Goal: Task Accomplishment & Management: Manage account settings

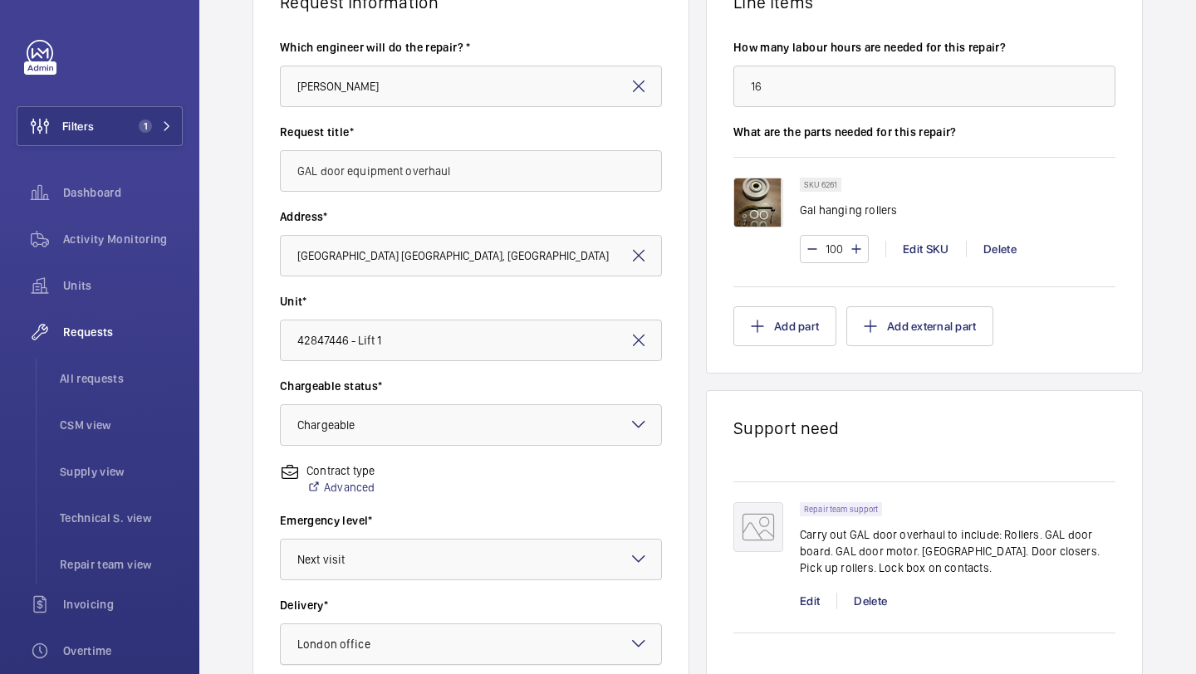
scroll to position [139, 0]
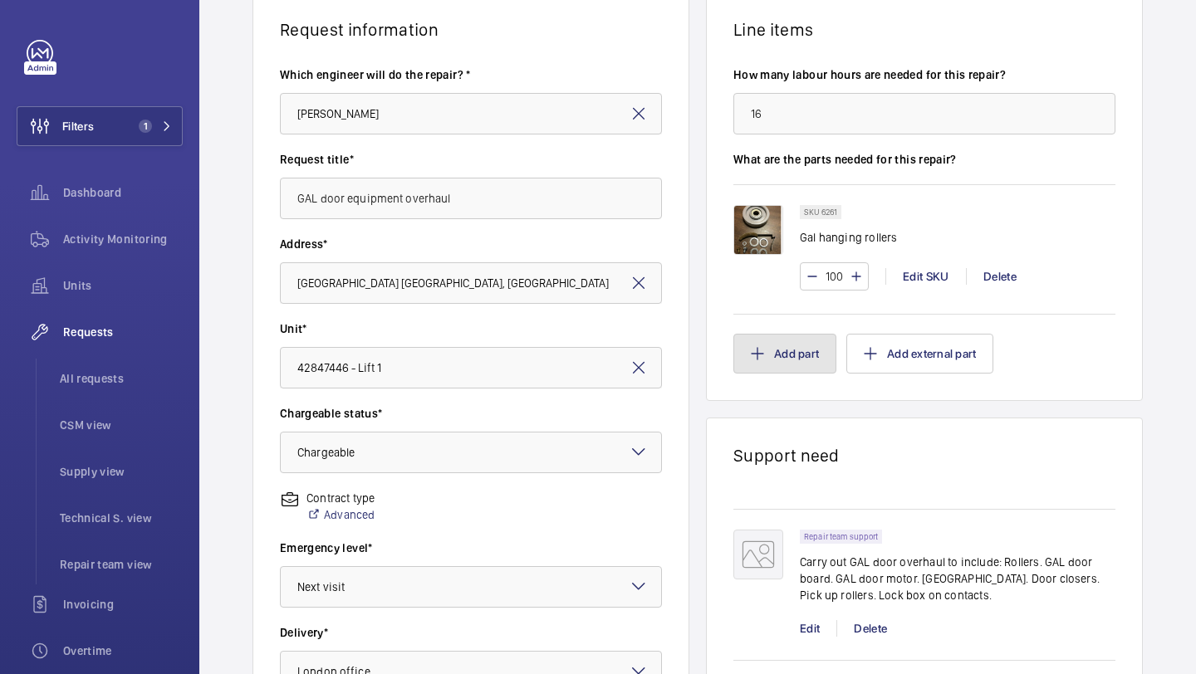
click at [796, 354] on button "Add part" at bounding box center [784, 354] width 103 height 40
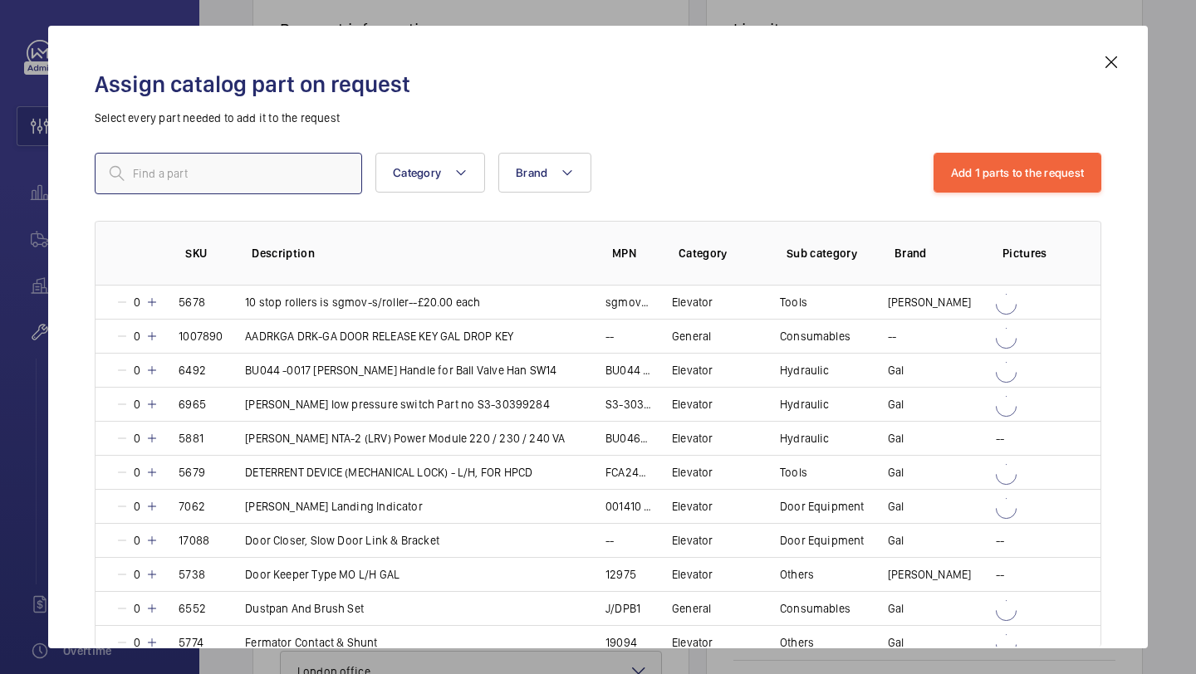
click at [284, 189] on input "text" at bounding box center [228, 174] width 267 height 42
type input "gal pick up"
click at [1112, 59] on mat-icon at bounding box center [1111, 62] width 20 height 20
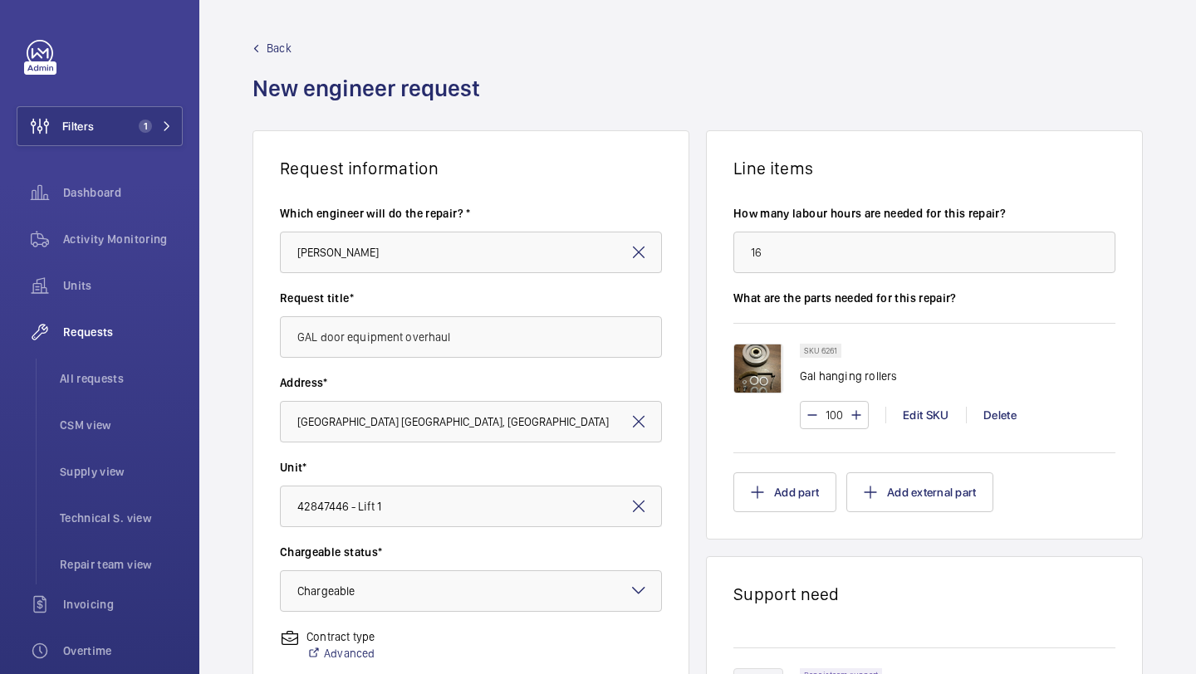
scroll to position [458, 0]
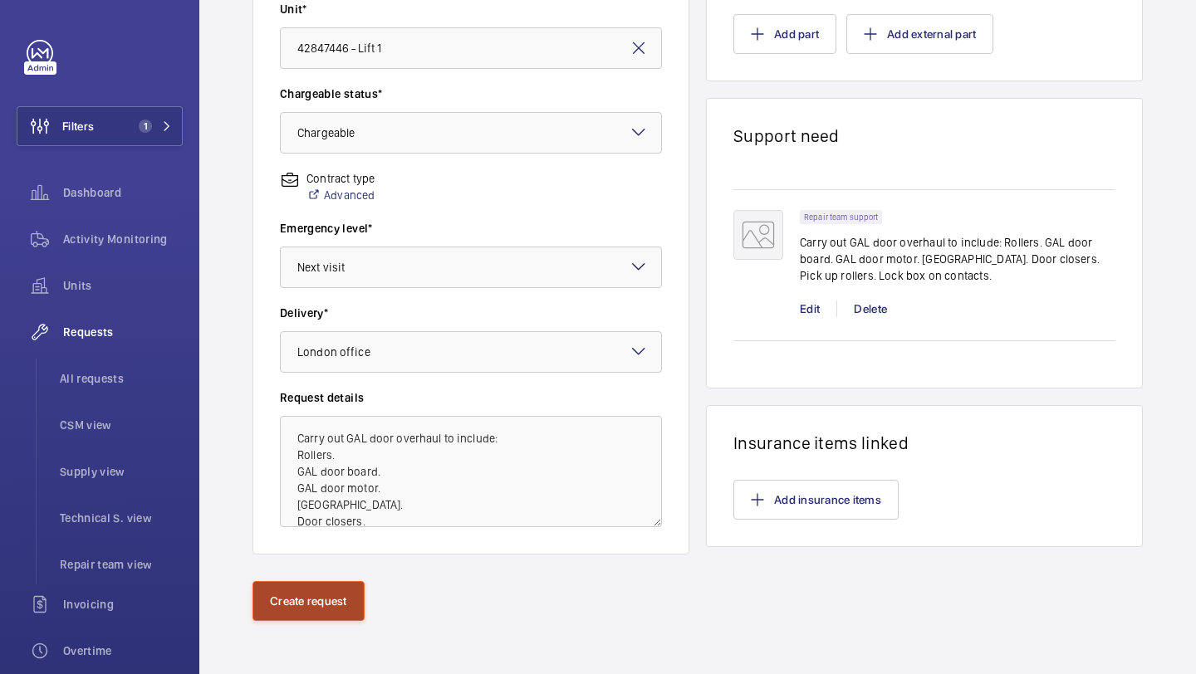
click at [330, 601] on button "Create request" at bounding box center [308, 601] width 112 height 40
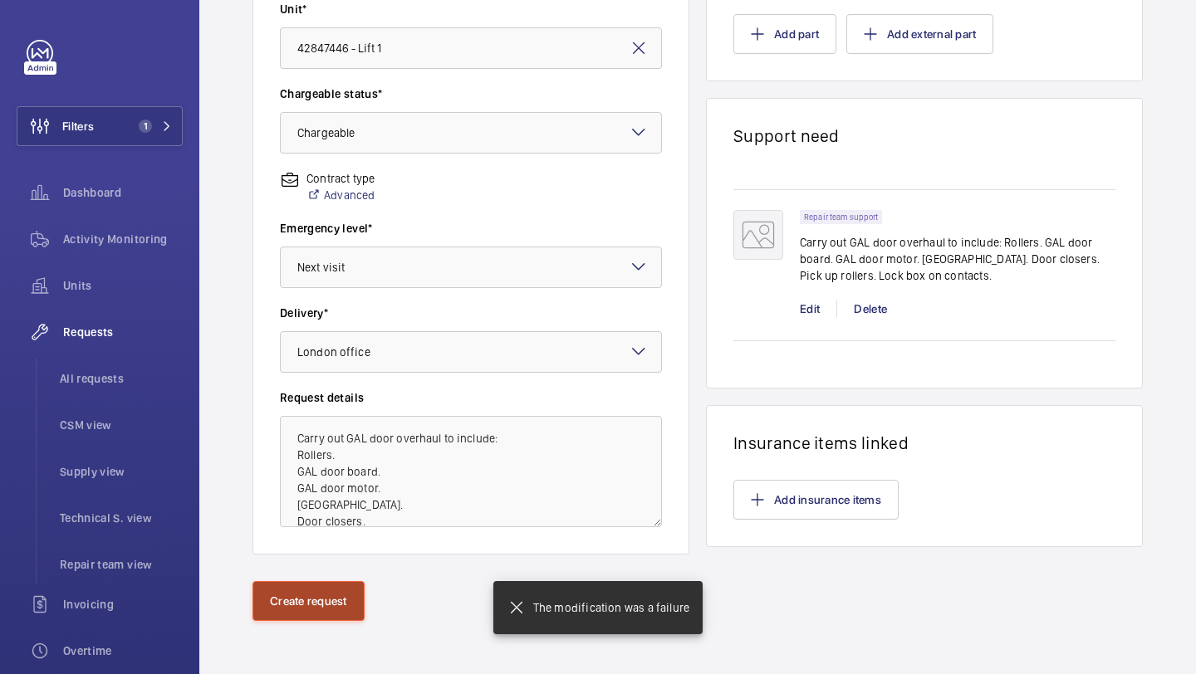
click at [330, 607] on button "Create request" at bounding box center [308, 601] width 112 height 40
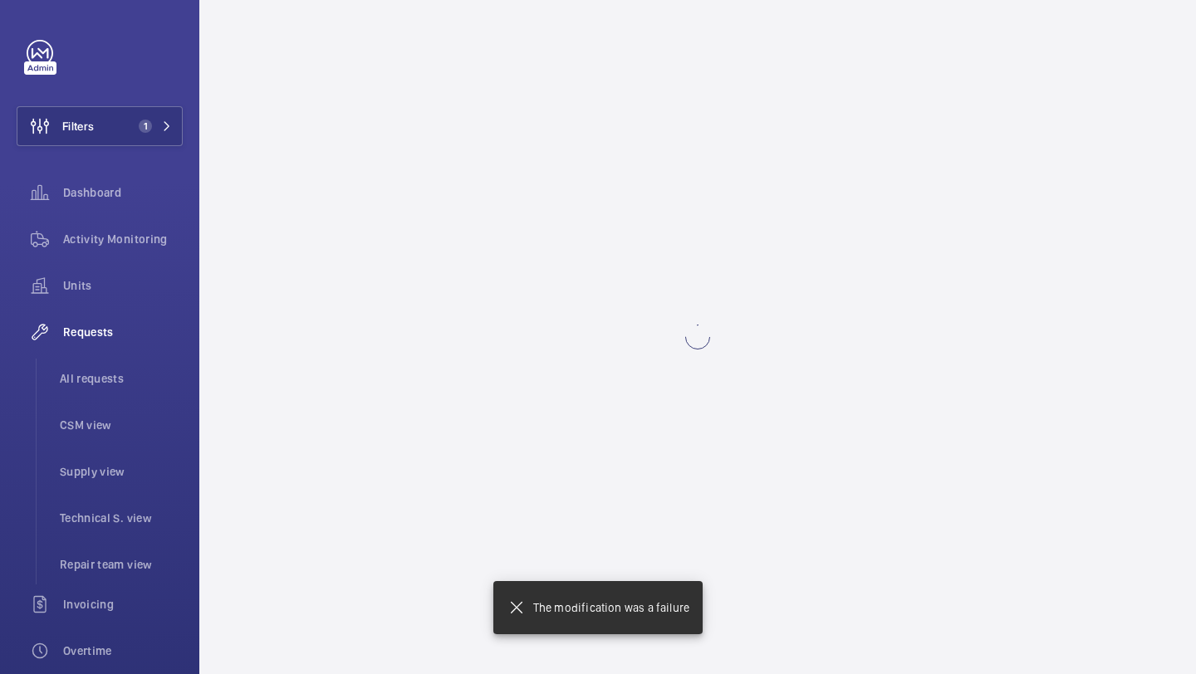
scroll to position [0, 0]
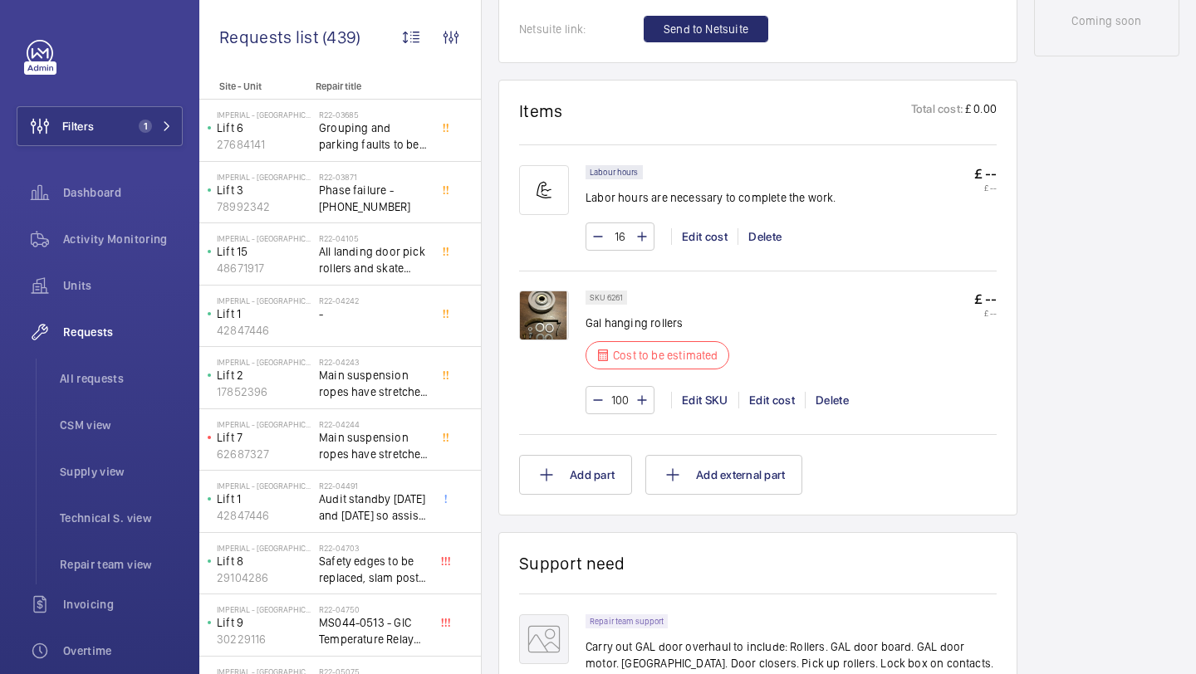
scroll to position [967, 0]
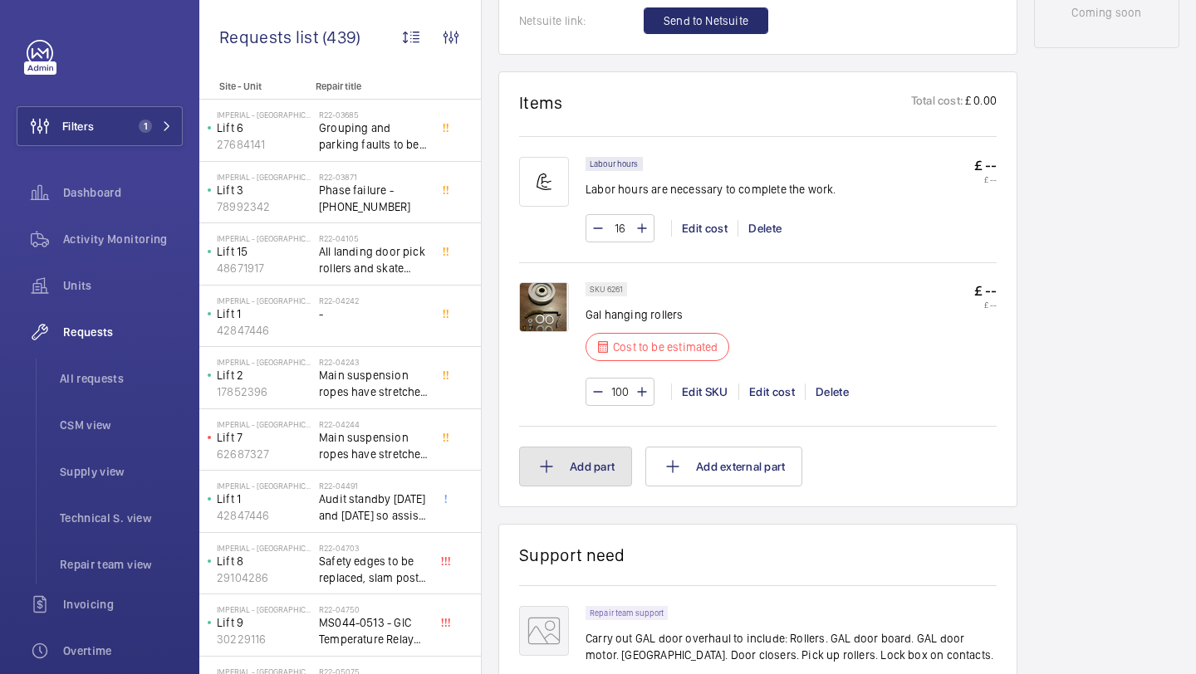
click at [580, 477] on button "Add part" at bounding box center [575, 467] width 113 height 40
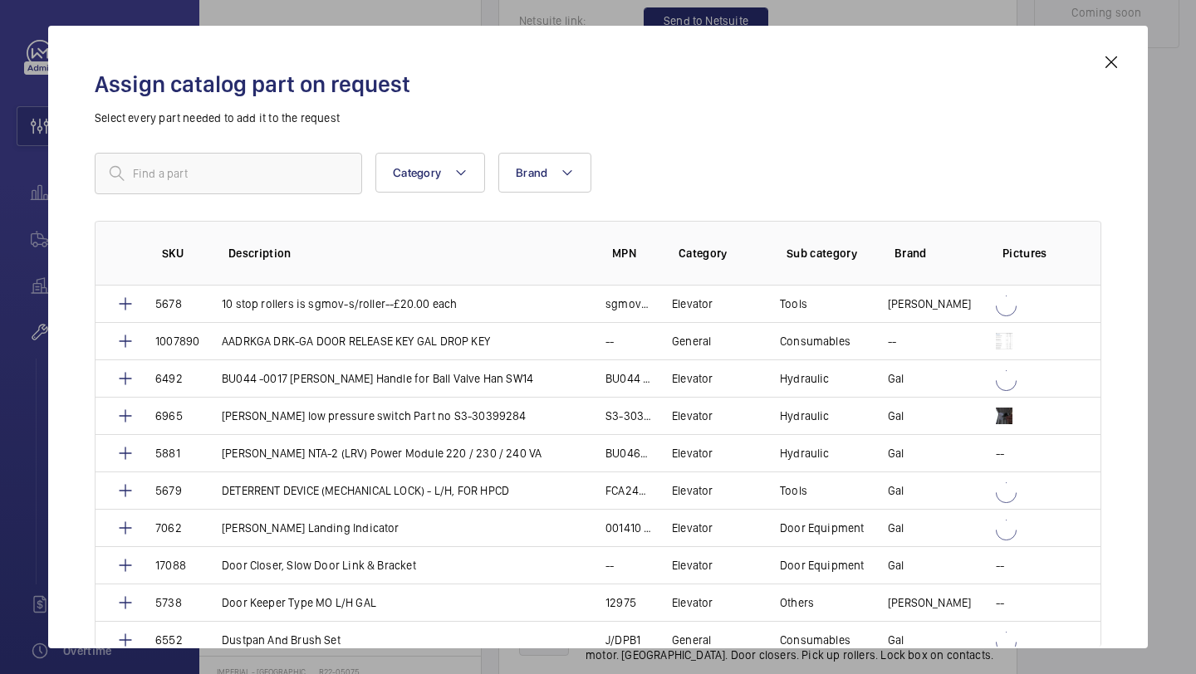
click at [1098, 61] on div "Assign catalog part on request Select every part needed to add it to the reques…" at bounding box center [598, 350] width 1046 height 596
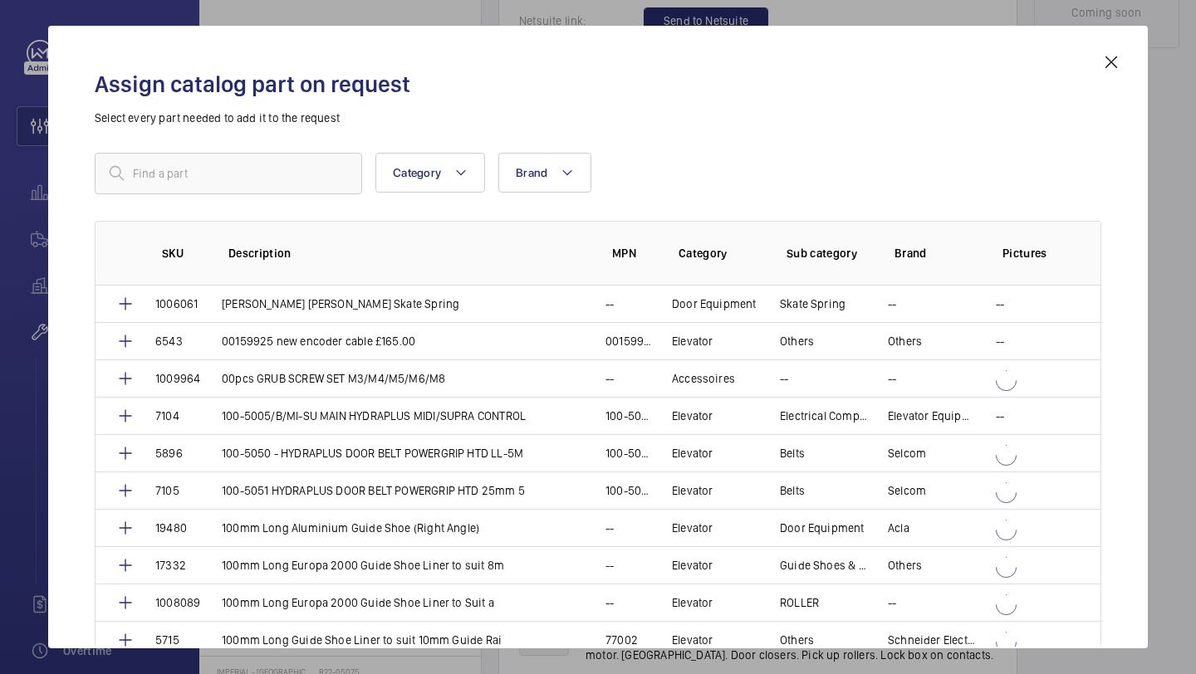
click at [1120, 66] on mat-icon at bounding box center [1111, 62] width 20 height 20
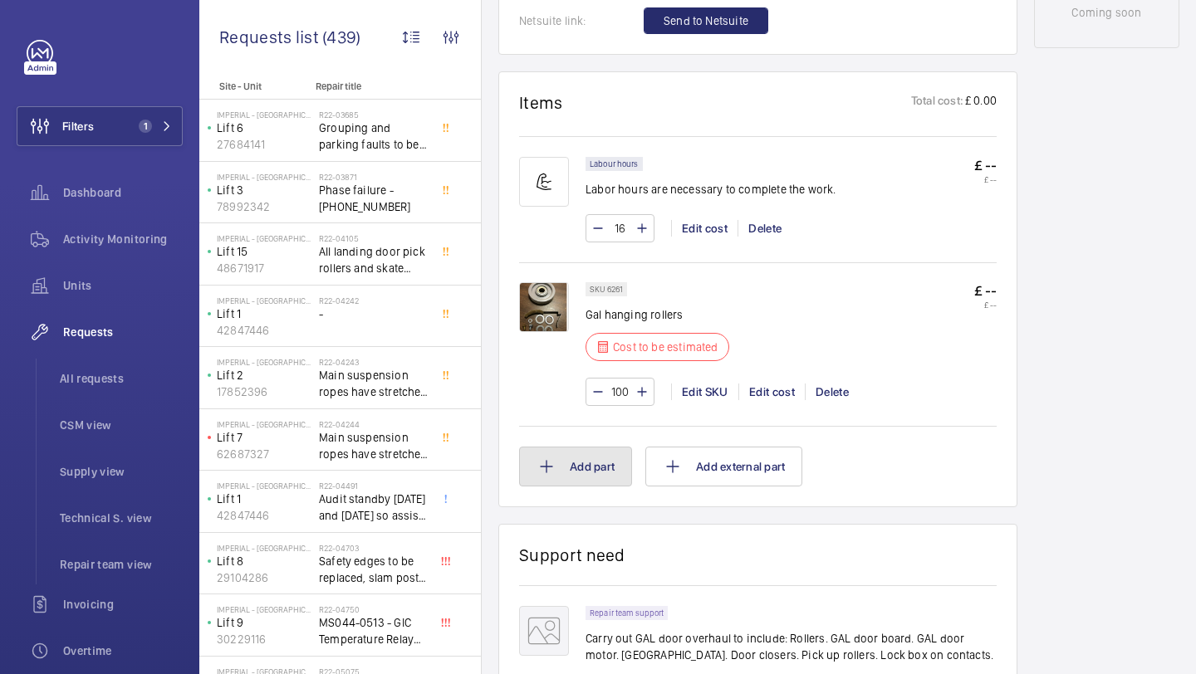
click at [577, 473] on button "Add part" at bounding box center [575, 467] width 113 height 40
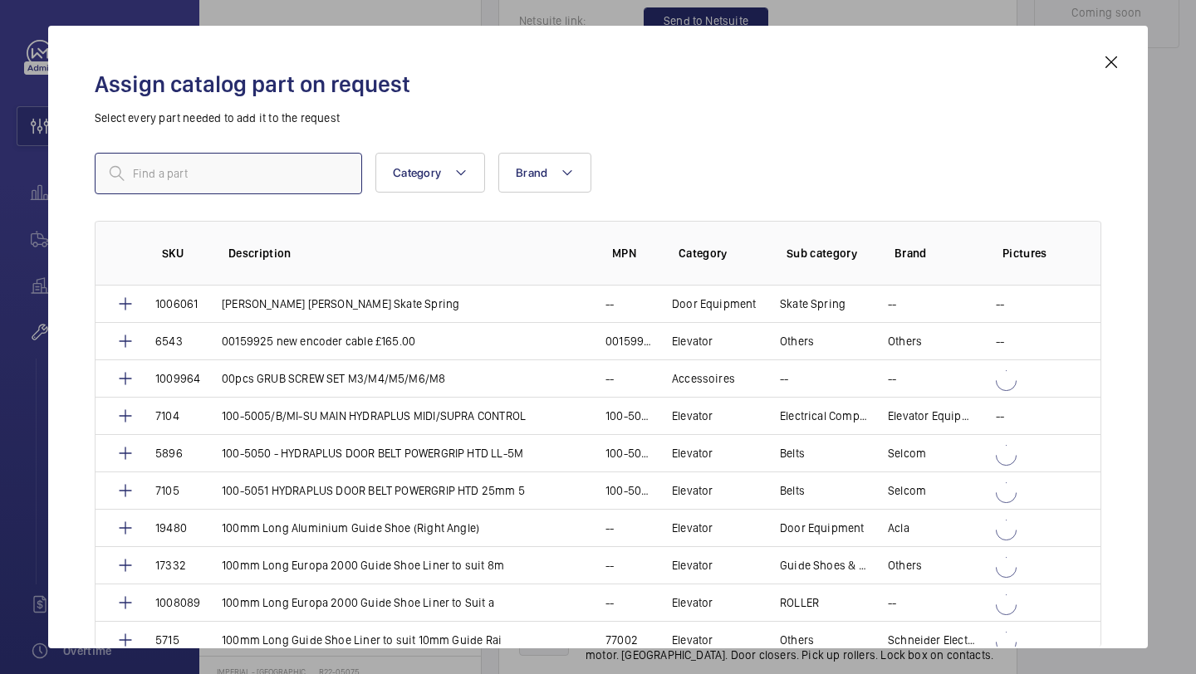
click at [177, 167] on input "text" at bounding box center [228, 174] width 267 height 42
type input "gal pick"
click at [1114, 56] on mat-icon at bounding box center [1111, 62] width 20 height 20
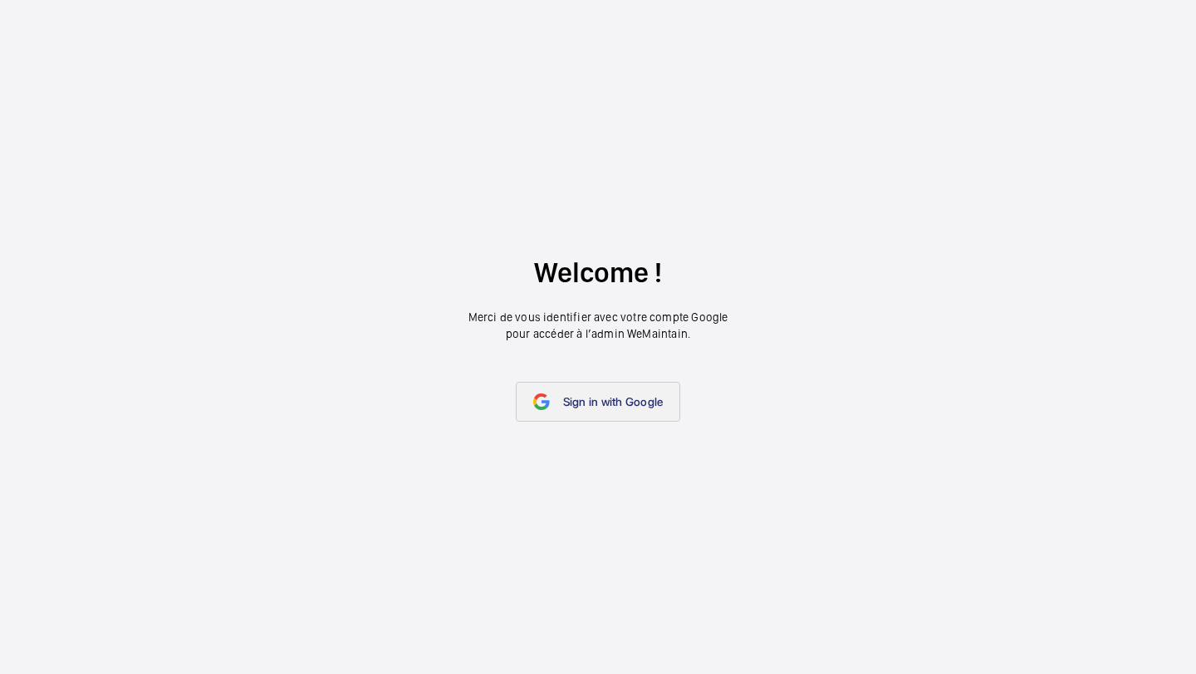
click at [628, 413] on link "Sign in with Google" at bounding box center [598, 402] width 165 height 40
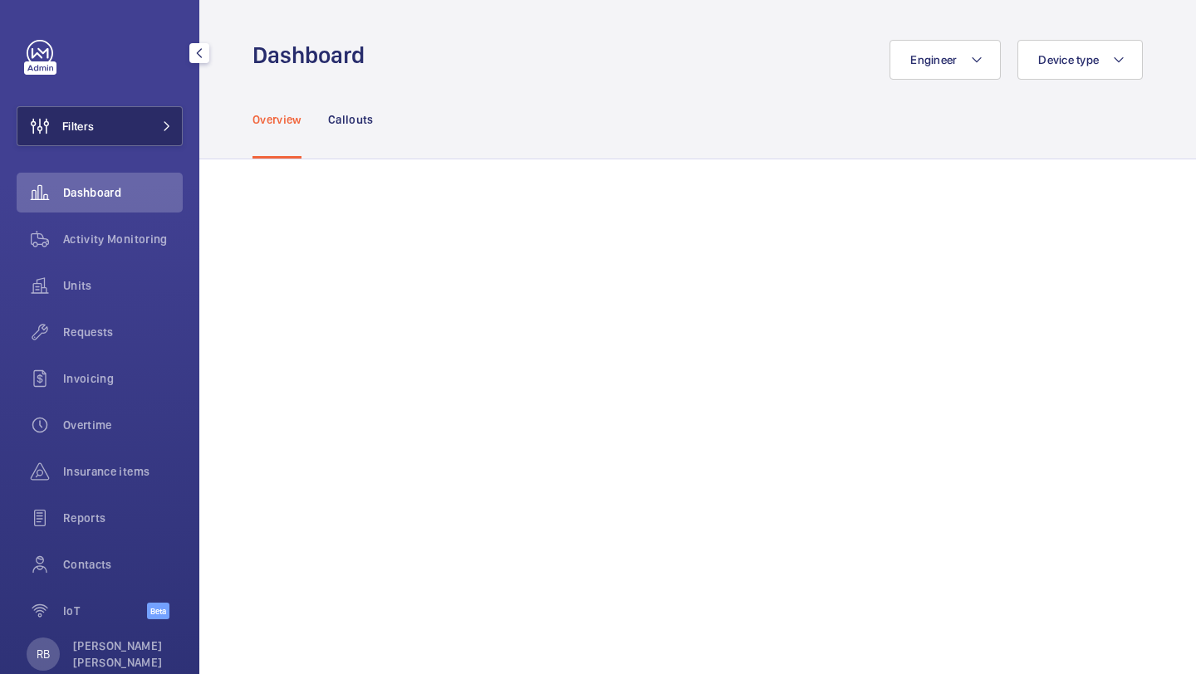
click at [168, 116] on button "Filters" at bounding box center [100, 126] width 166 height 40
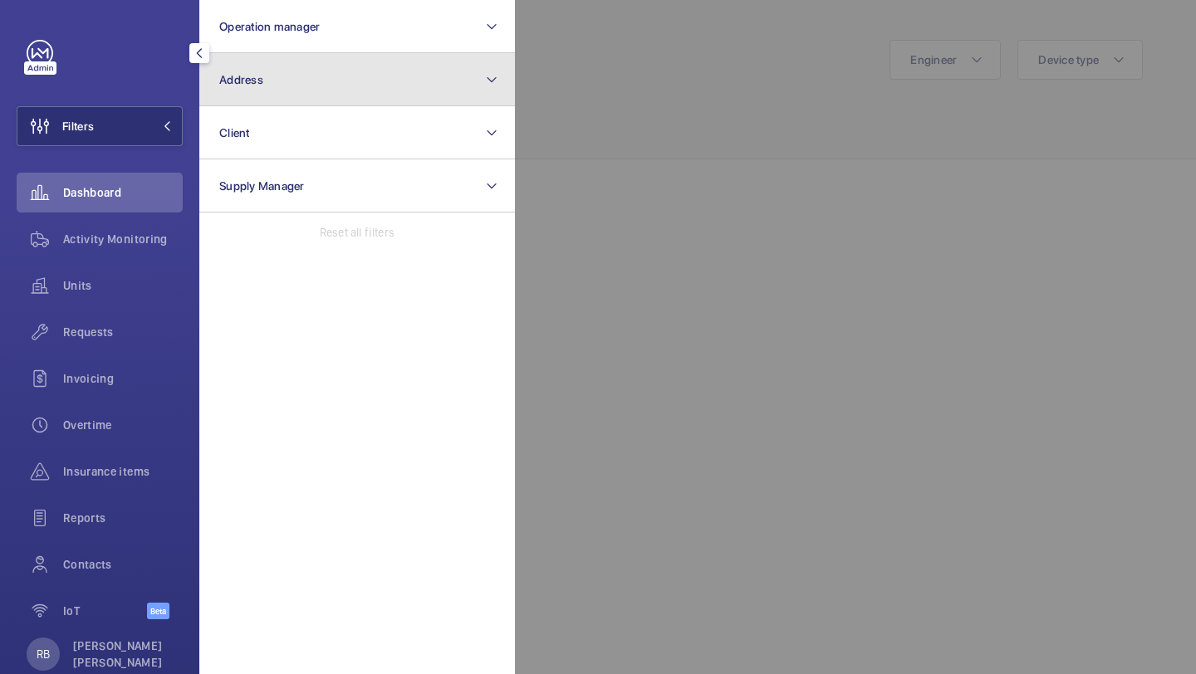
click at [282, 85] on button "Address" at bounding box center [357, 79] width 316 height 53
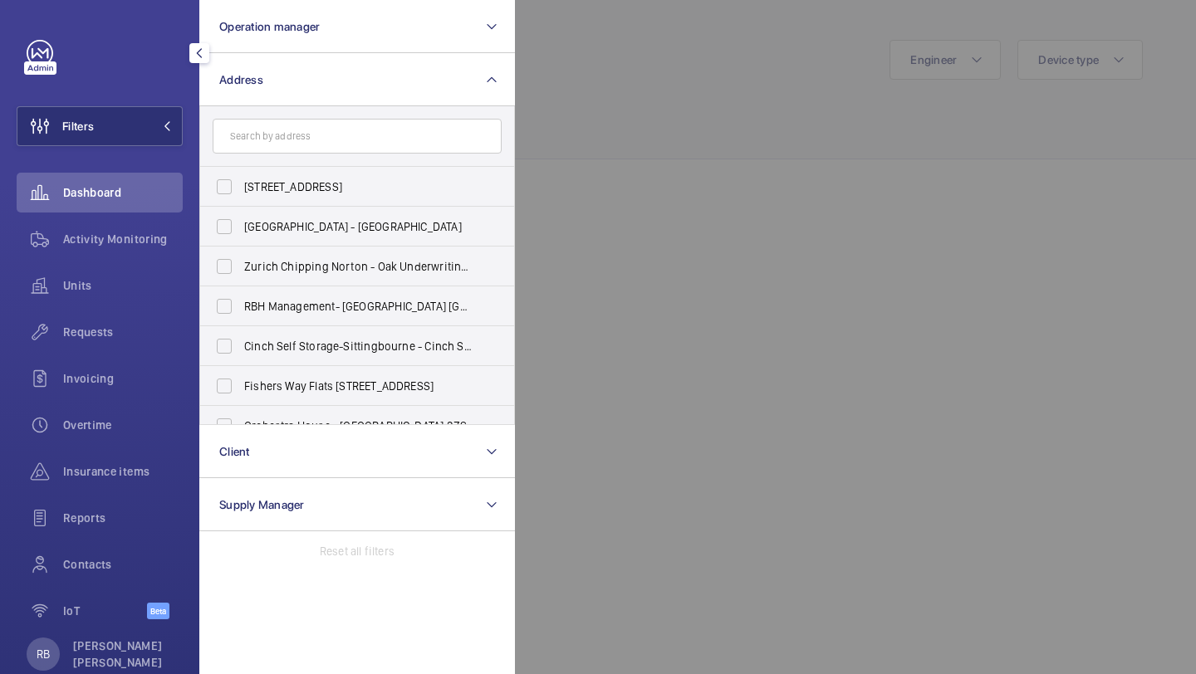
click at [298, 141] on input "text" at bounding box center [357, 136] width 289 height 35
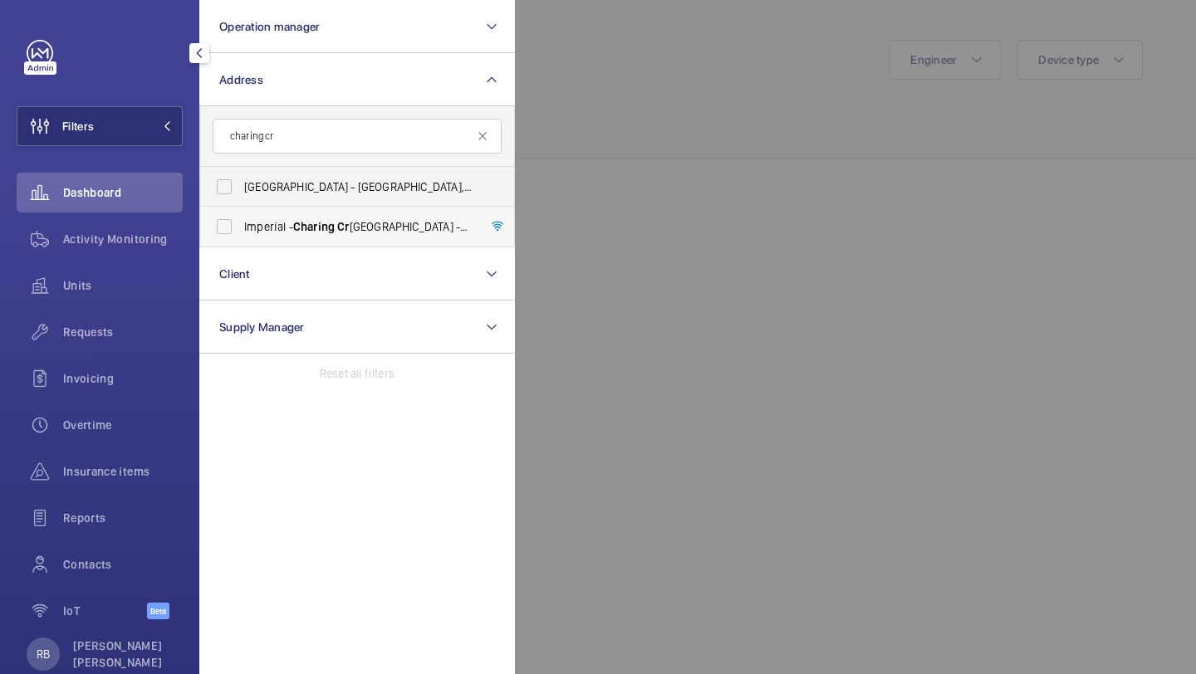
type input "charing cr"
click at [272, 219] on span "Imperial - Charing Cr oss Hospital - Charing Cr oss Hospital, LONDON W6 8RF" at bounding box center [358, 226] width 228 height 17
click at [241, 219] on input "Imperial - Charing Cr oss Hospital - Charing Cr oss Hospital, LONDON W6 8RF" at bounding box center [224, 226] width 33 height 33
checkbox input "true"
click at [725, 132] on div at bounding box center [1113, 337] width 1196 height 674
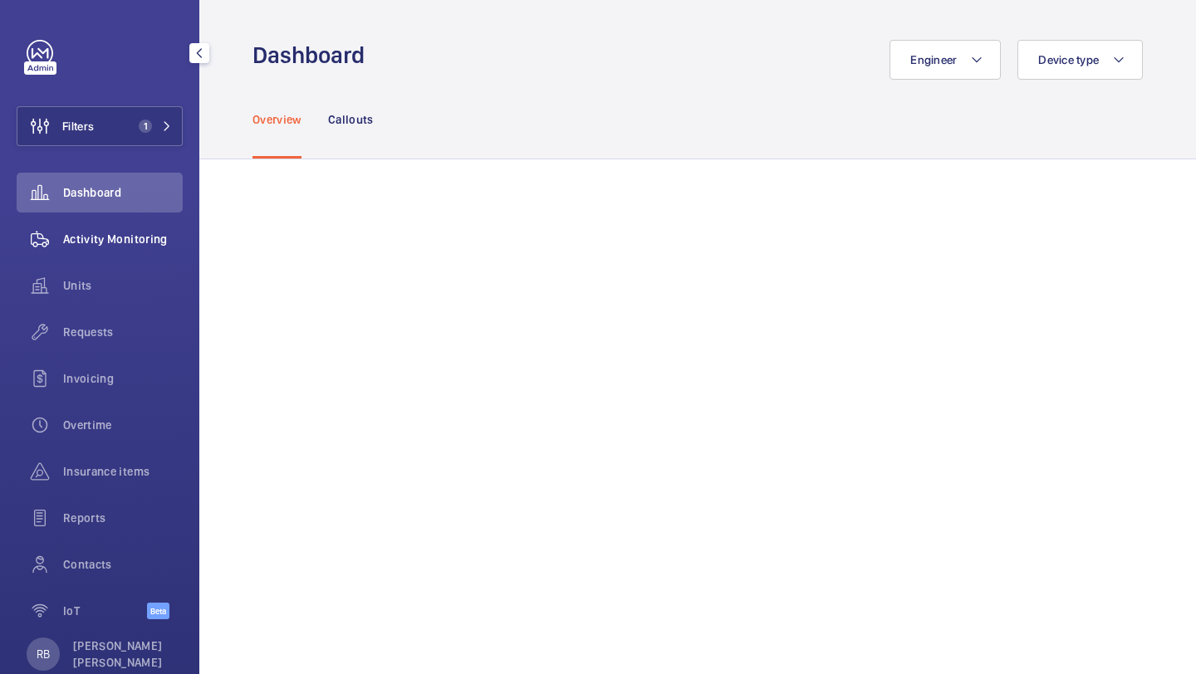
click at [132, 256] on div "Activity Monitoring" at bounding box center [100, 239] width 166 height 40
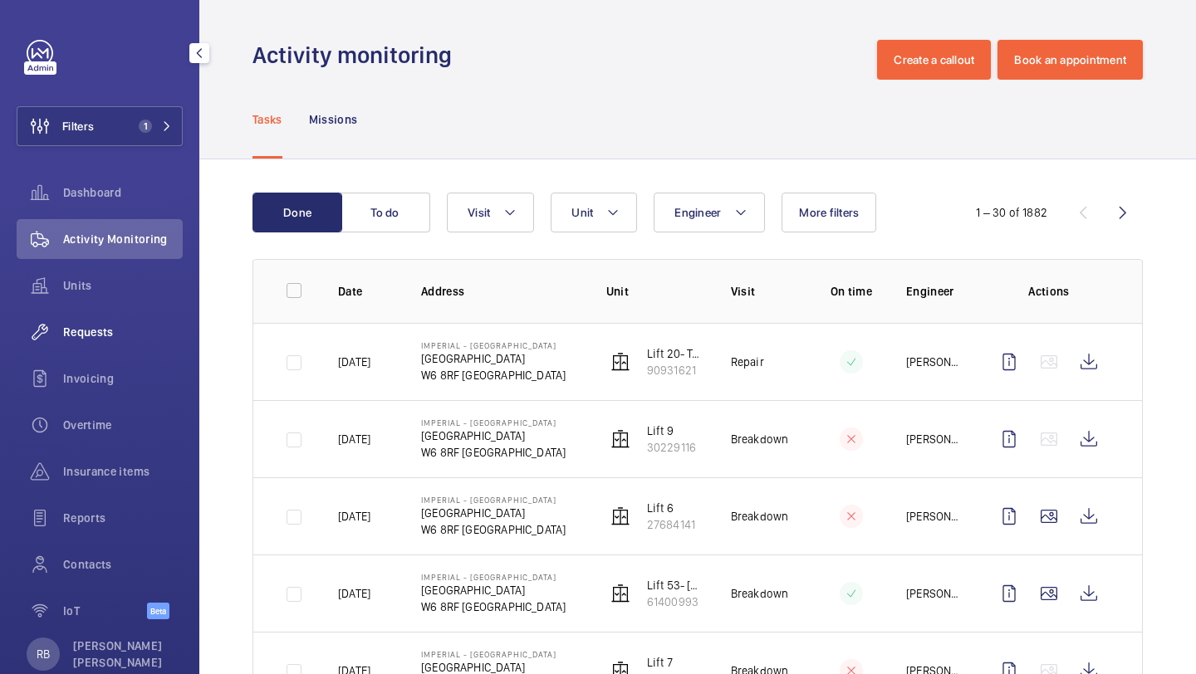
click at [130, 336] on span "Requests" at bounding box center [123, 332] width 120 height 17
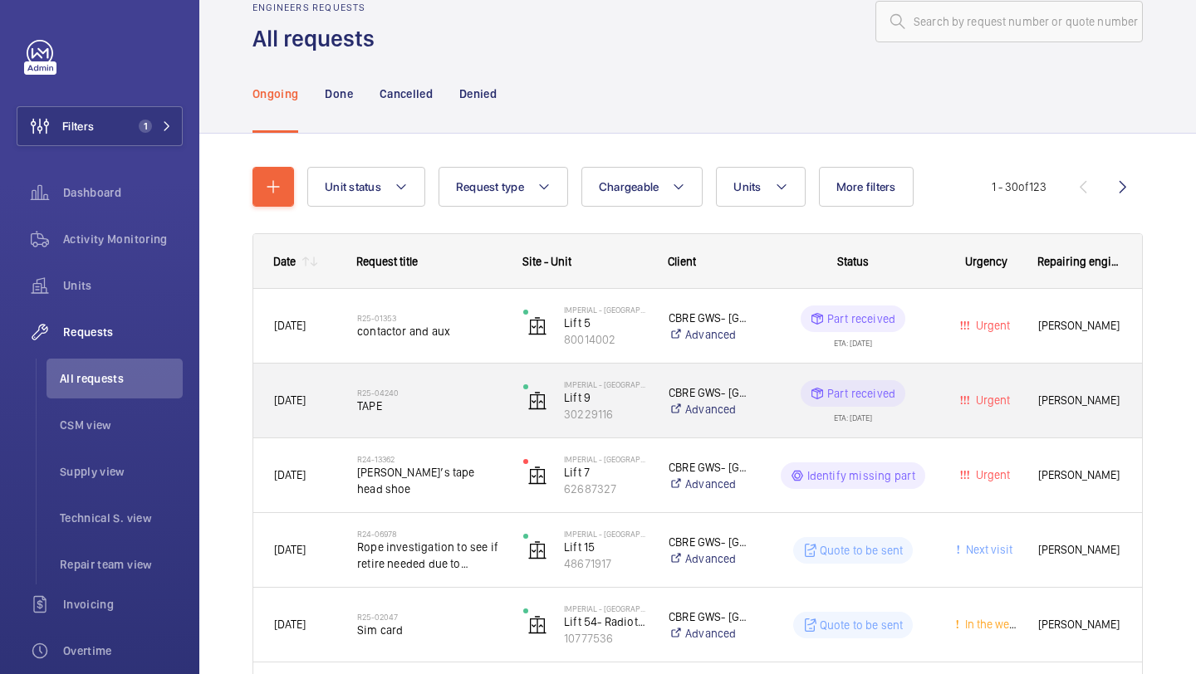
scroll to position [23, 0]
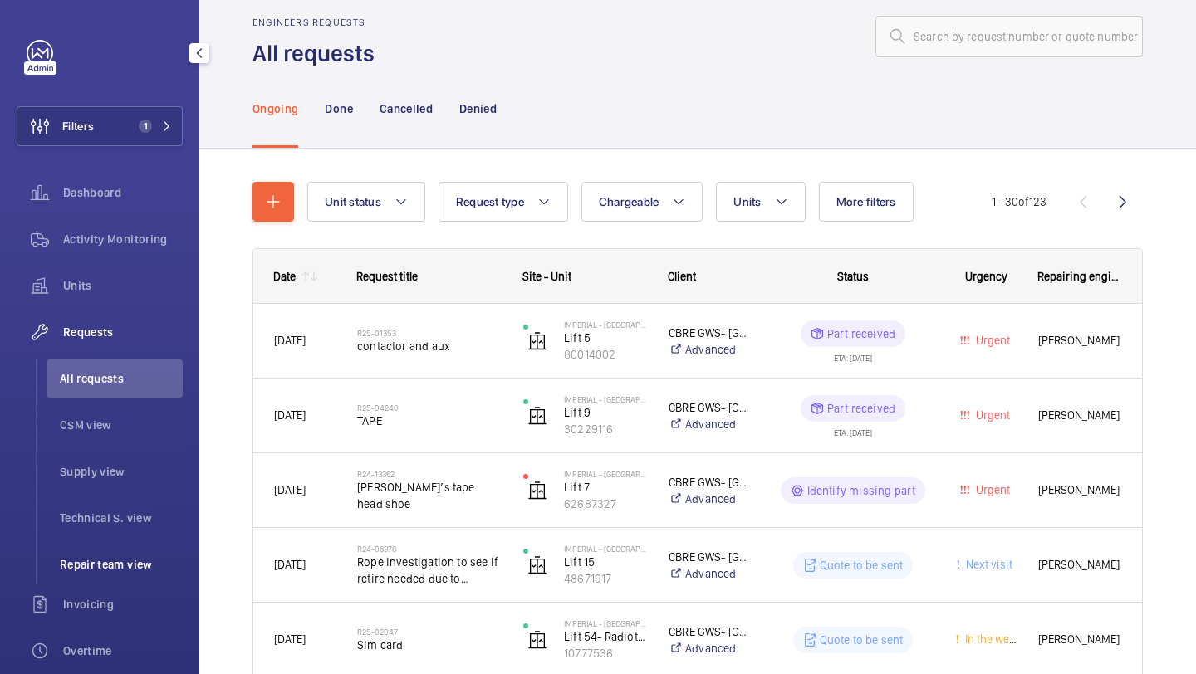
click at [141, 556] on span "Repair team view" at bounding box center [121, 564] width 123 height 17
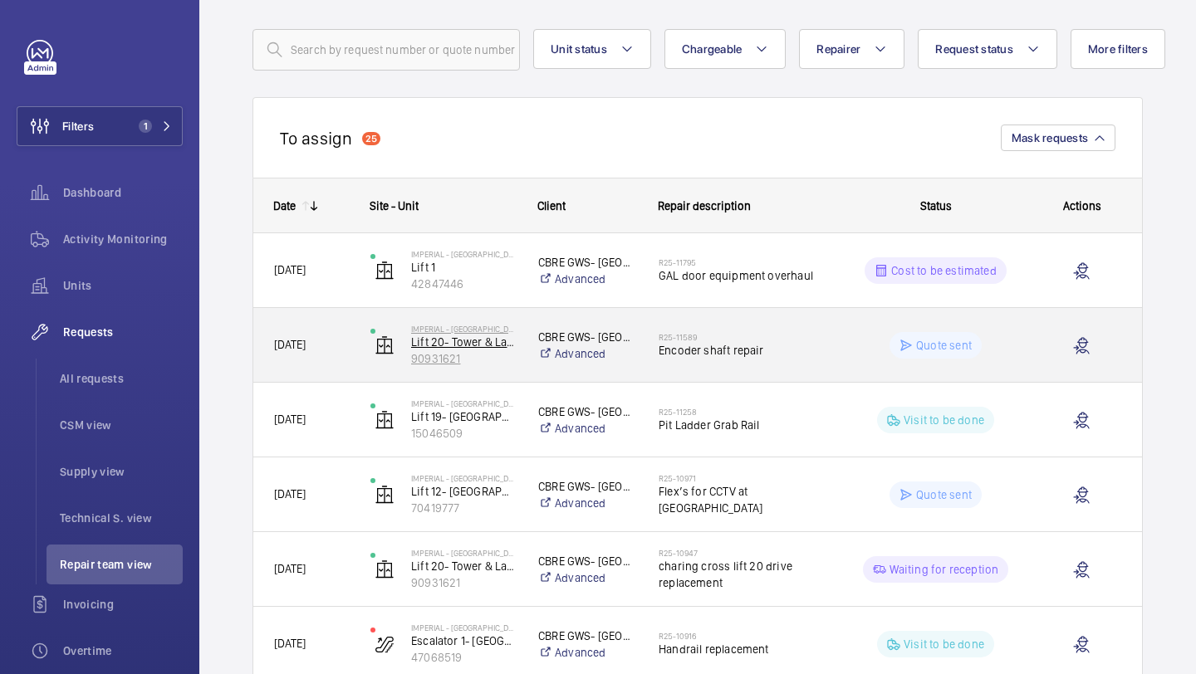
scroll to position [92, 0]
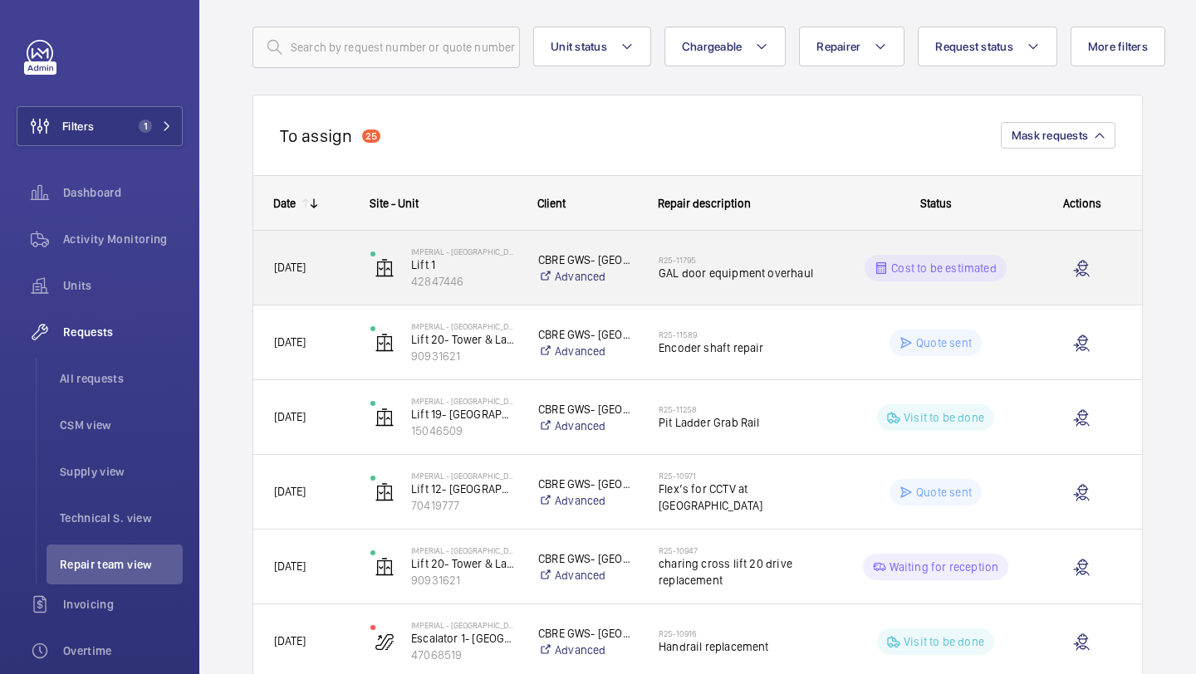
click at [733, 247] on div "R25-11795 GAL door equipment overhaul" at bounding box center [744, 268] width 170 height 48
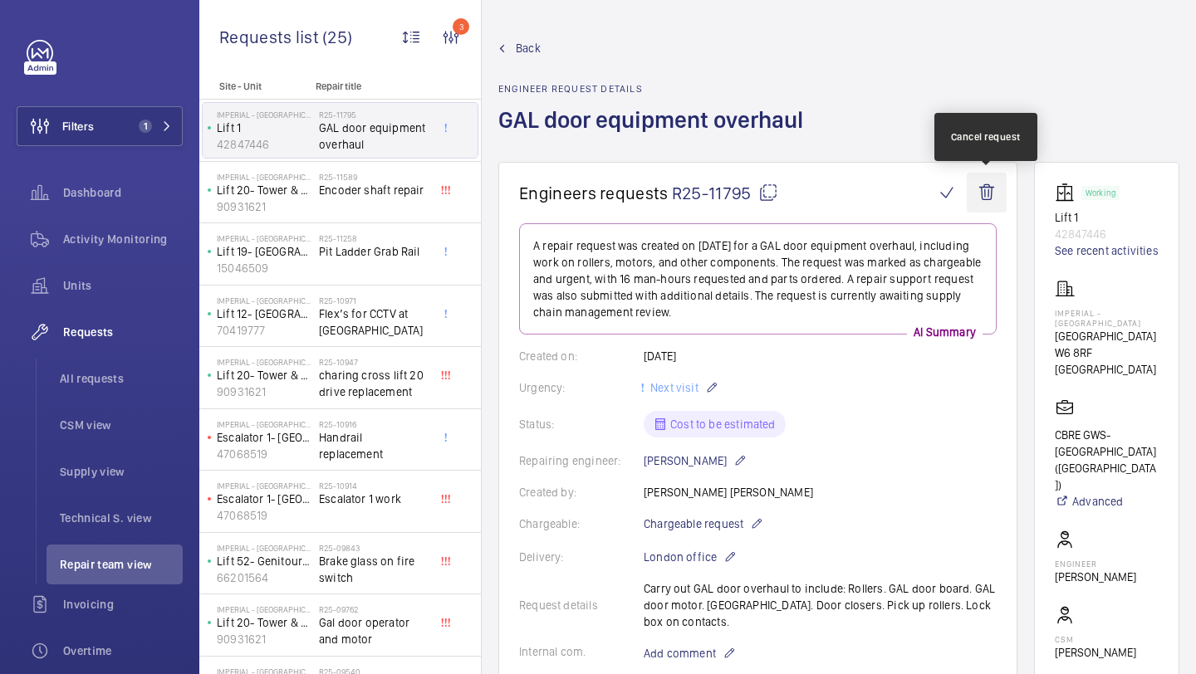
click at [996, 198] on wm-front-icon-button at bounding box center [987, 193] width 40 height 40
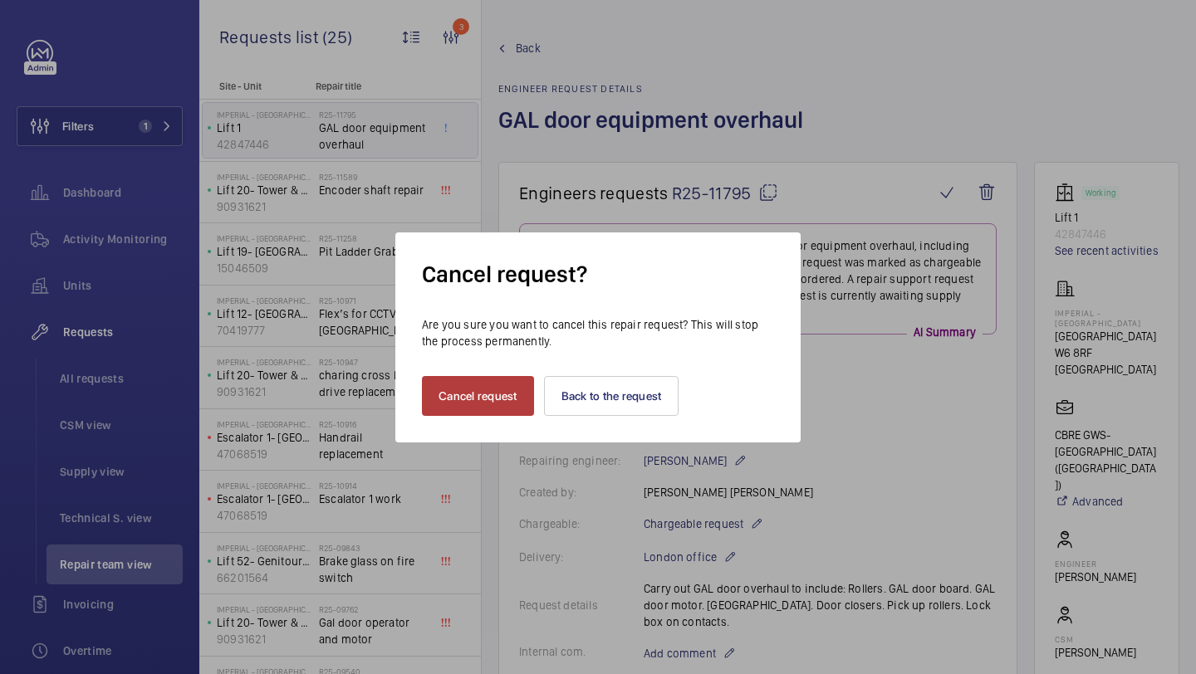
click at [478, 394] on button "Cancel request" at bounding box center [478, 396] width 112 height 40
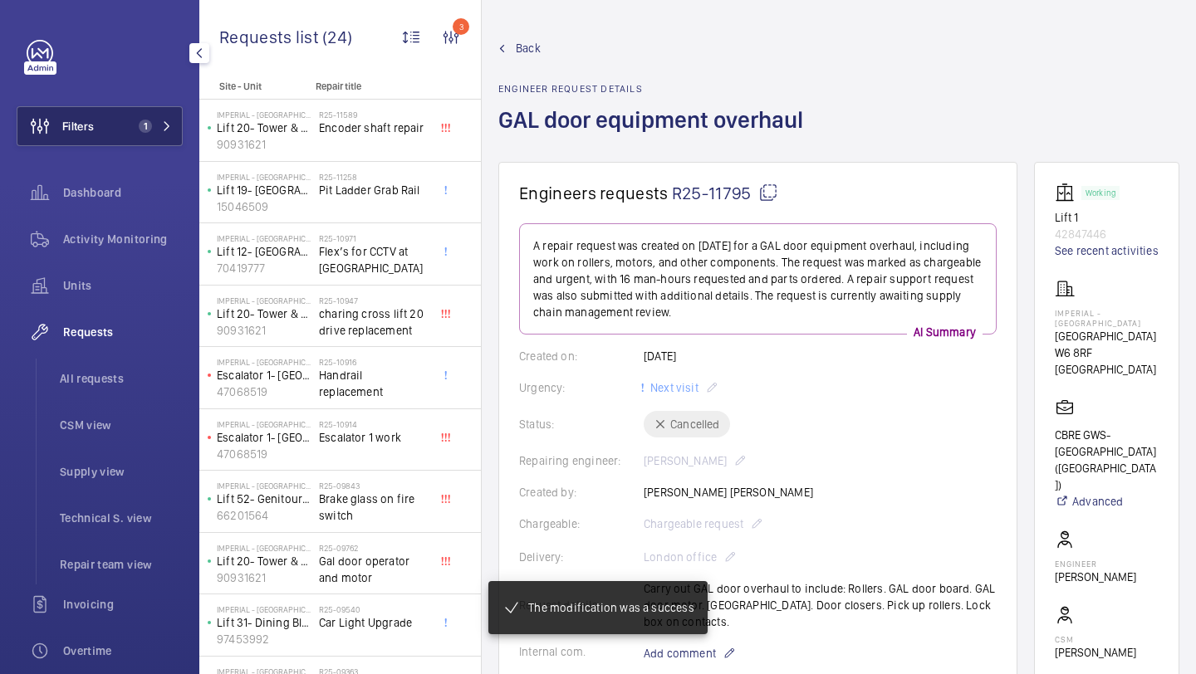
click at [132, 129] on span "1" at bounding box center [142, 126] width 20 height 13
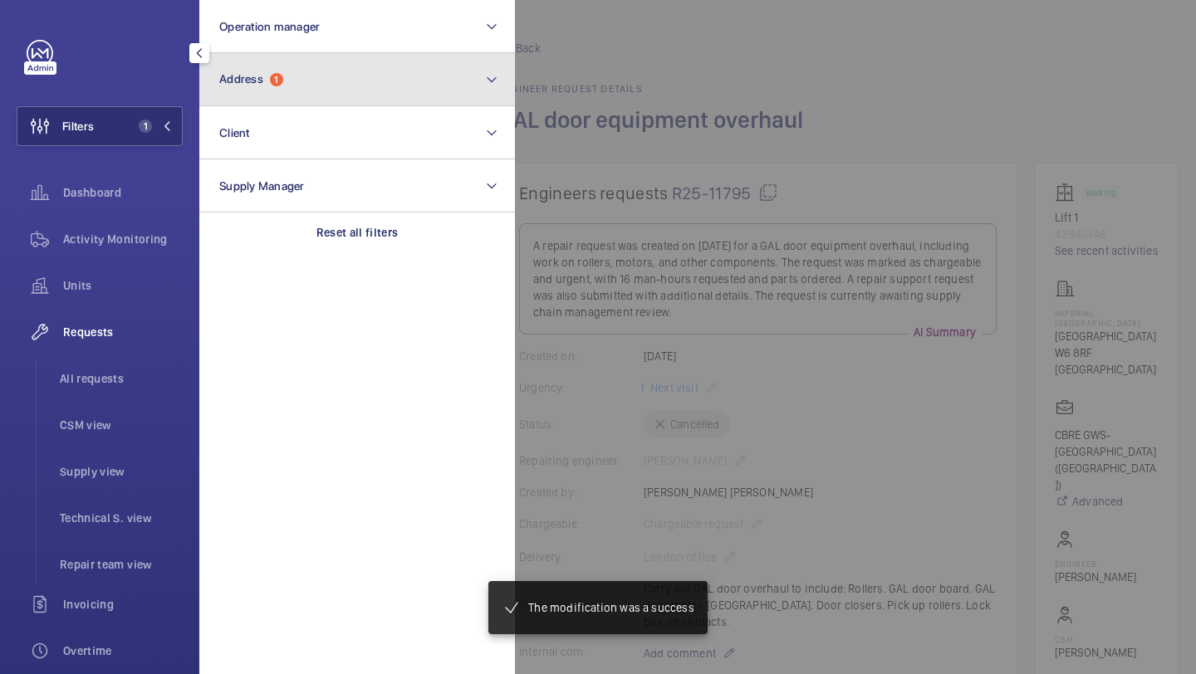
click at [248, 78] on span "Address" at bounding box center [241, 78] width 44 height 13
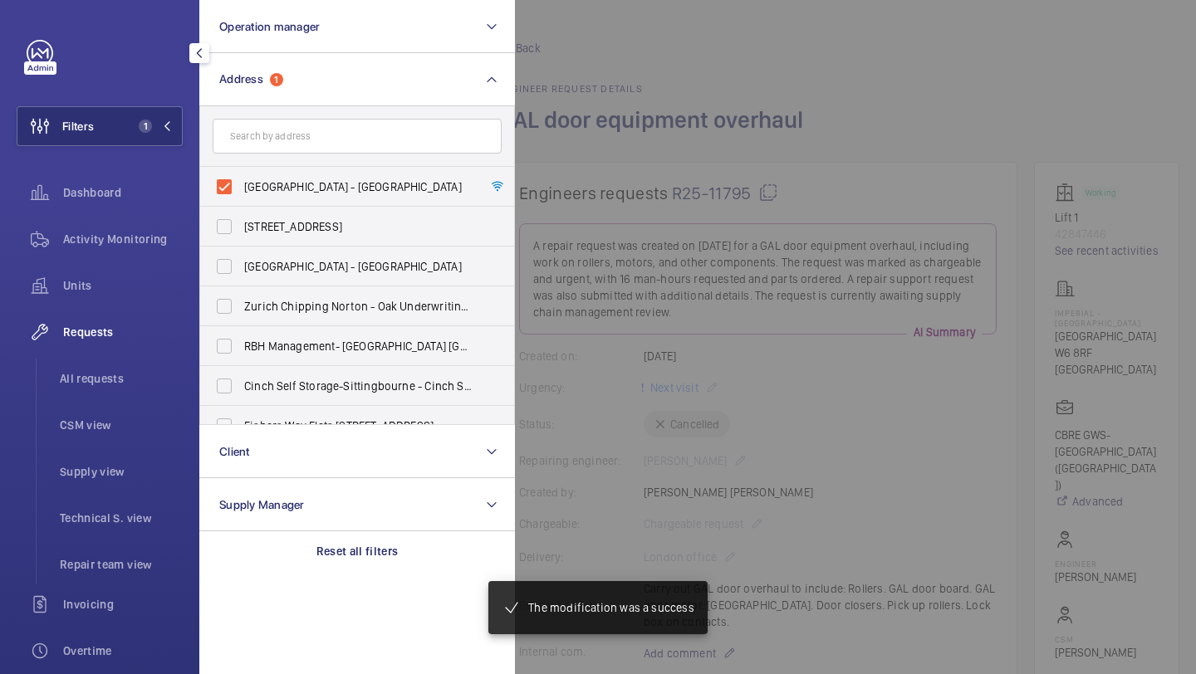
click at [608, 154] on div at bounding box center [1113, 337] width 1196 height 674
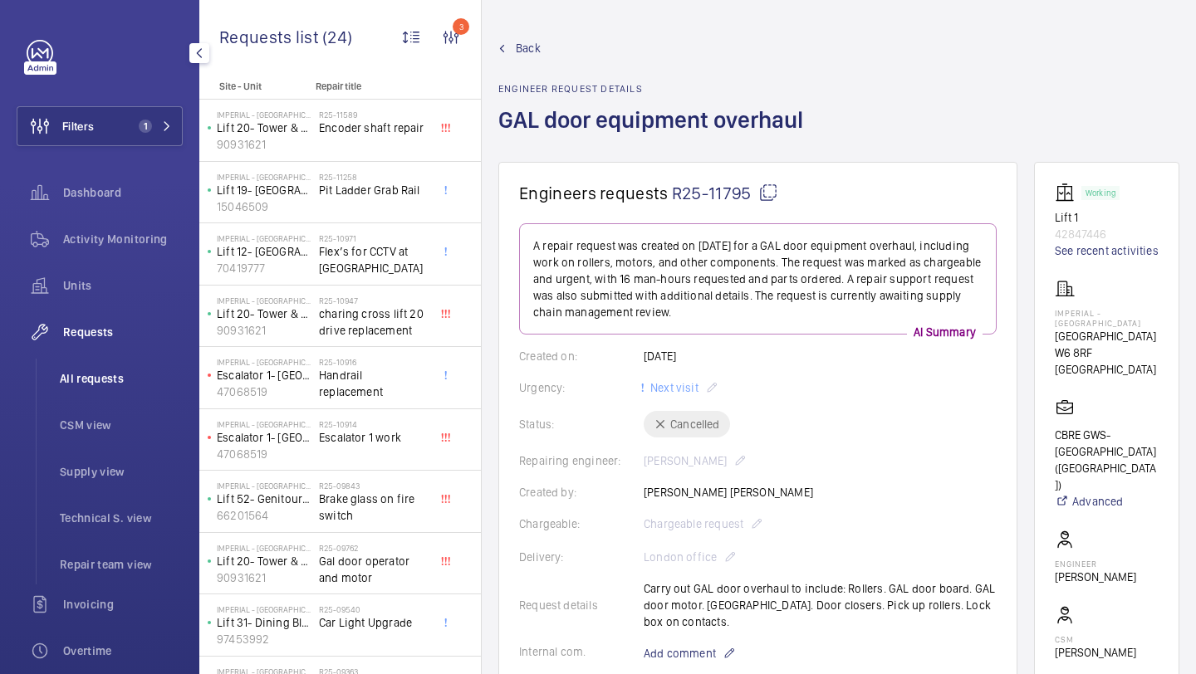
click at [86, 383] on span "All requests" at bounding box center [121, 378] width 123 height 17
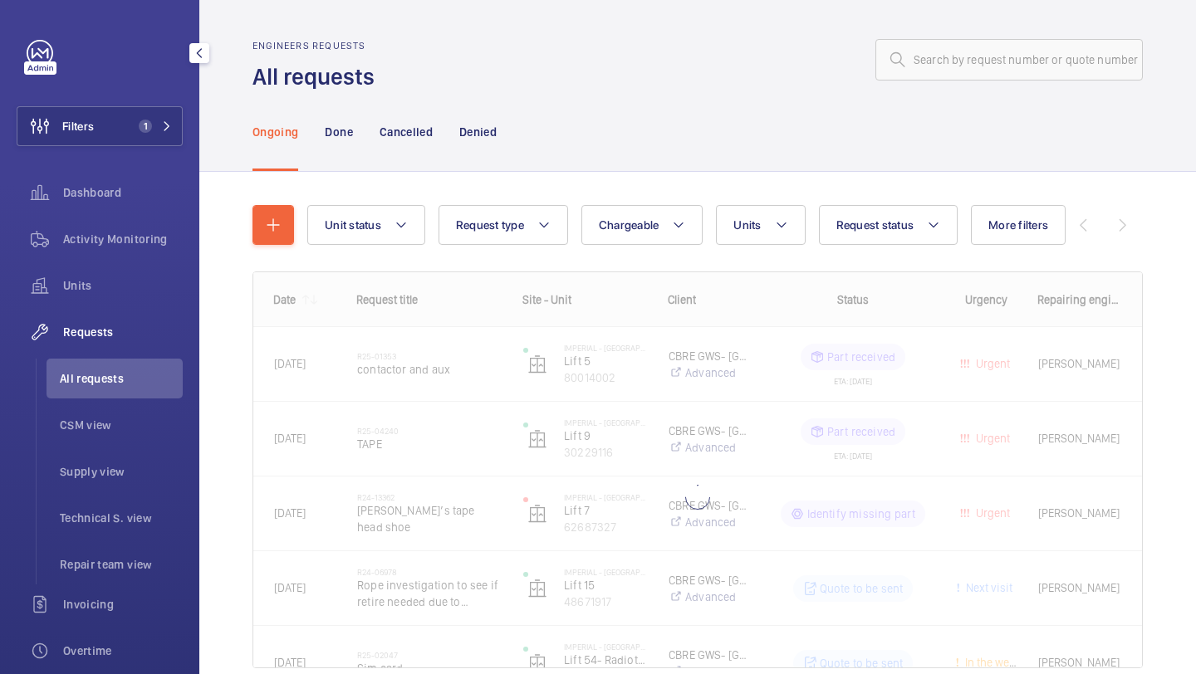
click at [272, 204] on div "Unit status Request type Chargeable Units Request status More filters Urgency R…" at bounding box center [697, 444] width 890 height 530
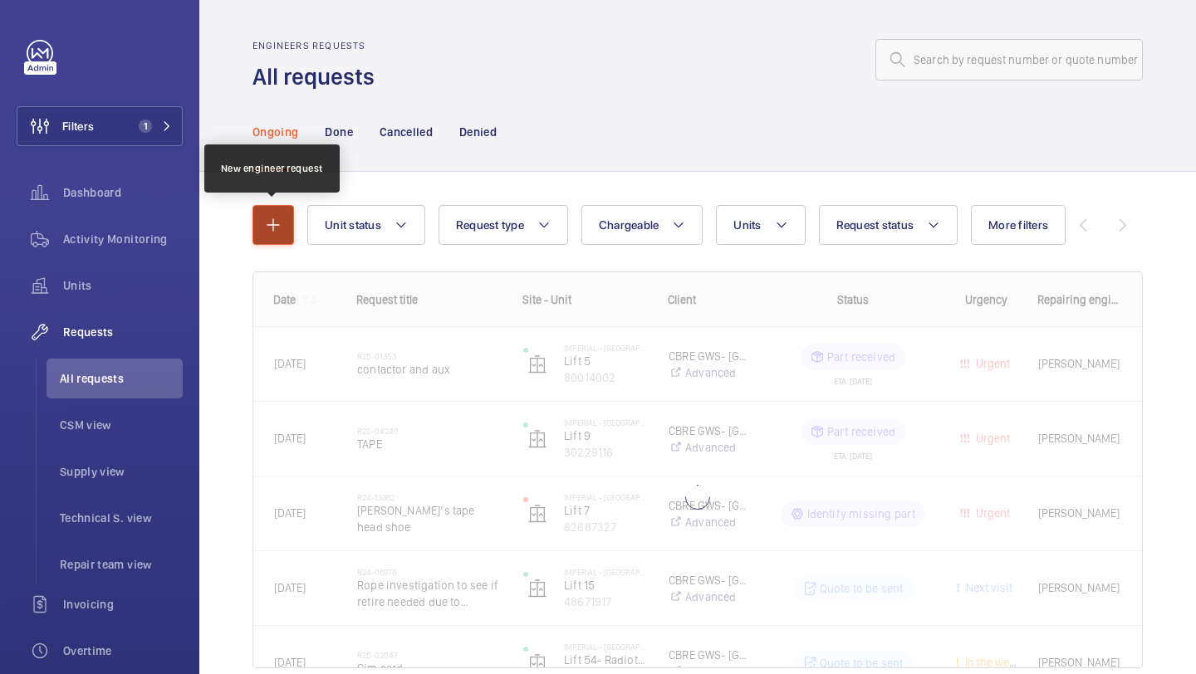
click at [279, 233] on mat-icon "button" at bounding box center [273, 225] width 20 height 20
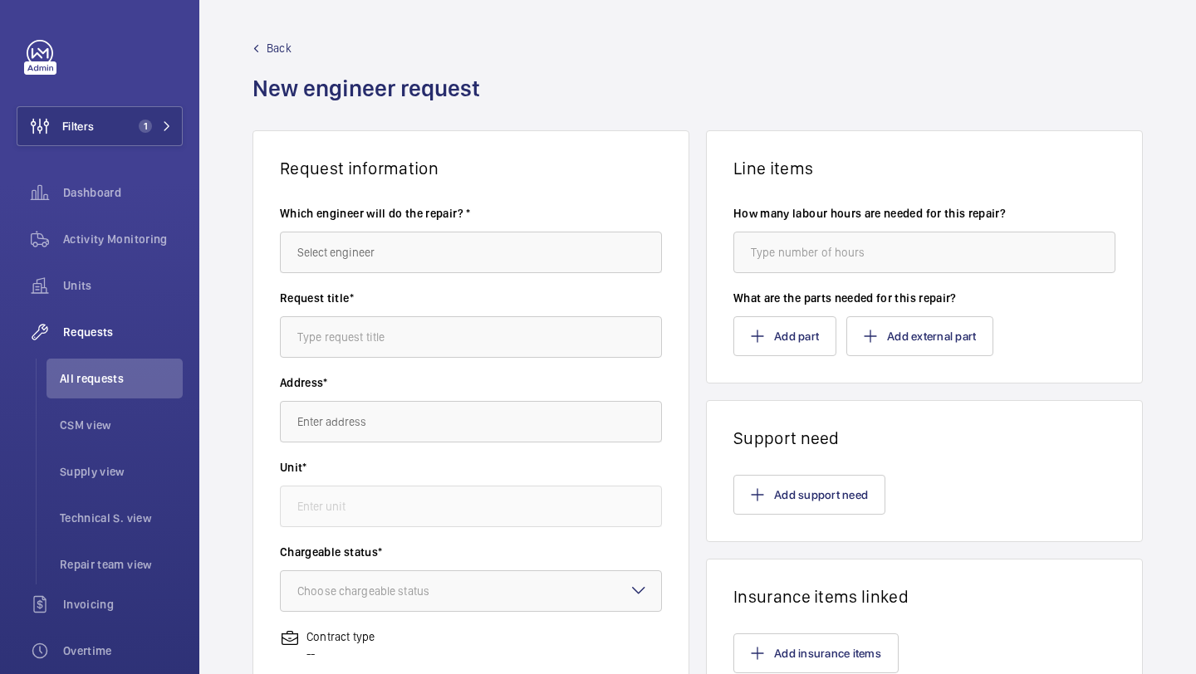
click at [392, 223] on wm-front-autocomplete-dropdown-select "Which engineer will do the repair? *" at bounding box center [471, 239] width 382 height 68
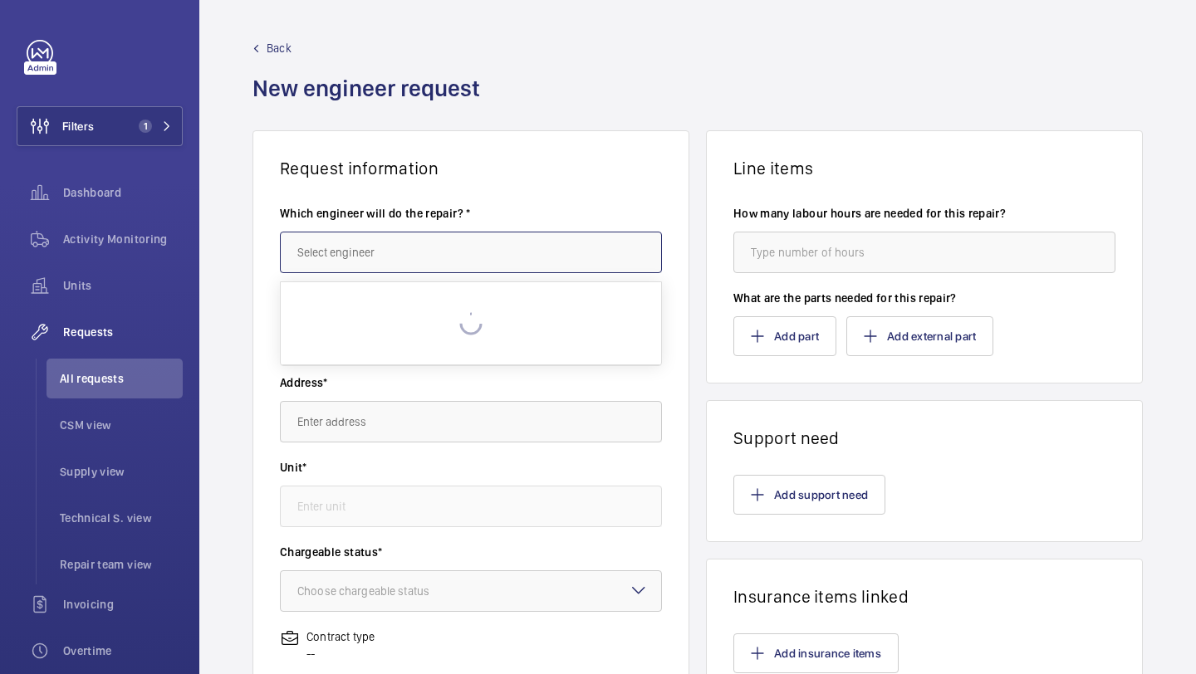
click at [393, 243] on input "text" at bounding box center [471, 253] width 382 height 42
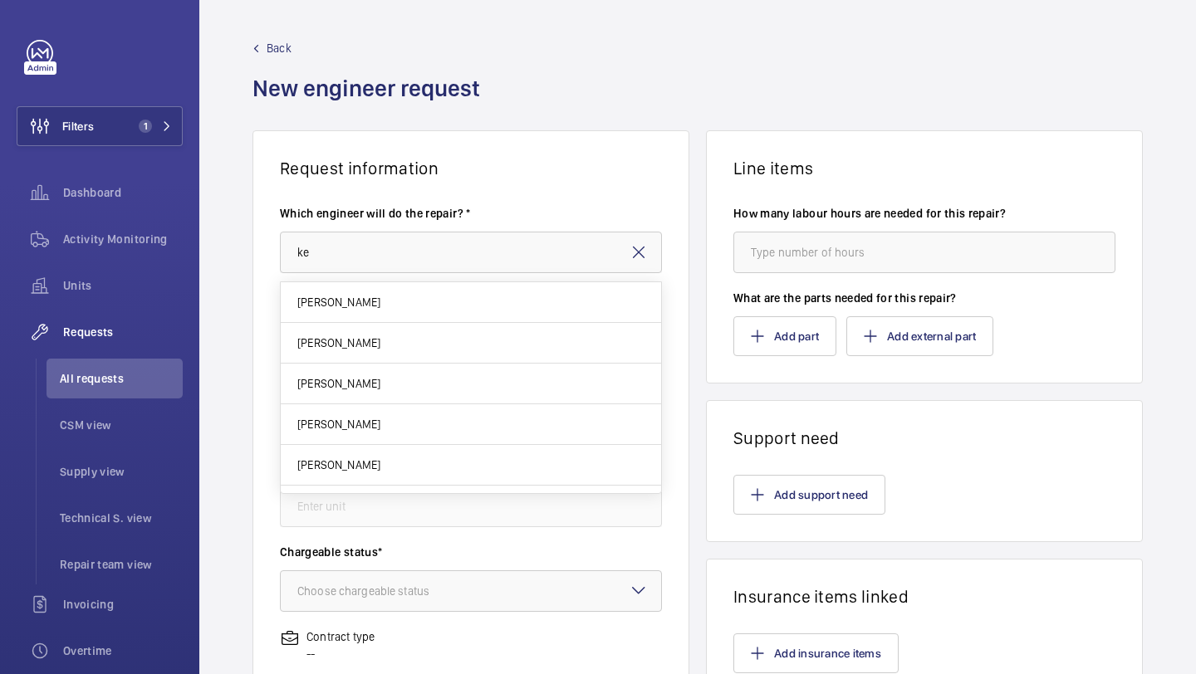
click at [375, 379] on mat-option "[PERSON_NAME]" at bounding box center [471, 384] width 380 height 41
type input "[PERSON_NAME]"
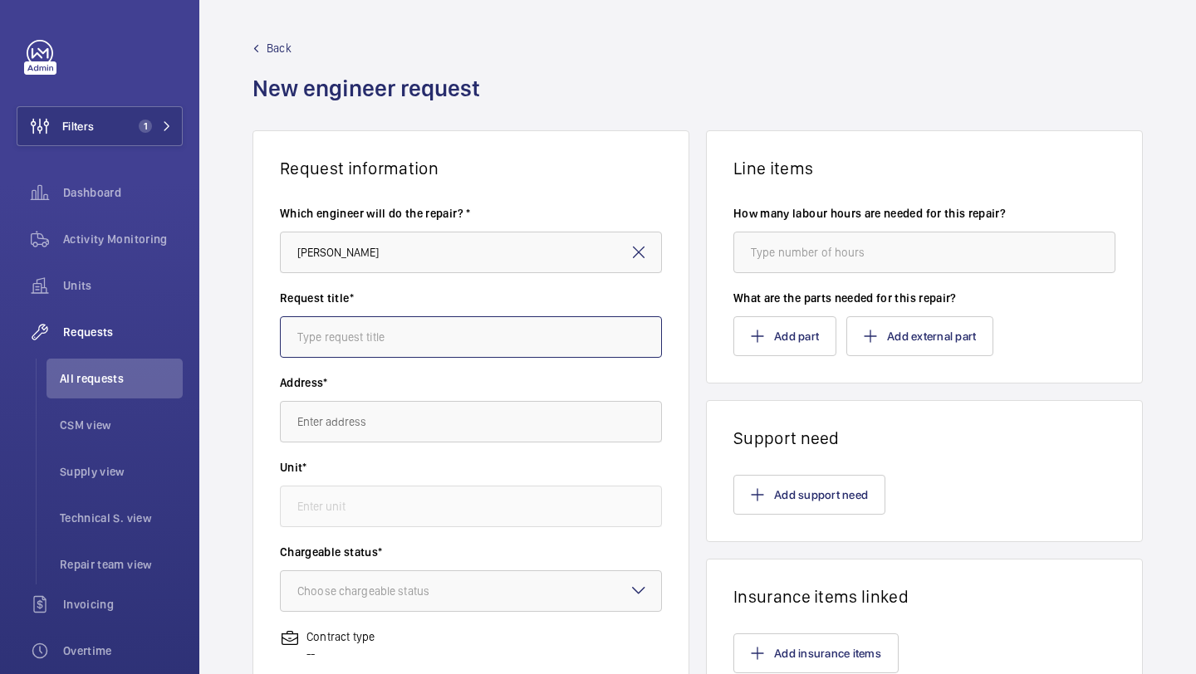
click at [394, 345] on input "text" at bounding box center [471, 337] width 382 height 42
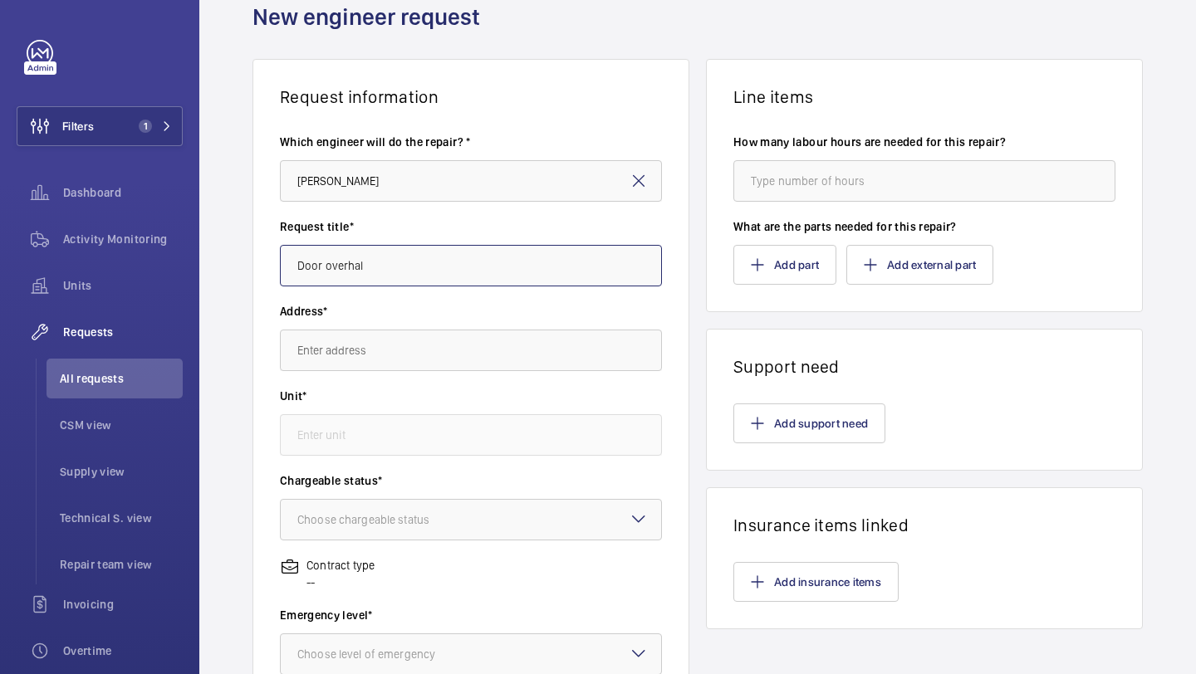
type input "Door overhal"
click at [399, 344] on input "text" at bounding box center [471, 351] width 382 height 42
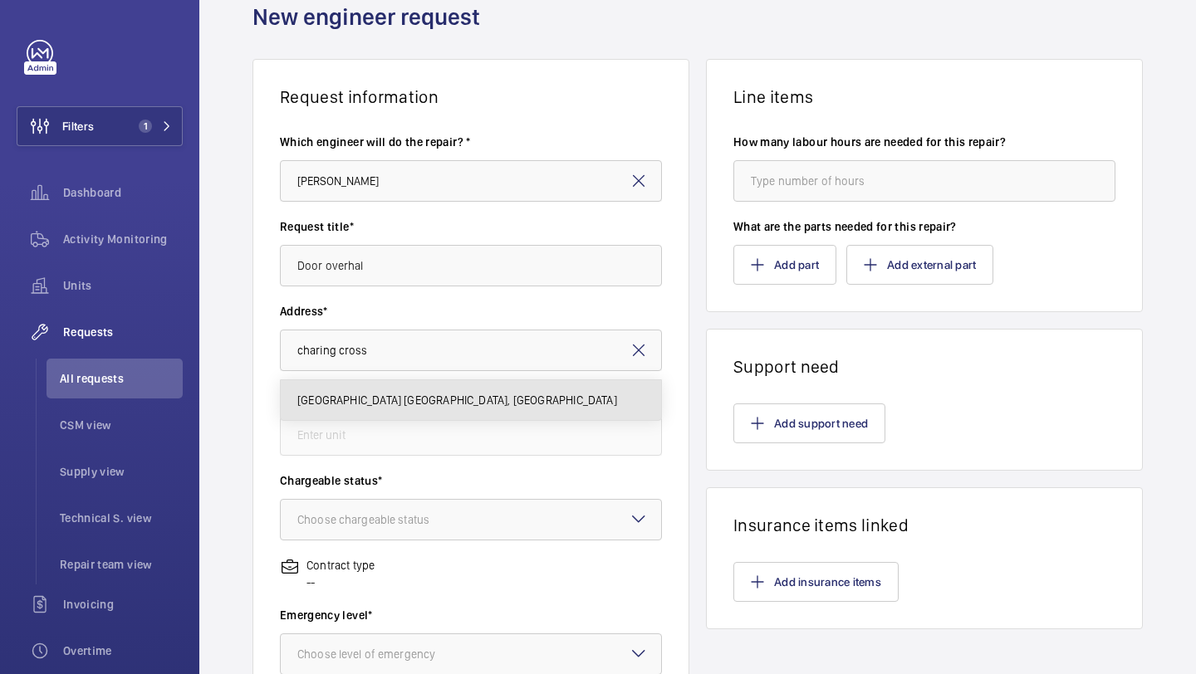
click at [392, 398] on span "Imperial - Charing Cross Hospital Charing Cross Hospital, W6 8RF LONDON" at bounding box center [457, 400] width 320 height 17
type input "Imperial - Charing Cross Hospital Charing Cross Hospital, W6 8RF LONDON"
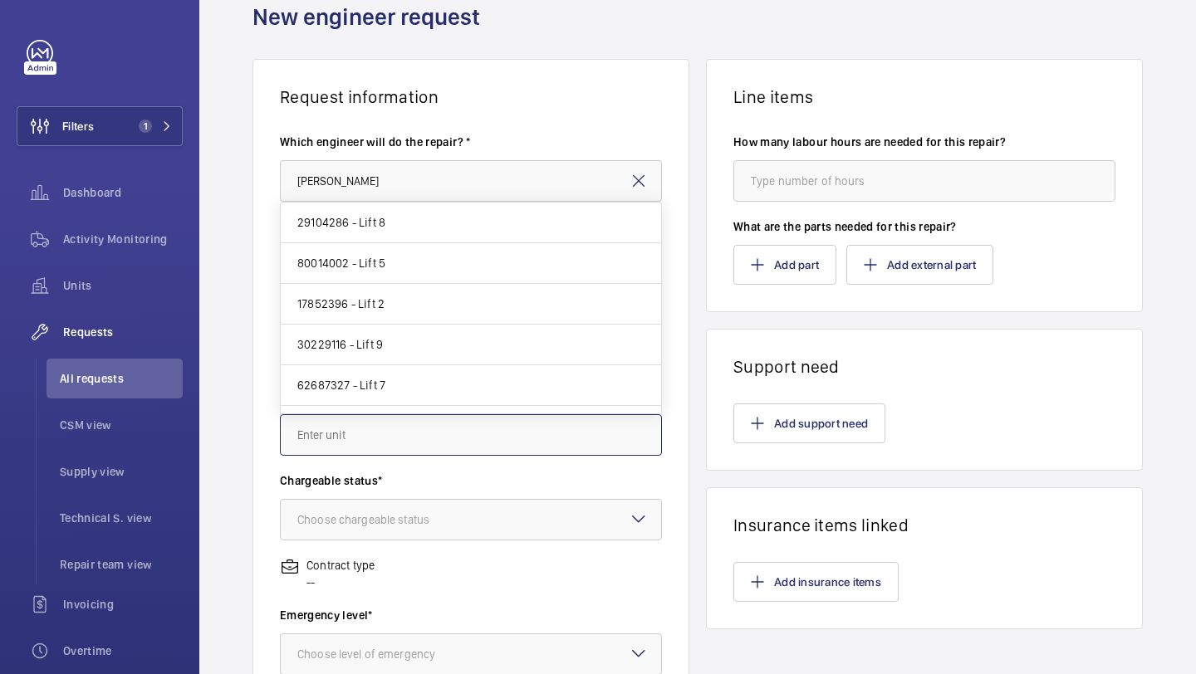
scroll to position [0, 0]
click at [389, 419] on input "text" at bounding box center [471, 435] width 382 height 42
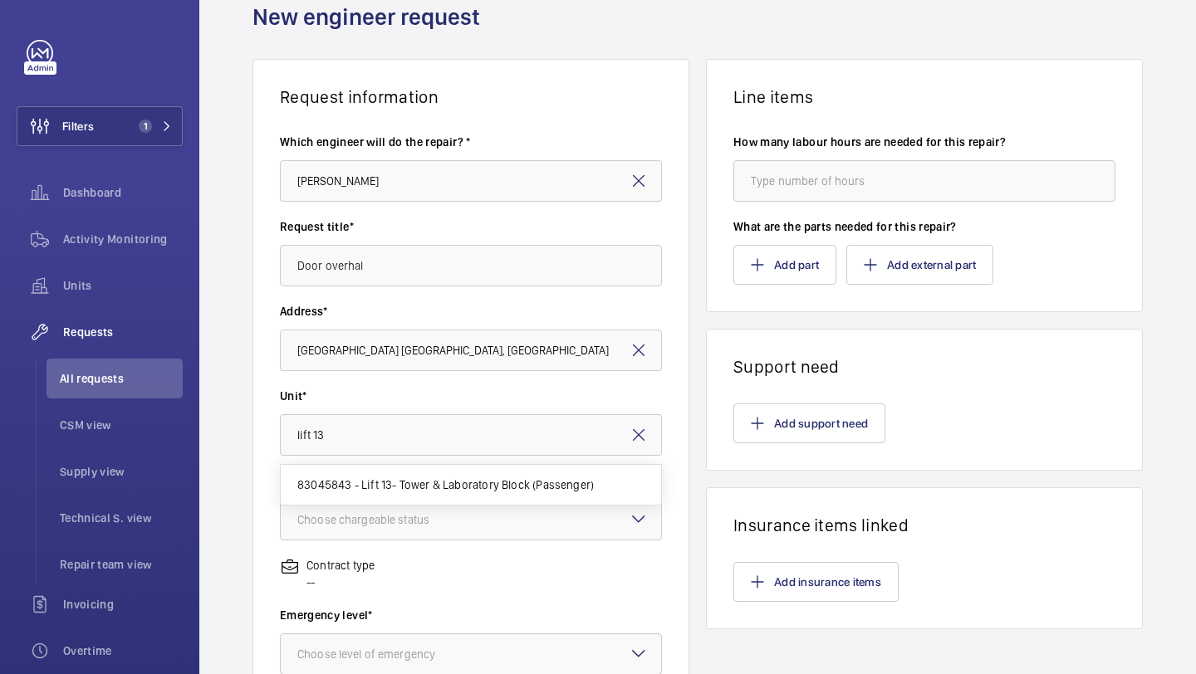
click at [396, 485] on span "83045843 - Lift 13- Tower & Laboratory Block (Passenger)" at bounding box center [445, 485] width 296 height 17
type input "83045843 - Lift 13- Tower & Laboratory Block (Passenger)"
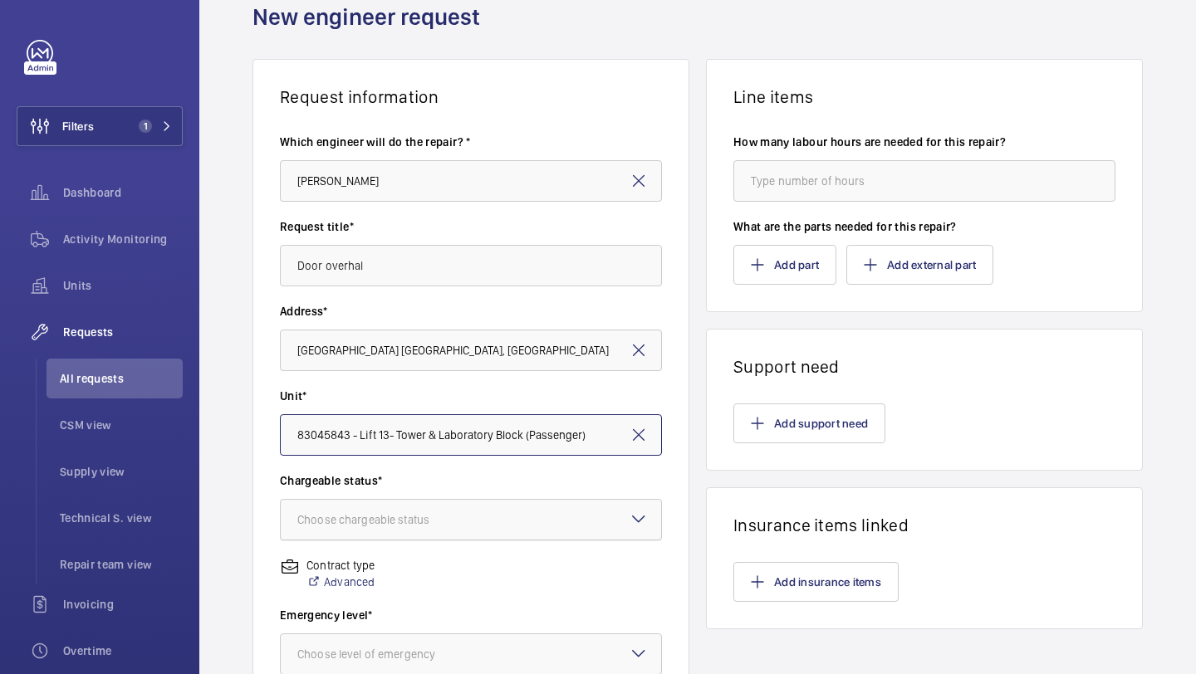
click at [383, 524] on div "Choose chargeable status" at bounding box center [384, 520] width 174 height 17
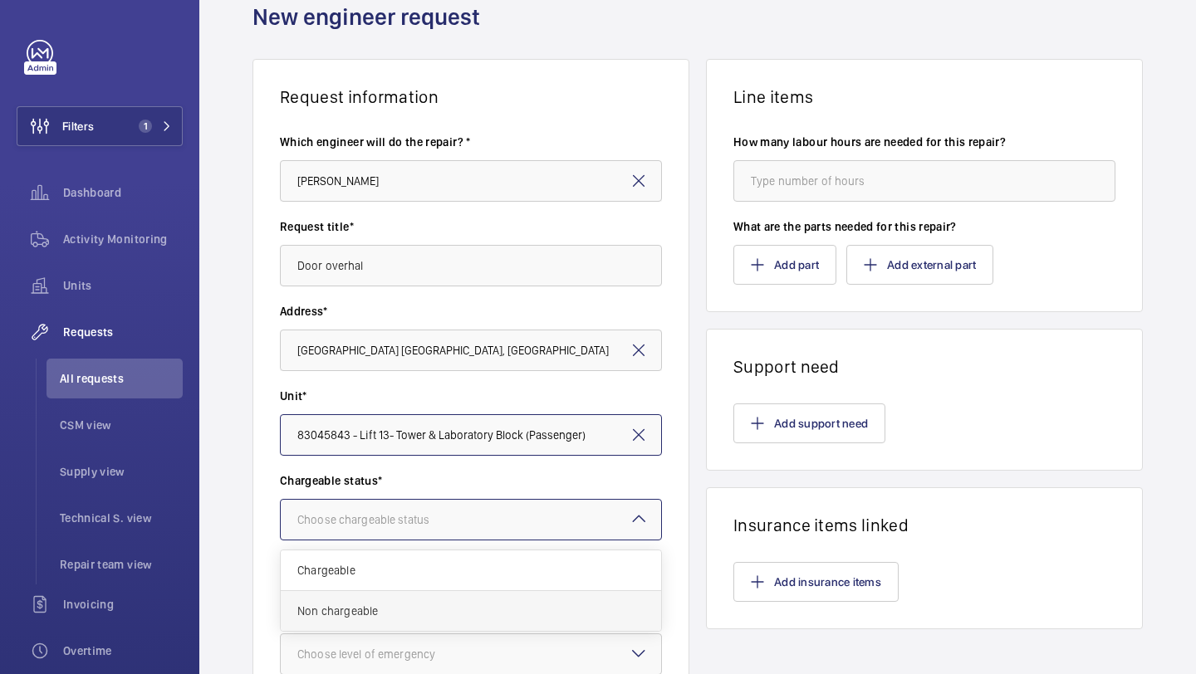
click at [375, 593] on div "Non chargeable" at bounding box center [471, 611] width 380 height 40
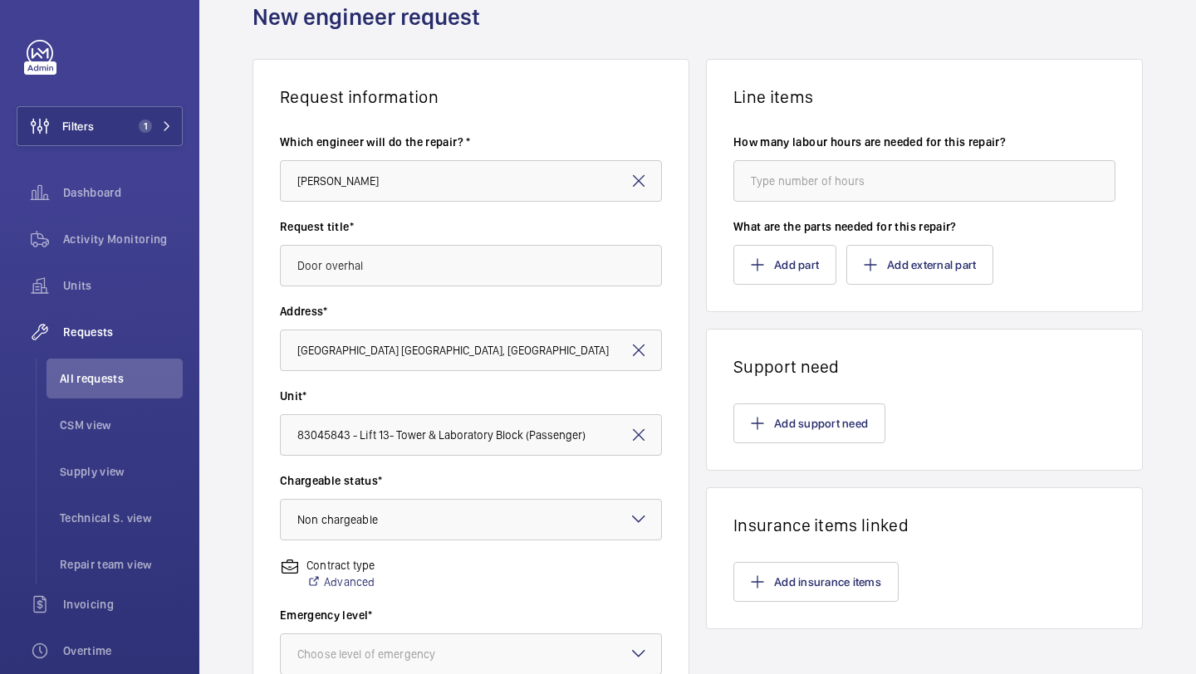
click at [375, 593] on div "Contract type Advanced" at bounding box center [471, 582] width 382 height 50
click at [410, 520] on div "× Non chargeable" at bounding box center [358, 520] width 122 height 17
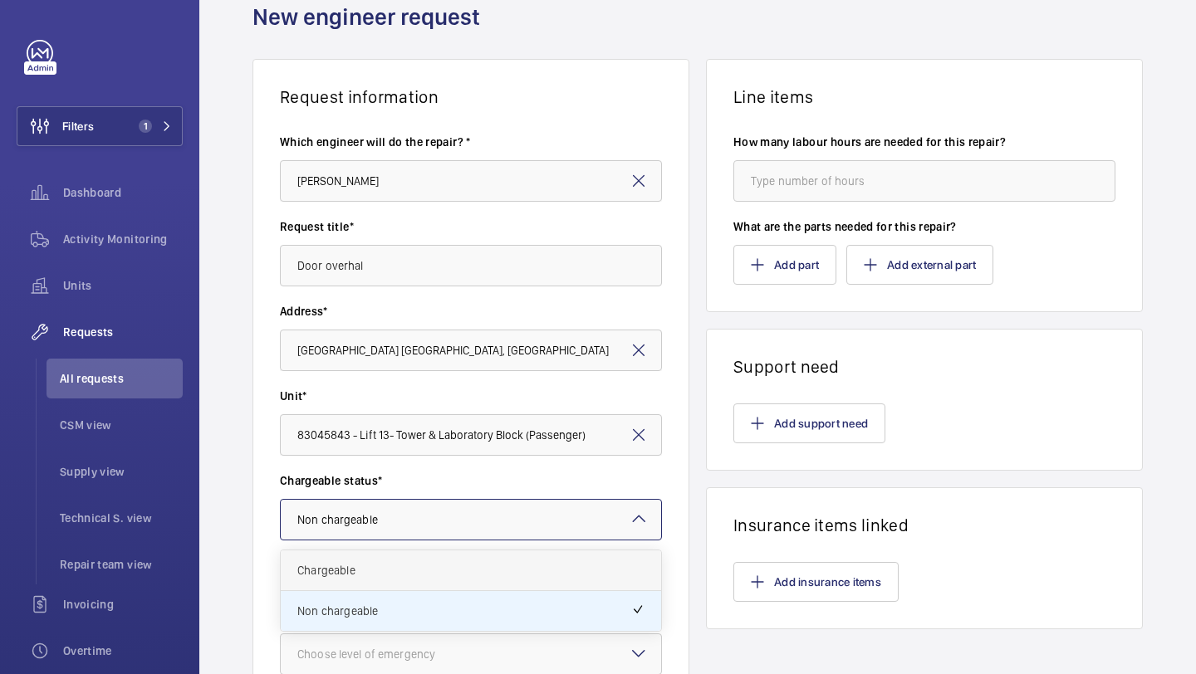
click at [391, 563] on span "Chargeable" at bounding box center [470, 570] width 347 height 17
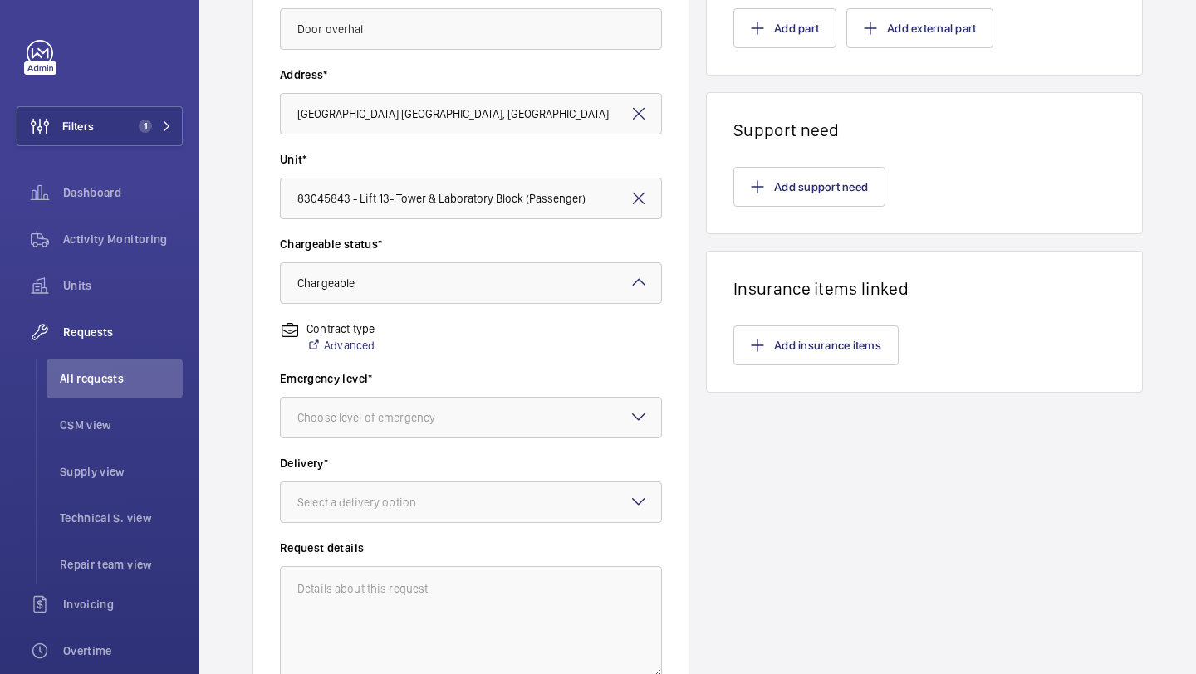
scroll to position [322, 0]
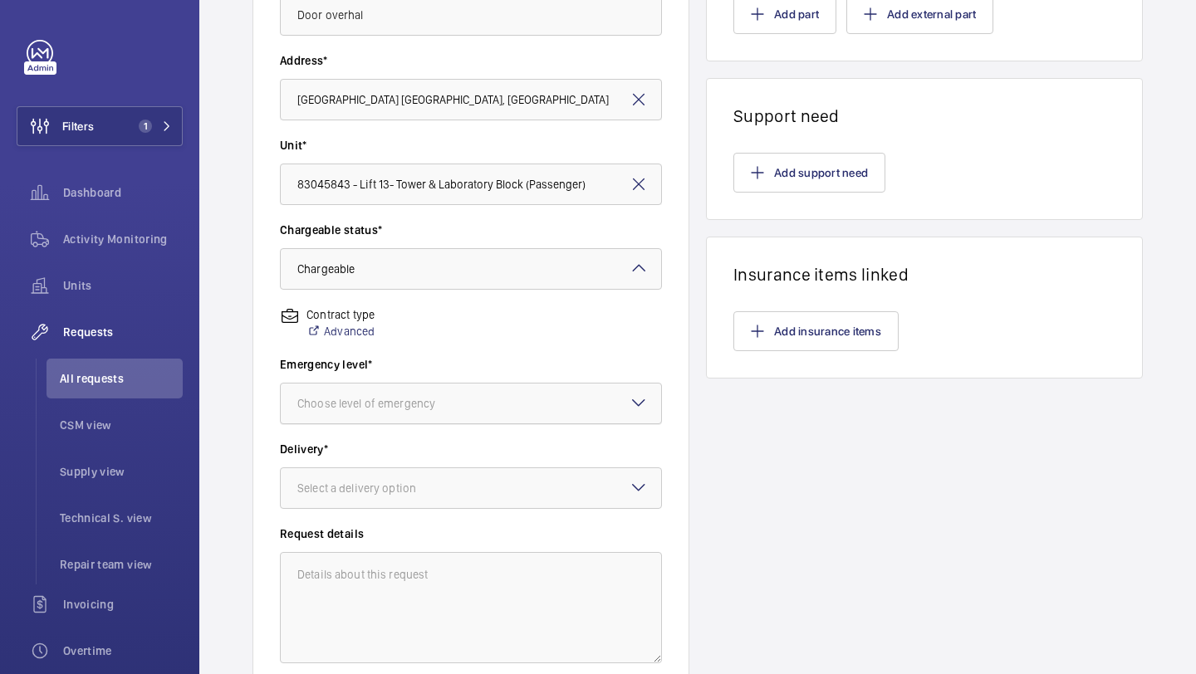
click at [490, 386] on div at bounding box center [471, 404] width 380 height 40
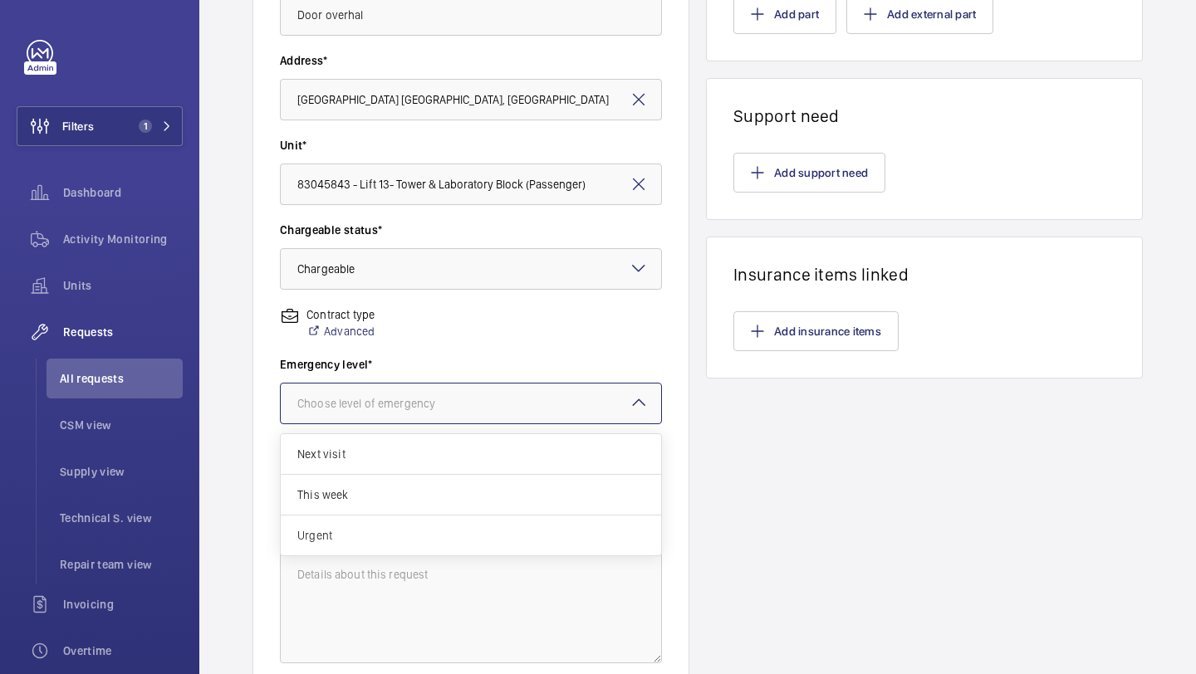
click at [395, 521] on div "Urgent" at bounding box center [471, 536] width 380 height 40
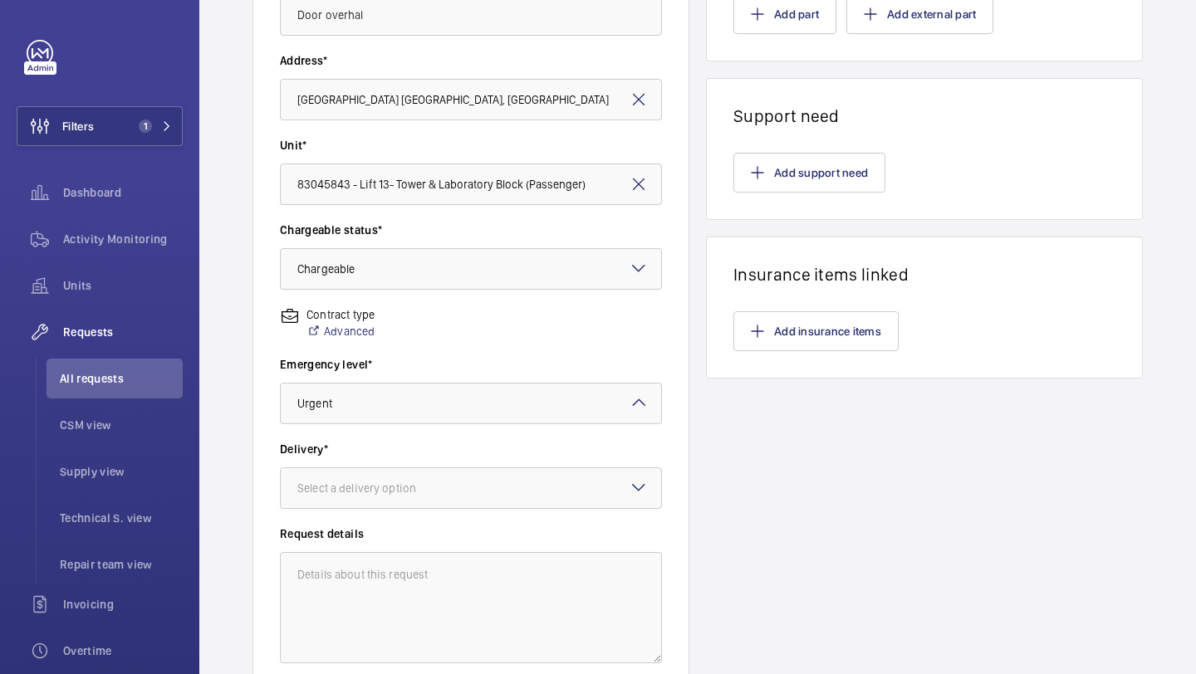
click at [434, 436] on div "Emergency level* Choose level of emergency × Urgent ×" at bounding box center [471, 398] width 382 height 85
click at [443, 421] on div at bounding box center [471, 404] width 380 height 40
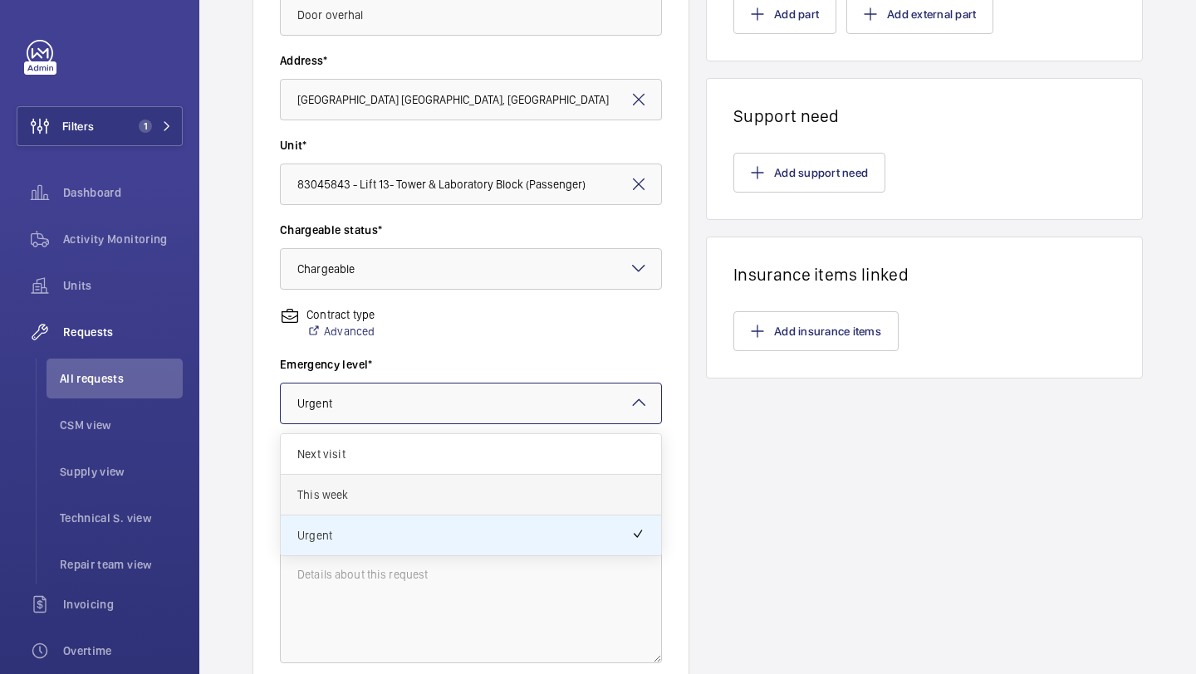
click at [404, 484] on div "This week" at bounding box center [471, 495] width 380 height 41
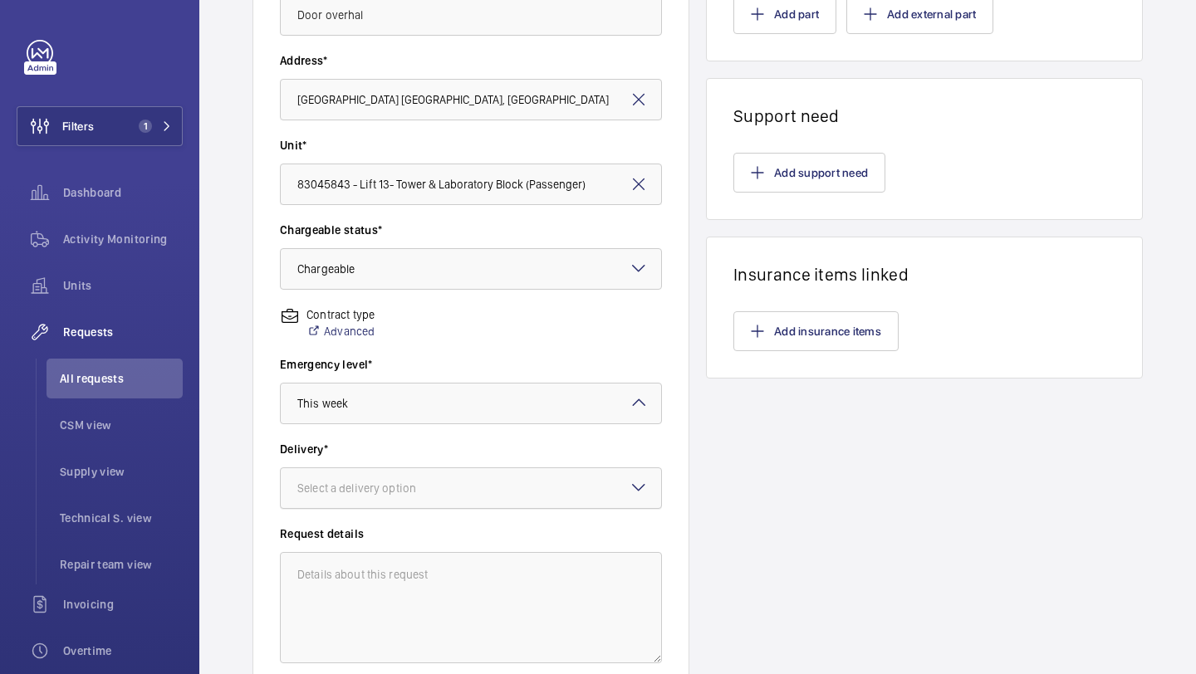
click at [409, 485] on div "Select a delivery option" at bounding box center [377, 488] width 160 height 17
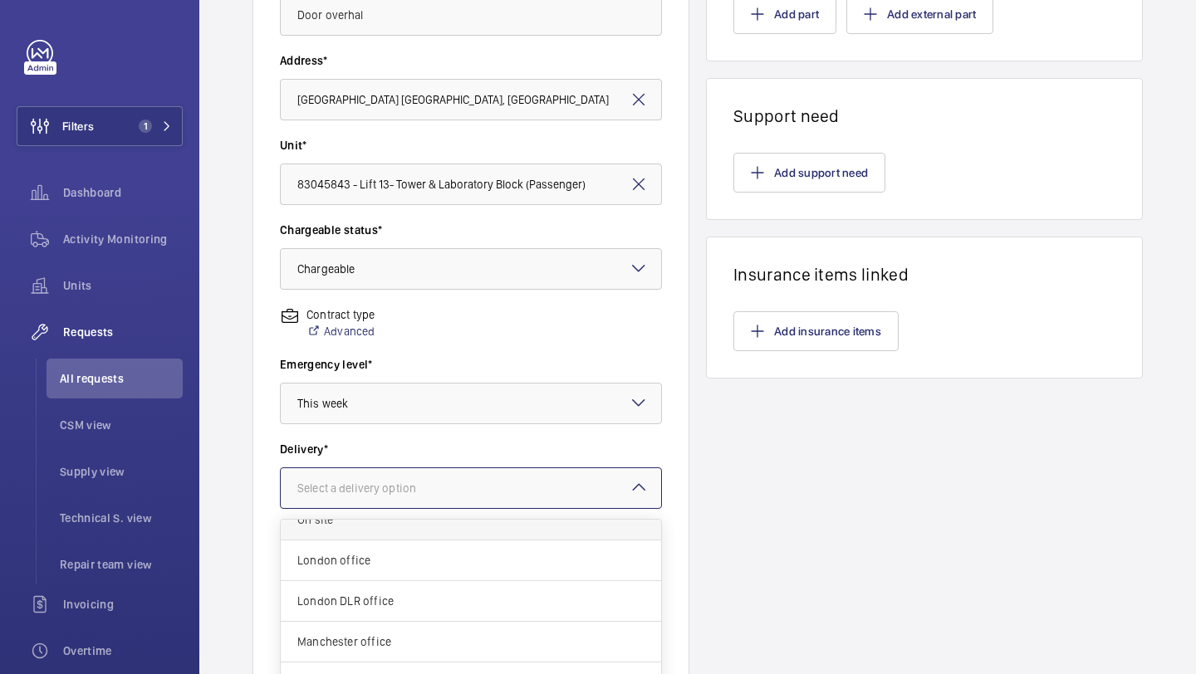
scroll to position [60, 0]
click at [390, 575] on div "London office" at bounding box center [471, 561] width 380 height 41
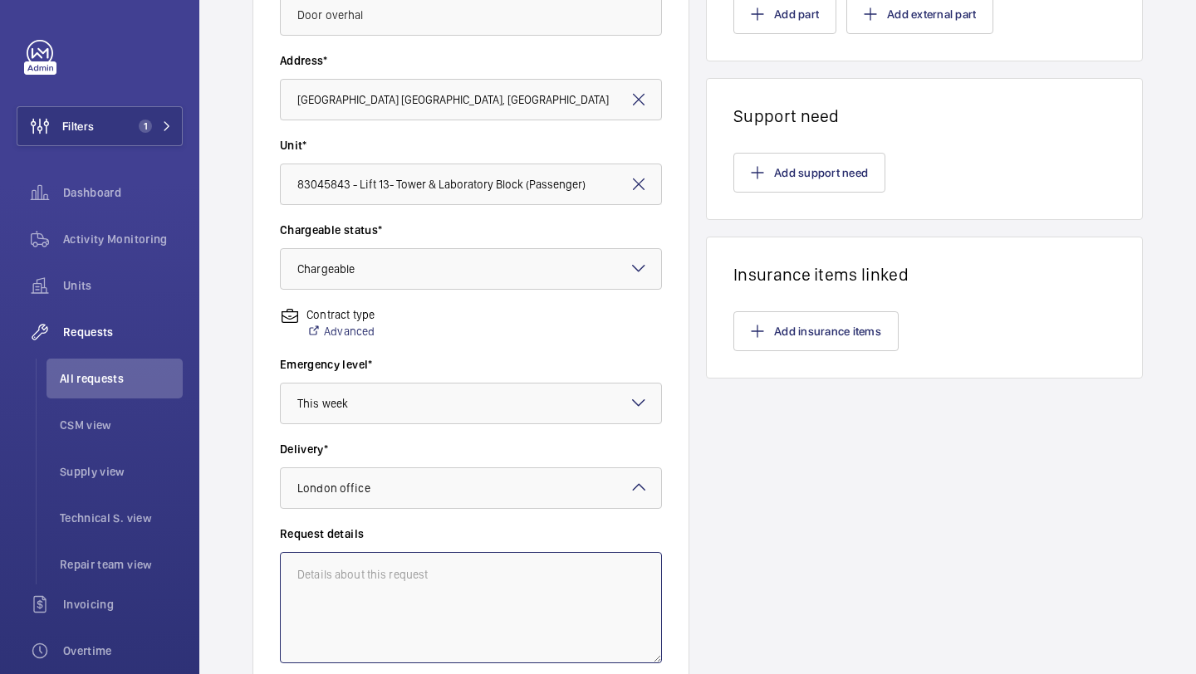
click at [390, 575] on textarea at bounding box center [471, 607] width 382 height 111
paste textarea "R25-03535"
type textarea "R"
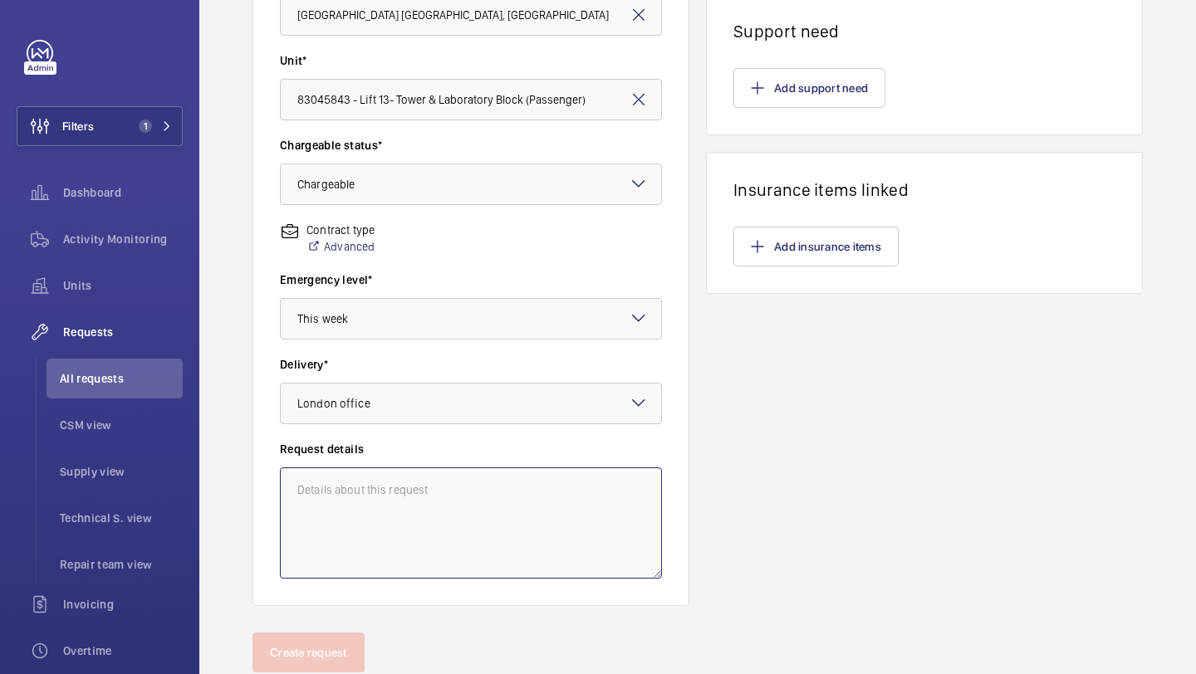
scroll to position [414, 0]
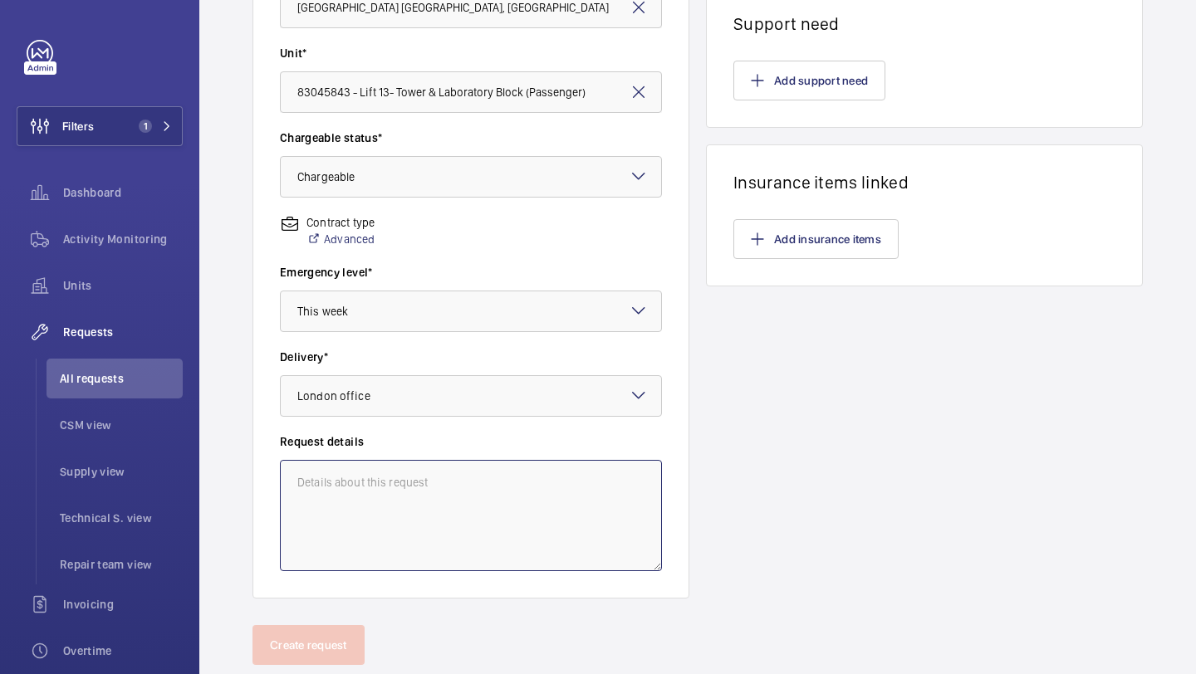
click at [450, 519] on textarea at bounding box center [471, 515] width 382 height 111
paste textarea "Carry out GAL door overhaul to include: Rollers. GAL door board. GAL door motor…"
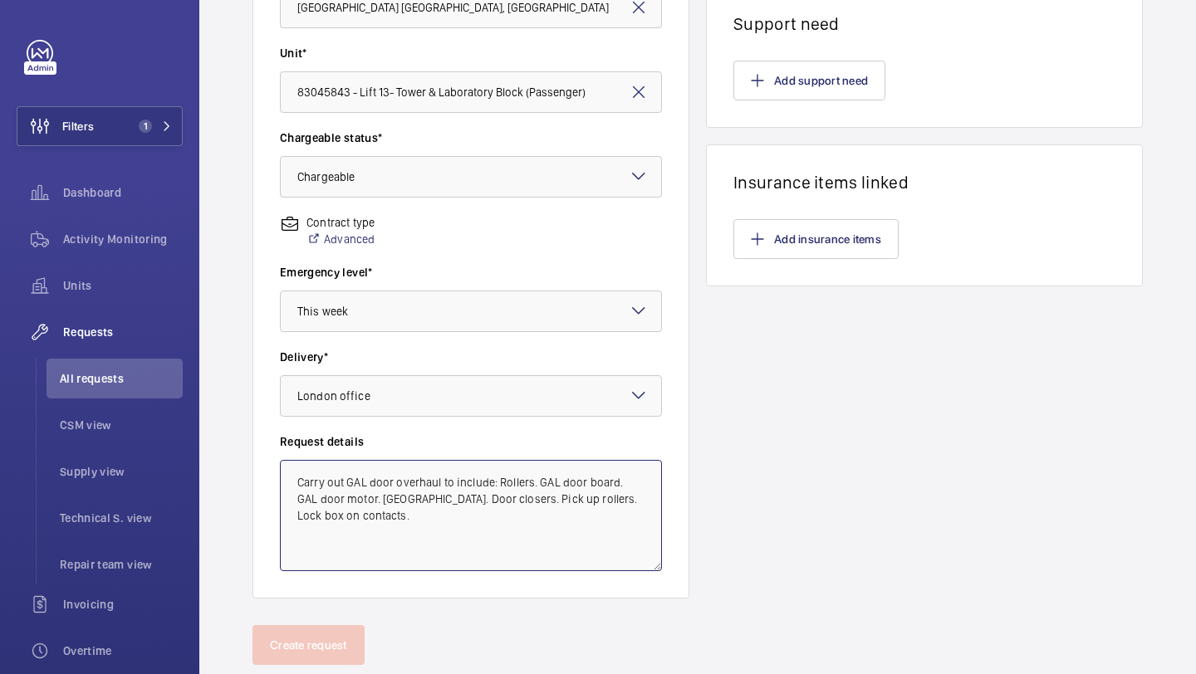
click at [383, 517] on textarea "Carry out GAL door overhaul to include: Rollers. GAL door board. GAL door motor…" at bounding box center [471, 515] width 382 height 111
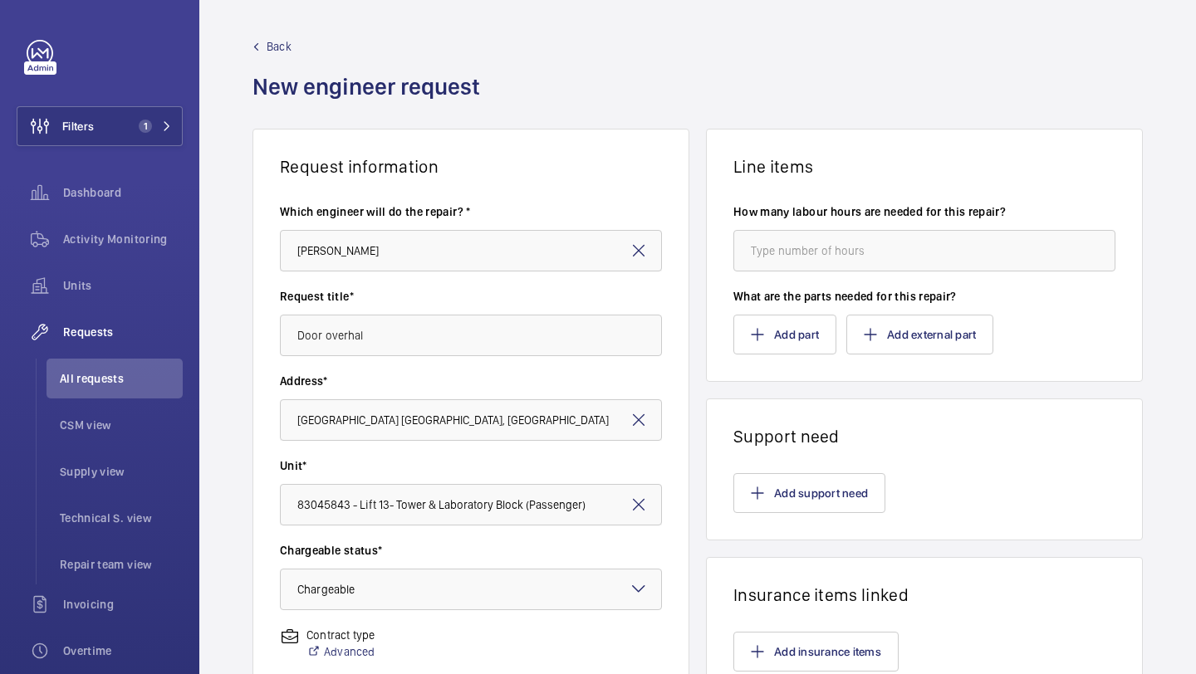
scroll to position [0, 0]
type textarea "Carry out GAL door overhaul to include: Rollers. GAL door board. GAL door motor…"
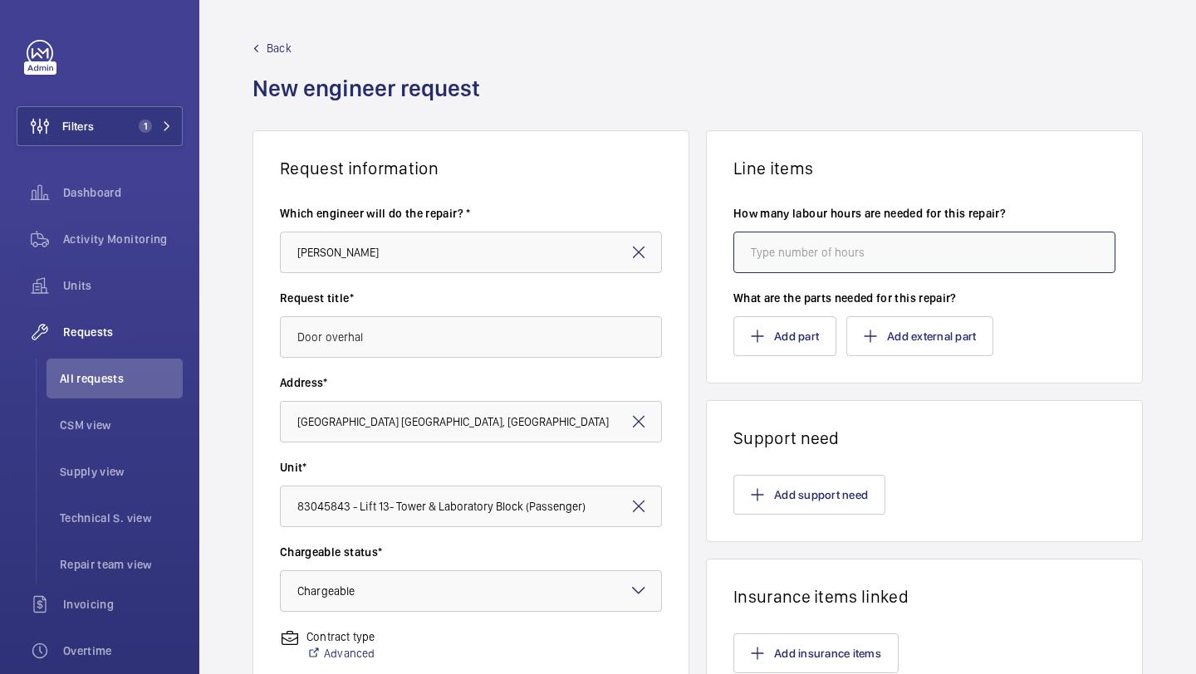
click at [841, 247] on input "number" at bounding box center [924, 253] width 382 height 42
type input "1"
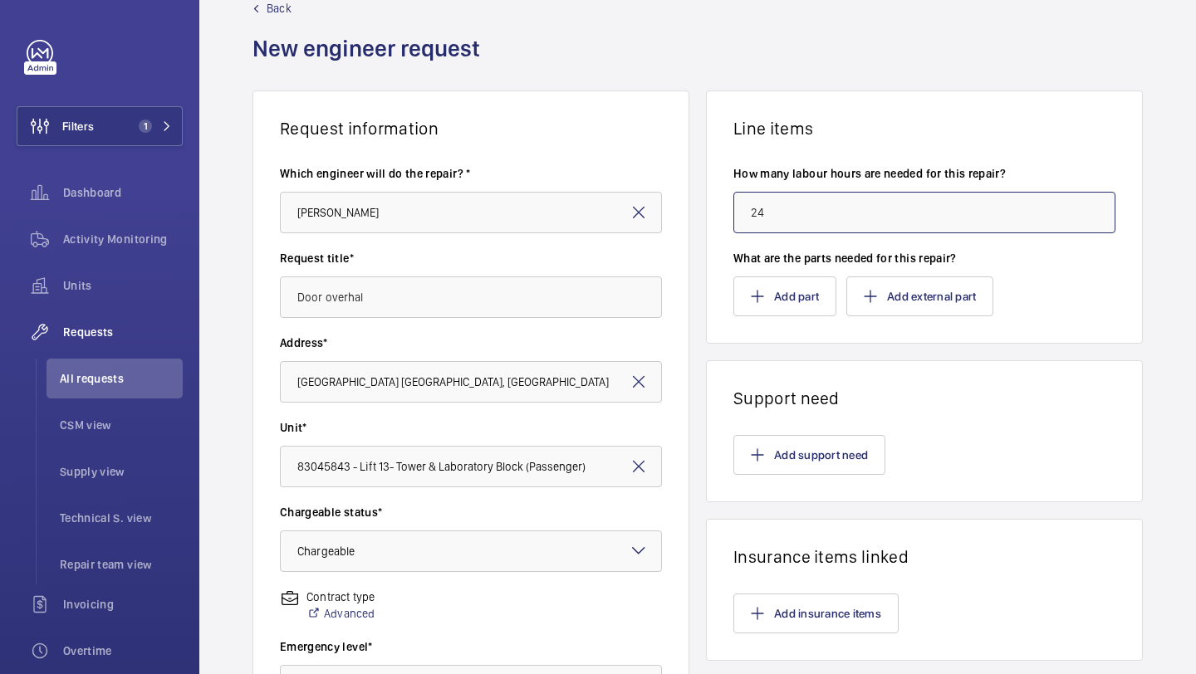
scroll to position [41, 0]
type input "24"
click at [779, 295] on button "Add part" at bounding box center [784, 296] width 103 height 40
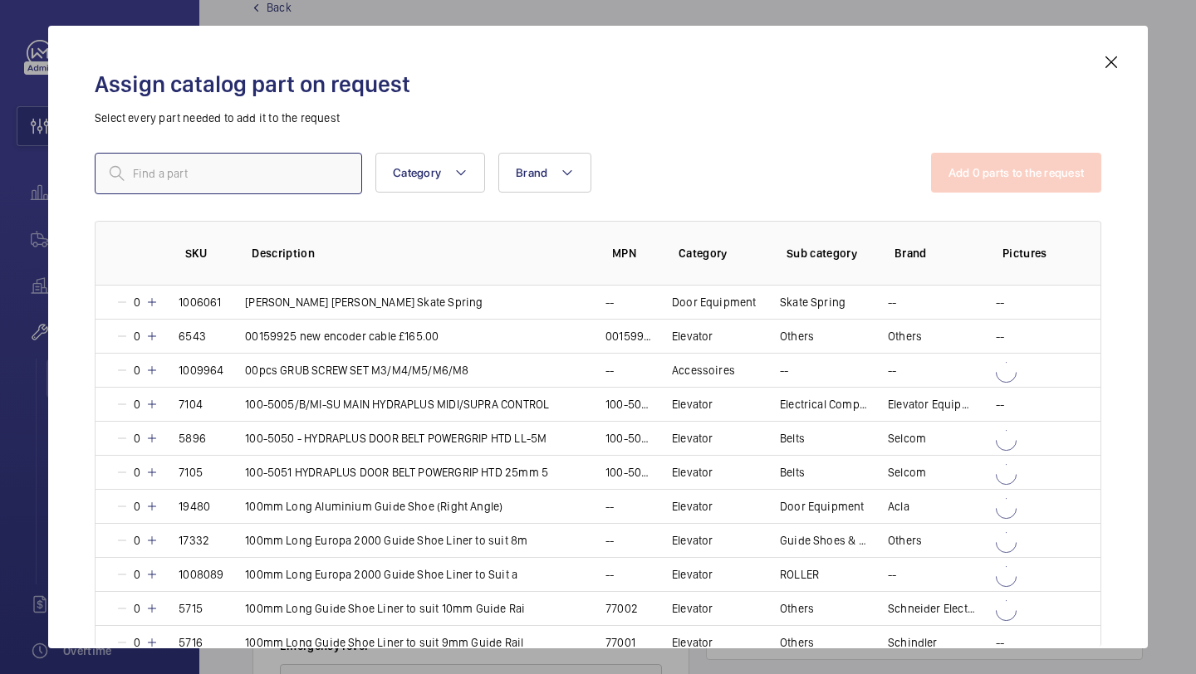
click at [234, 171] on input "text" at bounding box center [228, 174] width 267 height 42
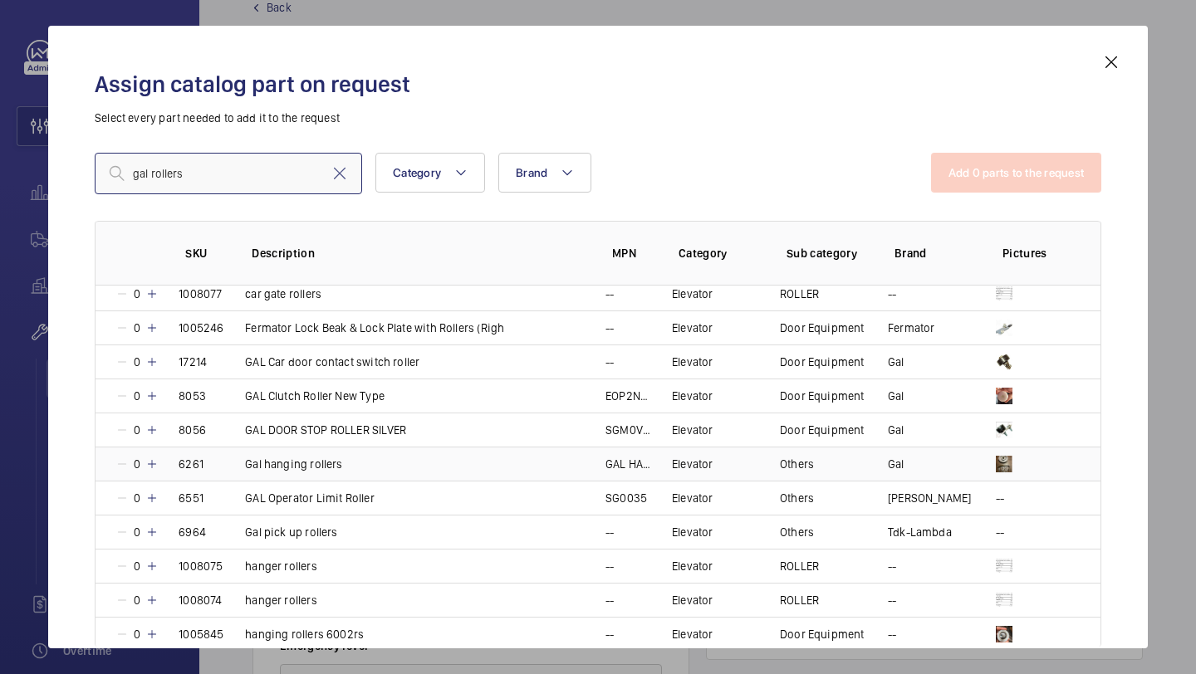
scroll to position [107, 0]
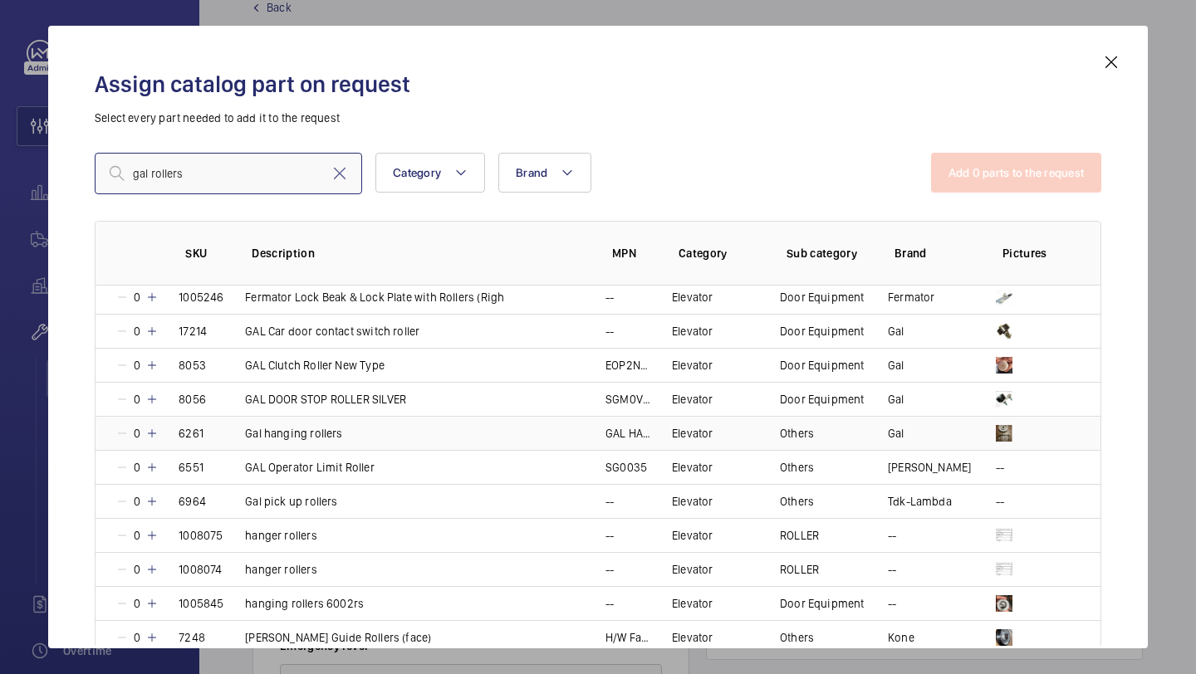
type input "gal rollers"
click at [149, 432] on mat-icon at bounding box center [151, 433] width 13 height 13
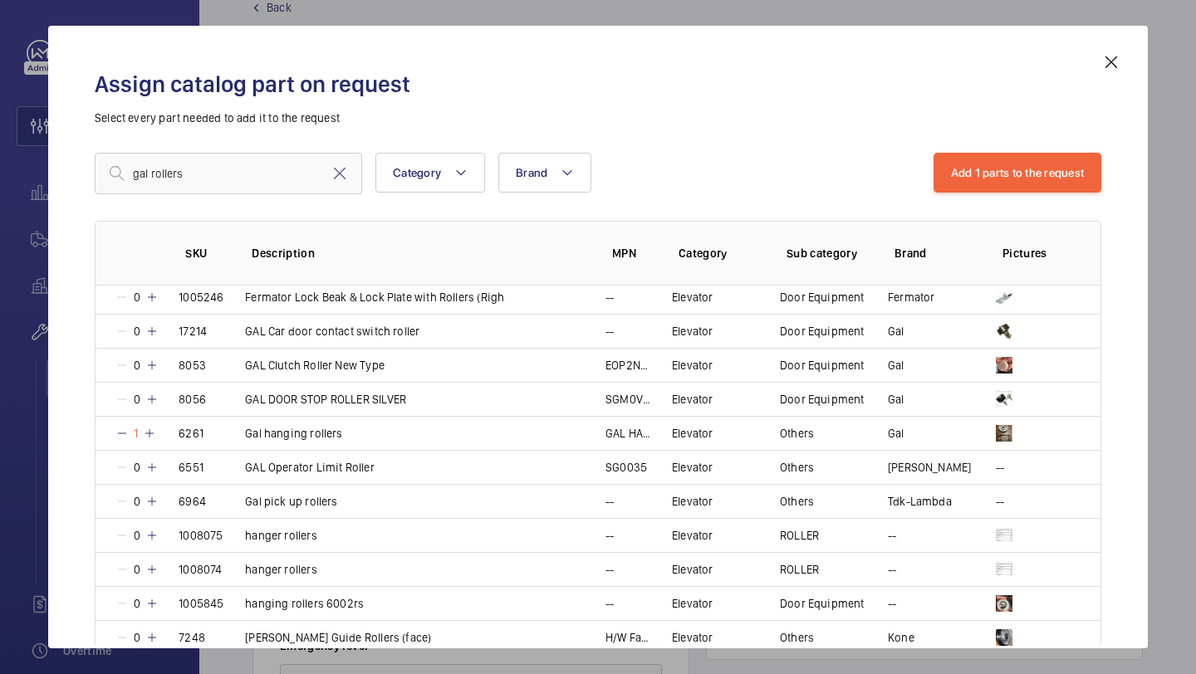
click at [979, 151] on div "Assign catalog part on request Select every part needed to add it to the reques…" at bounding box center [598, 350] width 1046 height 596
click at [978, 170] on button "Add 1 parts to the request" at bounding box center [1017, 173] width 169 height 40
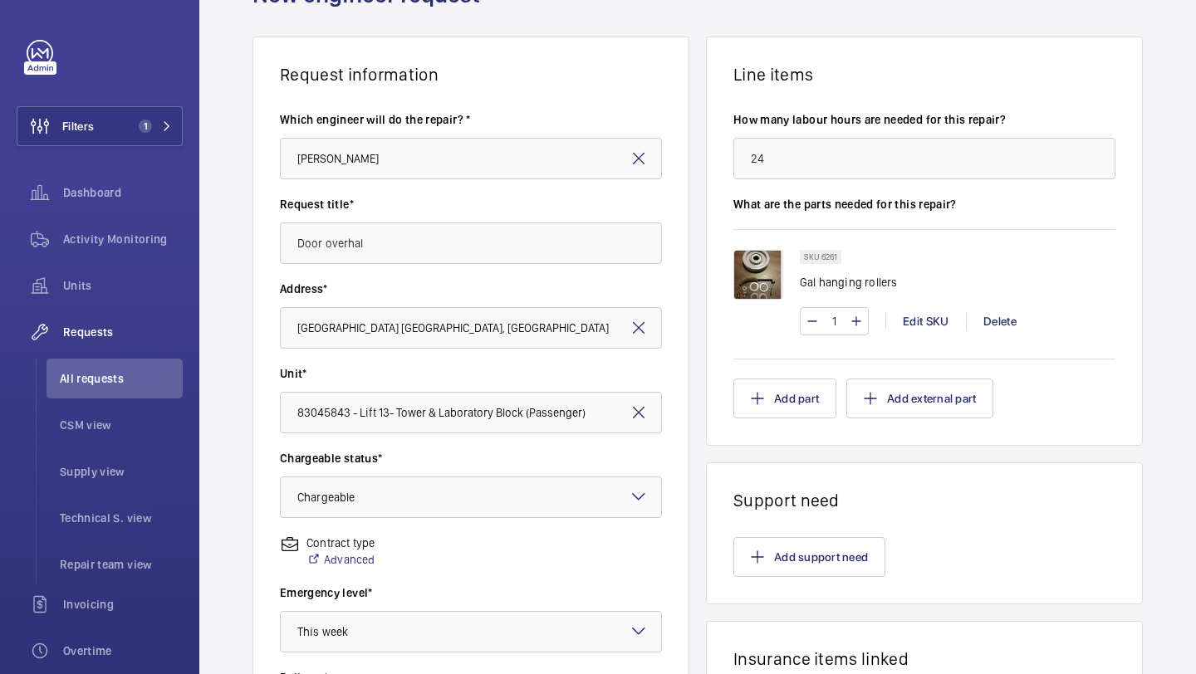
scroll to position [331, 0]
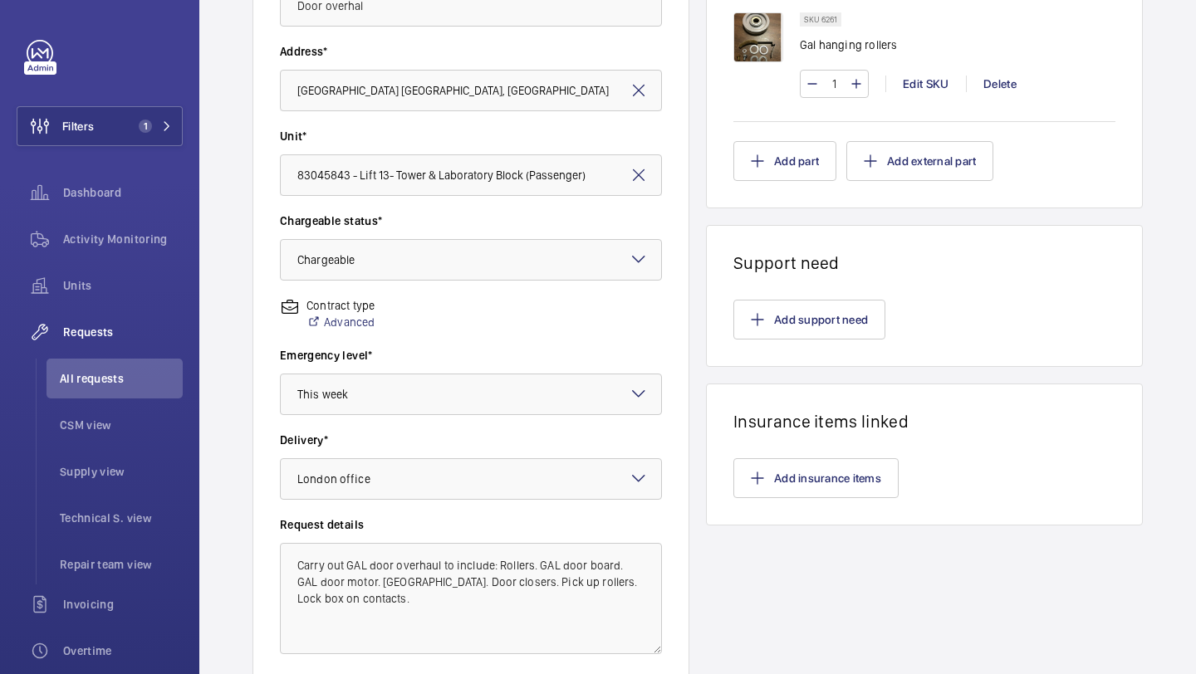
click at [816, 292] on wm-front-card-body "Add support need" at bounding box center [924, 319] width 435 height 93
click at [811, 322] on button "Add support need" at bounding box center [809, 320] width 152 height 40
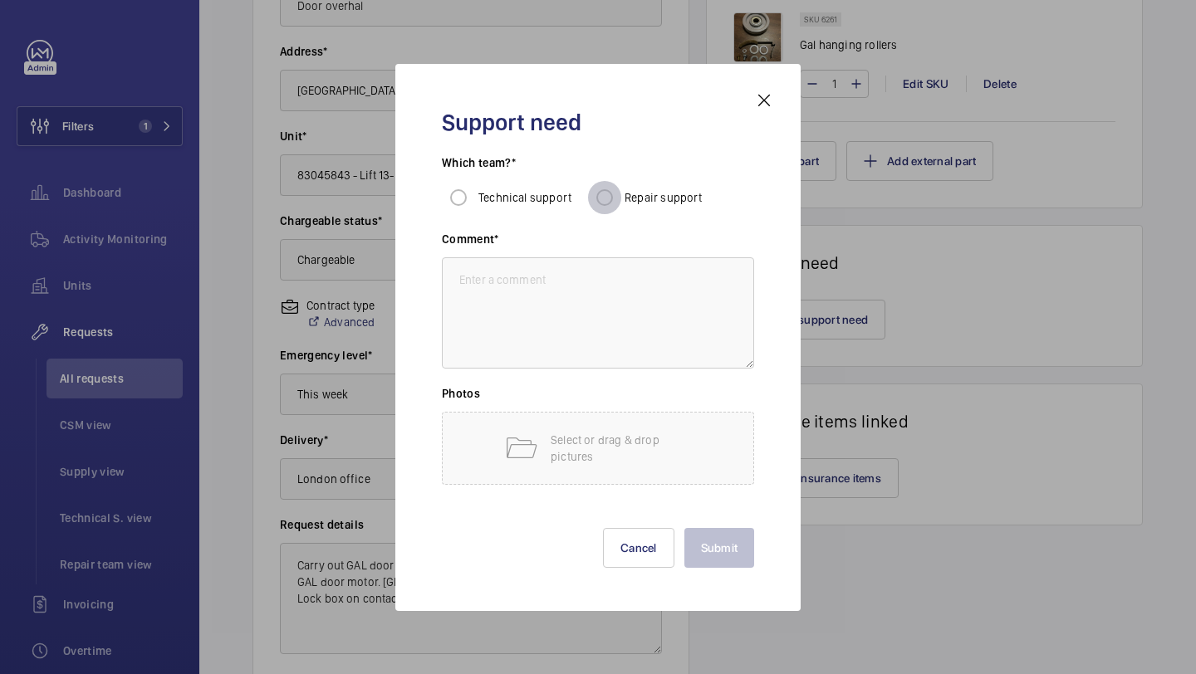
click at [607, 190] on input "Repair support" at bounding box center [604, 197] width 33 height 33
radio input "true"
click at [595, 277] on textarea at bounding box center [598, 312] width 312 height 111
paste textarea "Carry out GAL door overhaul to include: Rollers. GAL door board. GAL door motor…"
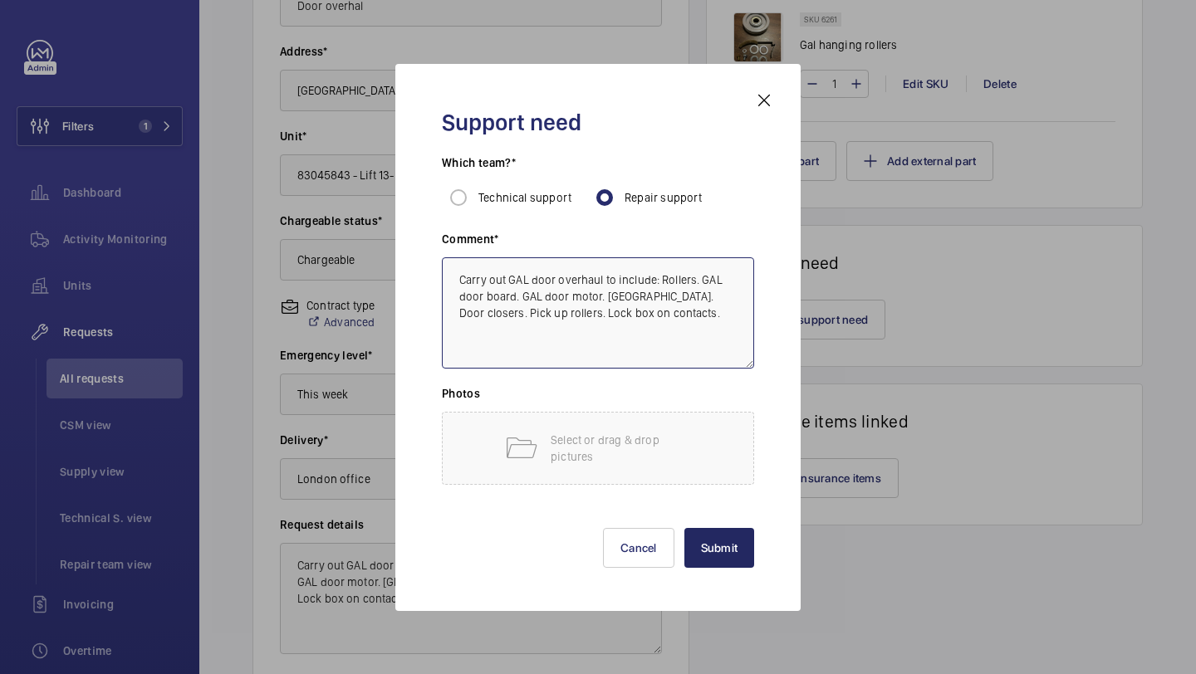
type textarea "Carry out GAL door overhaul to include: Rollers. GAL door board. GAL door motor…"
click at [737, 547] on button "Submit" at bounding box center [719, 548] width 71 height 40
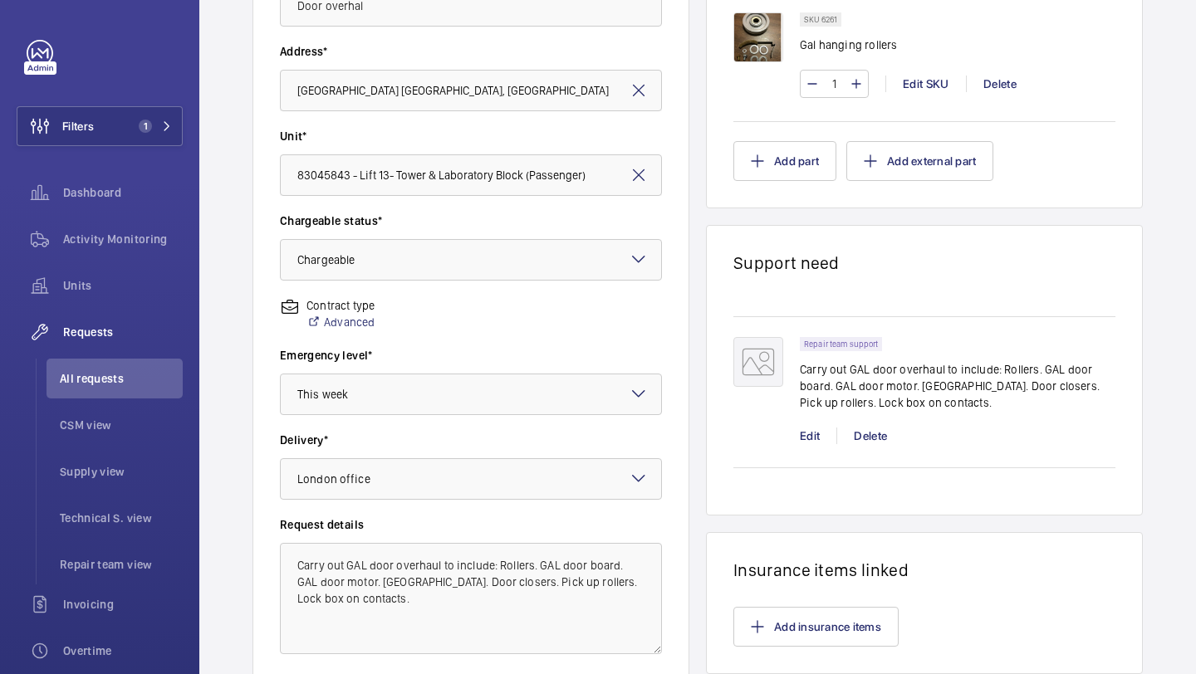
scroll to position [458, 0]
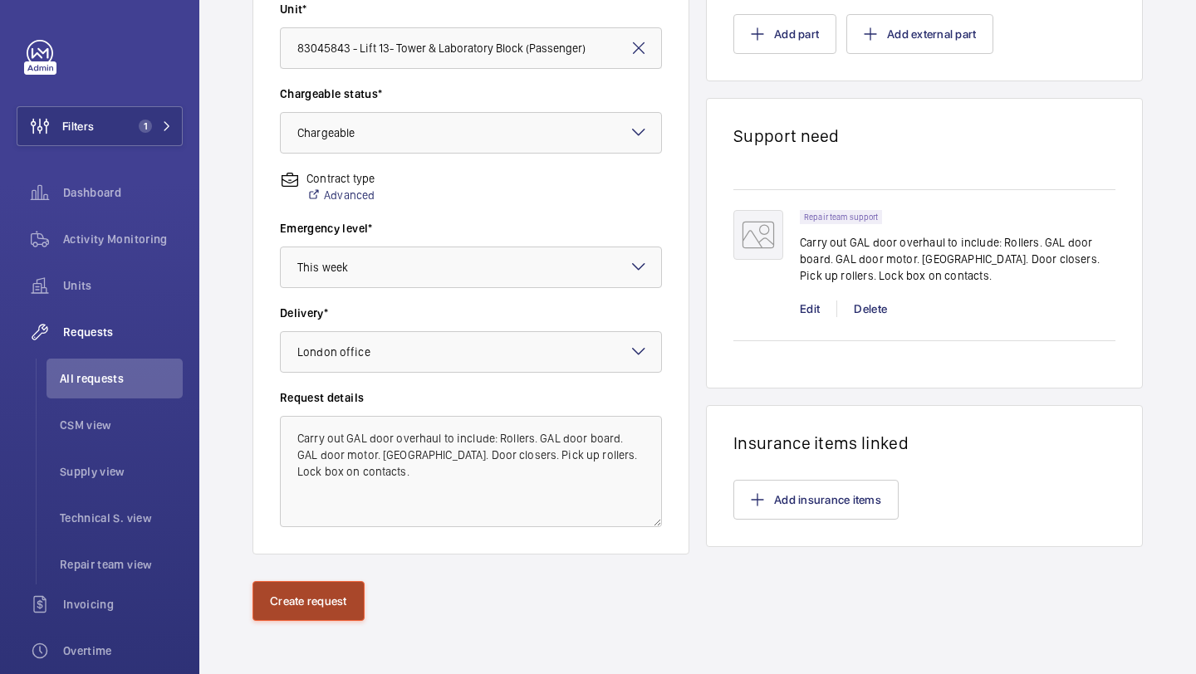
click at [331, 595] on button "Create request" at bounding box center [308, 601] width 112 height 40
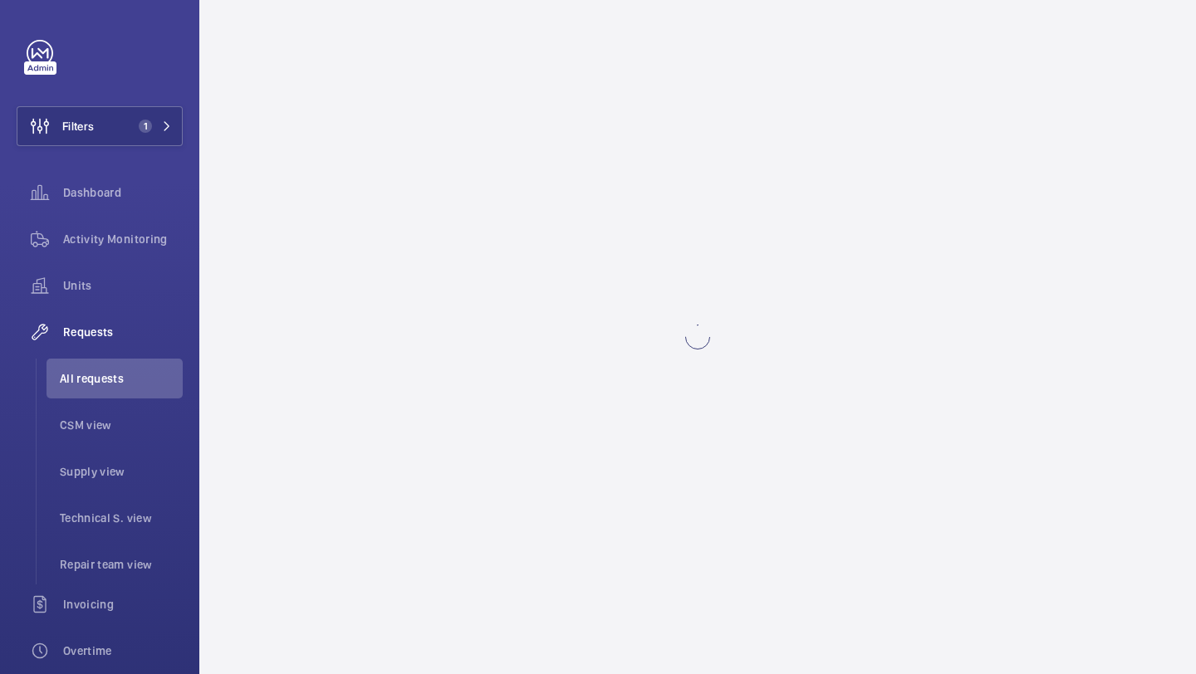
scroll to position [0, 0]
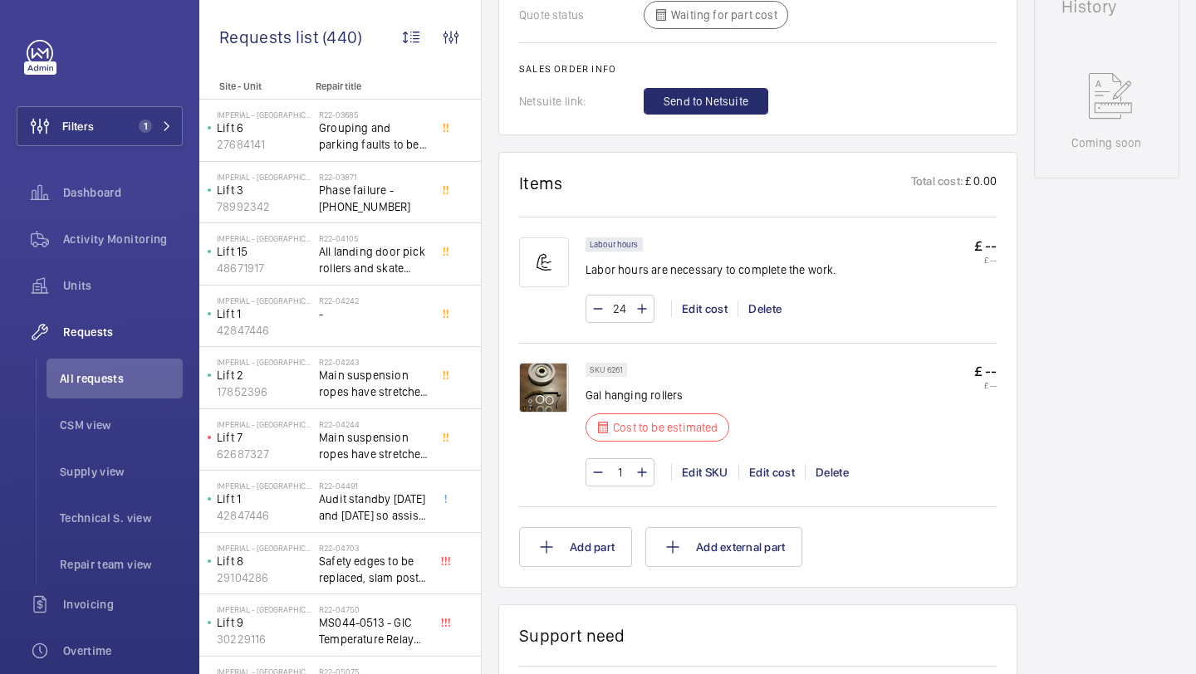
scroll to position [908, 0]
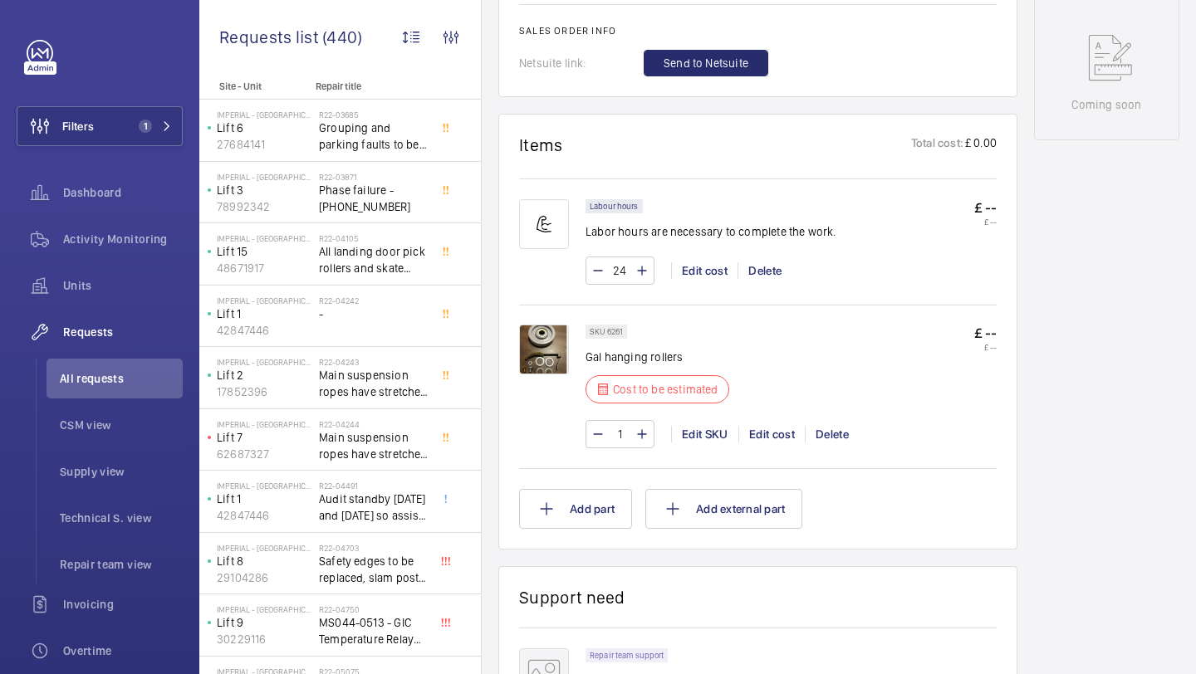
click at [616, 435] on input "1" at bounding box center [620, 434] width 31 height 27
click at [625, 435] on input "1" at bounding box center [620, 434] width 31 height 27
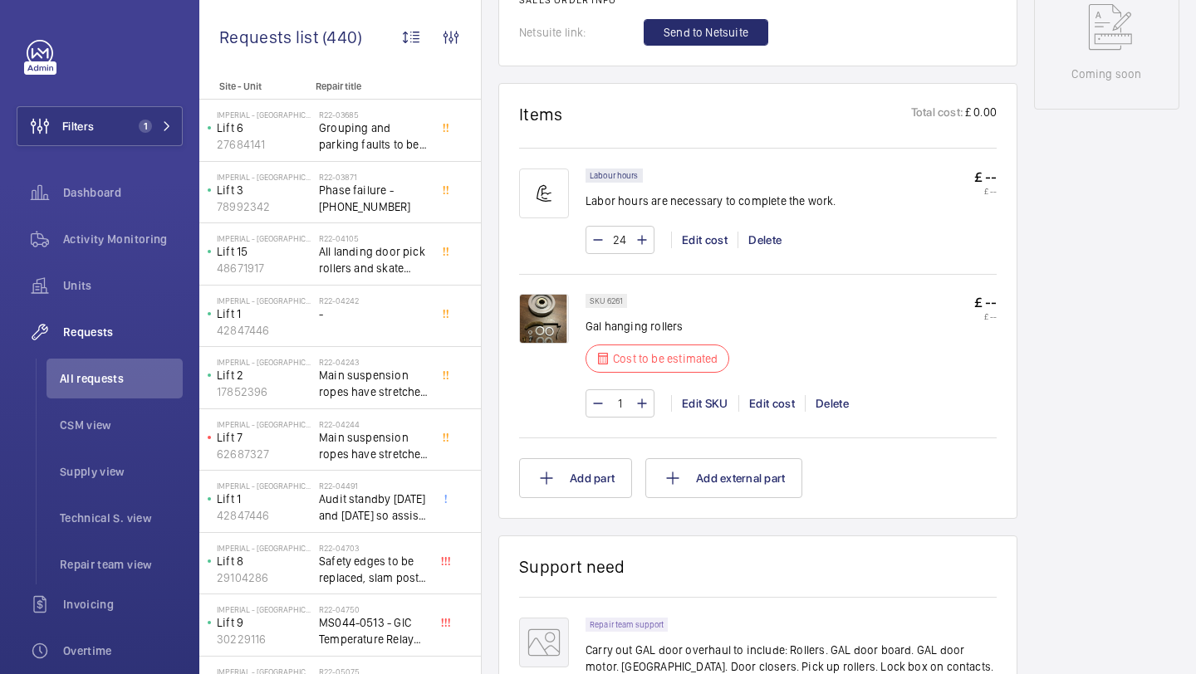
scroll to position [939, 0]
type input "108"
click at [564, 489] on button "Add part" at bounding box center [575, 478] width 113 height 40
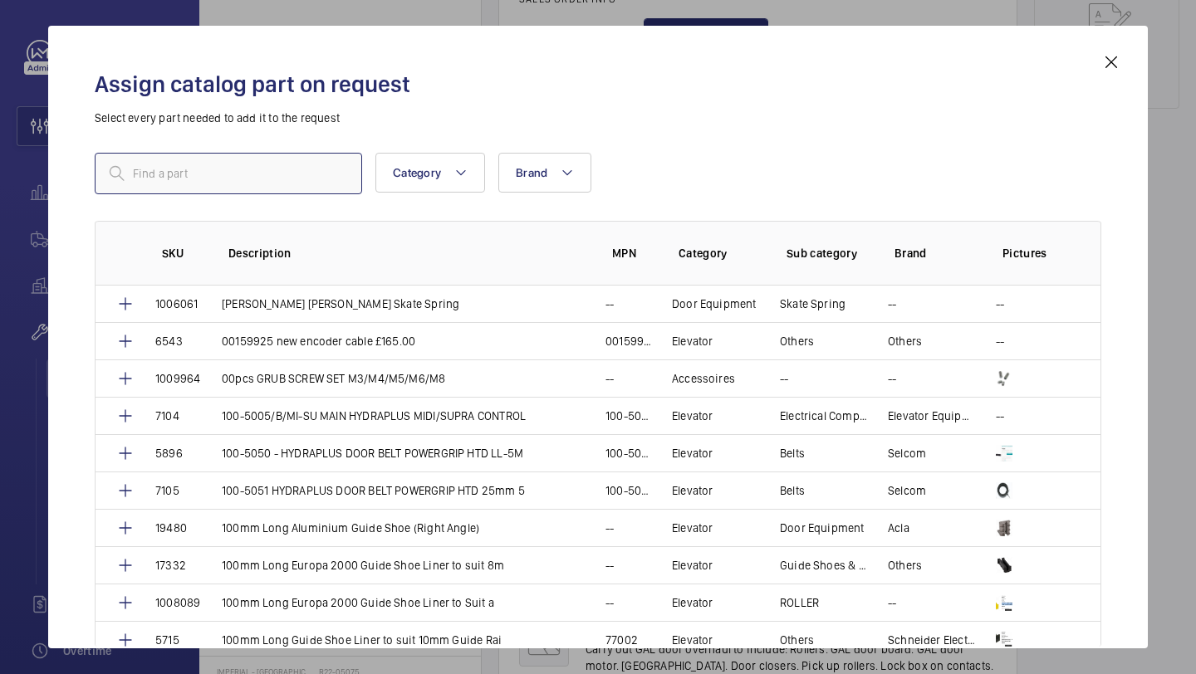
click at [211, 174] on input "text" at bounding box center [228, 174] width 267 height 42
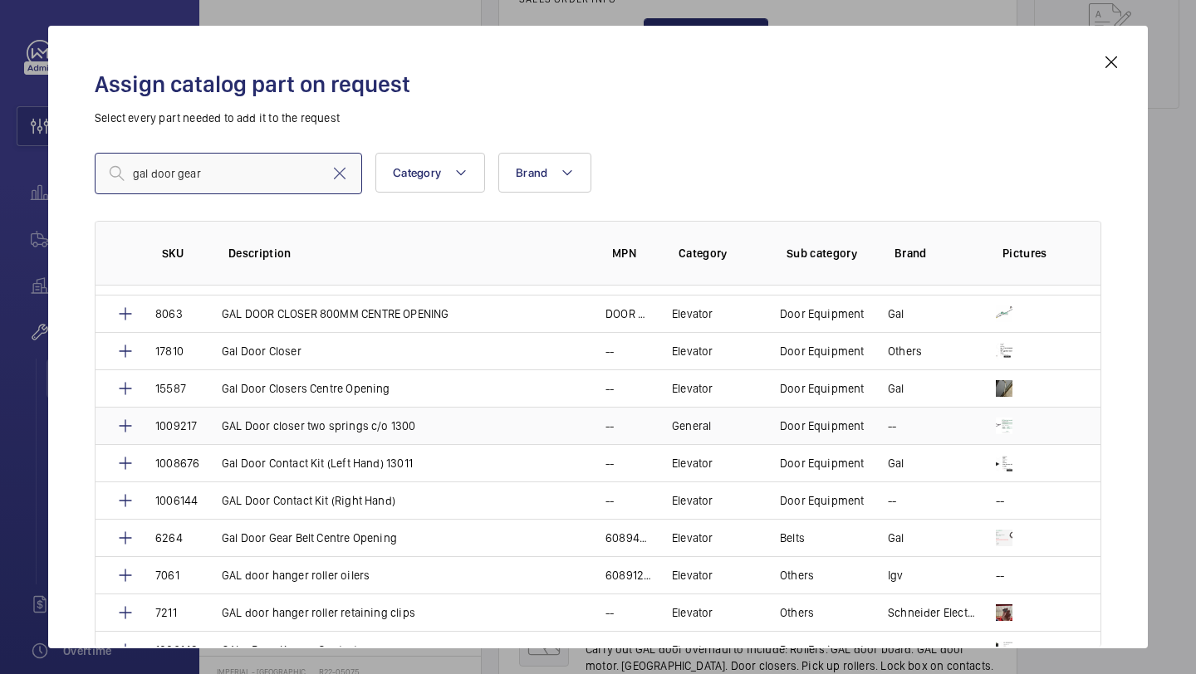
scroll to position [176, 0]
type input "gal door gear"
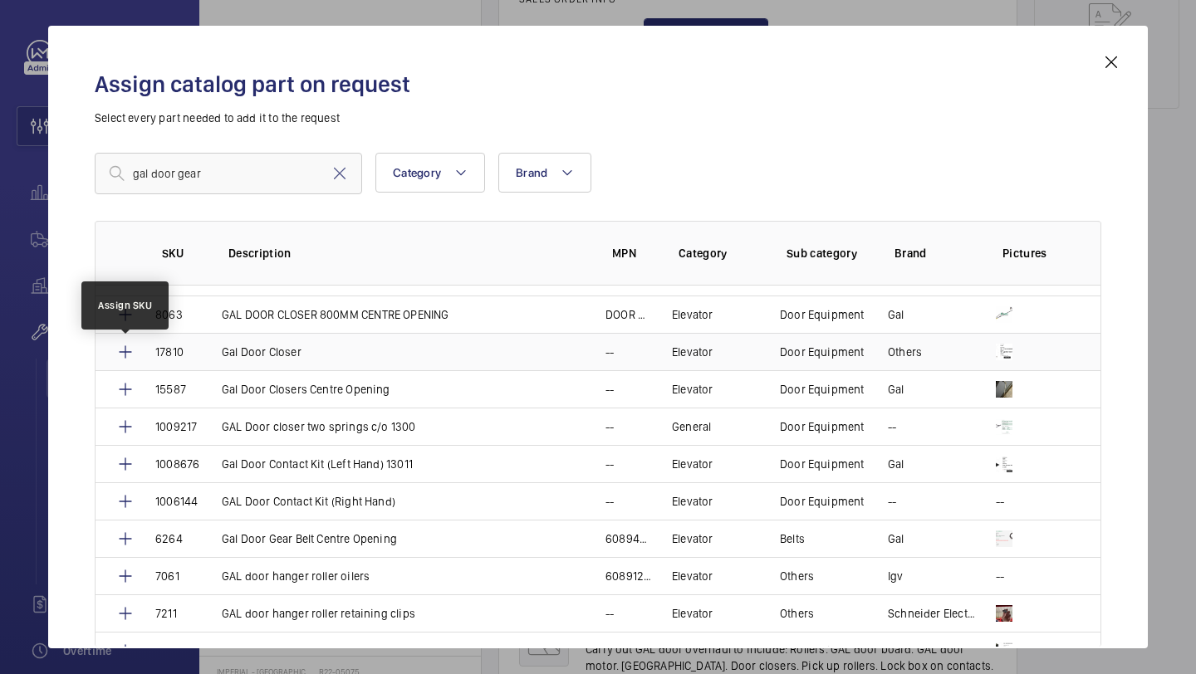
click at [132, 352] on mat-icon at bounding box center [125, 352] width 20 height 20
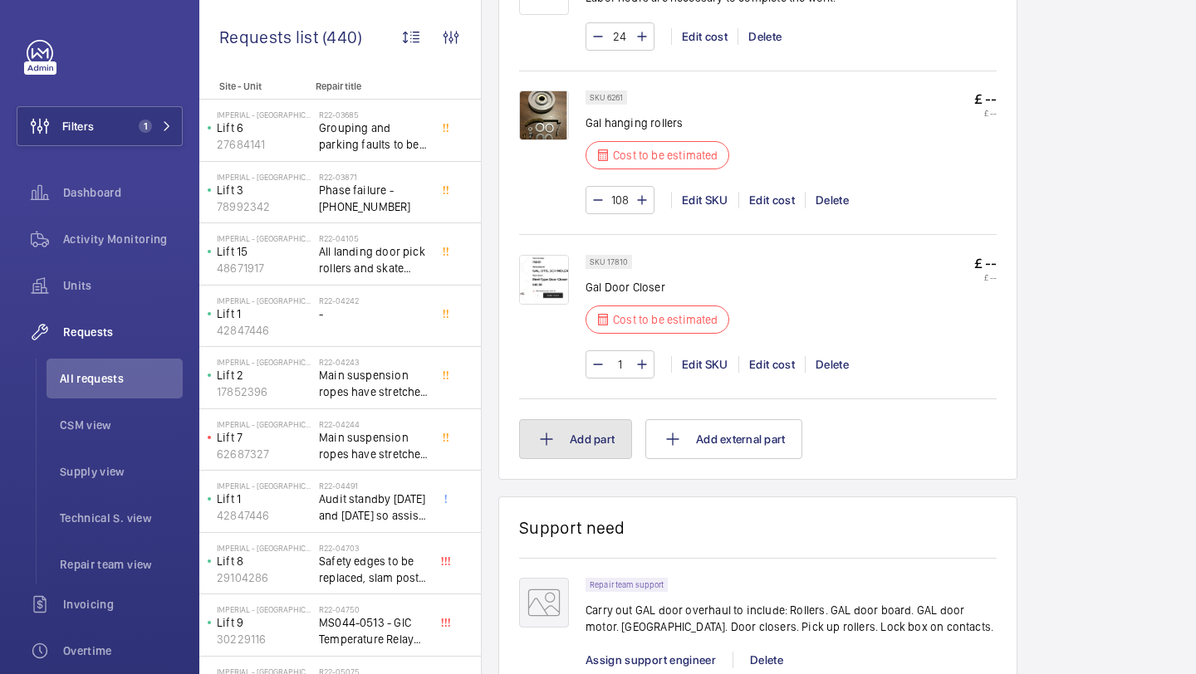
click at [570, 434] on button "Add part" at bounding box center [575, 439] width 113 height 40
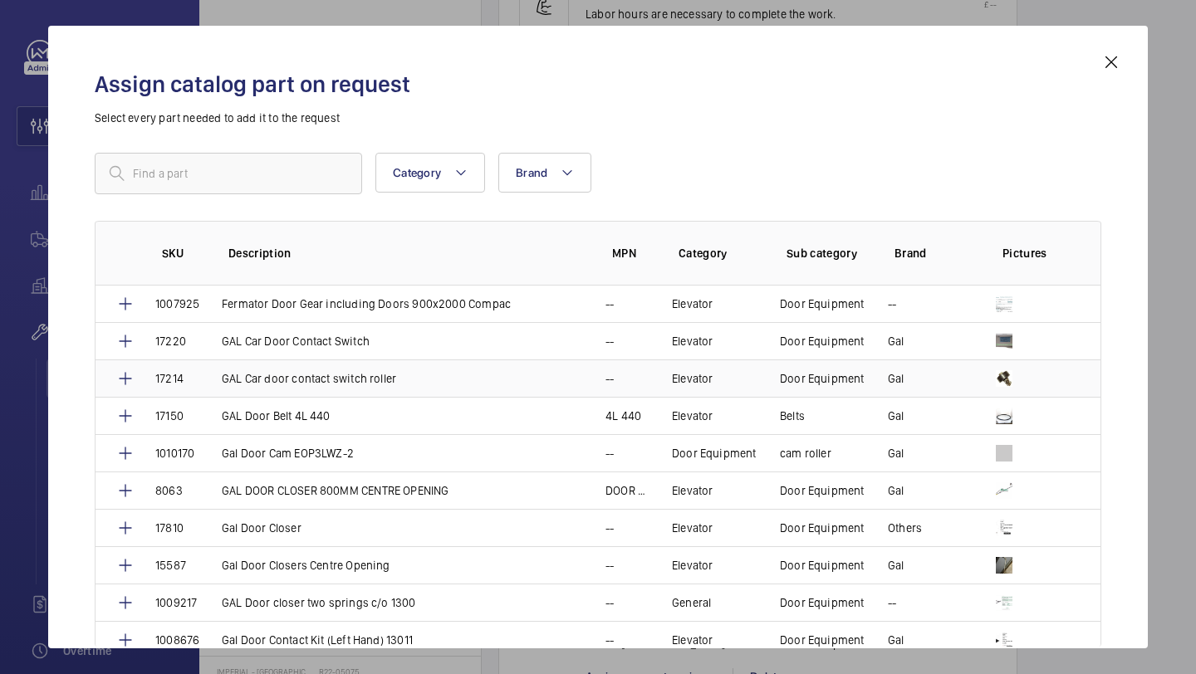
scroll to position [1159, 0]
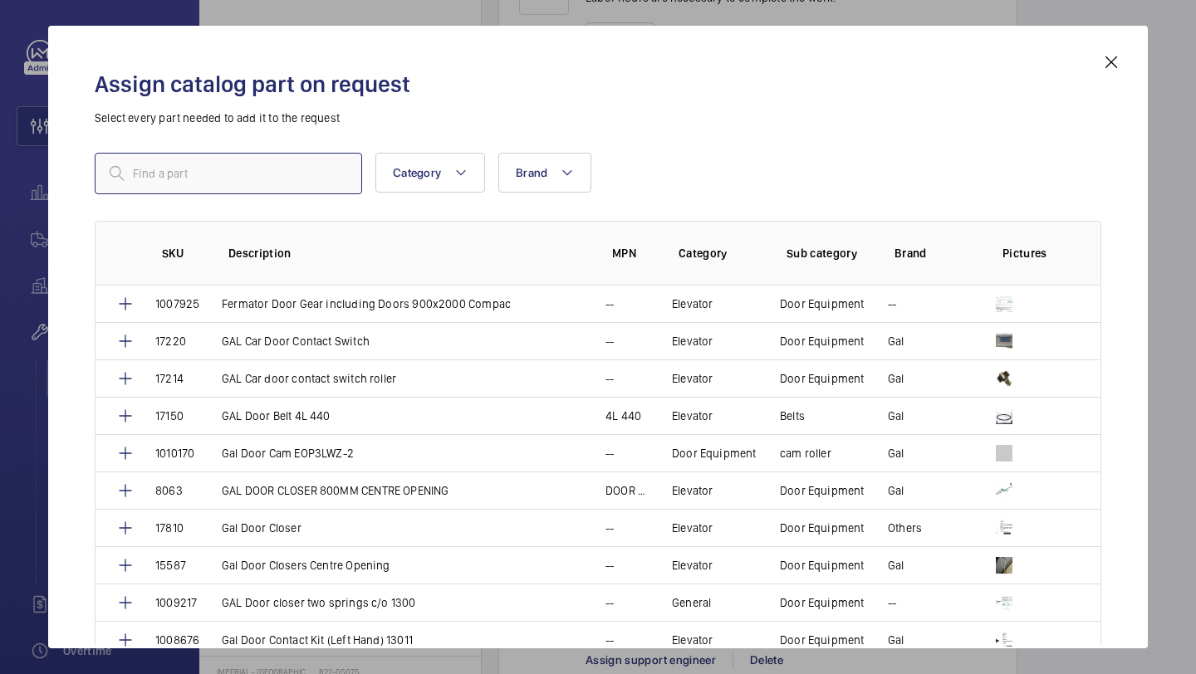
click at [228, 182] on input "text" at bounding box center [228, 174] width 267 height 42
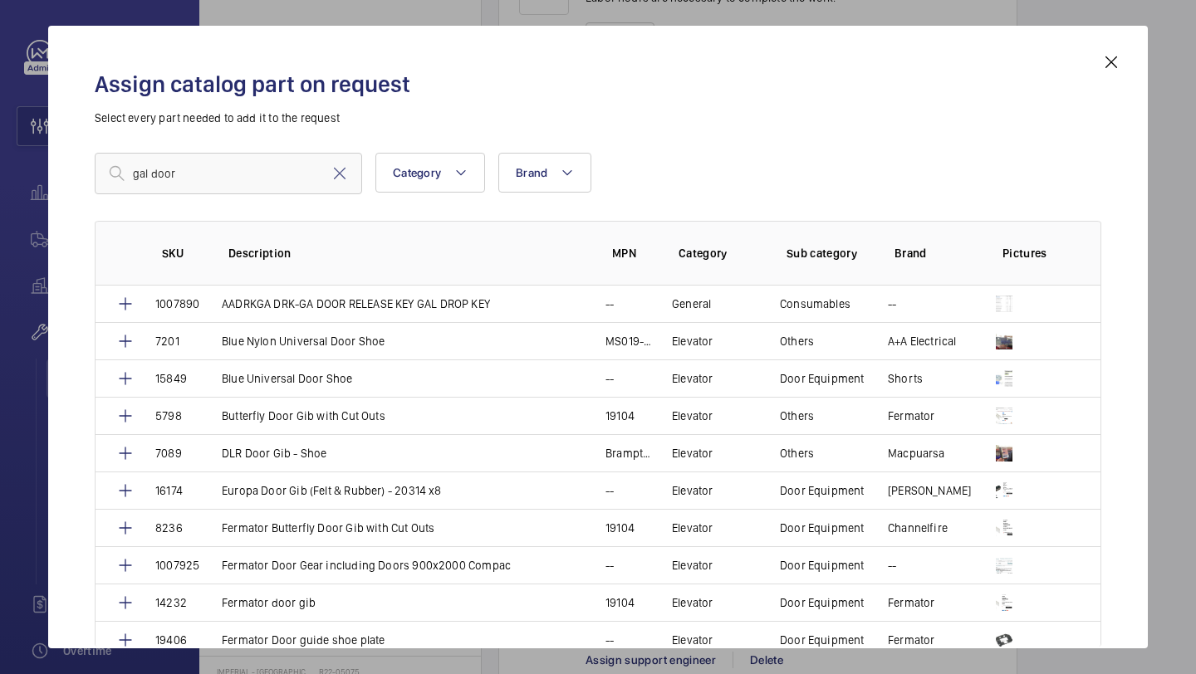
click at [291, 136] on div "Assign catalog part on request Select every part needed to add it to the reques…" at bounding box center [598, 350] width 1046 height 596
click at [269, 160] on input "gal door" at bounding box center [228, 174] width 267 height 42
click at [268, 162] on input "gal door" at bounding box center [228, 174] width 267 height 42
click at [261, 174] on input "gal door" at bounding box center [228, 174] width 267 height 42
click at [253, 167] on input "gal door" at bounding box center [228, 174] width 267 height 42
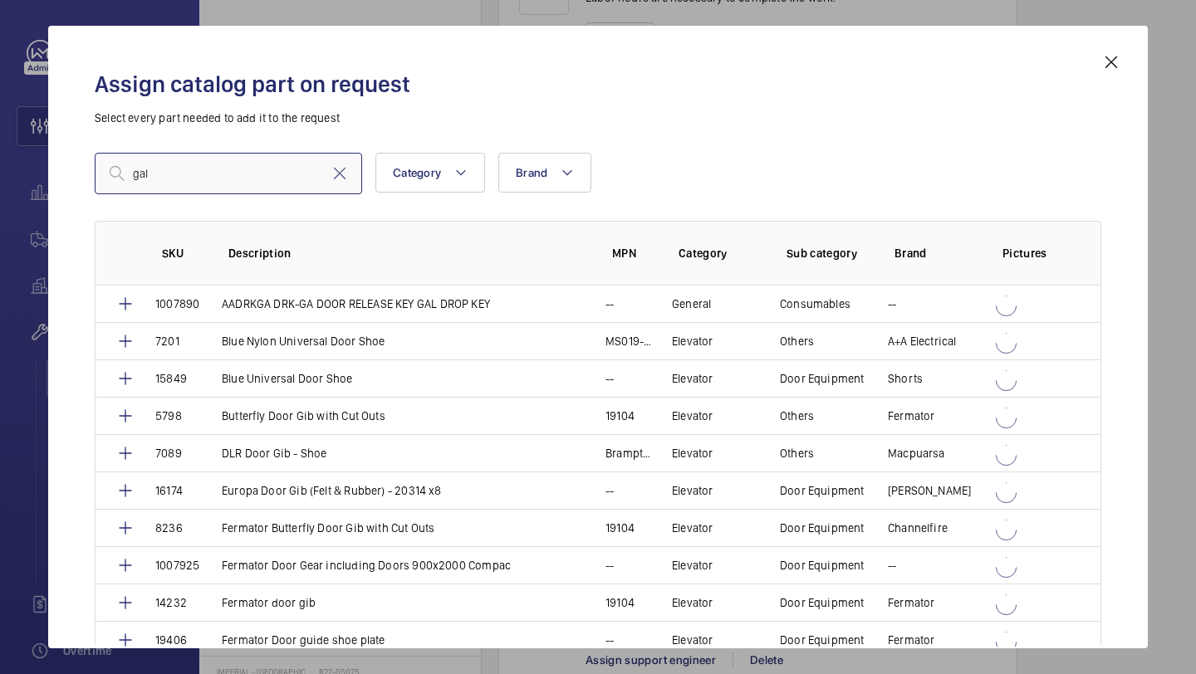
click at [234, 166] on input "gal" at bounding box center [228, 174] width 267 height 42
click at [233, 167] on input "gal" at bounding box center [228, 174] width 267 height 42
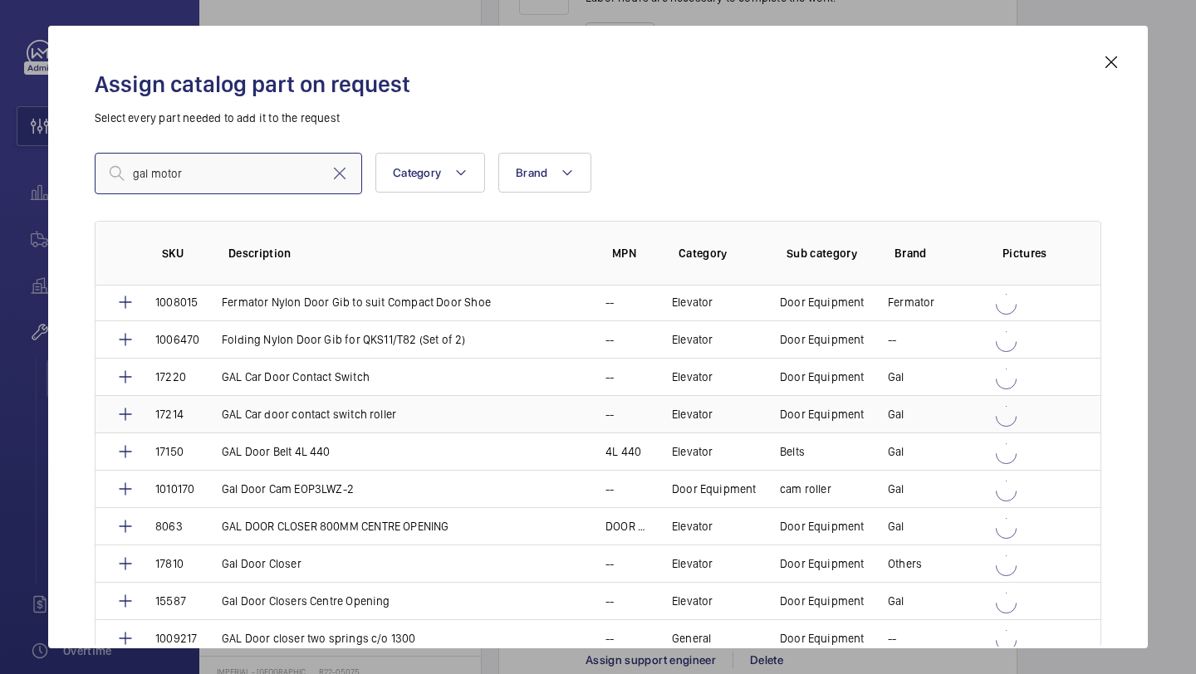
scroll to position [487, 0]
click at [208, 183] on input "gal pick up" at bounding box center [228, 174] width 267 height 42
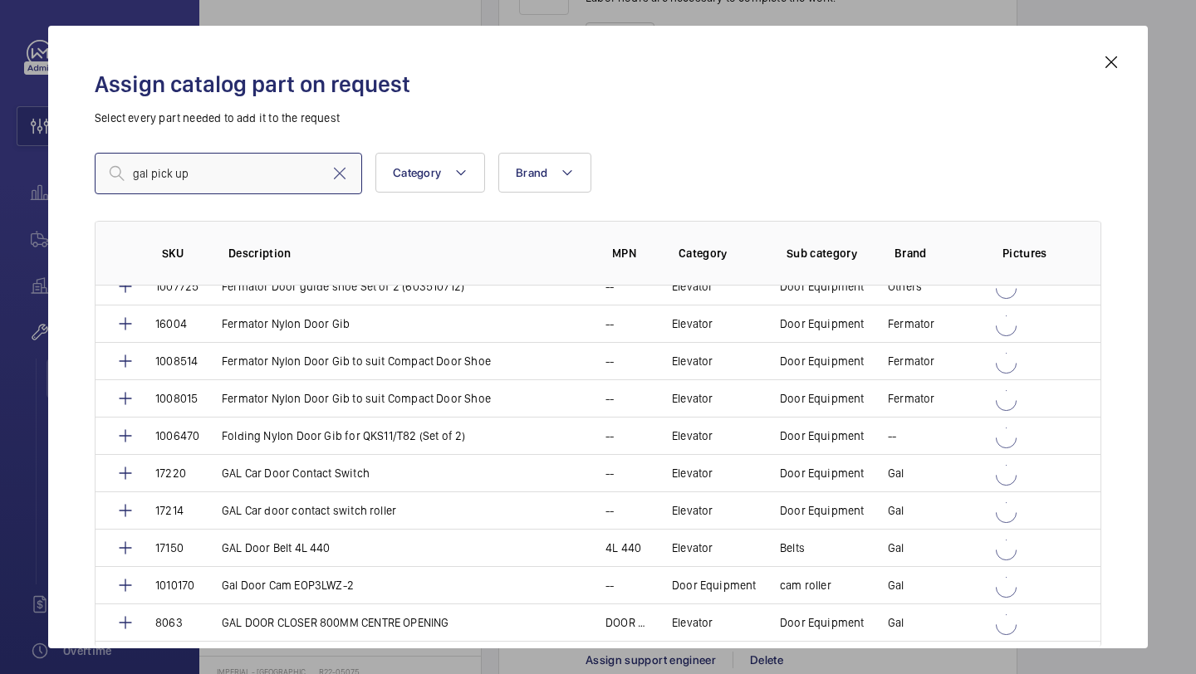
scroll to position [300, 0]
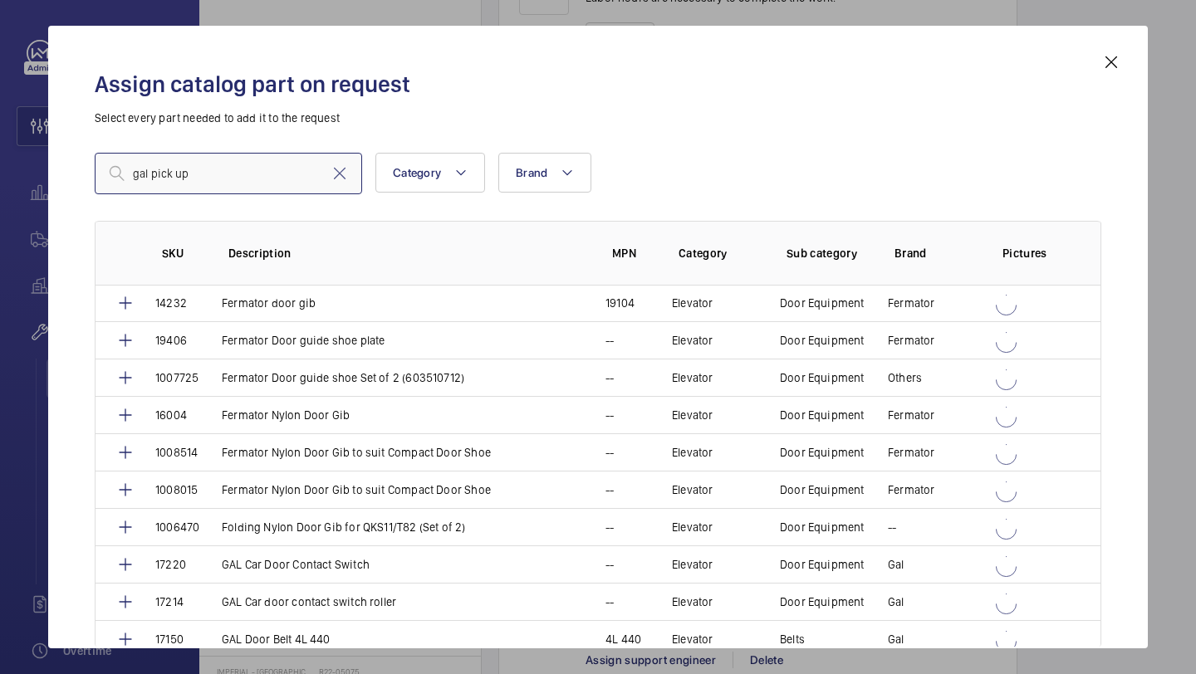
type input "gal pick up"
click at [1105, 57] on mat-icon at bounding box center [1111, 62] width 20 height 20
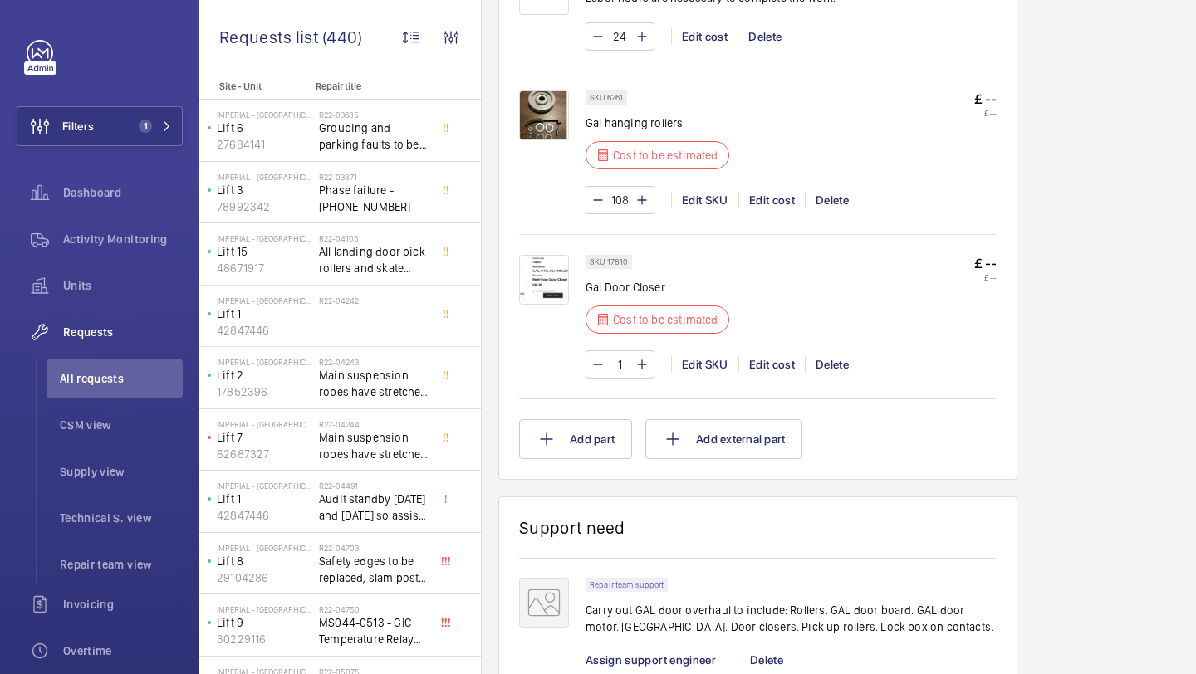
click at [558, 281] on img at bounding box center [544, 280] width 50 height 50
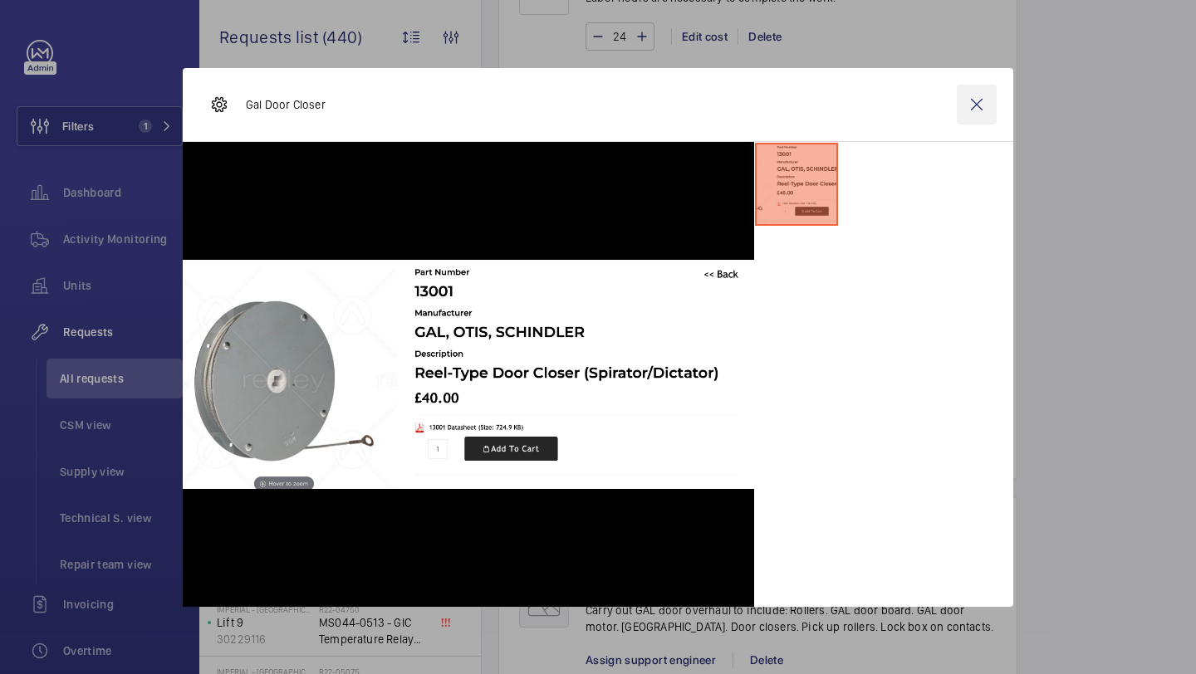
click at [988, 94] on wm-front-icon-button at bounding box center [977, 105] width 40 height 40
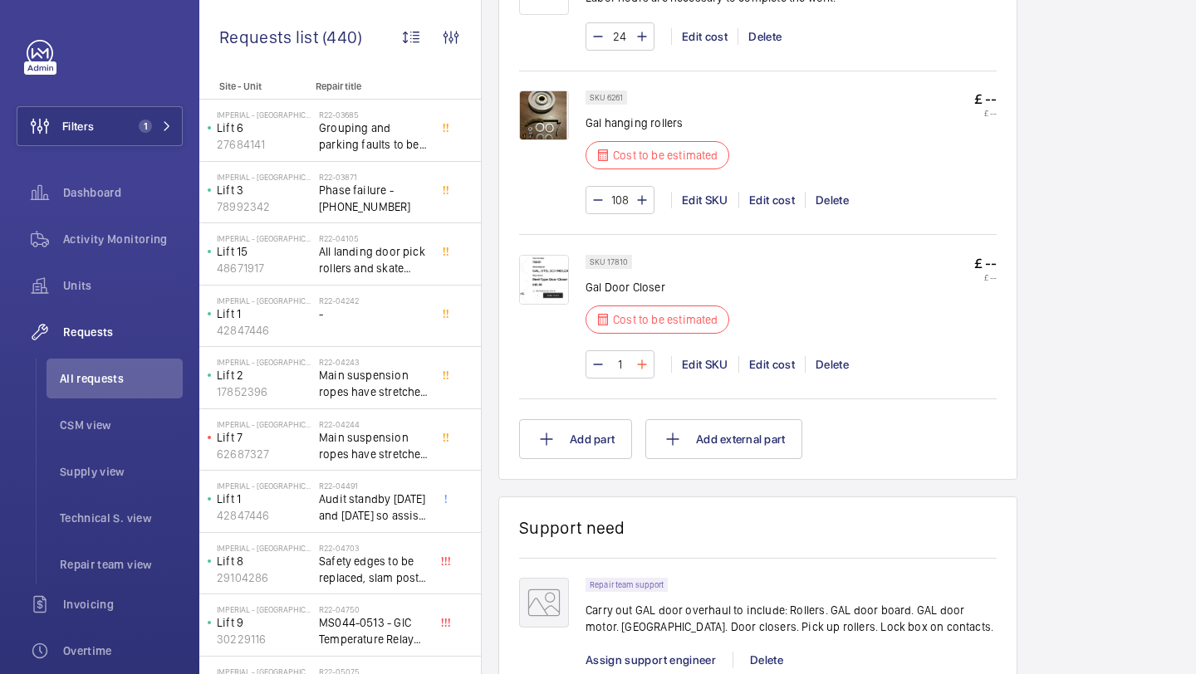
click at [640, 368] on mat-icon at bounding box center [641, 365] width 13 height 20
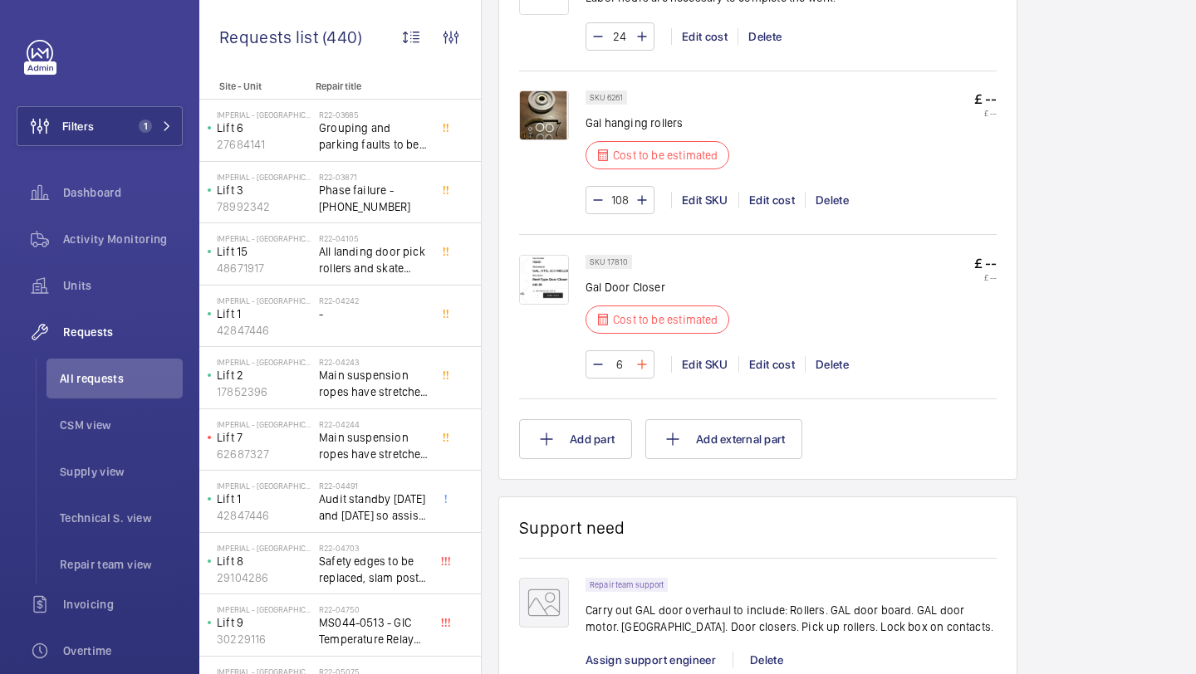
click at [640, 368] on mat-icon at bounding box center [641, 365] width 13 height 20
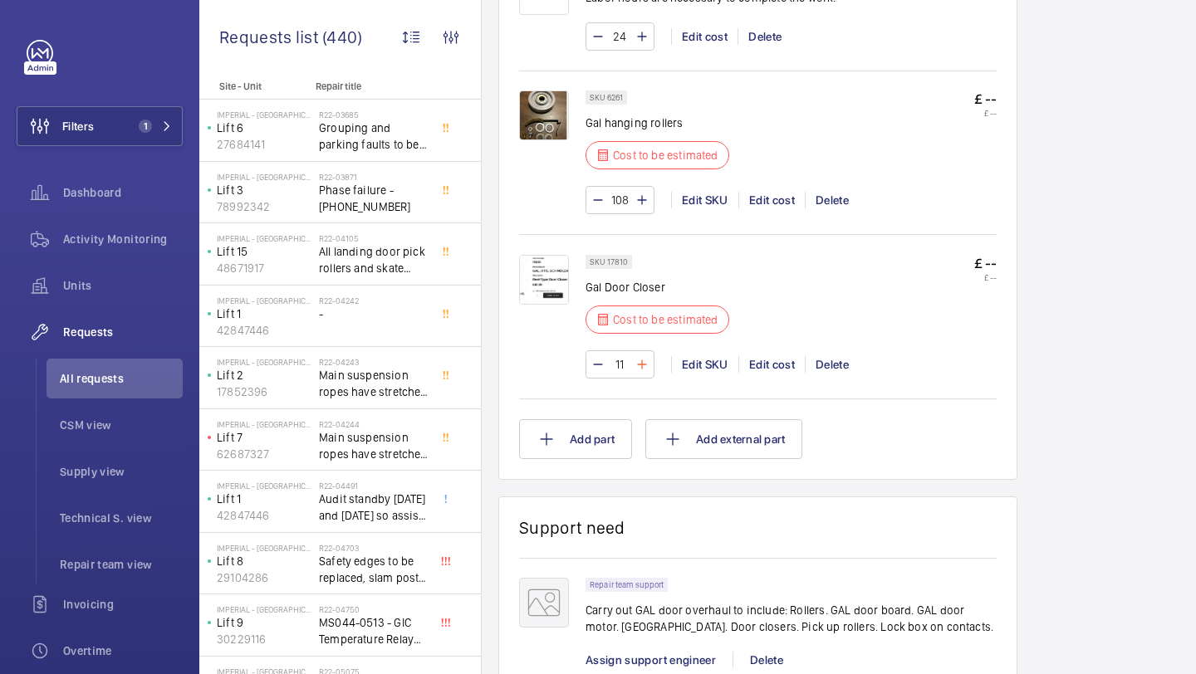
click at [640, 368] on mat-icon at bounding box center [641, 365] width 13 height 20
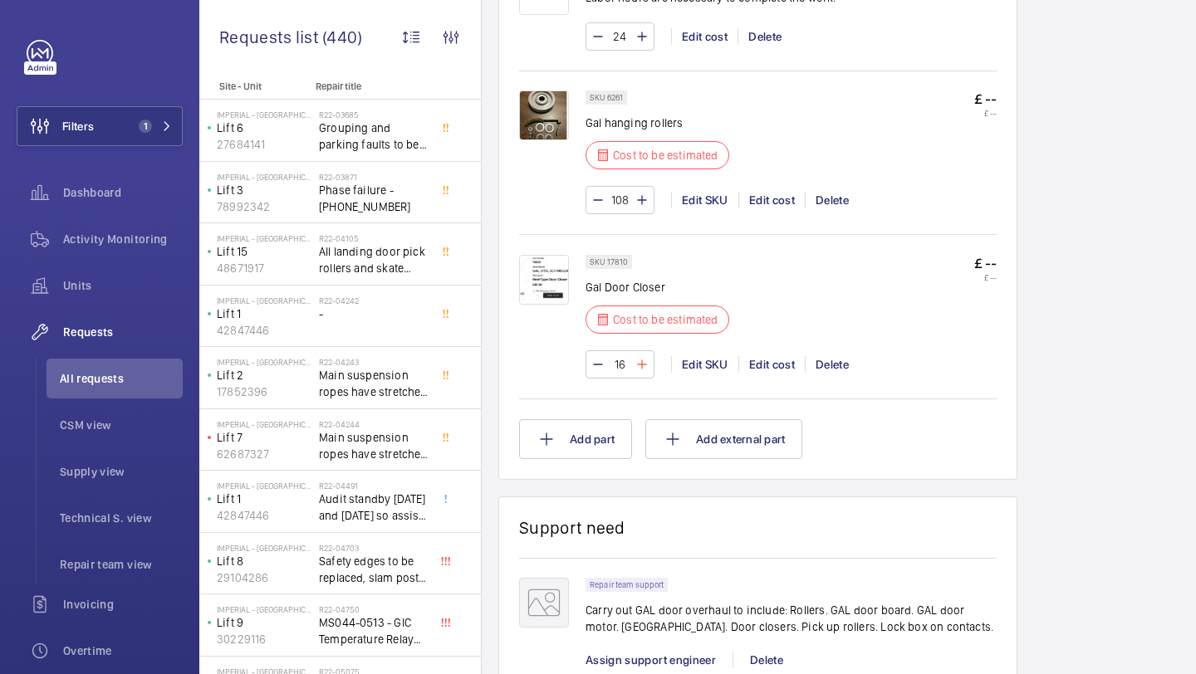
click at [640, 368] on mat-icon at bounding box center [641, 365] width 13 height 20
type input "17"
click at [594, 429] on button "Add part" at bounding box center [575, 439] width 113 height 40
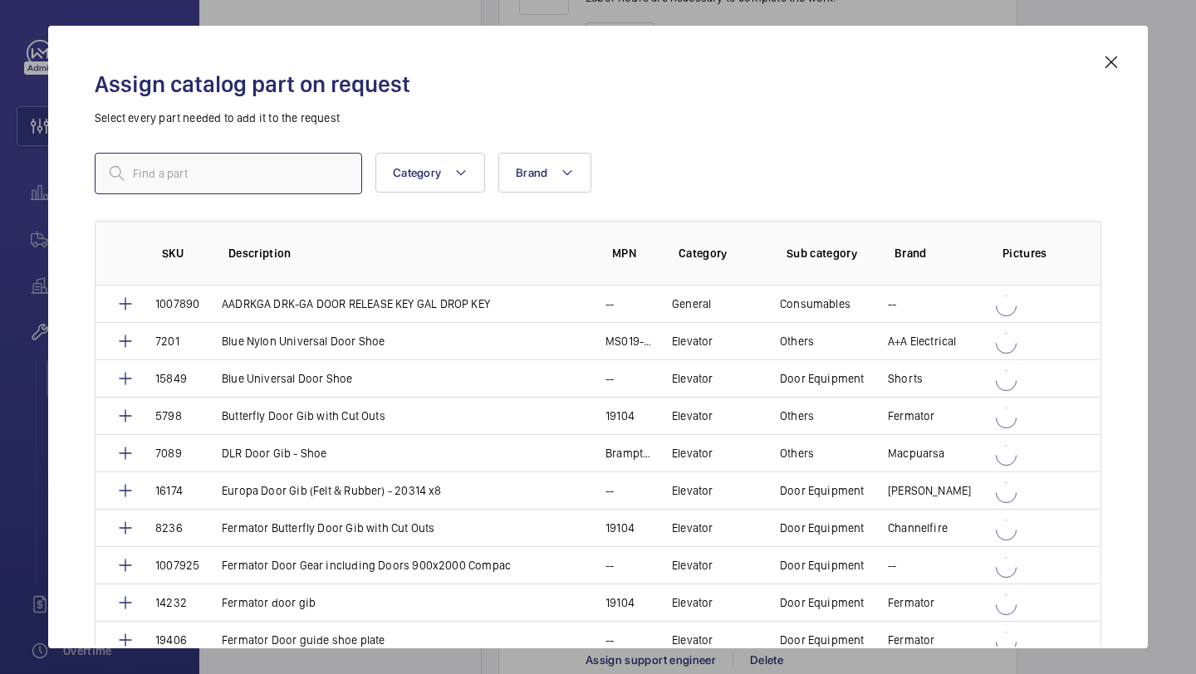
click at [259, 189] on input "text" at bounding box center [228, 174] width 267 height 42
click at [259, 178] on input "text" at bounding box center [228, 174] width 267 height 42
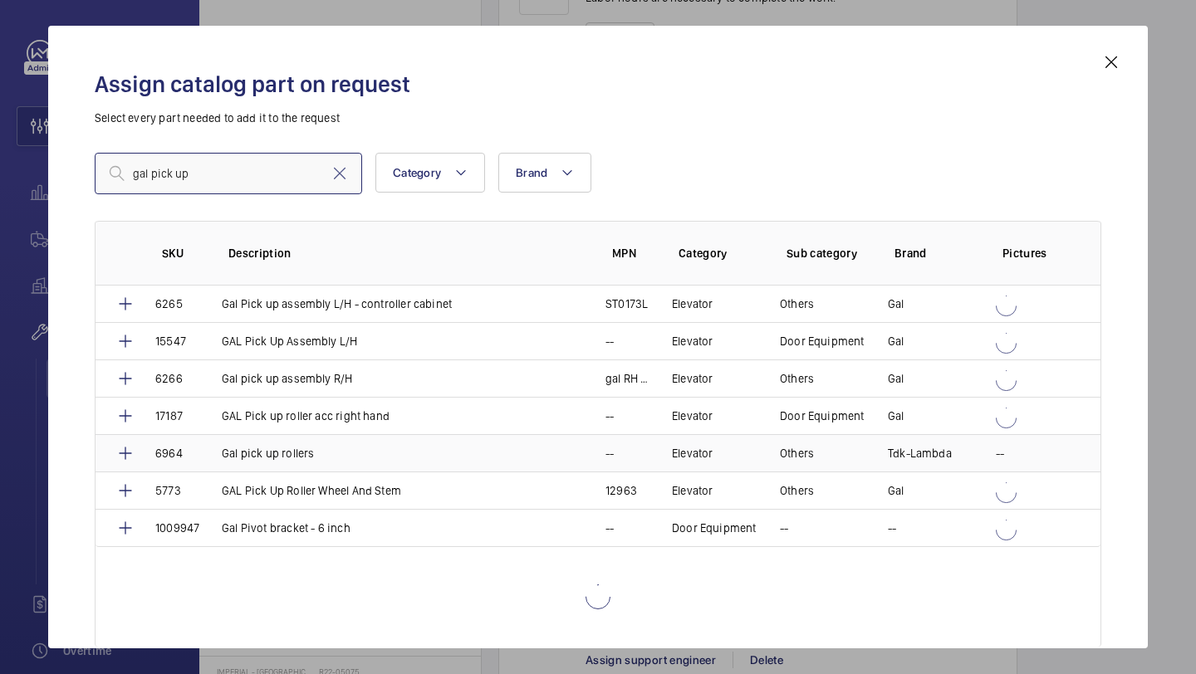
type input "gal pick up"
click at [321, 449] on td "Gal pick up rollers" at bounding box center [394, 452] width 384 height 37
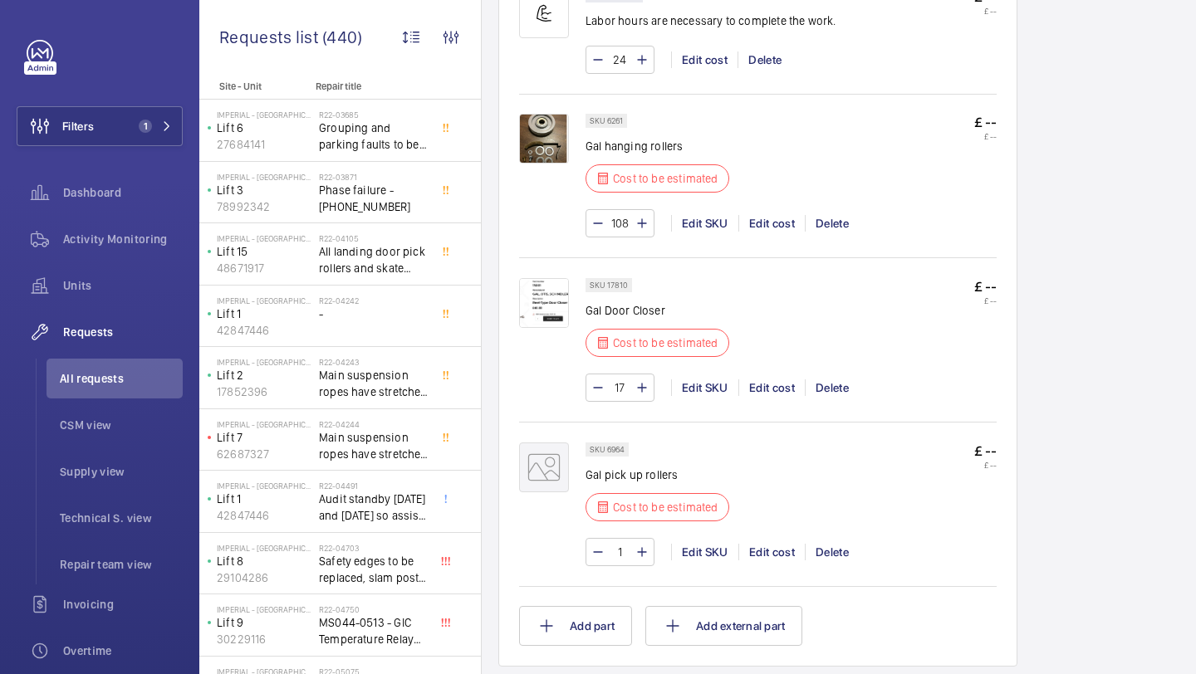
scroll to position [1256, 0]
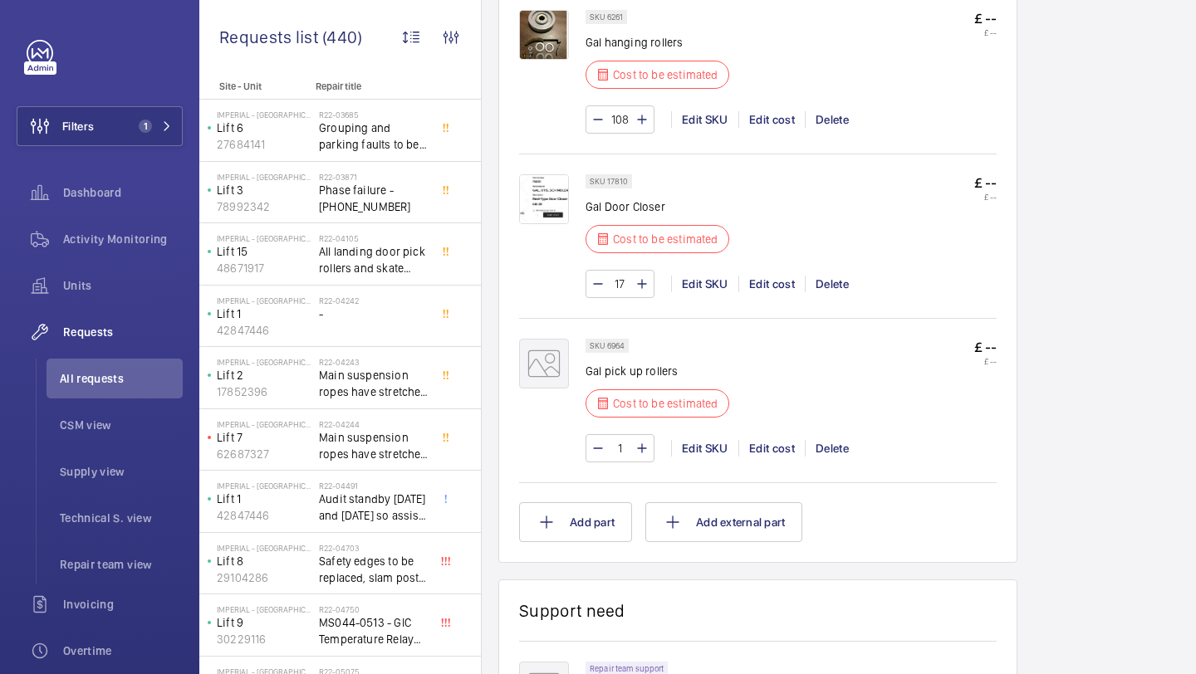
click at [625, 453] on input "1" at bounding box center [620, 448] width 31 height 27
type input "34"
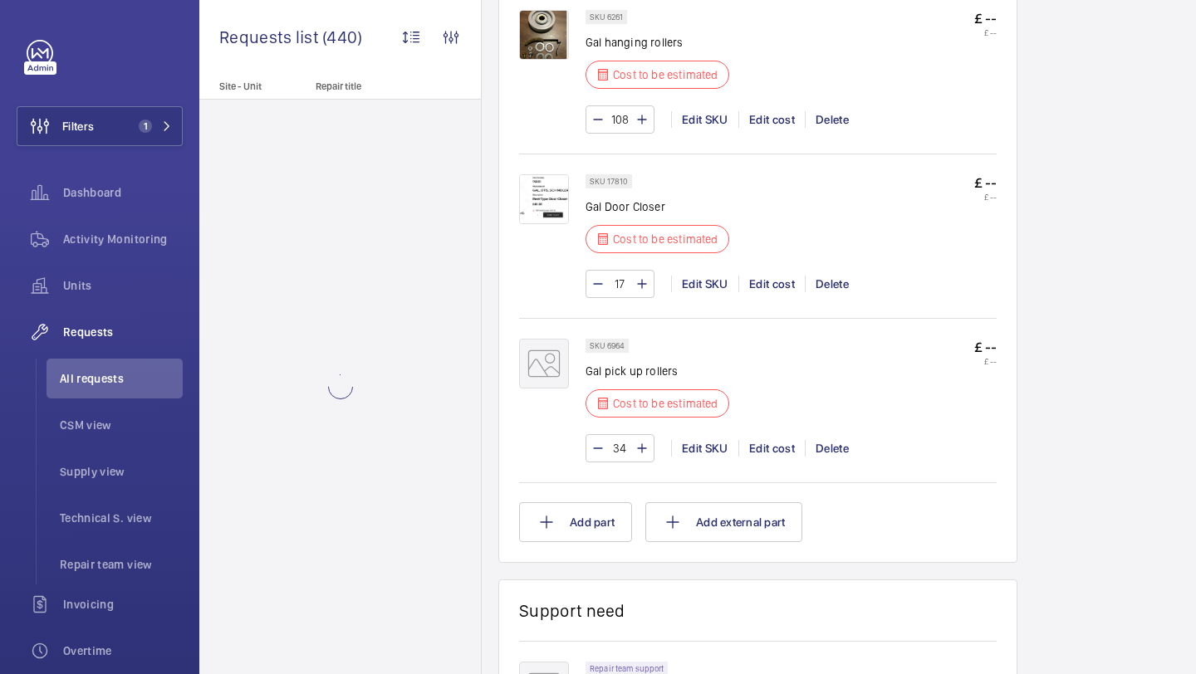
click at [764, 380] on div "SKU 6964 Gal pick up rollers Cost to be estimated £ -- £ --" at bounding box center [791, 383] width 411 height 89
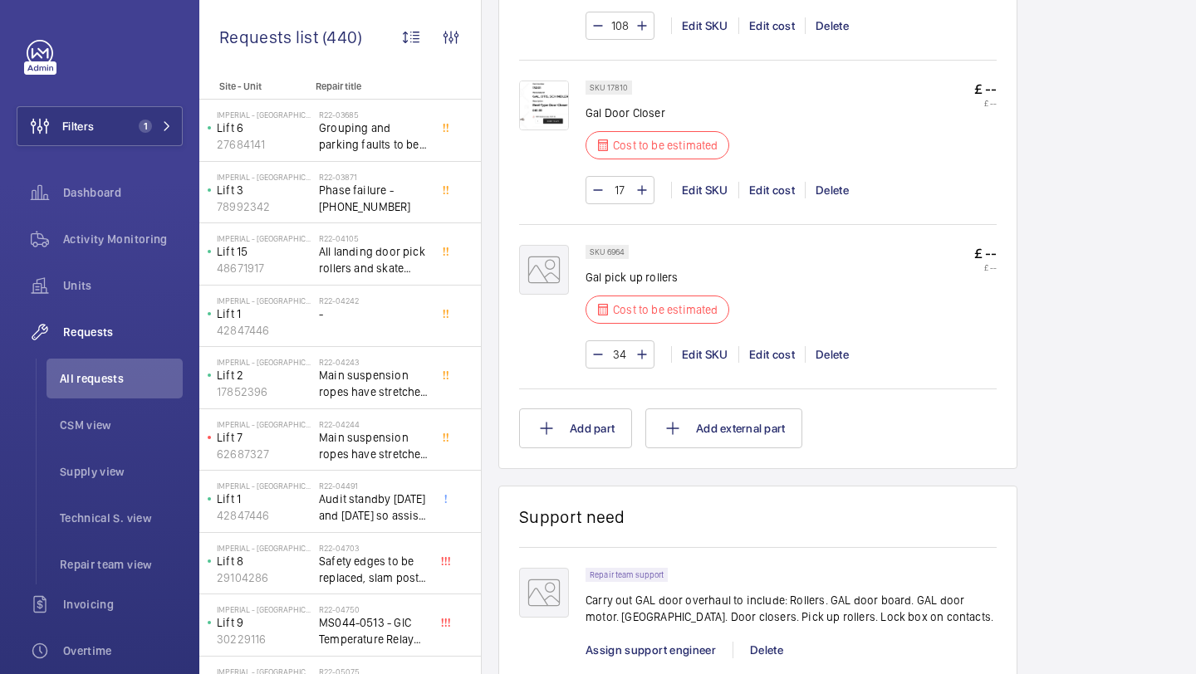
scroll to position [1354, 0]
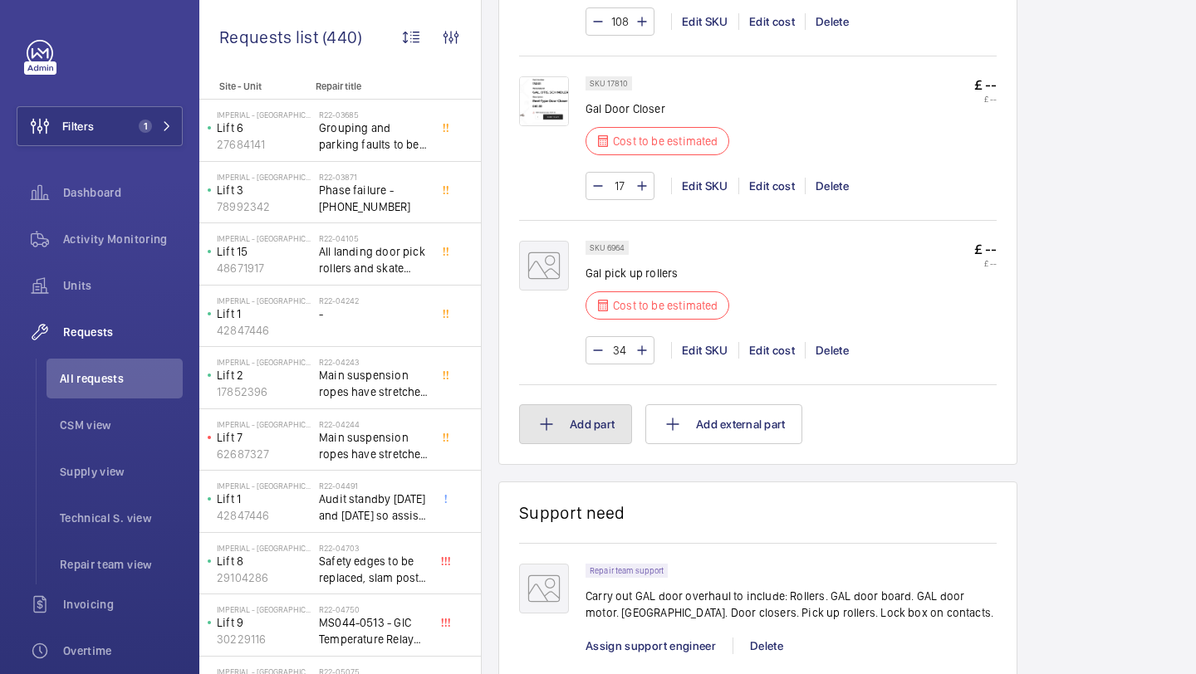
click at [586, 443] on button "Add part" at bounding box center [575, 424] width 113 height 40
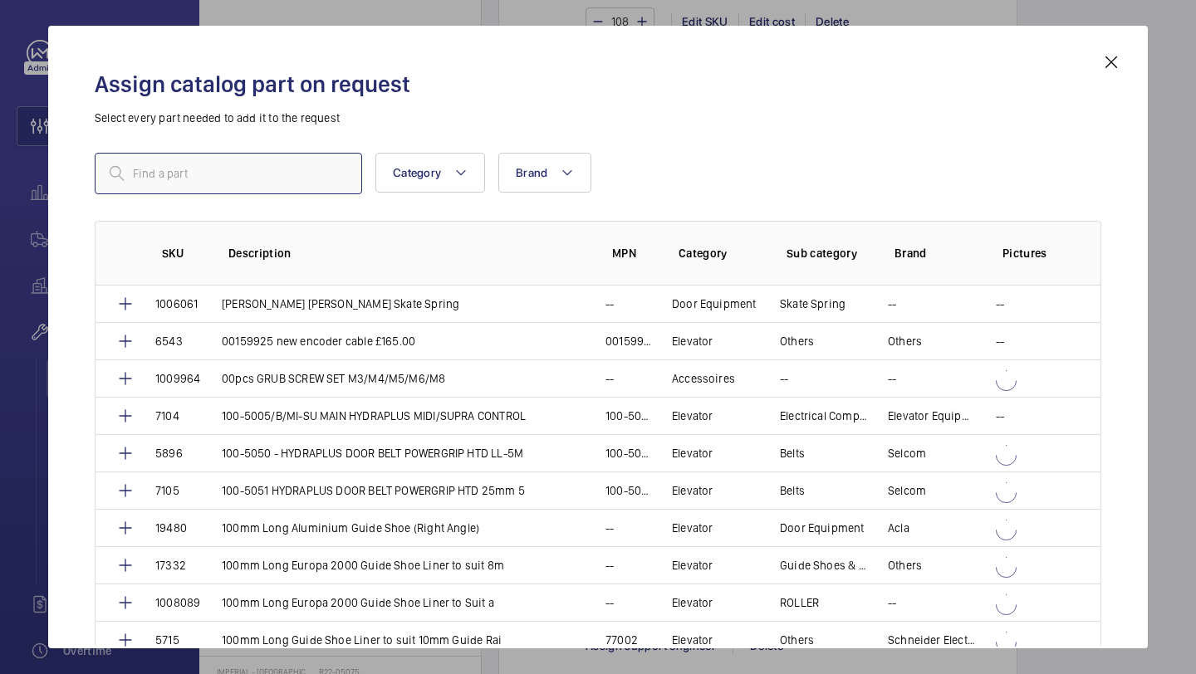
click at [259, 186] on input "text" at bounding box center [228, 174] width 267 height 42
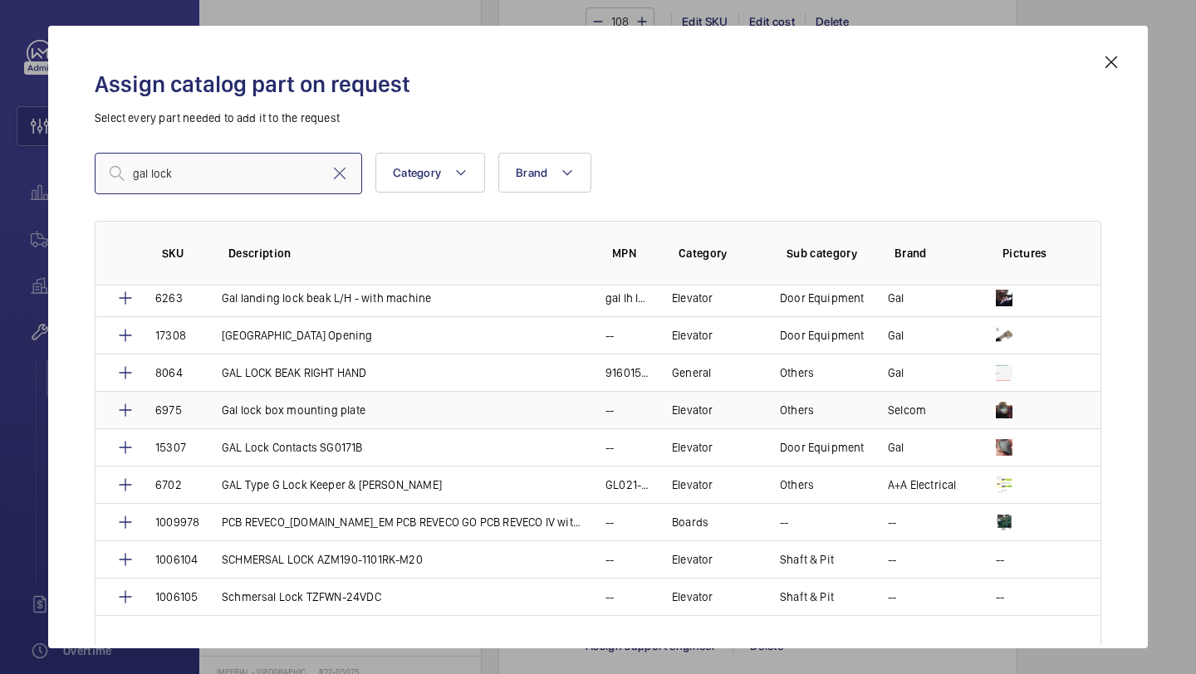
scroll to position [125, 0]
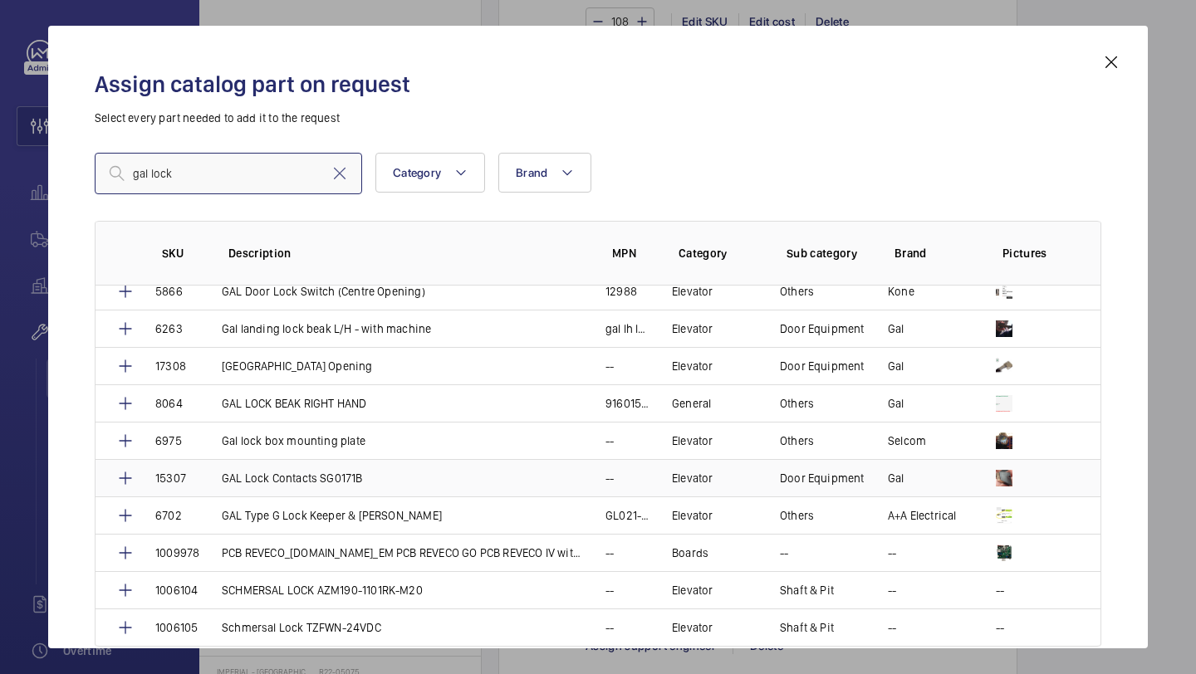
type input "gal lock"
click at [139, 479] on td "15307" at bounding box center [168, 477] width 66 height 37
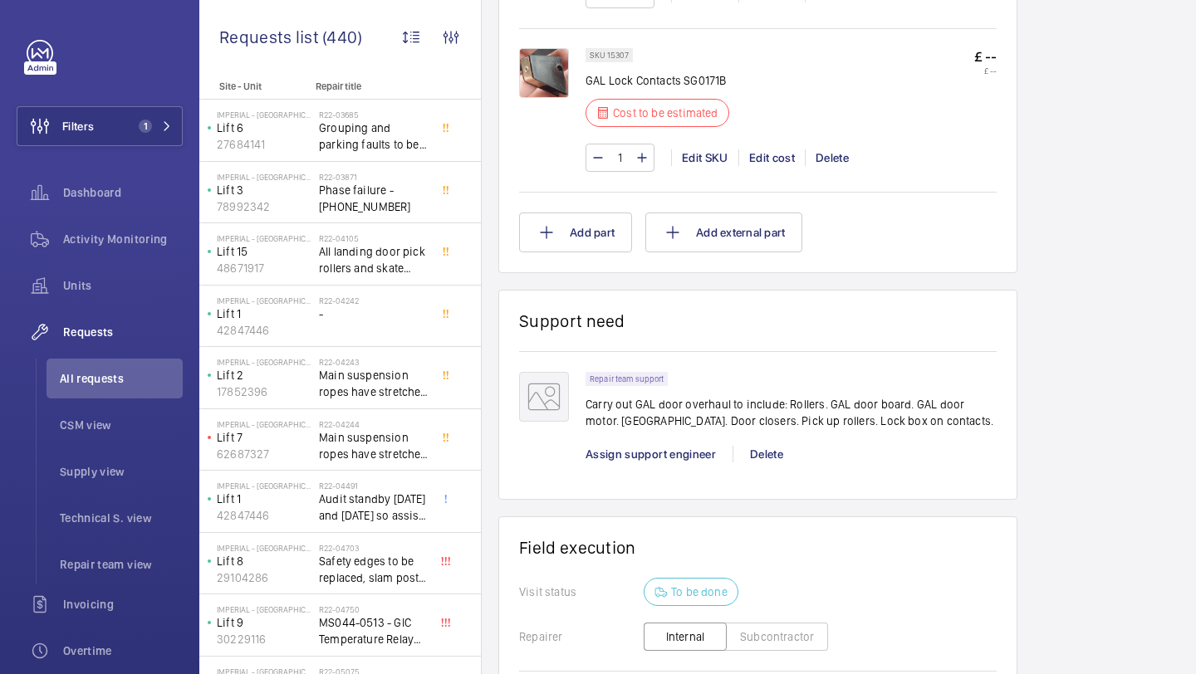
scroll to position [1257, 0]
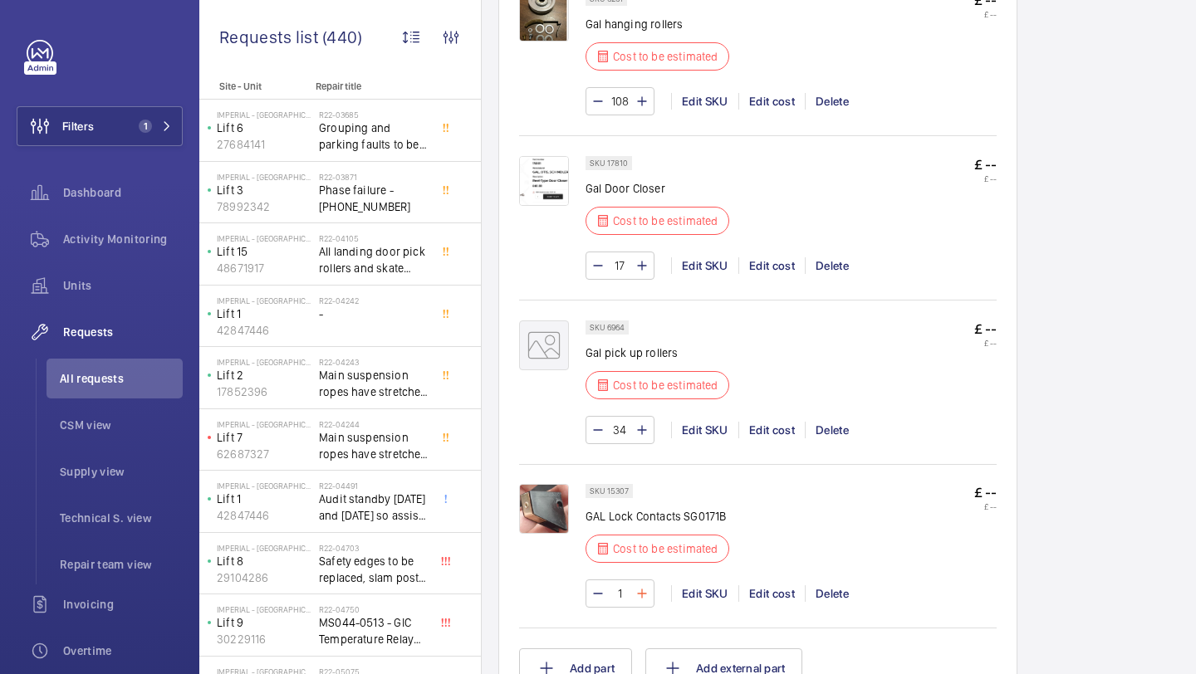
click at [640, 595] on mat-icon at bounding box center [641, 594] width 13 height 20
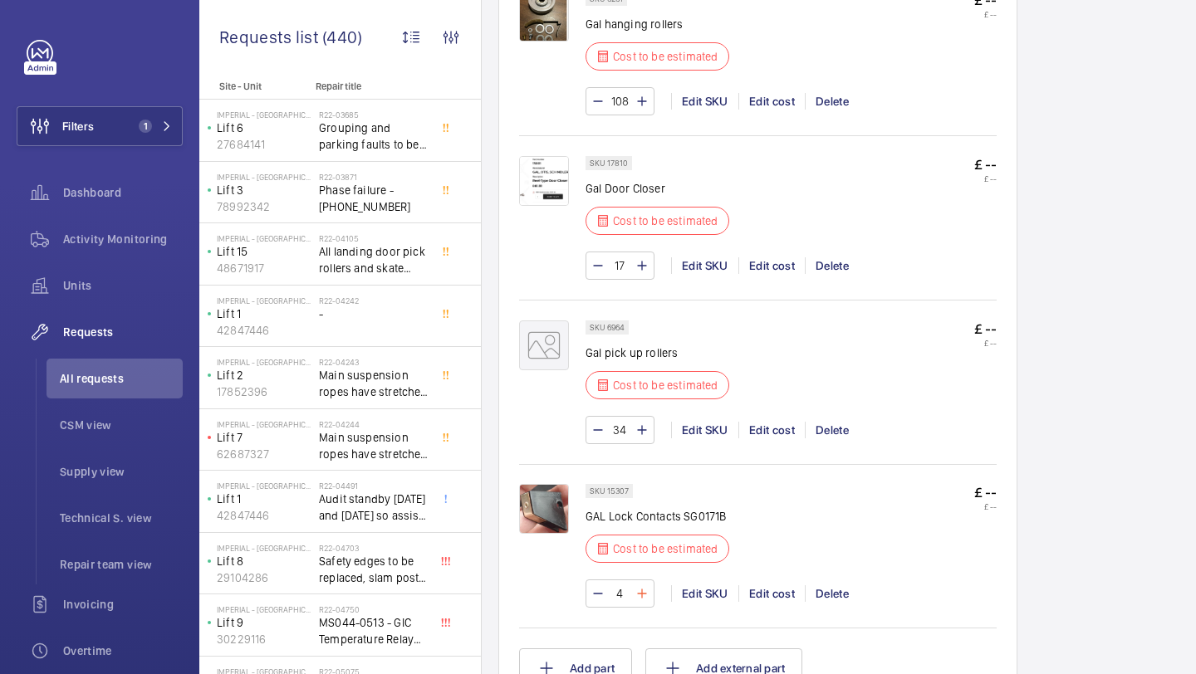
click at [640, 595] on mat-icon at bounding box center [641, 594] width 13 height 20
type input "8"
click at [640, 595] on mat-icon at bounding box center [641, 594] width 13 height 20
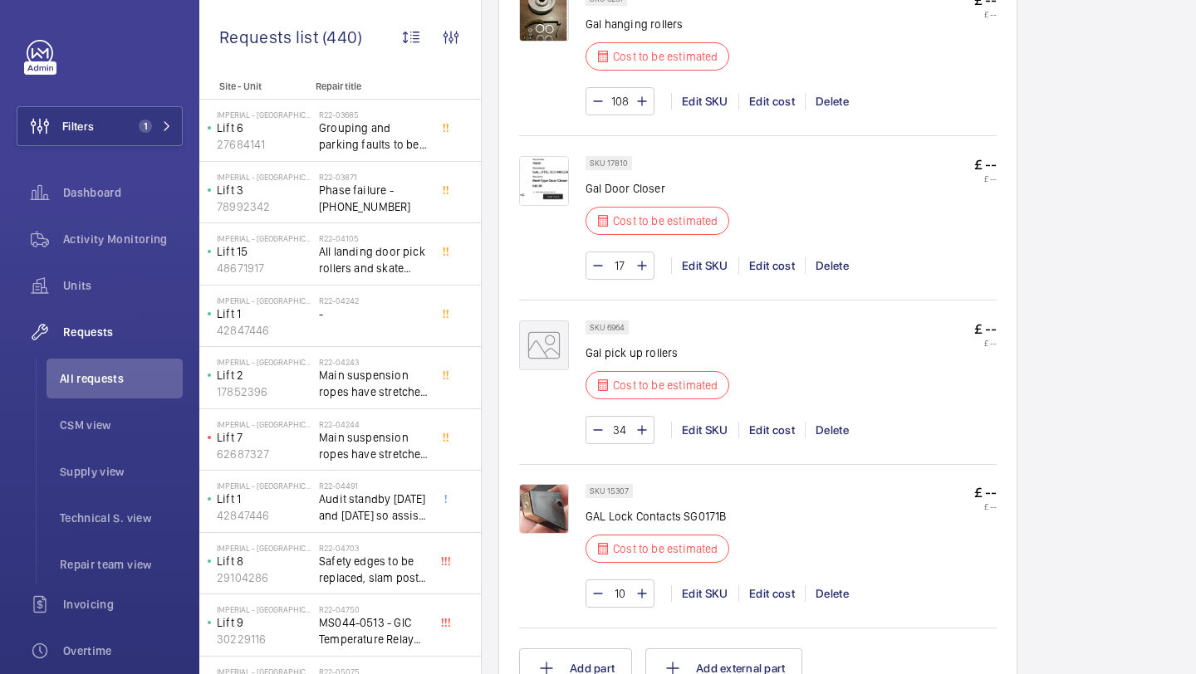
click at [640, 595] on mat-icon at bounding box center [641, 594] width 13 height 20
type input "13"
click at [640, 595] on mat-icon at bounding box center [641, 594] width 13 height 20
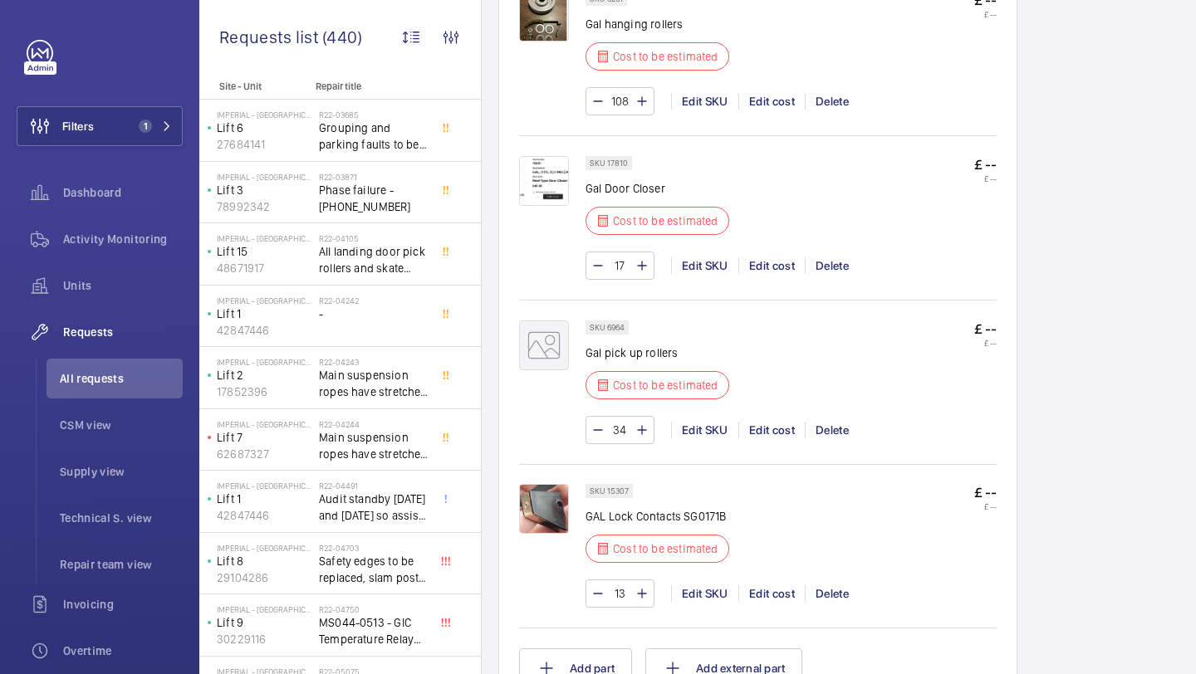
click at [640, 595] on mat-icon at bounding box center [641, 594] width 13 height 20
type input "17"
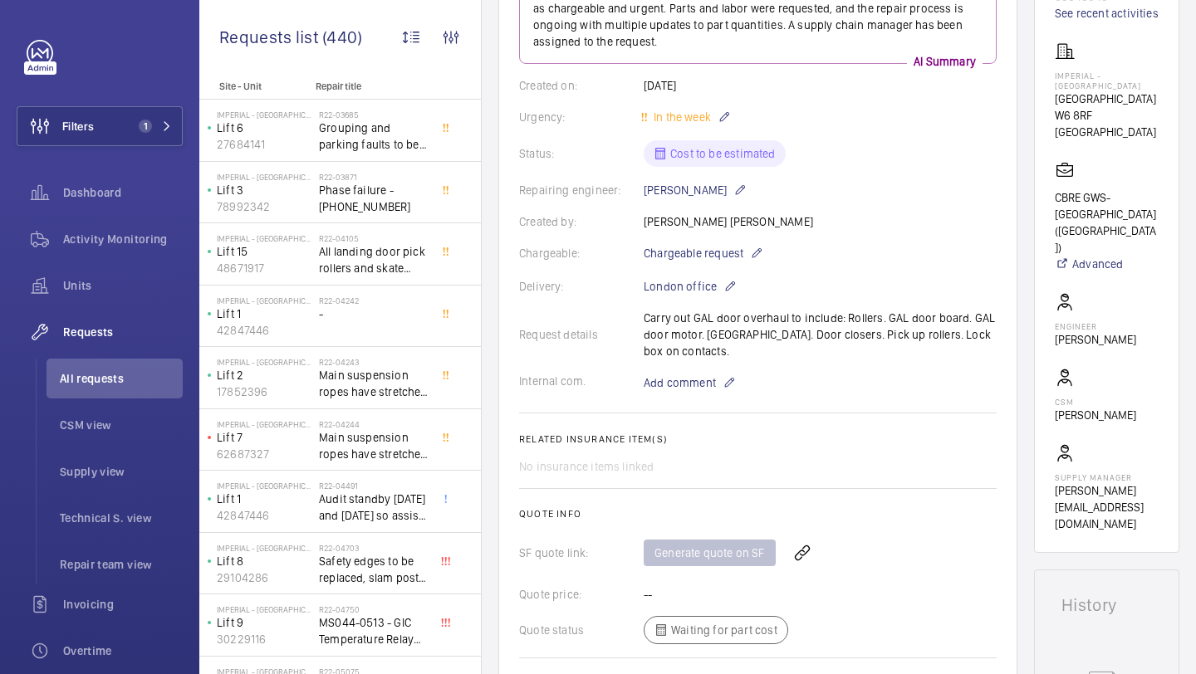
scroll to position [1637, 0]
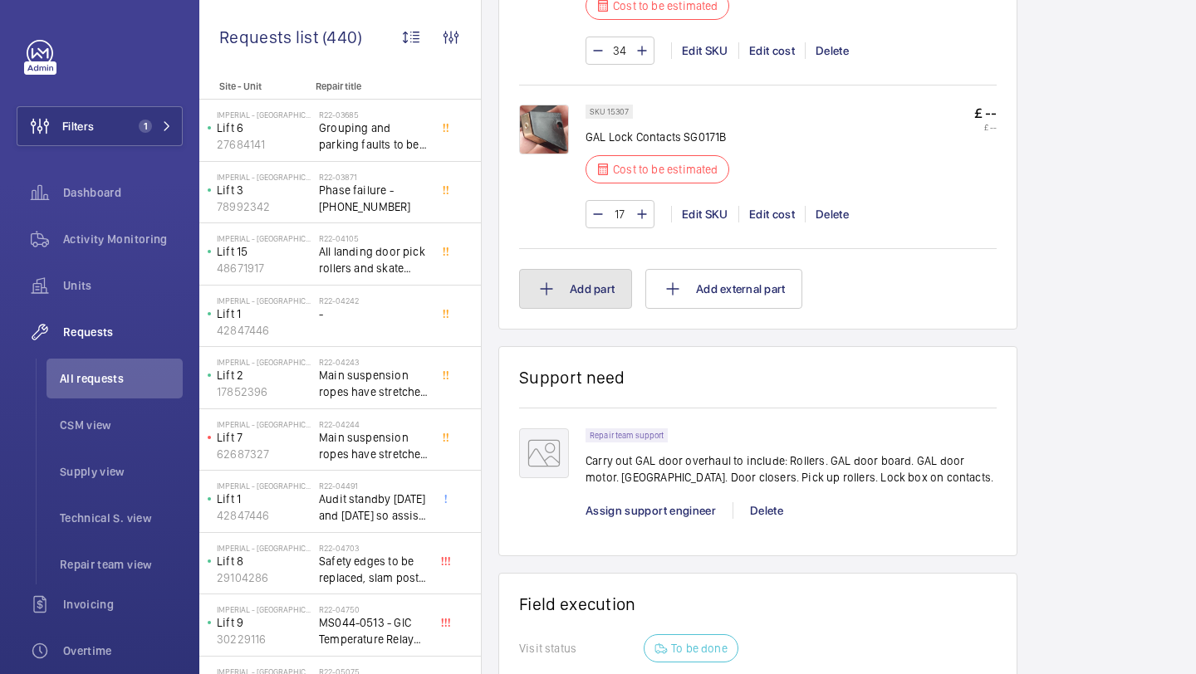
click at [551, 272] on button "Add part" at bounding box center [575, 289] width 113 height 40
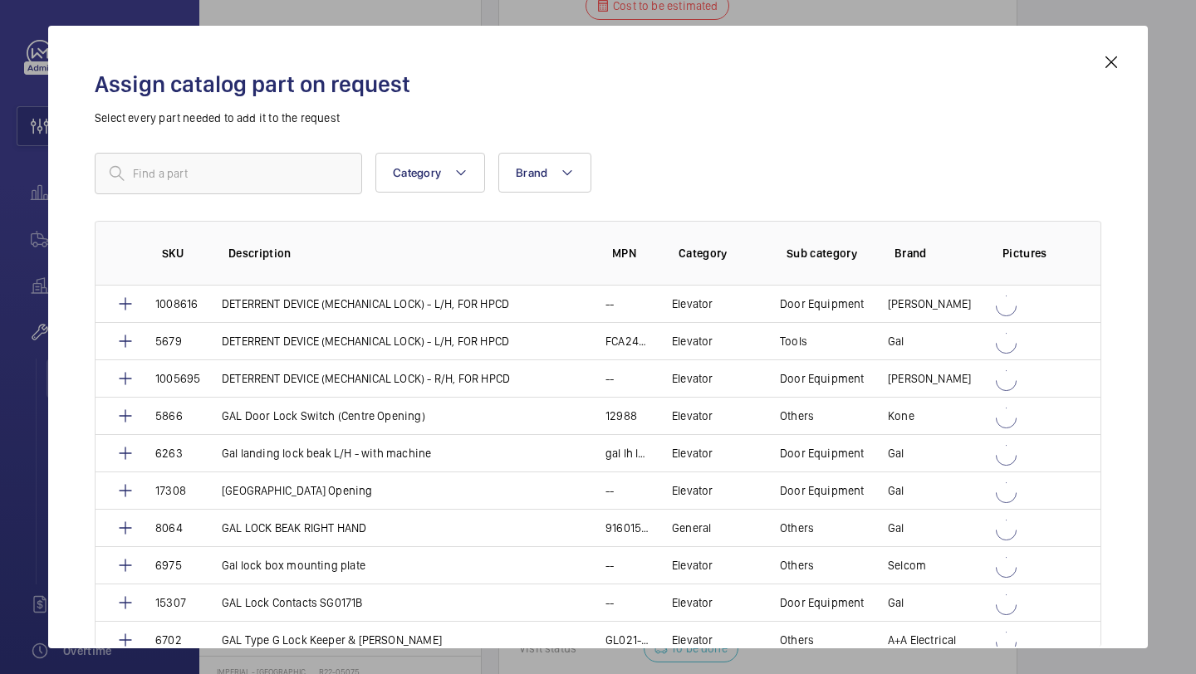
click at [279, 166] on div "Assign catalog part on request Select every part needed to add it to the reques…" at bounding box center [598, 350] width 1046 height 596
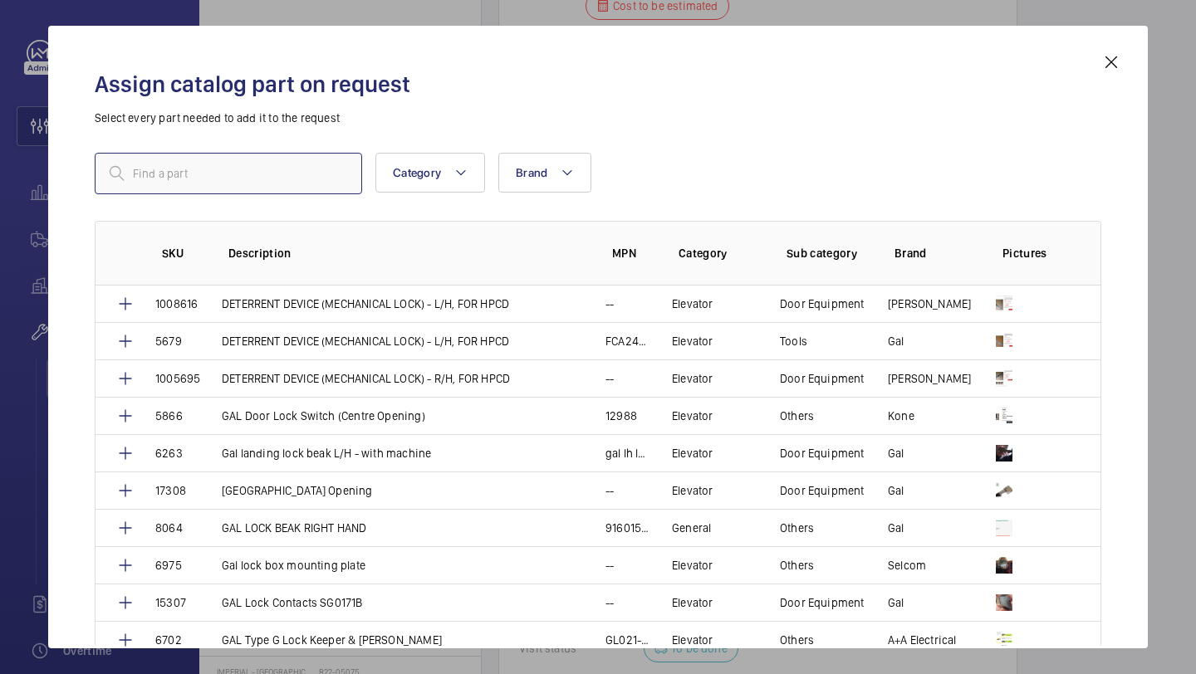
click at [279, 166] on input "text" at bounding box center [228, 174] width 267 height 42
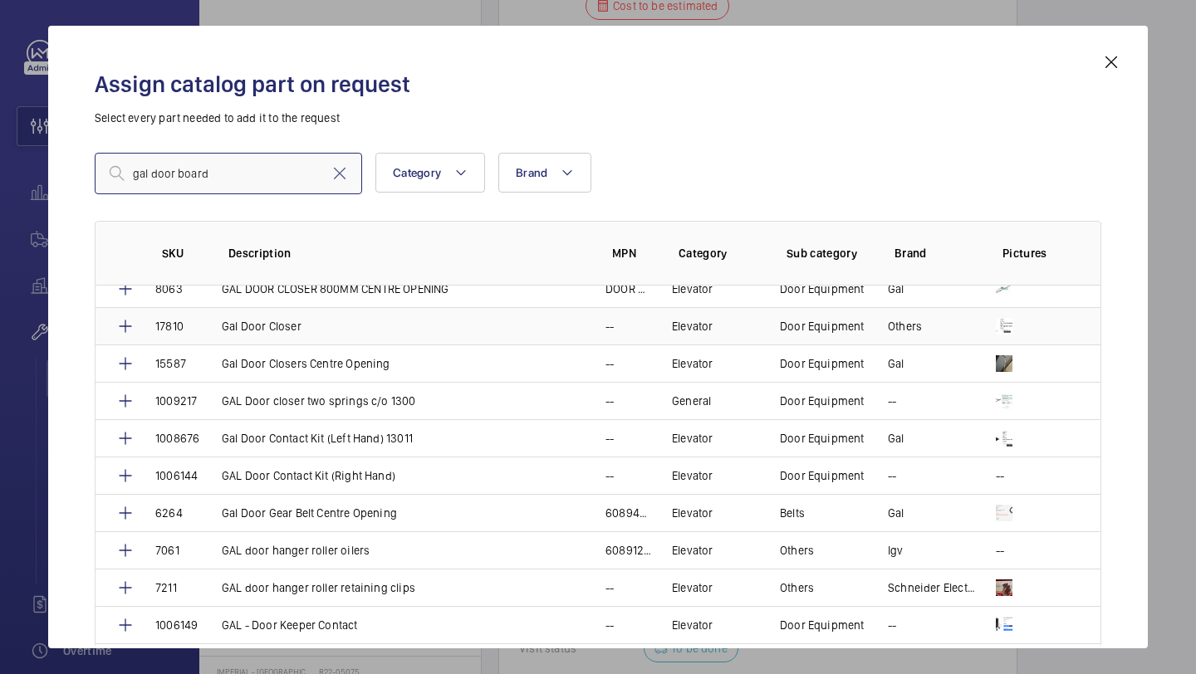
scroll to position [92, 0]
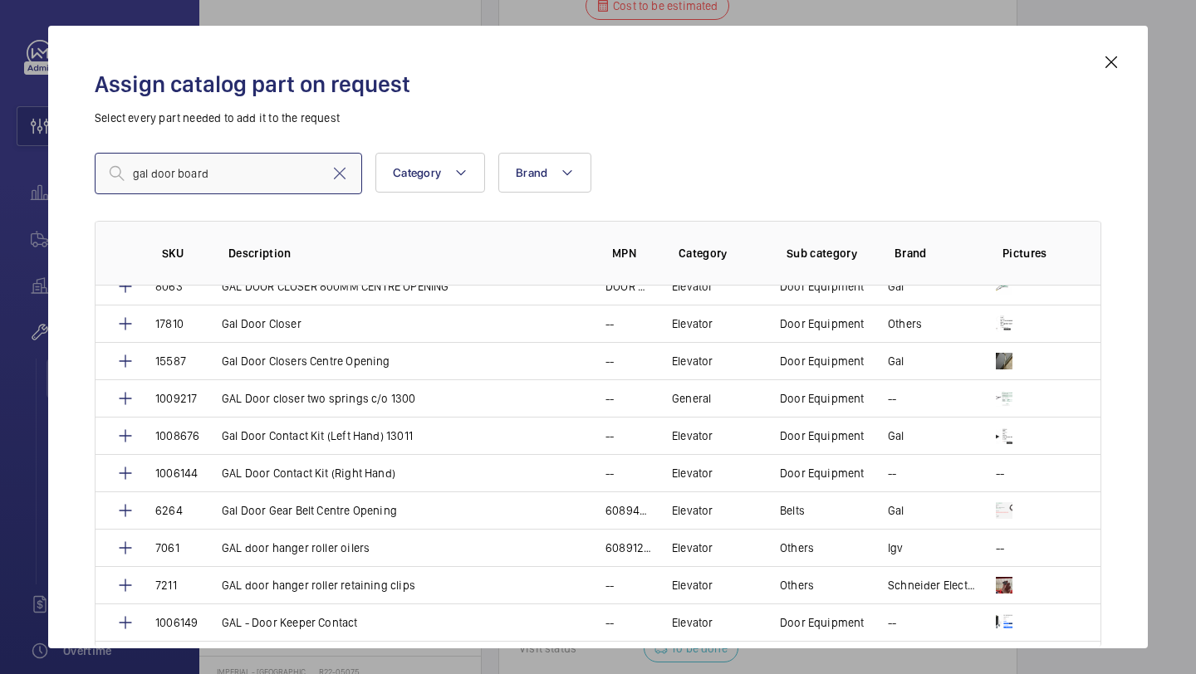
type input "gal door board"
click at [1107, 71] on mat-icon at bounding box center [1111, 62] width 20 height 20
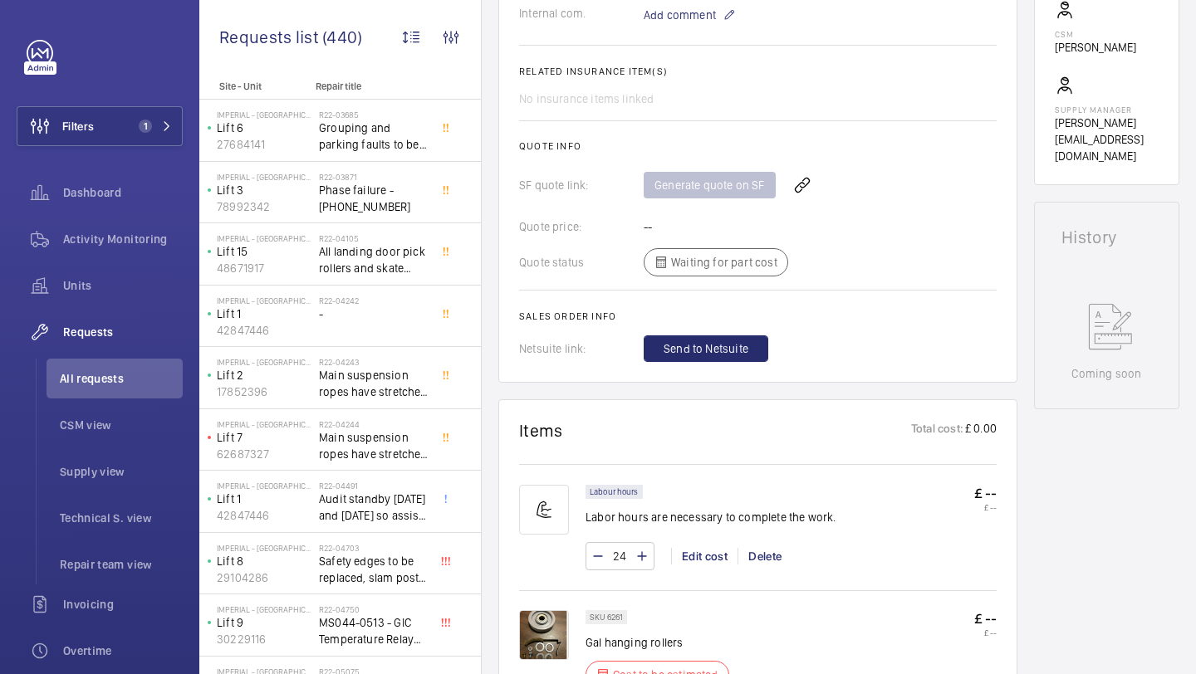
scroll to position [277, 0]
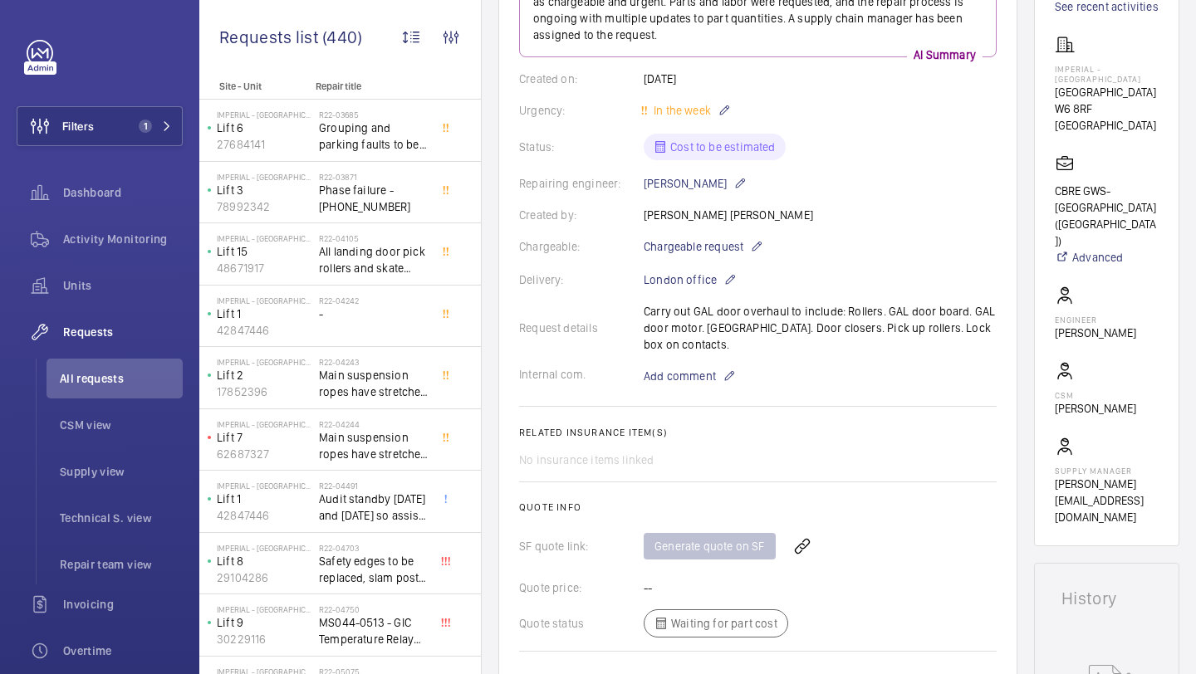
click at [710, 330] on div "Request details Carry out GAL door overhaul to include: Rollers. GAL door board…" at bounding box center [758, 328] width 478 height 50
click at [748, 326] on div "Request details Carry out GAL door overhaul to include: Rollers. GAL door board…" at bounding box center [758, 328] width 478 height 50
click at [801, 311] on div "Request details Carry out GAL door overhaul to include: Rollers. GAL door board…" at bounding box center [758, 328] width 478 height 50
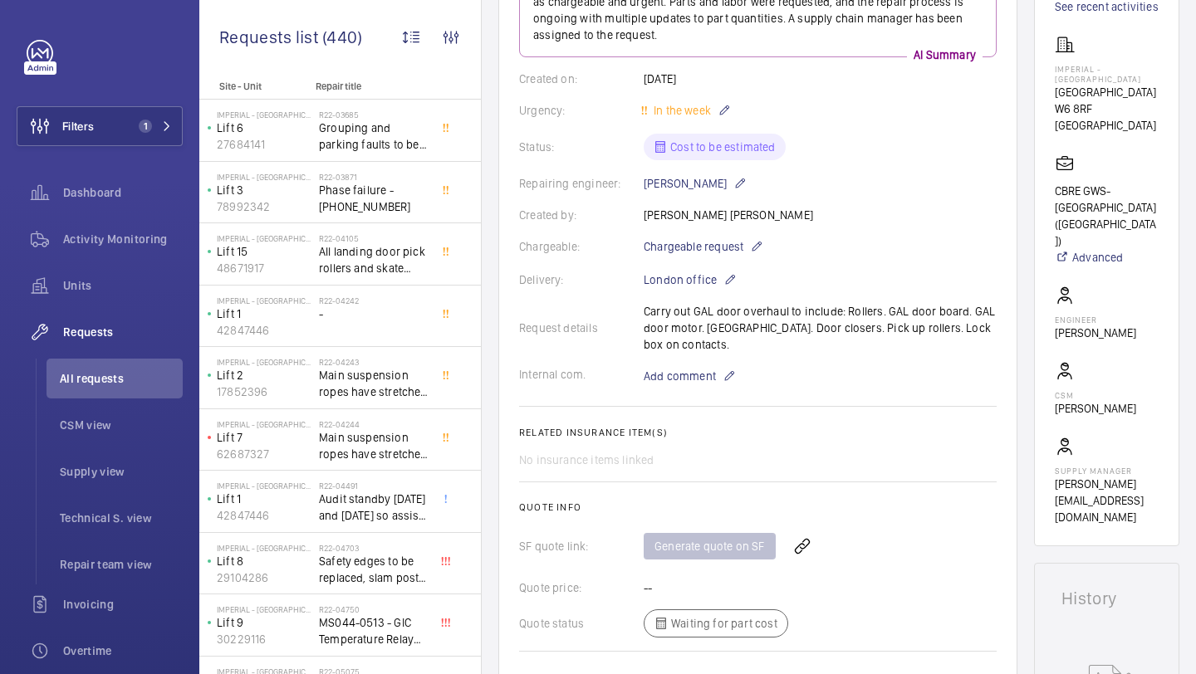
click at [802, 311] on div "Request details Carry out GAL door overhaul to include: Rollers. GAL door board…" at bounding box center [758, 328] width 478 height 50
click at [821, 311] on div "Request details Carry out GAL door overhaul to include: Rollers. GAL door board…" at bounding box center [758, 328] width 478 height 50
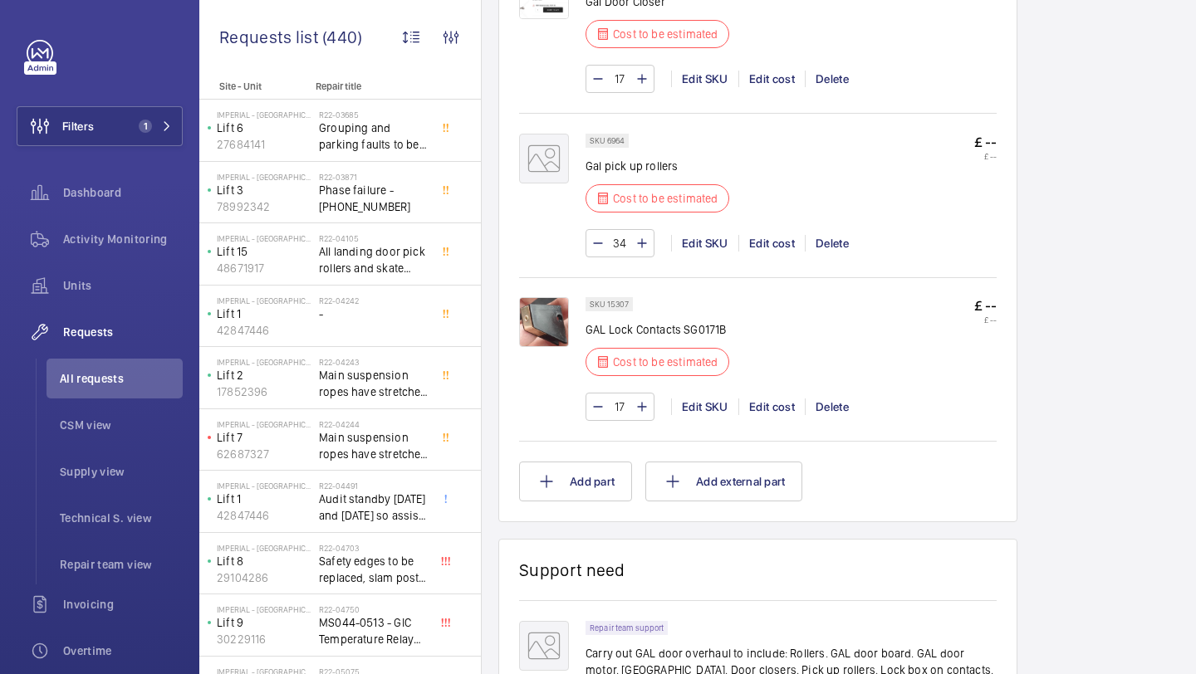
scroll to position [1473, 0]
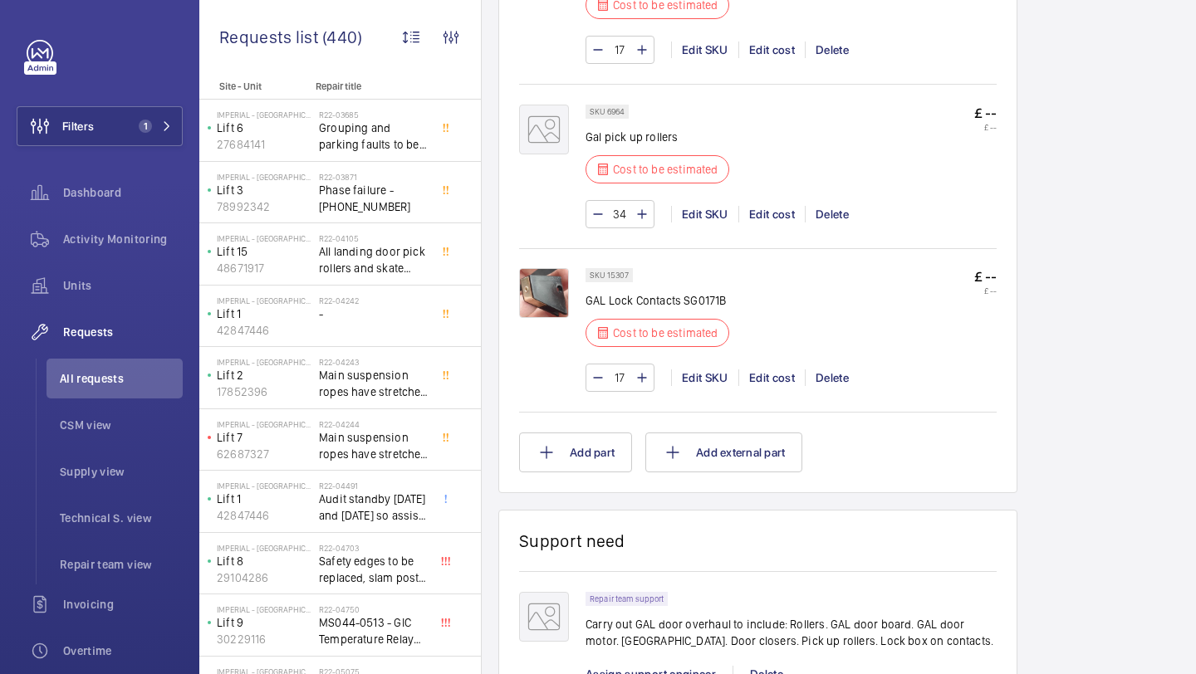
click at [560, 305] on img at bounding box center [544, 293] width 50 height 50
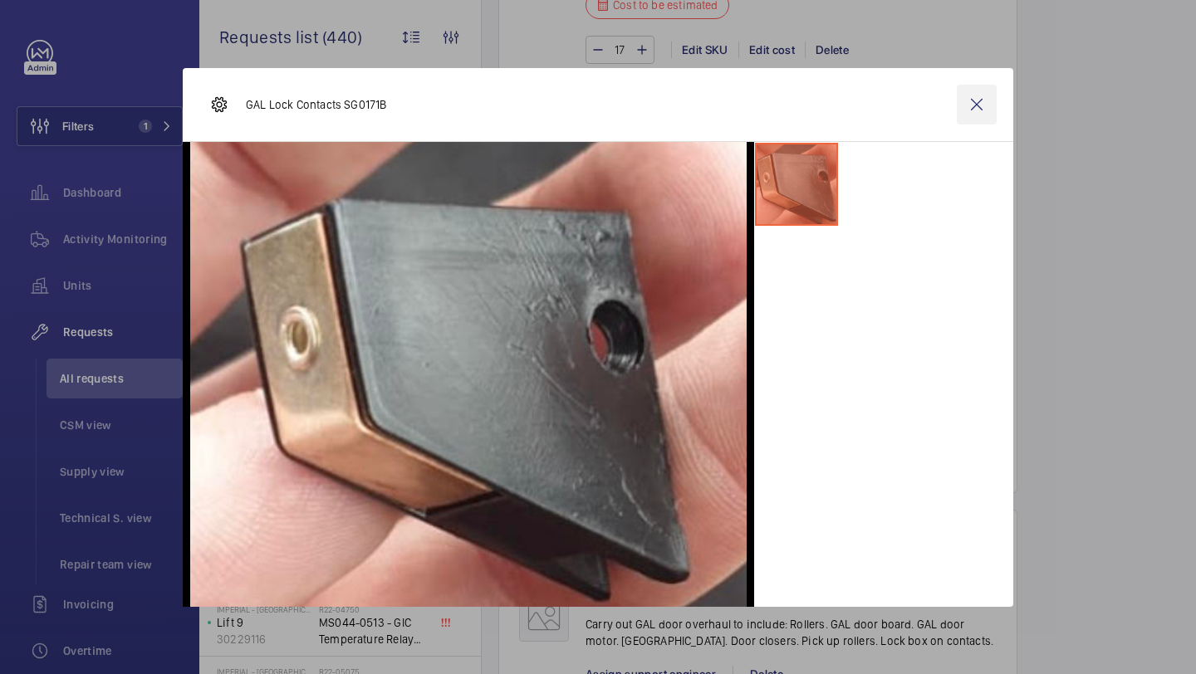
click at [975, 96] on wm-front-icon-button at bounding box center [977, 105] width 40 height 40
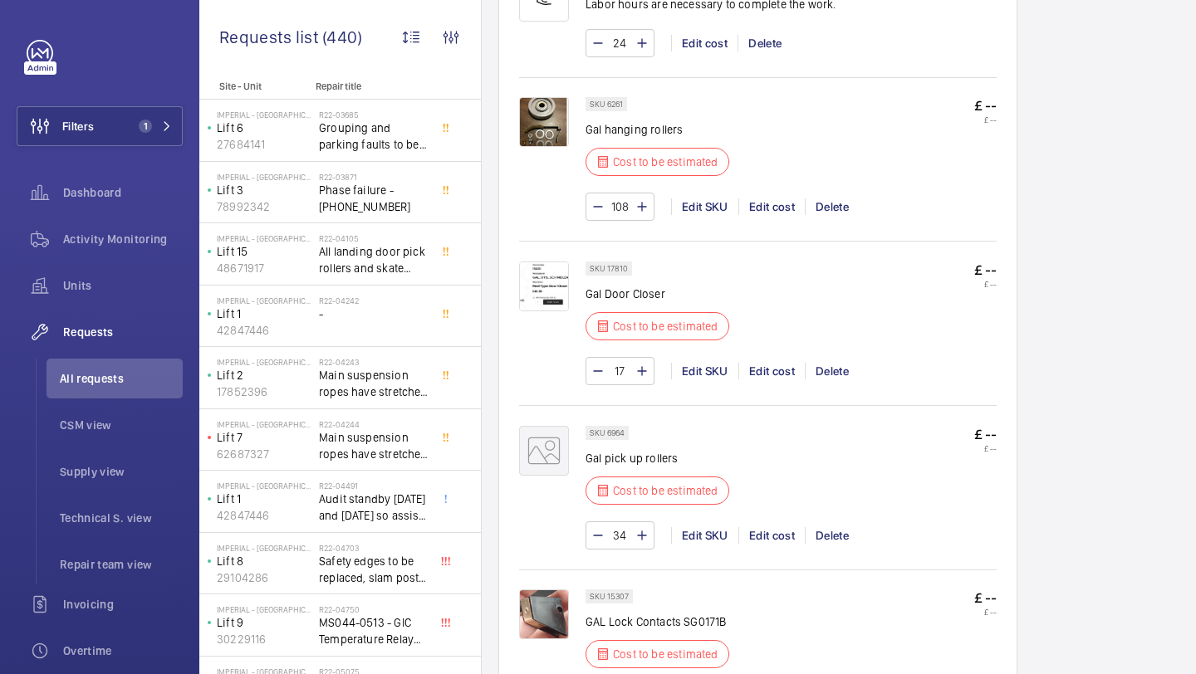
scroll to position [1661, 0]
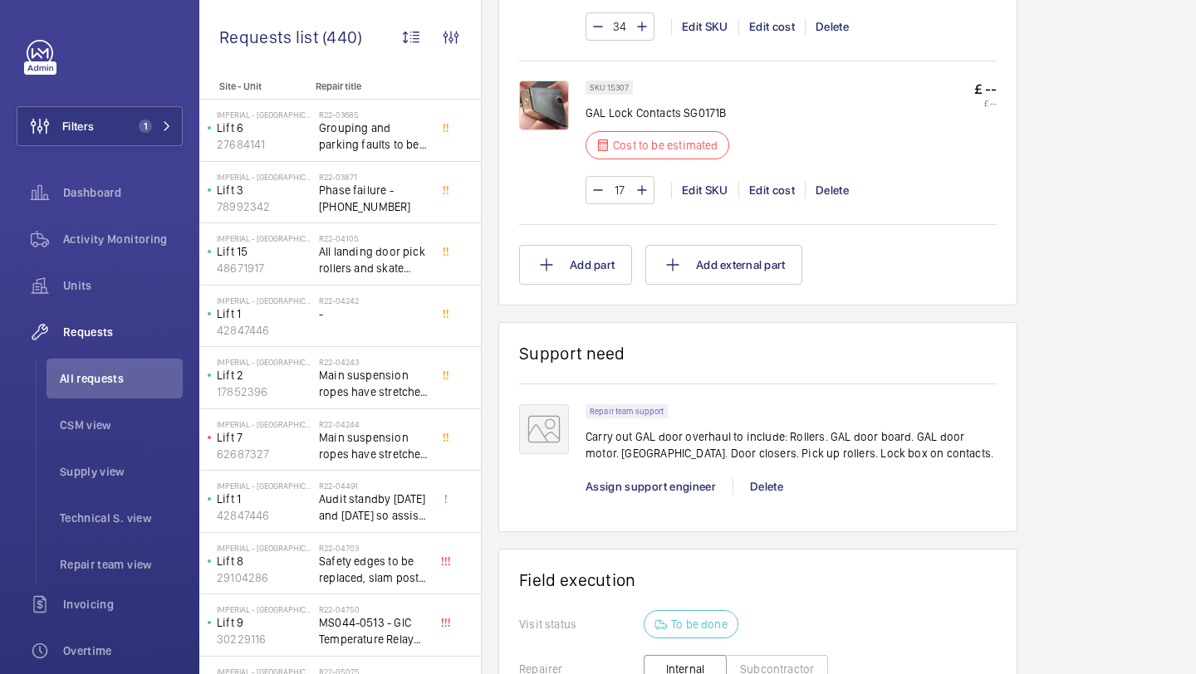
click at [115, 126] on button "Filters 1" at bounding box center [100, 126] width 166 height 40
click at [165, 125] on mat-icon at bounding box center [167, 126] width 10 height 10
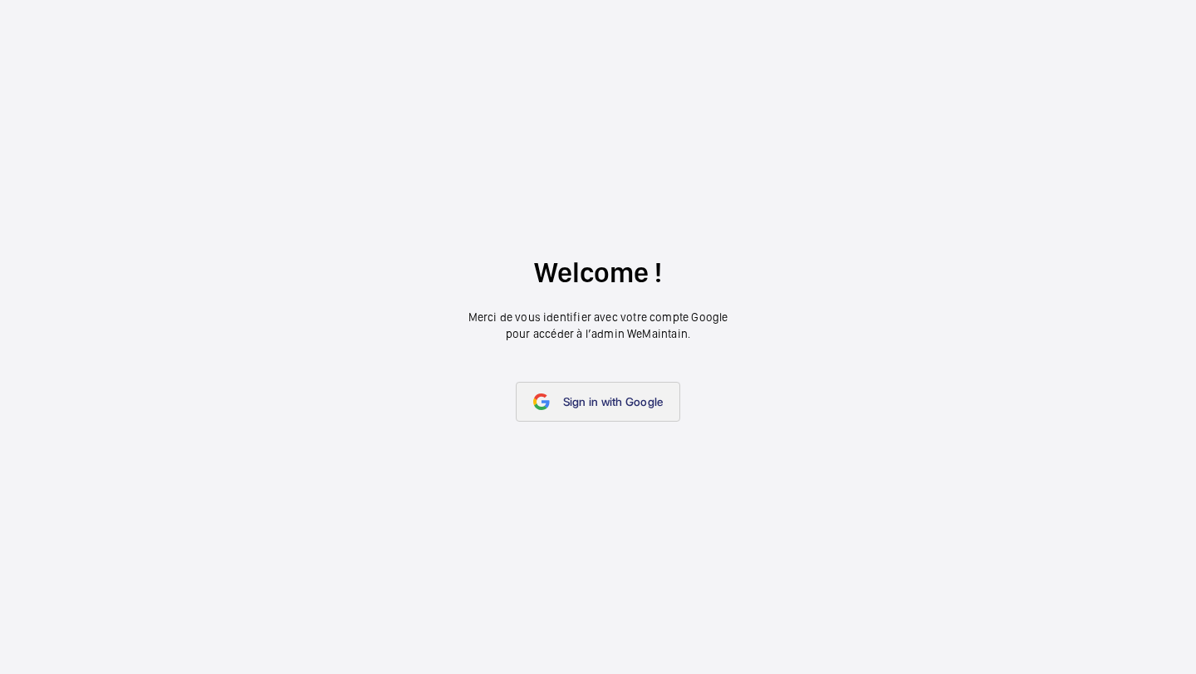
click at [625, 409] on link "Sign in with Google" at bounding box center [598, 402] width 165 height 40
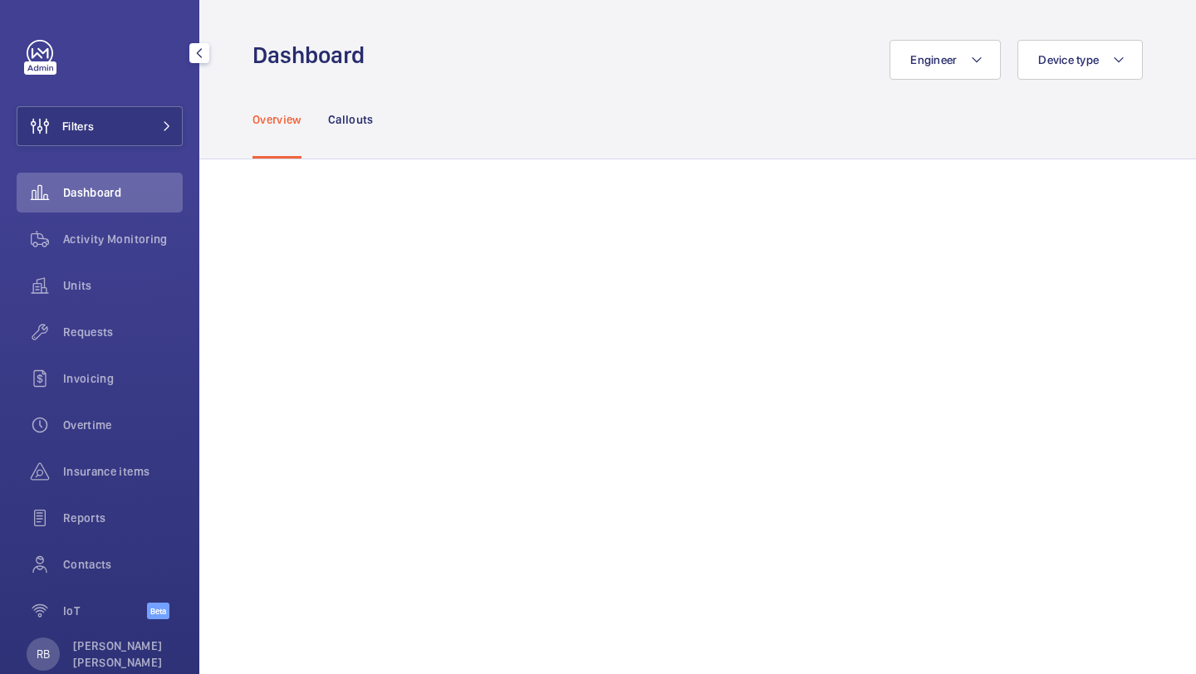
click at [181, 216] on div "Dashboard" at bounding box center [100, 196] width 166 height 47
click at [159, 134] on button "Filters" at bounding box center [100, 126] width 166 height 40
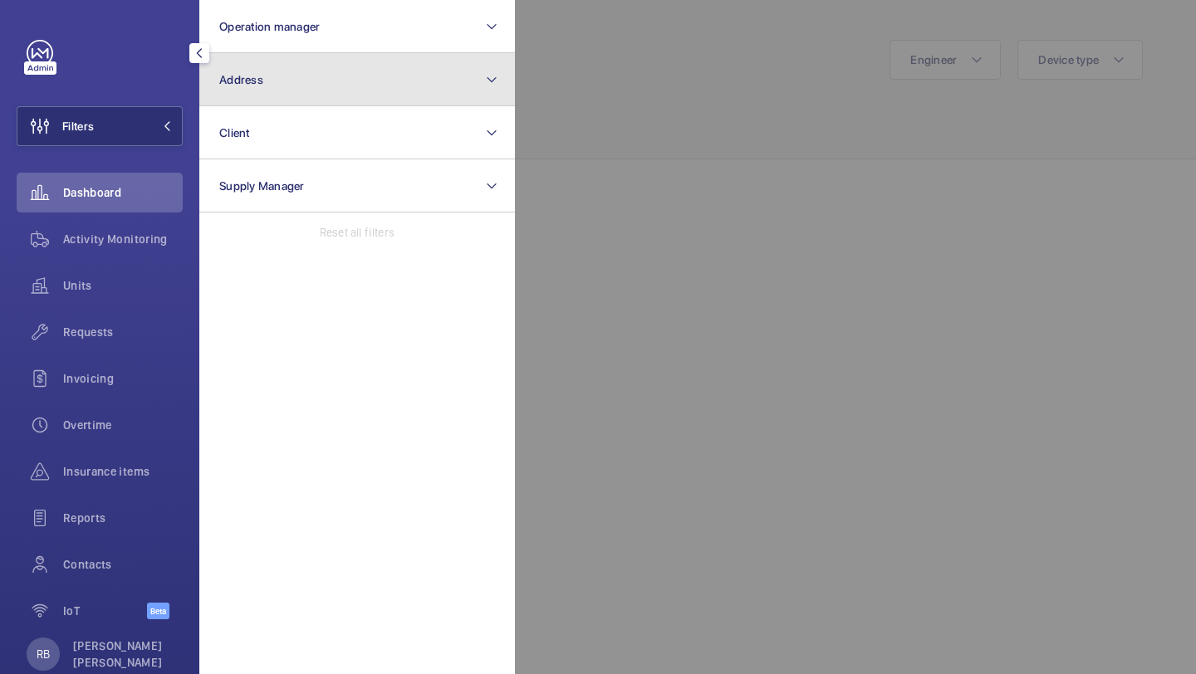
click at [282, 89] on button "Address" at bounding box center [357, 79] width 316 height 53
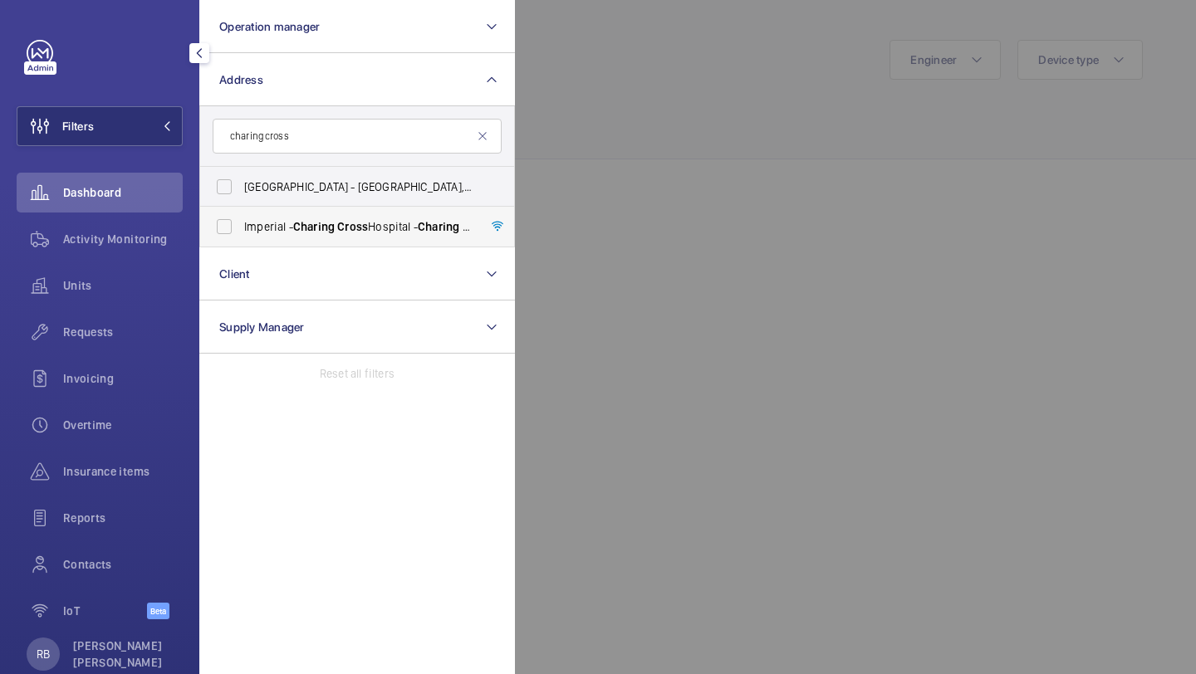
type input "charing cross"
click at [279, 240] on label "Imperial - Charing Cross Hospital - Charing Cross Hospital, LONDON W6 8RF" at bounding box center [344, 227] width 289 height 40
click at [241, 240] on input "Imperial - Charing Cross Hospital - Charing Cross Hospital, LONDON W6 8RF" at bounding box center [224, 226] width 33 height 33
checkbox input "true"
click at [708, 109] on div at bounding box center [1113, 337] width 1196 height 674
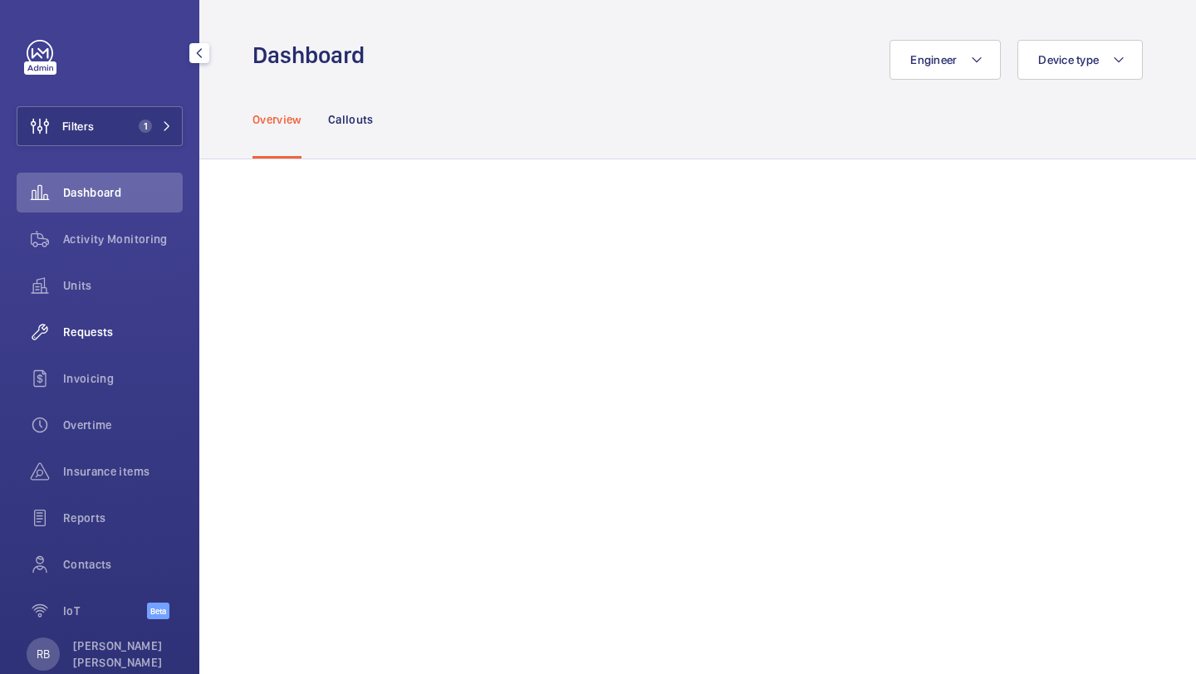
click at [98, 347] on div "Requests" at bounding box center [100, 332] width 166 height 40
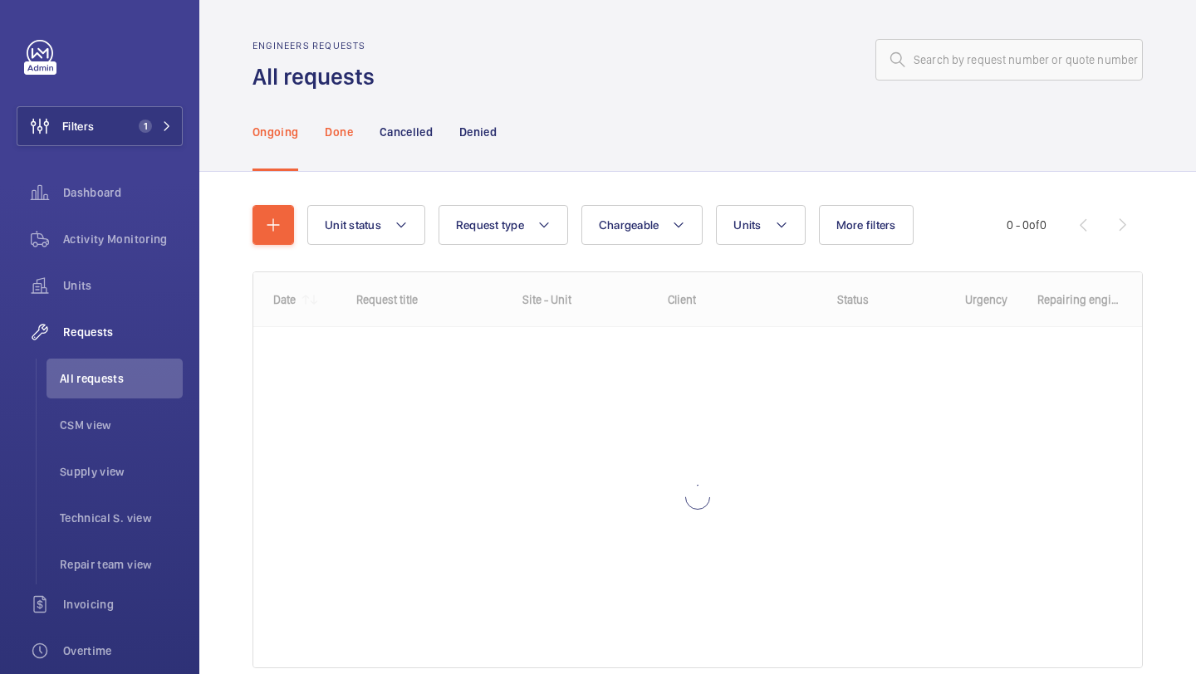
click at [348, 124] on p "Done" at bounding box center [338, 132] width 27 height 17
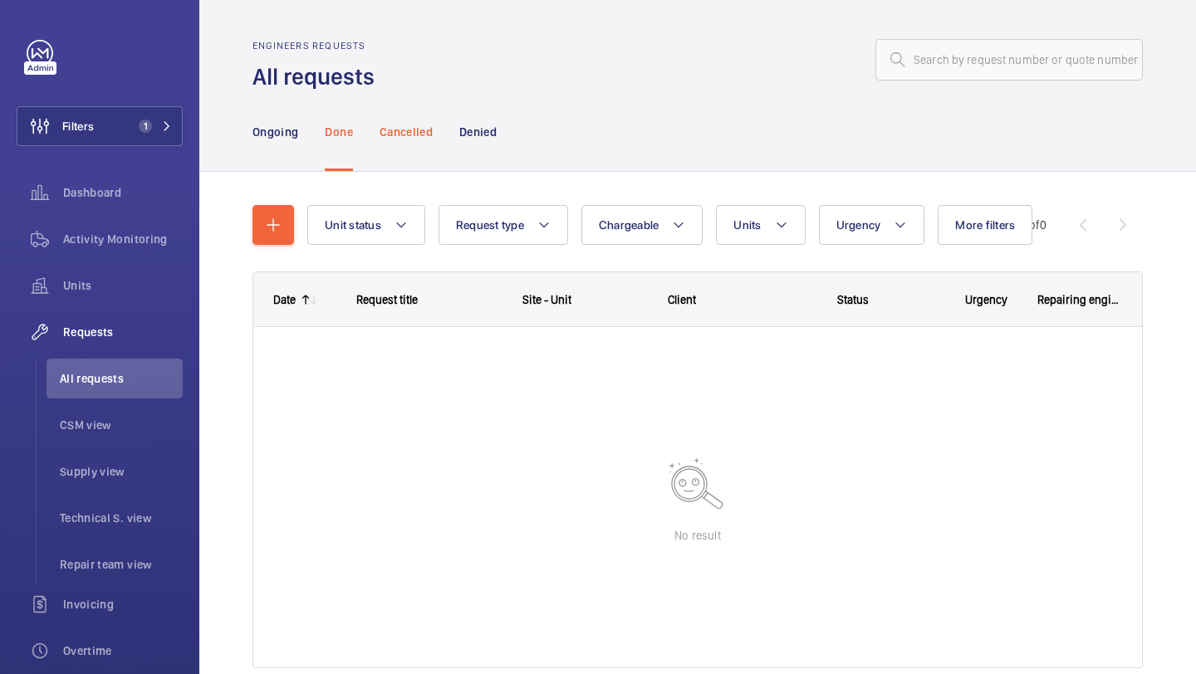
click at [424, 124] on p "Cancelled" at bounding box center [406, 132] width 53 height 17
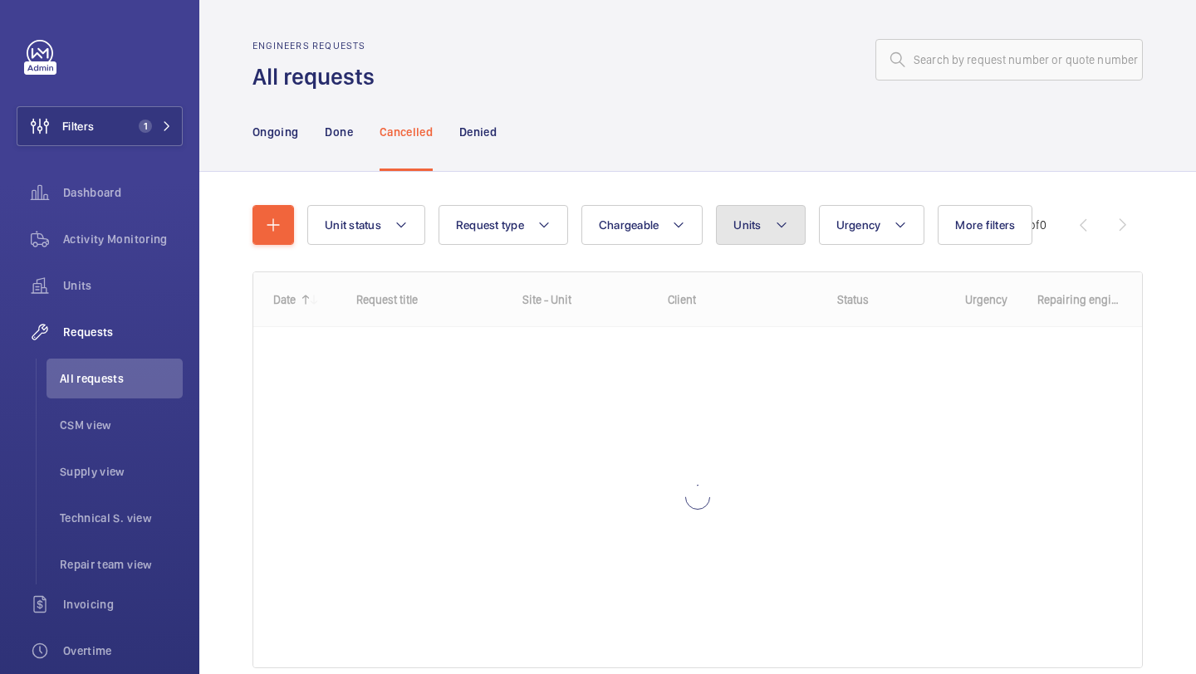
click at [772, 228] on button "Units" at bounding box center [760, 225] width 89 height 40
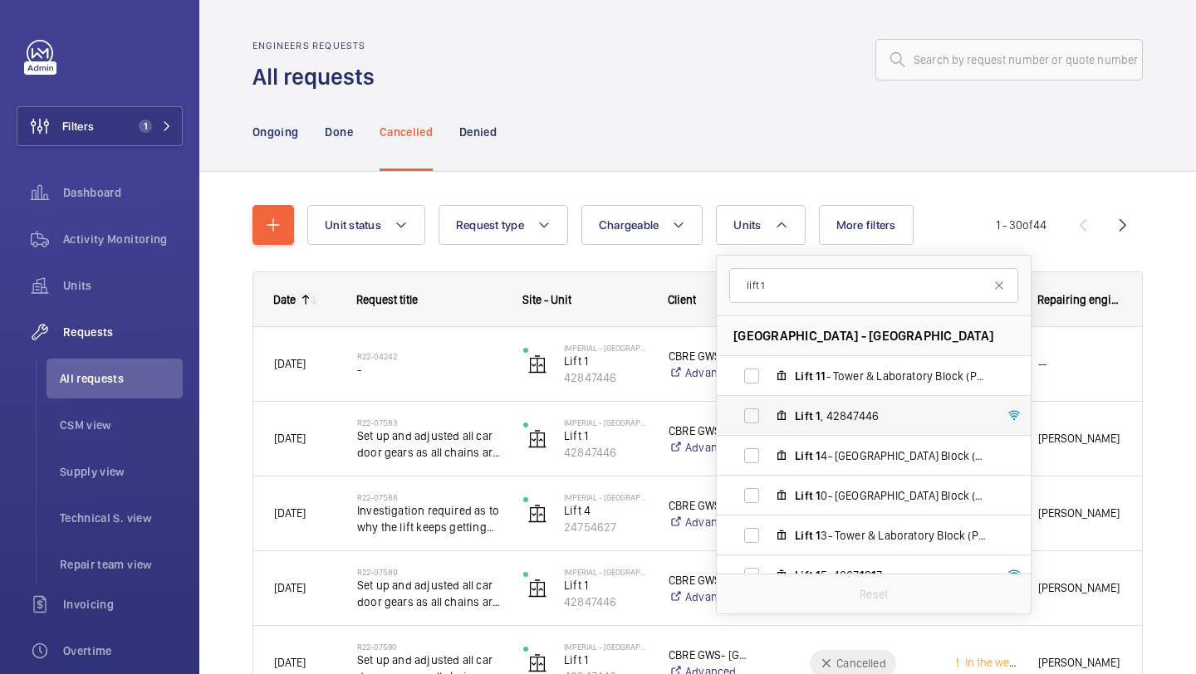
type input "lift 1"
click at [793, 419] on label "Lift 1 , 42847446" at bounding box center [860, 416] width 287 height 40
click at [768, 419] on input "Lift 1 , 42847446" at bounding box center [751, 415] width 33 height 33
checkbox input "true"
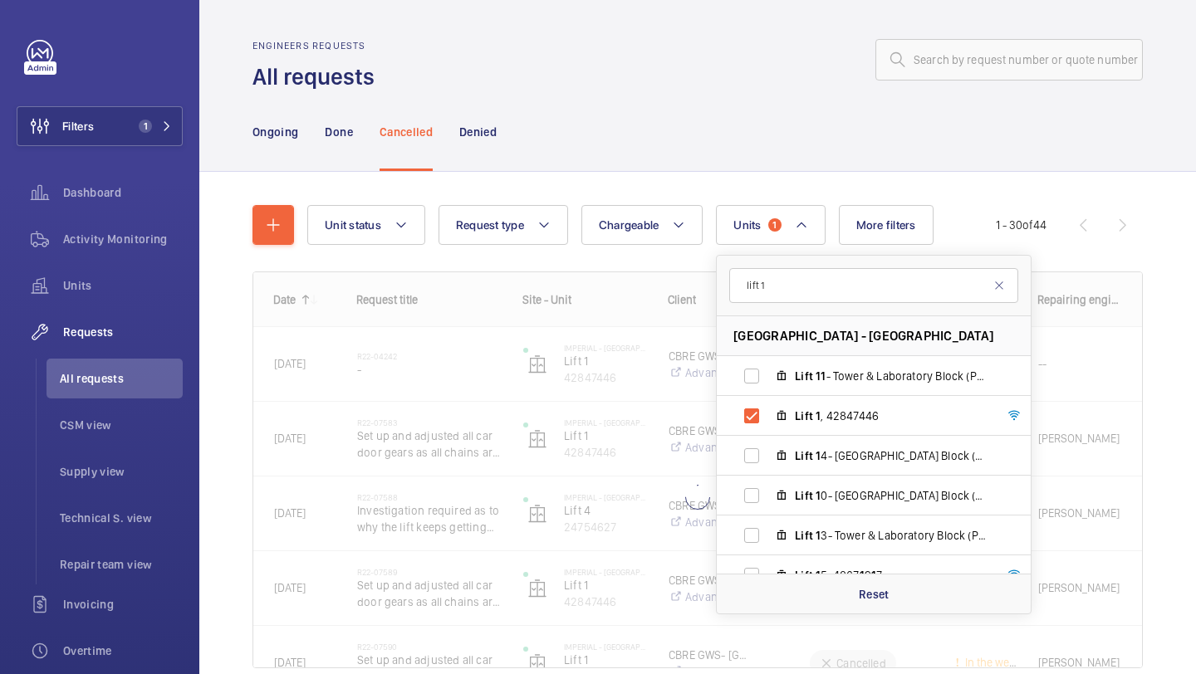
click at [1144, 308] on div "Unit status Request type Chargeable Units 1 lift 1 Imperial - Charing Cross Hos…" at bounding box center [697, 460] width 997 height 576
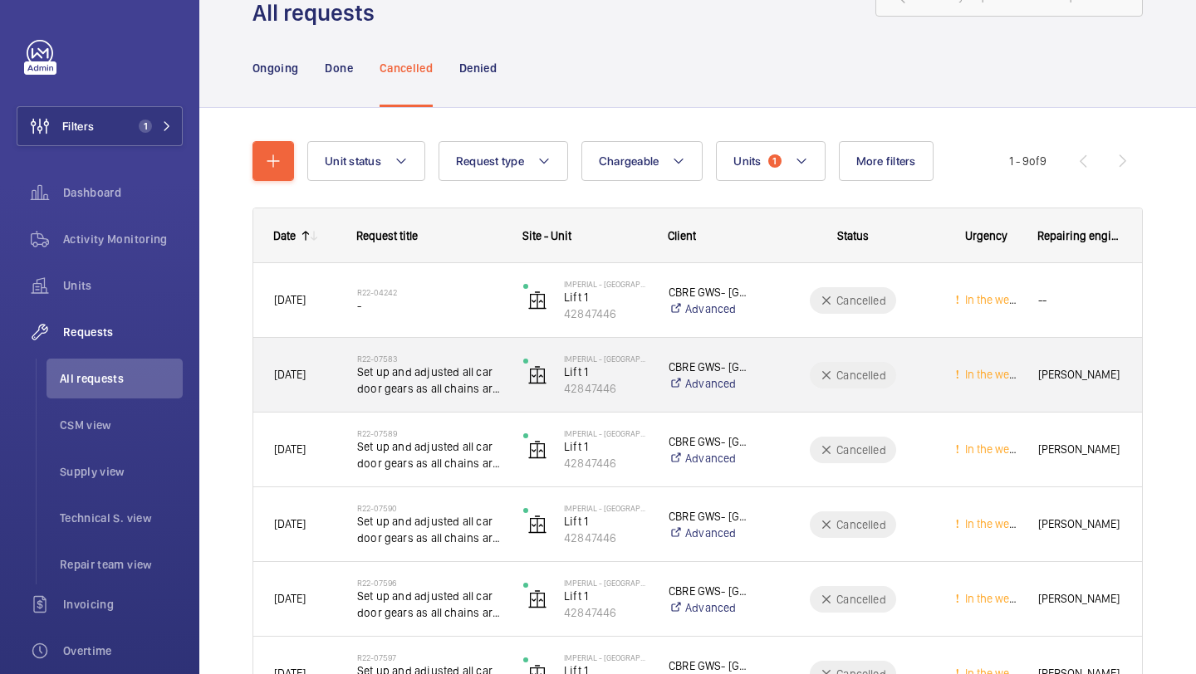
scroll to position [63, 0]
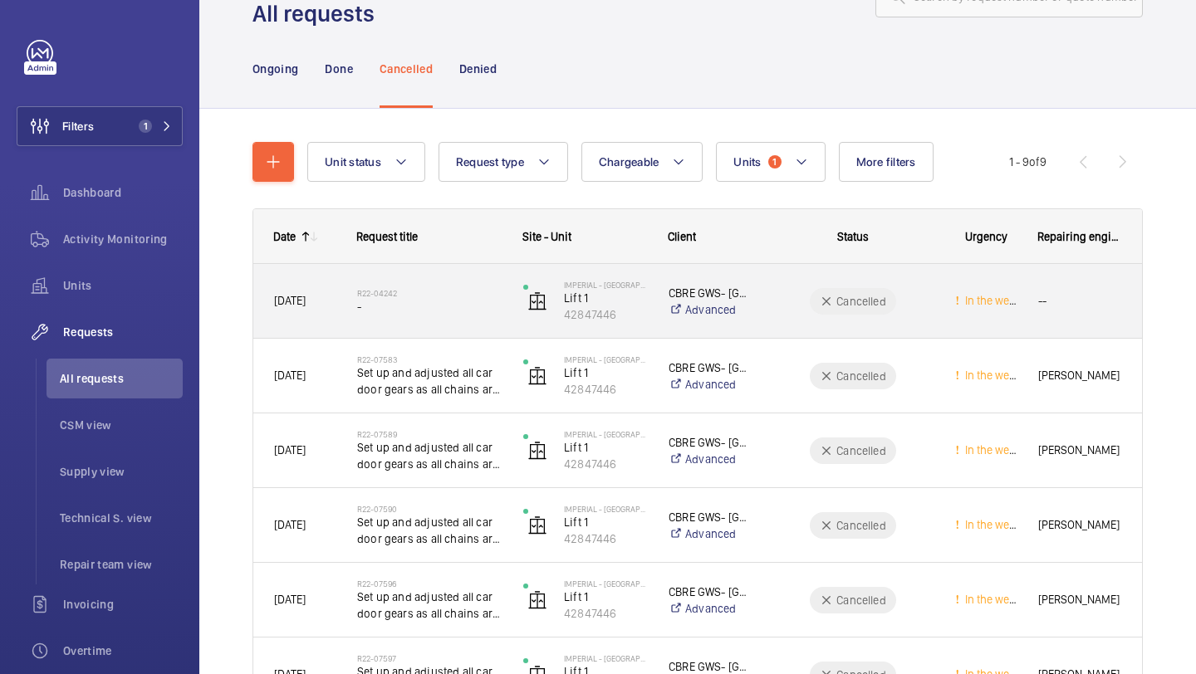
click at [467, 306] on span "-" at bounding box center [429, 306] width 145 height 17
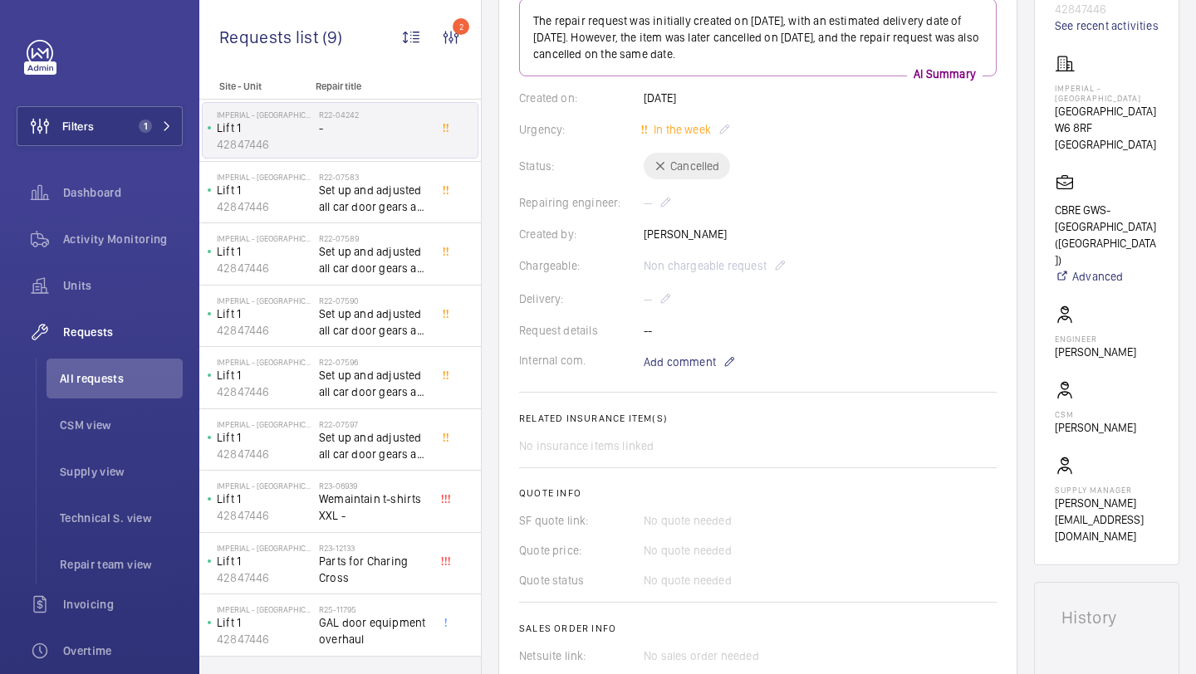
scroll to position [277, 0]
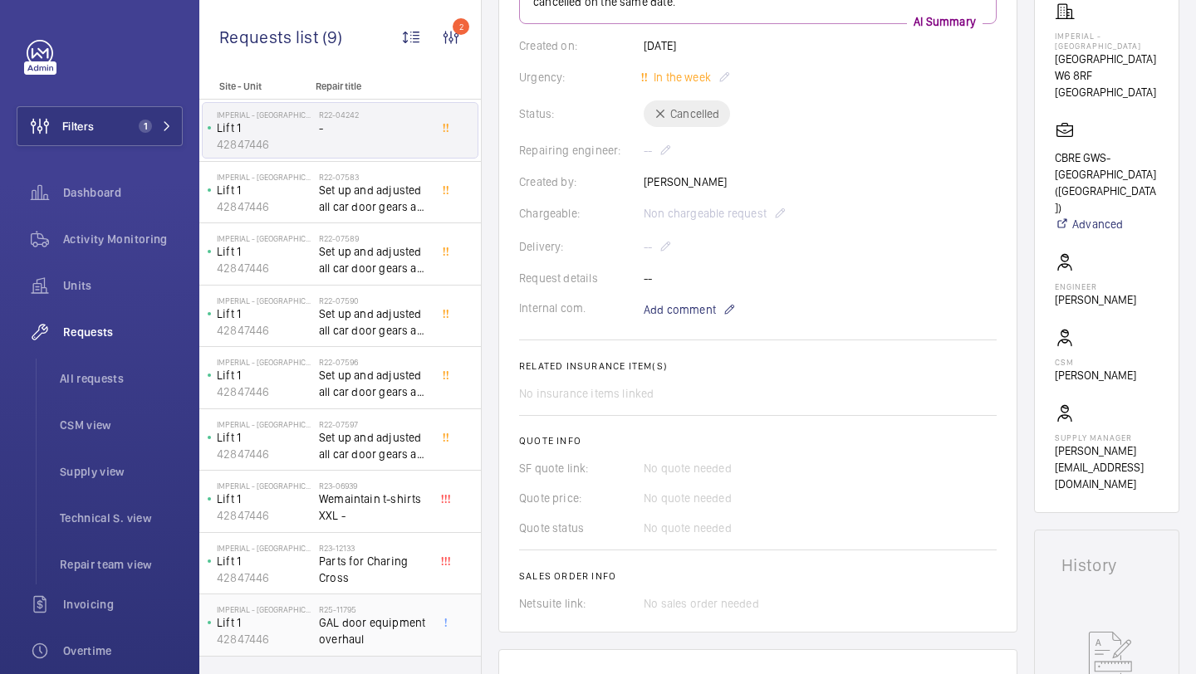
click at [360, 633] on span "GAL door equipment overhaul" at bounding box center [374, 631] width 110 height 33
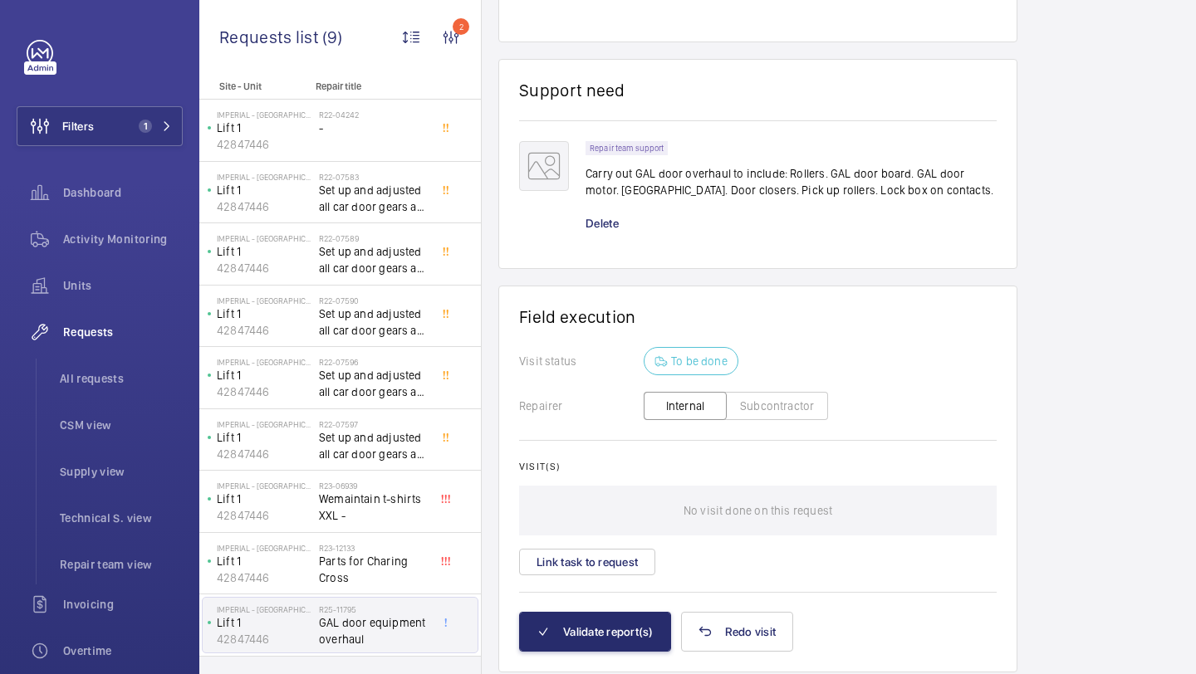
scroll to position [1144, 0]
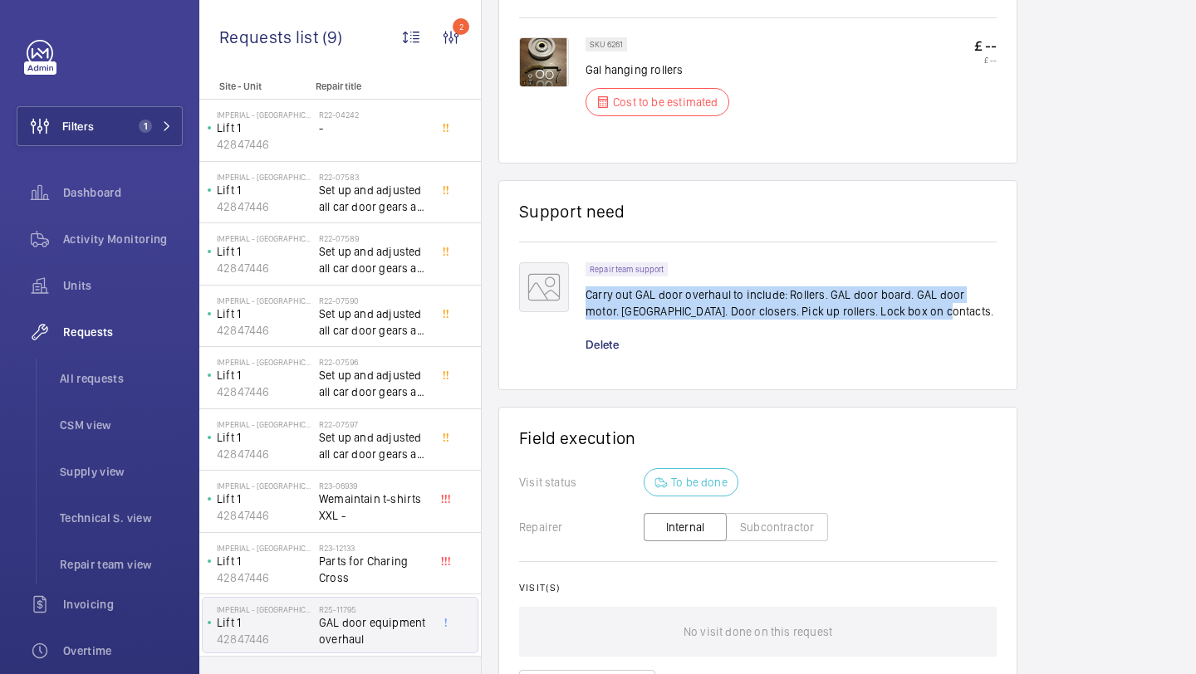
drag, startPoint x: 916, startPoint y: 315, endPoint x: 604, endPoint y: 301, distance: 312.6
click at [586, 298] on p "Carry out GAL door overhaul to include: Rollers. GAL door board. GAL door motor…" at bounding box center [791, 303] width 411 height 33
copy p "Carry out GAL door overhaul to include: Rollers. GAL door board. GAL door motor…"
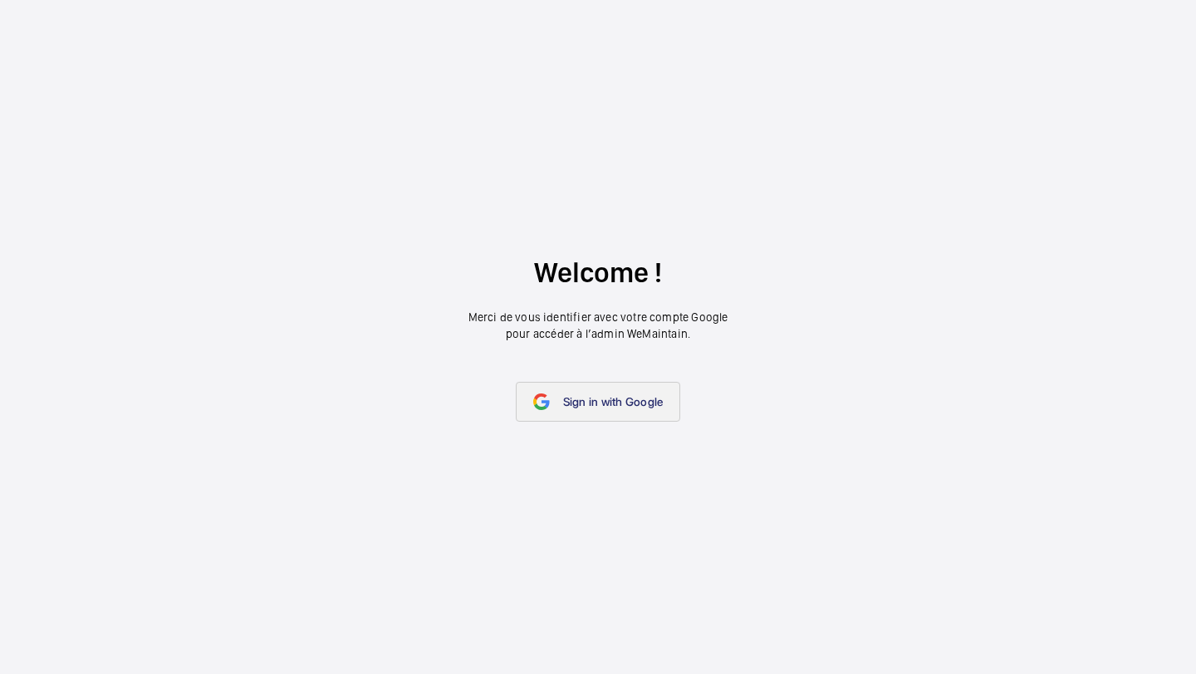
click at [602, 412] on link "Sign in with Google" at bounding box center [598, 402] width 165 height 40
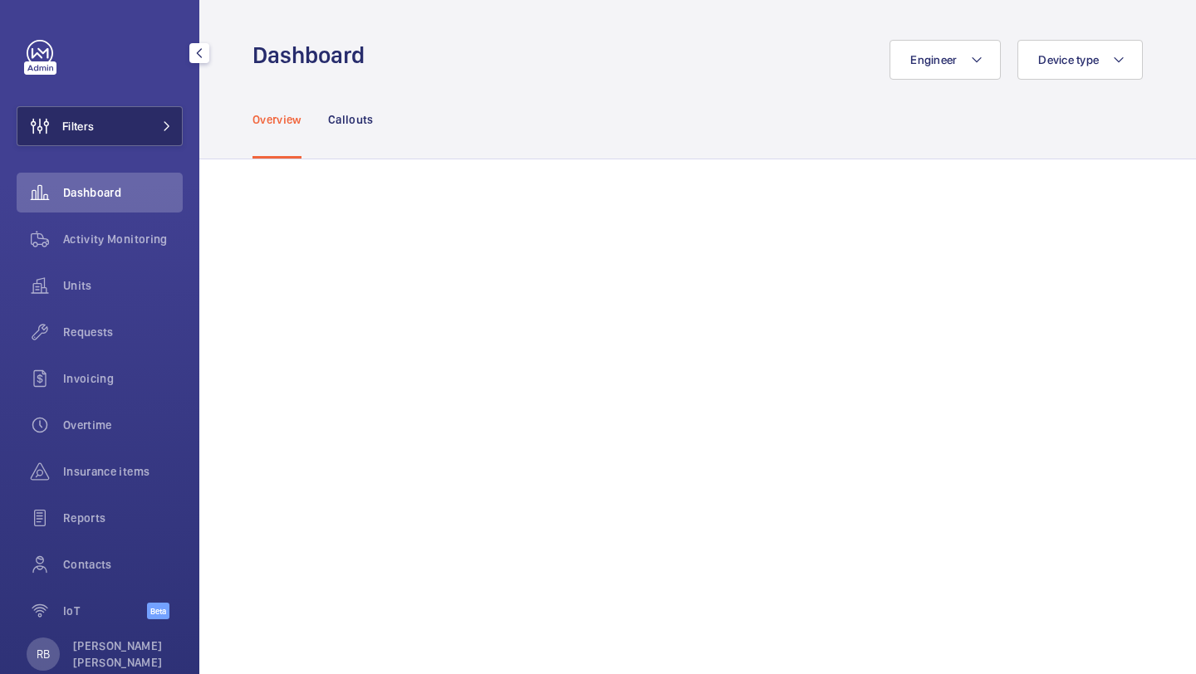
click at [144, 110] on button "Filters" at bounding box center [100, 126] width 166 height 40
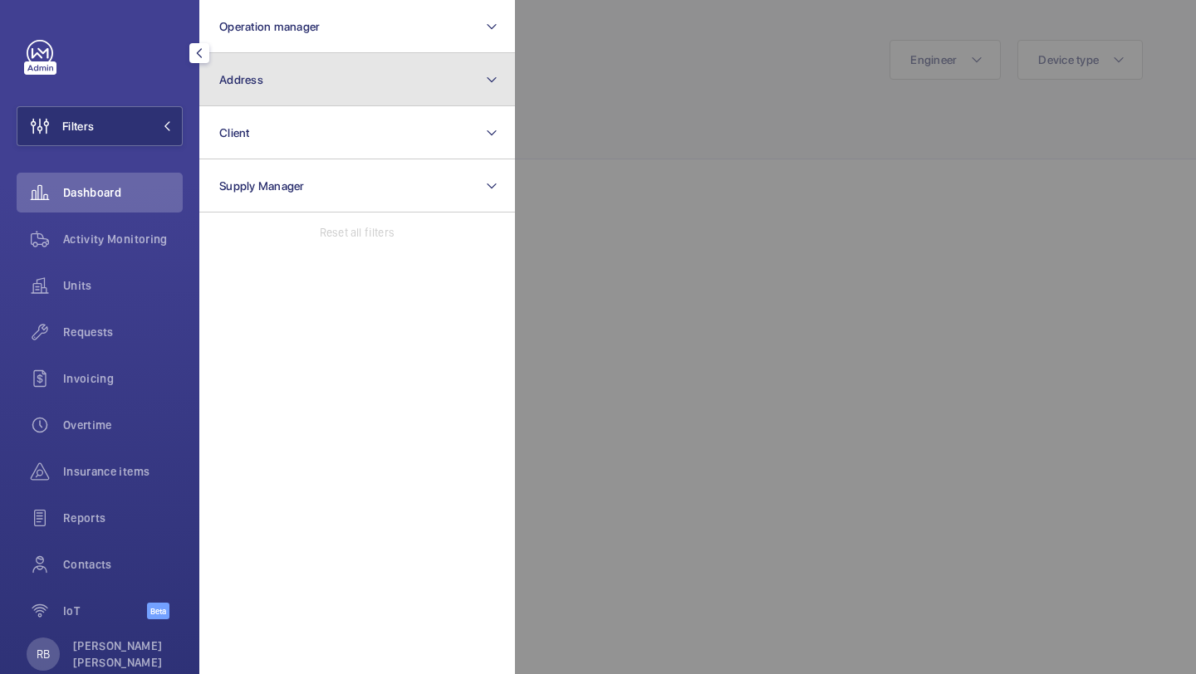
click at [267, 61] on button "Address" at bounding box center [357, 79] width 316 height 53
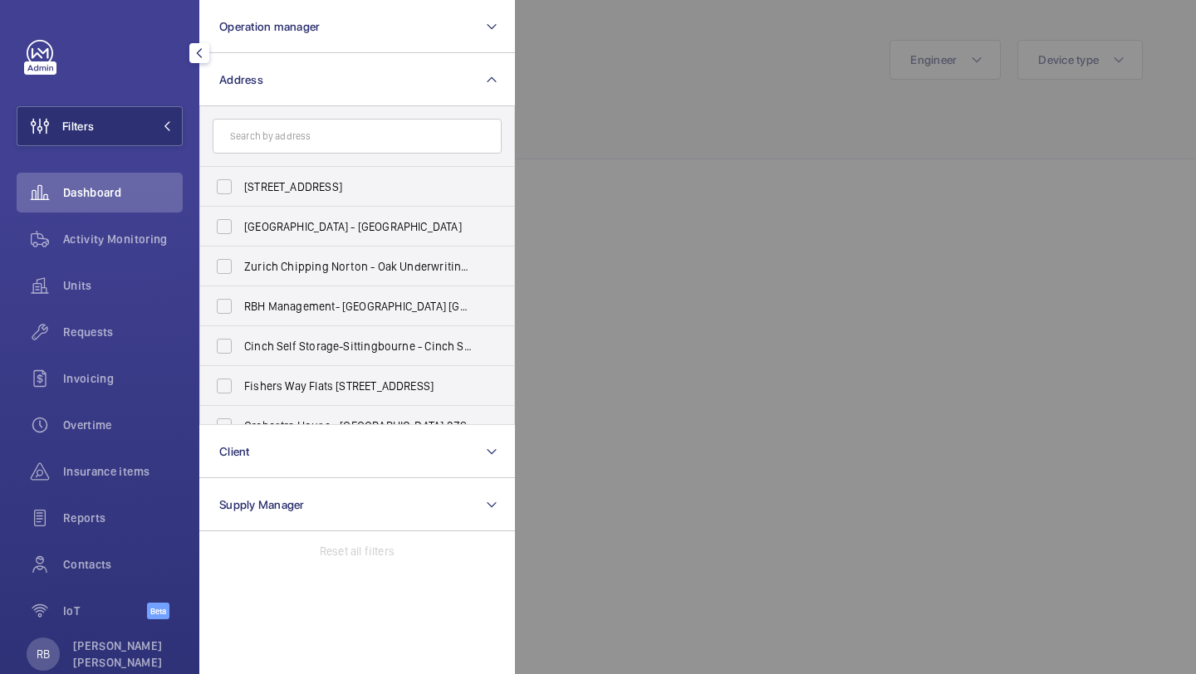
click at [314, 139] on input "text" at bounding box center [357, 136] width 289 height 35
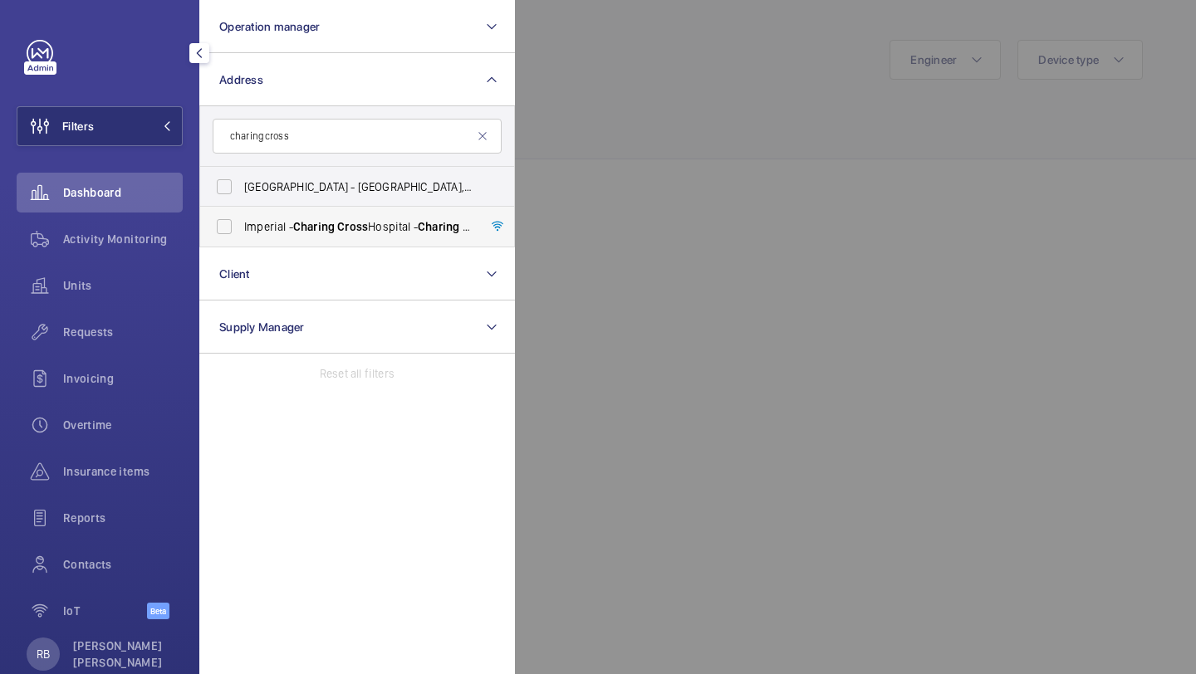
type input "charing cross"
click at [293, 213] on label "[GEOGRAPHIC_DATA] - [GEOGRAPHIC_DATA]" at bounding box center [344, 227] width 289 height 40
click at [241, 213] on input "[GEOGRAPHIC_DATA] - [GEOGRAPHIC_DATA]" at bounding box center [224, 226] width 33 height 33
checkbox input "true"
click at [527, 161] on div at bounding box center [1113, 337] width 1196 height 674
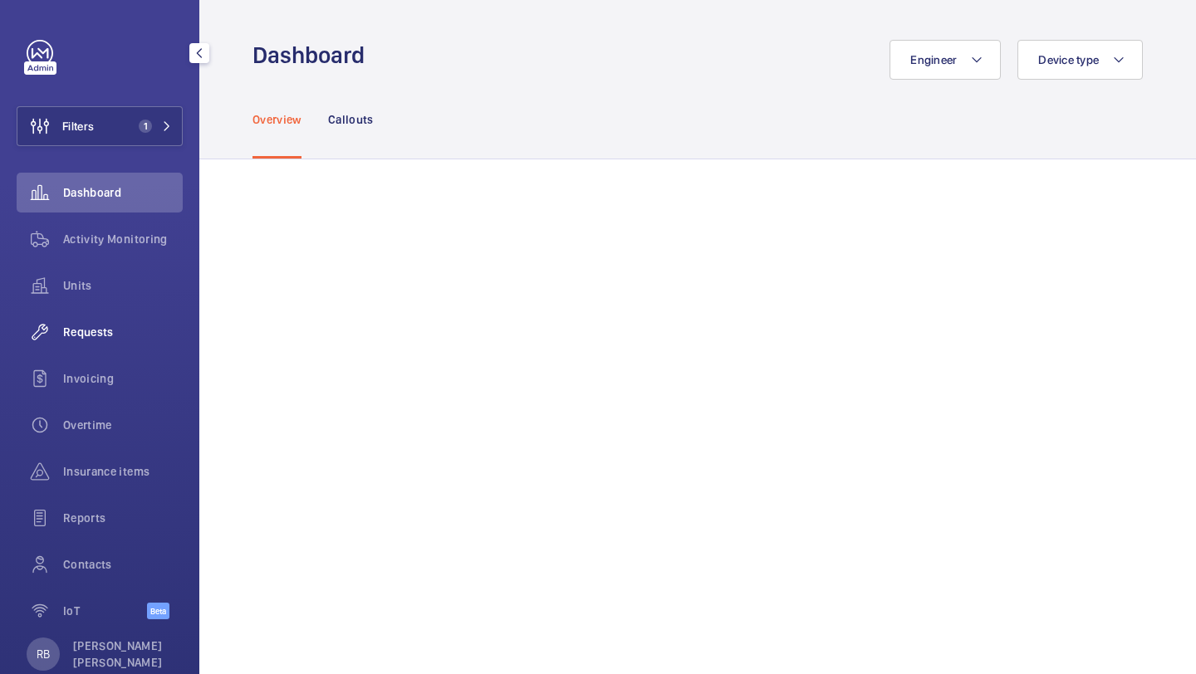
click at [109, 337] on span "Requests" at bounding box center [123, 332] width 120 height 17
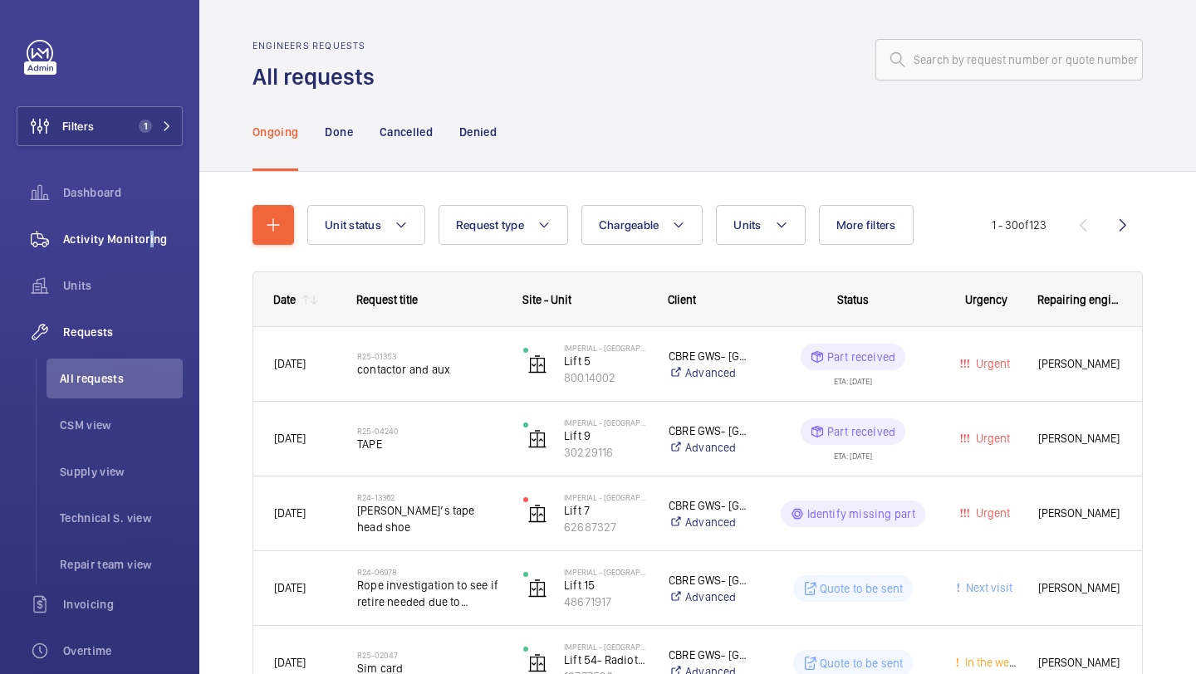
click at [147, 233] on span "Activity Monitoring" at bounding box center [123, 239] width 120 height 17
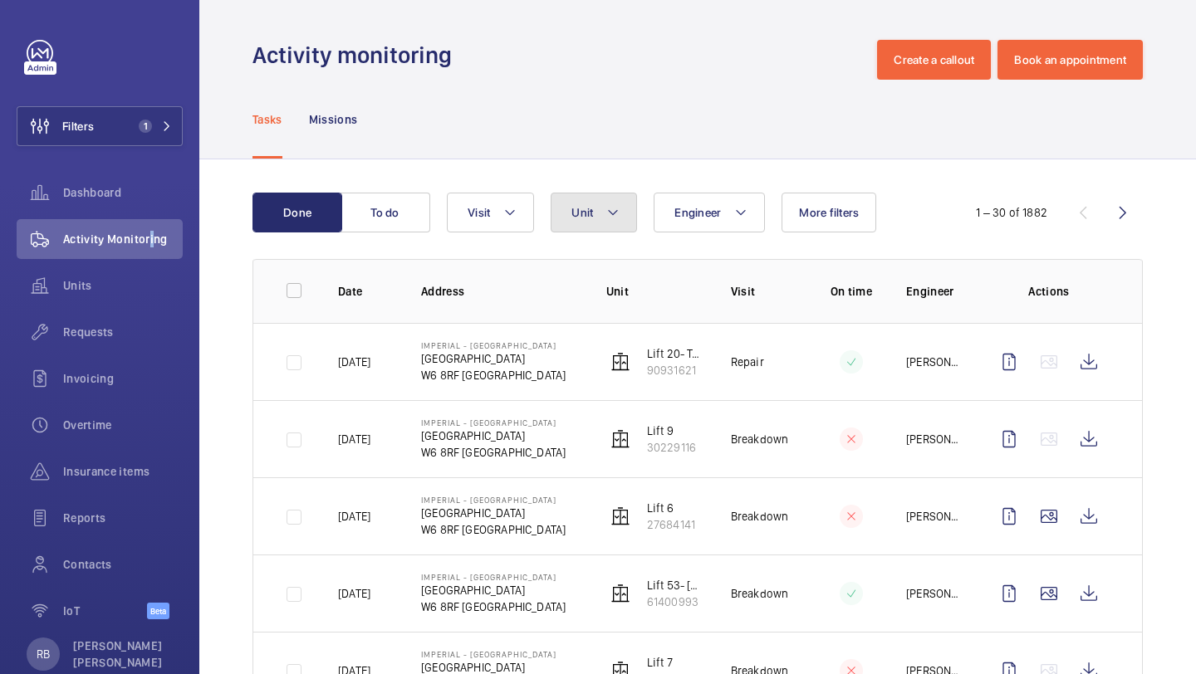
click at [615, 219] on mat-icon at bounding box center [612, 213] width 13 height 20
type input "lift 28"
click at [703, 131] on div "Tasks Missions" at bounding box center [697, 119] width 890 height 79
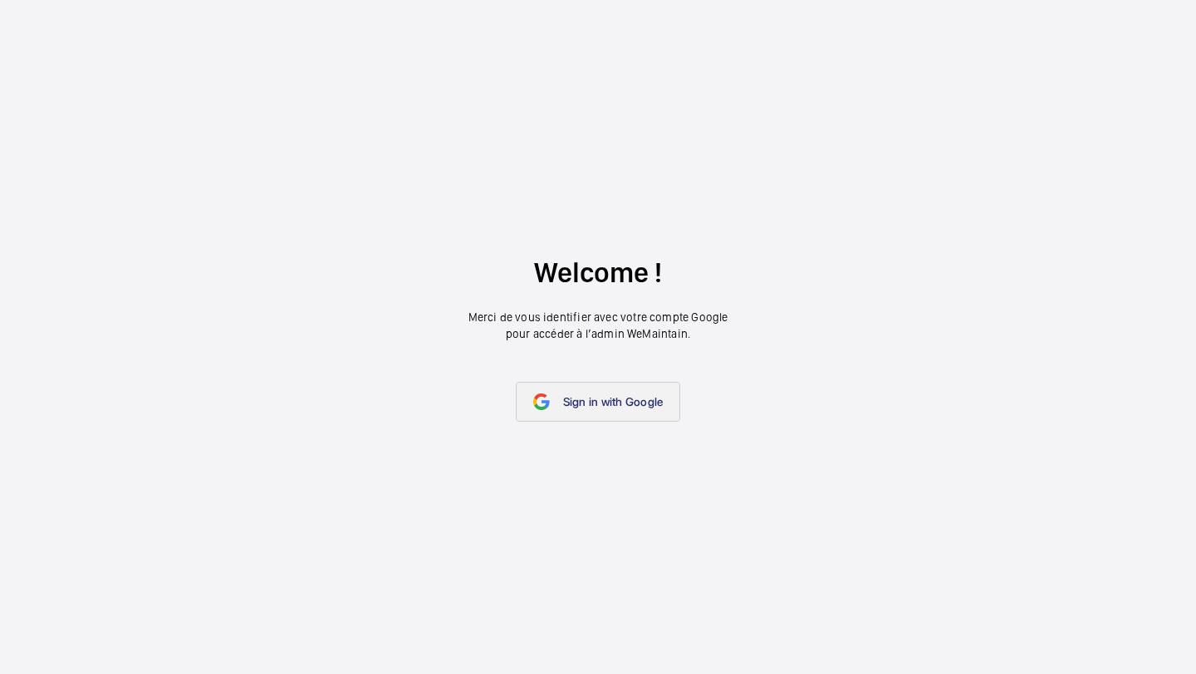
click at [586, 398] on span "Sign in with Google" at bounding box center [613, 401] width 100 height 13
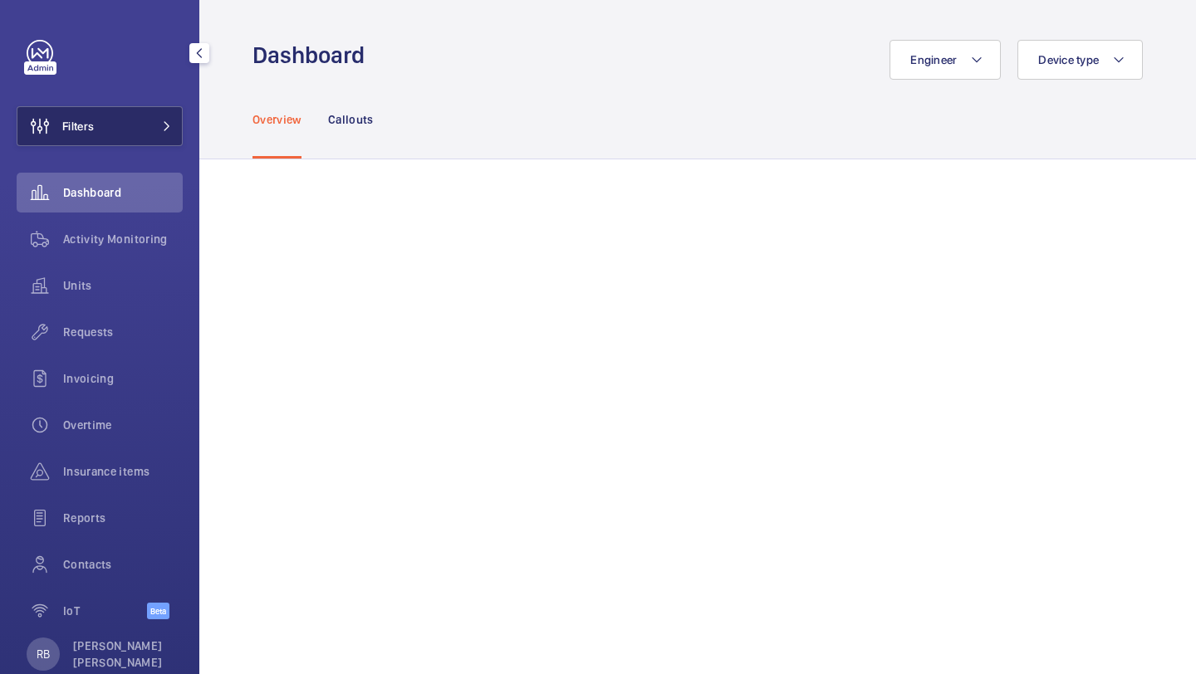
click at [129, 133] on button "Filters" at bounding box center [100, 126] width 166 height 40
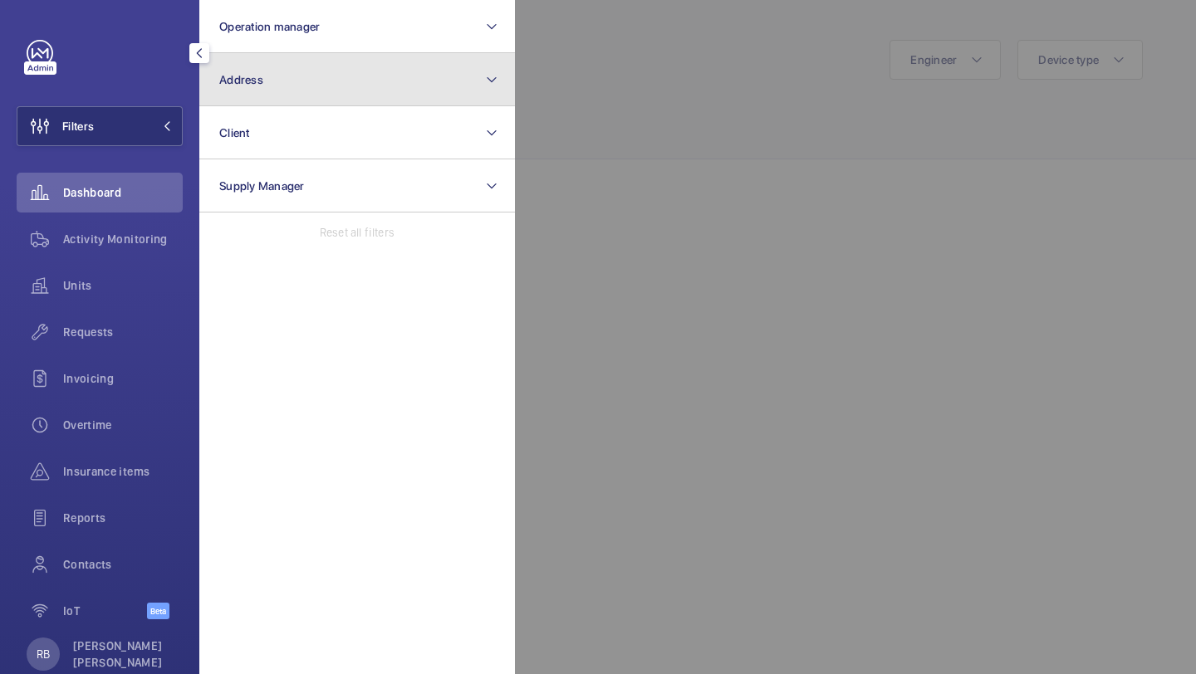
click at [254, 86] on button "Address" at bounding box center [357, 79] width 316 height 53
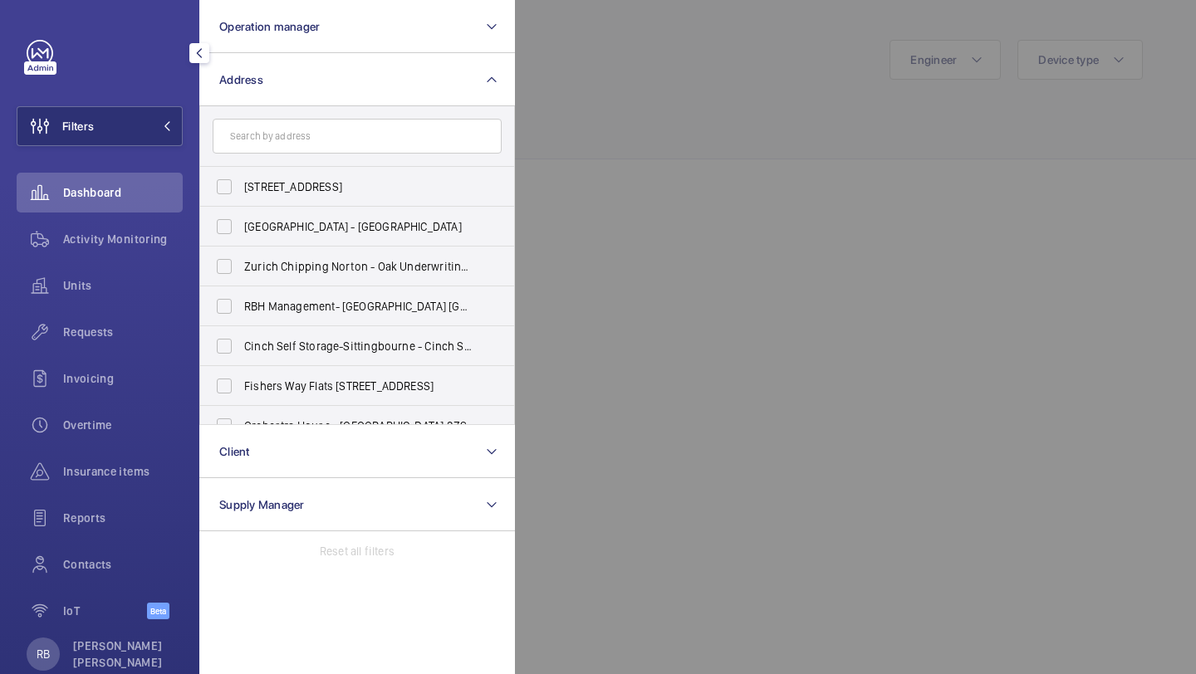
click at [625, 86] on div at bounding box center [1113, 337] width 1196 height 674
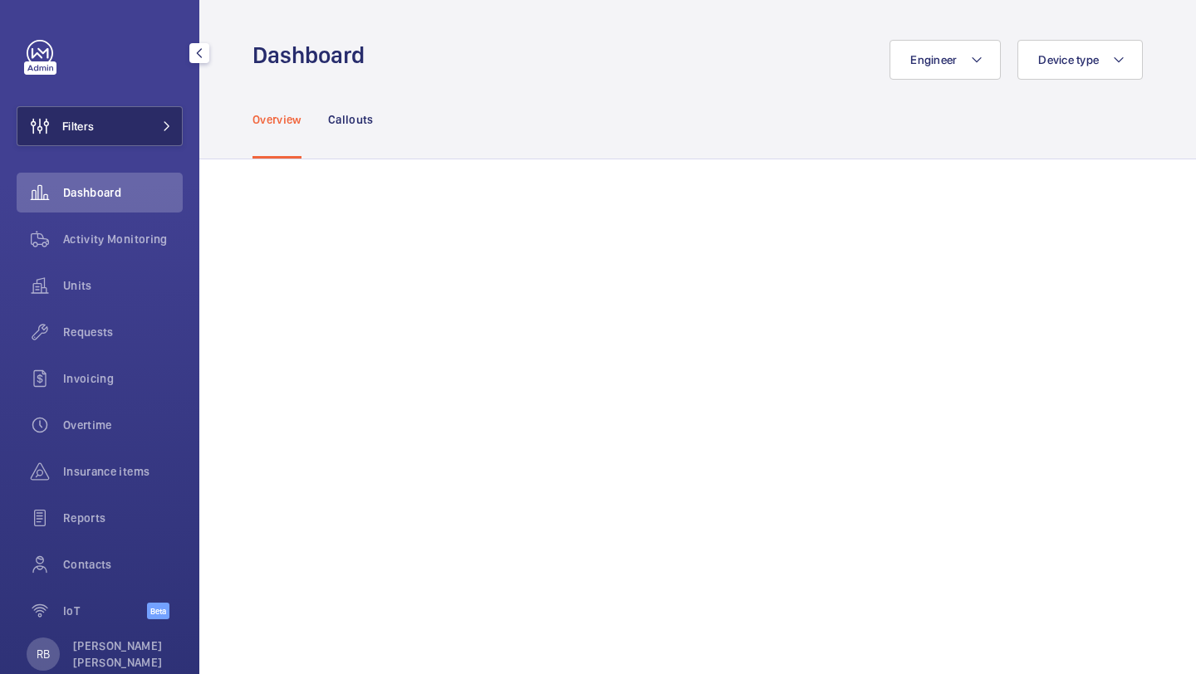
click at [162, 125] on mat-icon at bounding box center [167, 126] width 10 height 10
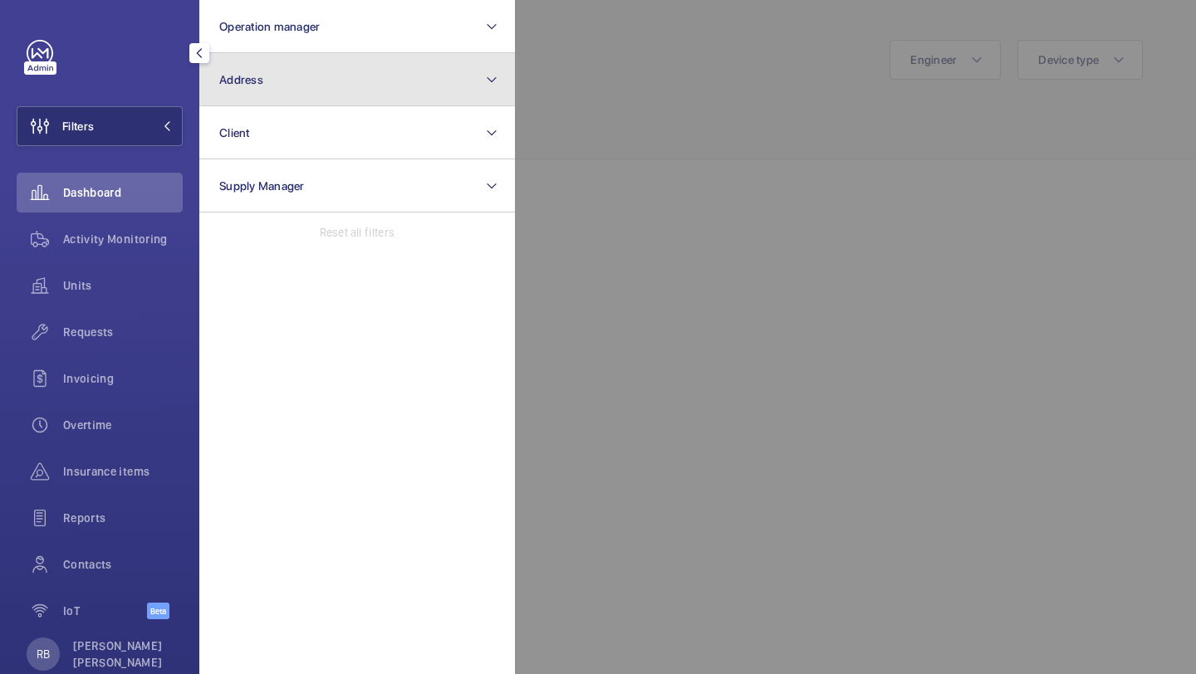
click at [243, 91] on button "Address" at bounding box center [357, 79] width 316 height 53
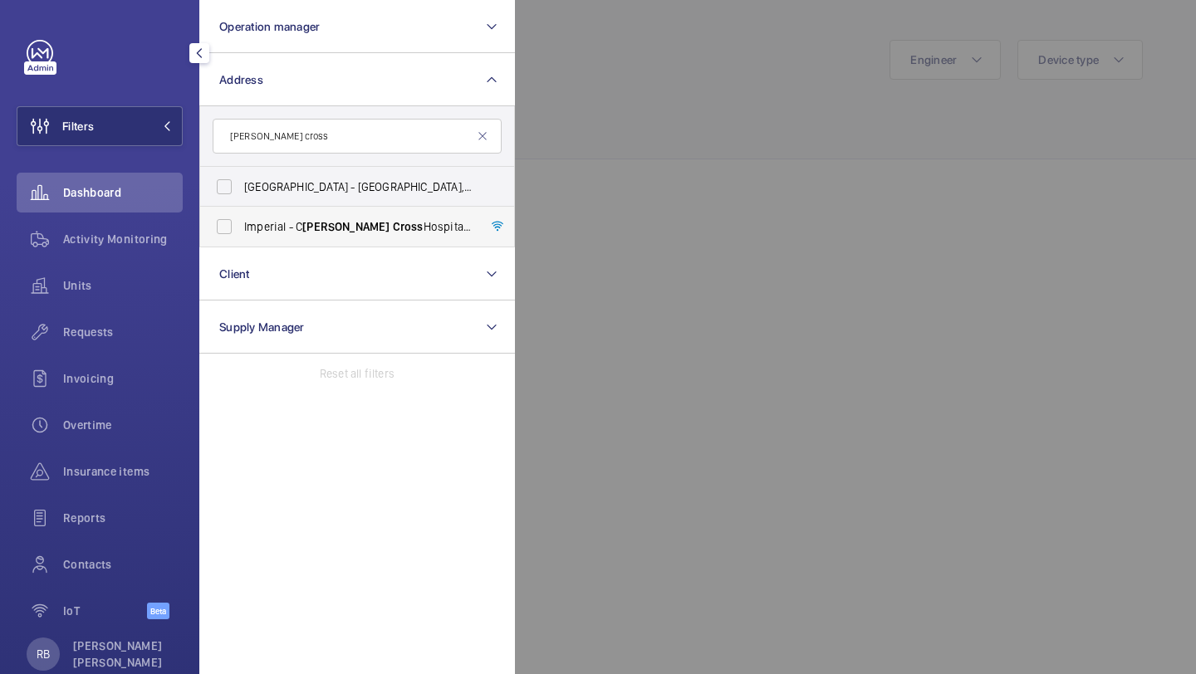
type input "[PERSON_NAME] cross"
click at [255, 228] on span "Imperial - [GEOGRAPHIC_DATA][PERSON_NAME] - [GEOGRAPHIC_DATA][PERSON_NAME], [GE…" at bounding box center [358, 226] width 228 height 17
click at [241, 228] on input "Imperial - [GEOGRAPHIC_DATA][PERSON_NAME] - [GEOGRAPHIC_DATA][PERSON_NAME], [GE…" at bounding box center [224, 226] width 33 height 33
checkbox input "true"
click at [641, 134] on div at bounding box center [1113, 337] width 1196 height 674
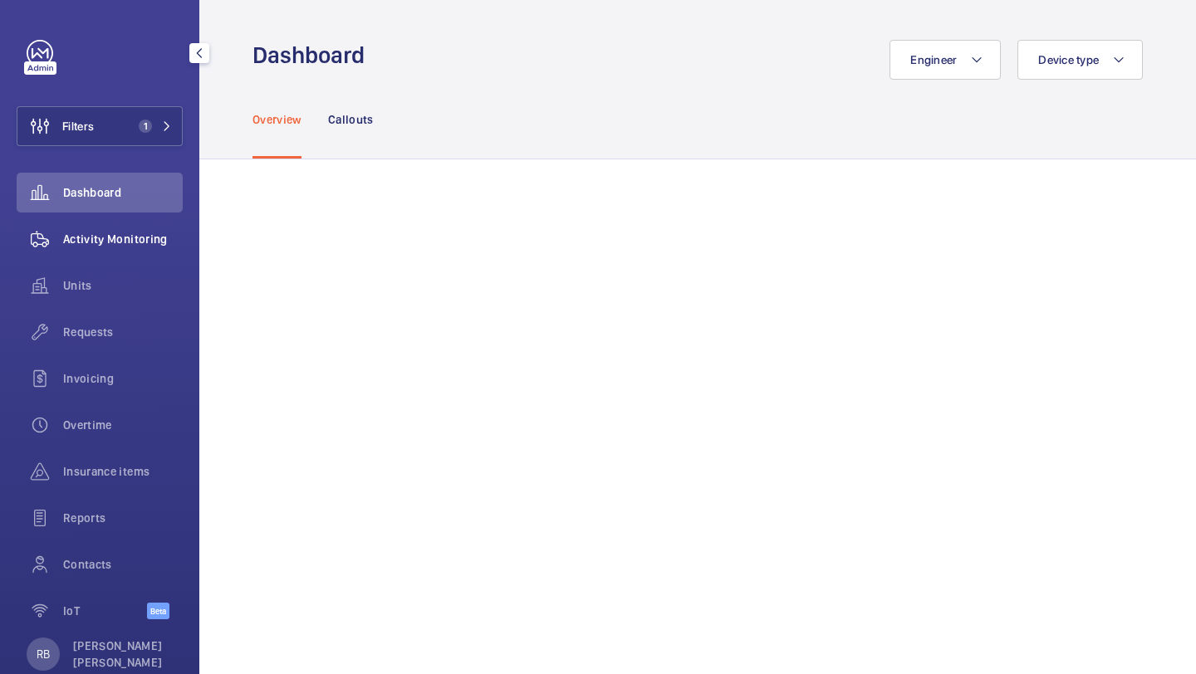
click at [113, 238] on span "Activity Monitoring" at bounding box center [123, 239] width 120 height 17
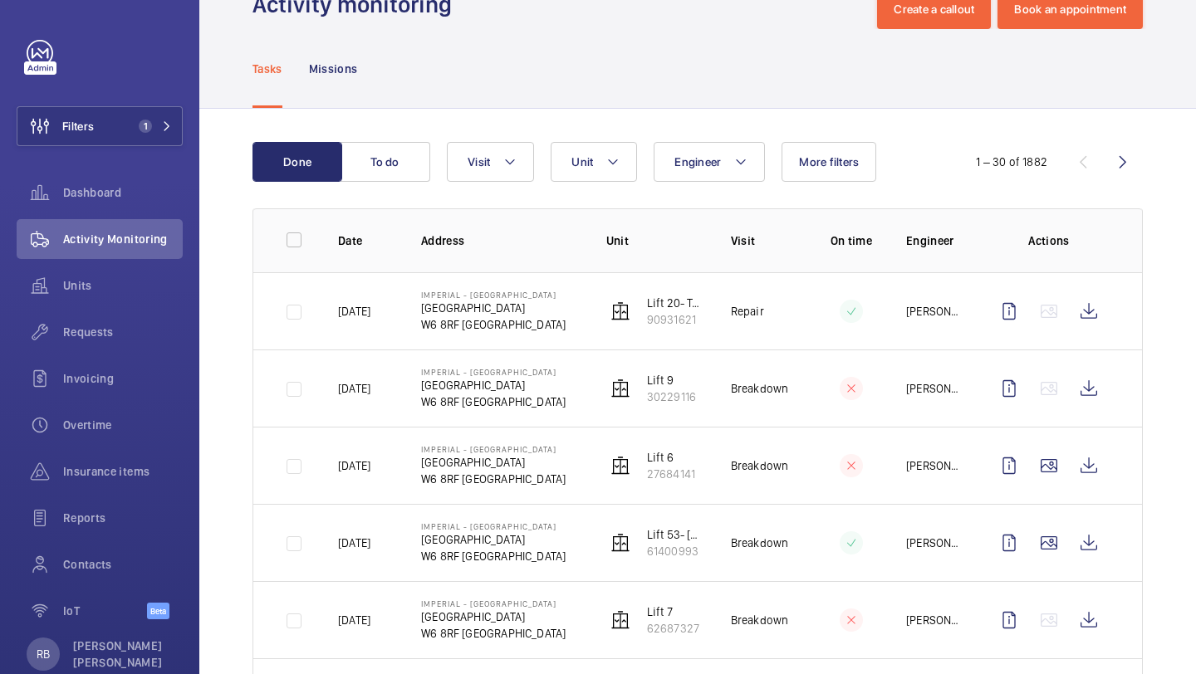
scroll to position [58, 0]
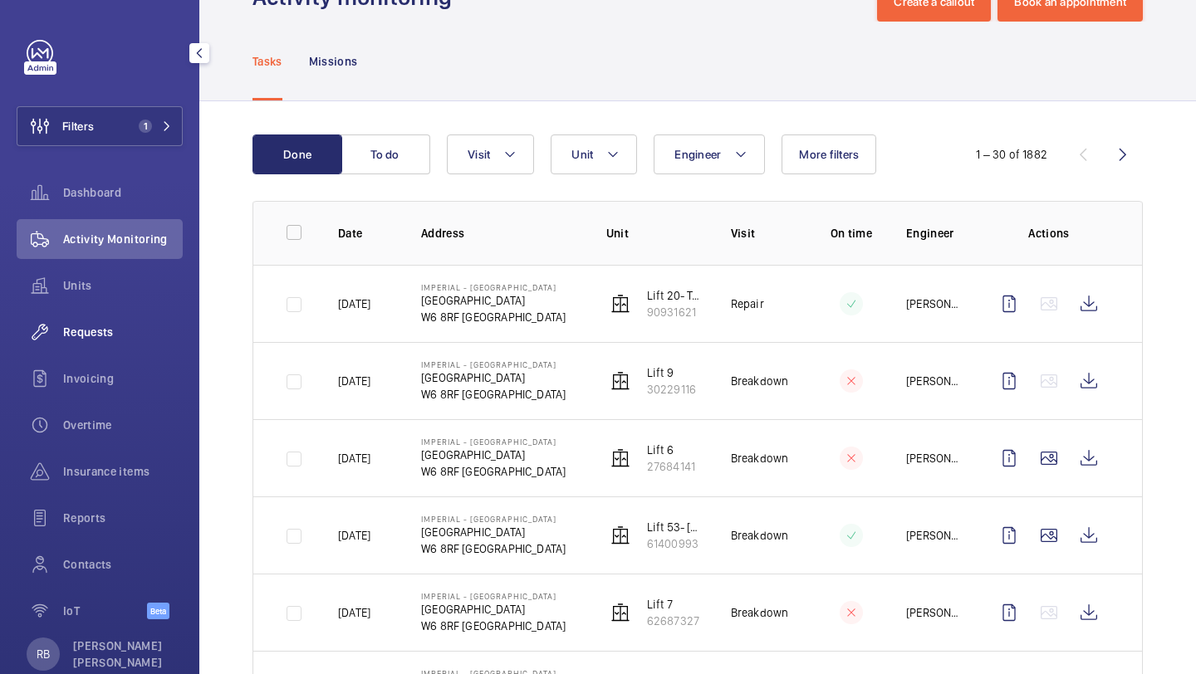
click at [92, 341] on div "Requests" at bounding box center [100, 332] width 166 height 40
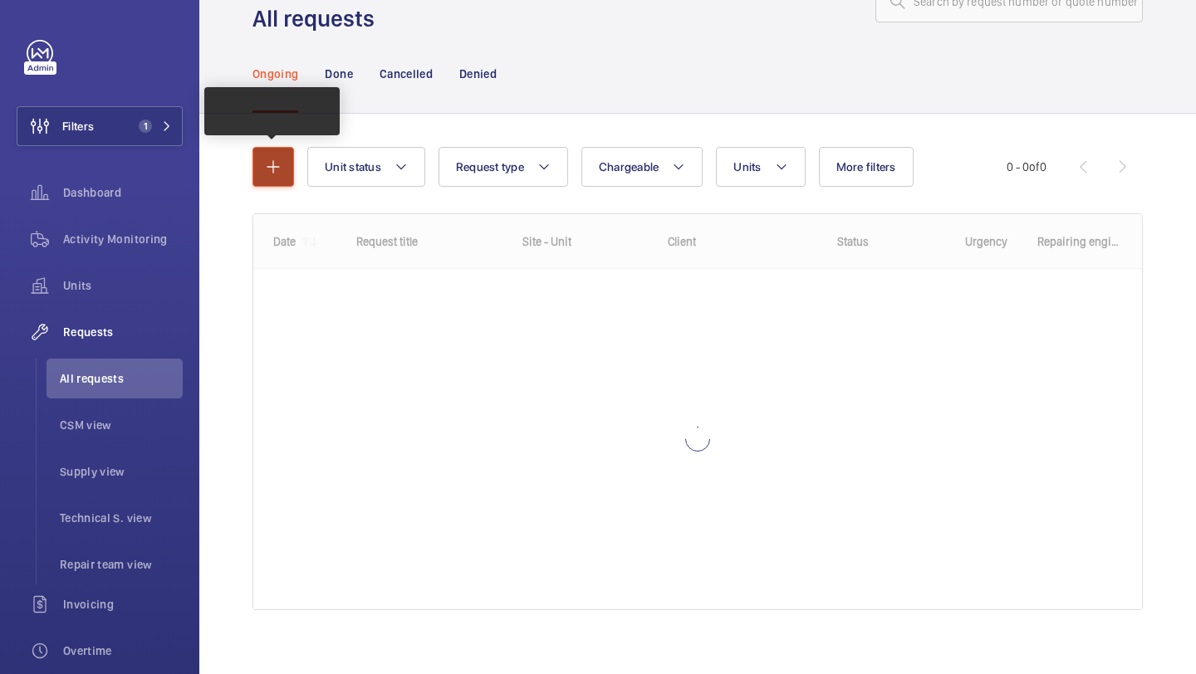
click at [272, 185] on button "button" at bounding box center [273, 167] width 42 height 40
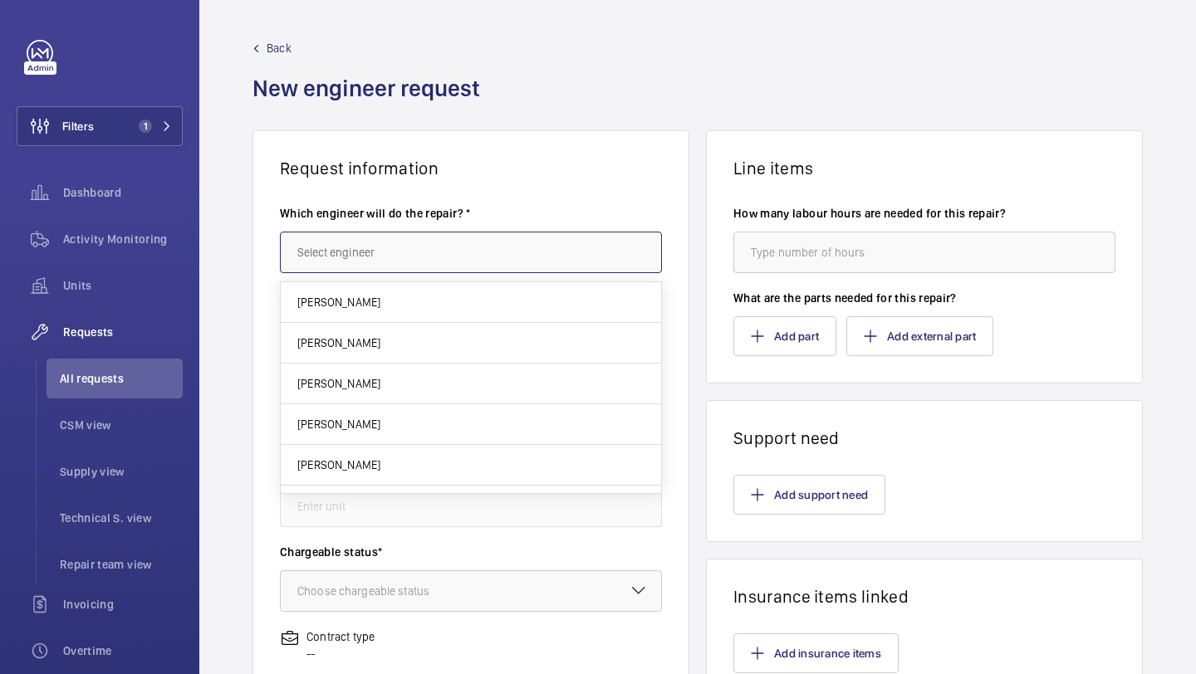
click at [469, 262] on input "text" at bounding box center [471, 253] width 382 height 42
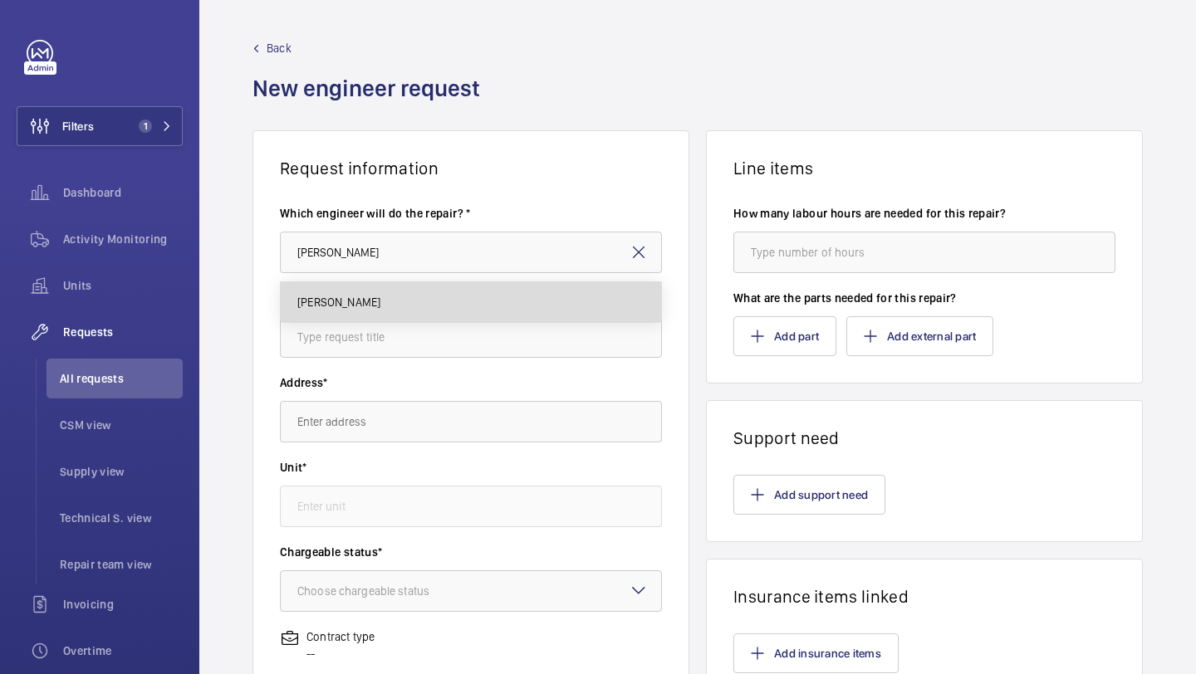
click at [393, 292] on mat-option "[PERSON_NAME]" at bounding box center [471, 302] width 380 height 40
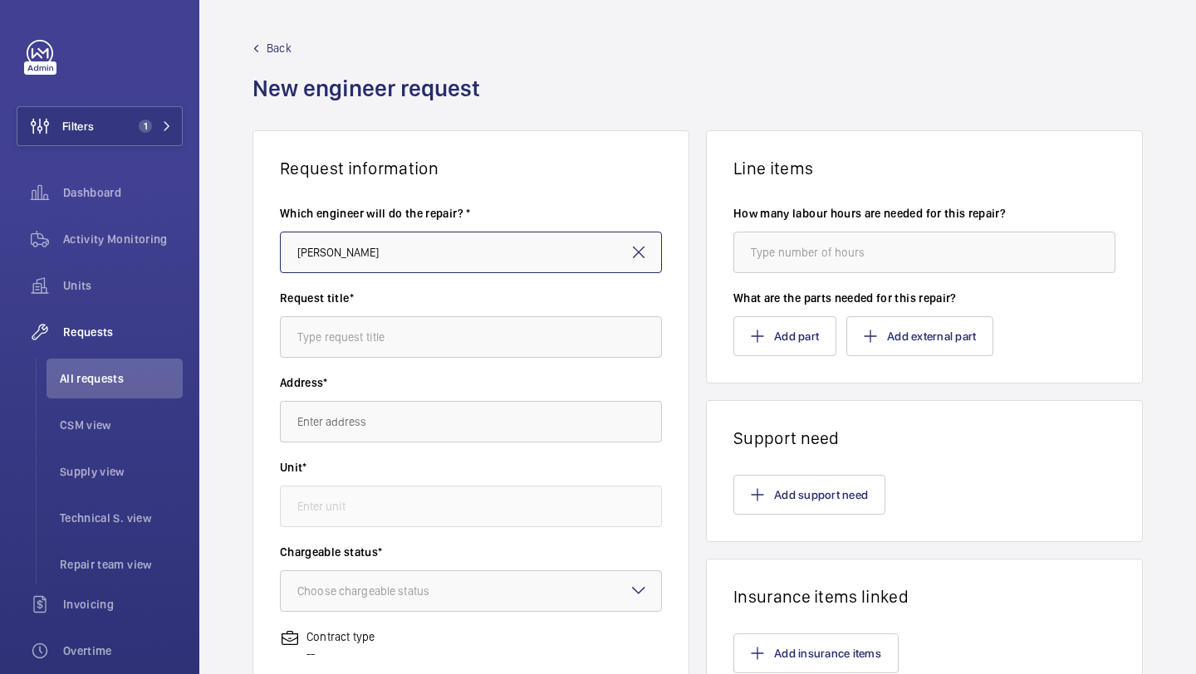
type input "[PERSON_NAME]"
click at [639, 256] on mat-icon at bounding box center [639, 253] width 20 height 20
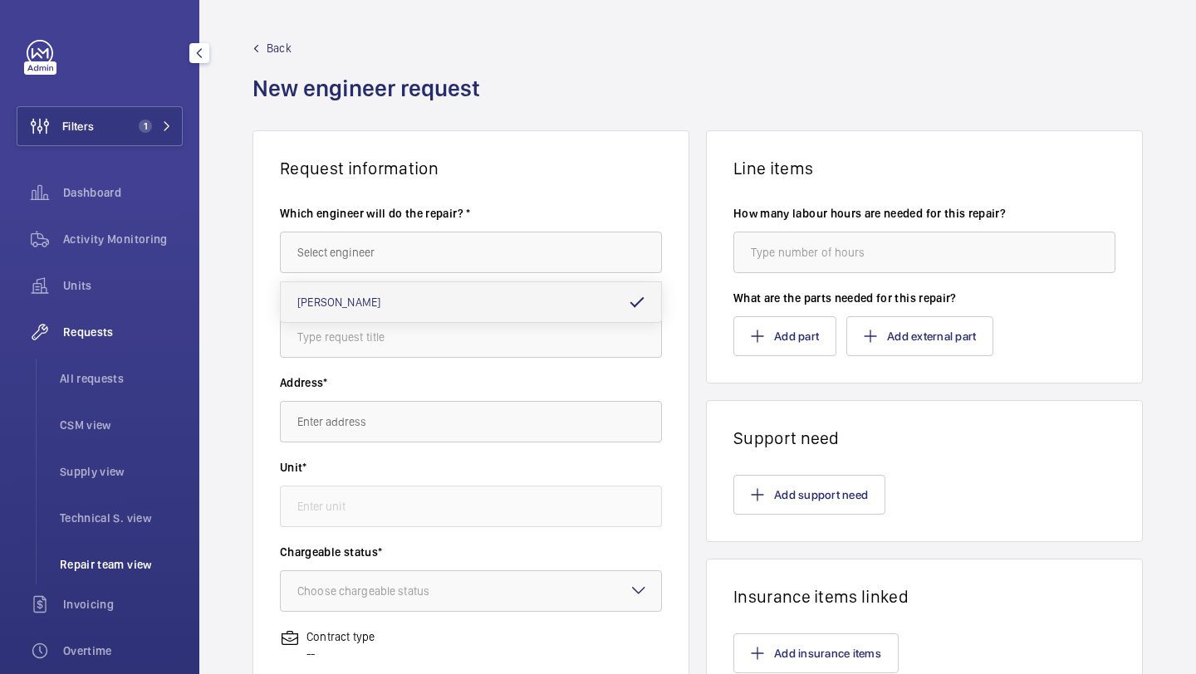
click at [101, 556] on li "Repair team view" at bounding box center [115, 565] width 136 height 40
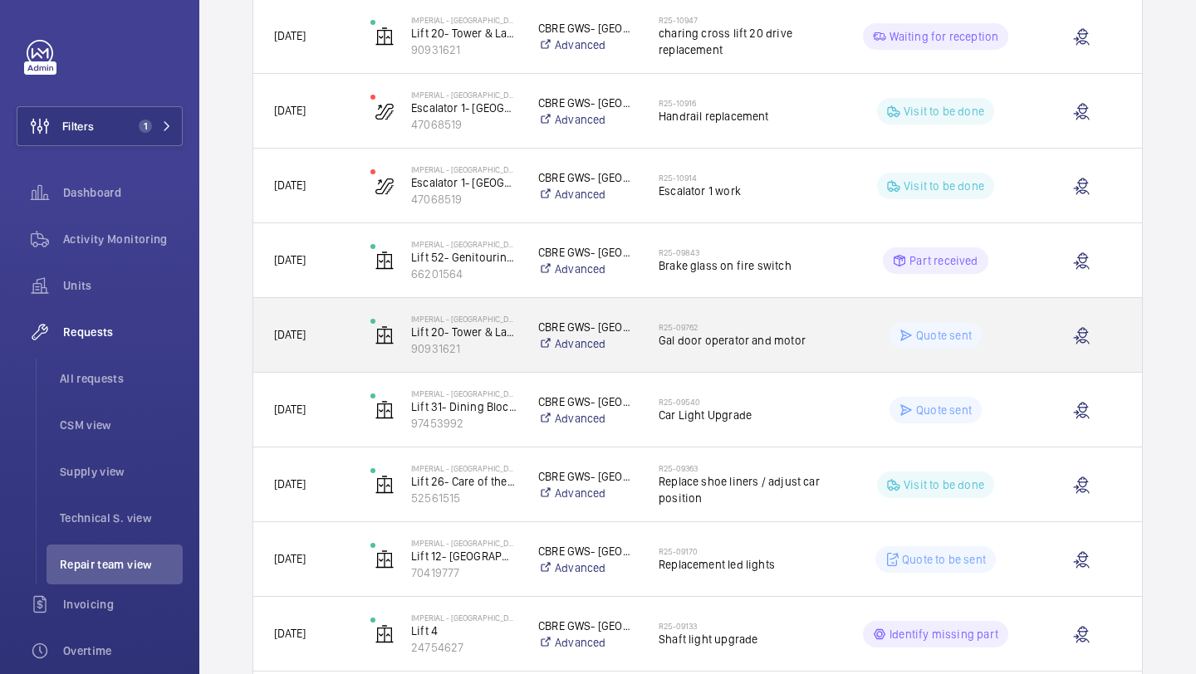
scroll to position [42, 0]
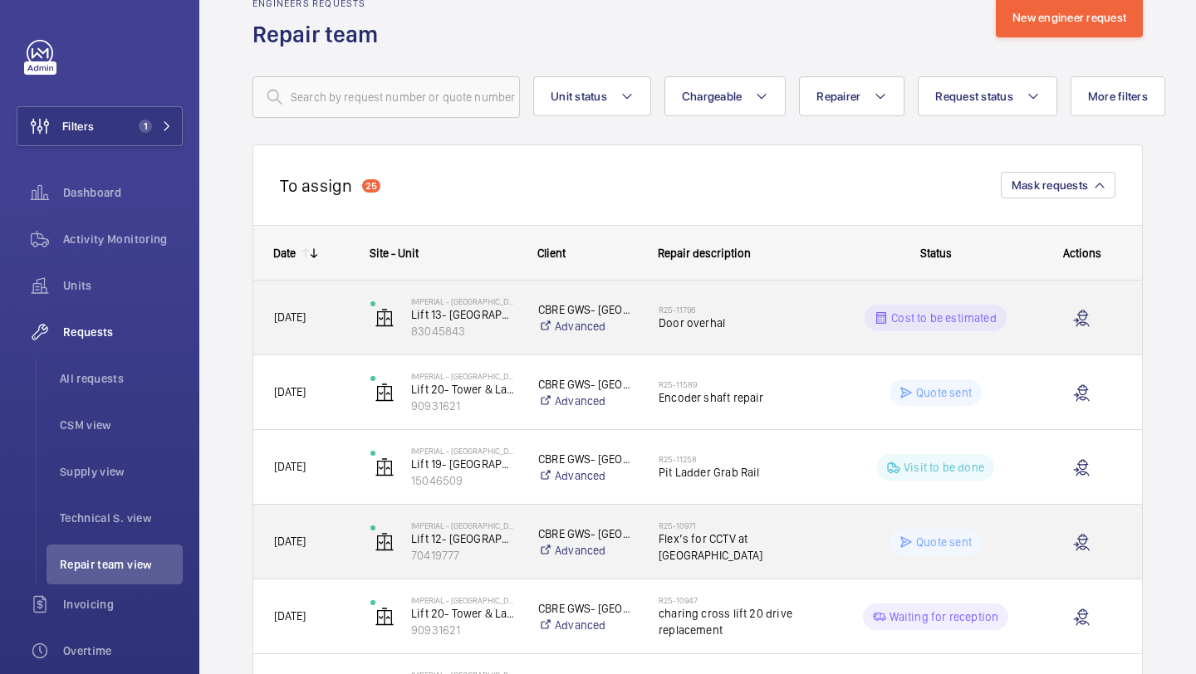
click at [751, 307] on h2 "R25-11796" at bounding box center [744, 310] width 170 height 10
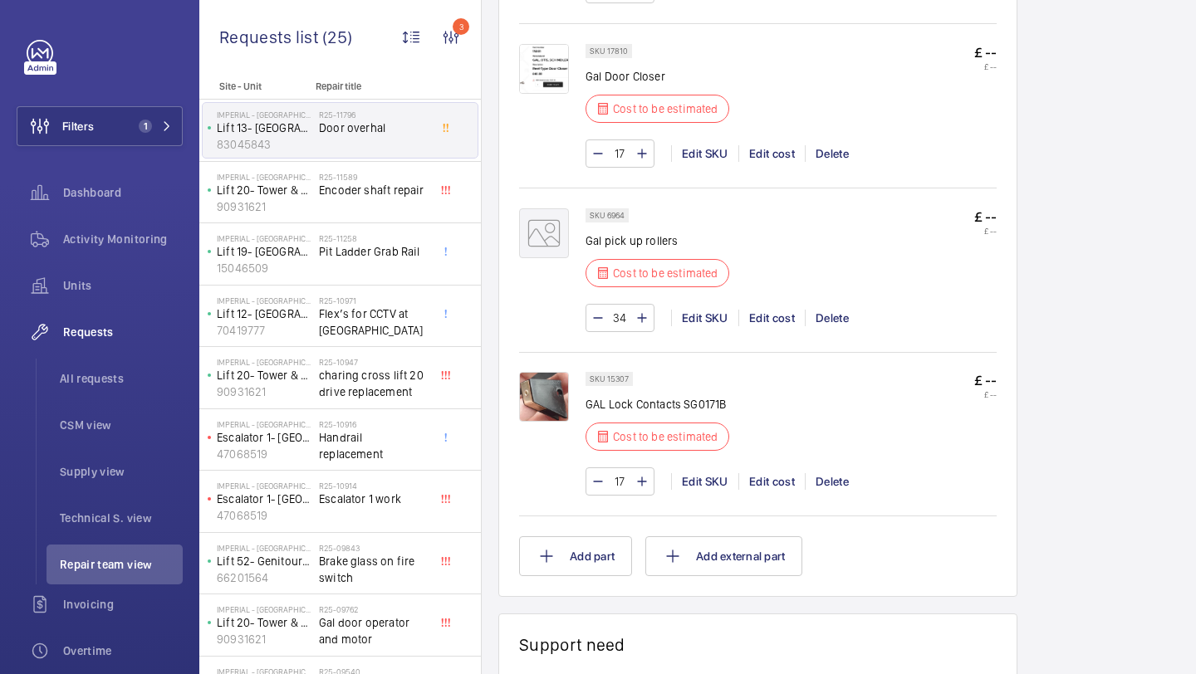
scroll to position [1404, 0]
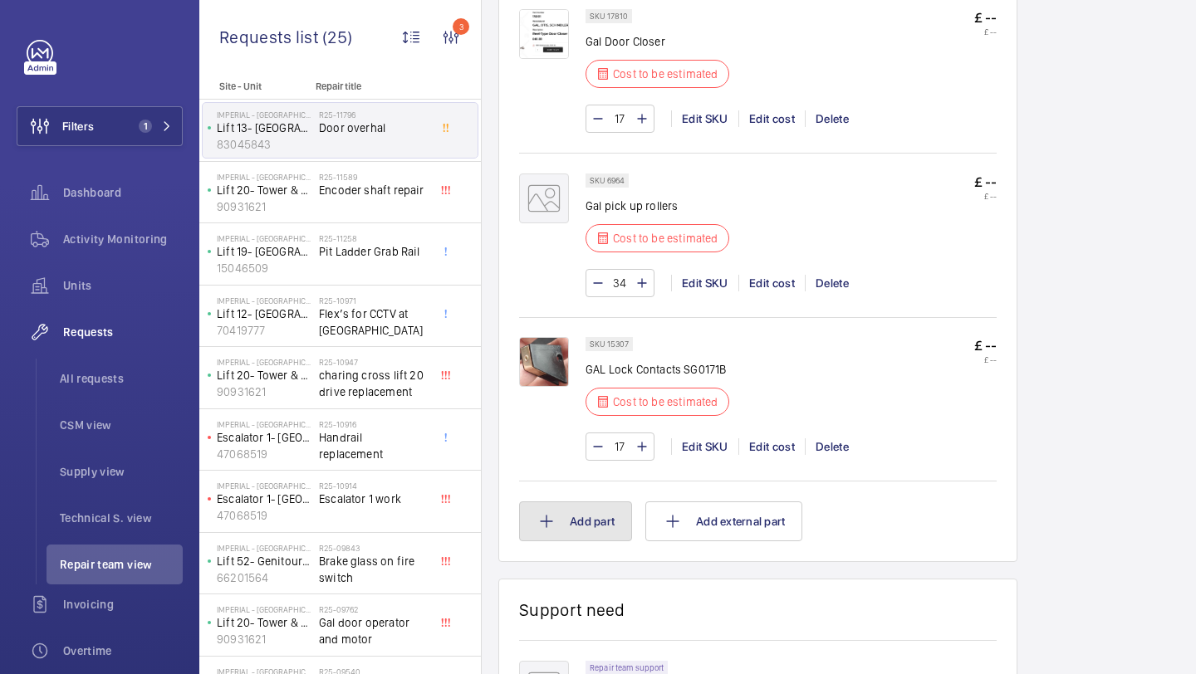
click at [581, 529] on button "Add part" at bounding box center [575, 522] width 113 height 40
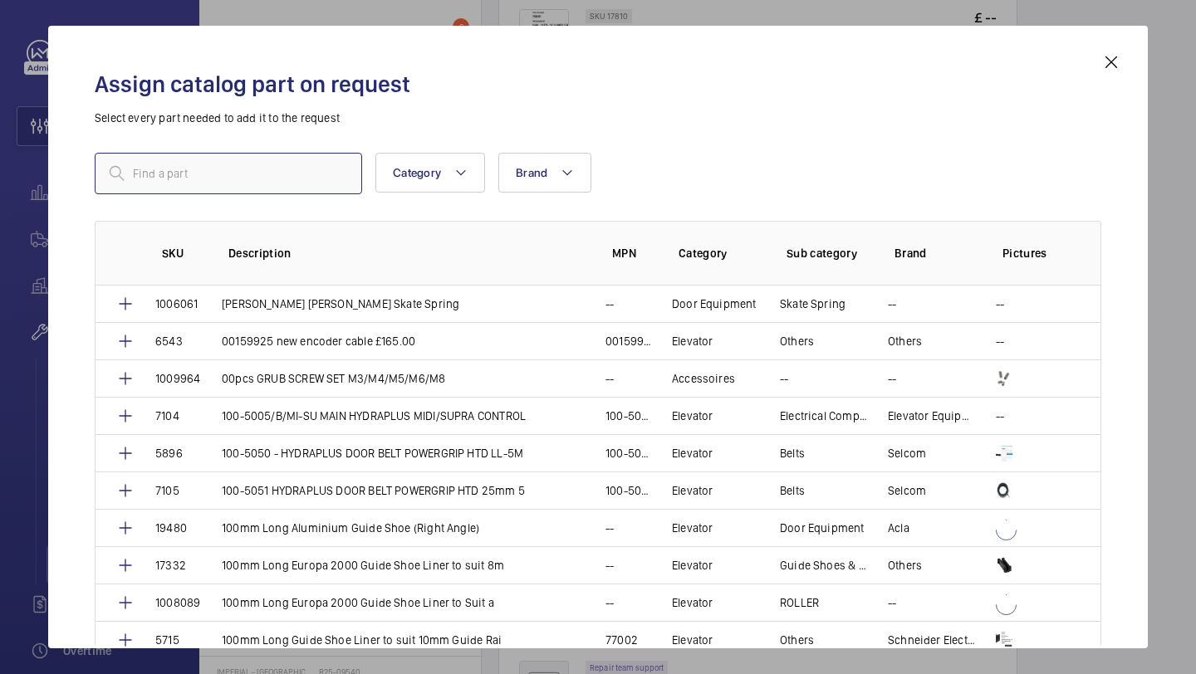
click at [229, 156] on input "text" at bounding box center [228, 174] width 267 height 42
click at [219, 167] on input "text" at bounding box center [228, 174] width 267 height 42
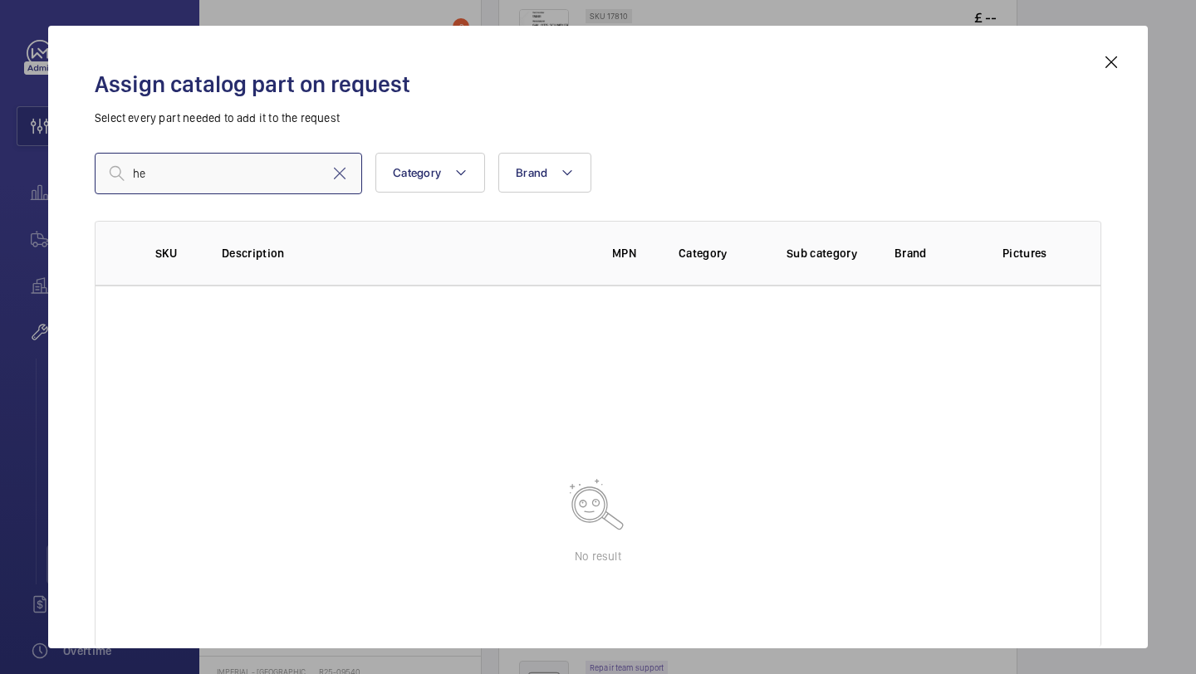
type input "h"
type input "\"
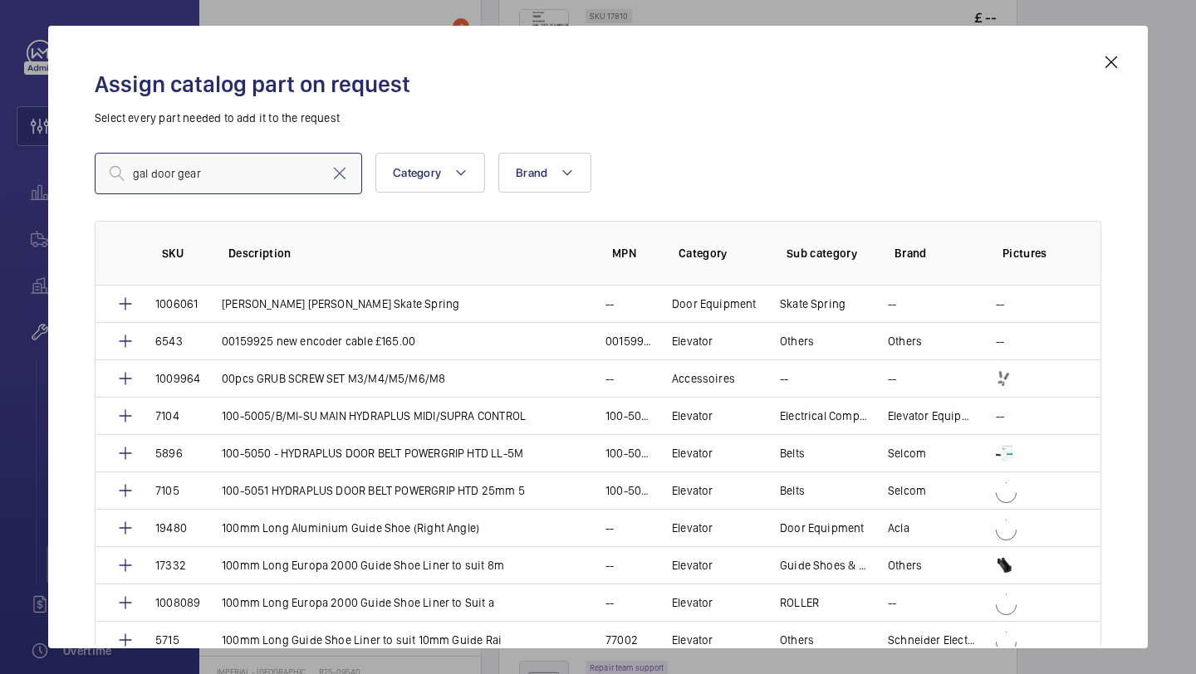
type input "gal door gear"
click at [1110, 62] on mat-icon at bounding box center [1111, 62] width 20 height 20
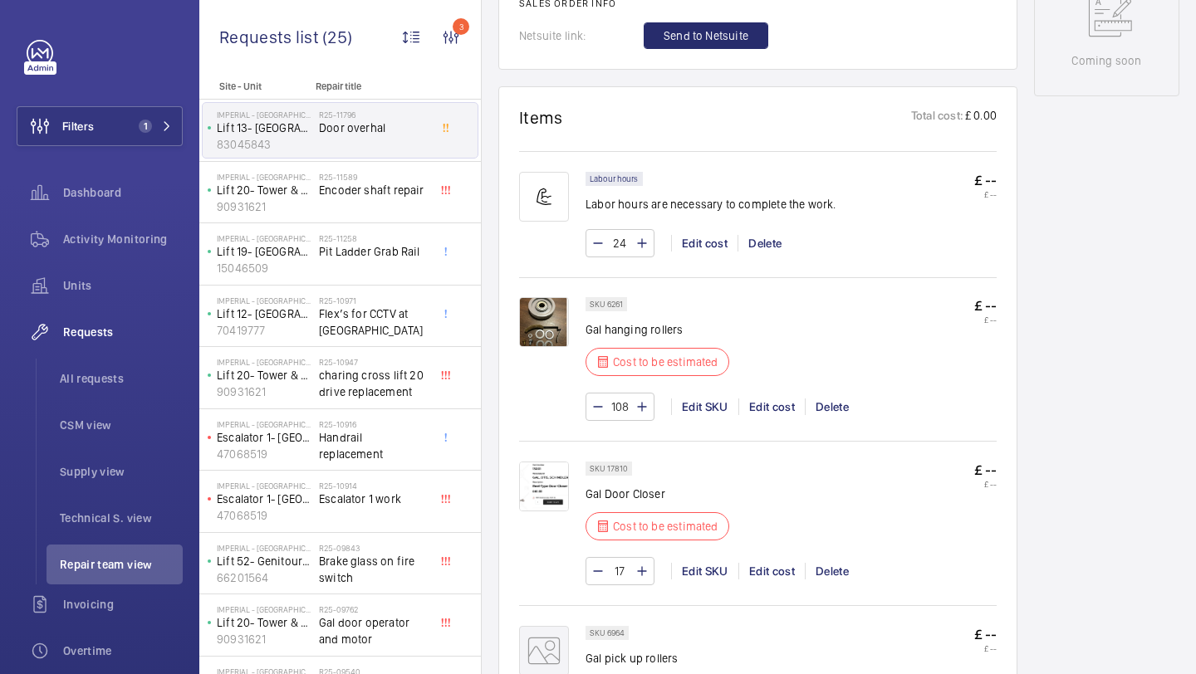
scroll to position [988, 0]
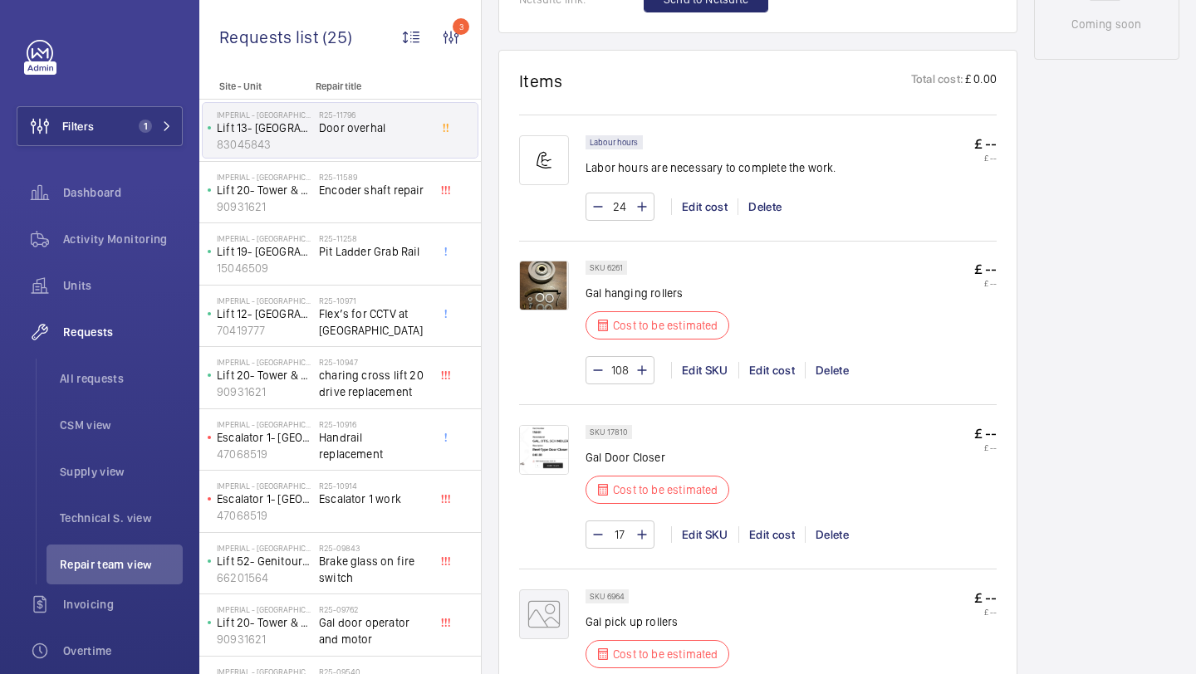
click at [919, 90] on p "Total cost:" at bounding box center [937, 81] width 52 height 21
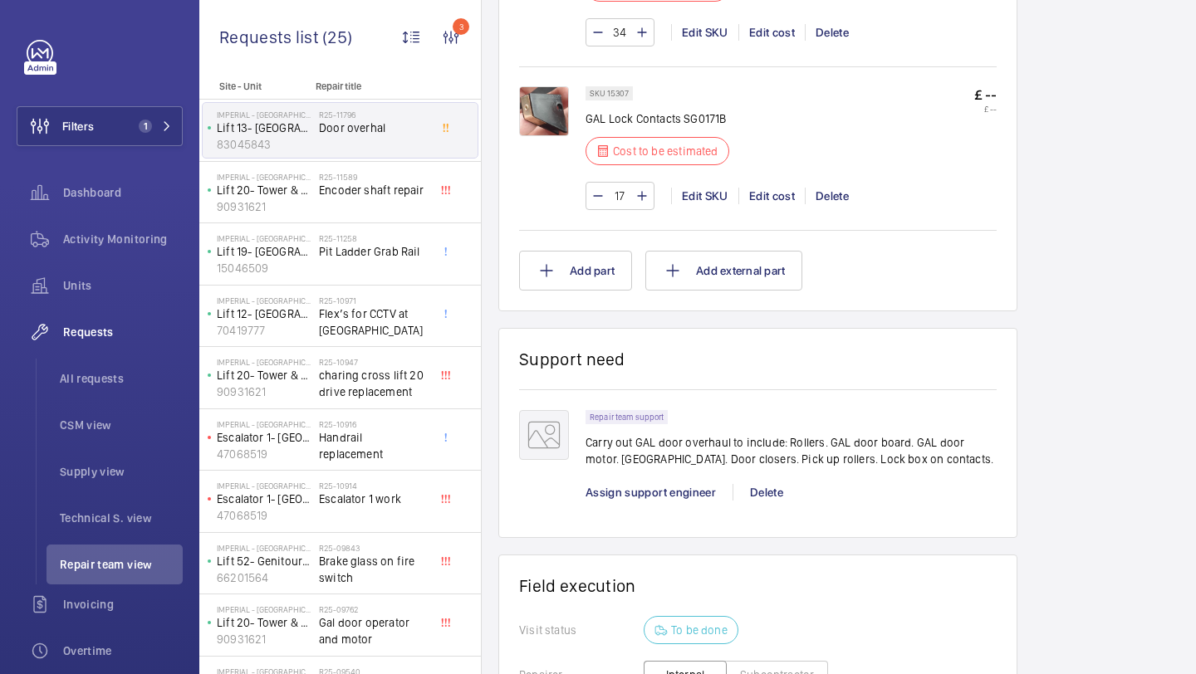
scroll to position [1634, 0]
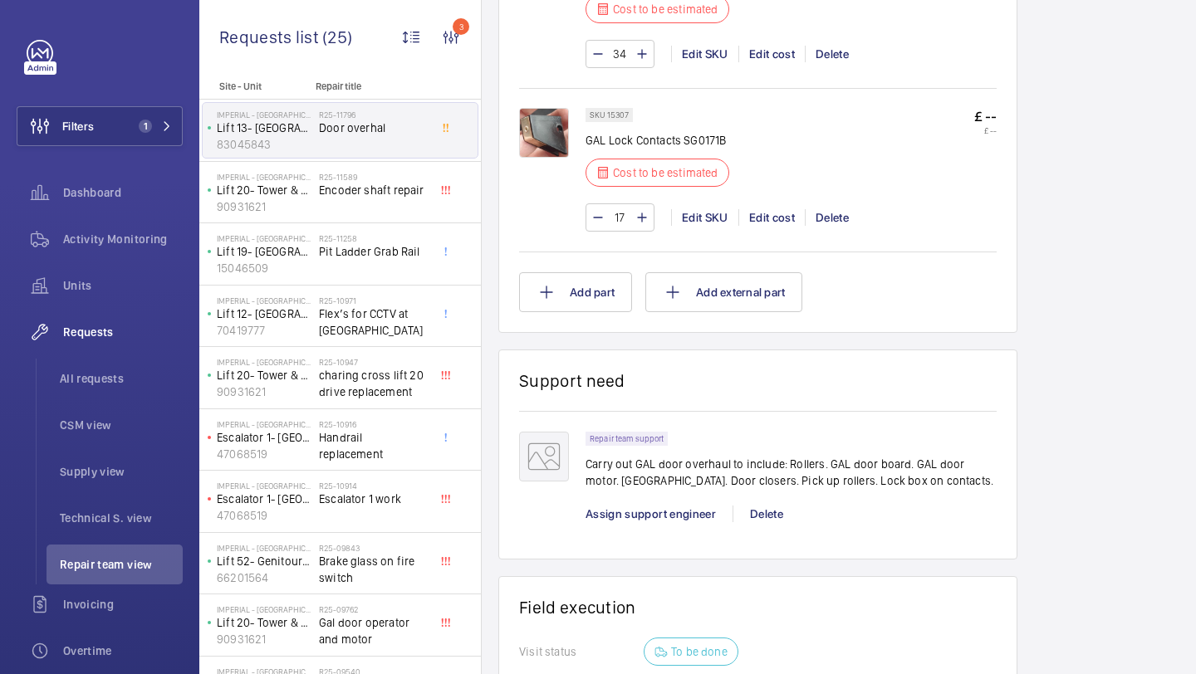
click at [571, 292] on button "Add part" at bounding box center [575, 292] width 113 height 40
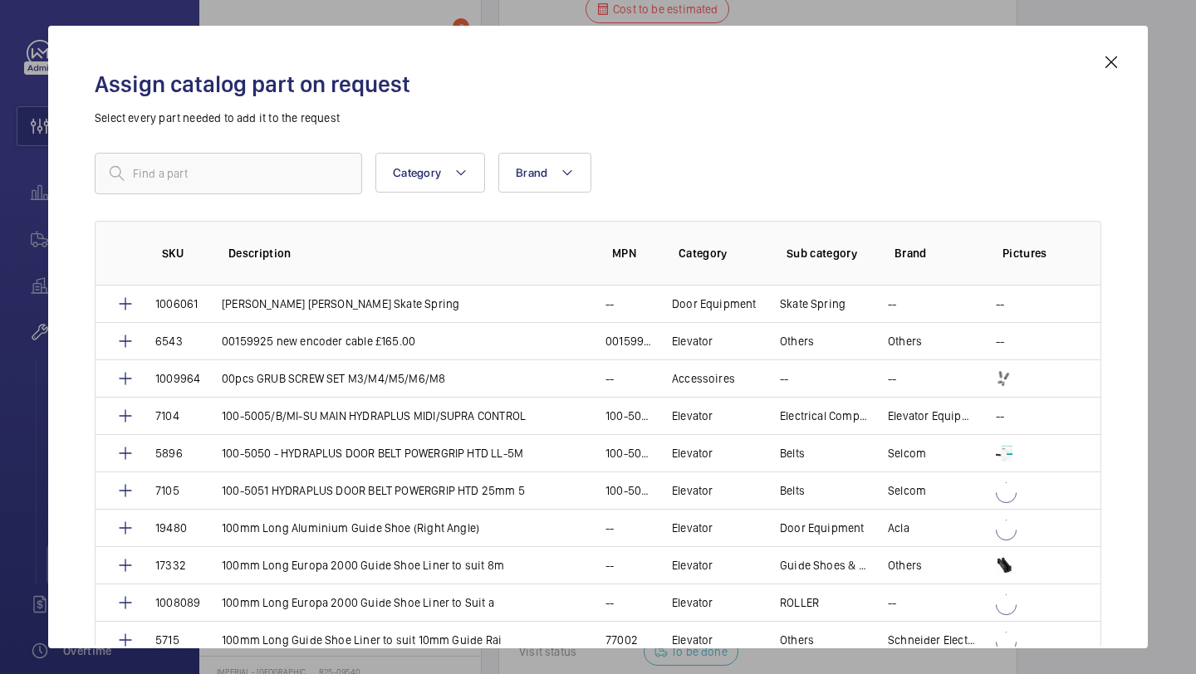
click at [290, 203] on div "Category Brand More filters Reset all filters SKU Description MPN Category Sub …" at bounding box center [598, 360] width 1007 height 415
click at [290, 180] on input "text" at bounding box center [228, 174] width 267 height 42
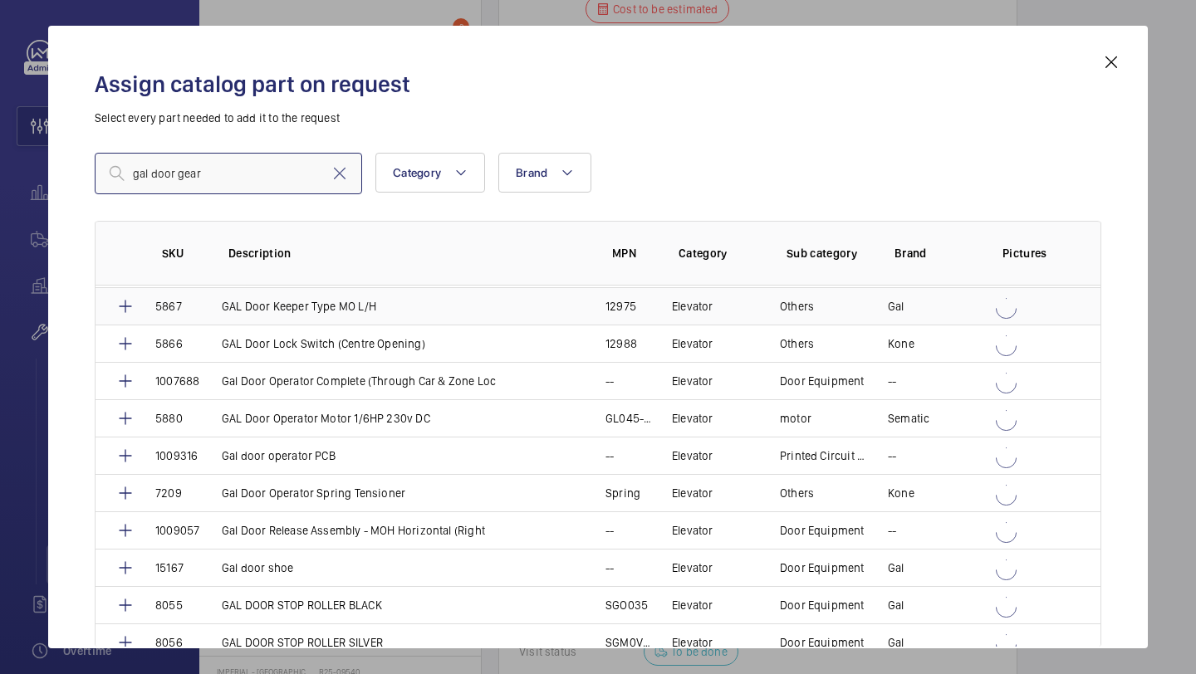
scroll to position [597, 0]
type input "gal door gear"
click at [1117, 61] on mat-icon at bounding box center [1111, 62] width 20 height 20
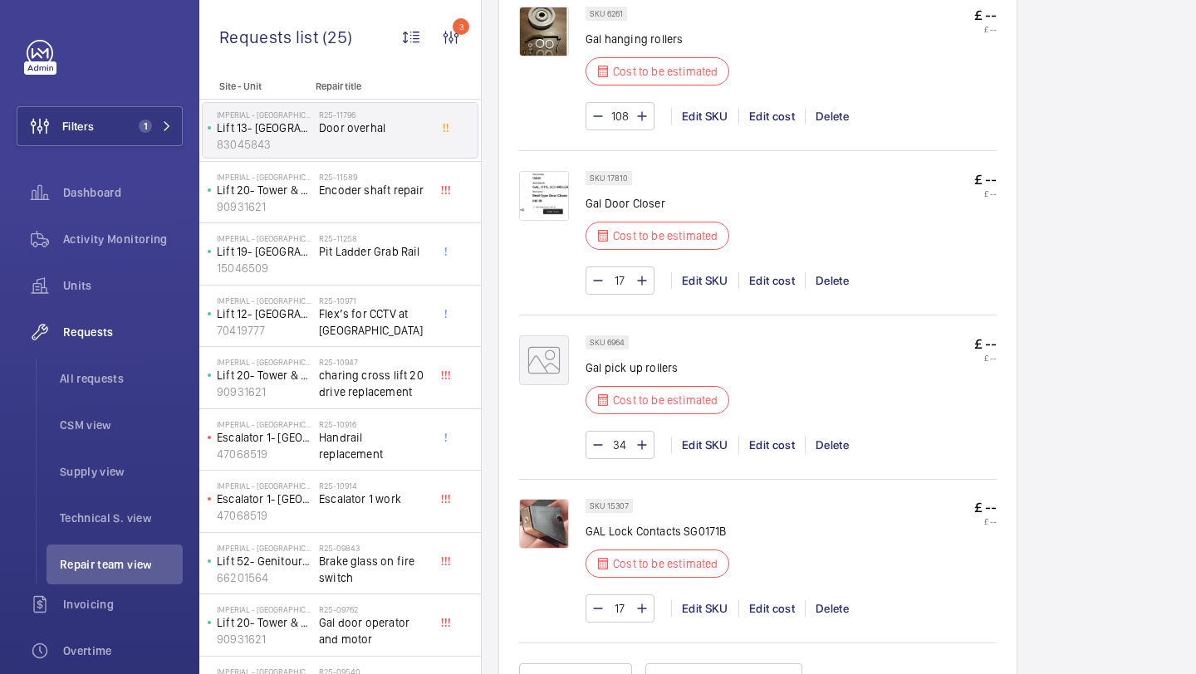
scroll to position [1616, 0]
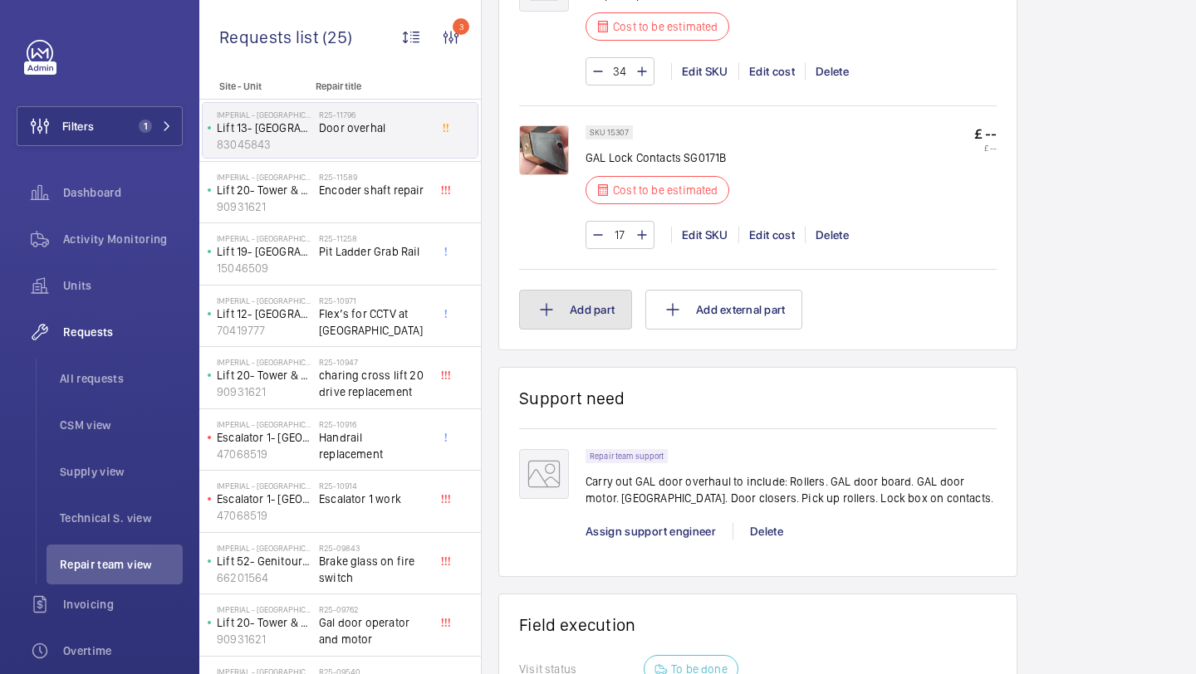
click at [591, 329] on button "Add part" at bounding box center [575, 310] width 113 height 40
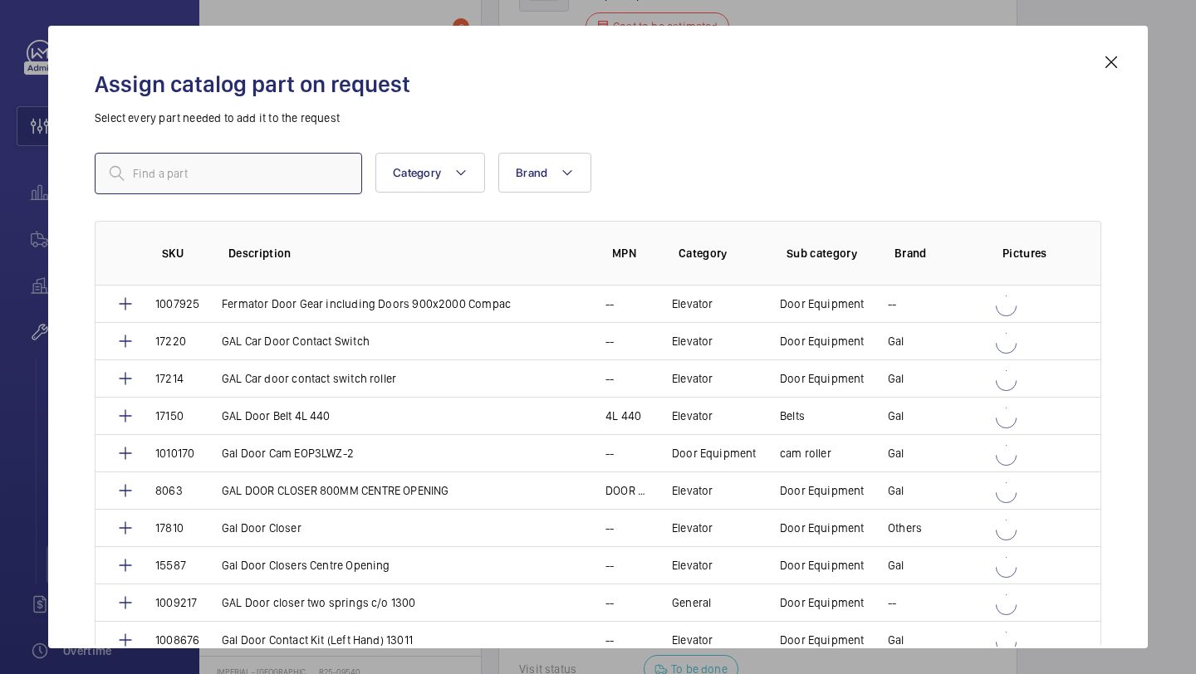
click at [131, 165] on input "text" at bounding box center [228, 174] width 267 height 42
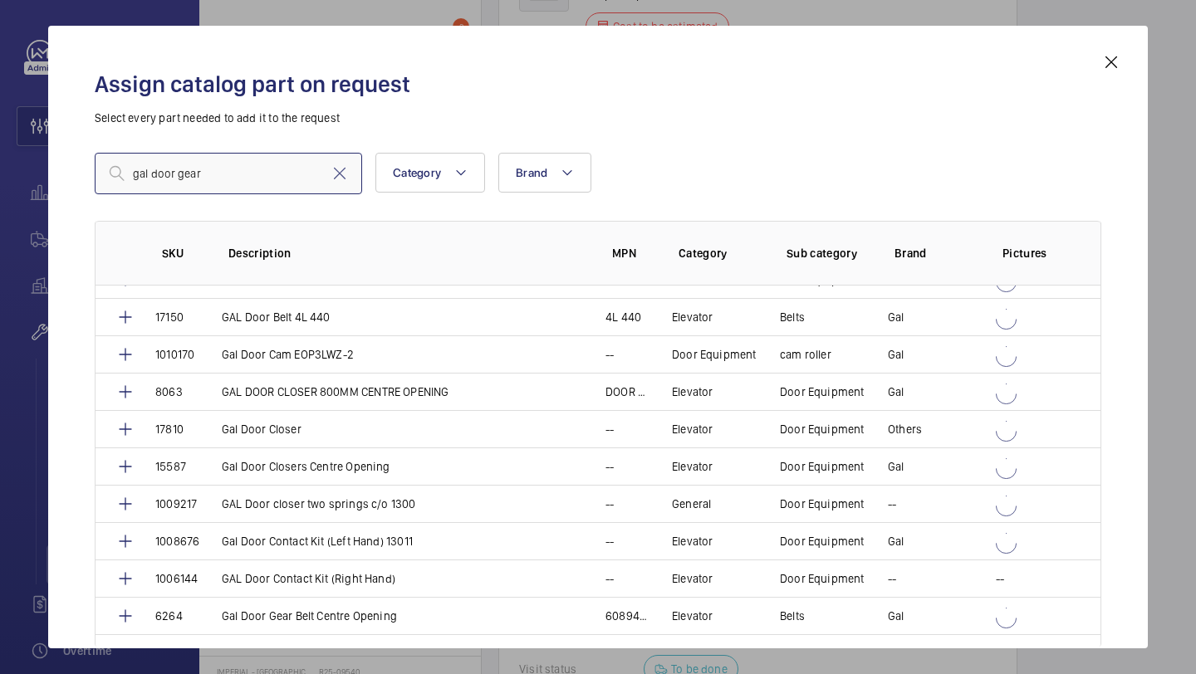
scroll to position [0, 0]
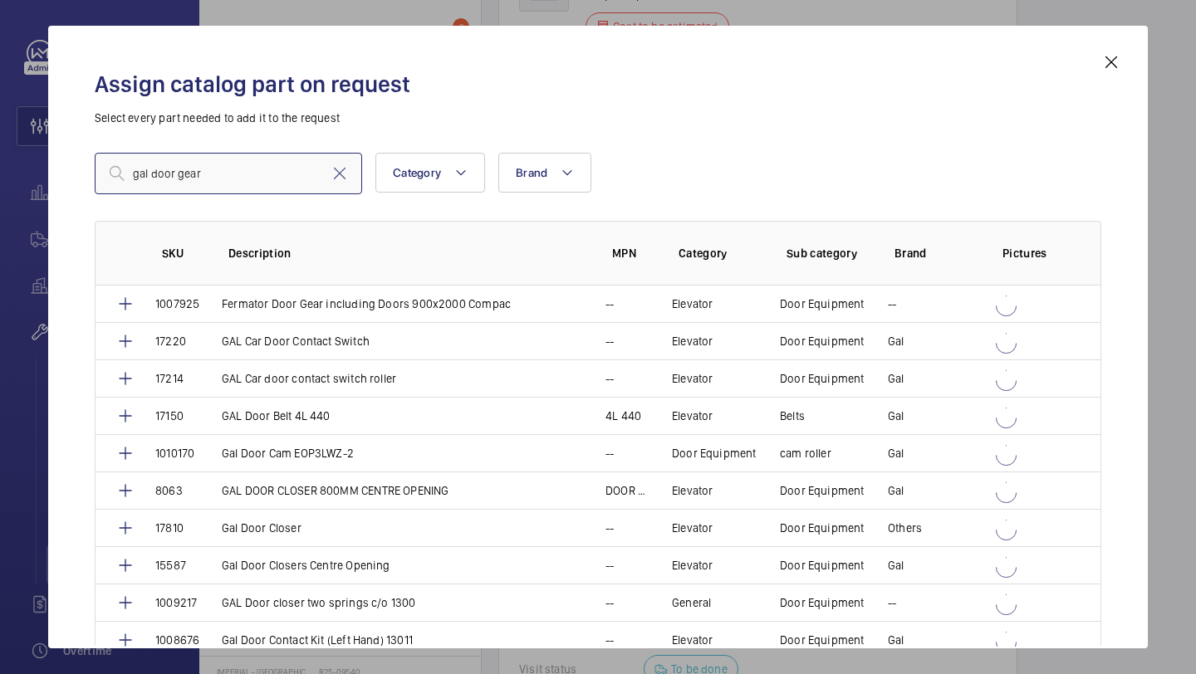
click at [264, 164] on input "gal door gear" at bounding box center [228, 174] width 267 height 42
type input "gal door gear"
click at [256, 176] on input "gal door gear" at bounding box center [228, 174] width 267 height 42
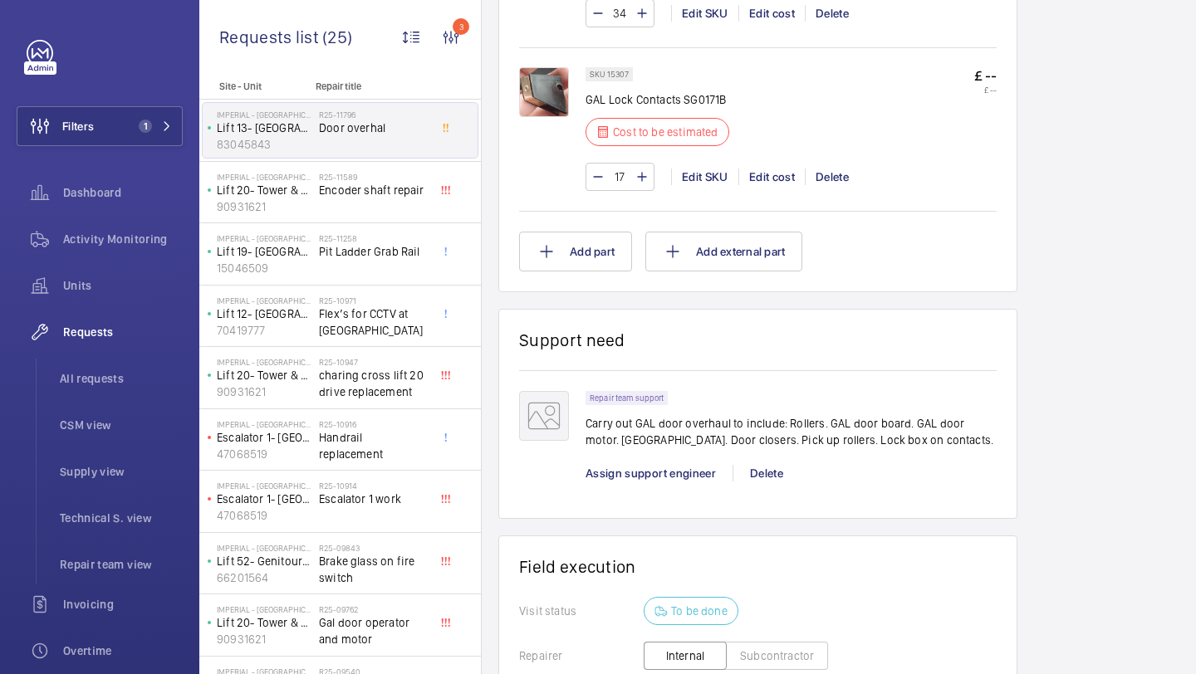
scroll to position [1517, 0]
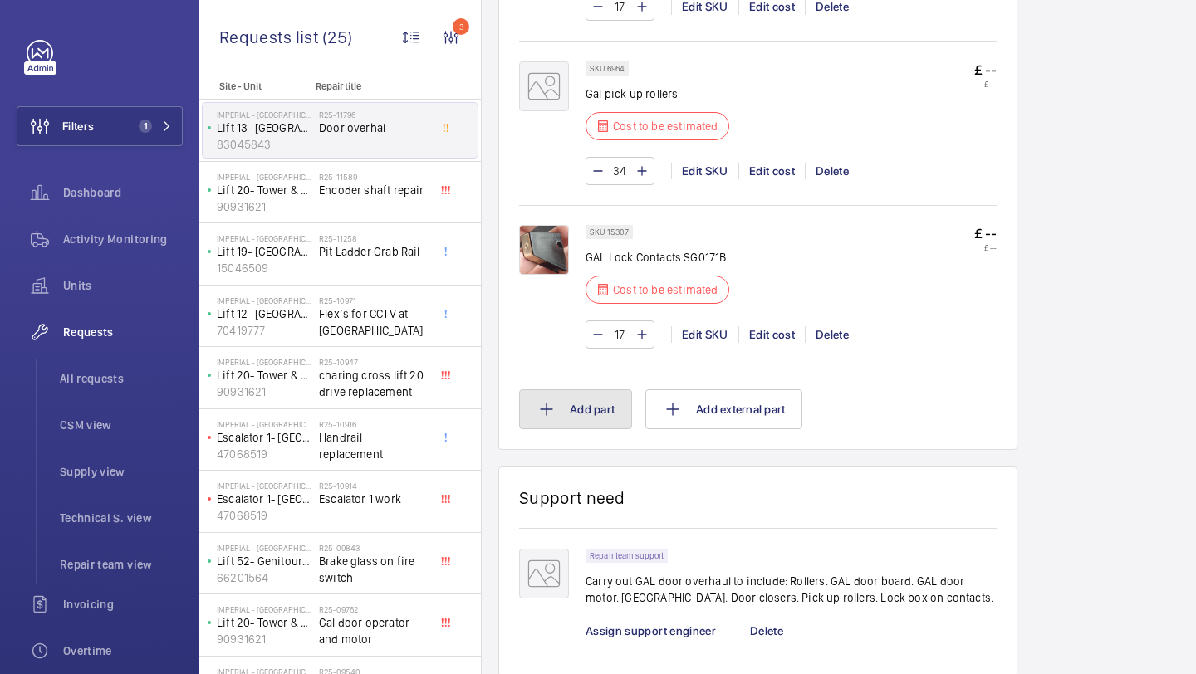
click at [578, 416] on button "Add part" at bounding box center [575, 410] width 113 height 40
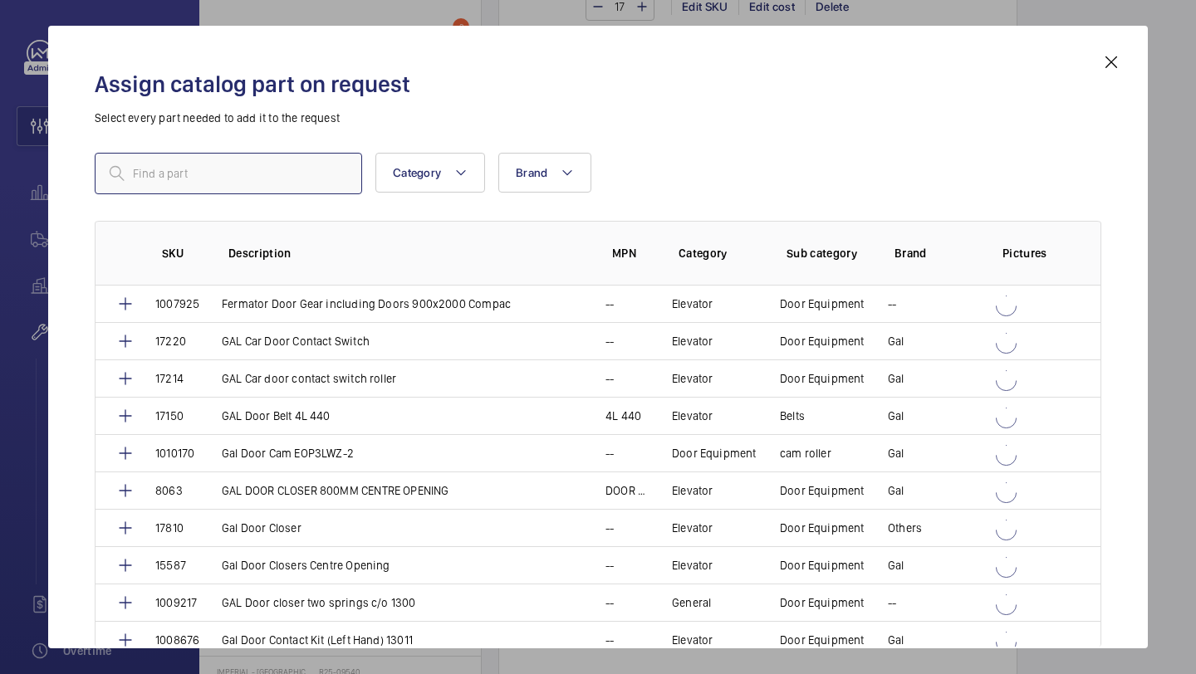
click at [219, 171] on input "text" at bounding box center [228, 174] width 267 height 42
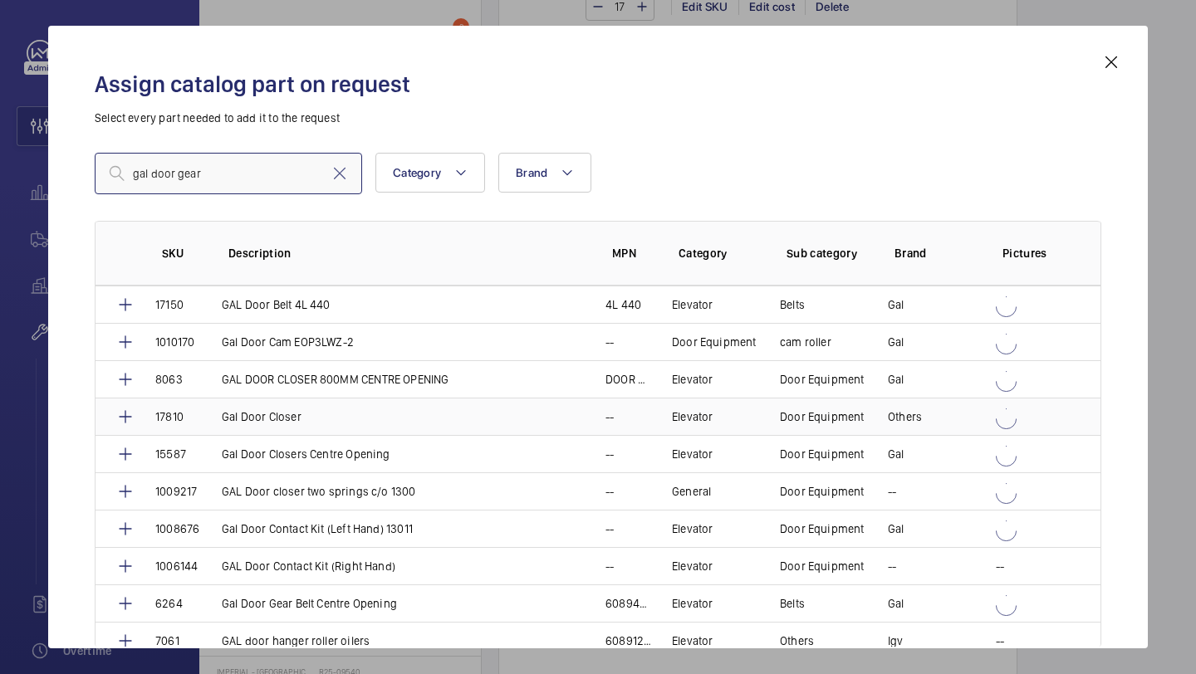
scroll to position [54, 0]
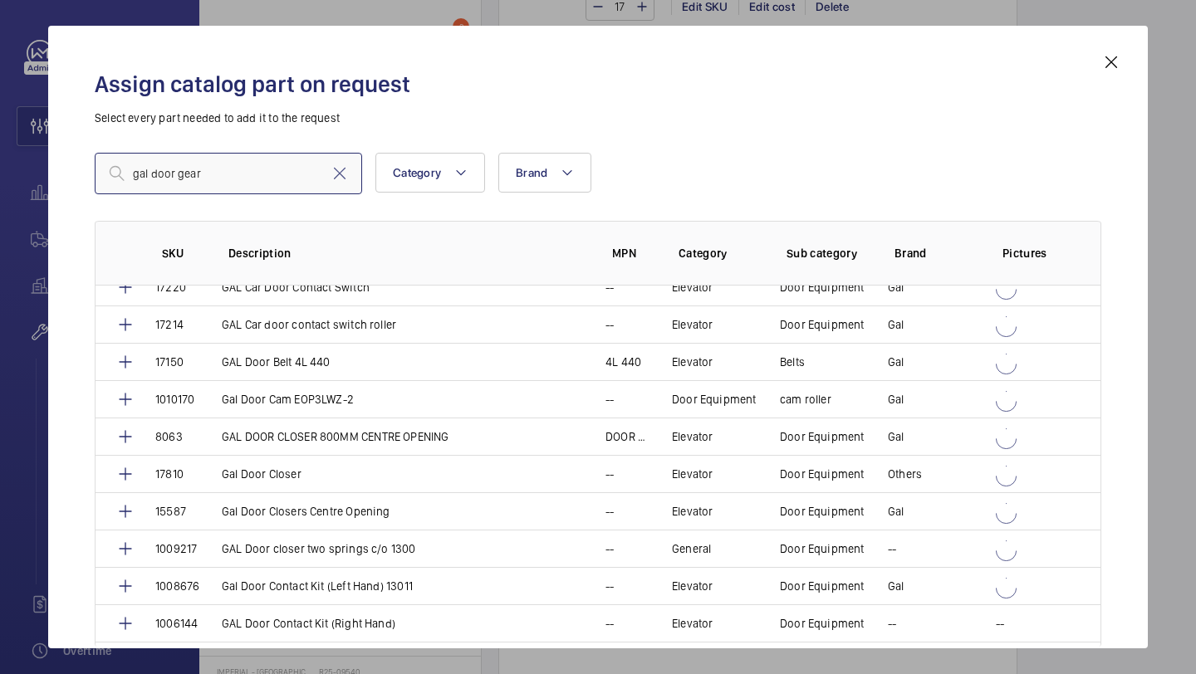
click at [220, 163] on input "gal door gear" at bounding box center [228, 174] width 267 height 42
click at [220, 171] on input "gal door gear" at bounding box center [228, 174] width 267 height 42
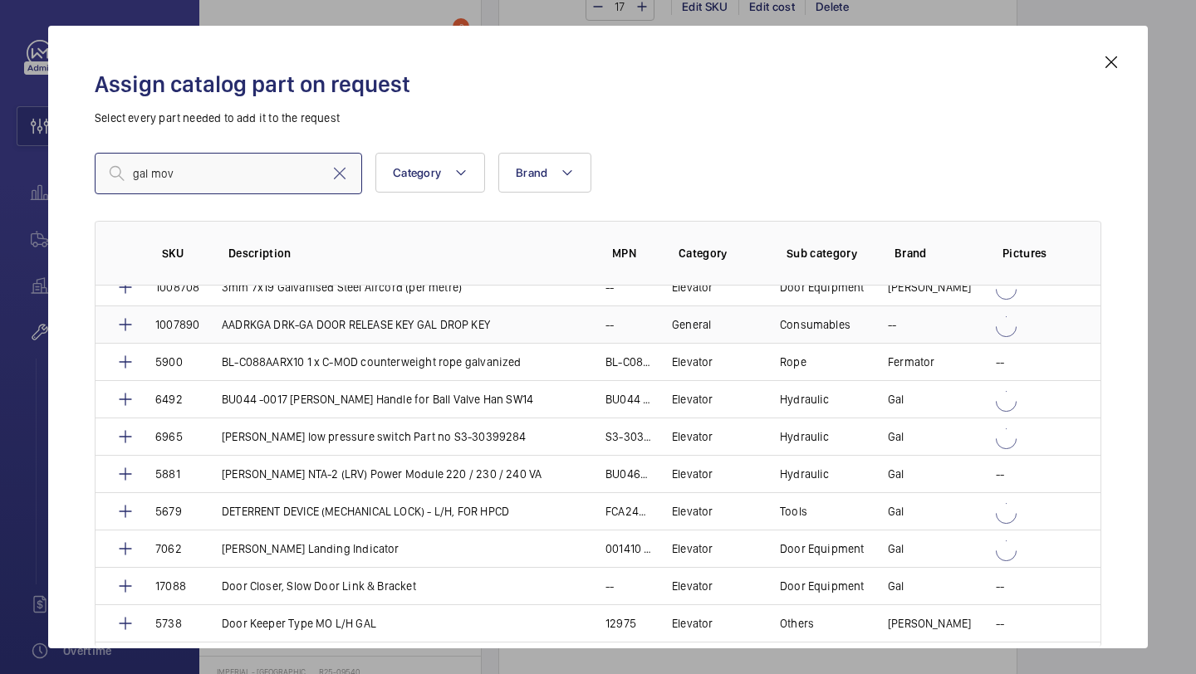
scroll to position [0, 0]
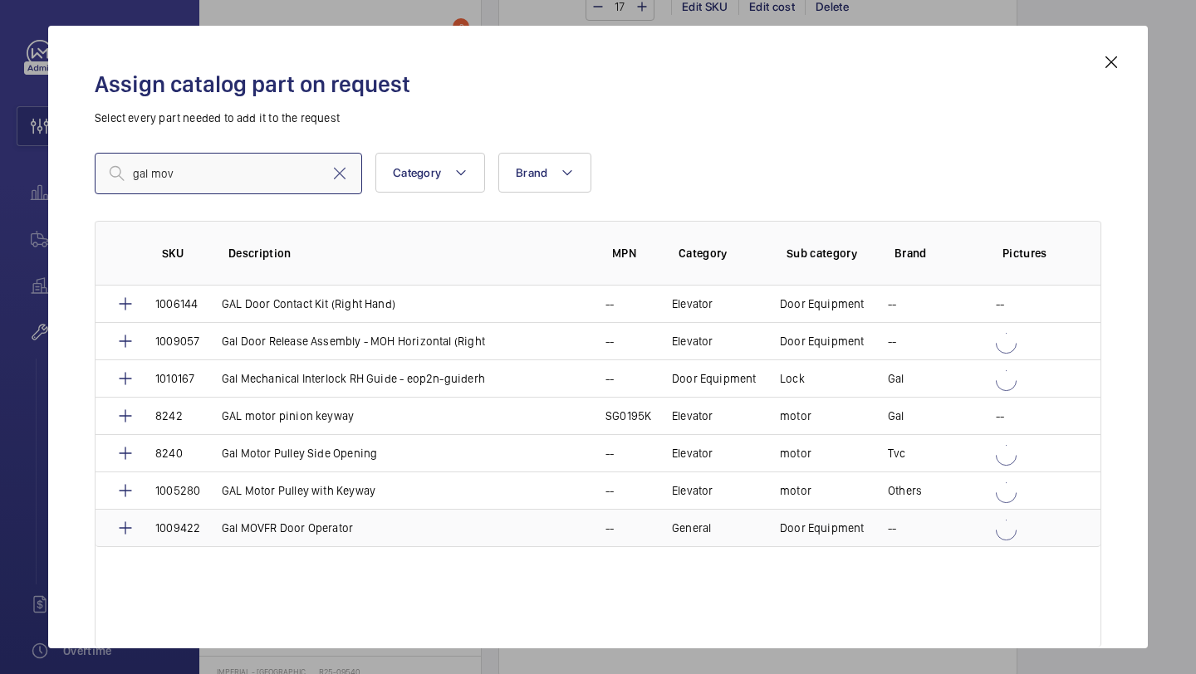
type input "gal mov"
click at [507, 537] on td "Gal MOVFR Door Operator" at bounding box center [394, 528] width 384 height 38
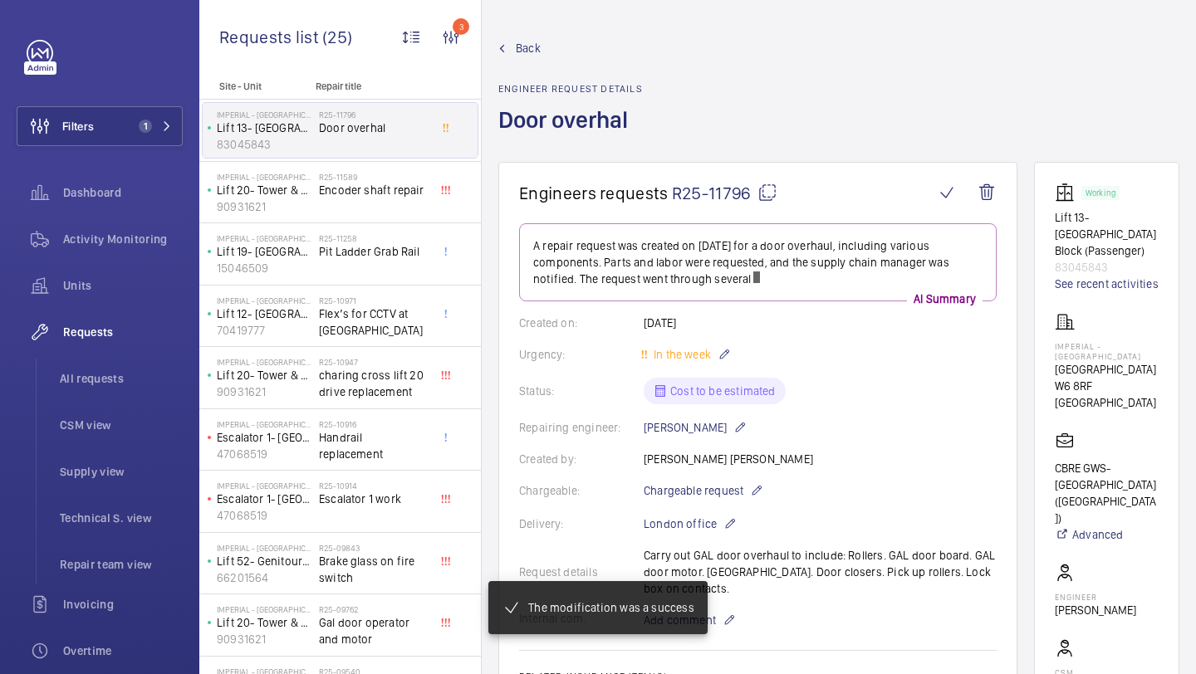
scroll to position [1583, 0]
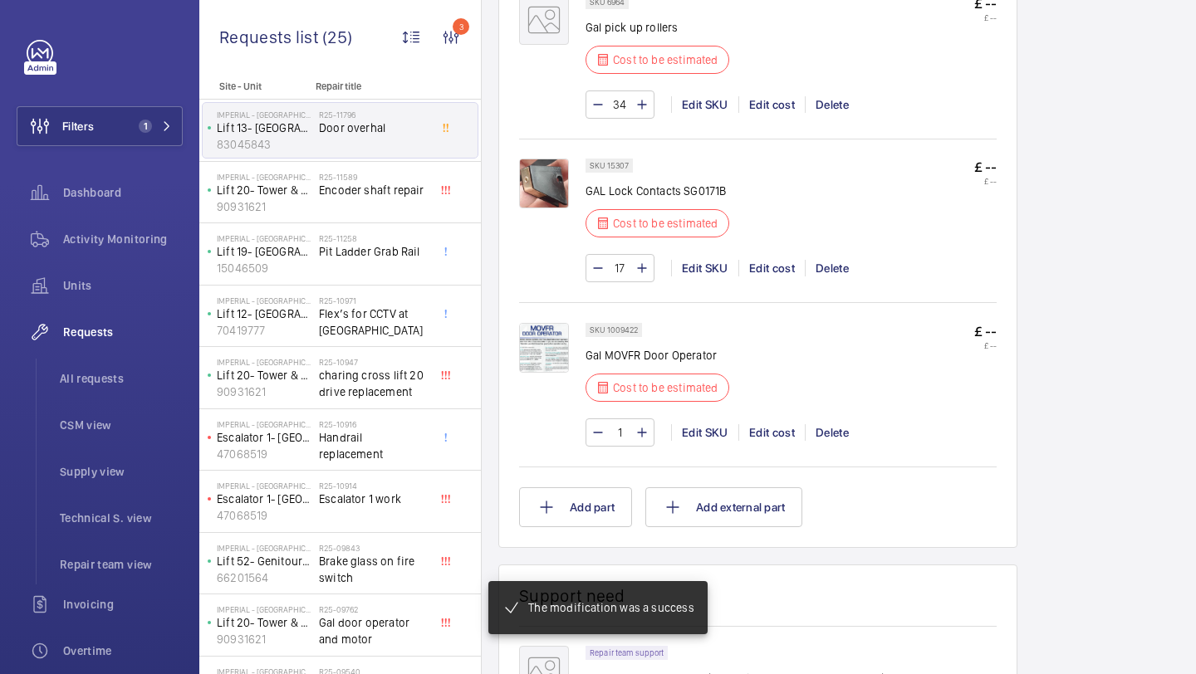
click at [541, 354] on img at bounding box center [544, 348] width 50 height 50
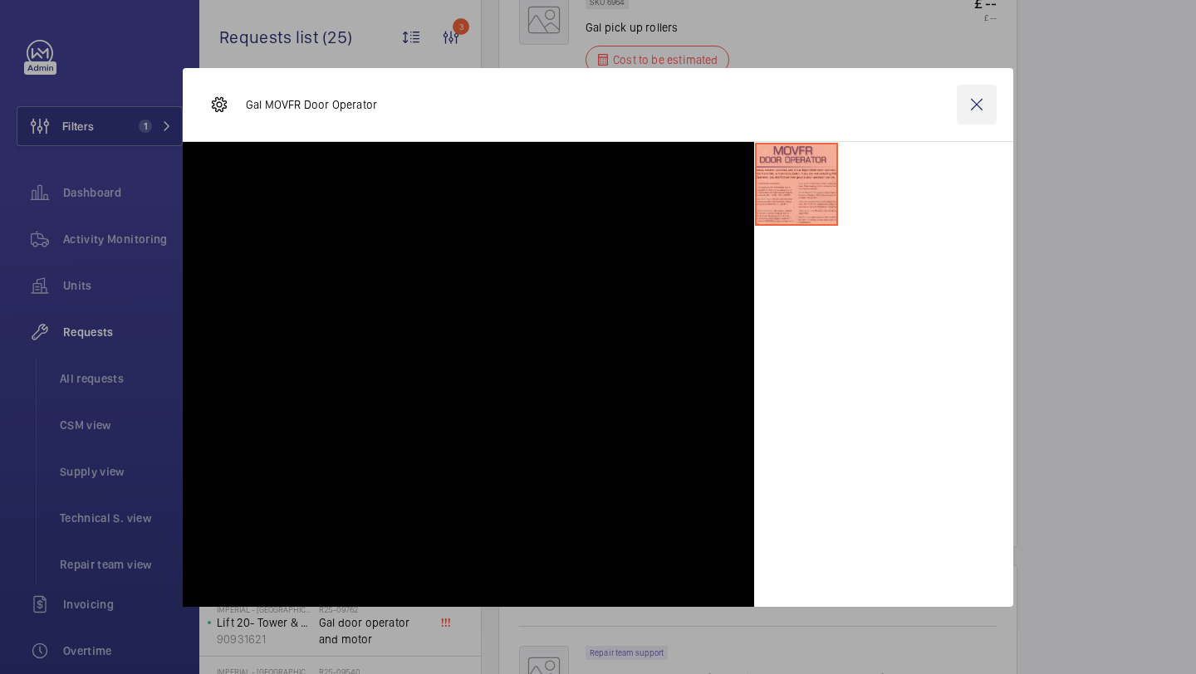
click at [966, 100] on wm-front-icon-button at bounding box center [977, 105] width 40 height 40
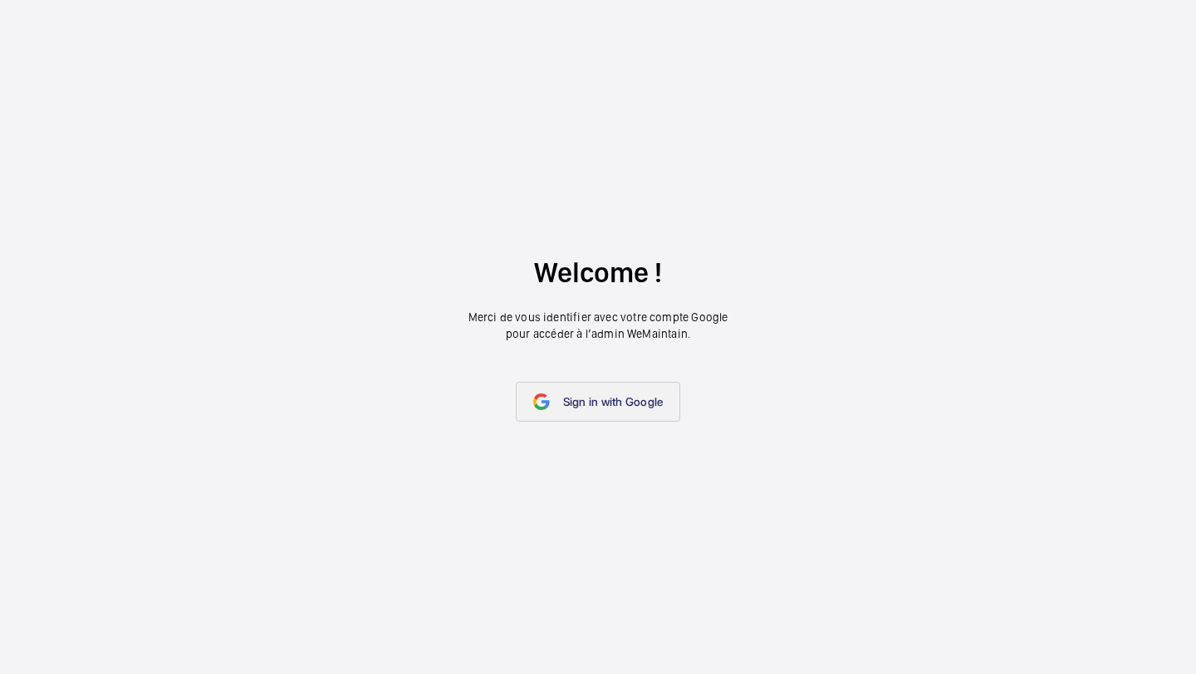
click at [598, 395] on span "Sign in with Google" at bounding box center [613, 401] width 100 height 13
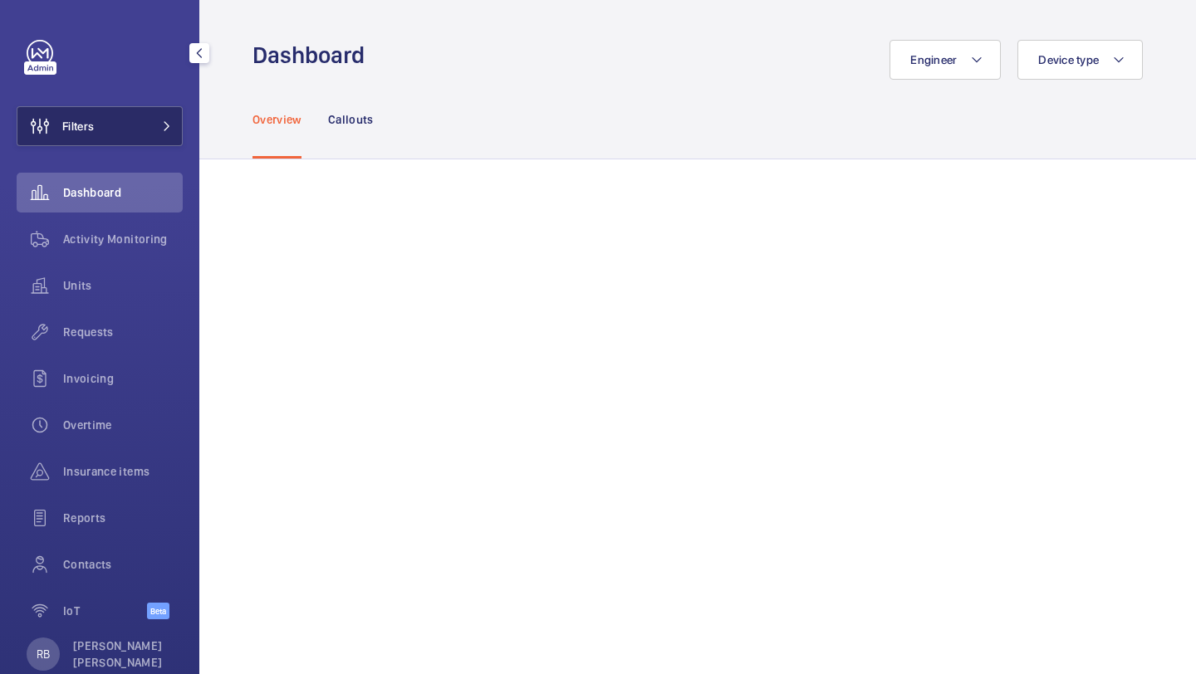
click at [145, 139] on button "Filters" at bounding box center [100, 126] width 166 height 40
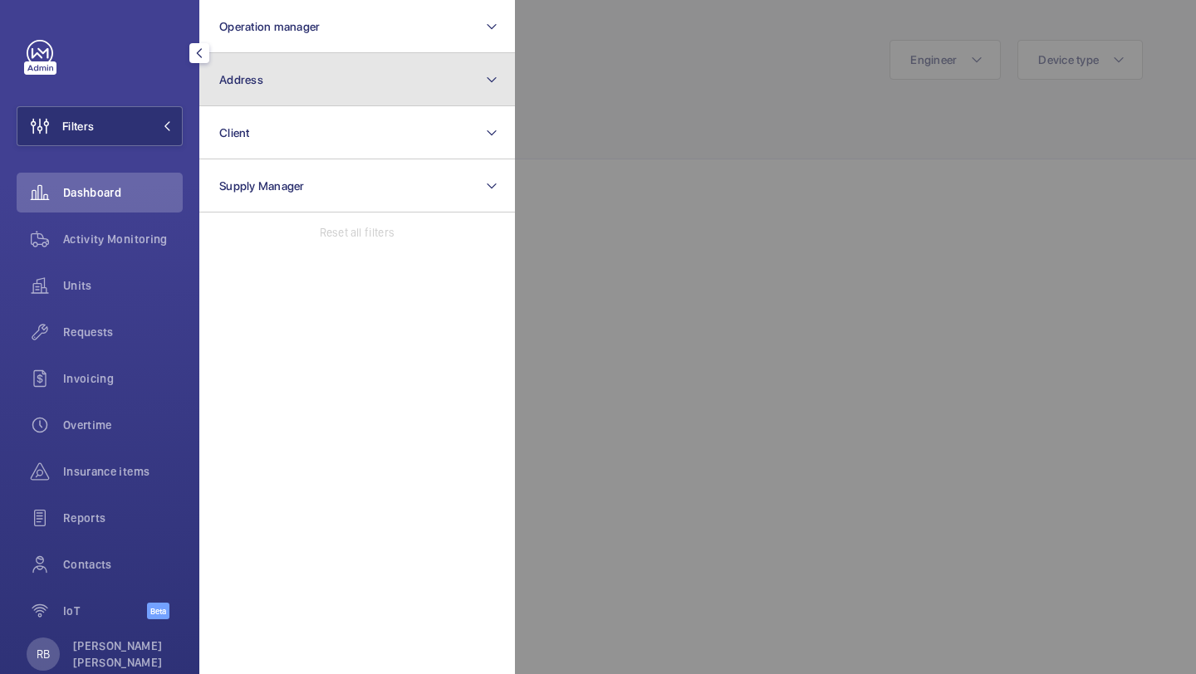
click at [250, 102] on button "Address" at bounding box center [357, 79] width 316 height 53
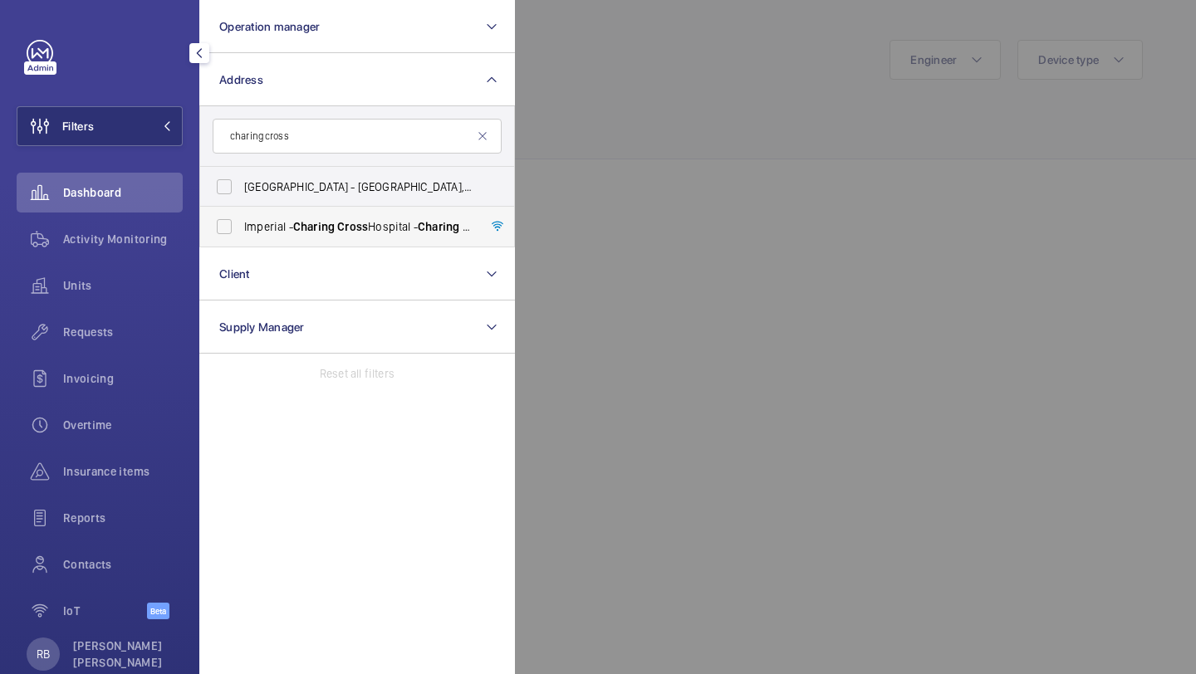
type input "charing cross"
click at [315, 226] on span "Charing" at bounding box center [314, 226] width 42 height 13
click at [241, 226] on input "[GEOGRAPHIC_DATA] - [GEOGRAPHIC_DATA]" at bounding box center [224, 226] width 33 height 33
checkbox input "true"
click at [641, 81] on div at bounding box center [1113, 337] width 1196 height 674
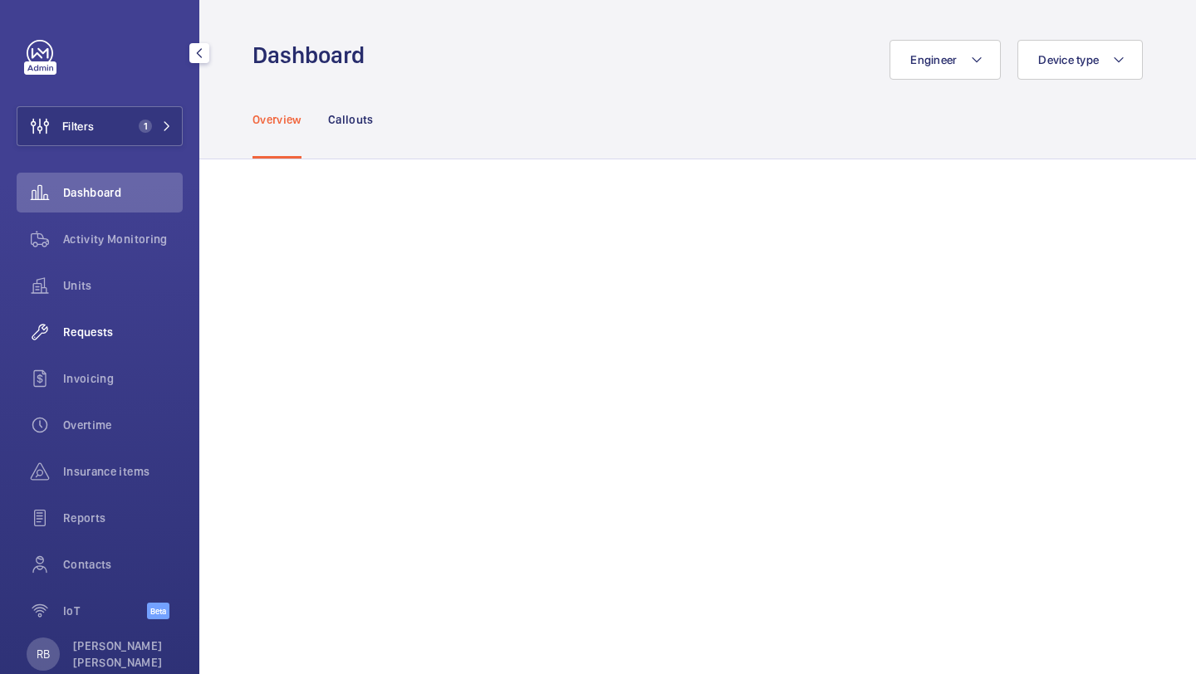
click at [107, 322] on div "Requests" at bounding box center [100, 332] width 166 height 40
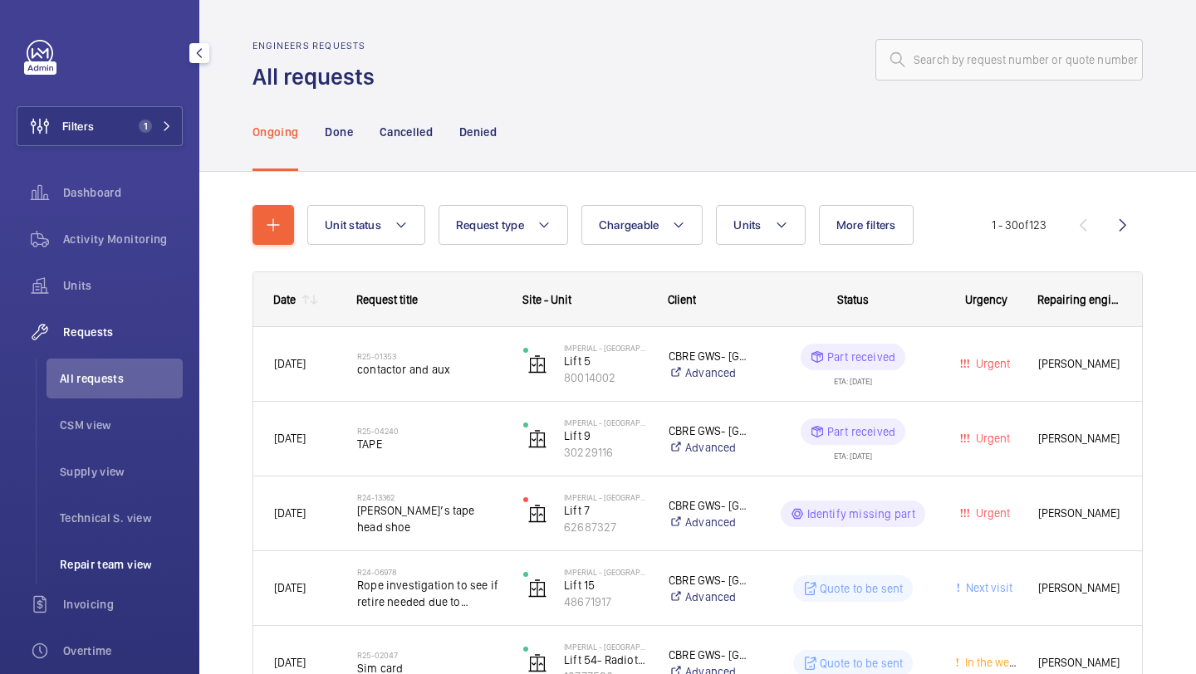
click at [84, 569] on span "Repair team view" at bounding box center [121, 564] width 123 height 17
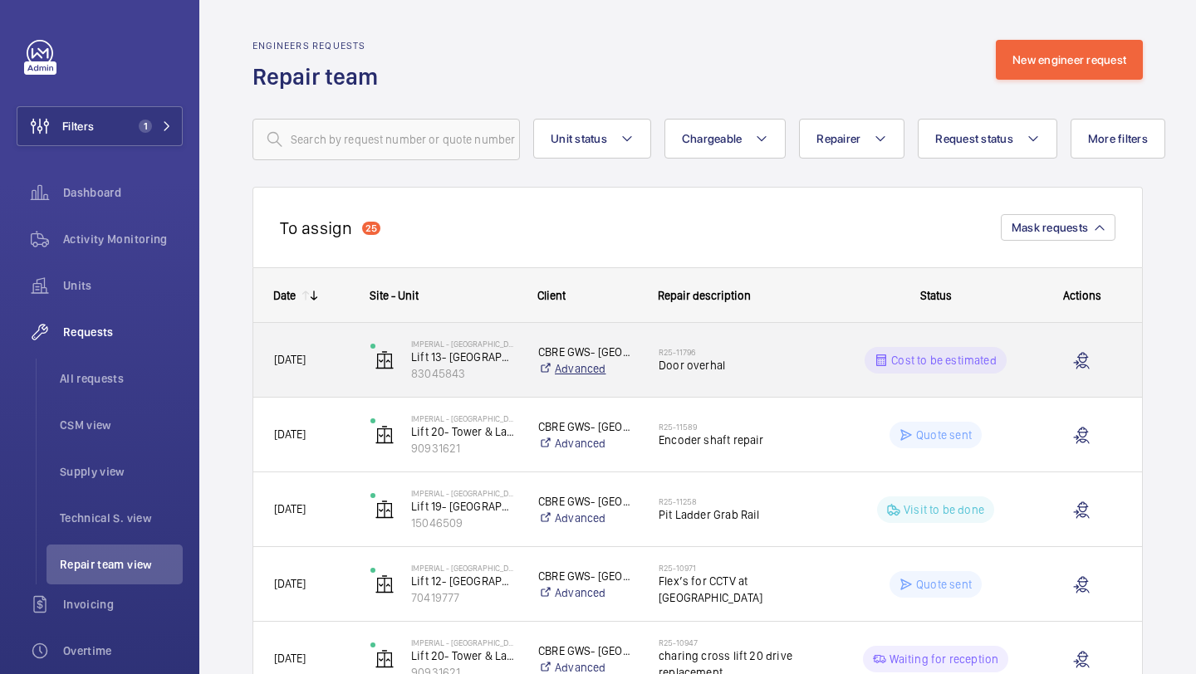
scroll to position [83, 0]
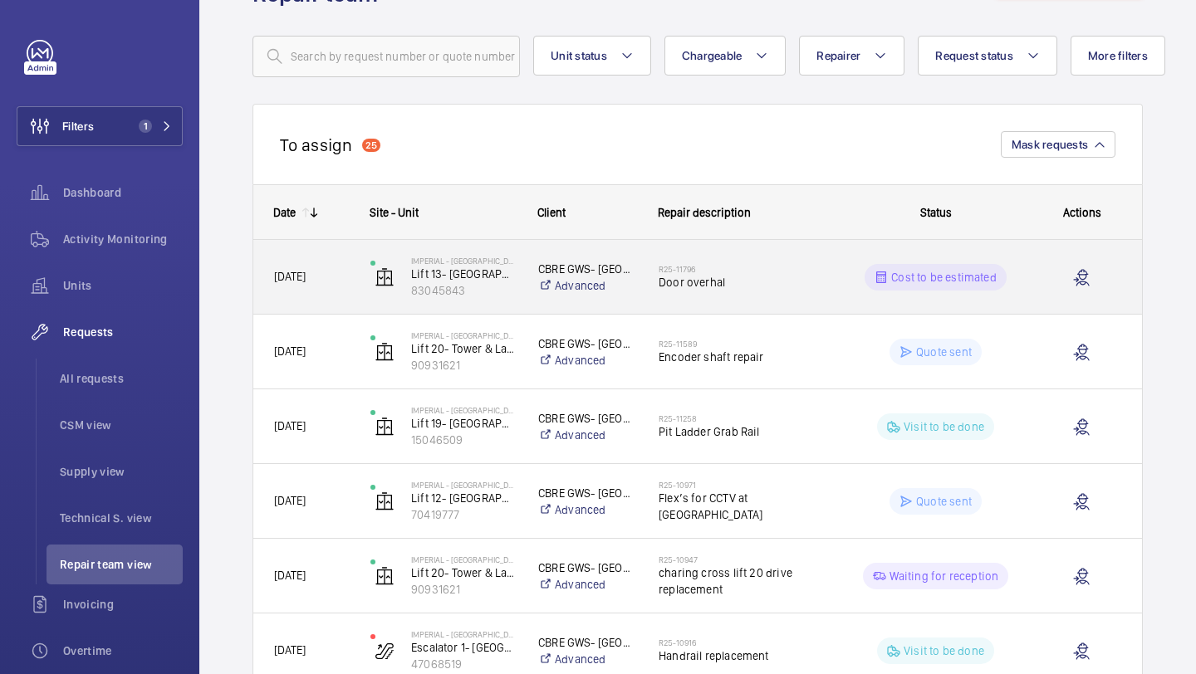
click at [682, 275] on span "Door overhal" at bounding box center [744, 282] width 170 height 17
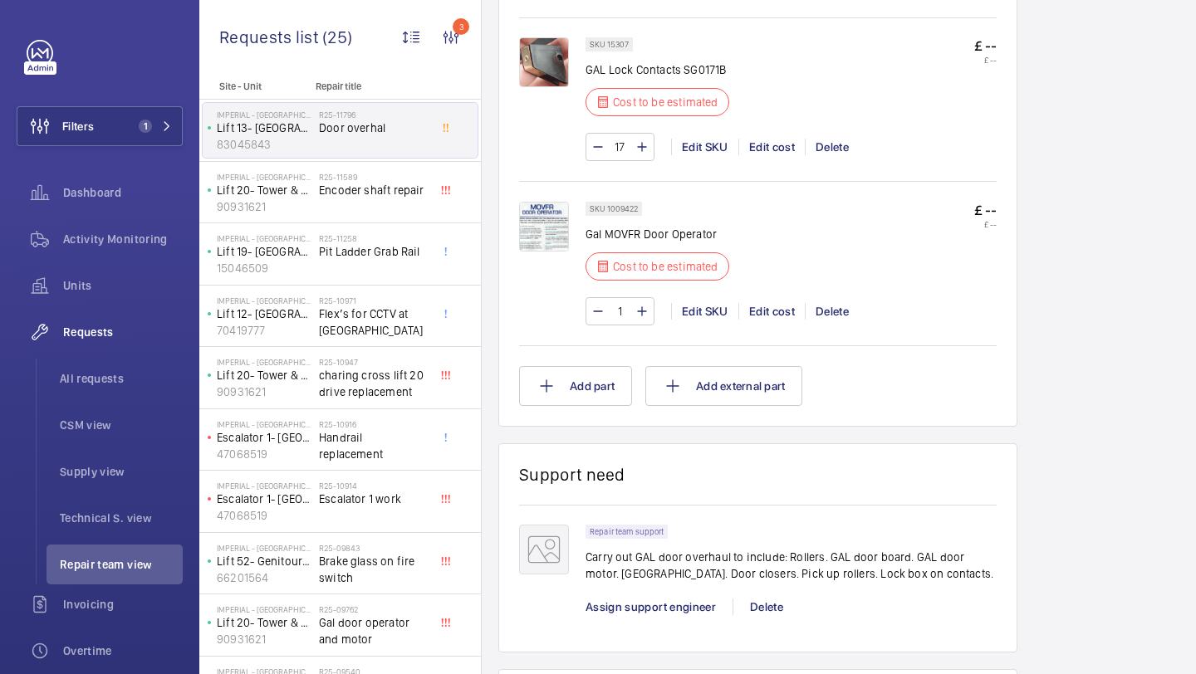
scroll to position [1601, 0]
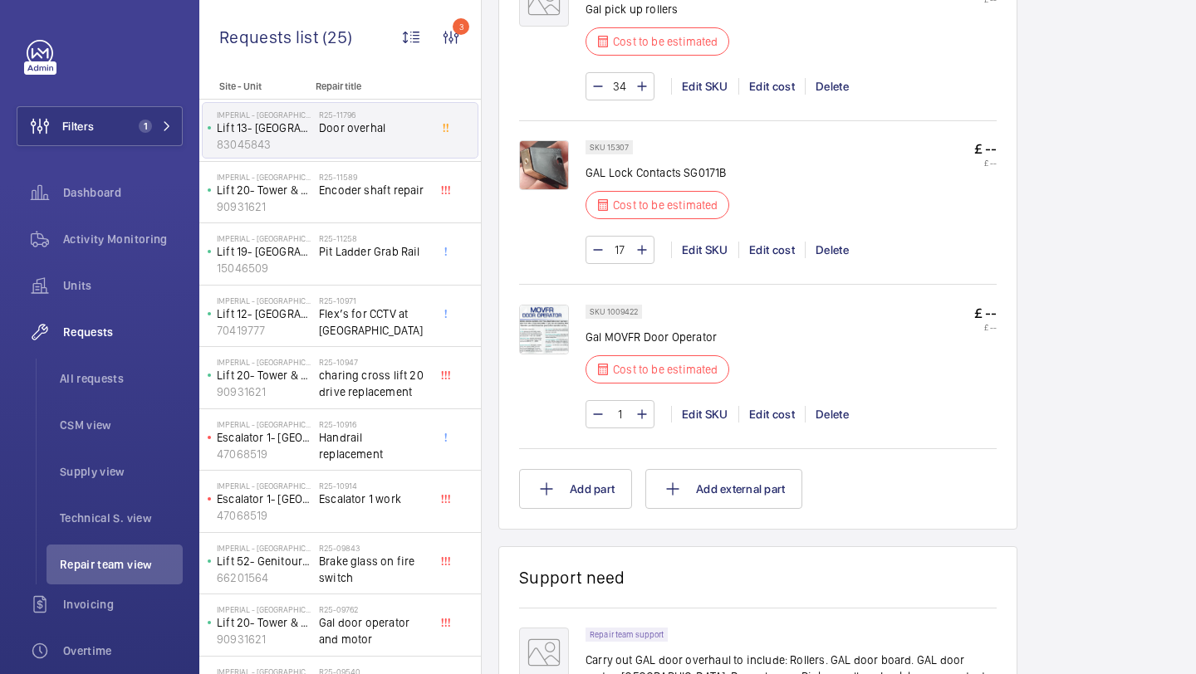
click at [532, 330] on img at bounding box center [544, 330] width 50 height 50
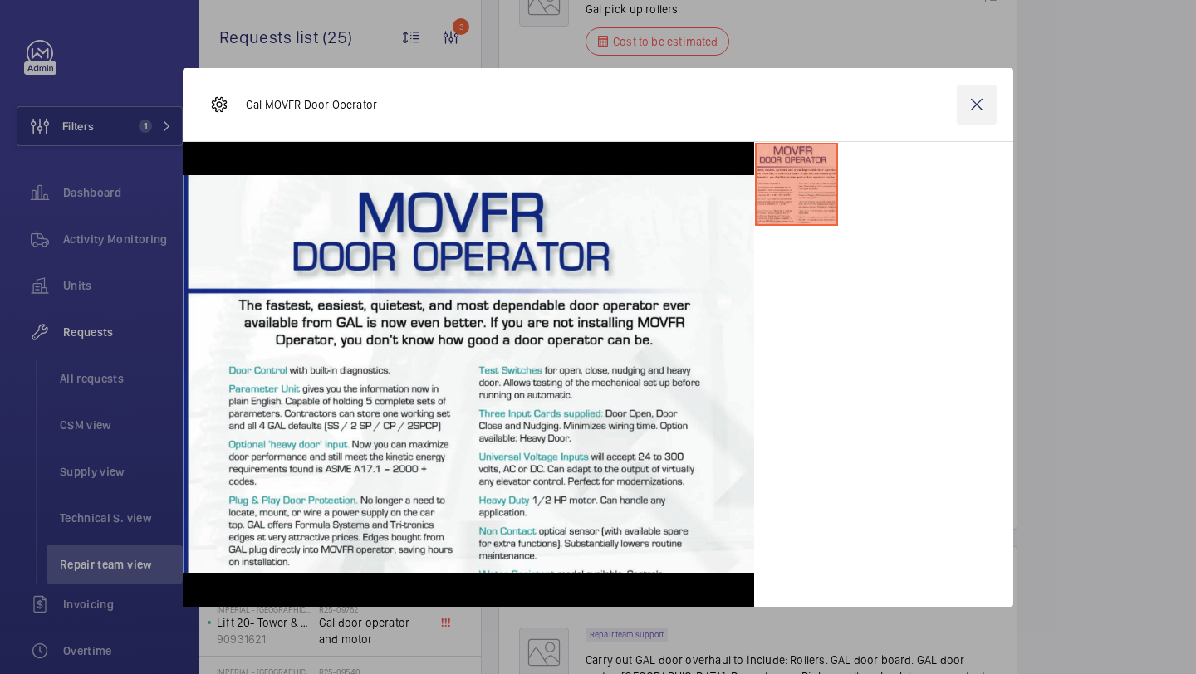
click at [976, 100] on wm-front-icon-button at bounding box center [977, 105] width 40 height 40
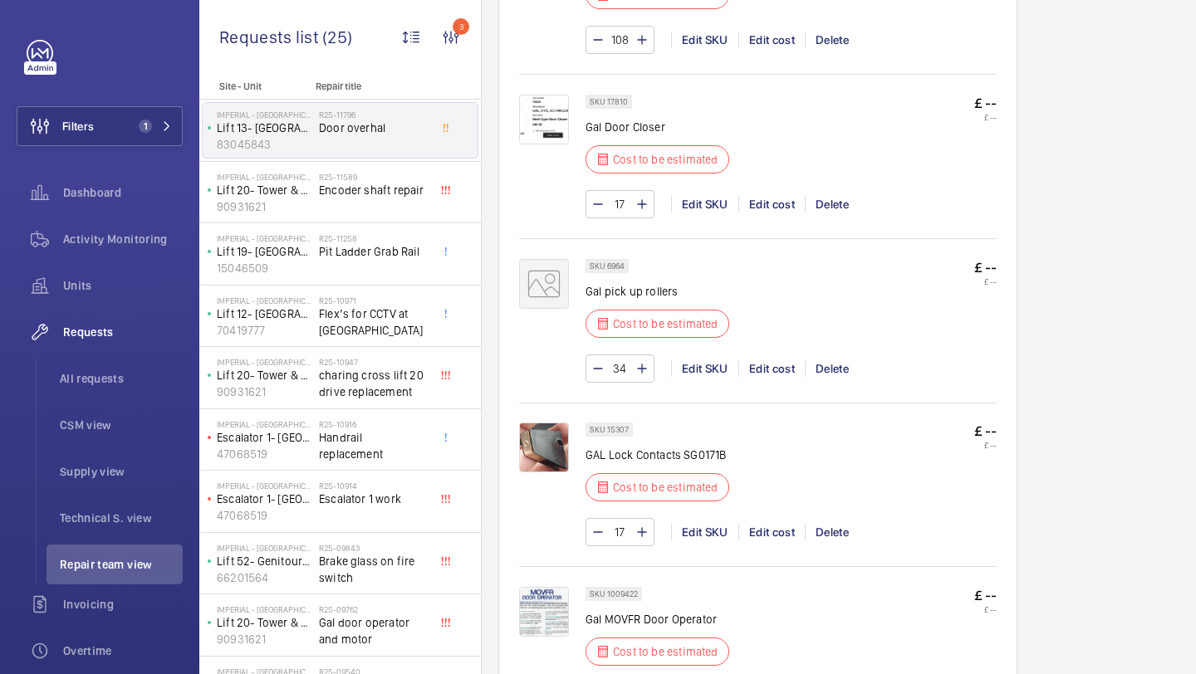
scroll to position [1318, 0]
click at [551, 285] on mat-icon at bounding box center [544, 285] width 50 height 50
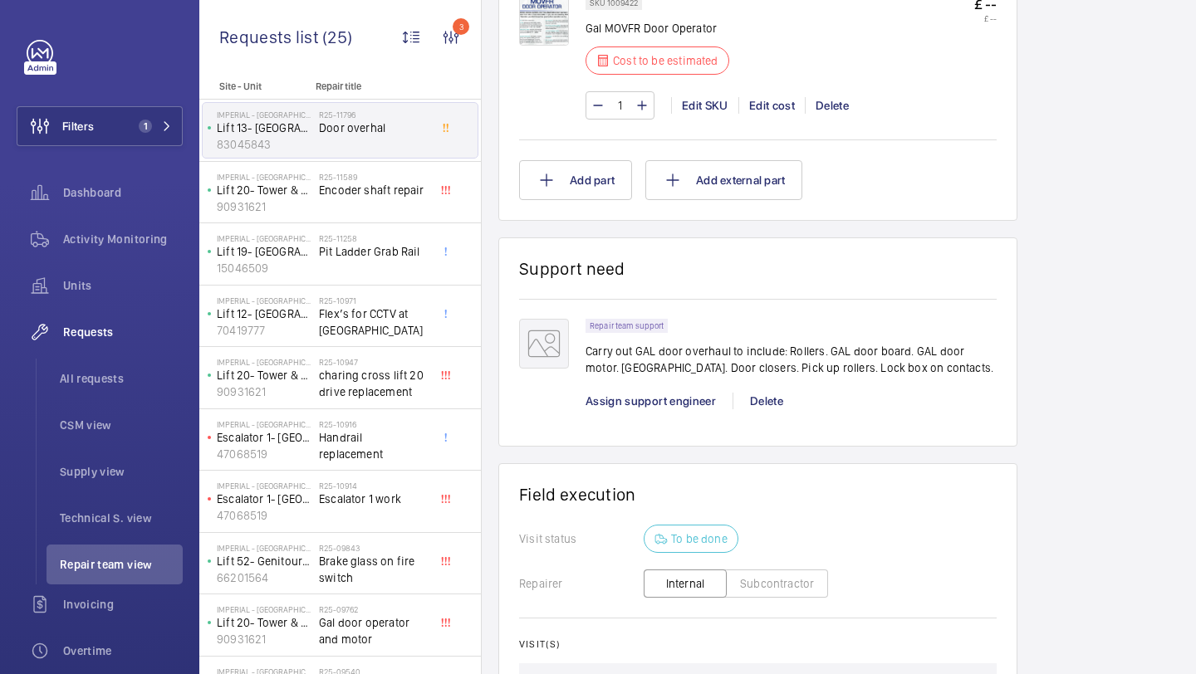
scroll to position [1909, 0]
click at [586, 200] on button "Add part" at bounding box center [575, 182] width 113 height 40
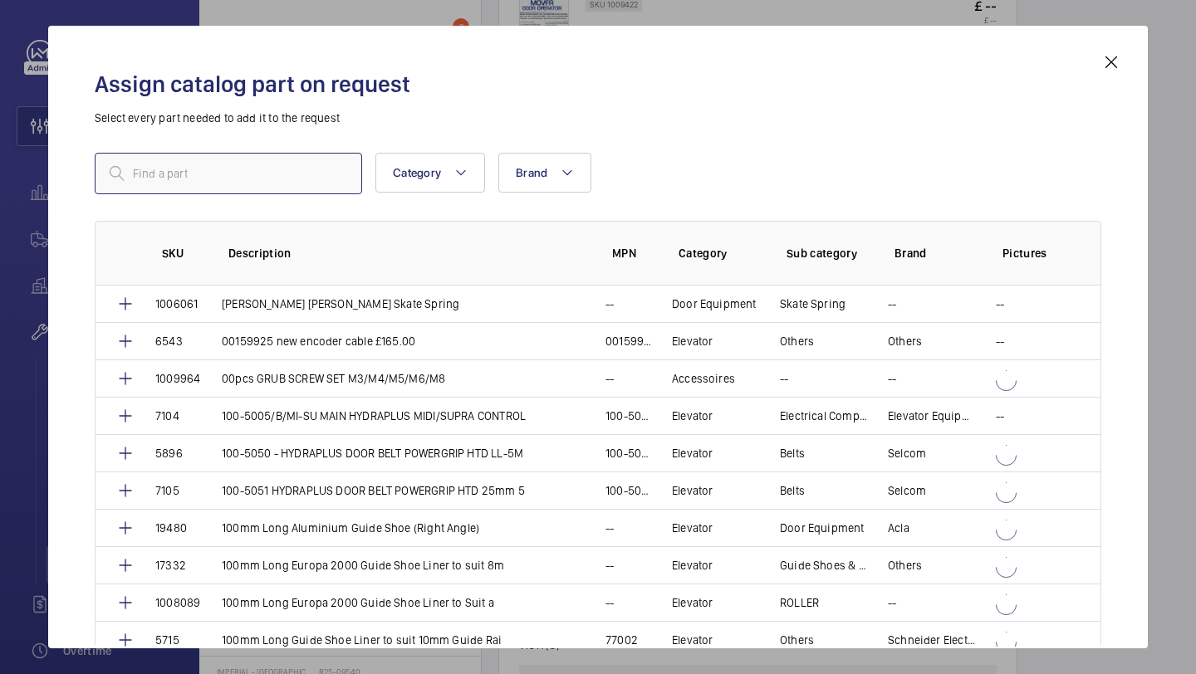
click at [229, 169] on input "text" at bounding box center [228, 174] width 267 height 42
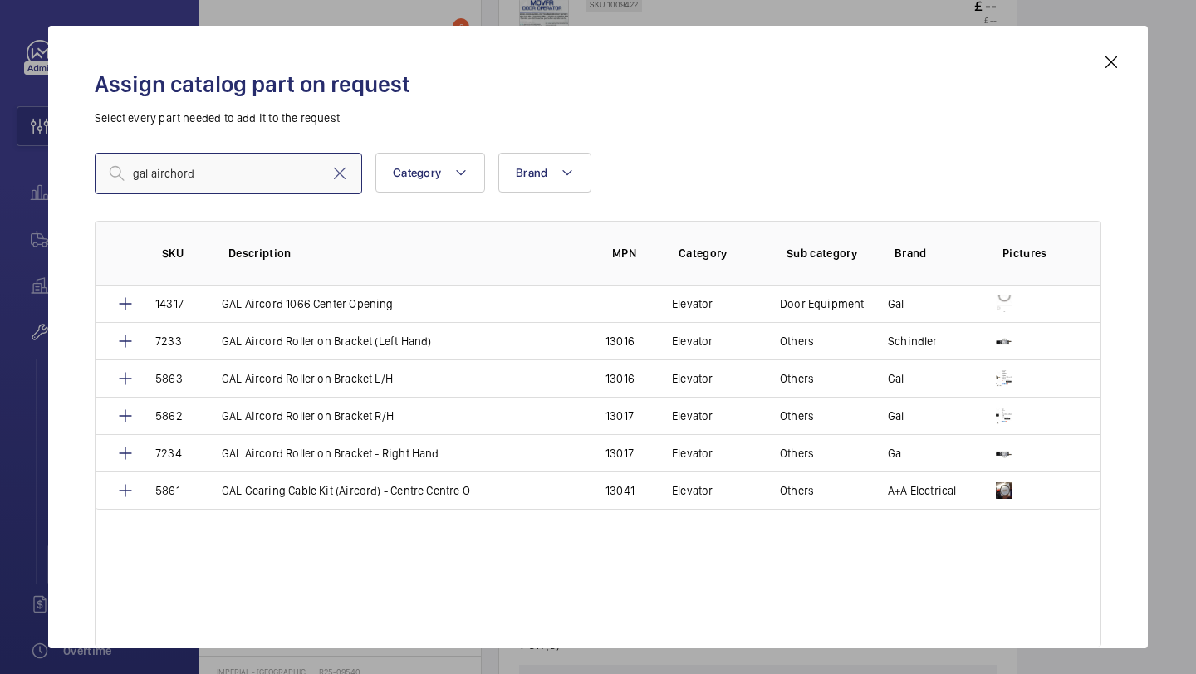
click at [174, 169] on input "gal airchord" at bounding box center [228, 174] width 267 height 42
click at [273, 184] on input "gal aircord" at bounding box center [228, 174] width 267 height 42
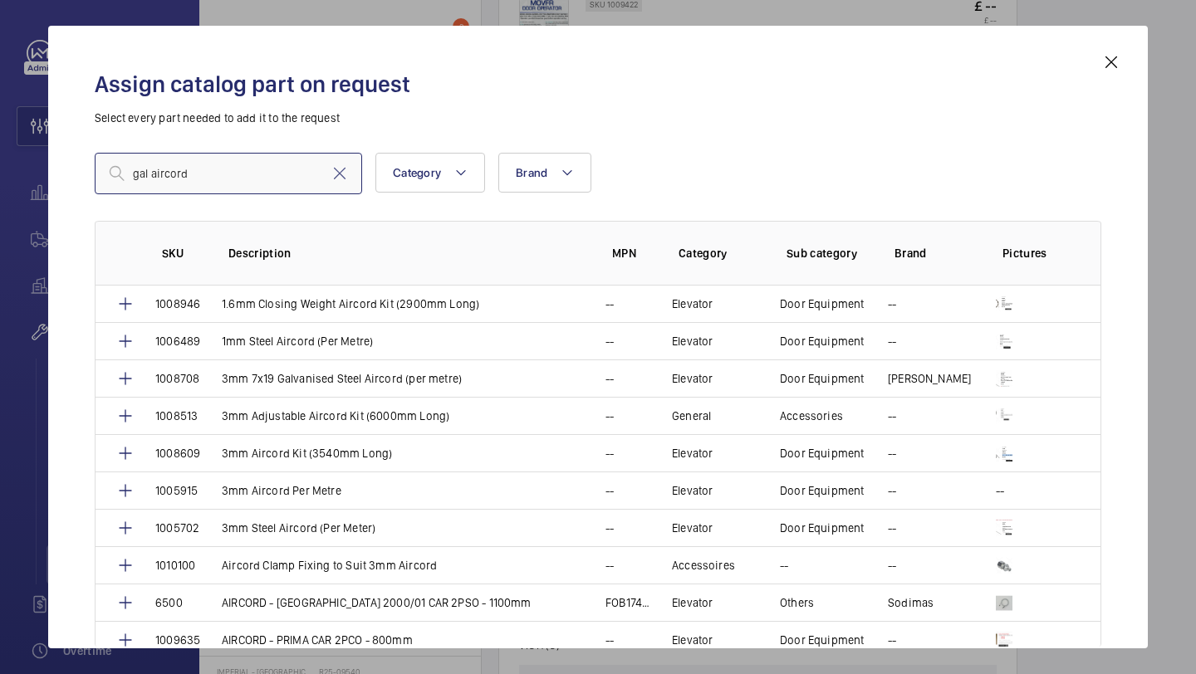
click at [223, 184] on input "gal aircord" at bounding box center [228, 174] width 267 height 42
type input "g"
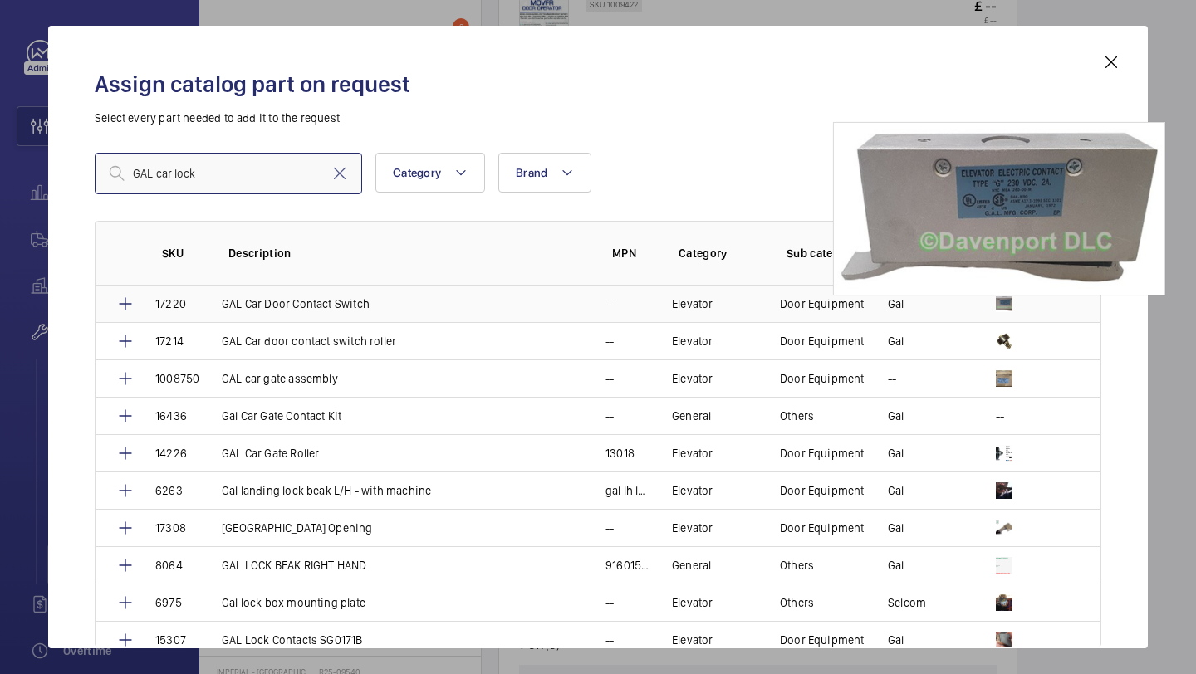
type input "GAL car lock"
click at [1005, 302] on img at bounding box center [1004, 304] width 17 height 17
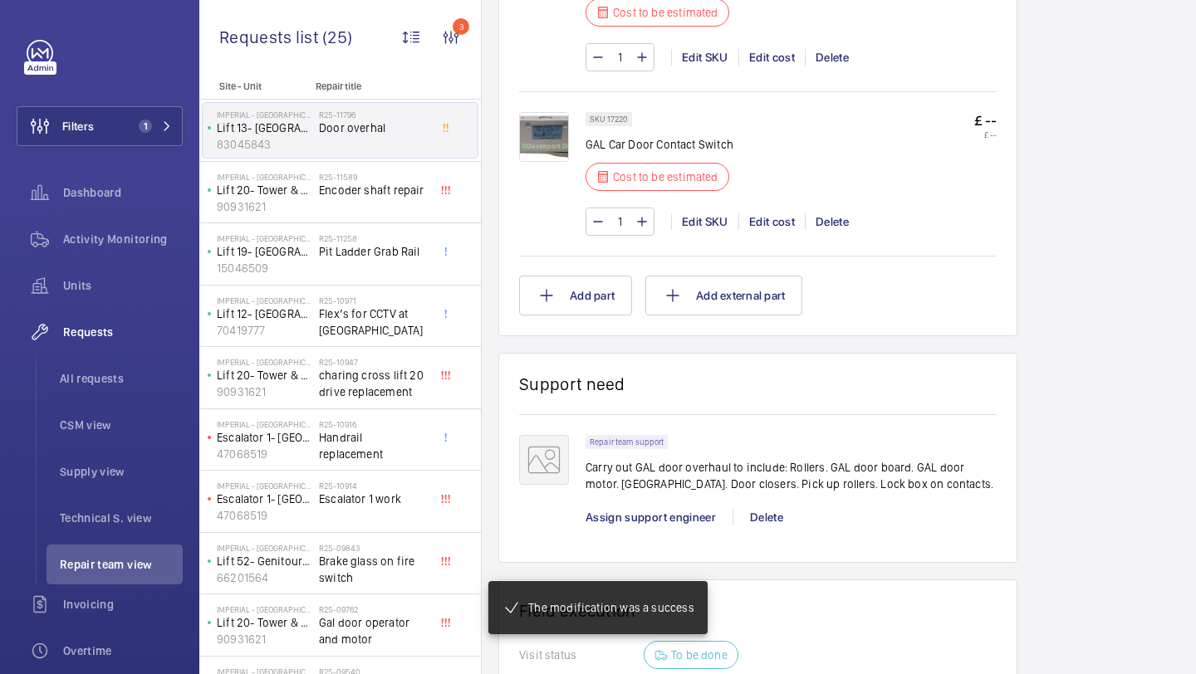
scroll to position [1958, 0]
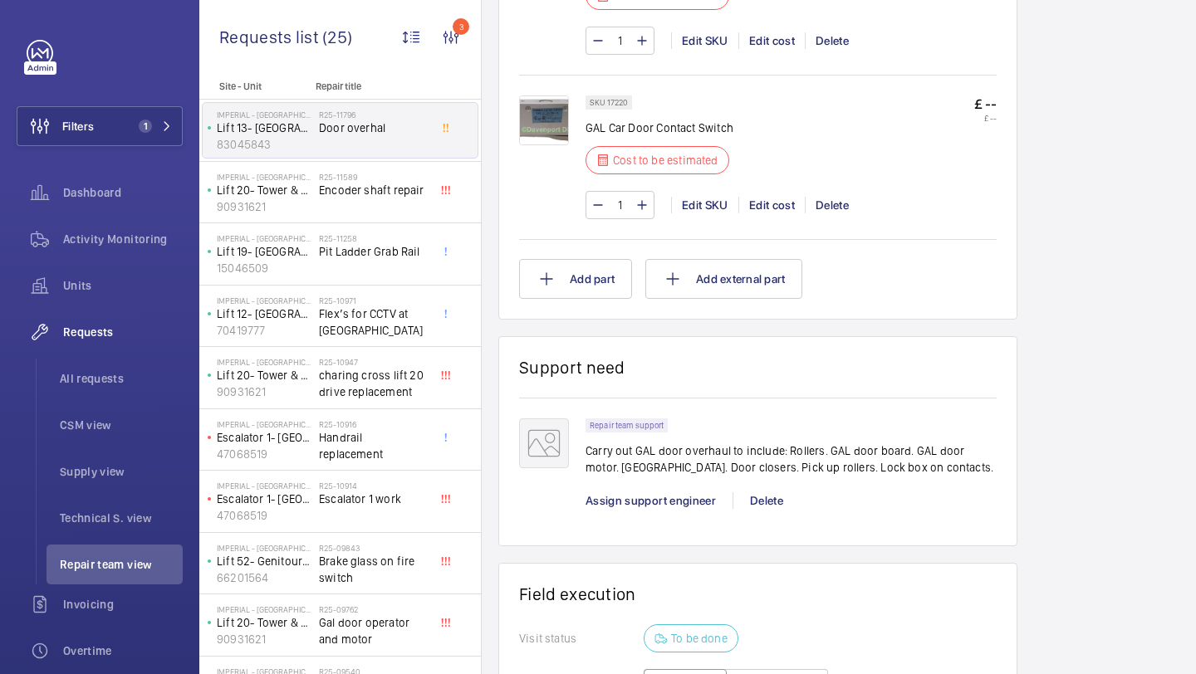
click at [567, 138] on img at bounding box center [544, 121] width 50 height 50
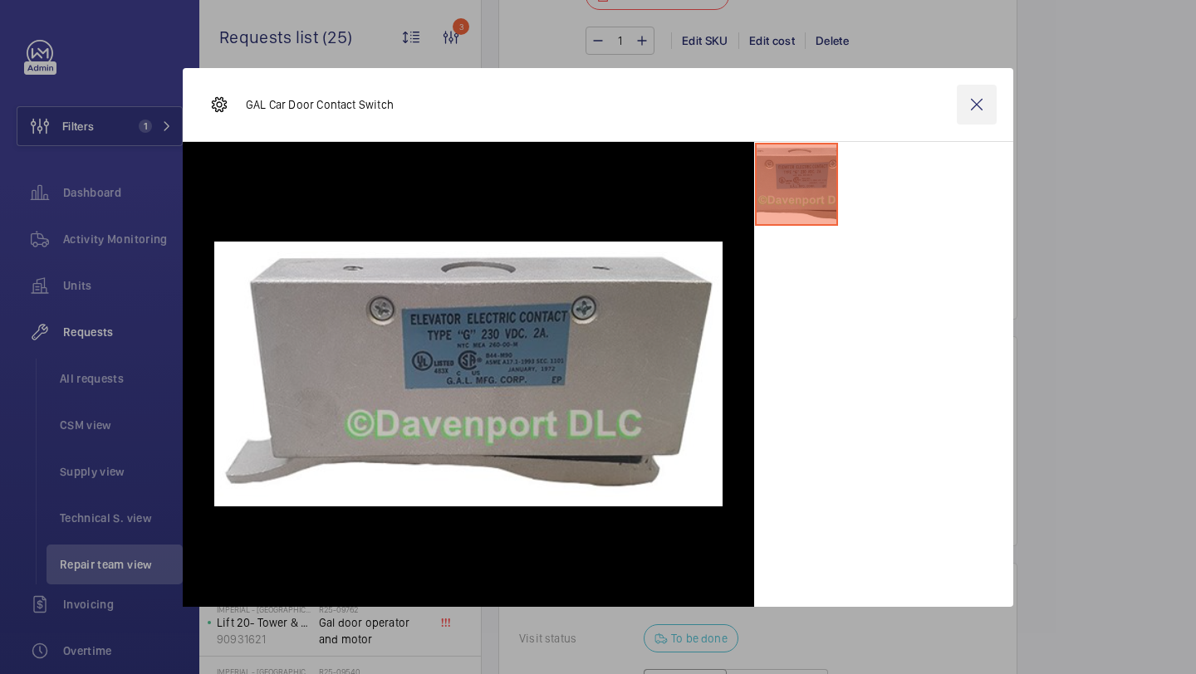
click at [981, 91] on wm-front-icon-button at bounding box center [977, 105] width 40 height 40
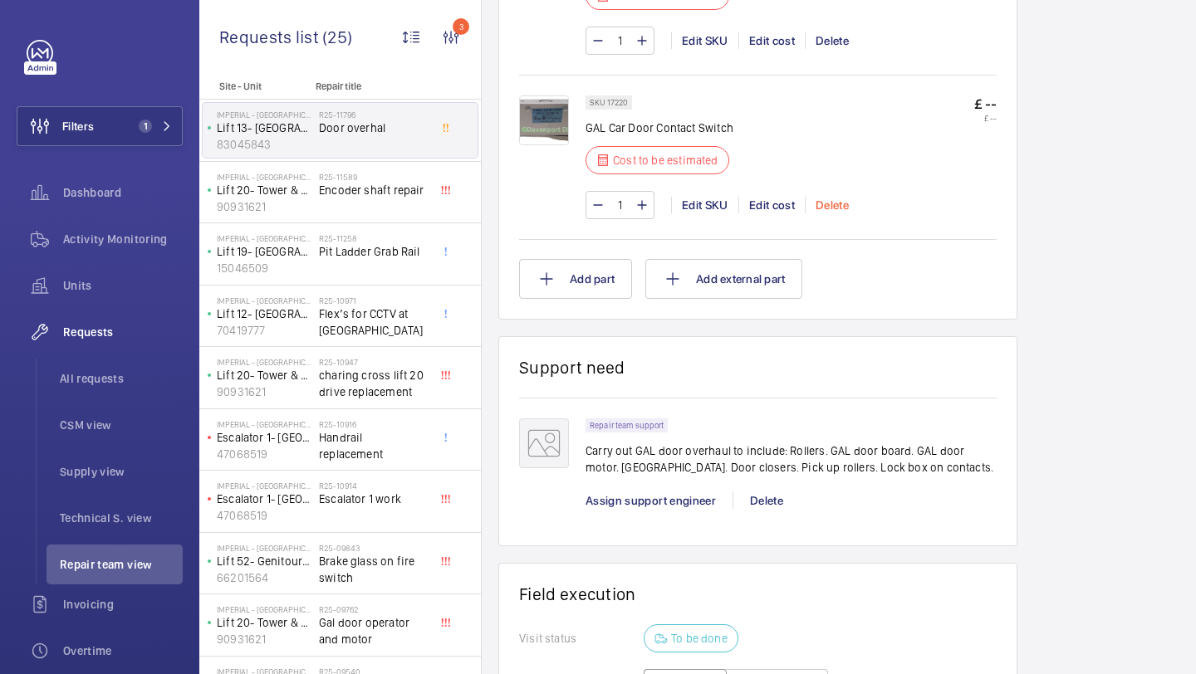
click at [835, 204] on div "Delete" at bounding box center [832, 205] width 54 height 17
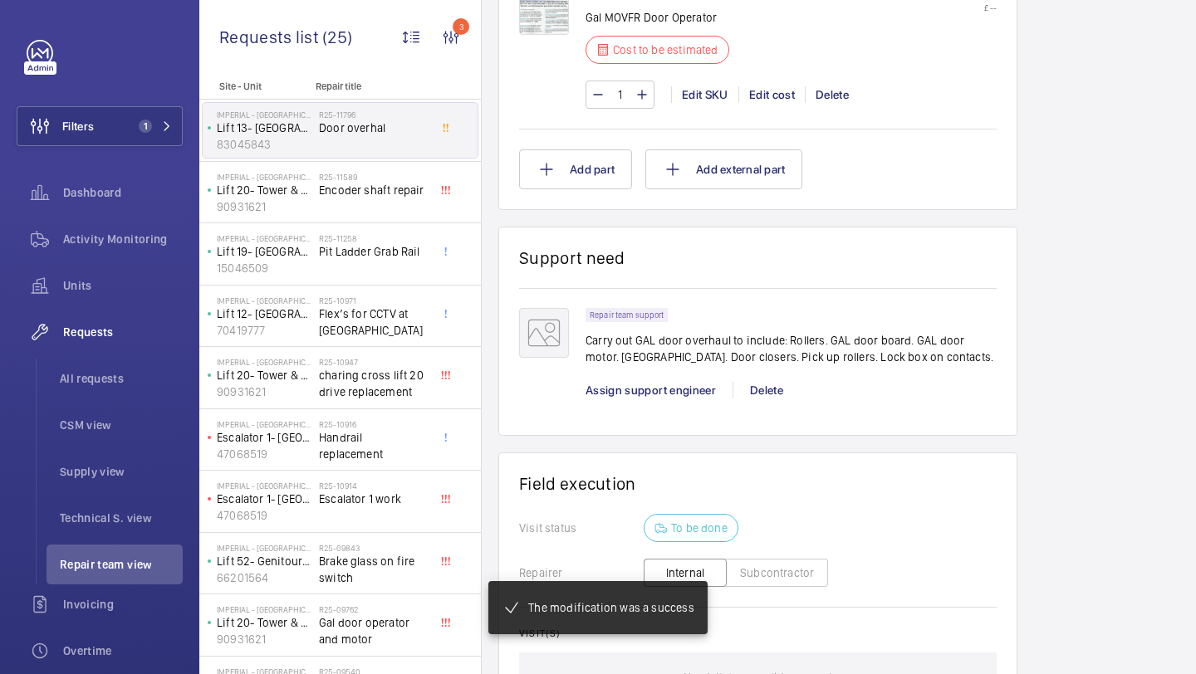
scroll to position [1864, 0]
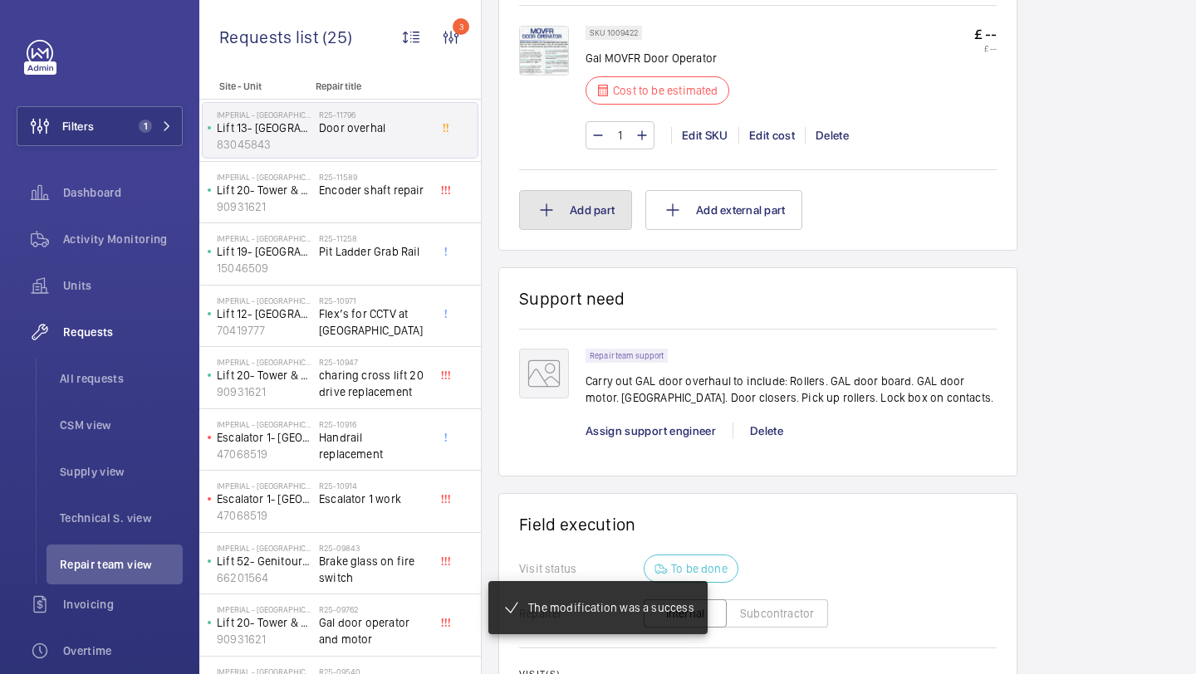
click at [590, 213] on button "Add part" at bounding box center [575, 210] width 113 height 40
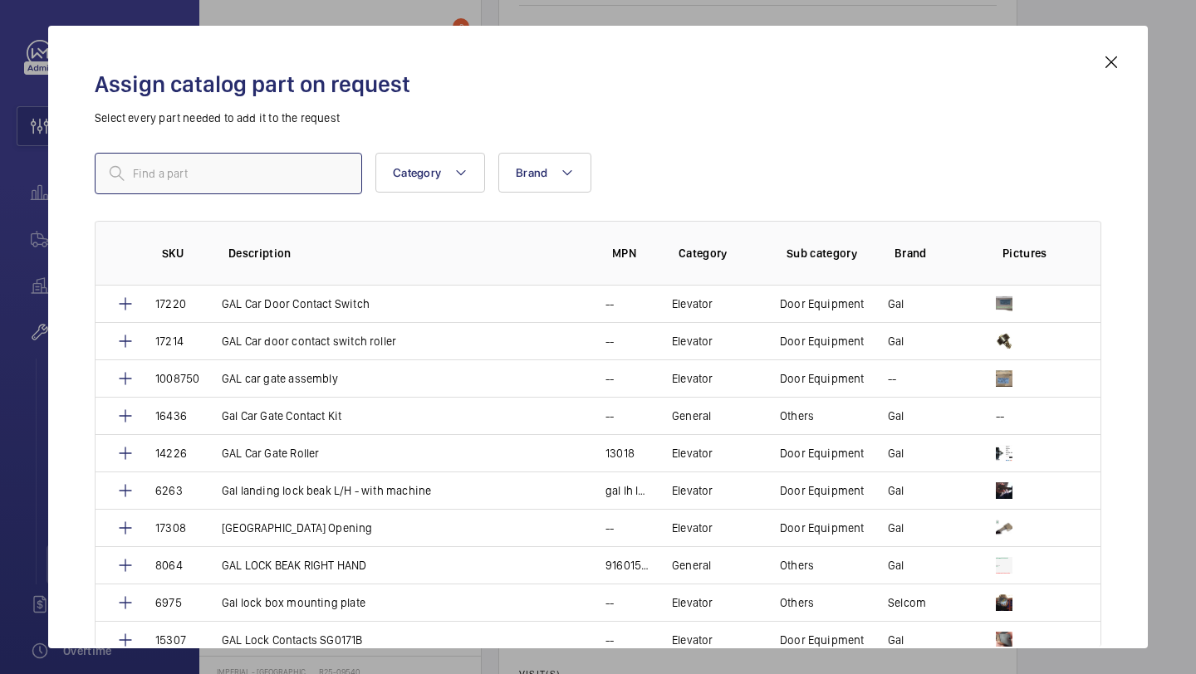
click at [244, 170] on input "text" at bounding box center [228, 174] width 267 height 42
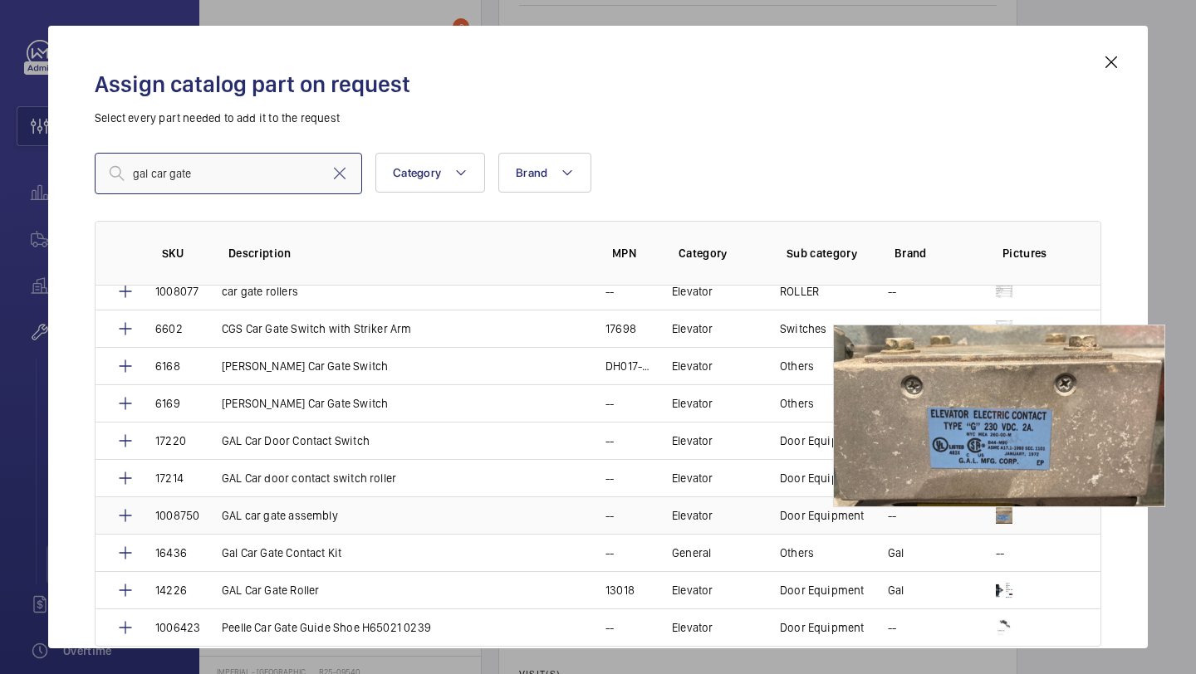
scroll to position [125, 0]
type input "gal car gate"
click at [1000, 514] on img at bounding box center [1004, 515] width 17 height 17
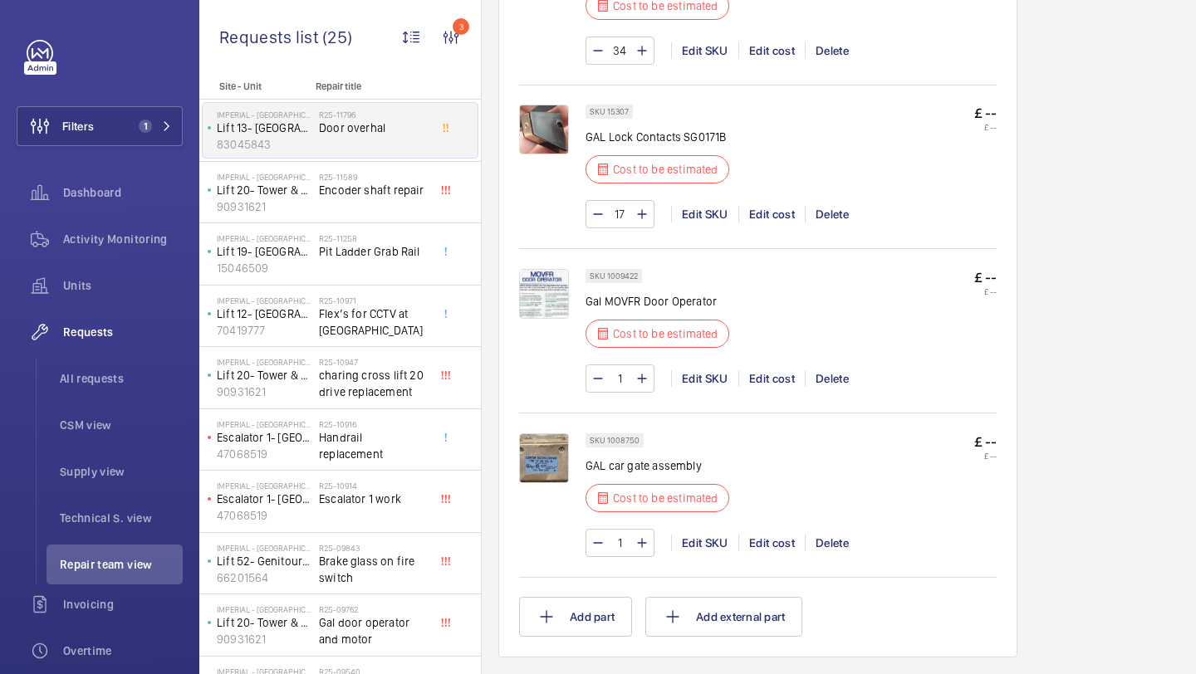
scroll to position [1664, 0]
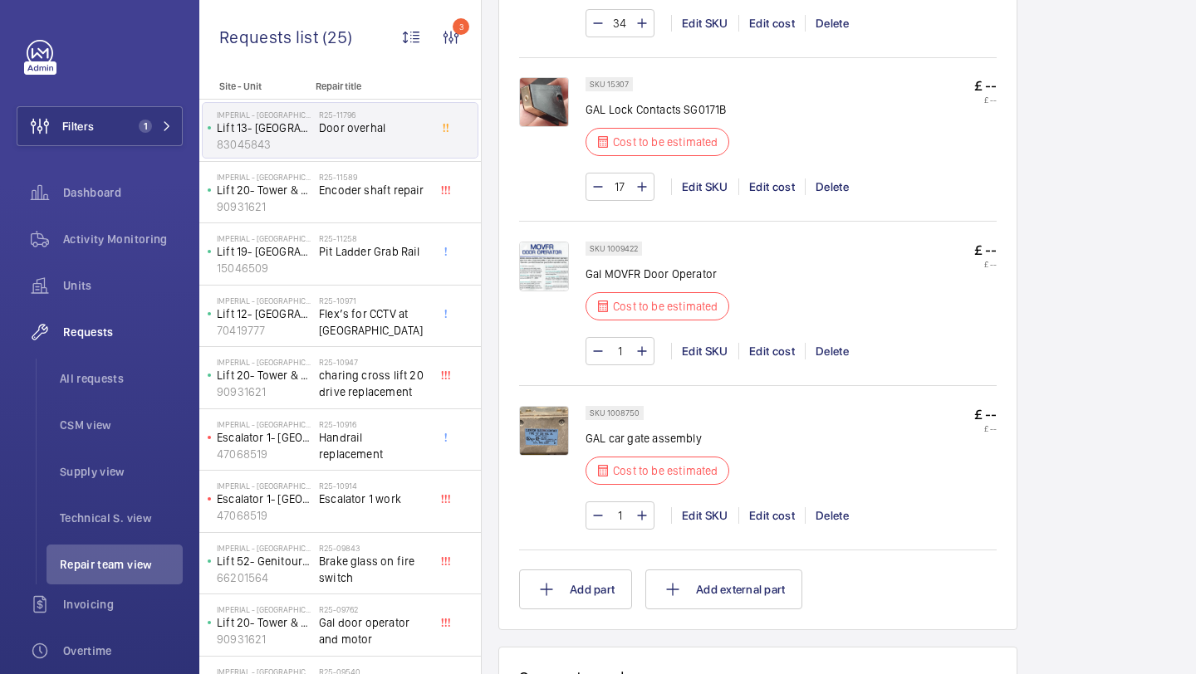
click at [538, 267] on img at bounding box center [544, 267] width 50 height 50
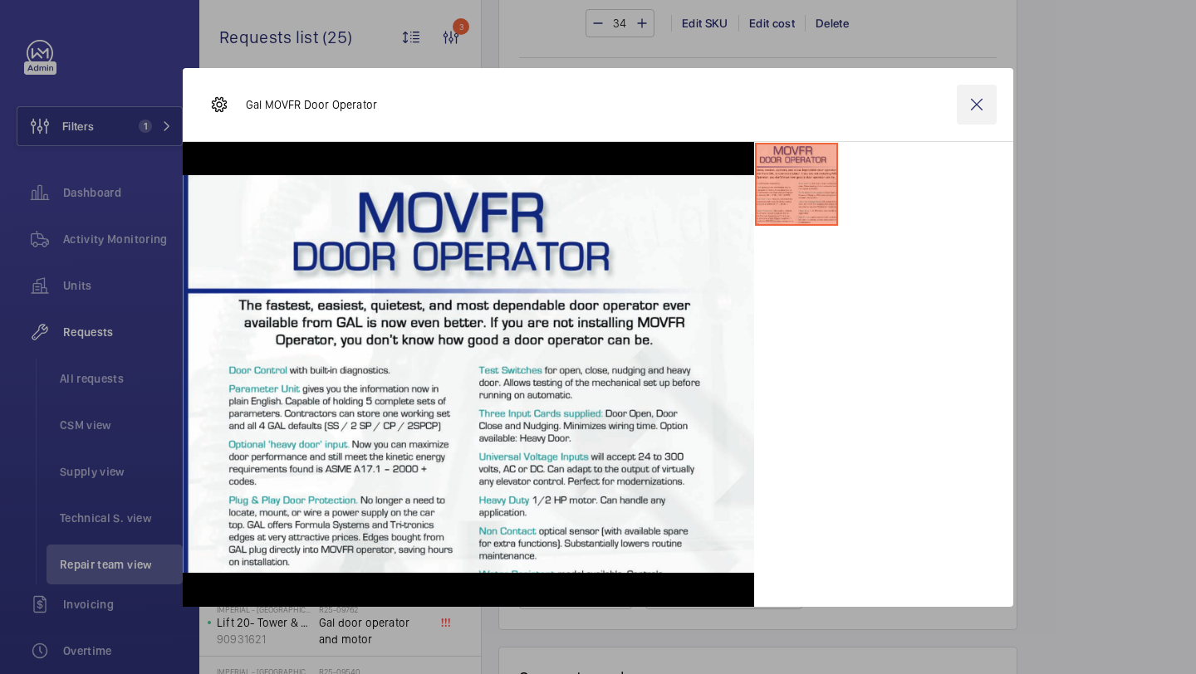
click at [986, 105] on wm-front-icon-button at bounding box center [977, 105] width 40 height 40
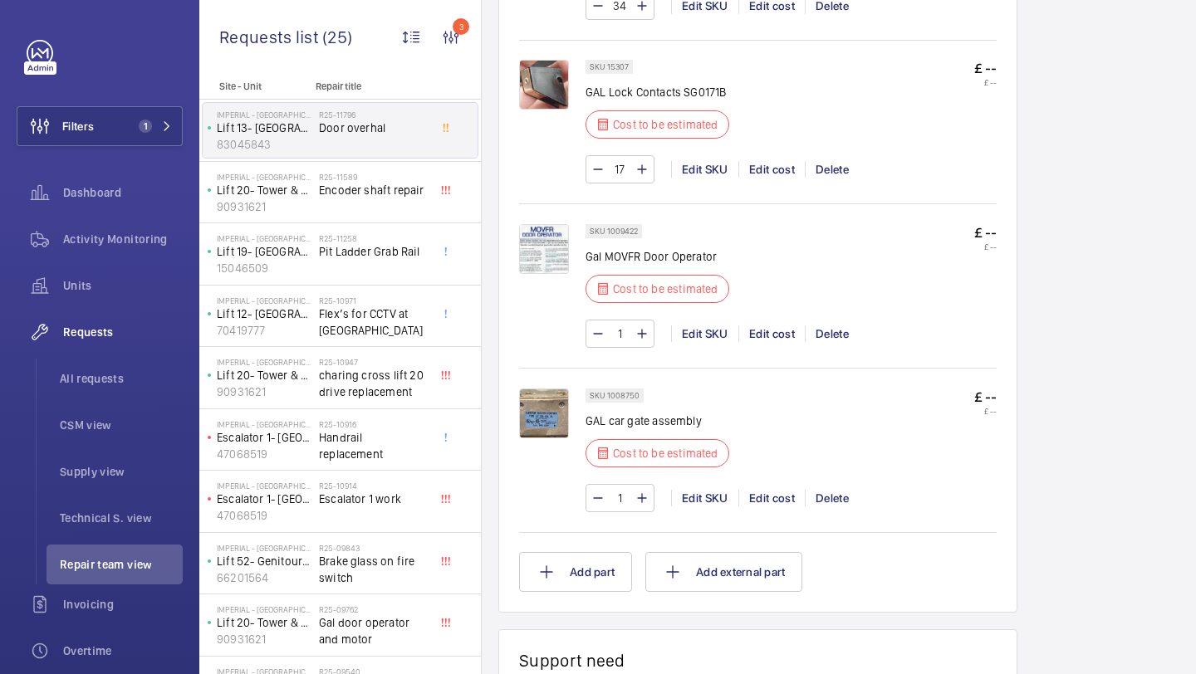
scroll to position [1742, 0]
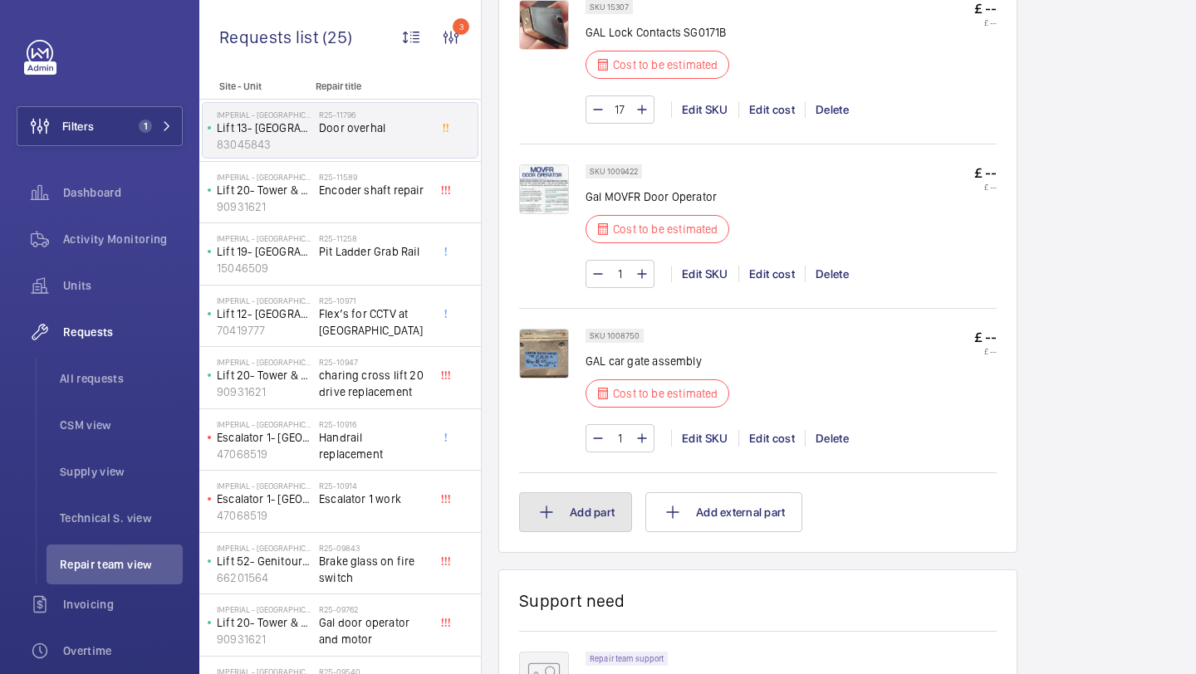
click at [561, 516] on button "Add part" at bounding box center [575, 512] width 113 height 40
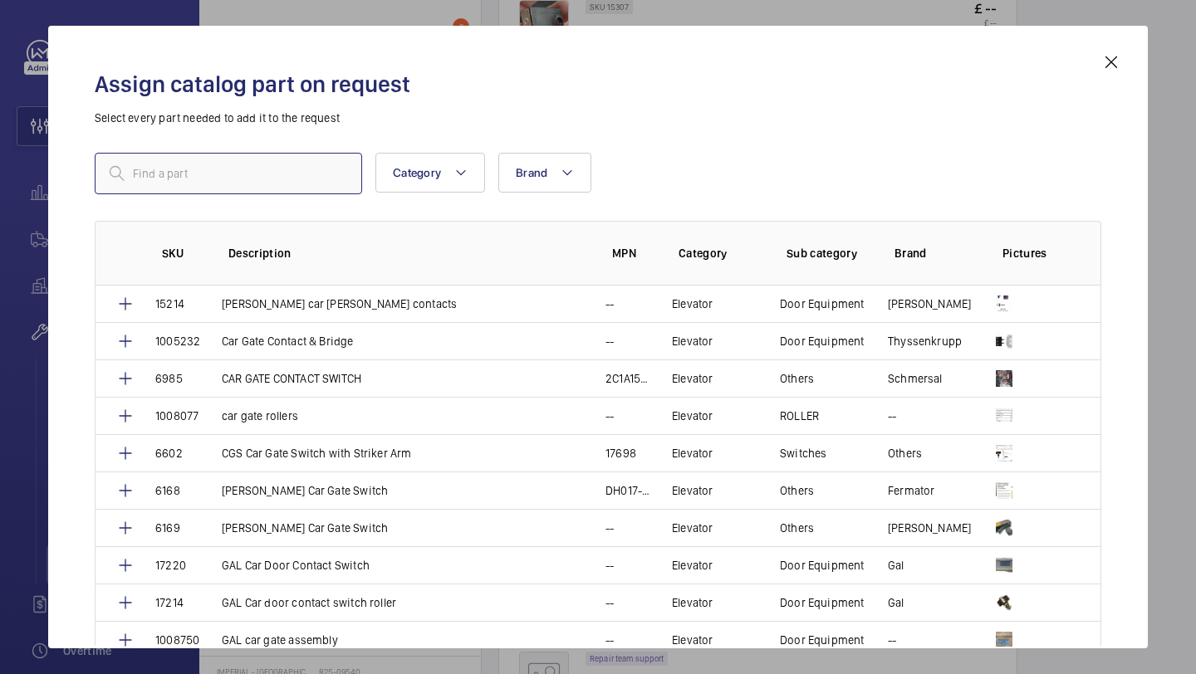
click at [219, 170] on input "text" at bounding box center [228, 174] width 267 height 42
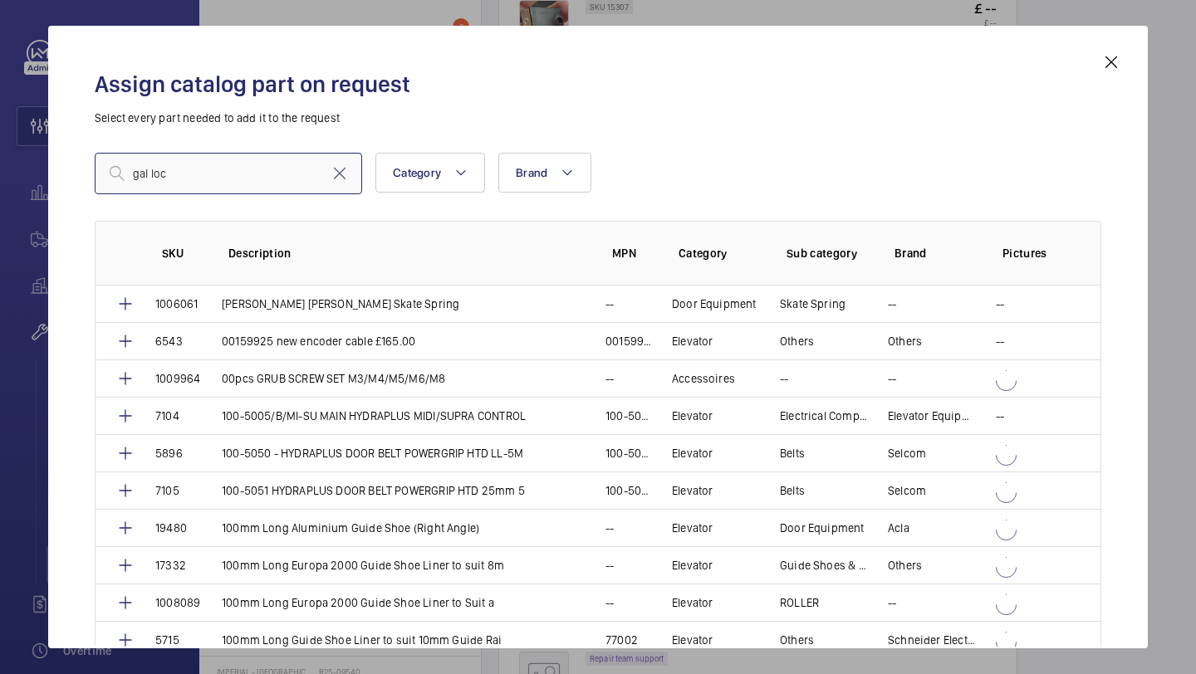
type input "gal lock"
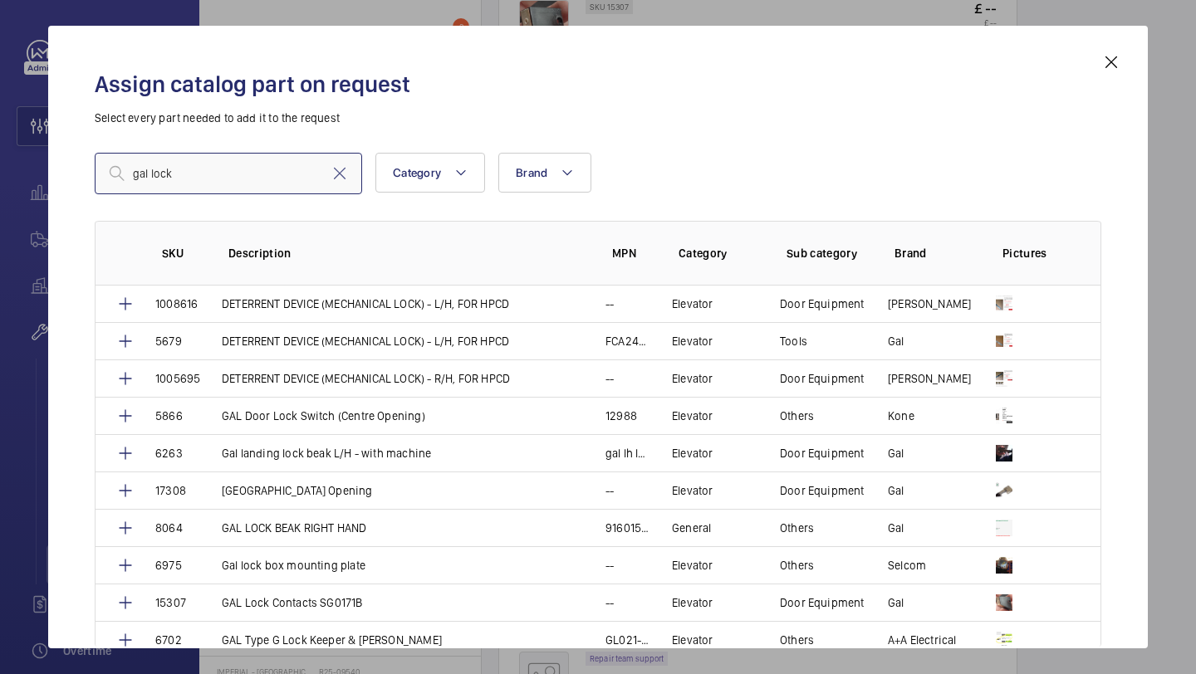
click at [201, 182] on input "gal lock" at bounding box center [228, 174] width 267 height 42
click at [213, 183] on input "gal lock" at bounding box center [228, 174] width 267 height 42
type input "gal lock"
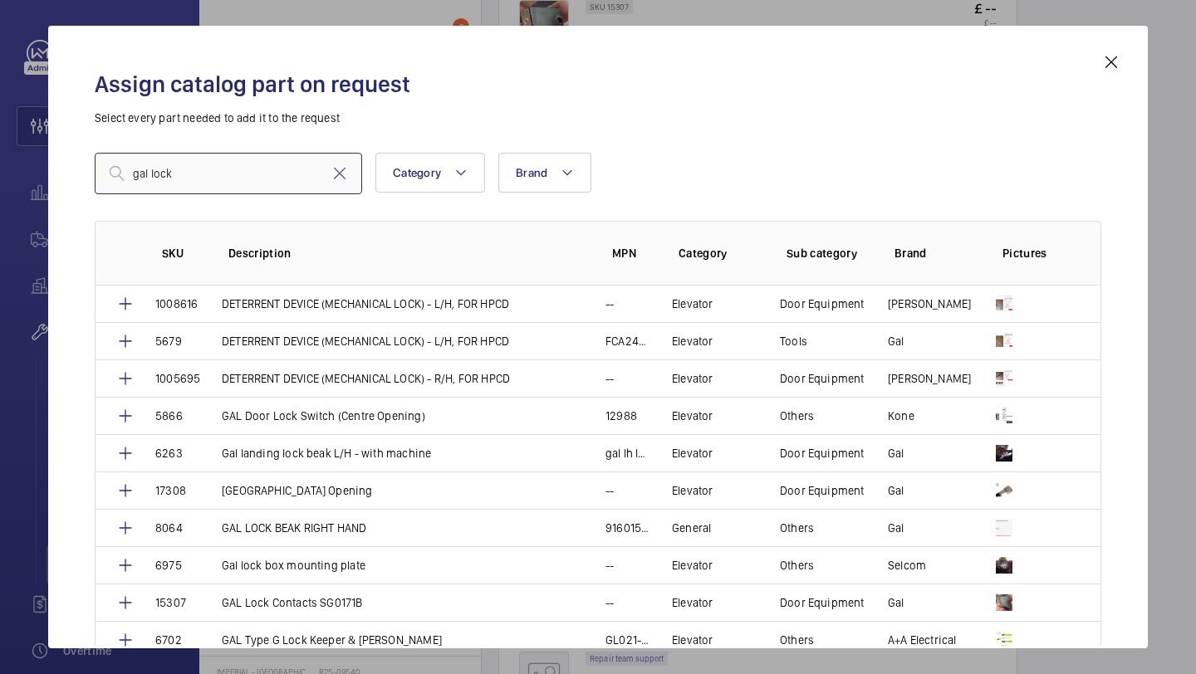
click at [218, 164] on input "gal lock" at bounding box center [228, 174] width 267 height 42
click at [242, 171] on input "gal lock" at bounding box center [228, 174] width 267 height 42
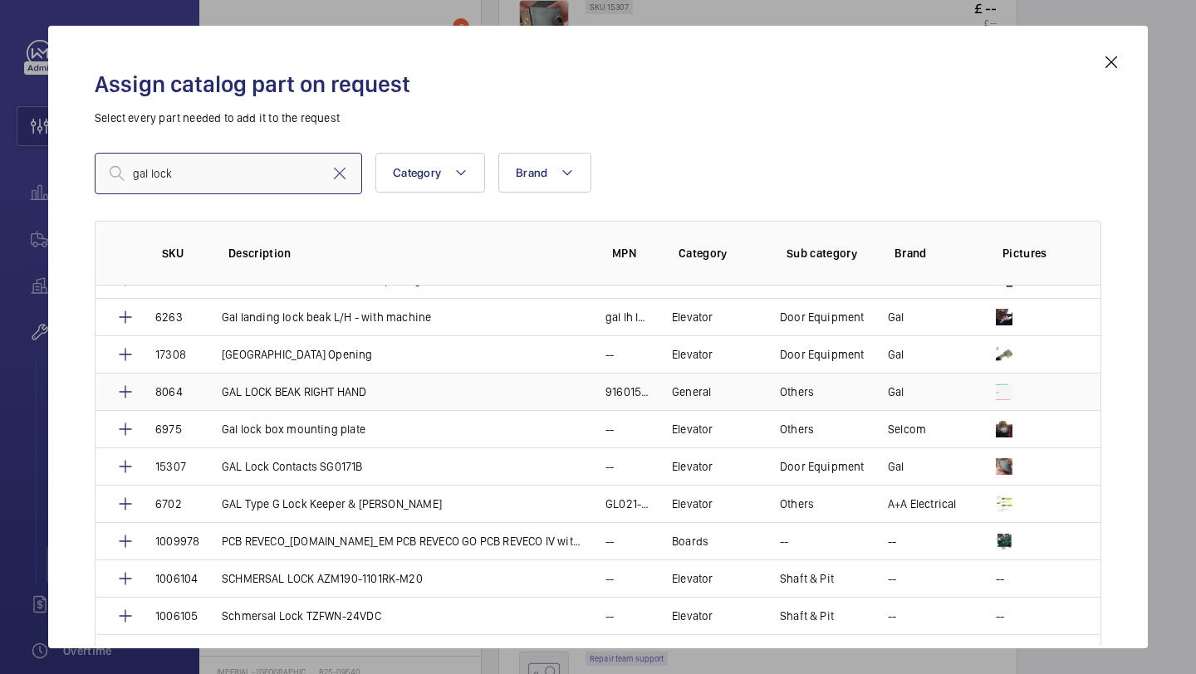
scroll to position [125, 0]
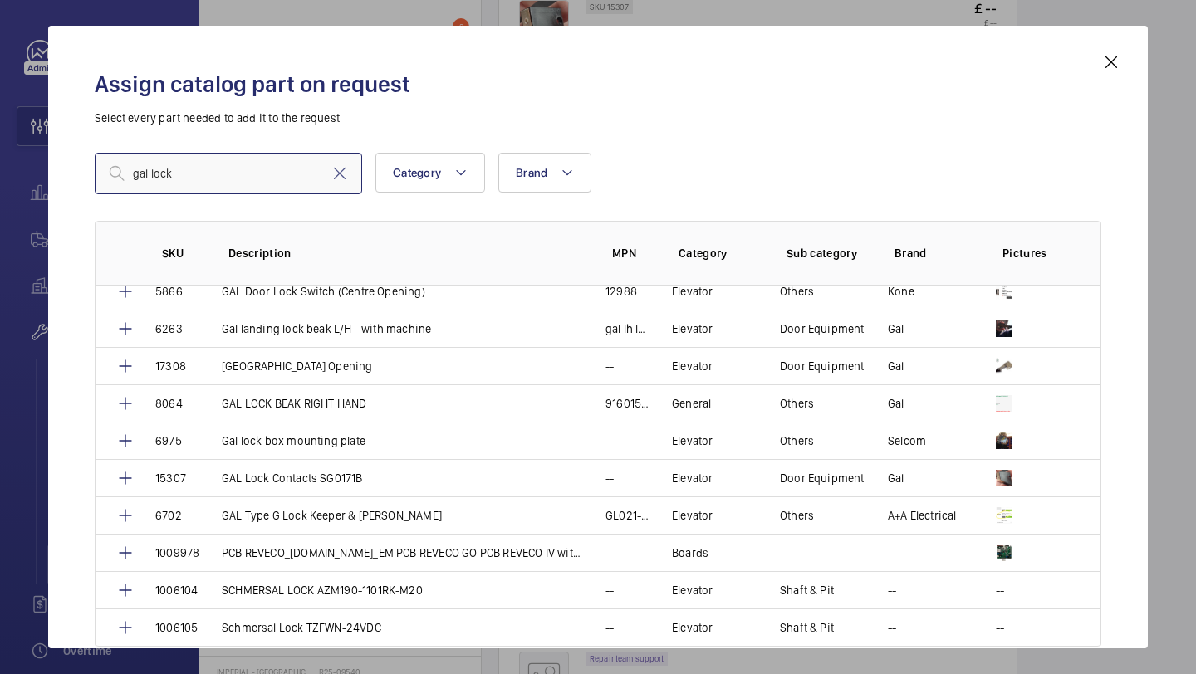
type input "gal lock"
click at [1119, 62] on mat-icon at bounding box center [1111, 62] width 20 height 20
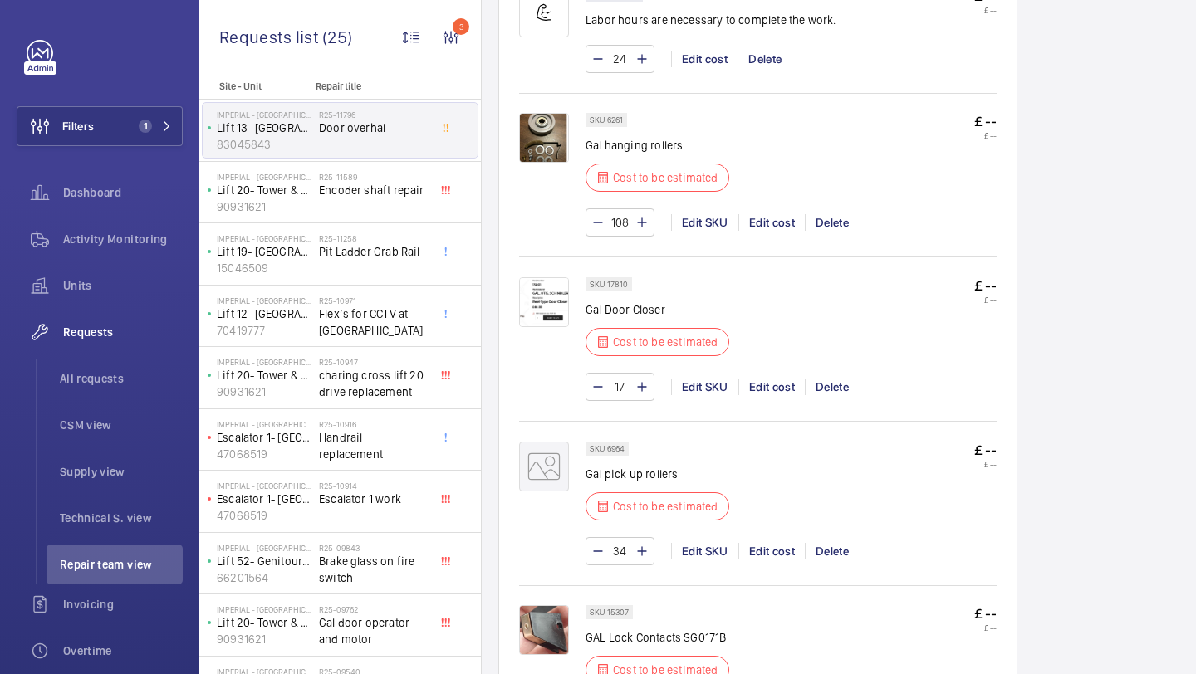
scroll to position [1139, 0]
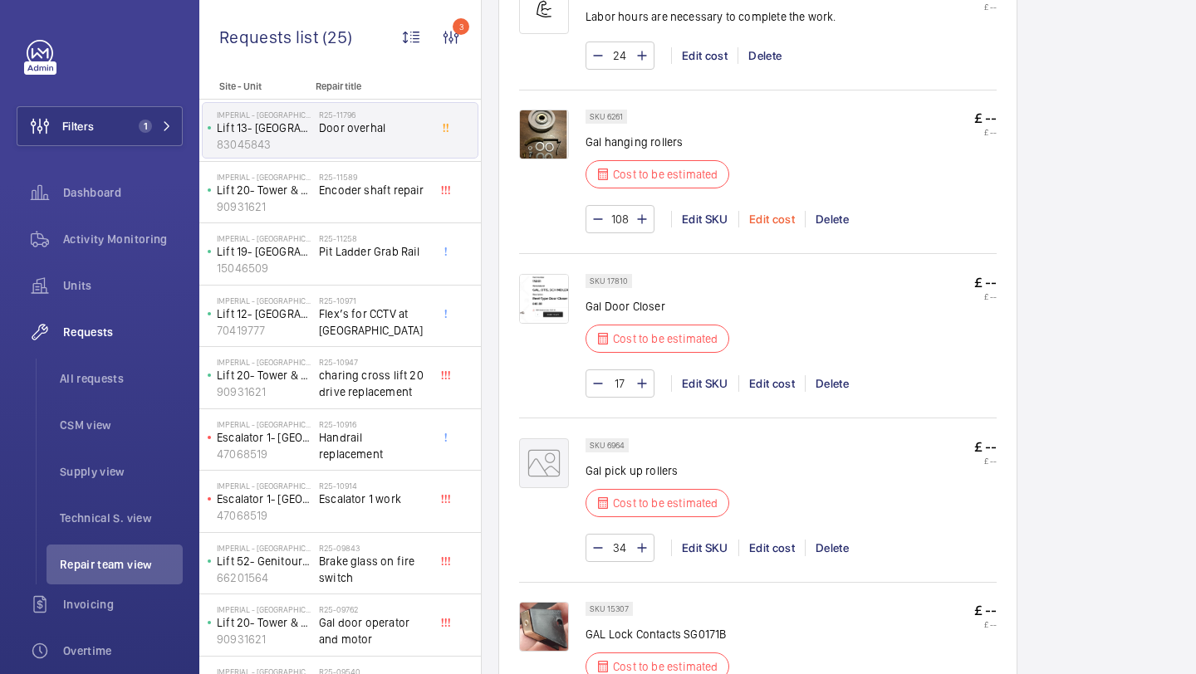
click at [781, 221] on div "Edit cost" at bounding box center [771, 219] width 66 height 17
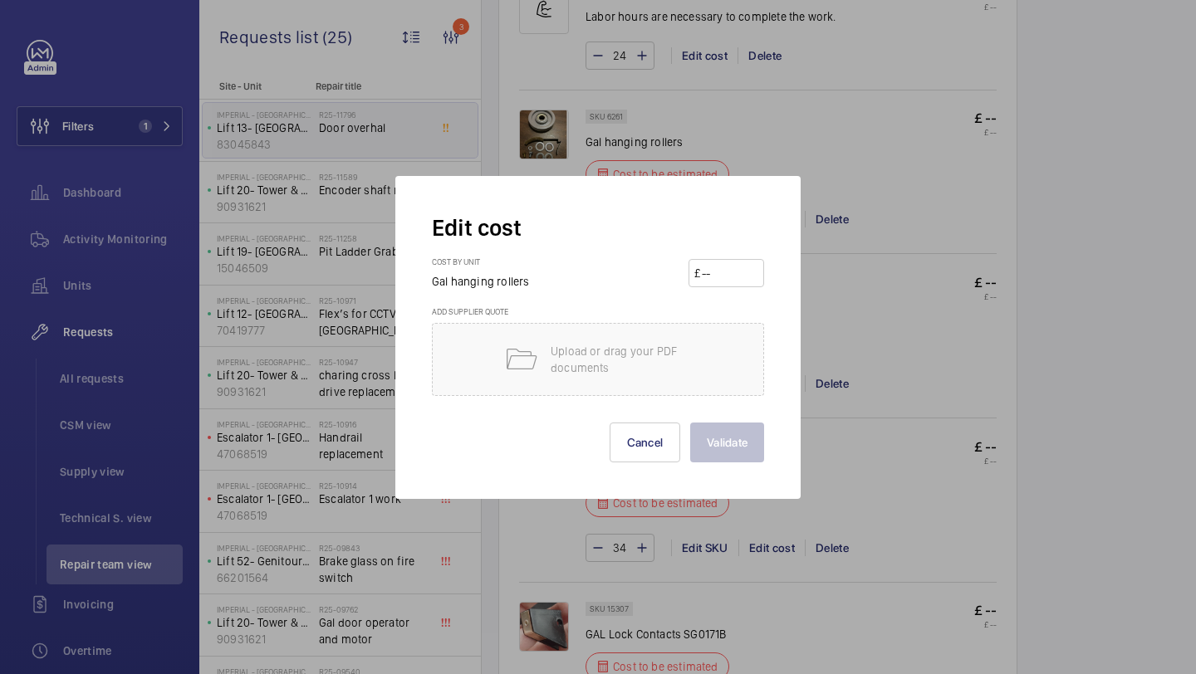
click at [728, 280] on input "number" at bounding box center [729, 273] width 58 height 27
type input "60"
click at [713, 452] on button "Validate" at bounding box center [727, 443] width 74 height 40
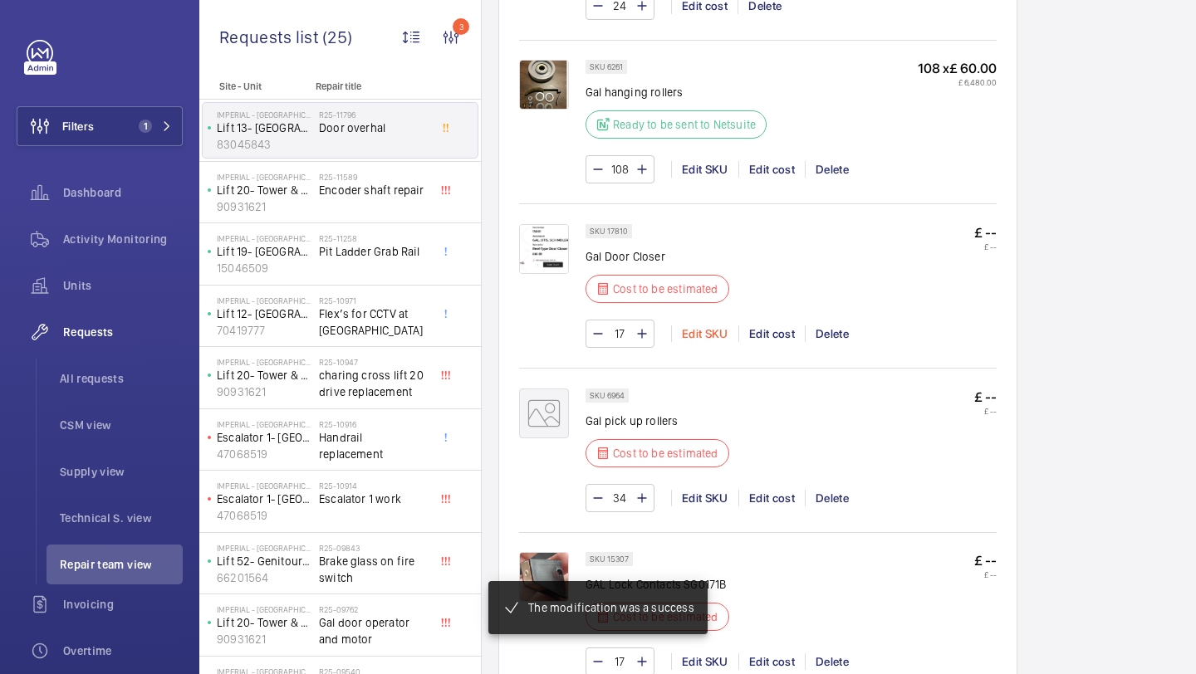
scroll to position [1192, 0]
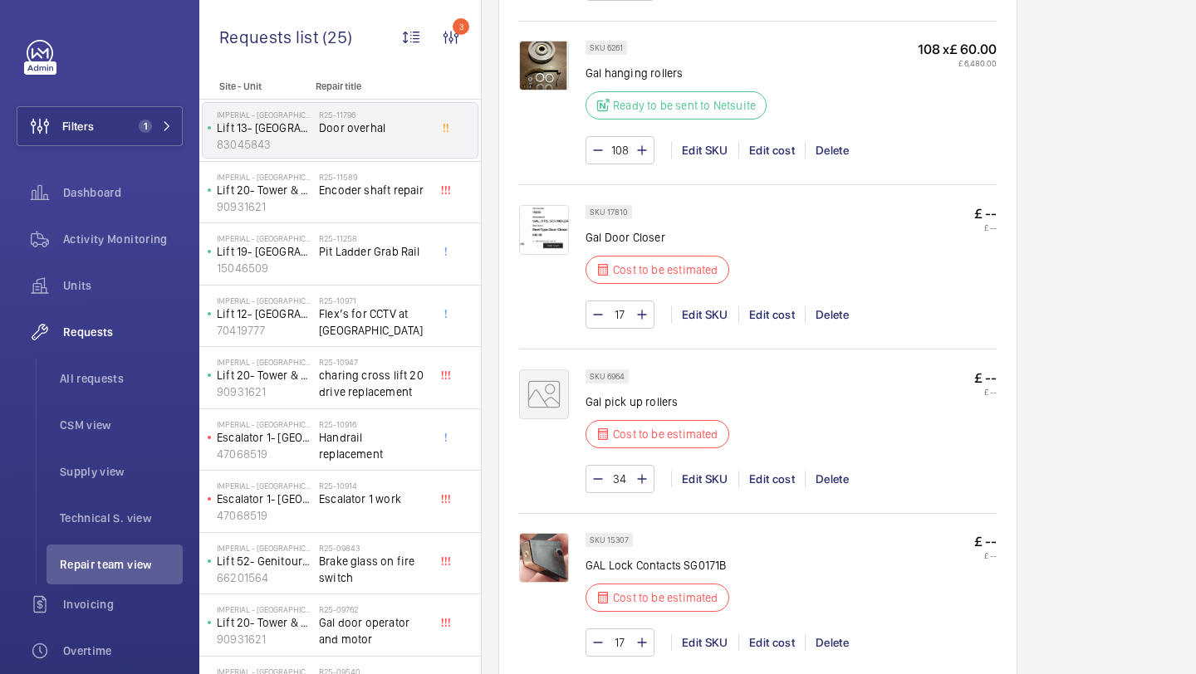
click at [553, 216] on img at bounding box center [544, 230] width 50 height 50
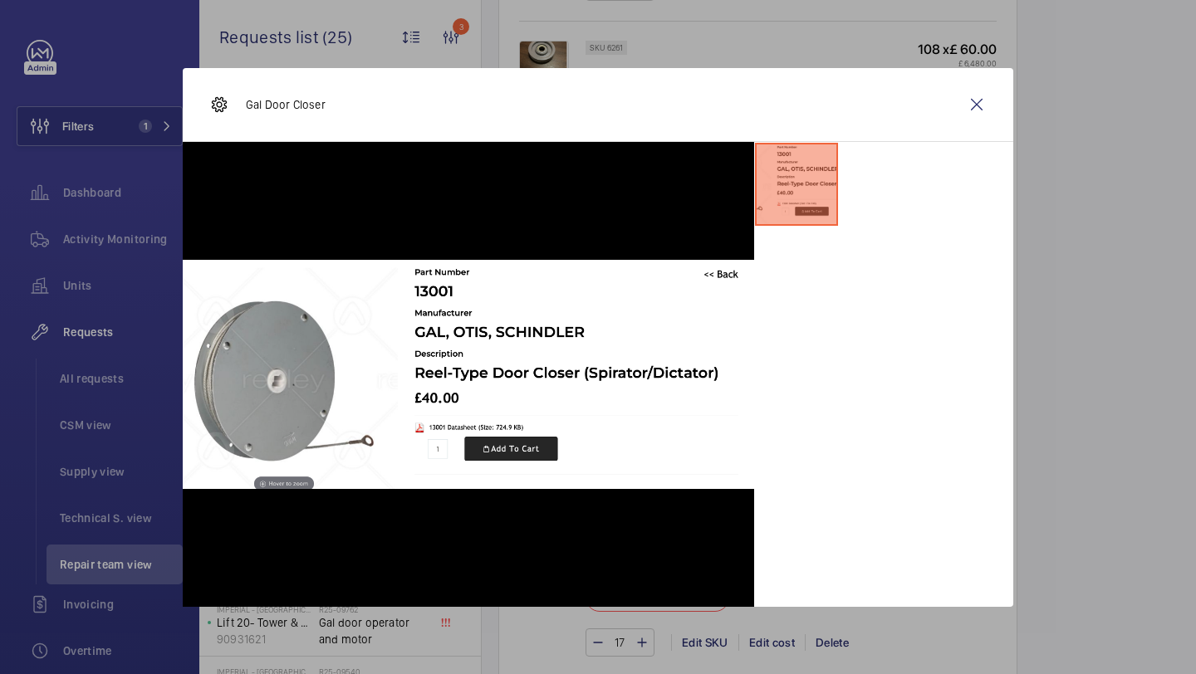
click at [980, 106] on wm-front-icon-button at bounding box center [977, 105] width 40 height 40
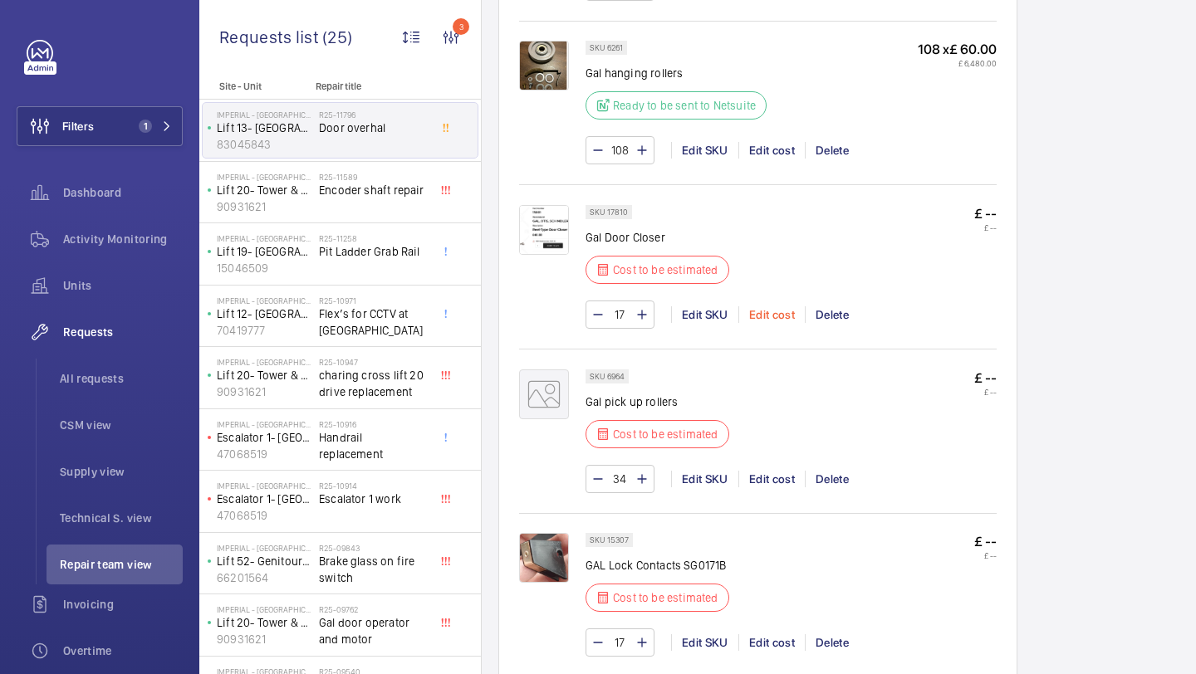
click at [773, 306] on div "Edit cost" at bounding box center [771, 314] width 66 height 17
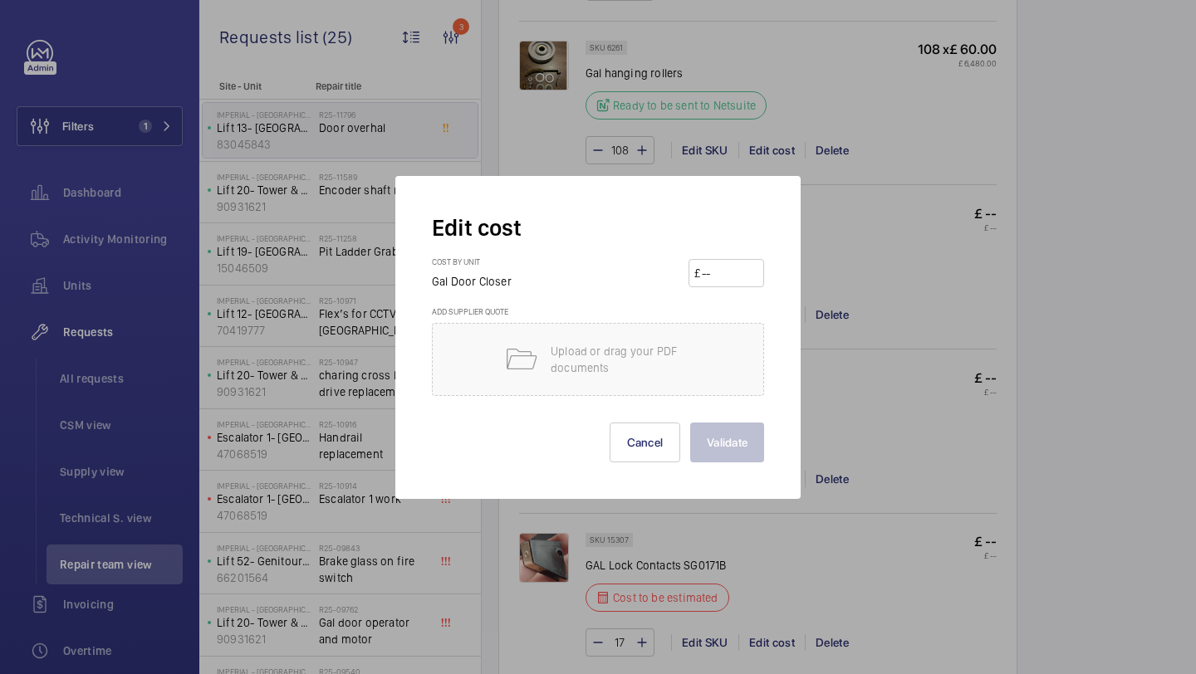
click at [723, 281] on input "number" at bounding box center [729, 273] width 58 height 27
type input "40"
click at [760, 443] on button "Validate" at bounding box center [727, 443] width 74 height 40
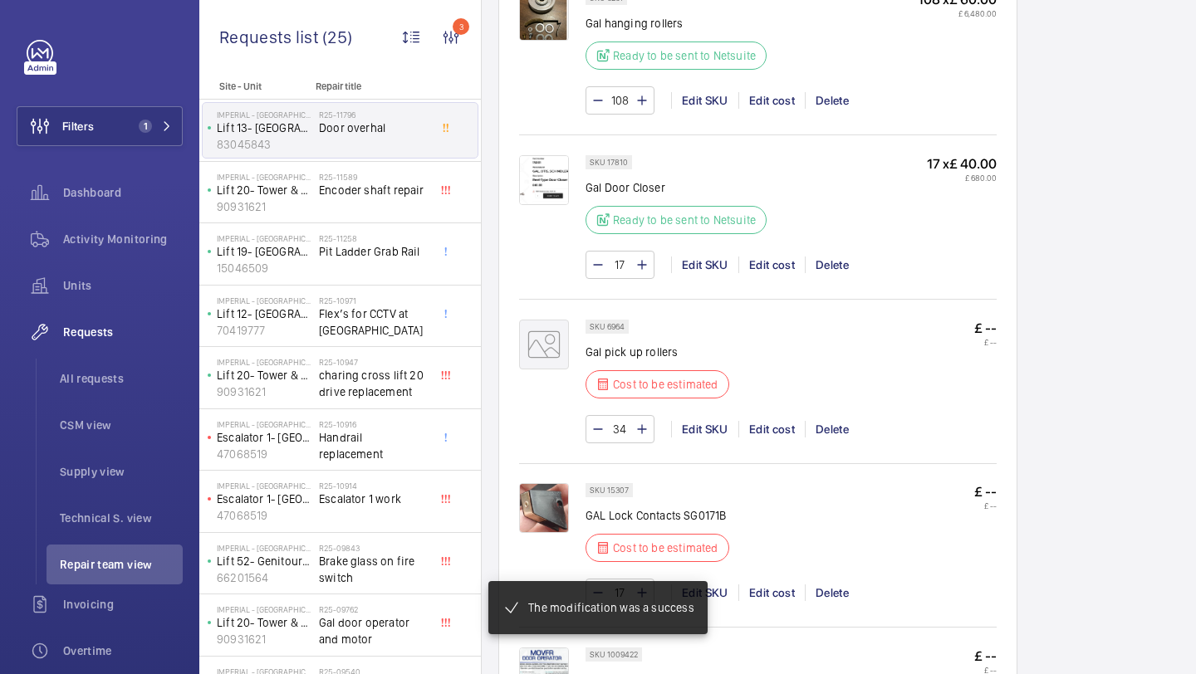
scroll to position [1278, 0]
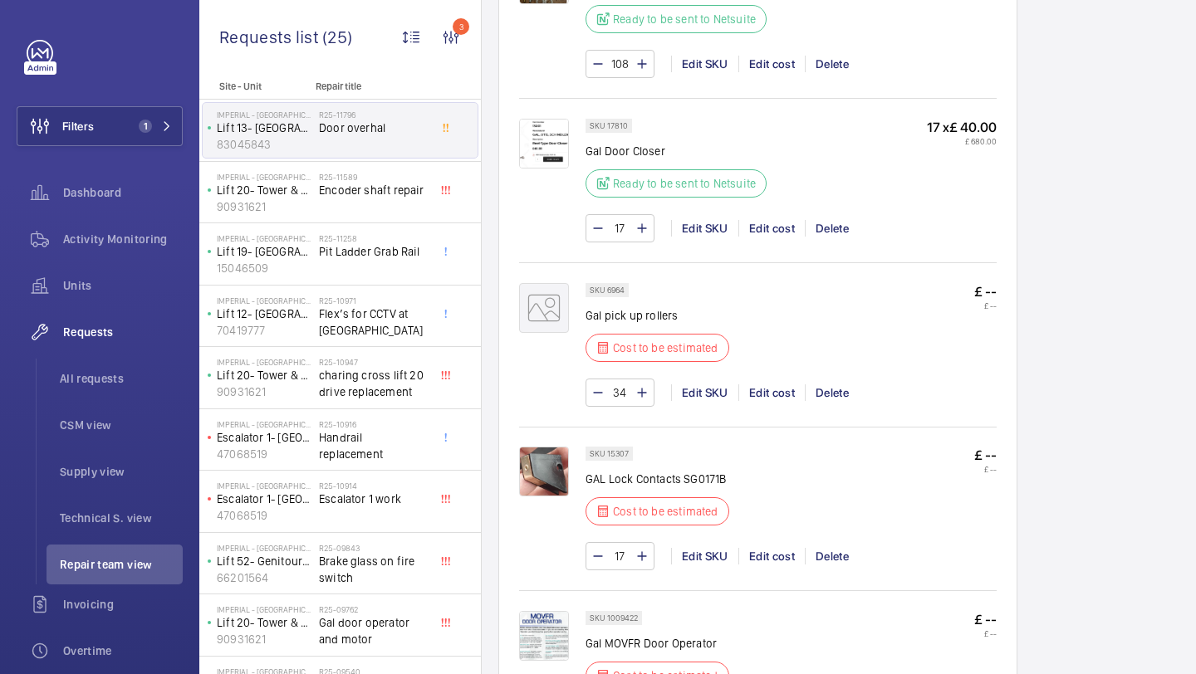
click at [548, 169] on img at bounding box center [544, 144] width 50 height 50
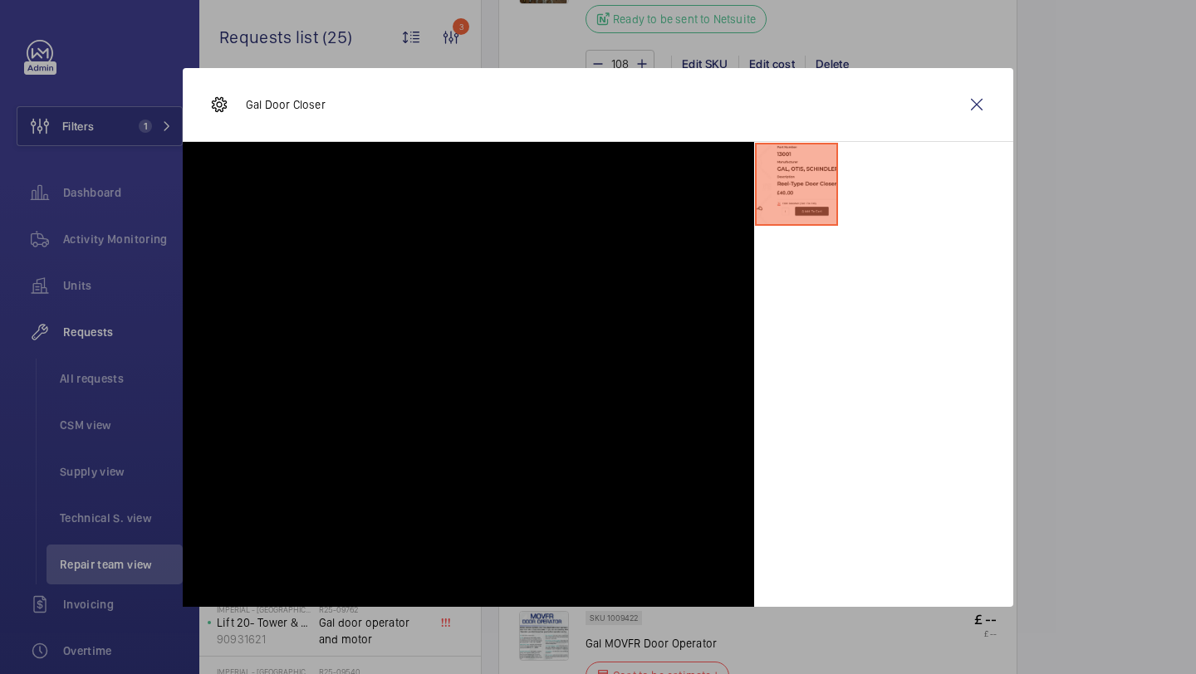
scroll to position [1214, 0]
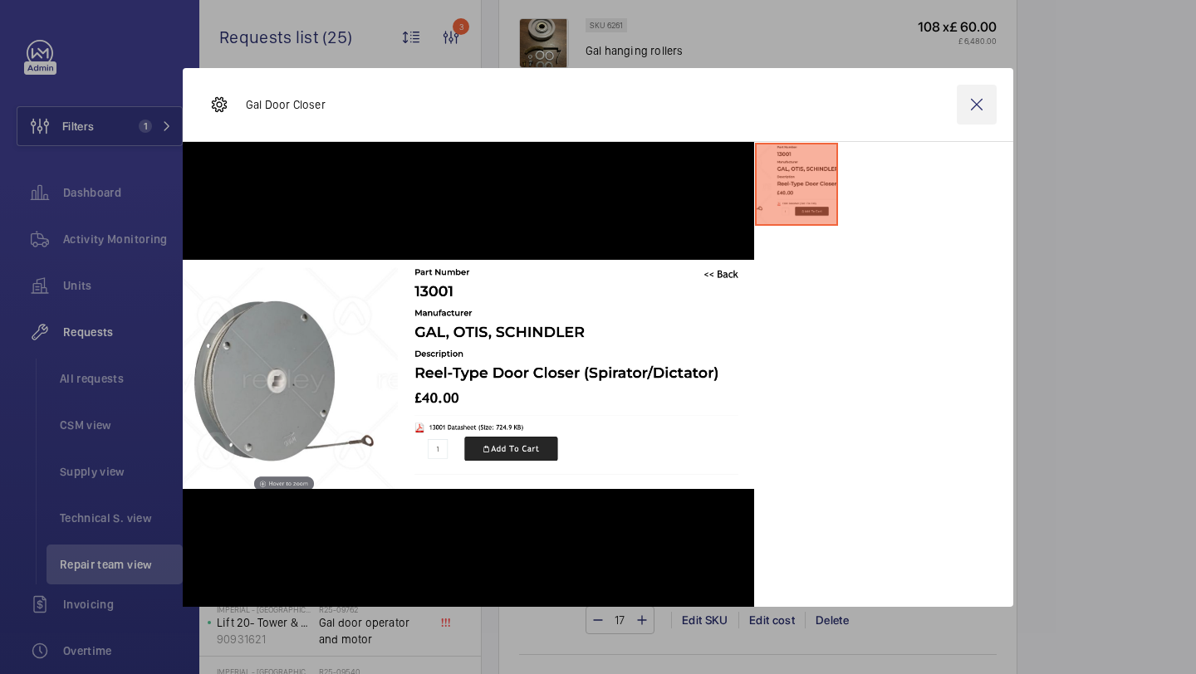
click at [994, 100] on wm-front-icon-button at bounding box center [977, 105] width 40 height 40
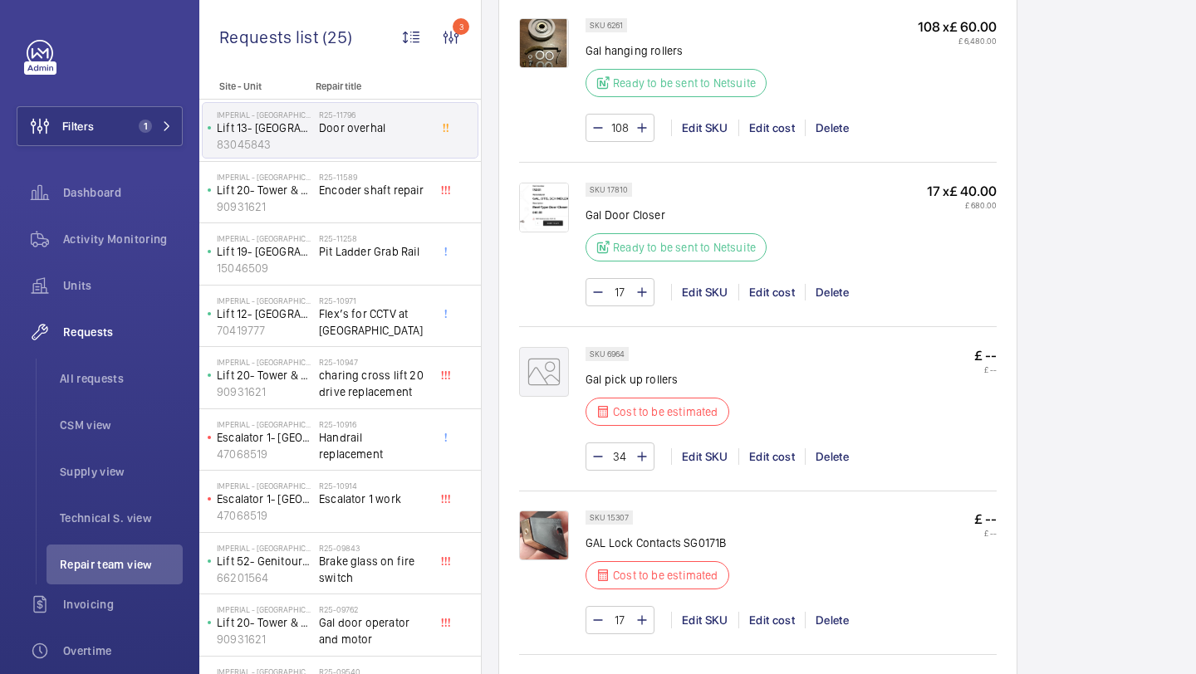
click at [982, 105] on div "108 x £ 60.00 £ 6,480.00" at bounding box center [957, 62] width 79 height 89
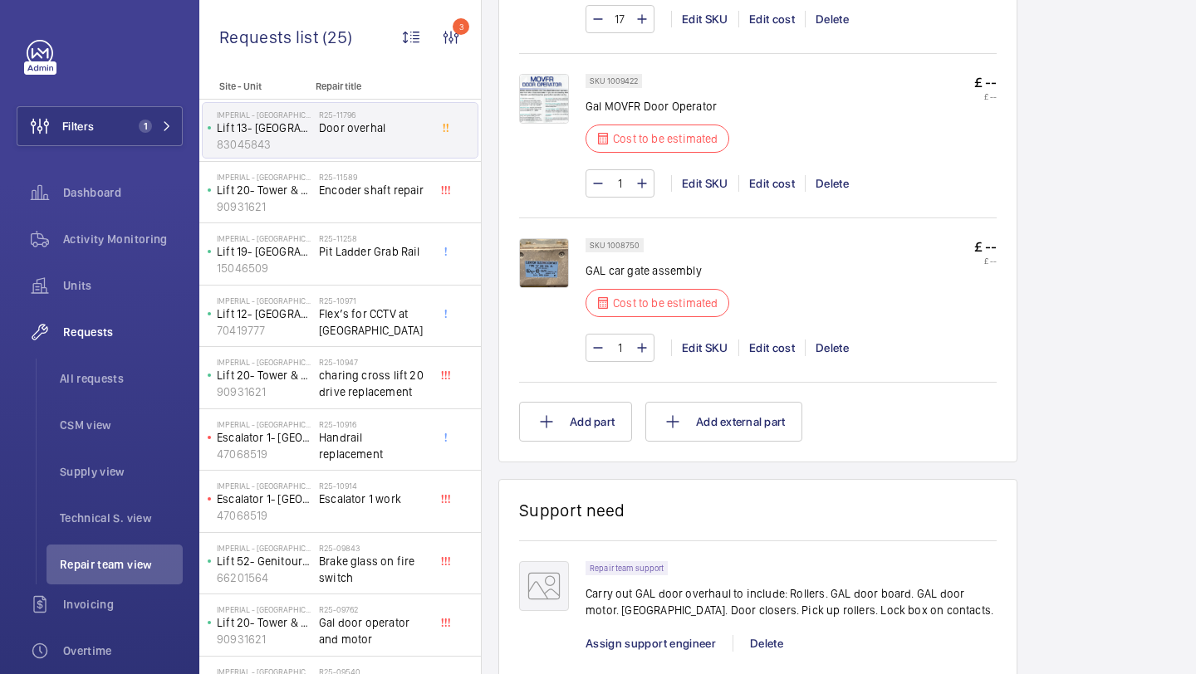
scroll to position [1813, 0]
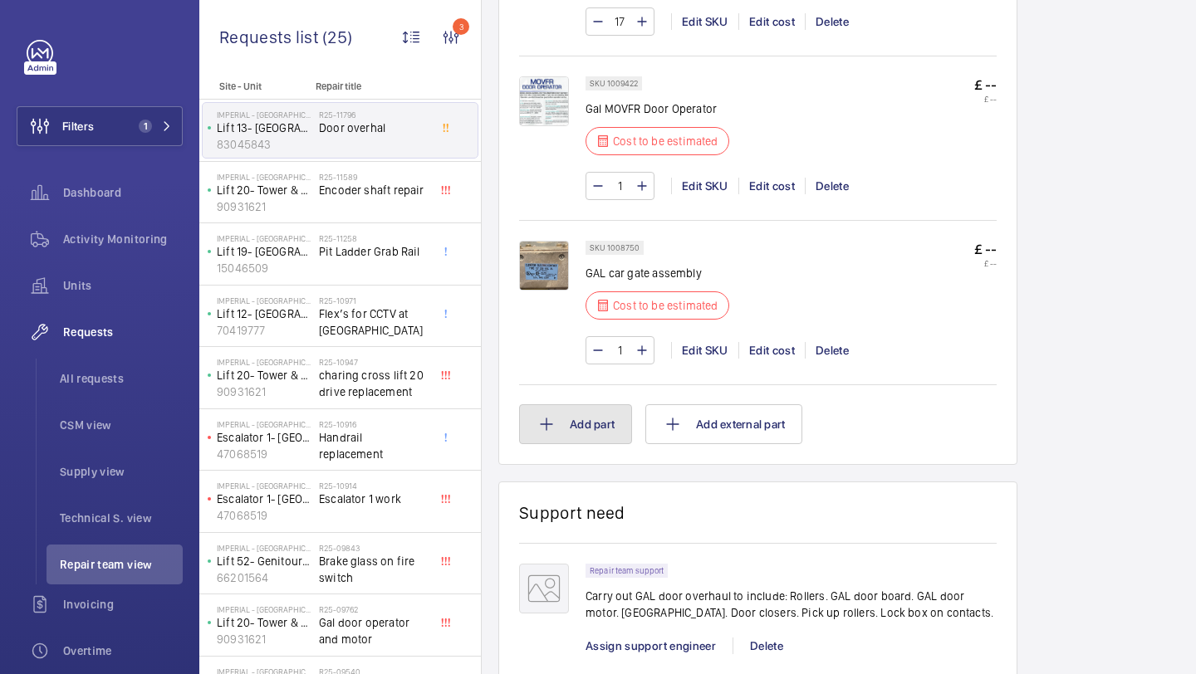
click at [618, 428] on button "Add part" at bounding box center [575, 424] width 113 height 40
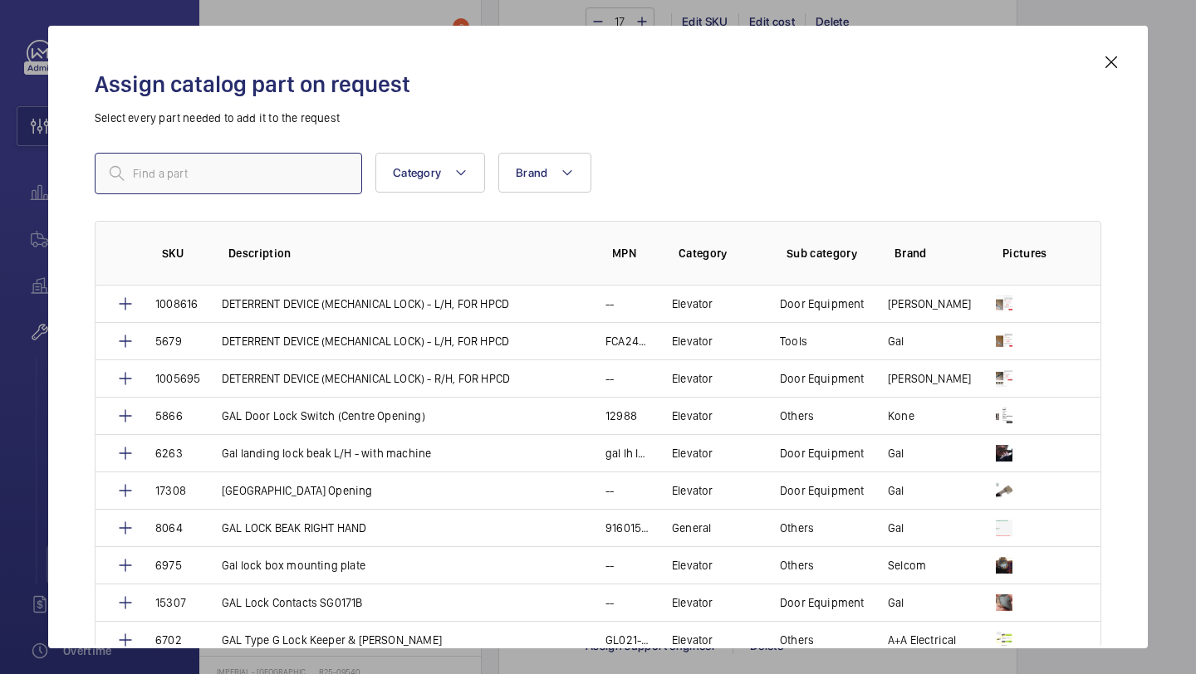
click at [205, 170] on input "text" at bounding box center [228, 174] width 267 height 42
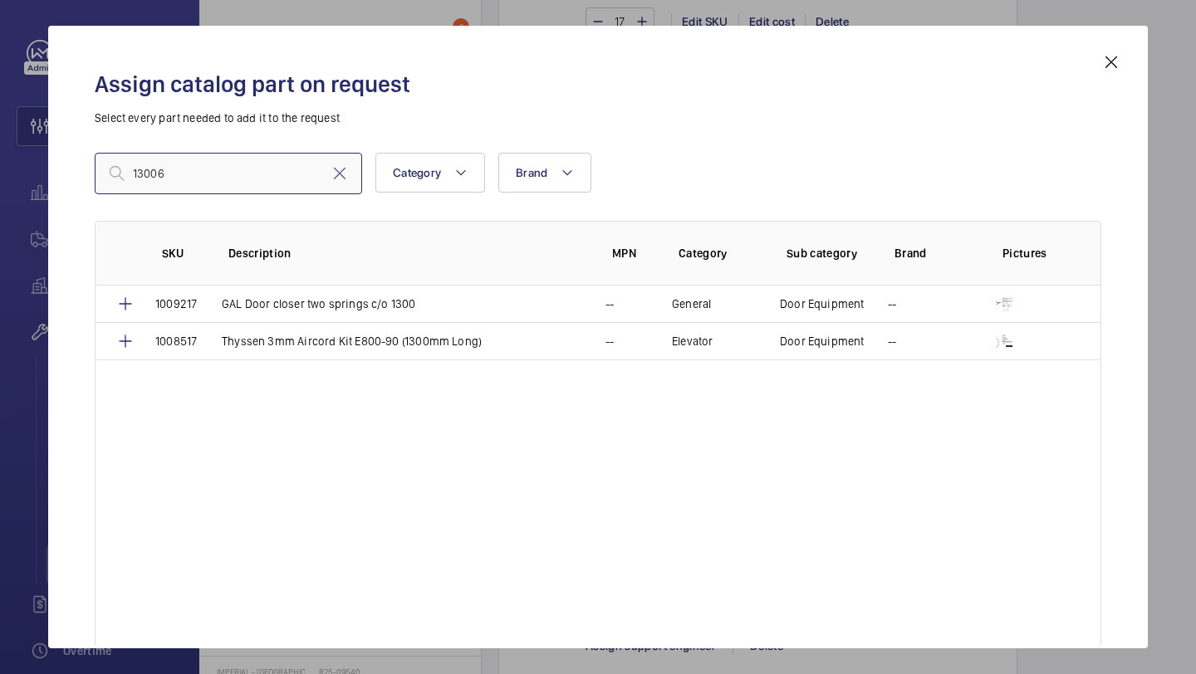
click at [183, 158] on input "13006" at bounding box center [228, 174] width 267 height 42
click at [183, 184] on input "13006" at bounding box center [228, 174] width 267 height 42
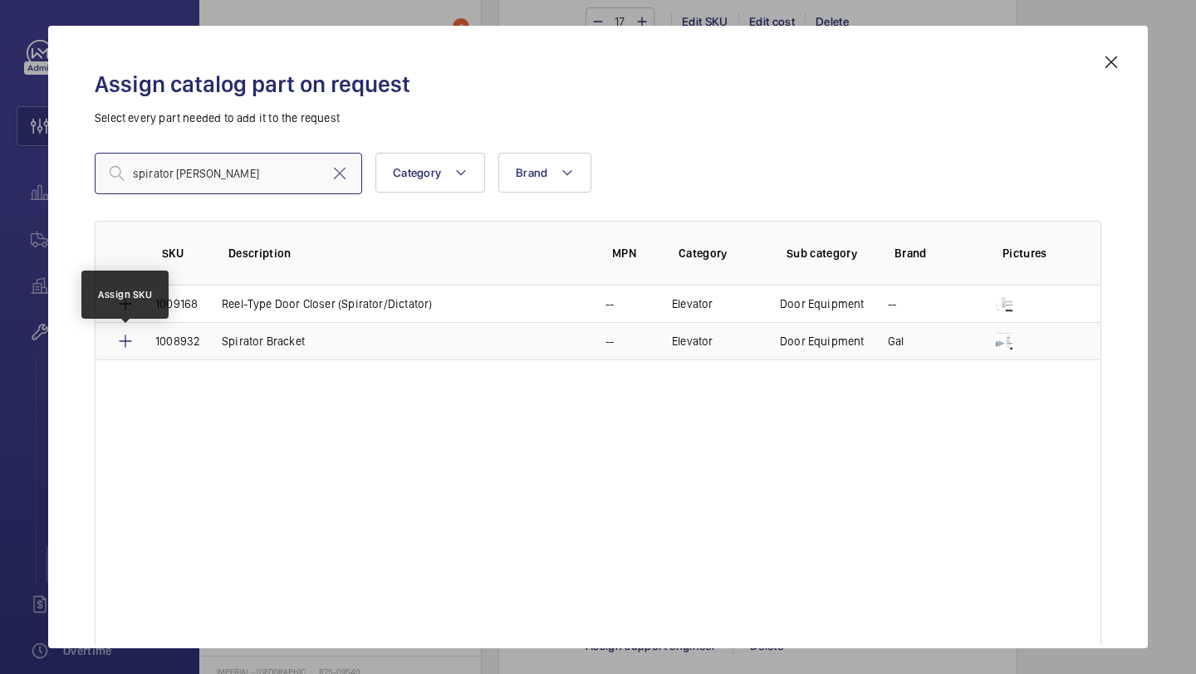
type input "spirator brack"
click at [120, 348] on mat-icon at bounding box center [125, 341] width 20 height 20
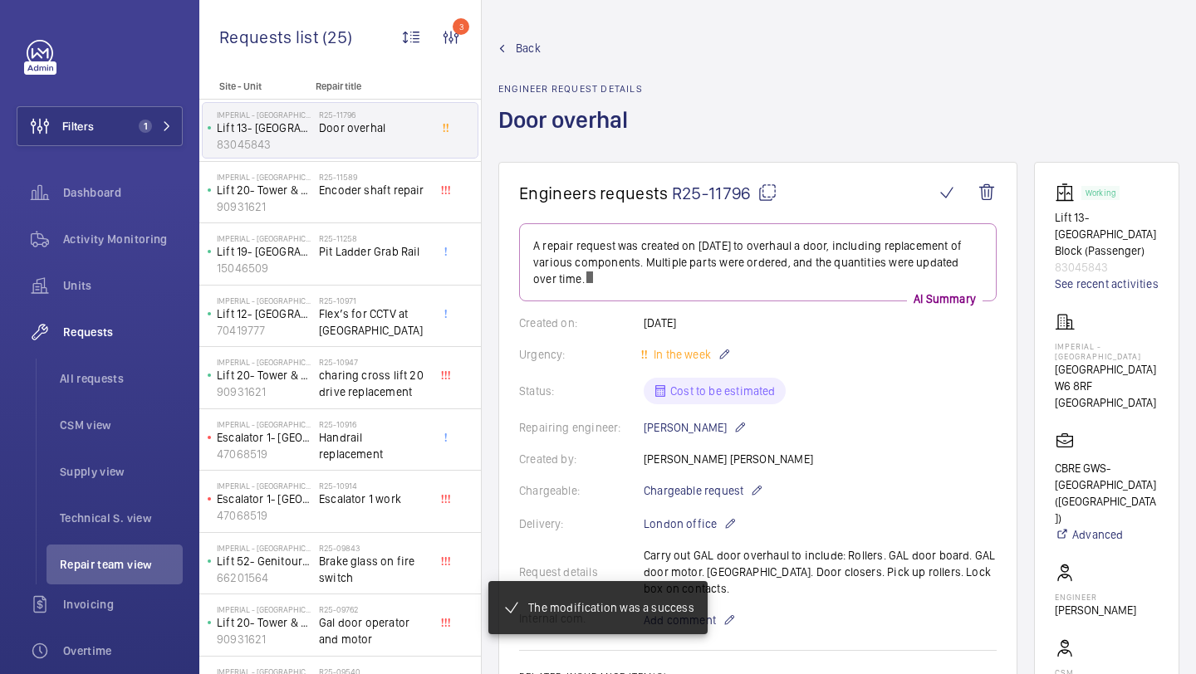
scroll to position [1872, 0]
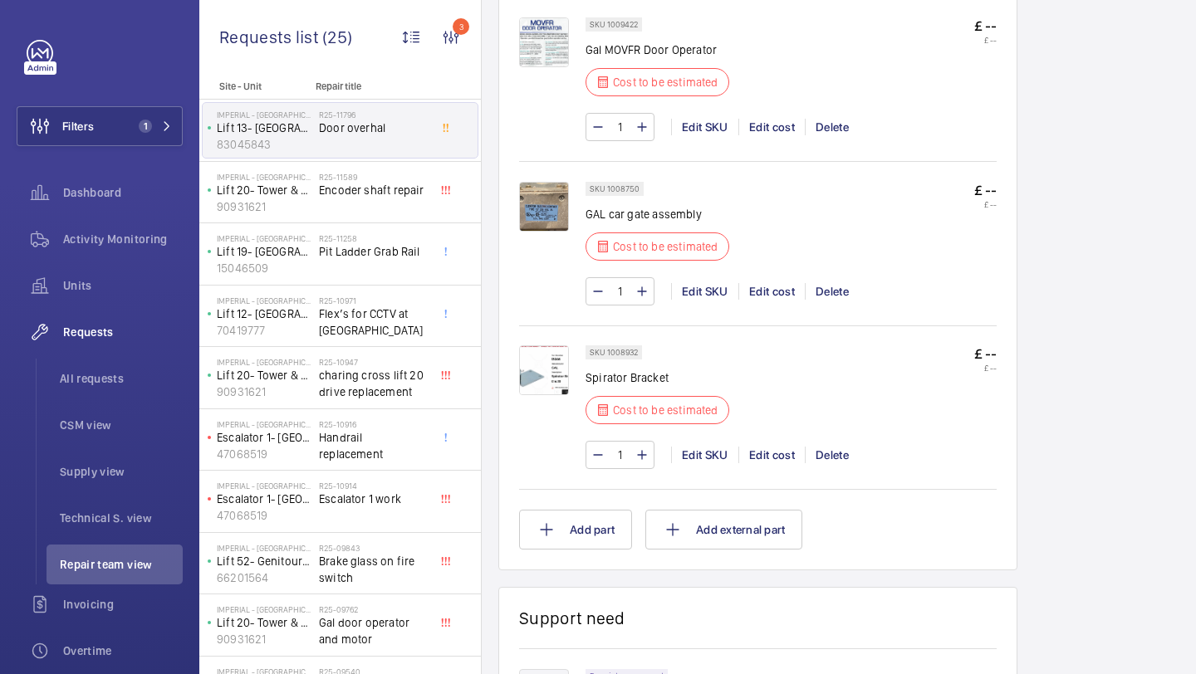
type input "17"
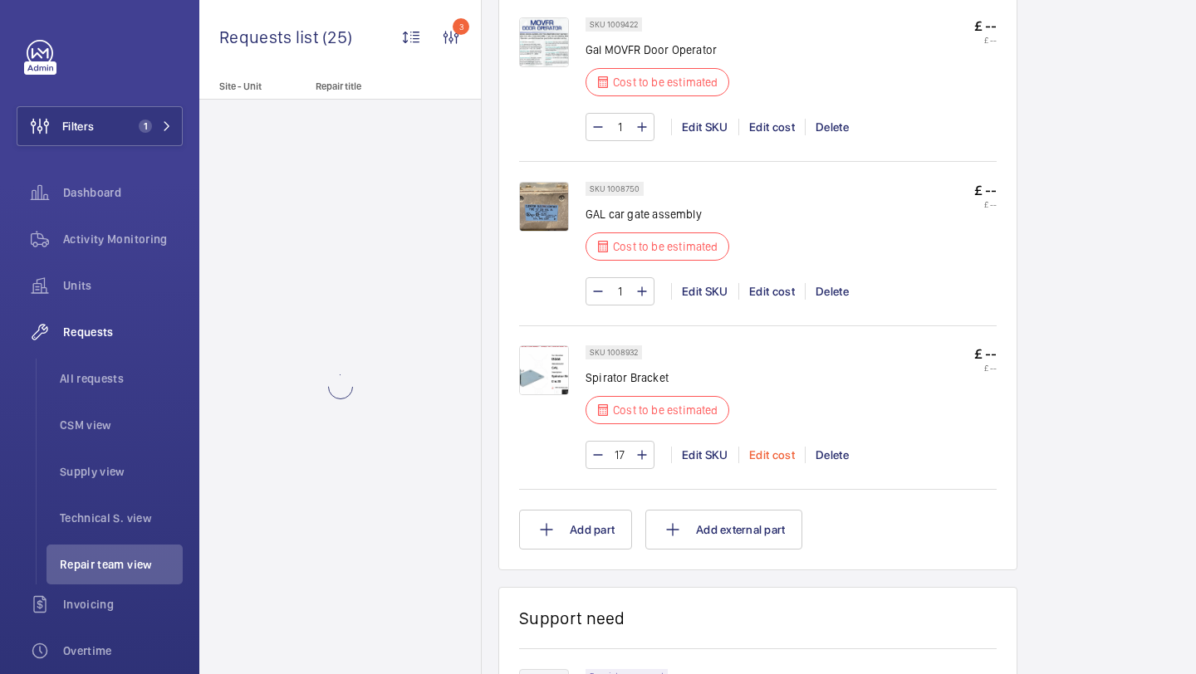
click at [774, 454] on div "Edit cost" at bounding box center [771, 455] width 66 height 17
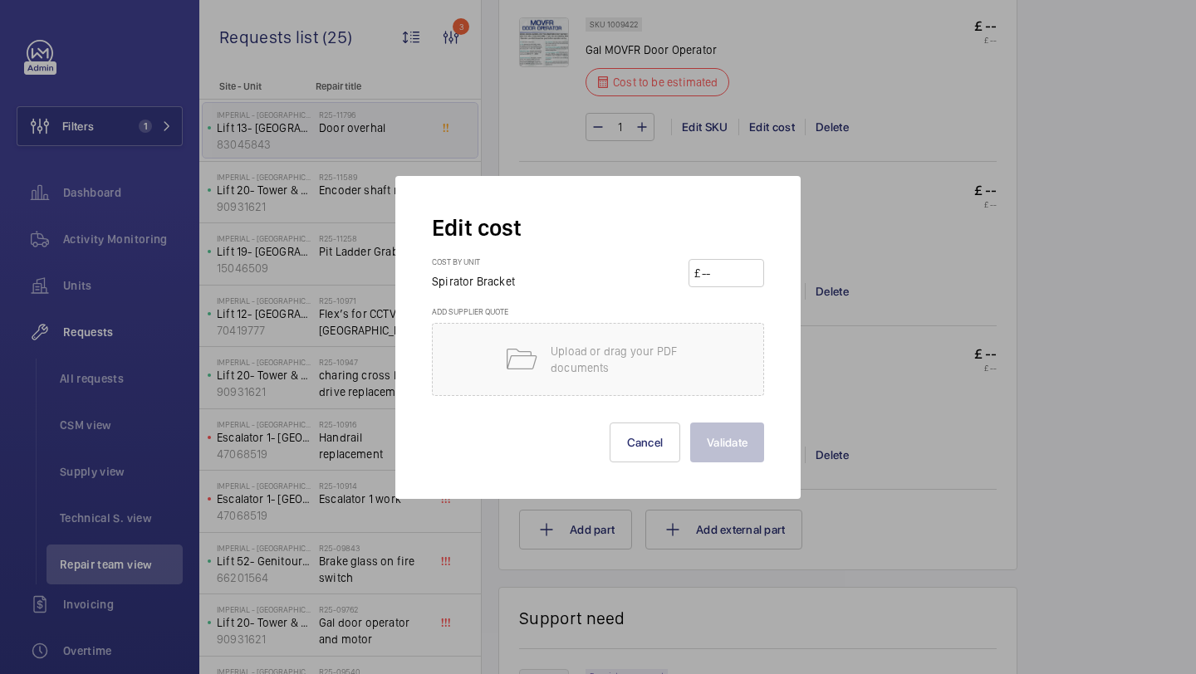
click at [709, 272] on input "number" at bounding box center [729, 273] width 58 height 27
click at [734, 272] on input "number" at bounding box center [729, 273] width 58 height 27
type input "16"
click at [718, 446] on button "Validate" at bounding box center [727, 443] width 74 height 40
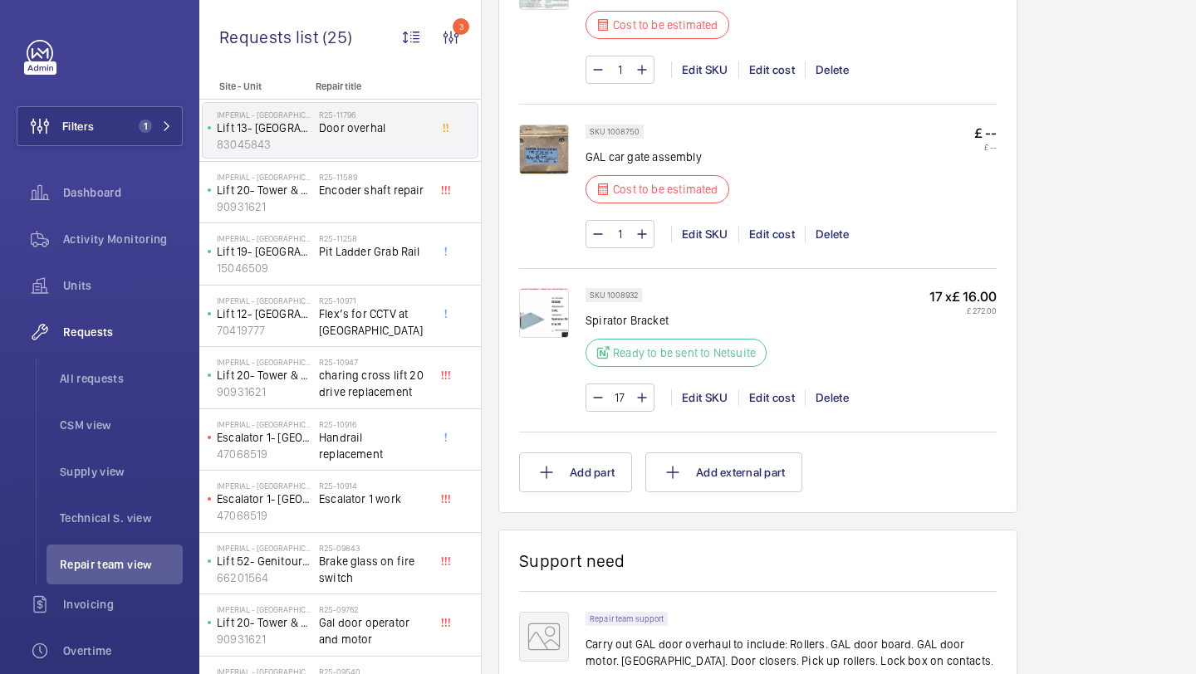
scroll to position [1832, 0]
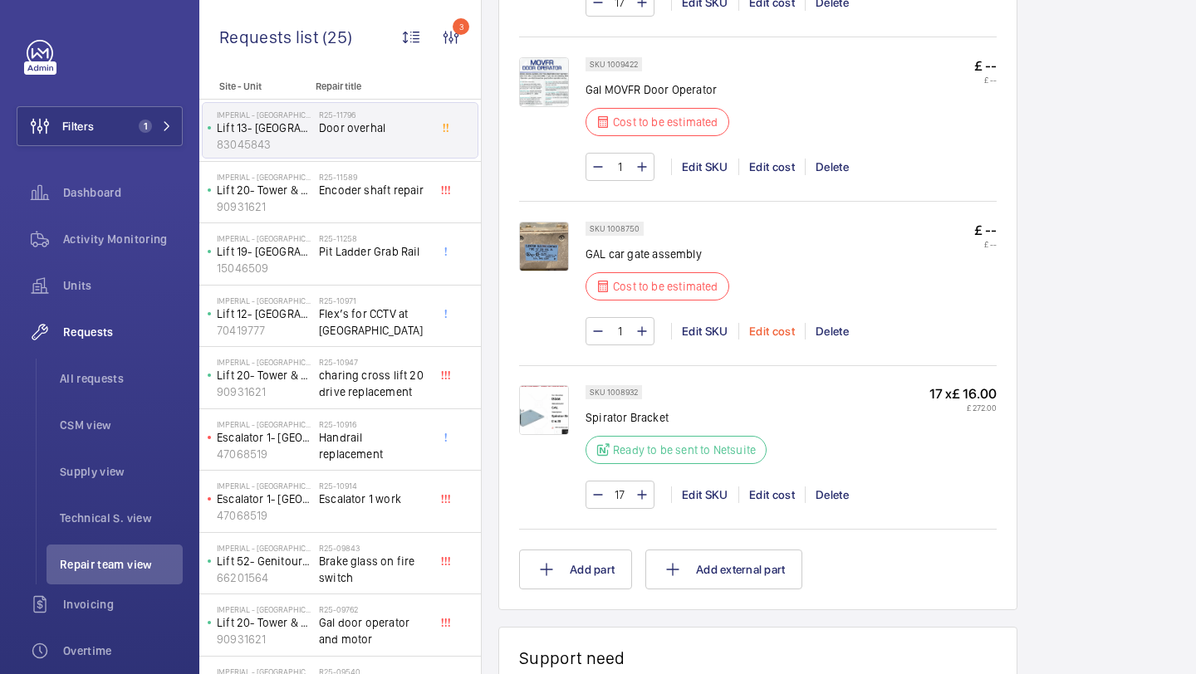
click at [772, 323] on div "Edit cost" at bounding box center [771, 331] width 66 height 17
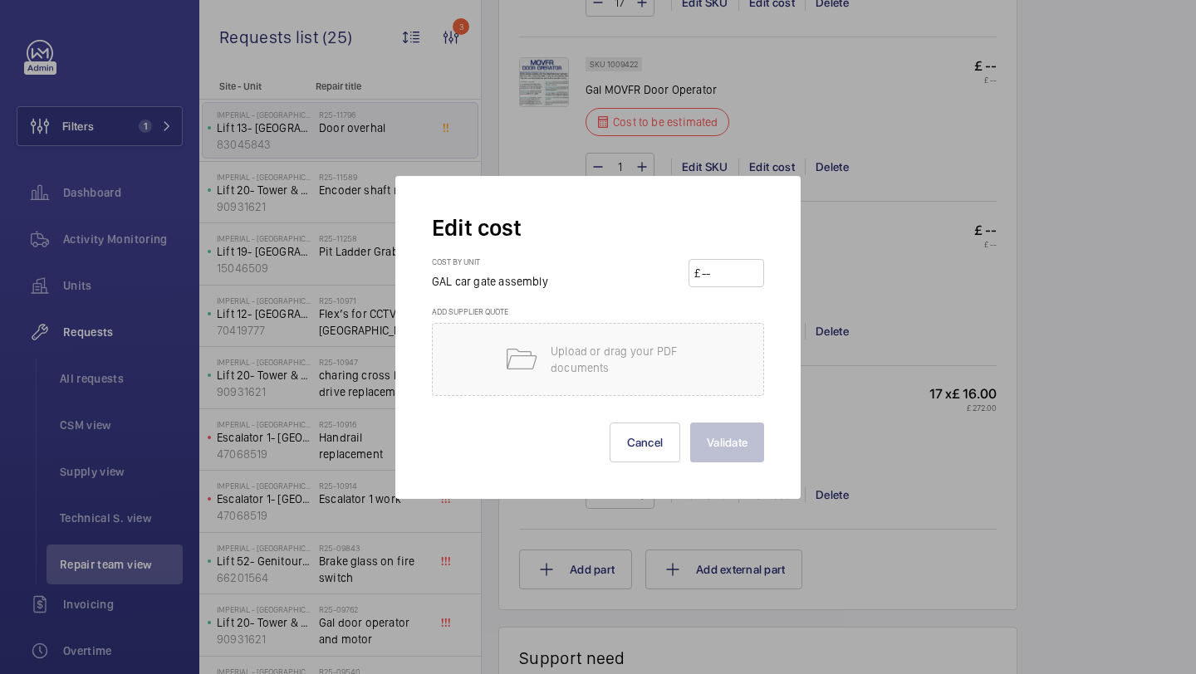
click at [733, 264] on input "number" at bounding box center [729, 273] width 58 height 27
type input "138"
click at [739, 472] on div "Edit cost Cost by unit GAL car gate assembly £ 138 Add supplier quote Upload or…" at bounding box center [597, 337] width 405 height 323
click at [739, 460] on button "Validate" at bounding box center [727, 443] width 74 height 40
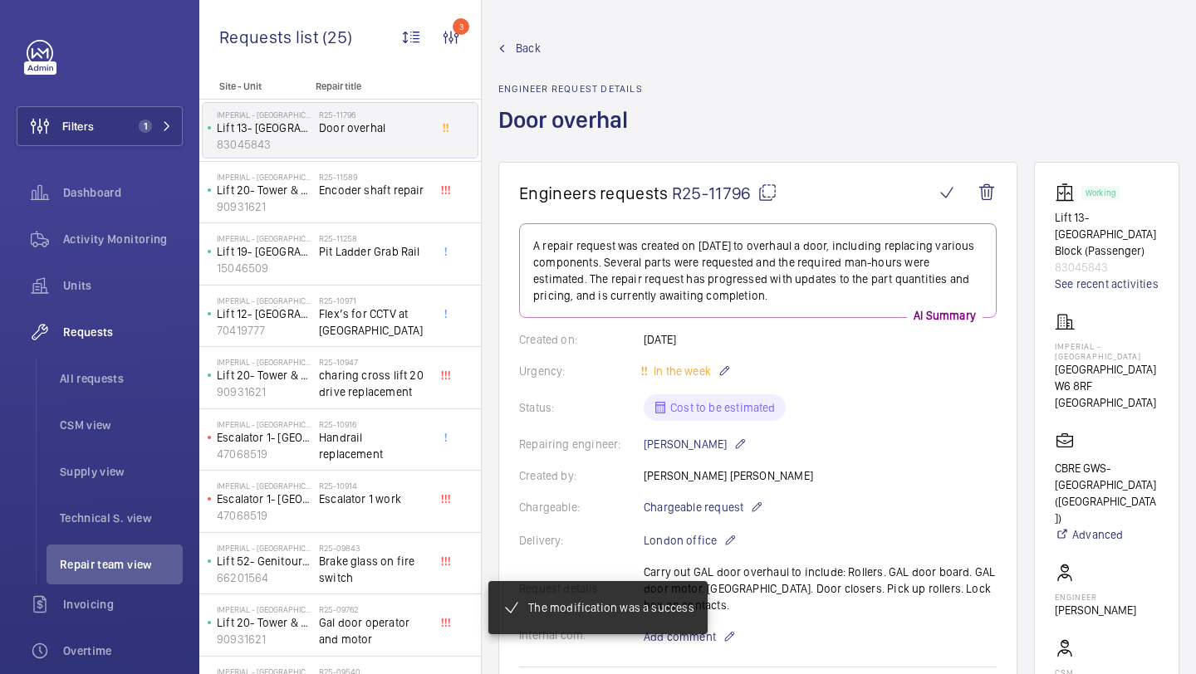
scroll to position [1611, 0]
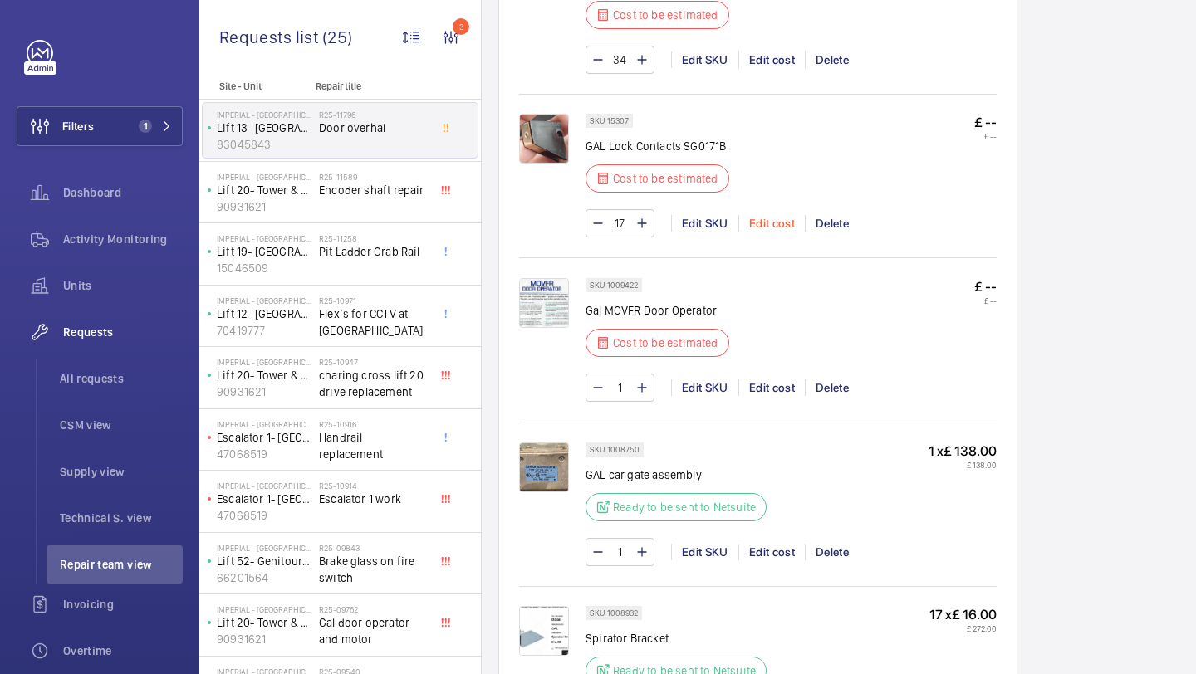
click at [773, 226] on div "Edit cost" at bounding box center [771, 223] width 66 height 17
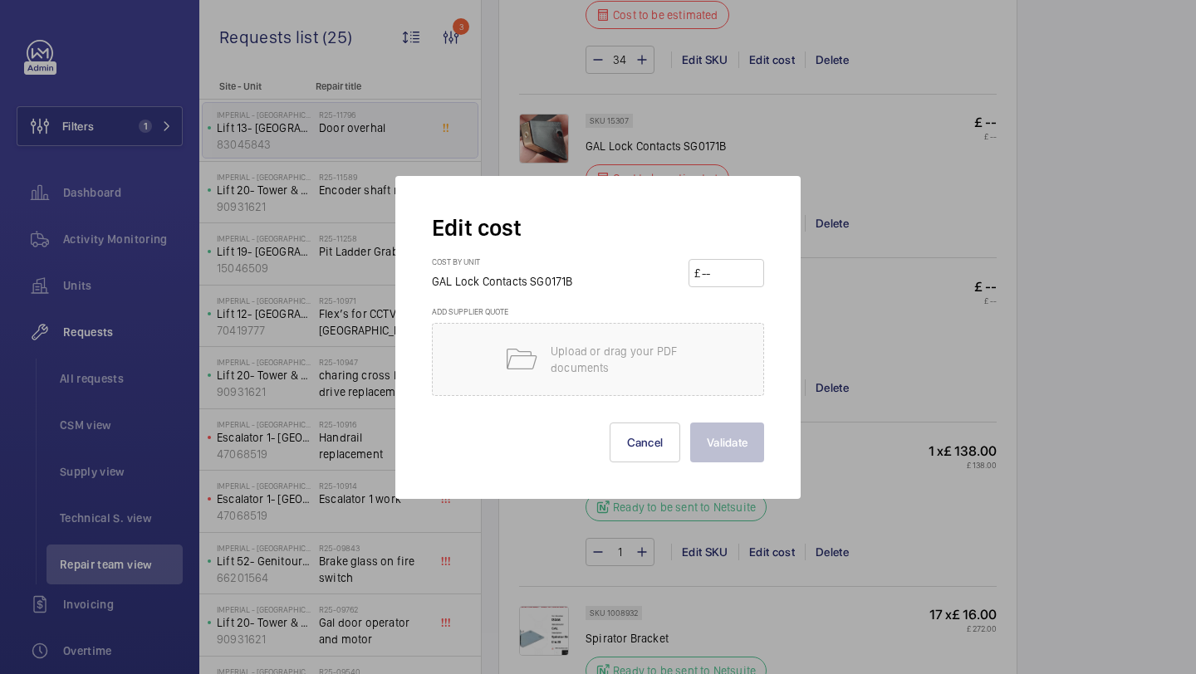
click at [756, 264] on input "number" at bounding box center [729, 273] width 58 height 27
type input "15"
click at [731, 428] on button "Validate" at bounding box center [727, 443] width 74 height 40
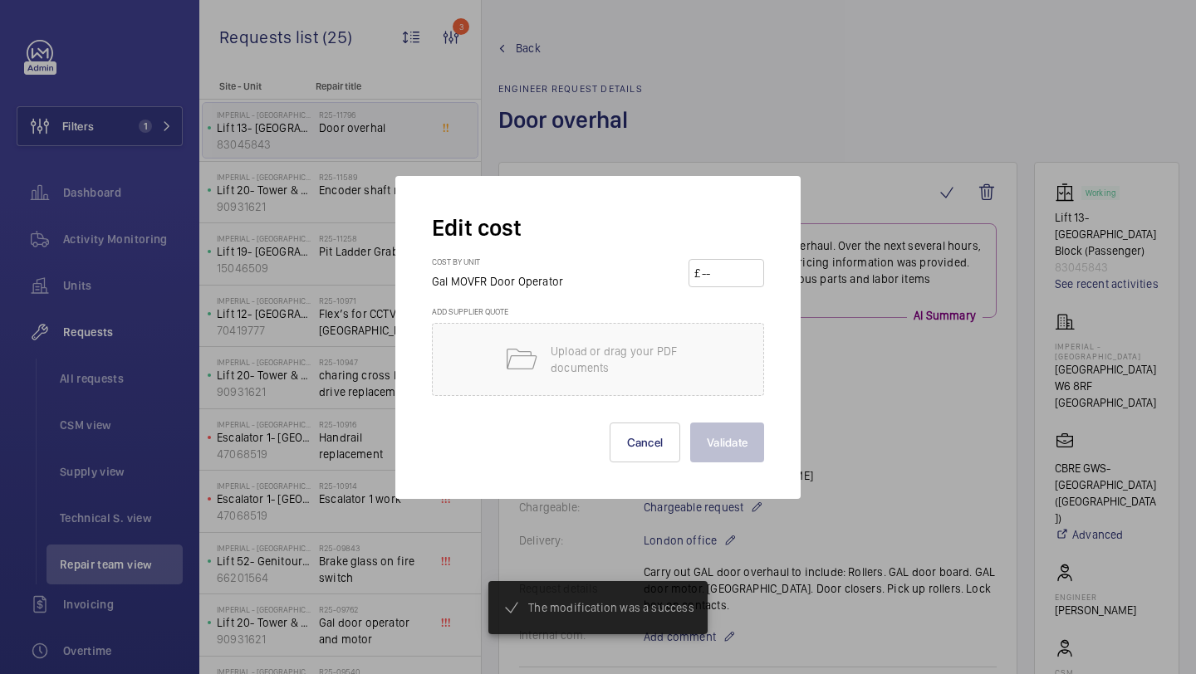
scroll to position [1681, 0]
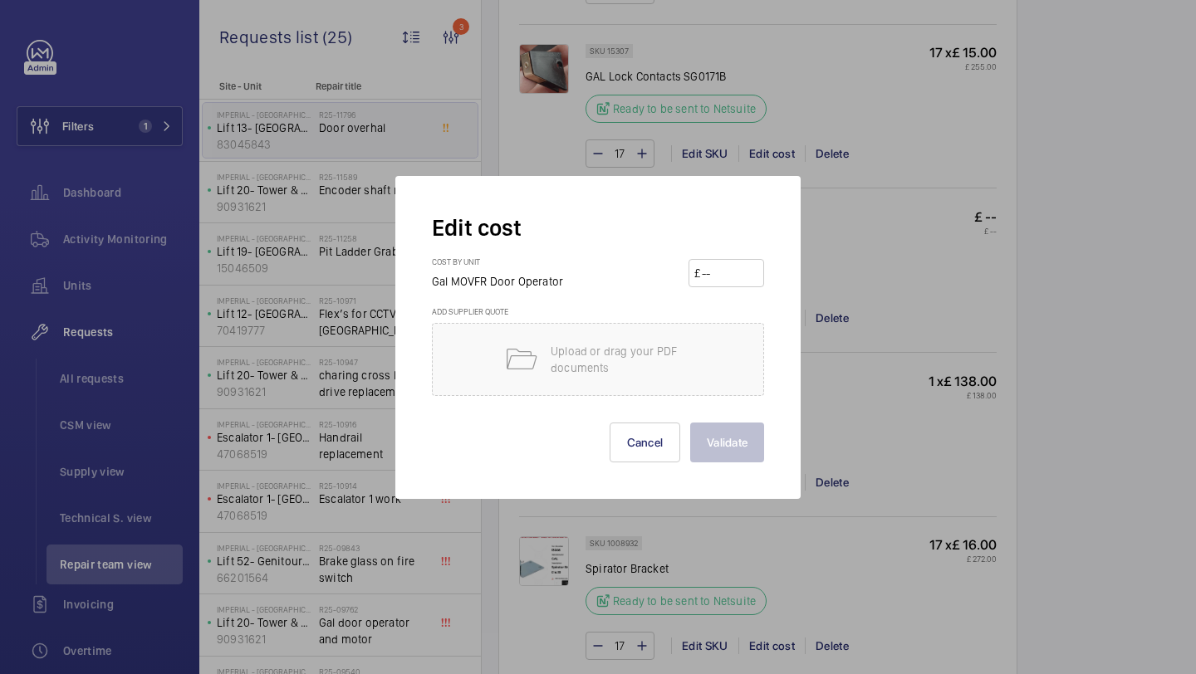
click at [723, 272] on input "number" at bounding box center [729, 273] width 58 height 27
type input "3500"
click at [737, 429] on button "Validate" at bounding box center [727, 443] width 74 height 40
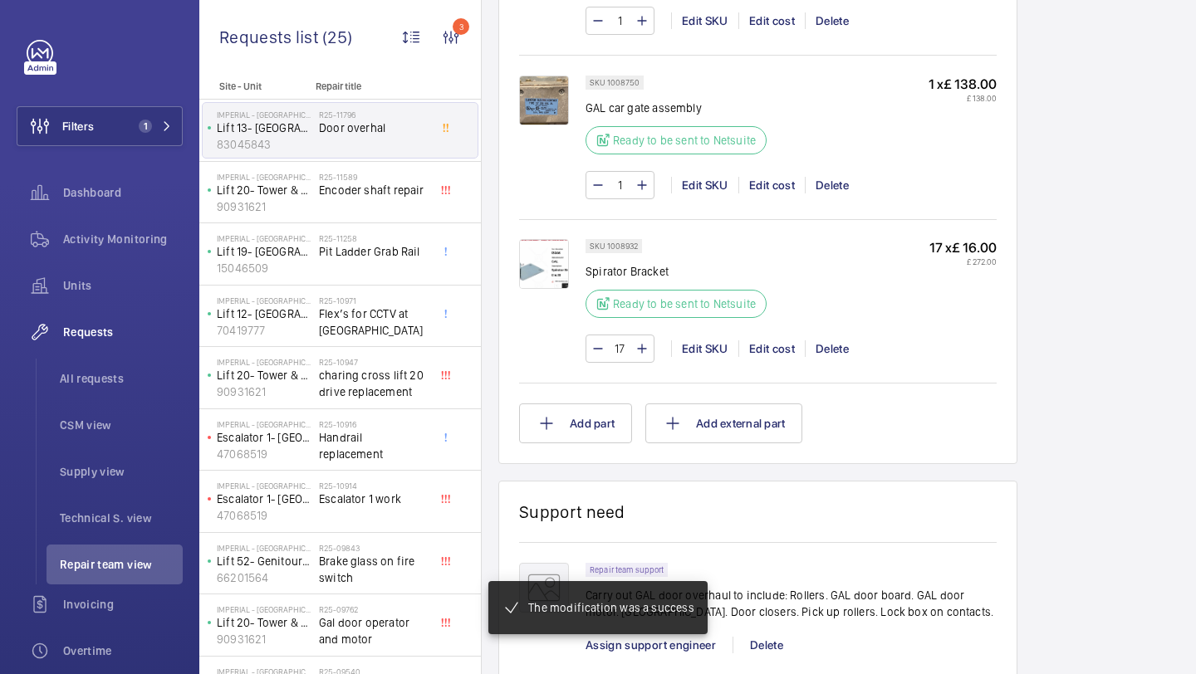
scroll to position [1363, 0]
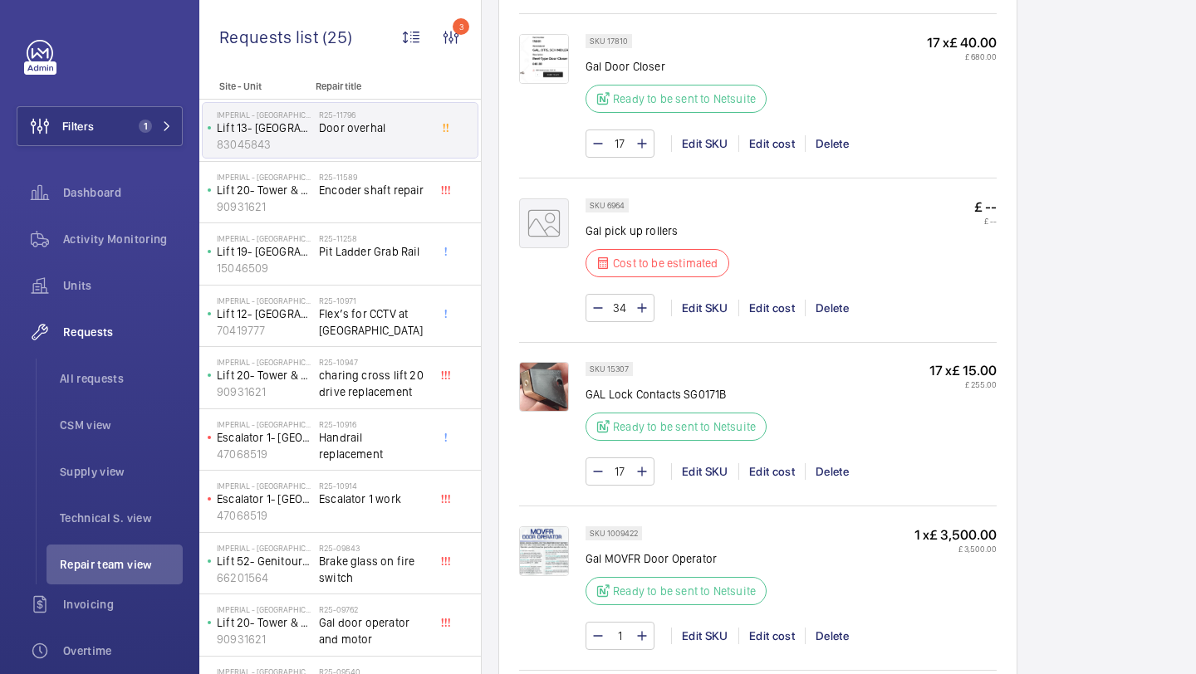
click at [551, 222] on mat-icon at bounding box center [544, 223] width 50 height 50
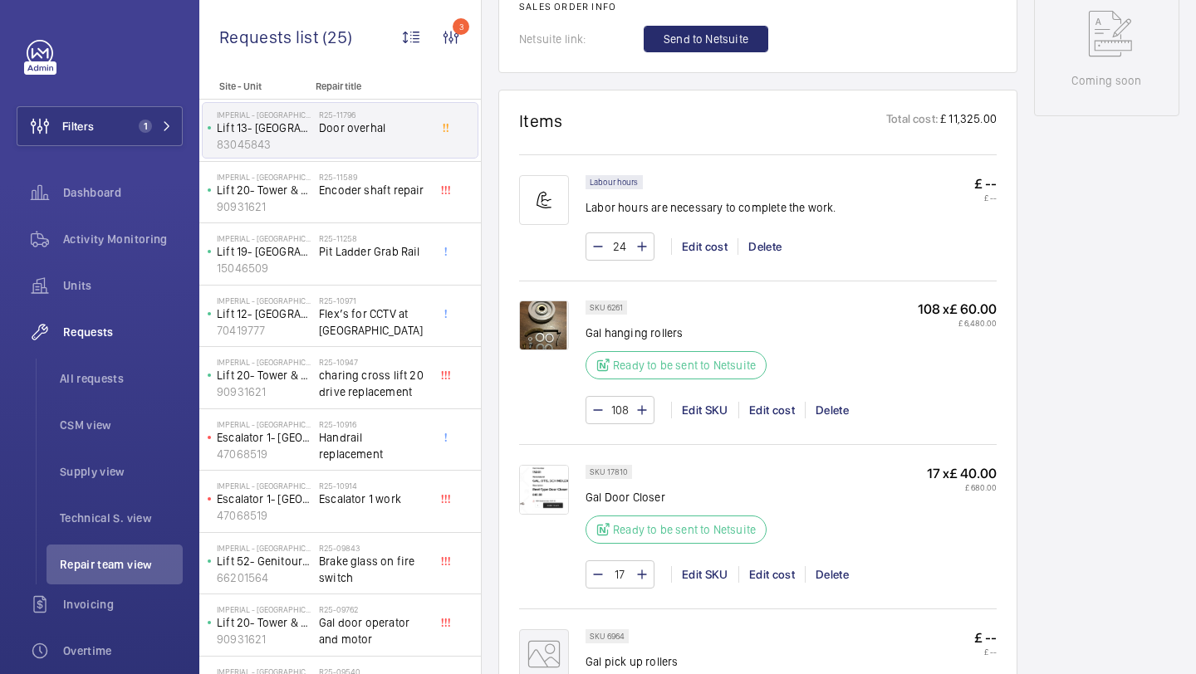
scroll to position [1258, 0]
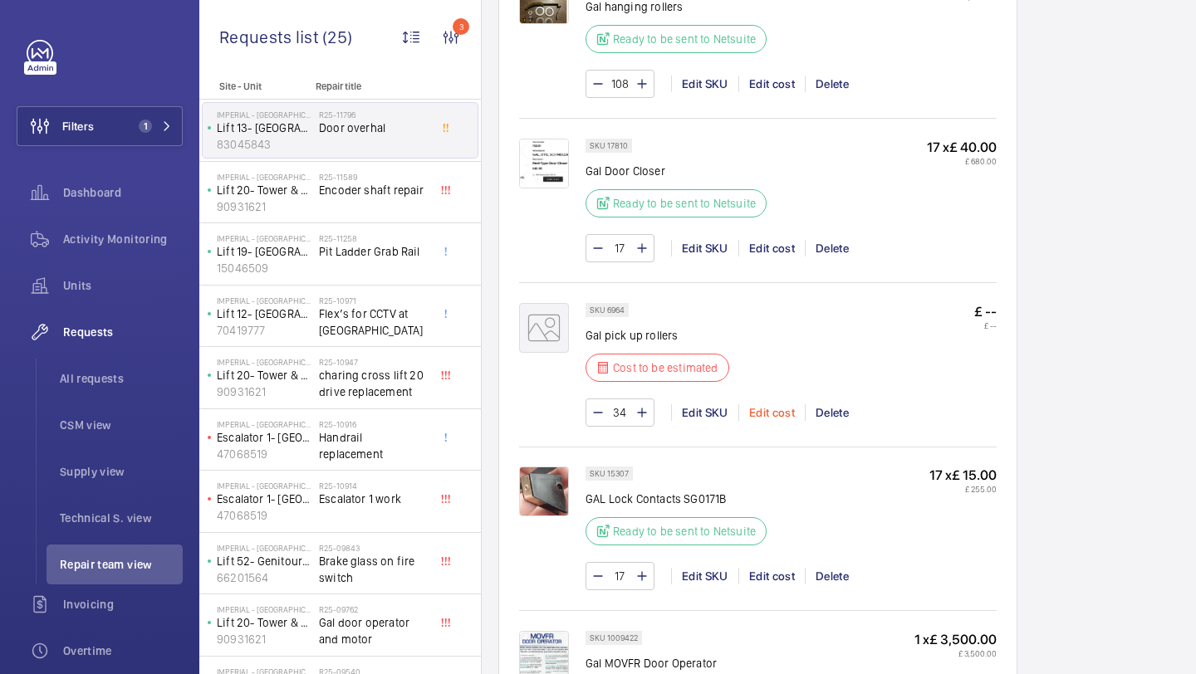
click at [766, 418] on div "Edit cost" at bounding box center [771, 412] width 66 height 17
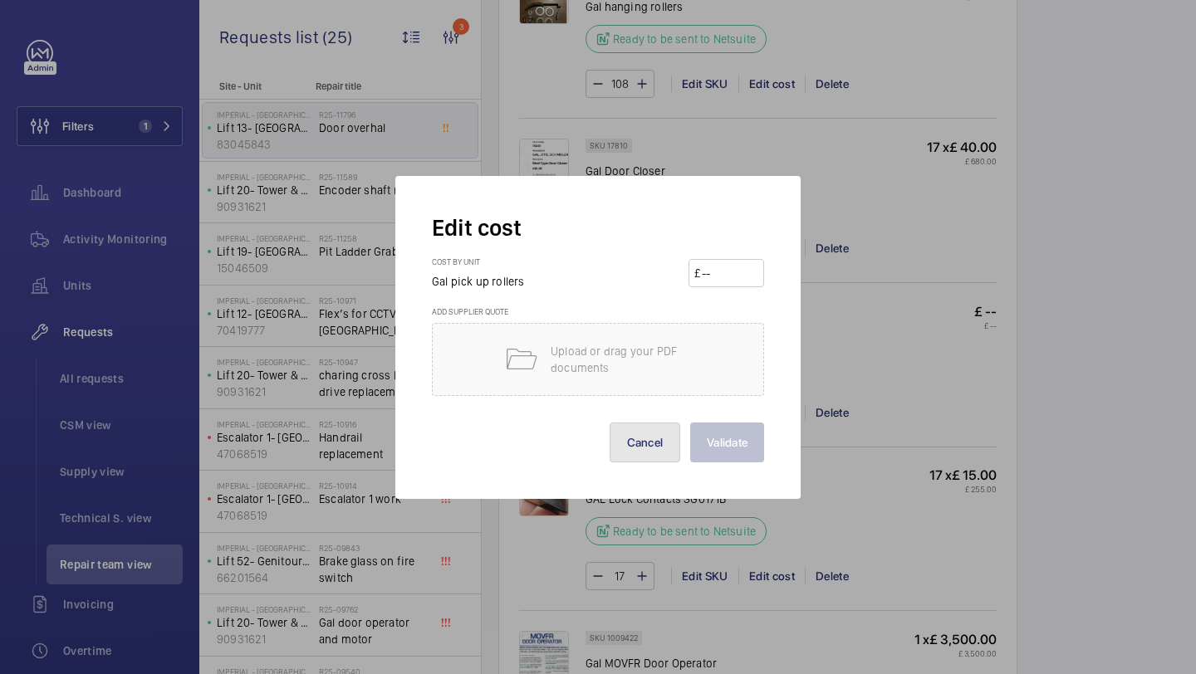
click at [644, 435] on button "Cancel" at bounding box center [645, 443] width 71 height 40
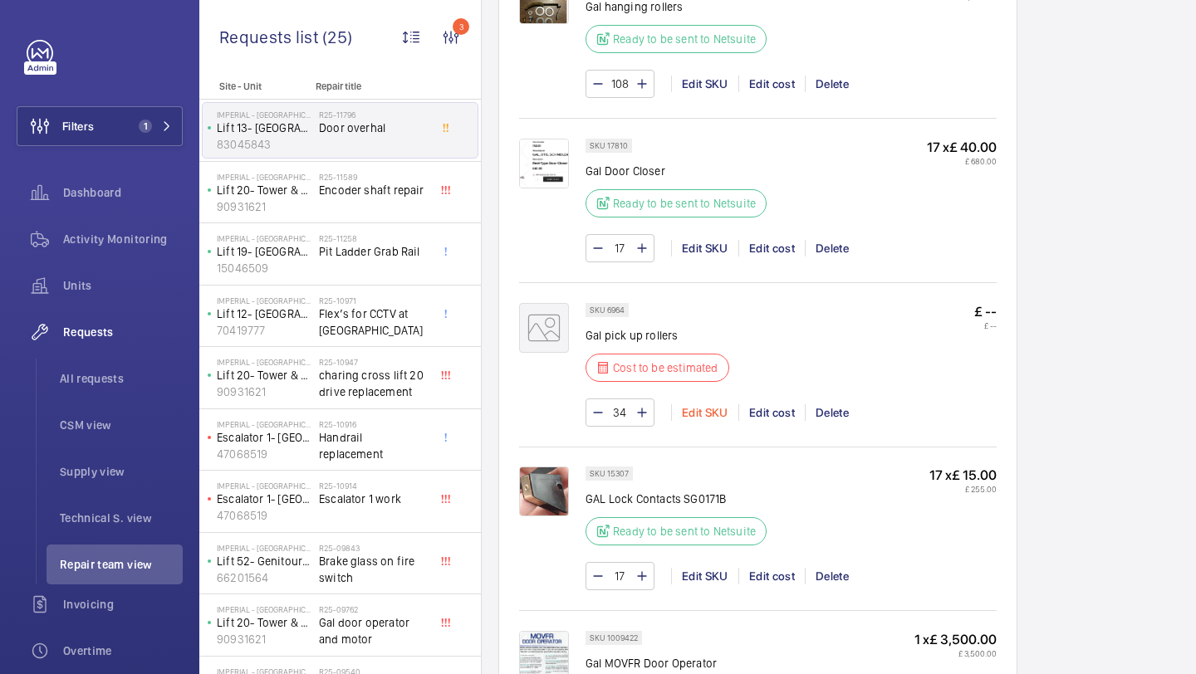
click at [712, 410] on div "Edit SKU" at bounding box center [704, 412] width 67 height 17
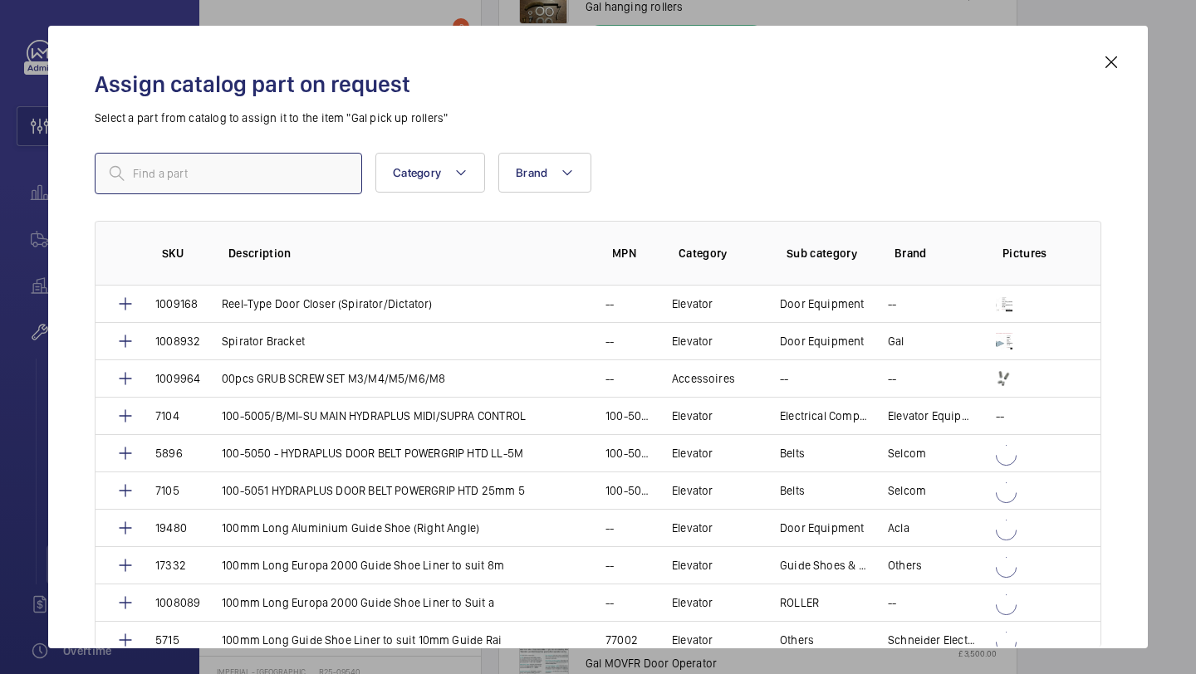
click at [282, 174] on input "text" at bounding box center [228, 174] width 267 height 42
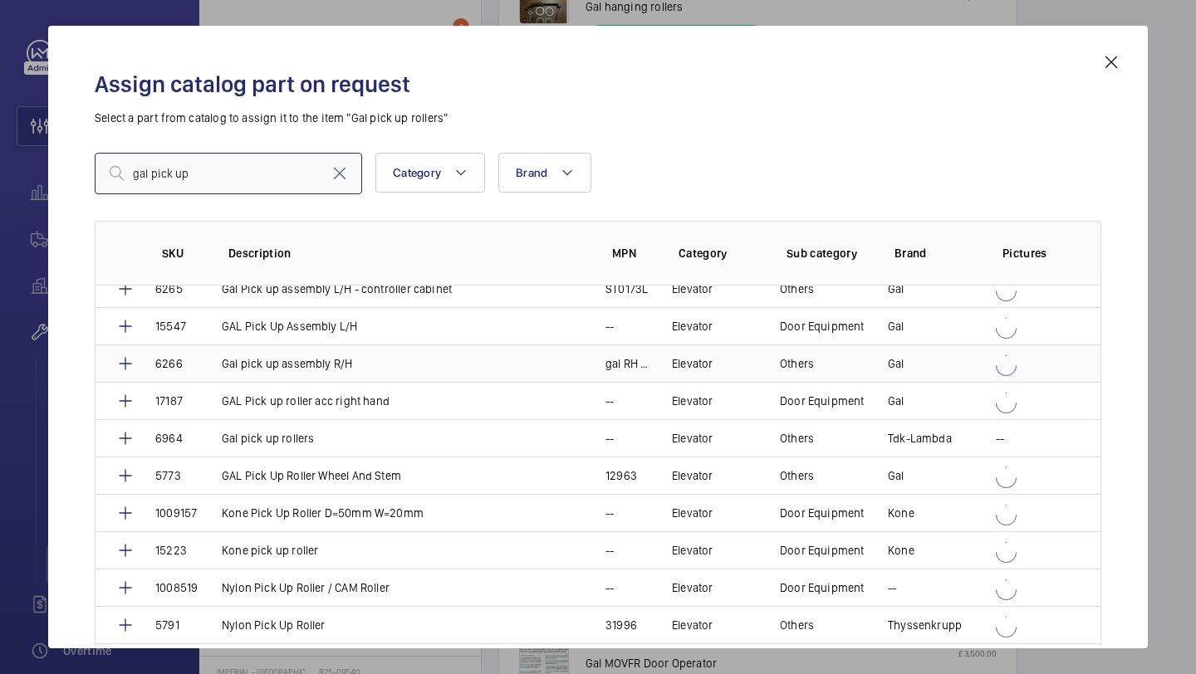
scroll to position [54, 0]
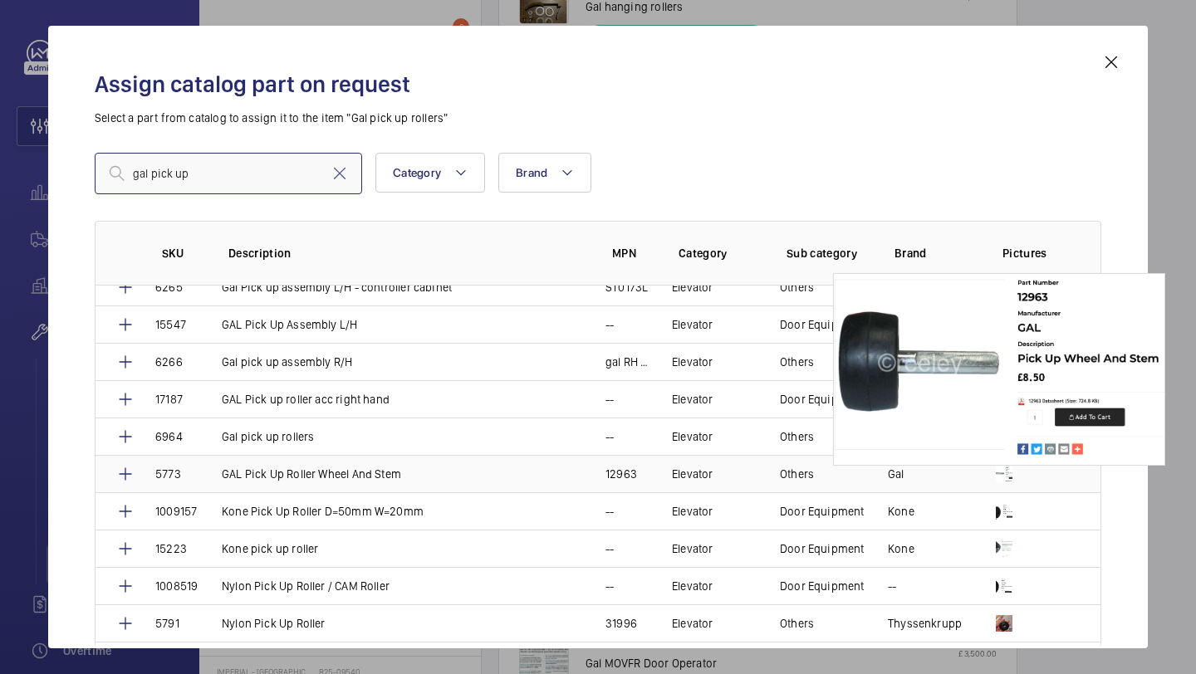
type input "gal pick up"
click at [997, 479] on img at bounding box center [1004, 474] width 17 height 17
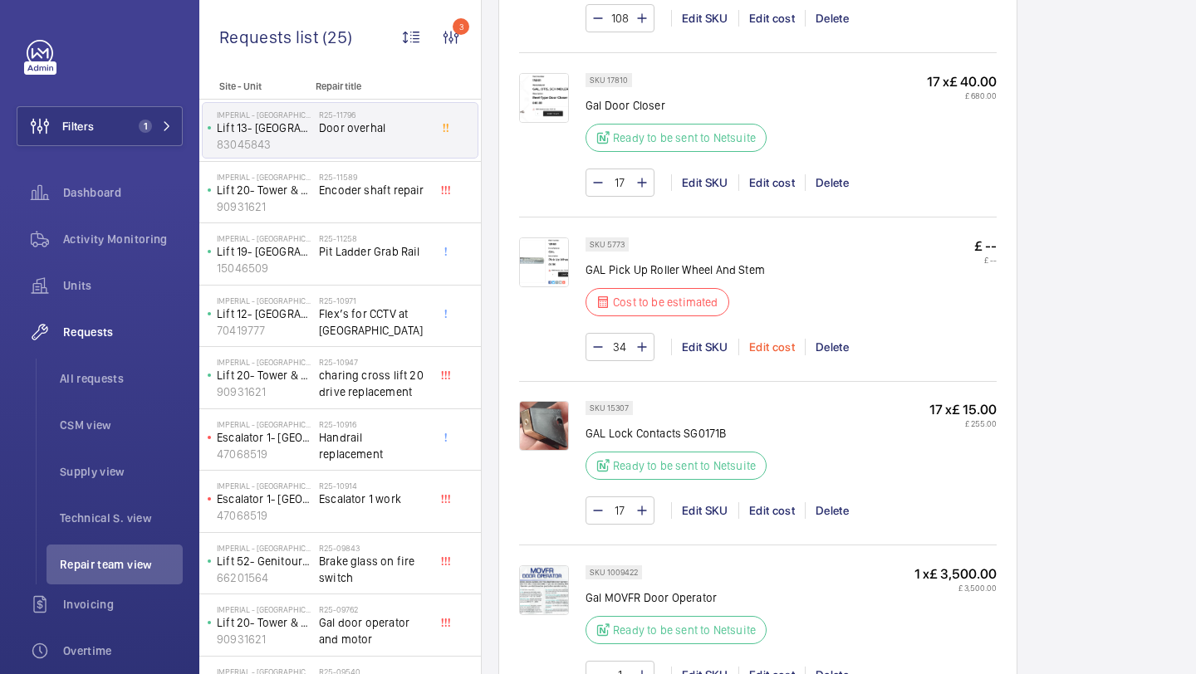
scroll to position [1341, 0]
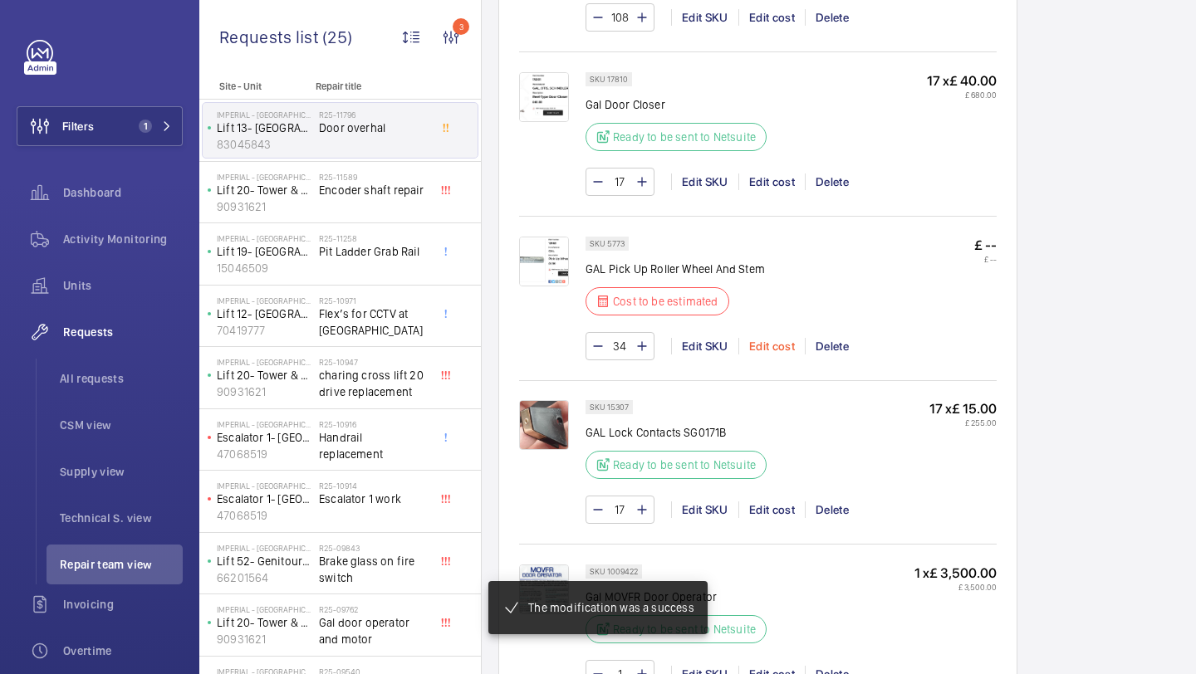
click at [770, 349] on div "Edit cost" at bounding box center [771, 346] width 66 height 17
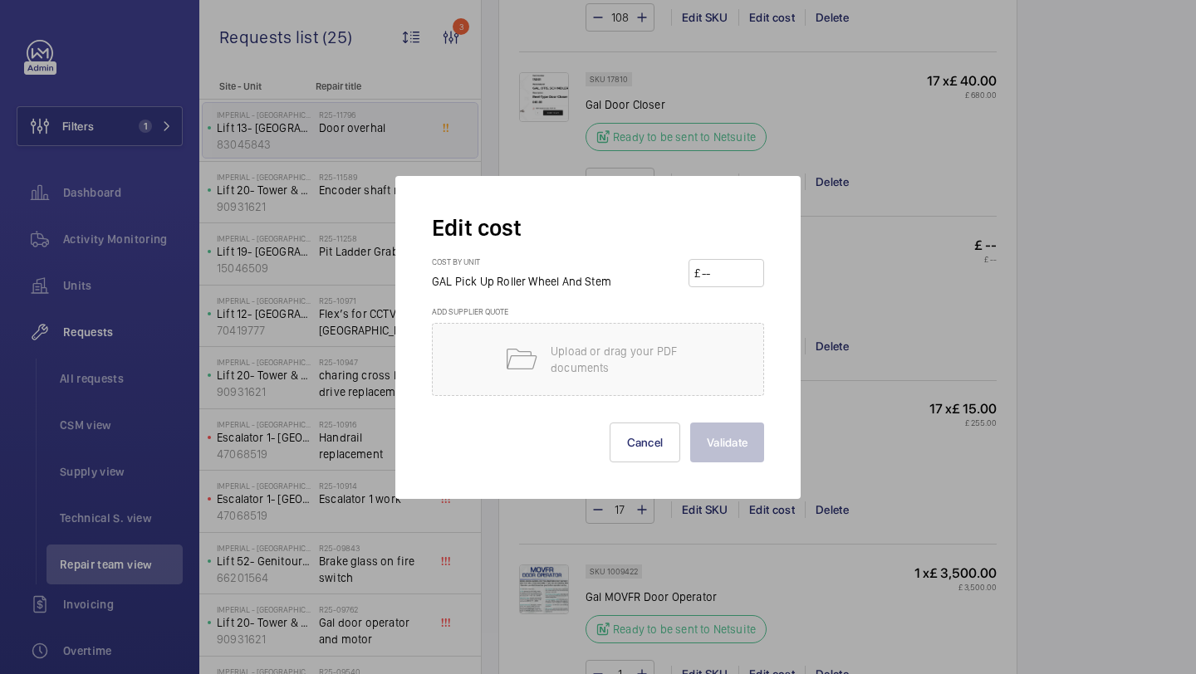
click at [716, 262] on input "number" at bounding box center [729, 273] width 58 height 27
click at [717, 262] on input "number" at bounding box center [729, 273] width 58 height 27
type input "8.5"
click at [730, 444] on button "Validate" at bounding box center [727, 443] width 74 height 40
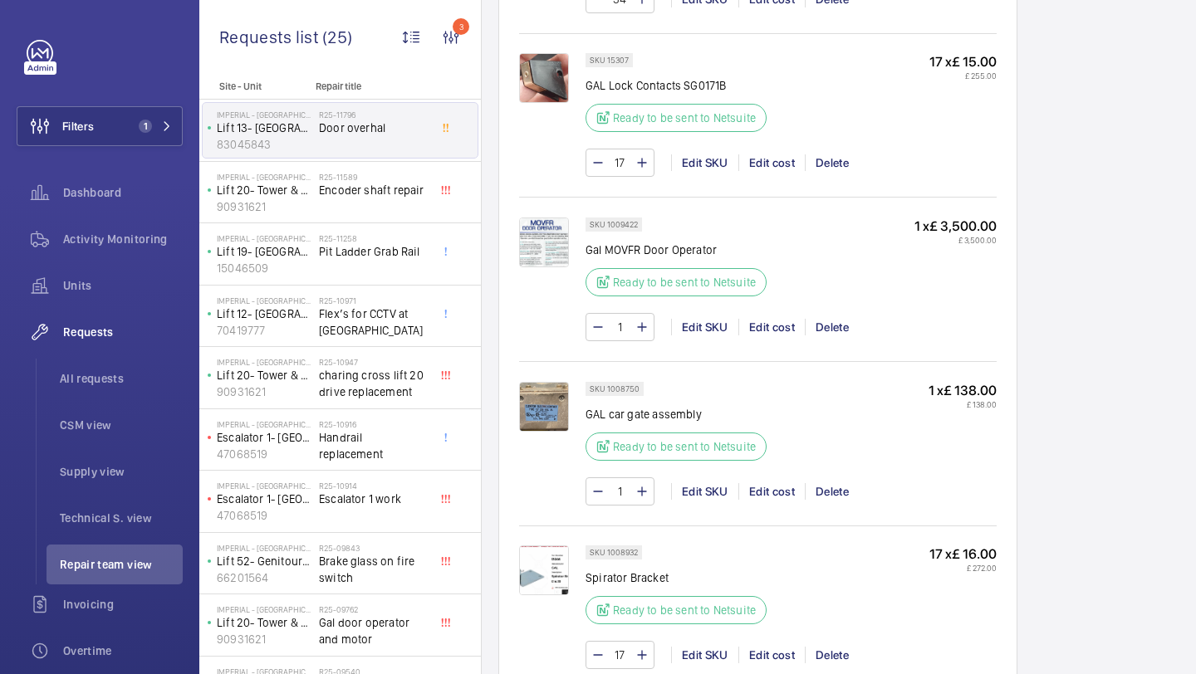
scroll to position [310, 0]
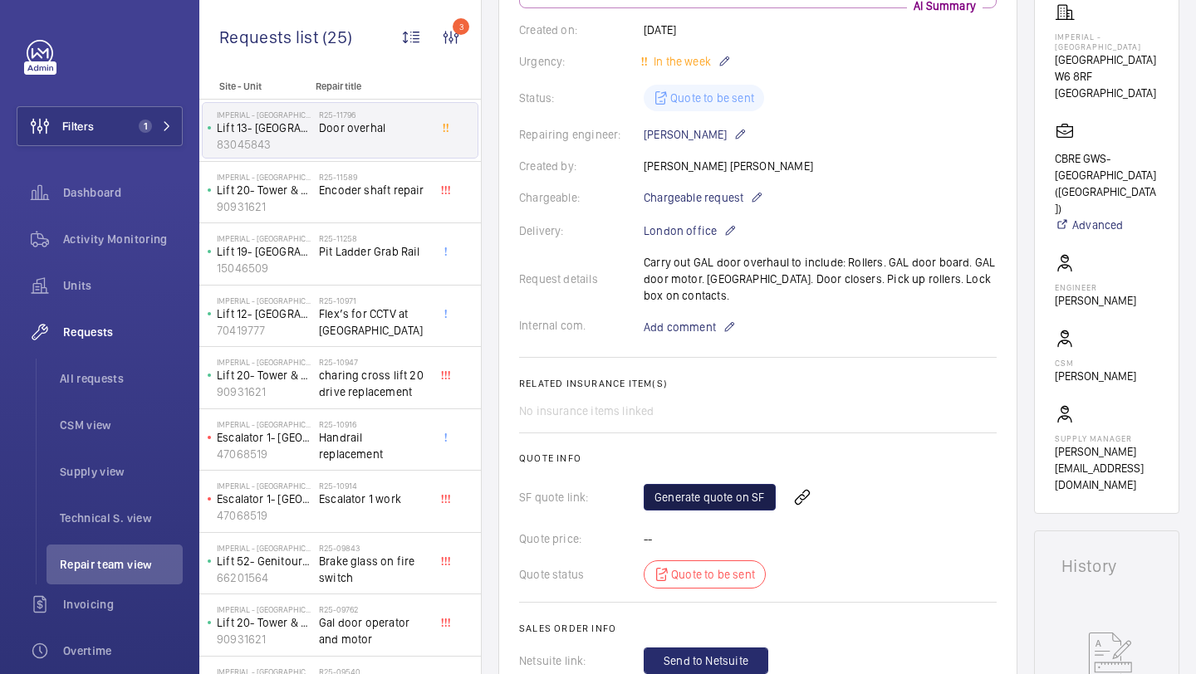
click at [723, 493] on link "Generate quote on SF" at bounding box center [710, 497] width 132 height 27
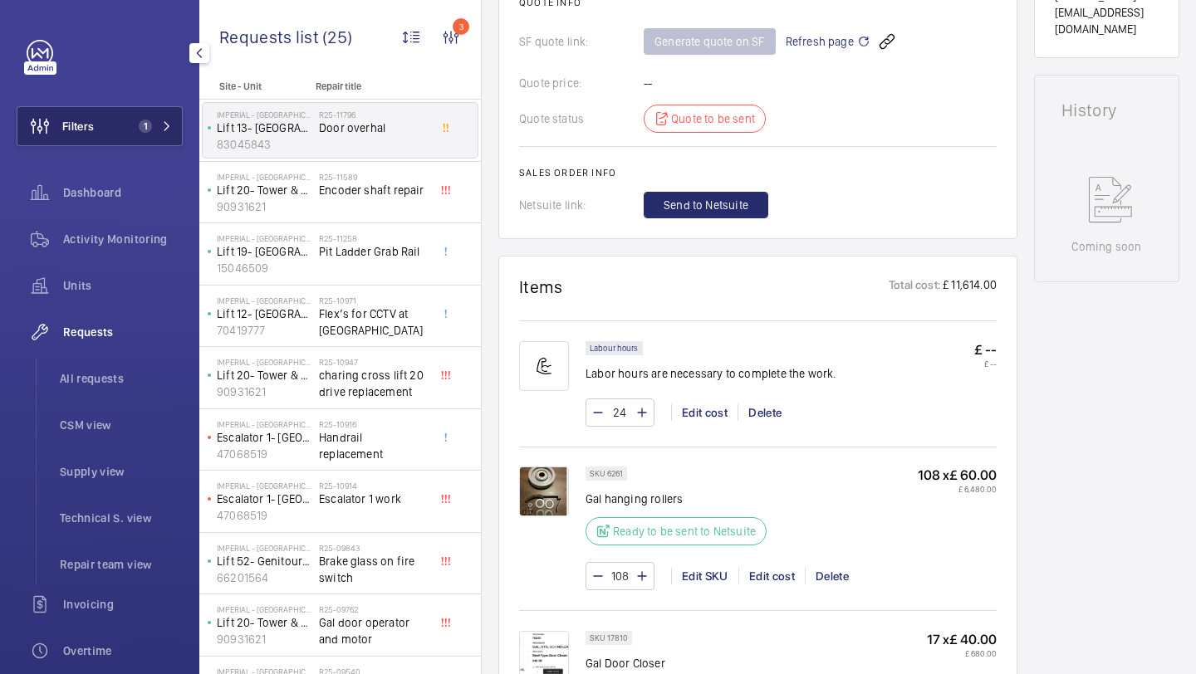
click at [139, 135] on button "Filters 1" at bounding box center [100, 126] width 166 height 40
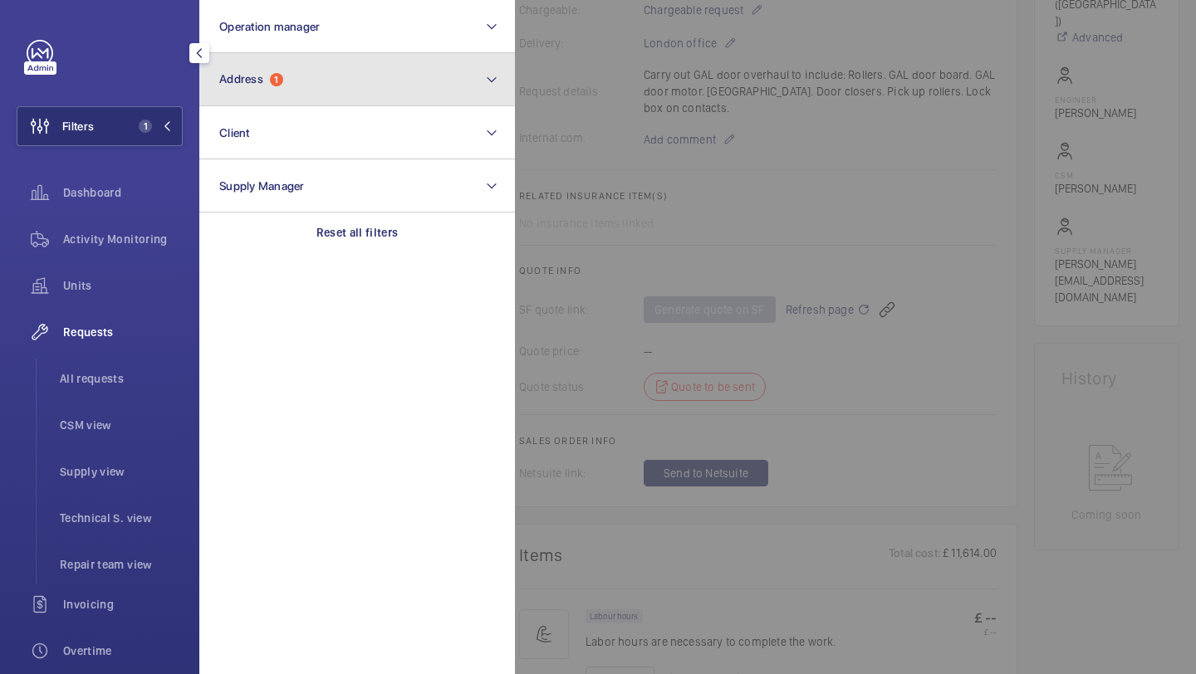
click at [200, 98] on button "Address 1" at bounding box center [357, 79] width 316 height 53
click at [270, 63] on button "Address 1" at bounding box center [357, 79] width 316 height 53
click at [468, 72] on button "Address 1" at bounding box center [357, 79] width 316 height 53
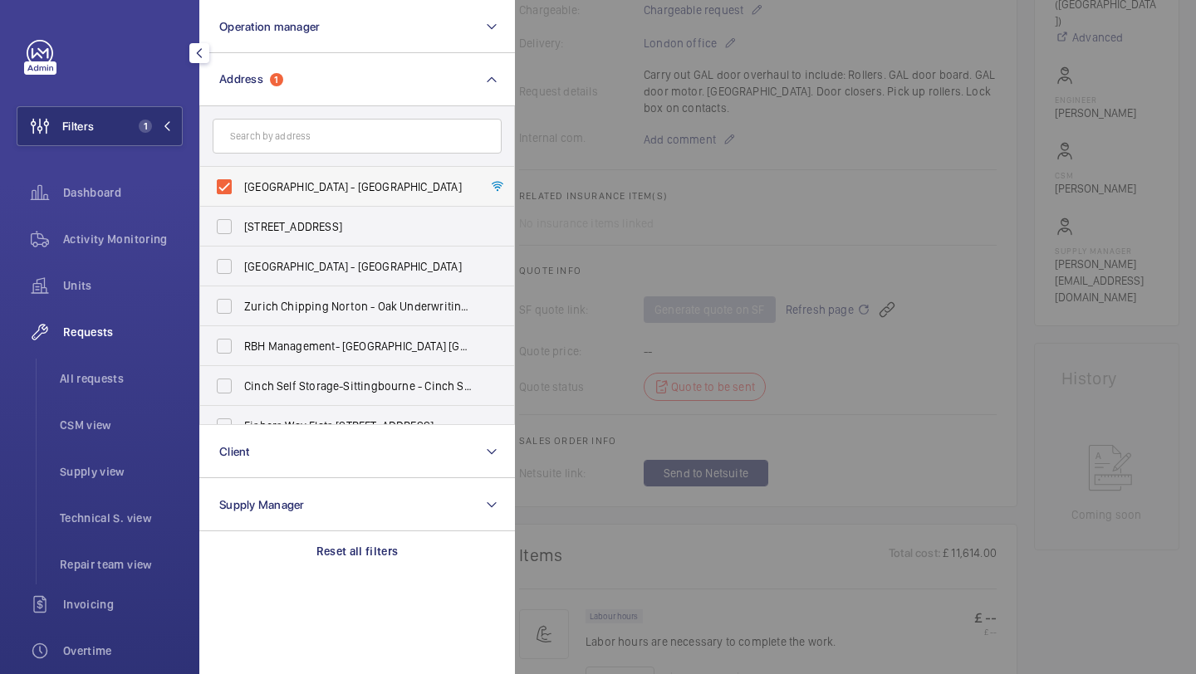
click at [417, 193] on span "Imperial - Charing Cross Hospital - Charing Cross Hospital, LONDON W6 8RF" at bounding box center [358, 187] width 228 height 17
click at [241, 193] on input "Imperial - Charing Cross Hospital - Charing Cross Hospital, LONDON W6 8RF" at bounding box center [224, 186] width 33 height 33
checkbox input "false"
click at [582, 95] on div at bounding box center [1113, 337] width 1196 height 674
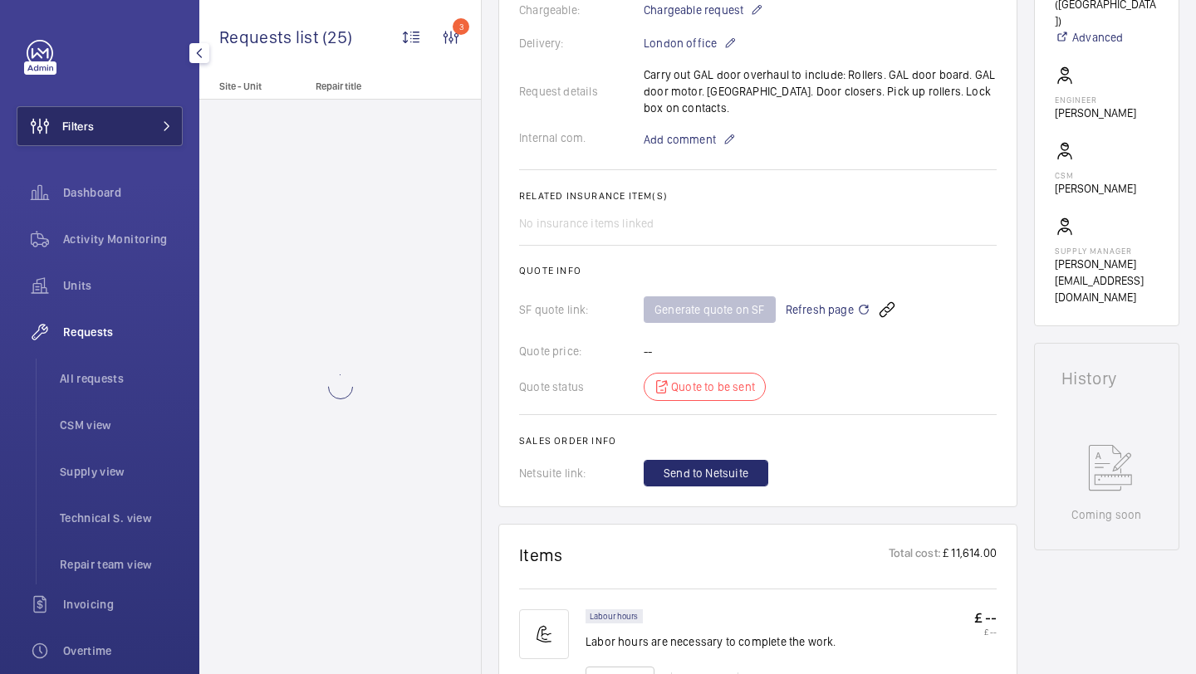
click at [141, 119] on button "Filters" at bounding box center [100, 126] width 166 height 40
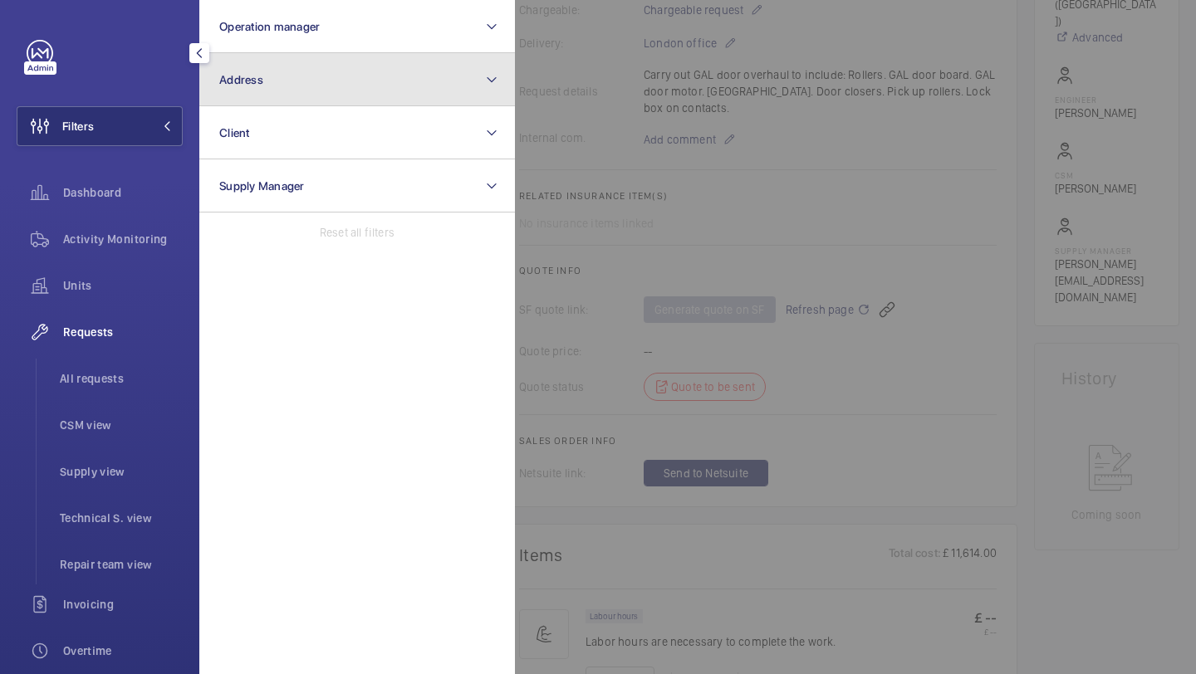
click at [331, 103] on button "Address" at bounding box center [357, 79] width 316 height 53
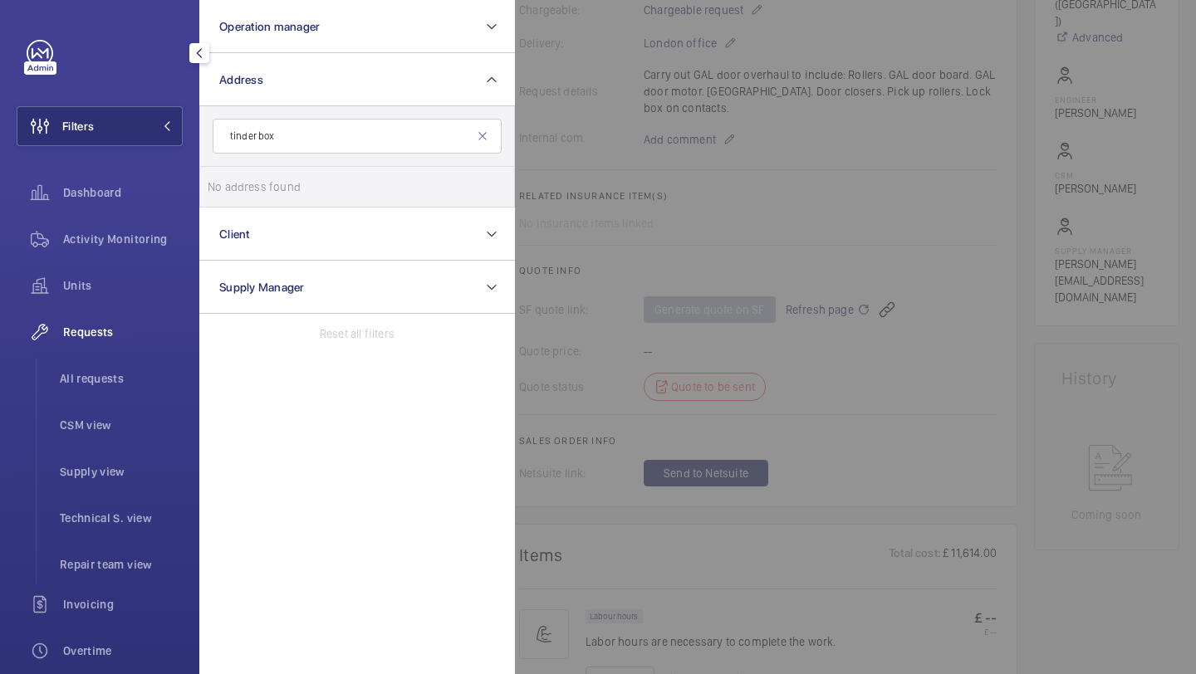
type input "tinder box"
click at [328, 114] on form "tinder box" at bounding box center [357, 136] width 314 height 61
click at [327, 131] on input "tinder box" at bounding box center [357, 136] width 289 height 35
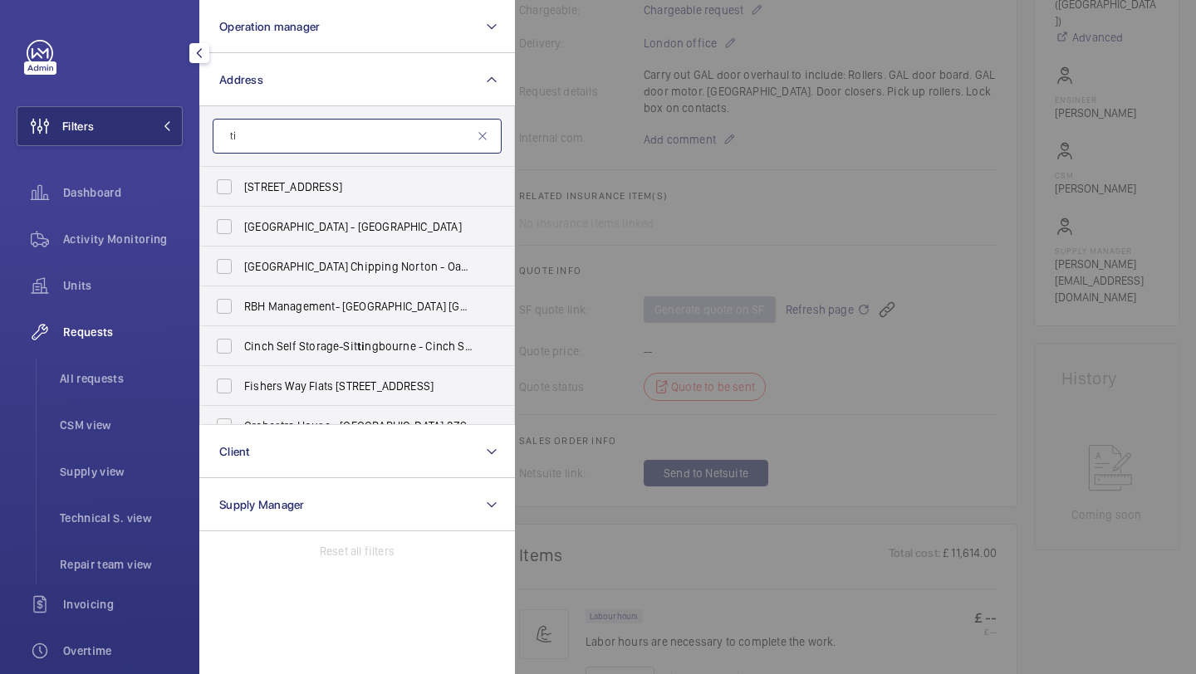
type input "t"
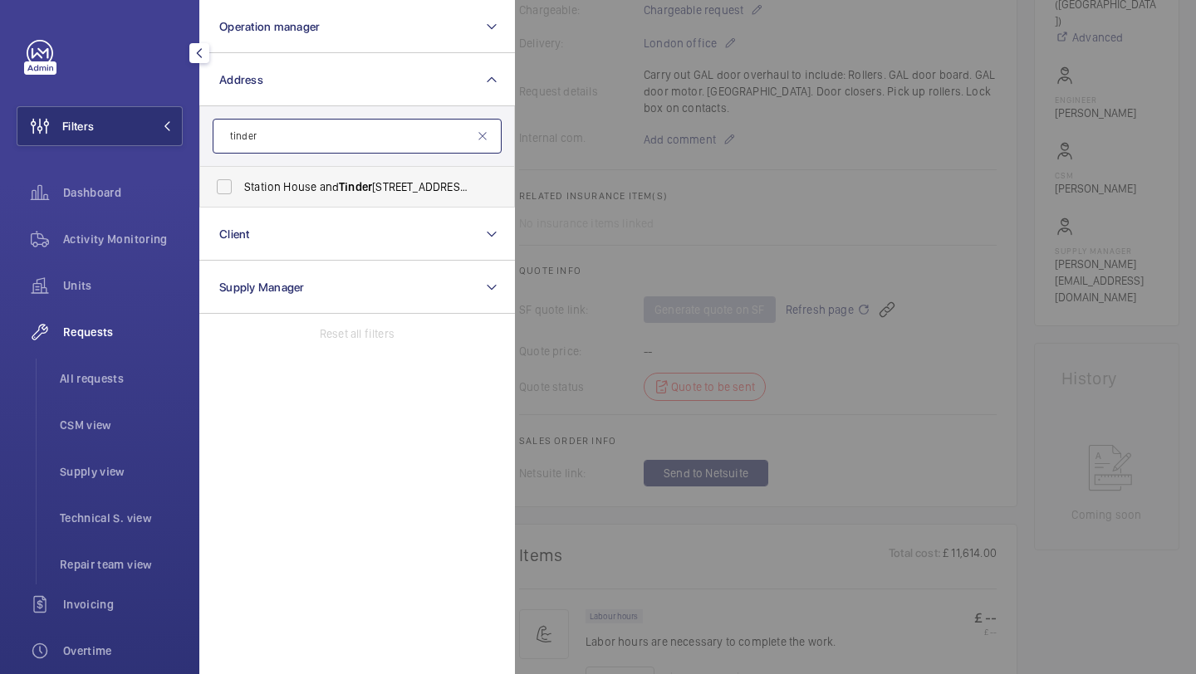
type input "tinder"
click at [332, 183] on span "Station House and Tinder box - 2 Octavius St, LONDON SE8 4BY" at bounding box center [358, 187] width 228 height 17
click at [241, 183] on input "Station House and Tinder box - 2 Octavius St, LONDON SE8 4BY" at bounding box center [224, 186] width 33 height 33
checkbox input "true"
click at [609, 136] on div at bounding box center [1113, 337] width 1196 height 674
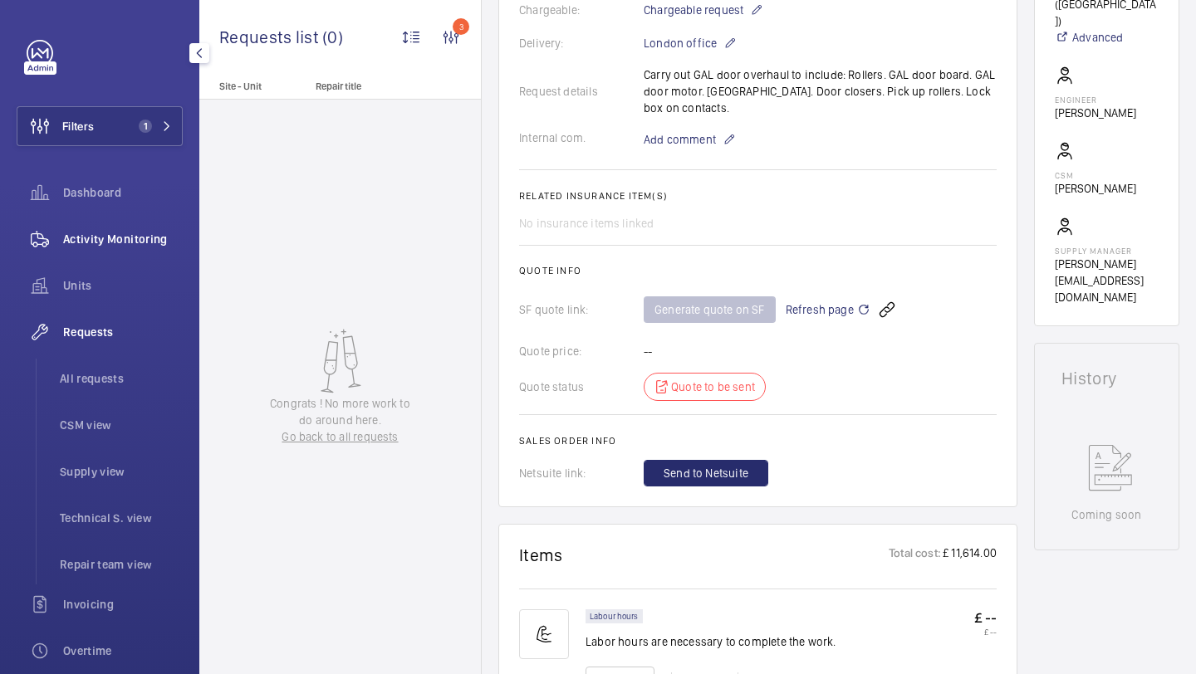
click at [146, 240] on span "Activity Monitoring" at bounding box center [123, 239] width 120 height 17
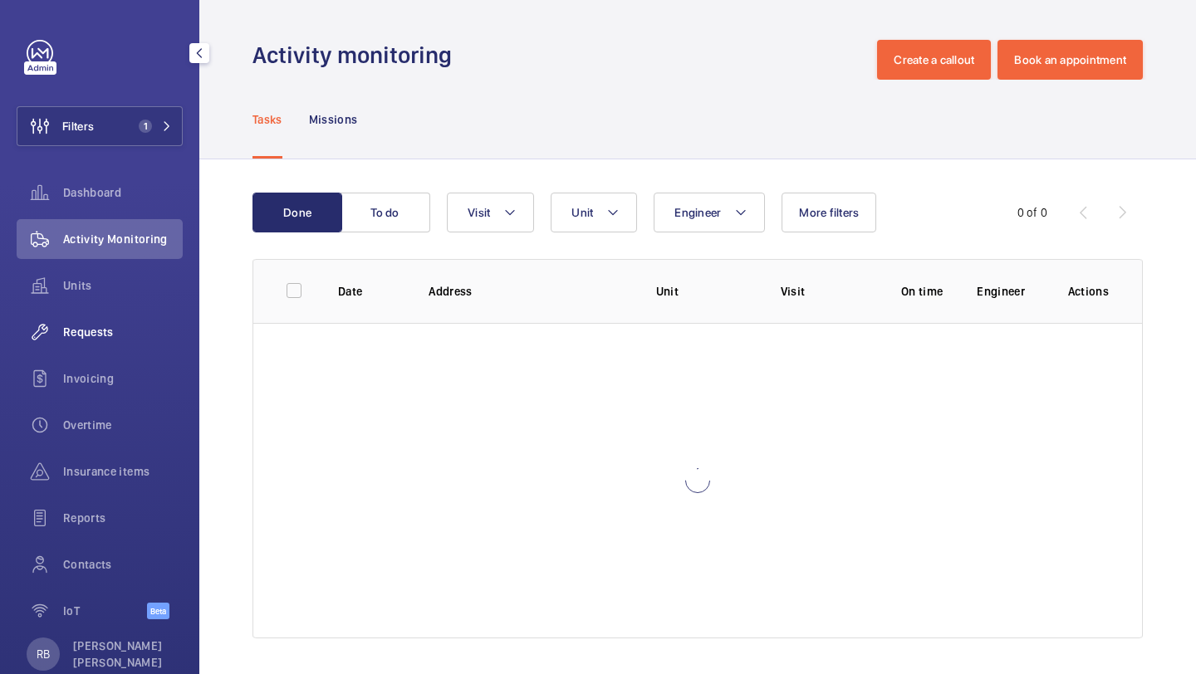
click at [112, 331] on span "Requests" at bounding box center [123, 332] width 120 height 17
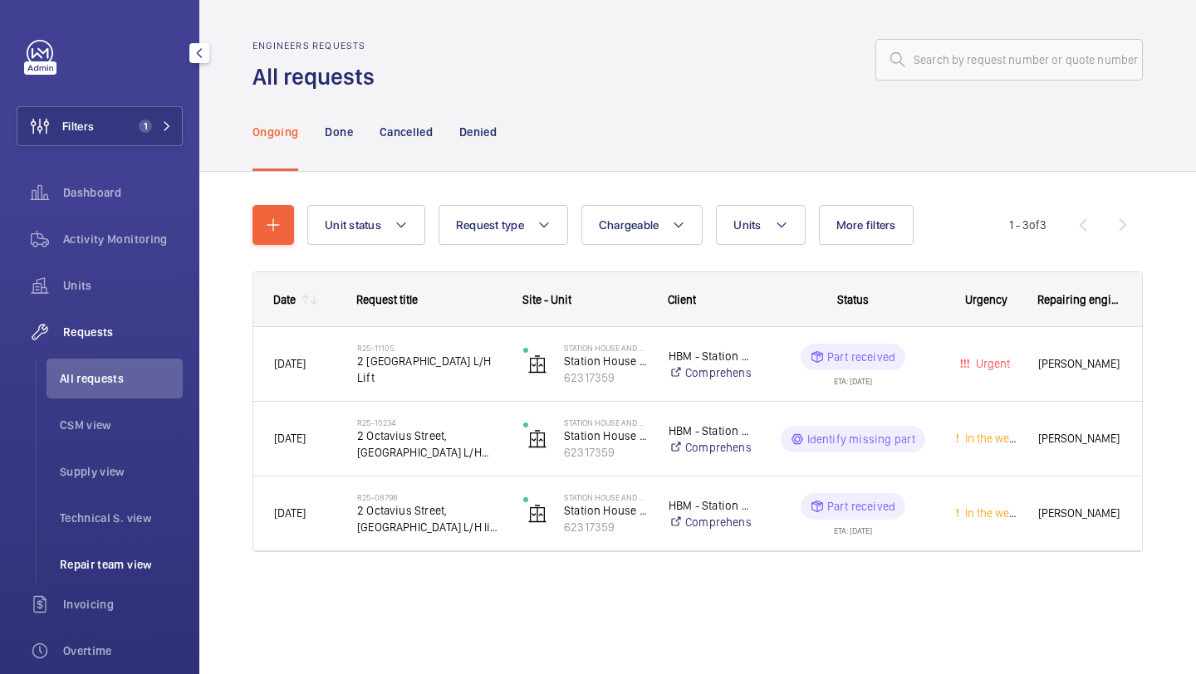
click at [107, 557] on span "Repair team view" at bounding box center [121, 564] width 123 height 17
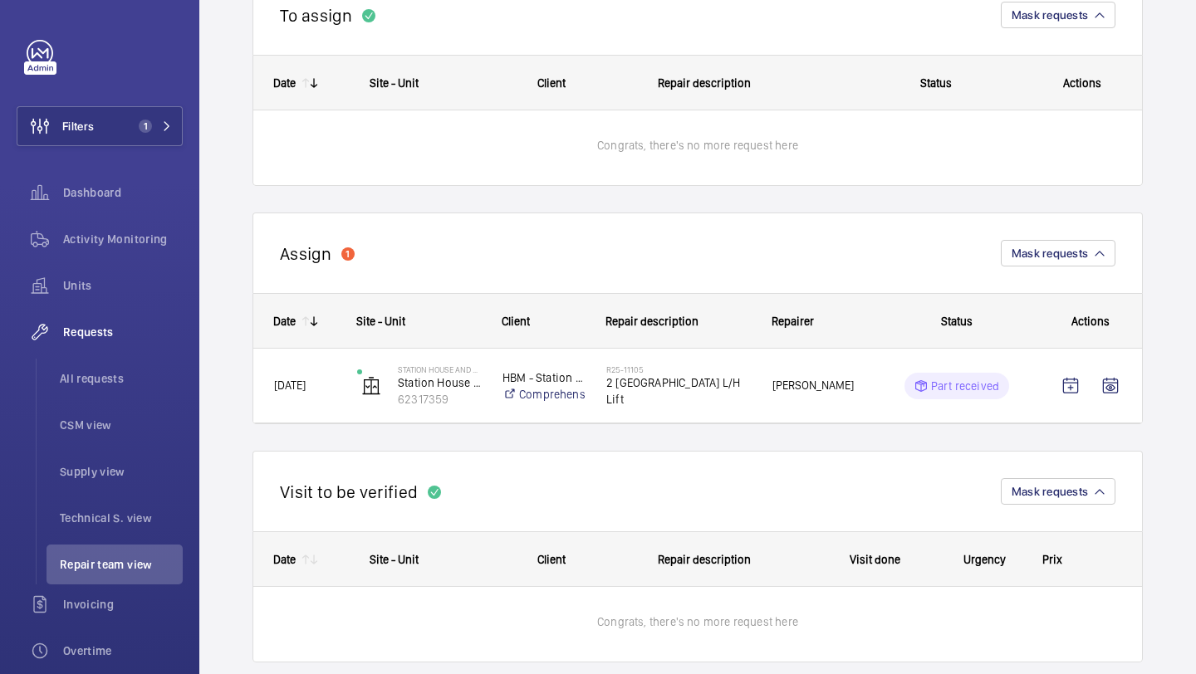
scroll to position [241, 0]
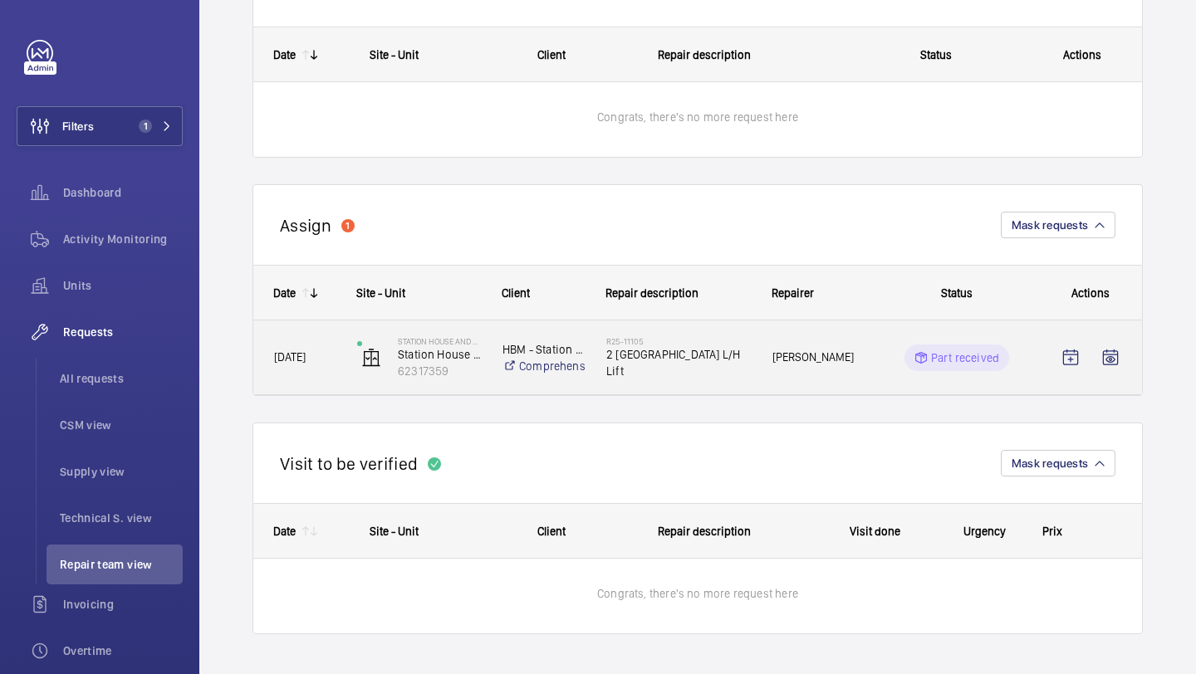
click at [785, 348] on span "Maurice Shanley" at bounding box center [813, 357] width 82 height 19
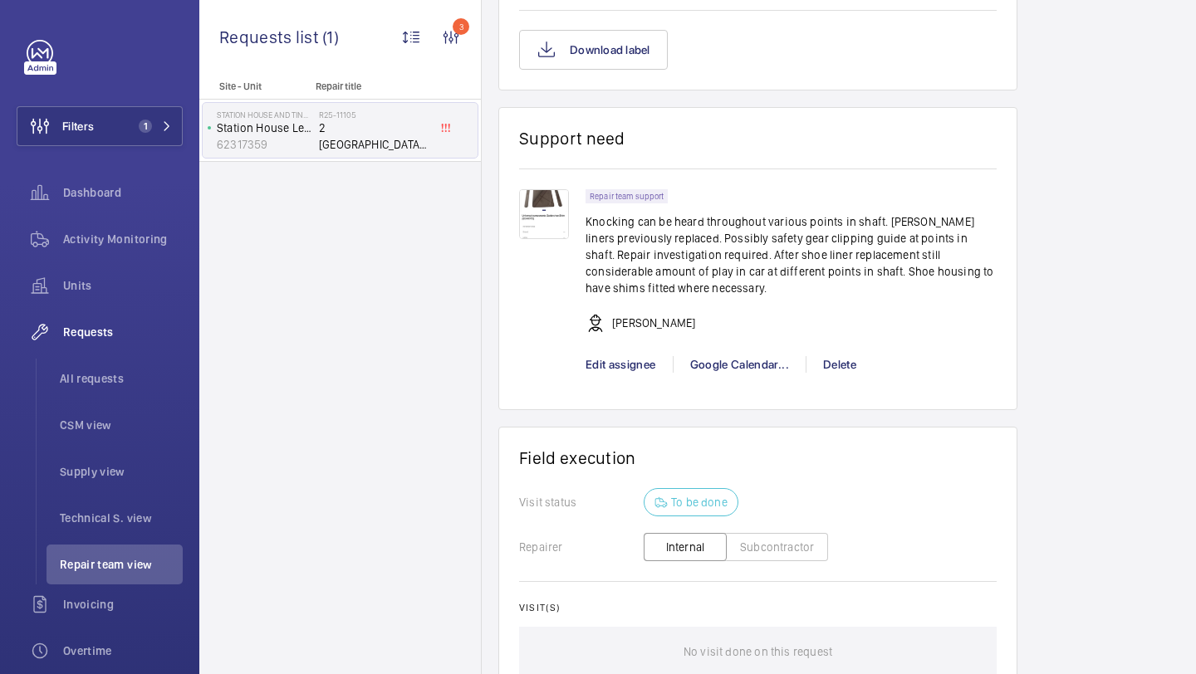
scroll to position [1356, 0]
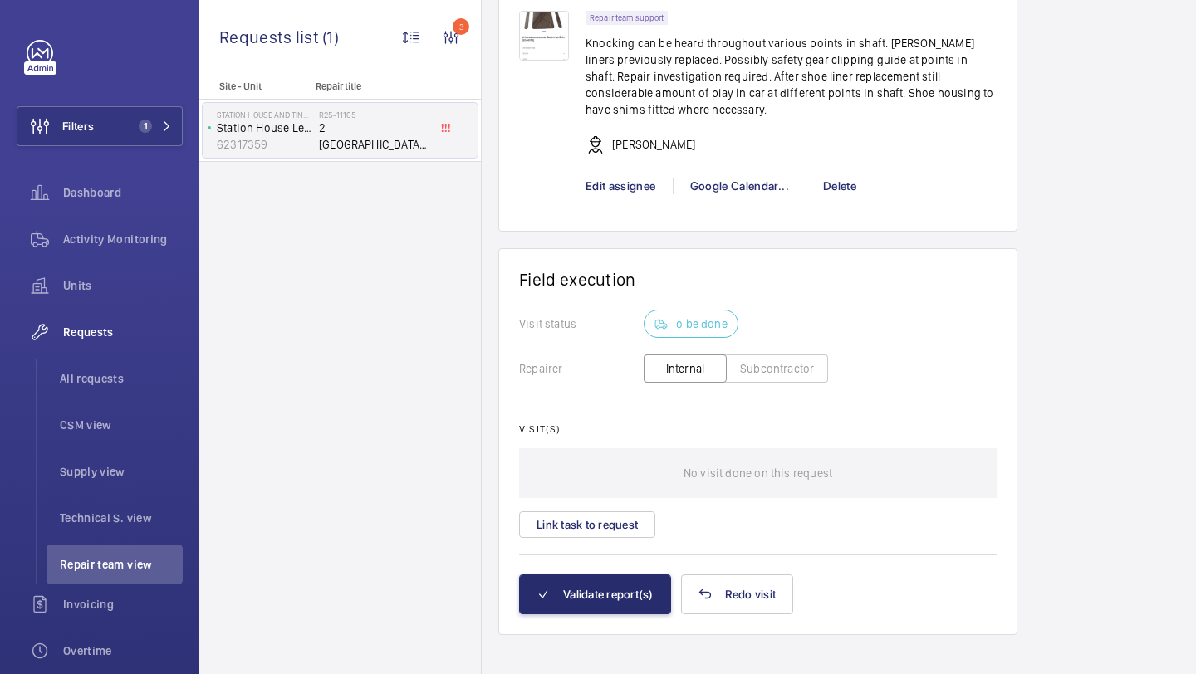
click at [605, 488] on div "Visit(s) No visit done on this request Link task to request" at bounding box center [758, 481] width 478 height 115
click at [605, 512] on button "Link task to request" at bounding box center [587, 525] width 136 height 27
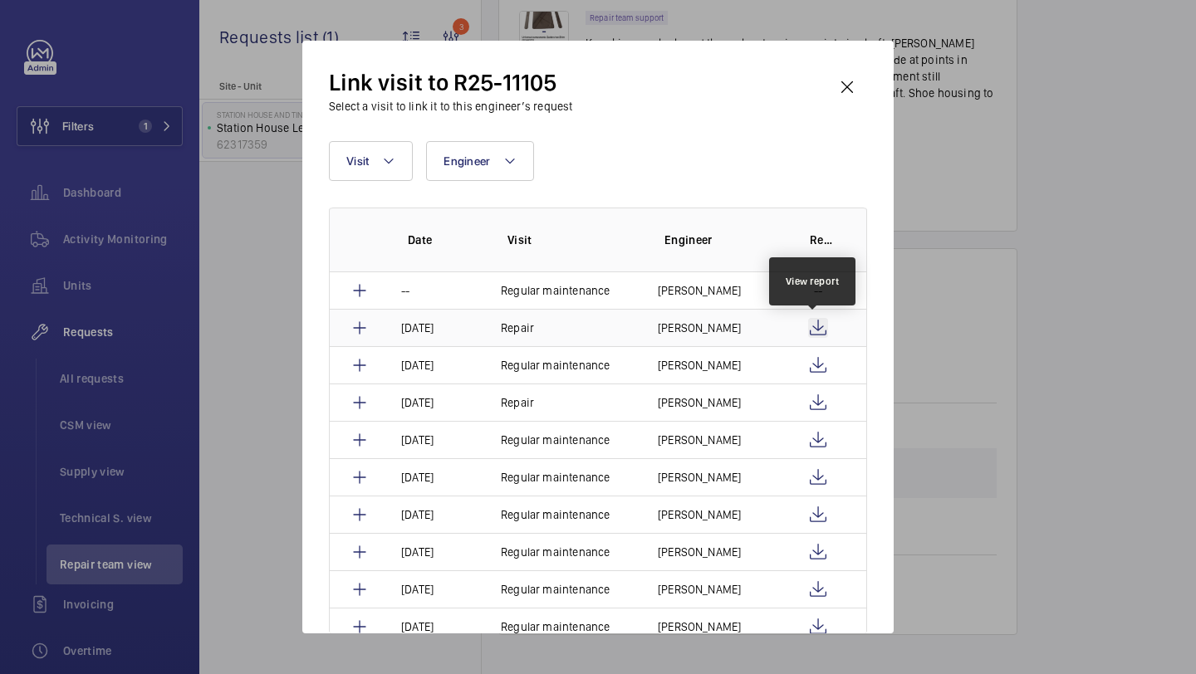
click at [814, 332] on wm-front-icon-button at bounding box center [818, 328] width 20 height 20
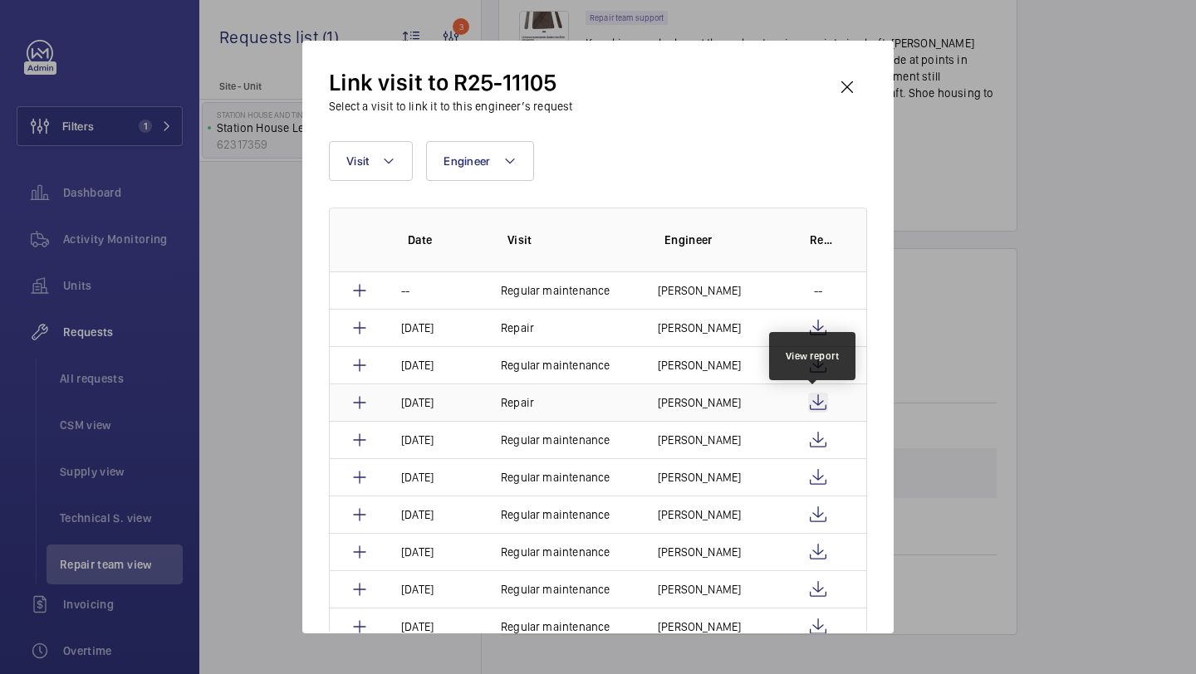
click at [815, 404] on wm-front-icon-button at bounding box center [818, 403] width 20 height 20
click at [688, 399] on p "Maurice Shanley" at bounding box center [699, 402] width 83 height 17
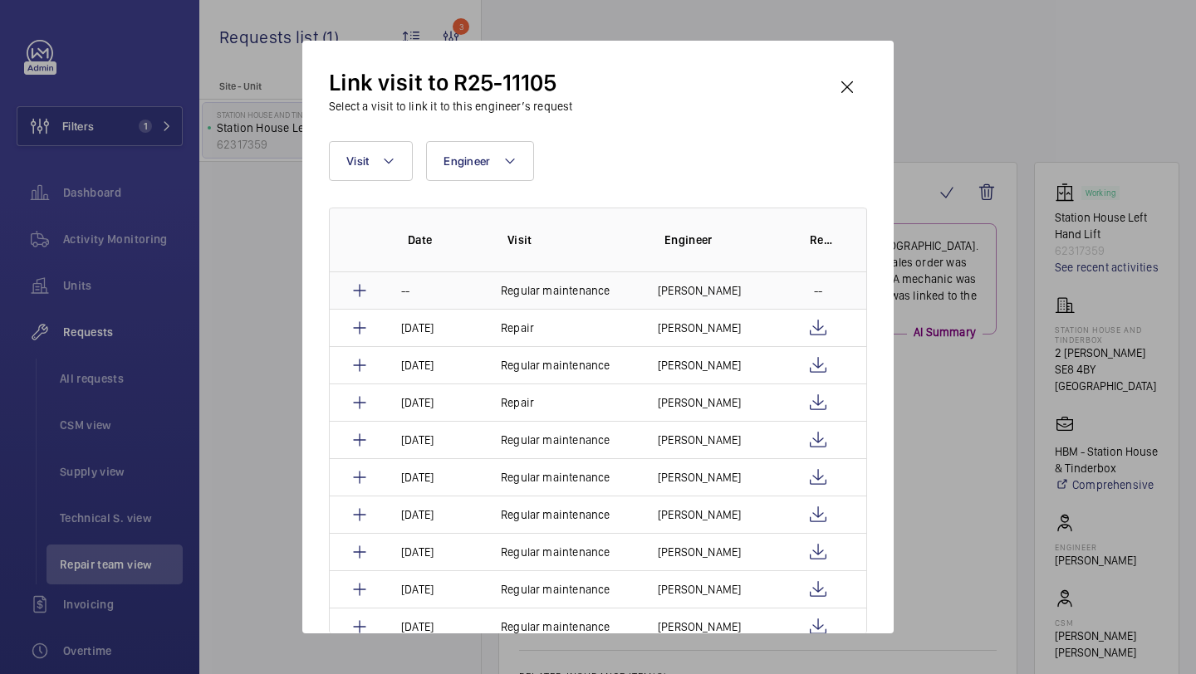
scroll to position [1363, 0]
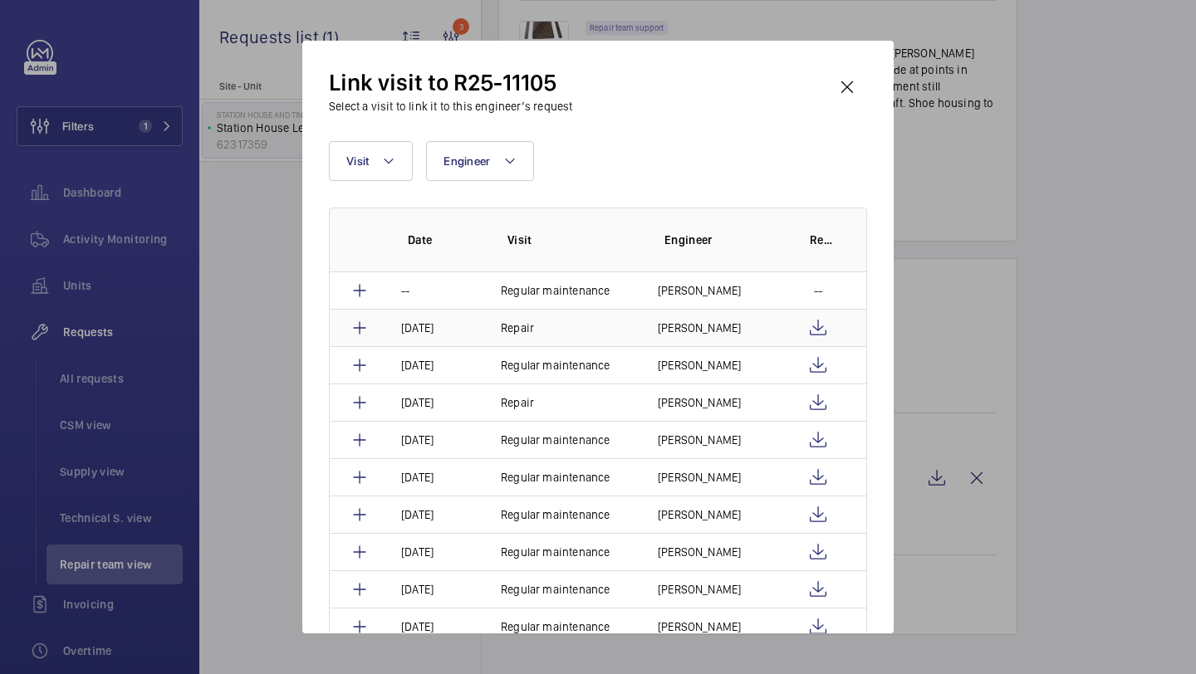
click at [702, 329] on p "Stephen Brine" at bounding box center [699, 328] width 83 height 17
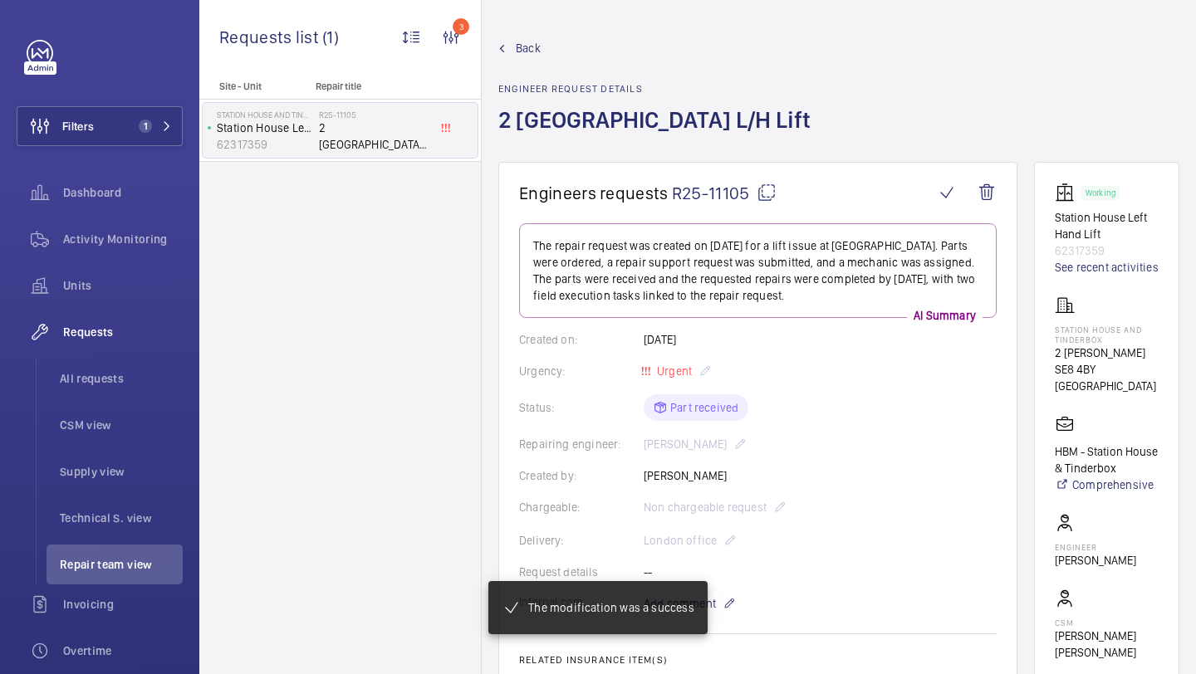
scroll to position [1399, 0]
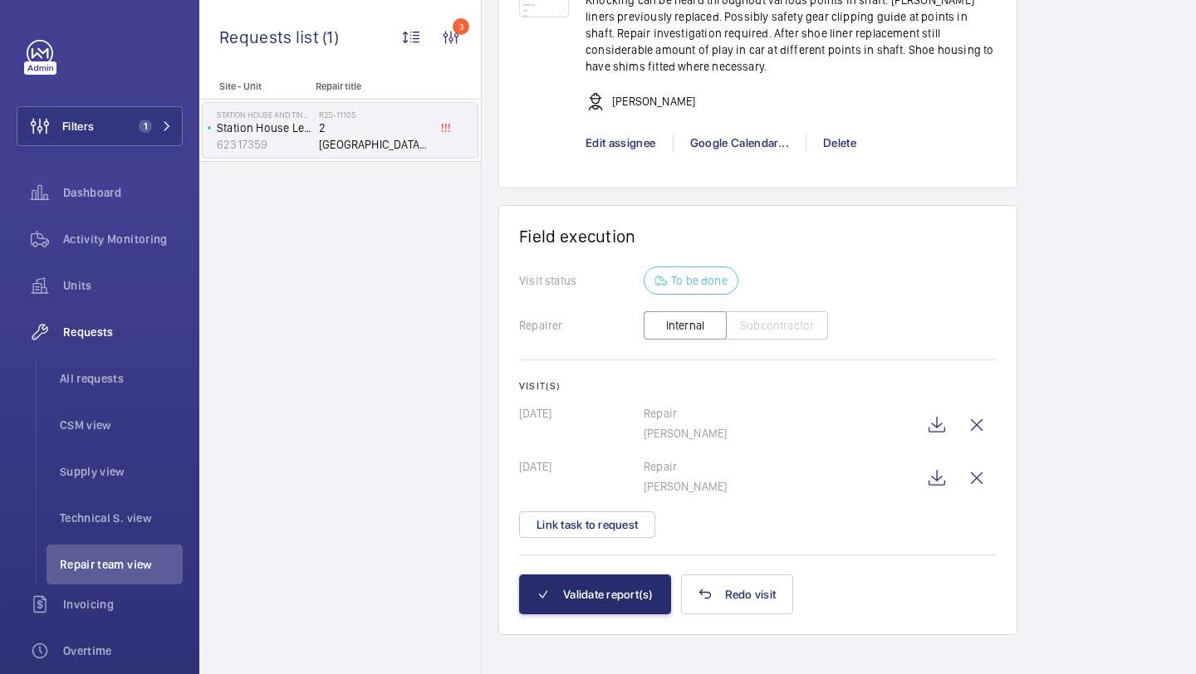
click at [619, 571] on mat-snack-bar-container "The modification was a success" at bounding box center [597, 608] width 285 height 120
click at [610, 583] on button "Validate report(s)" at bounding box center [595, 595] width 152 height 40
click at [581, 586] on button "Validate report(s)" at bounding box center [595, 595] width 152 height 40
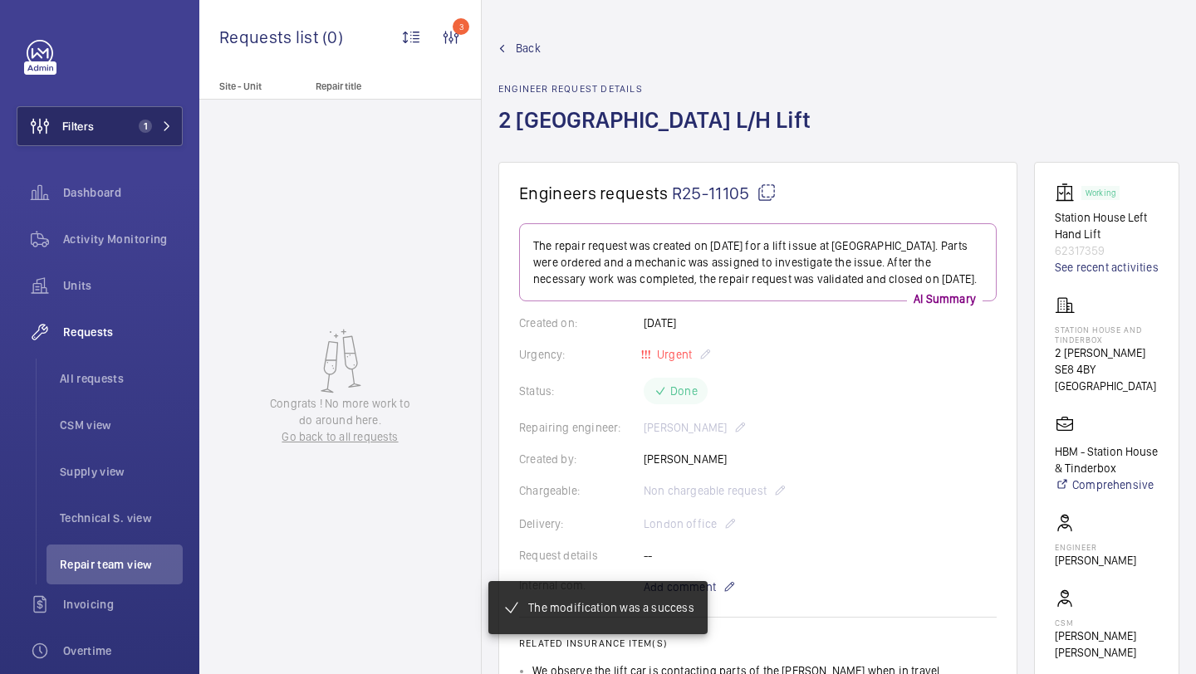
click at [156, 115] on button "Filters 1" at bounding box center [100, 126] width 166 height 40
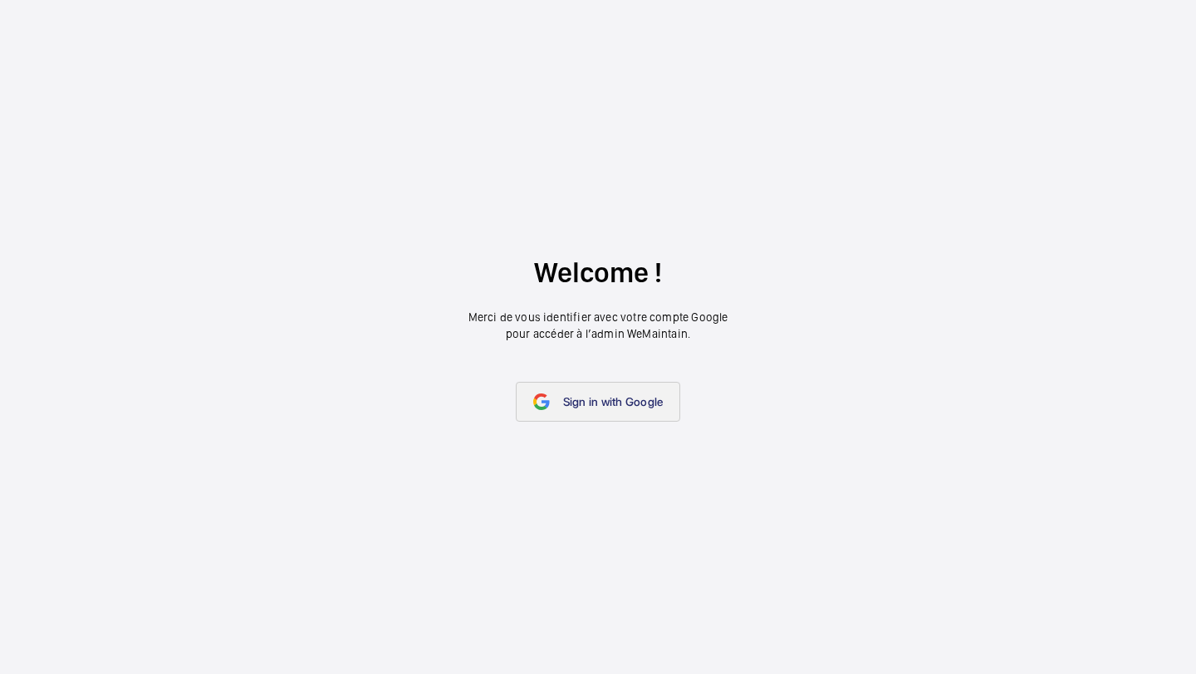
click at [621, 382] on link "Sign in with Google" at bounding box center [598, 402] width 165 height 40
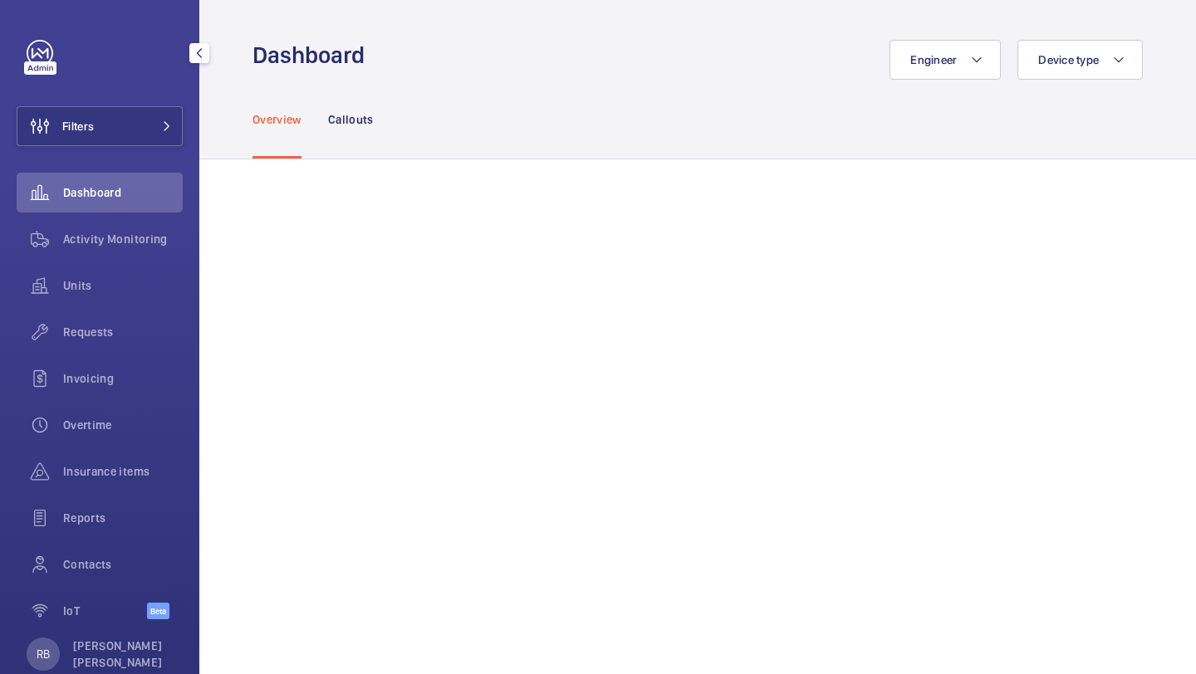
click at [141, 94] on div "Filters Dashboard Activity Monitoring Units Requests Invoicing Overtime Insuran…" at bounding box center [100, 339] width 166 height 598
click at [130, 151] on div "Filters Dashboard Activity Monitoring Units Requests Invoicing Overtime Insuran…" at bounding box center [100, 339] width 166 height 598
click at [135, 131] on button "Filters" at bounding box center [100, 126] width 166 height 40
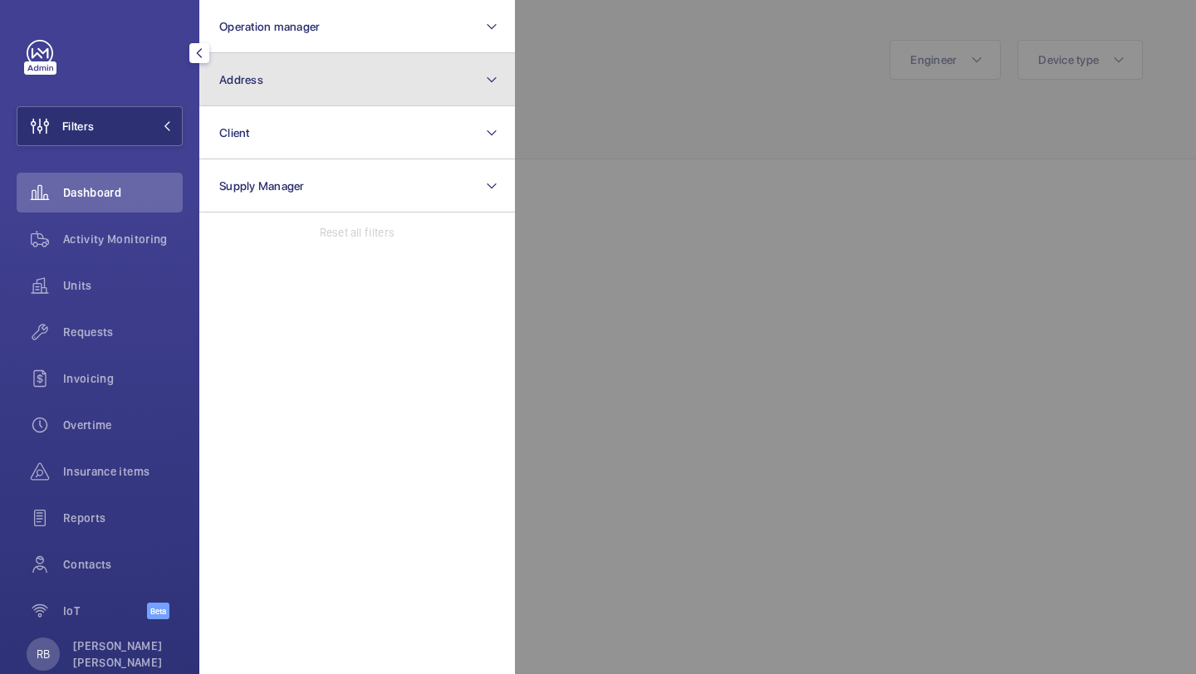
click at [260, 103] on button "Address" at bounding box center [357, 79] width 316 height 53
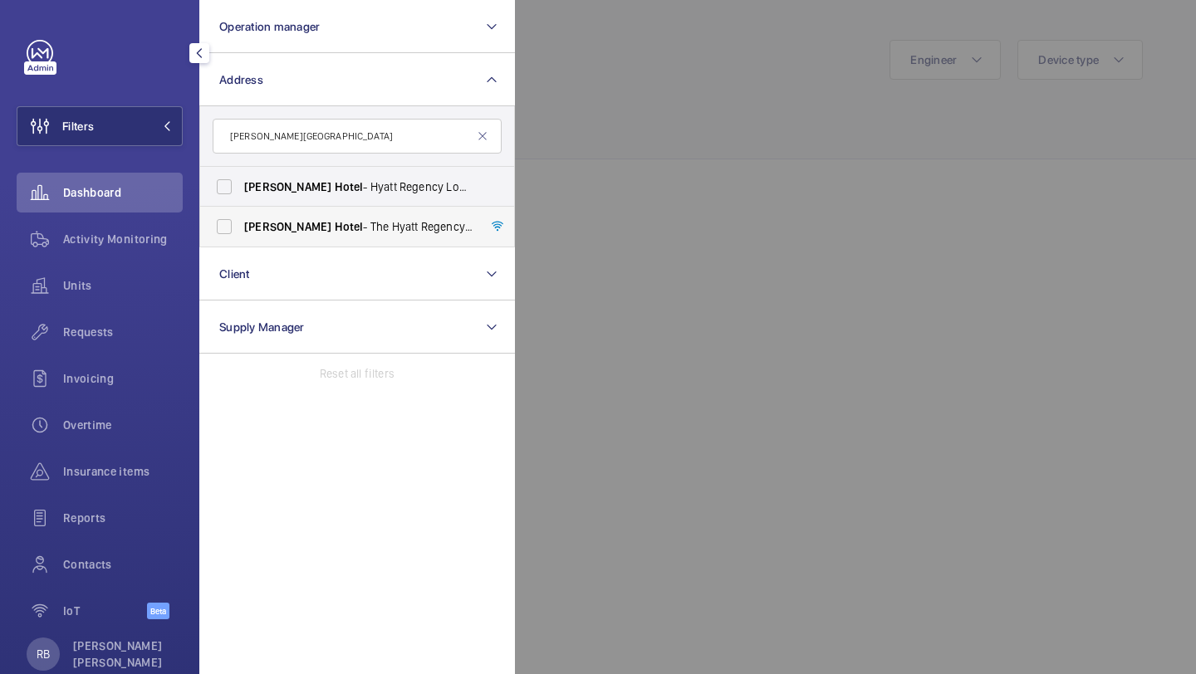
type input "churchill hotel"
click at [335, 223] on span "Hotel" at bounding box center [349, 226] width 29 height 13
click at [241, 223] on input "Churchill Hotel - The Hyatt Regency London - 30 Portman Square, LONDON W1H 7BH" at bounding box center [224, 226] width 33 height 33
checkbox input "true"
click at [635, 129] on div at bounding box center [1113, 337] width 1196 height 674
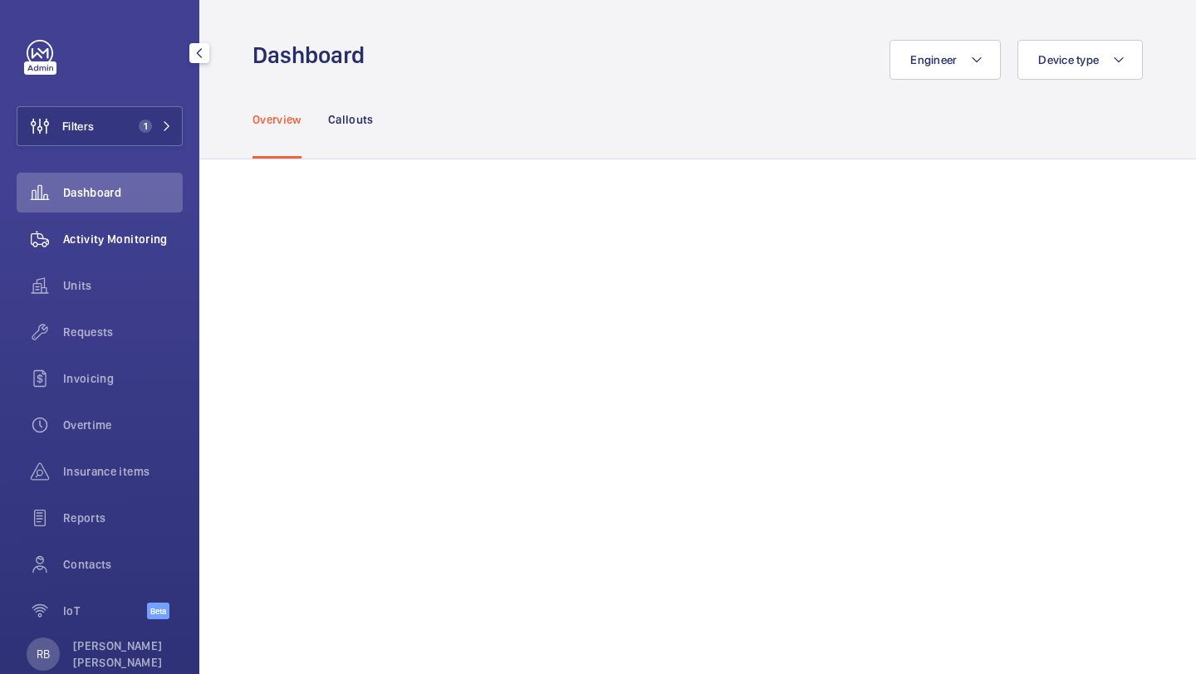
click at [145, 244] on span "Activity Monitoring" at bounding box center [123, 239] width 120 height 17
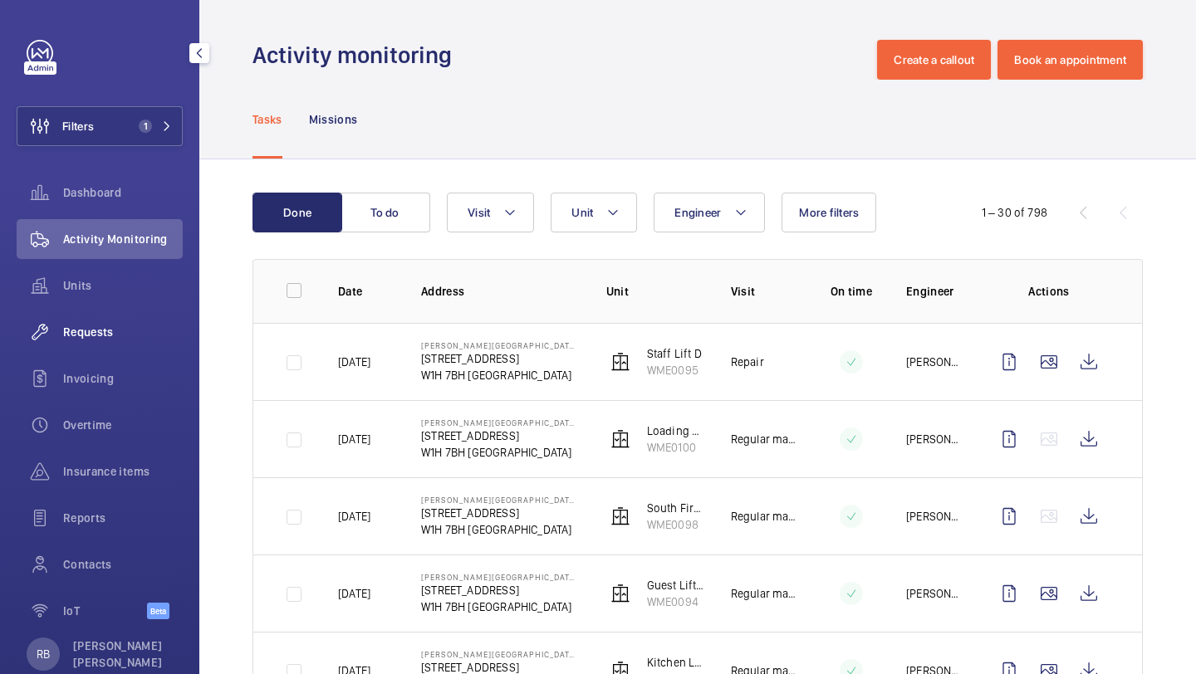
click at [98, 350] on div "Requests" at bounding box center [100, 332] width 166 height 40
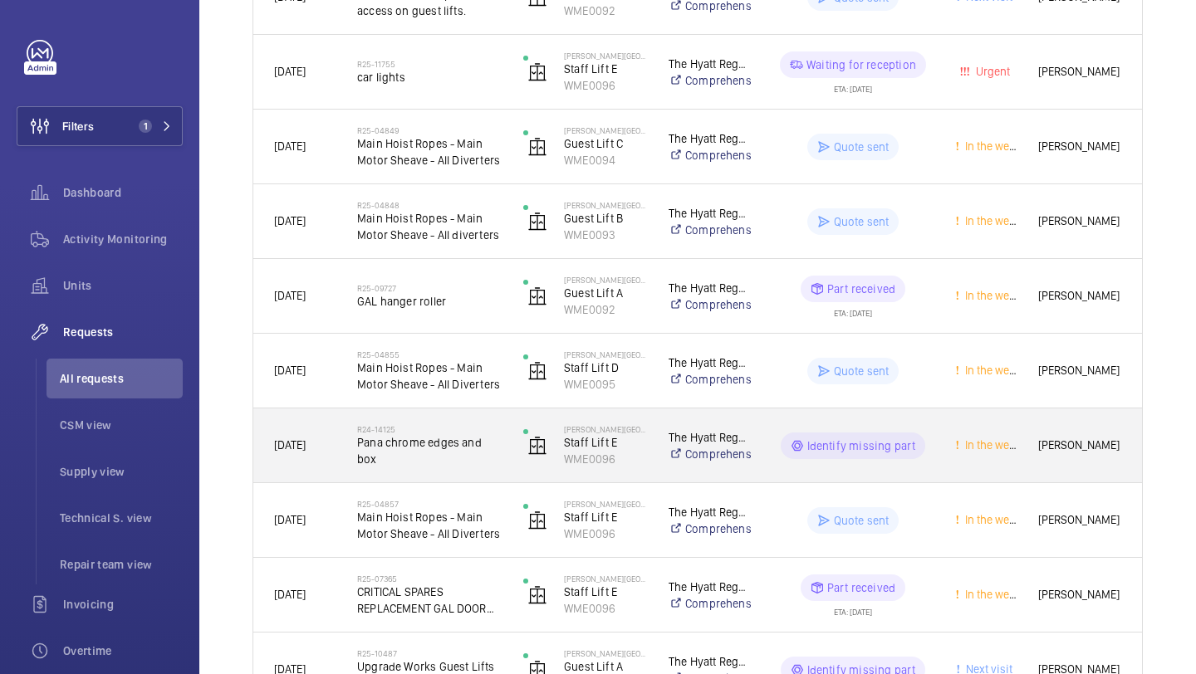
scroll to position [613, 0]
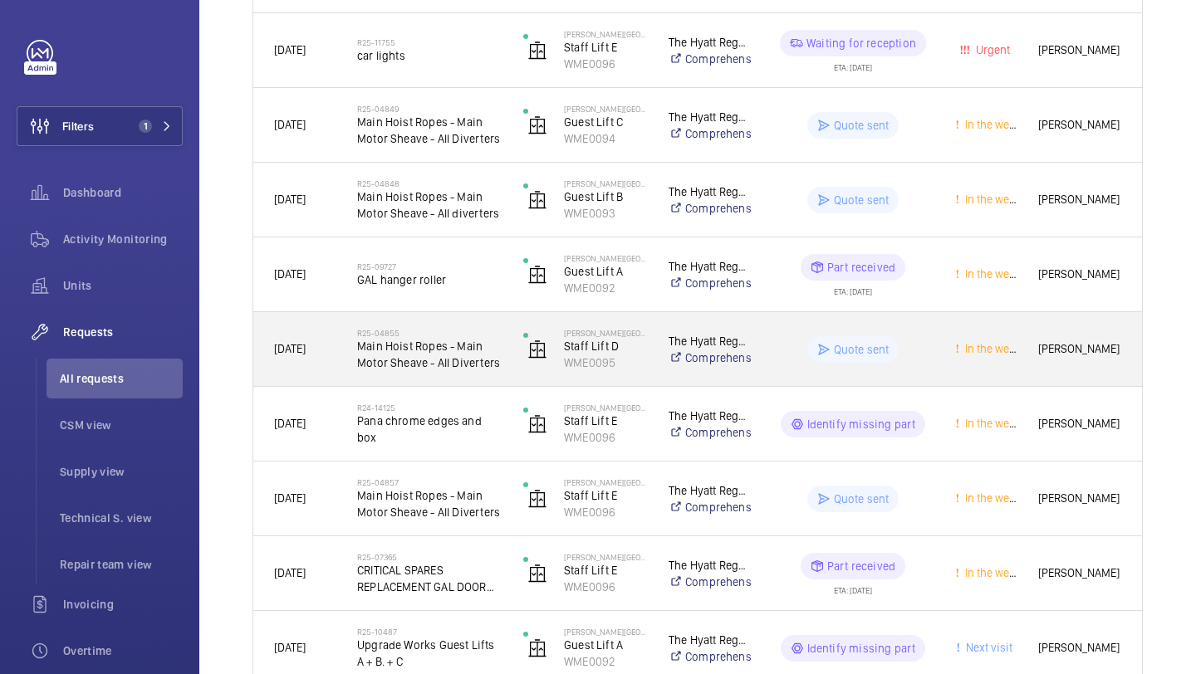
click at [467, 352] on span "Main Hoist Ropes - Main Motor Sheave - All Diverters" at bounding box center [429, 354] width 145 height 33
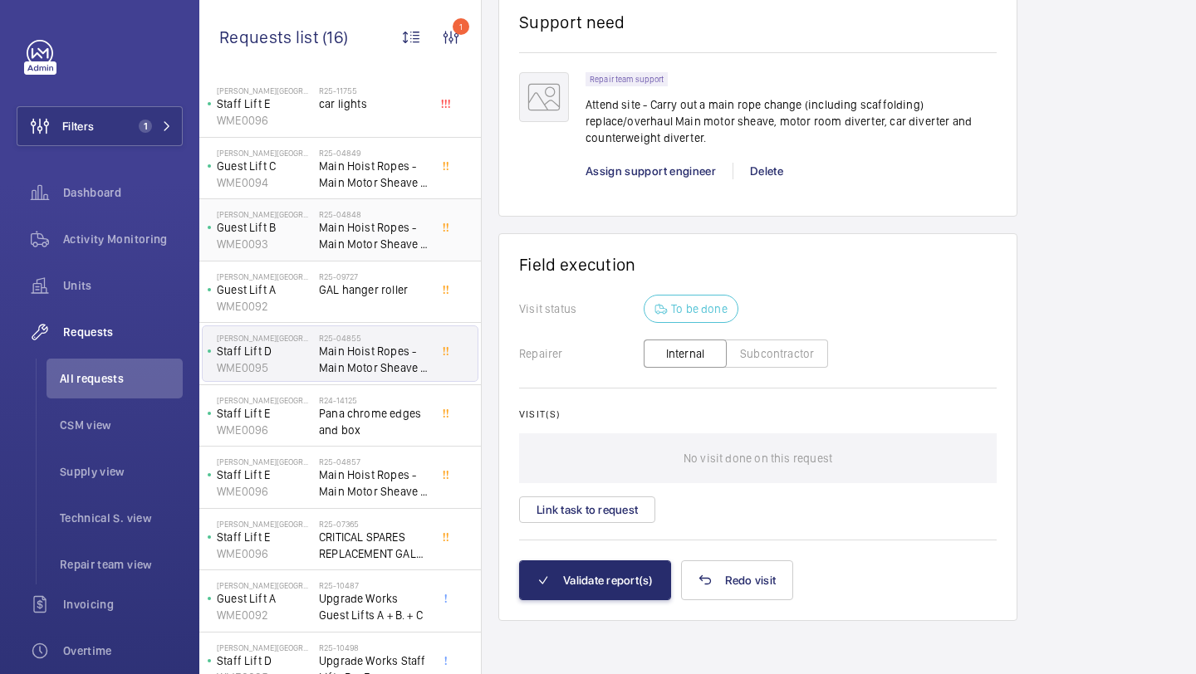
scroll to position [271, 0]
click at [358, 504] on div "R25-04857 Main Hoist Ropes - Main Motor Sheave - All Diverters" at bounding box center [374, 482] width 110 height 48
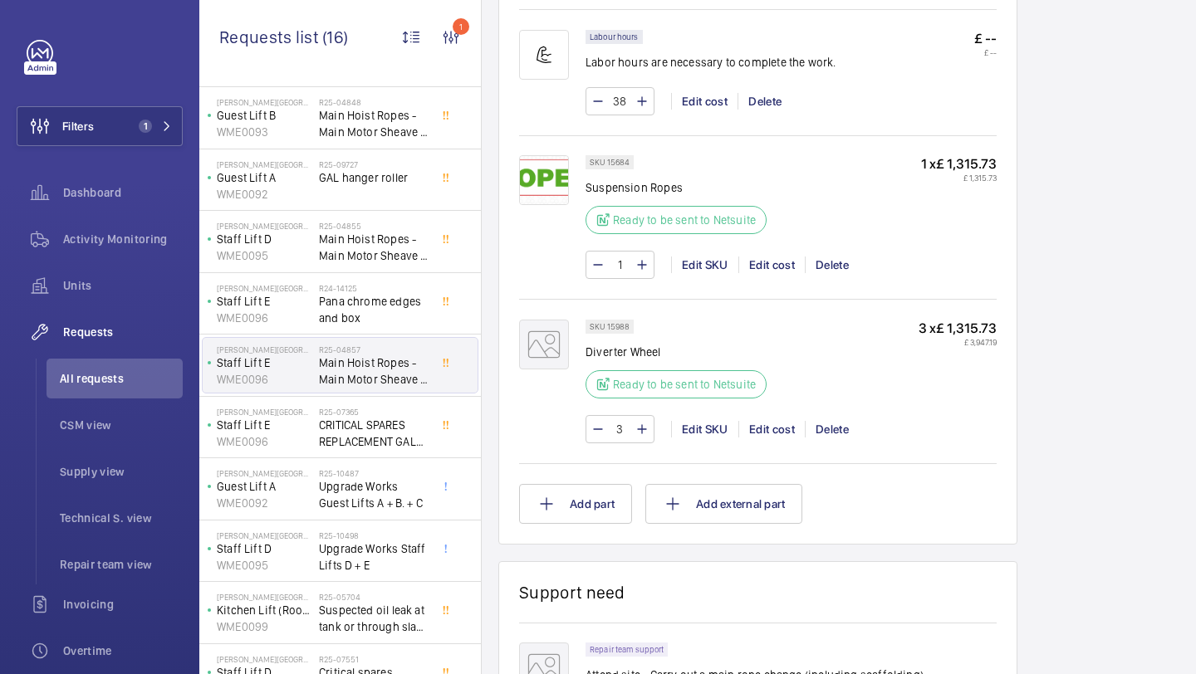
scroll to position [415, 0]
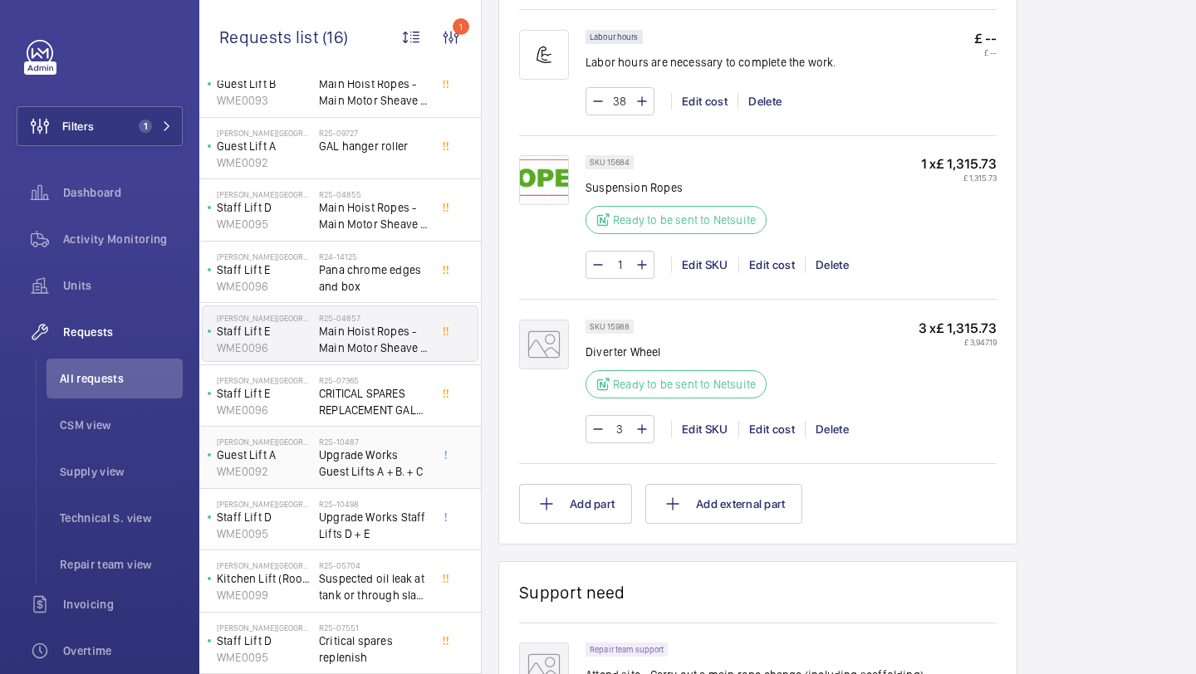
click at [364, 459] on span "Upgrade Works Guest Lifts A + B. + C" at bounding box center [374, 463] width 110 height 33
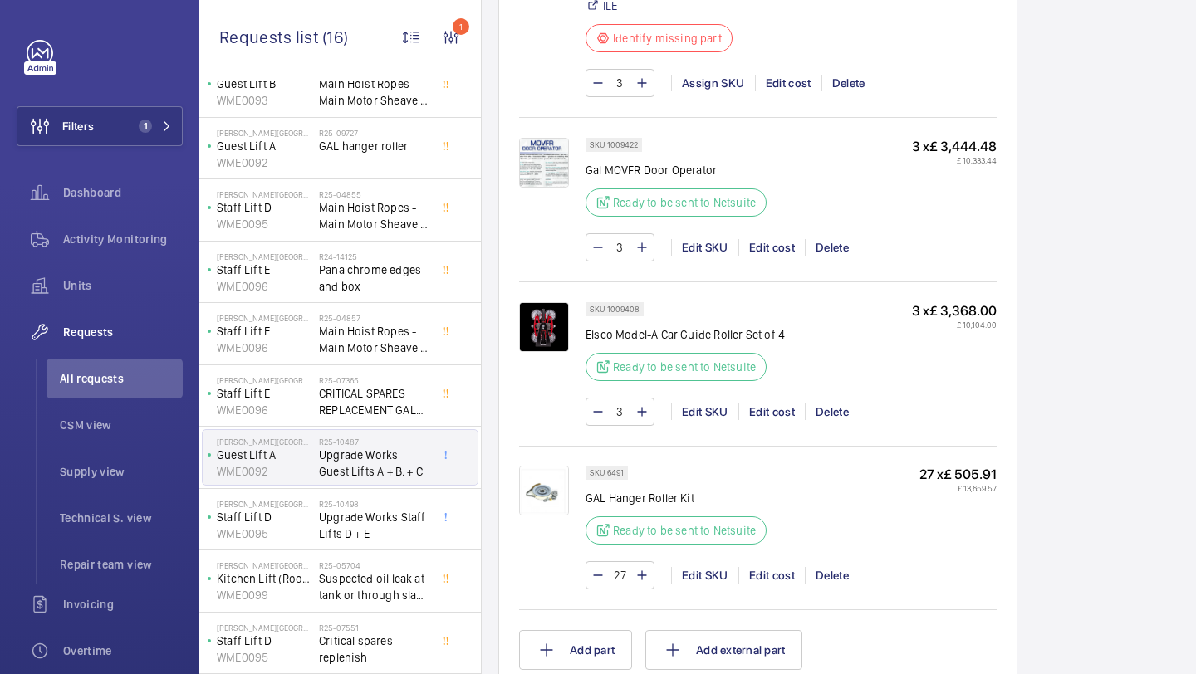
scroll to position [1313, 0]
click at [328, 515] on span "Upgrade Works Staff Lifts D + E" at bounding box center [374, 525] width 110 height 33
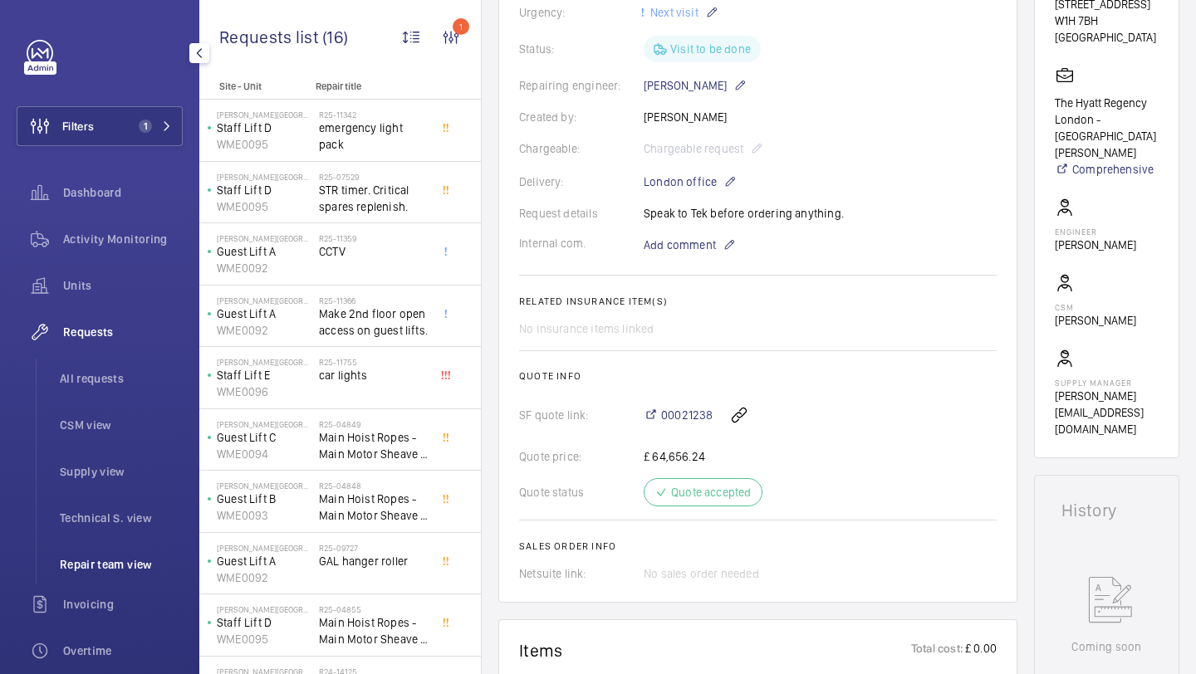
click at [129, 564] on span "Repair team view" at bounding box center [121, 564] width 123 height 17
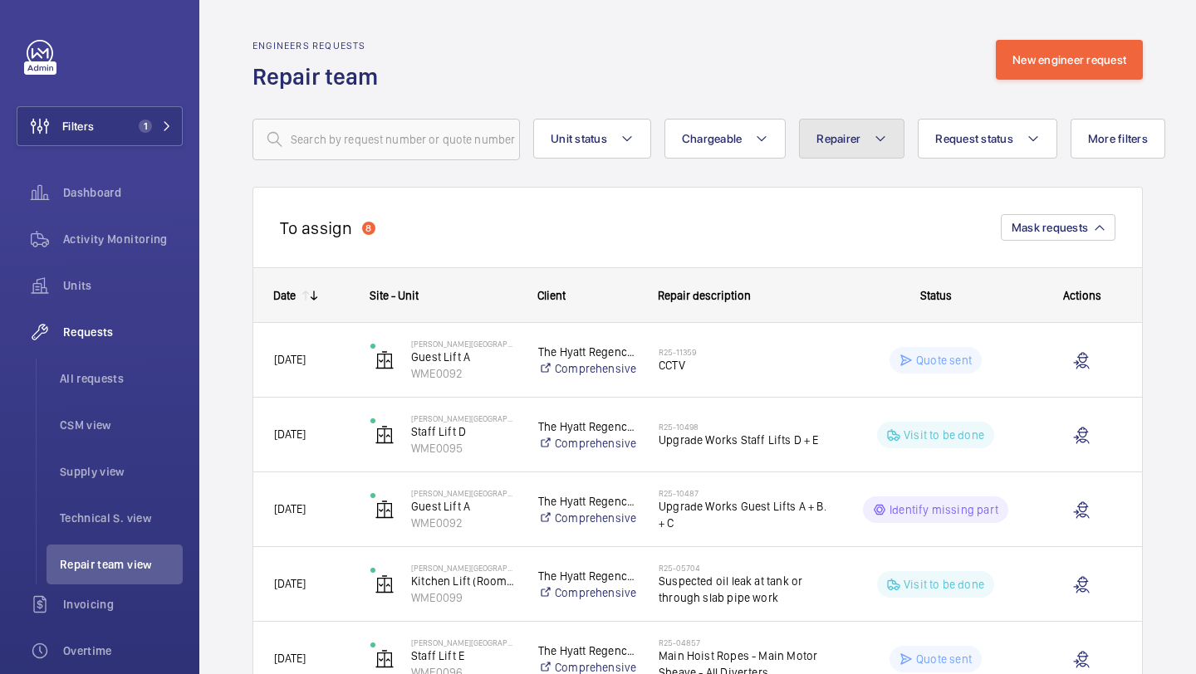
click at [873, 123] on button "Repairer" at bounding box center [851, 139] width 105 height 40
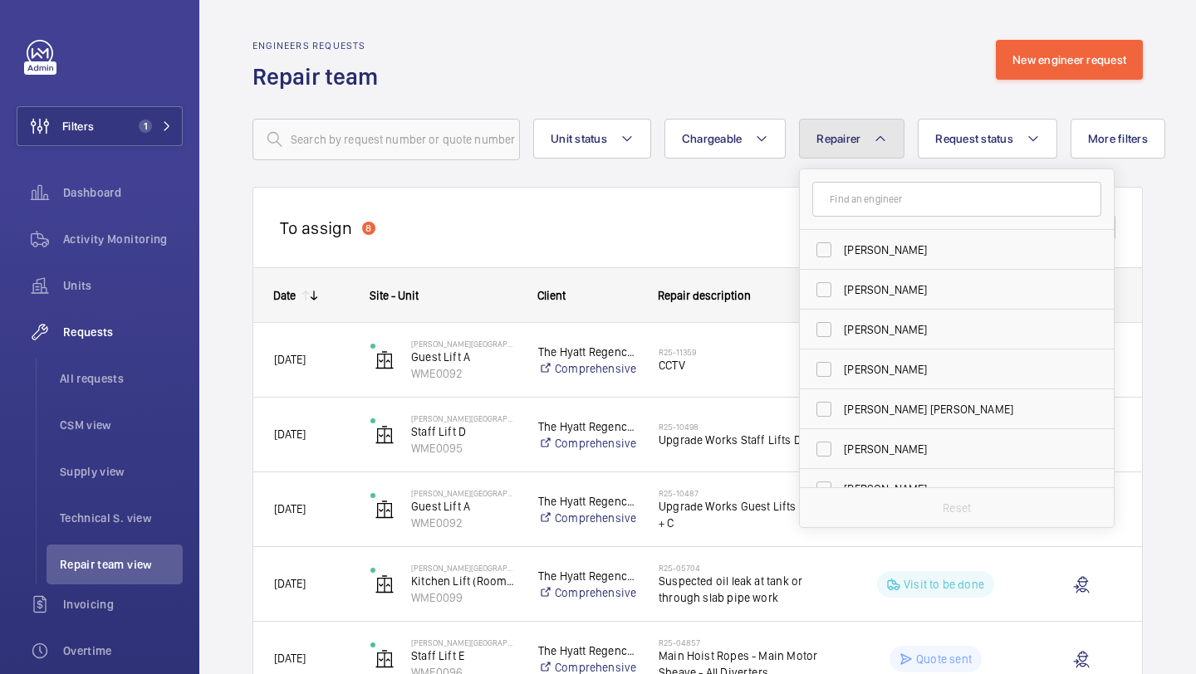
click at [863, 140] on button "Repairer" at bounding box center [851, 139] width 105 height 40
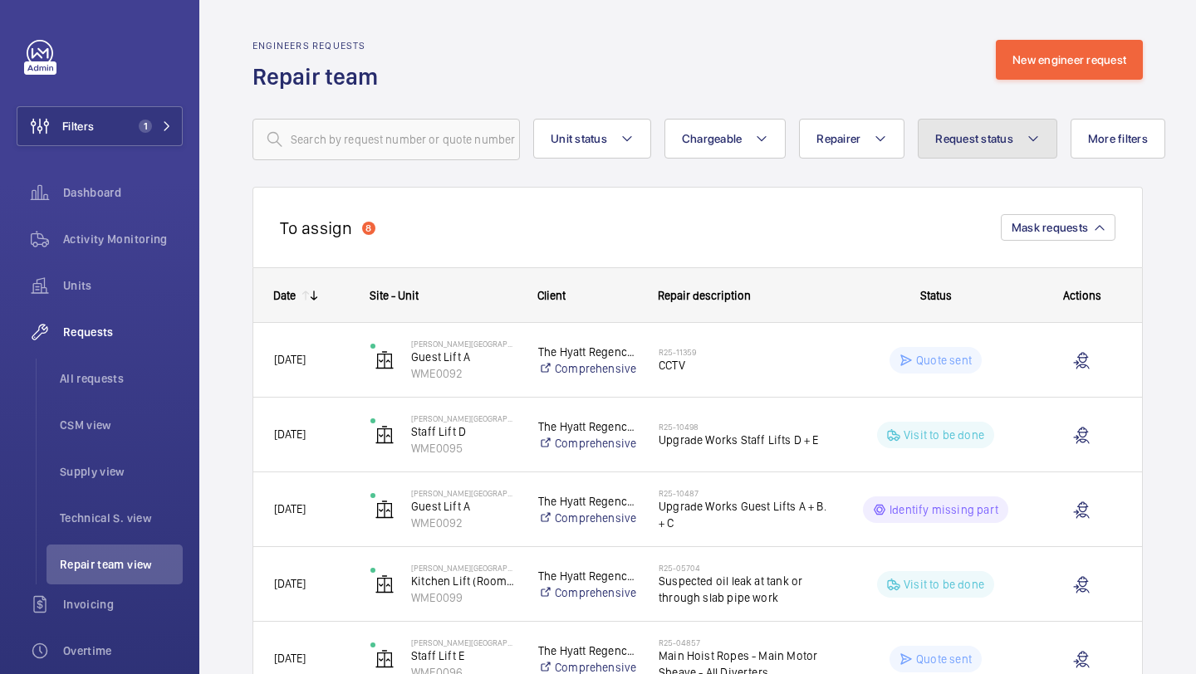
click at [996, 137] on span "Request status" at bounding box center [974, 138] width 78 height 13
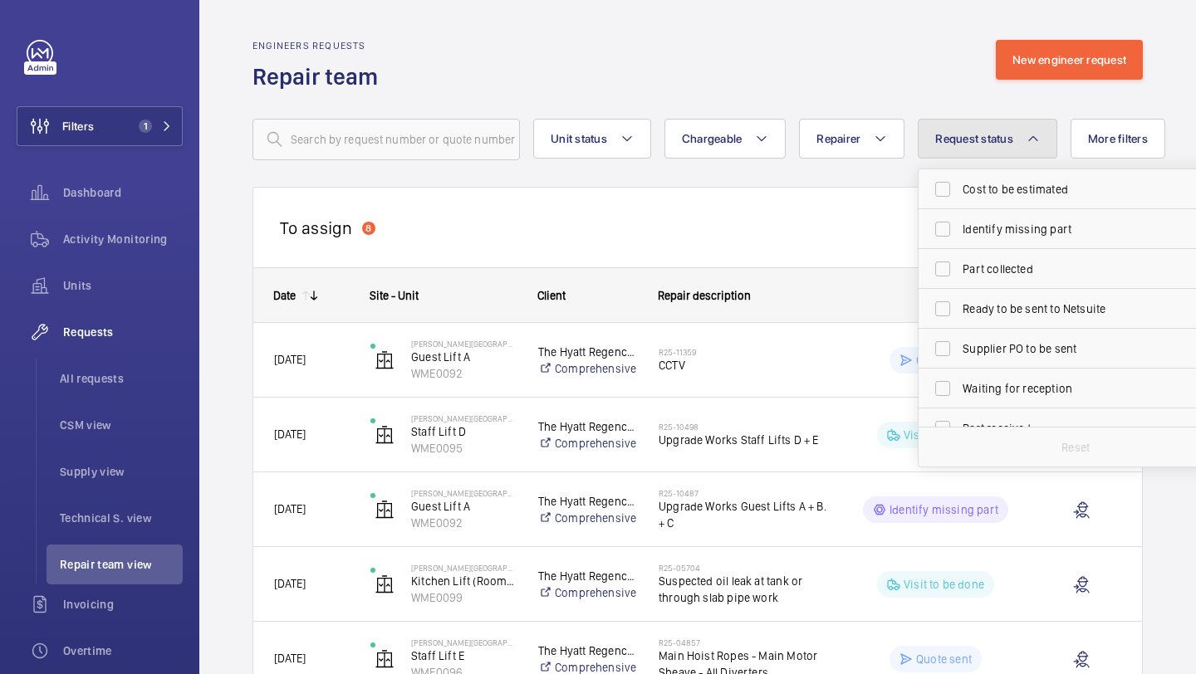
click at [997, 137] on span "Request status" at bounding box center [974, 138] width 78 height 13
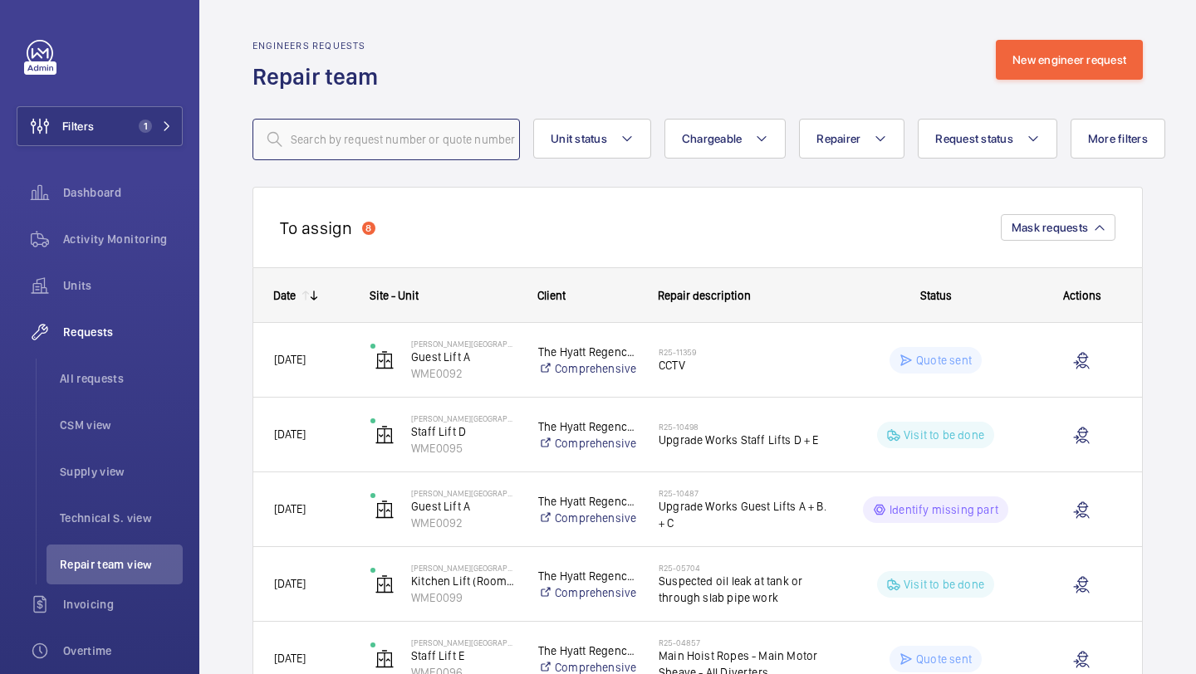
click at [381, 140] on input "text" at bounding box center [385, 140] width 267 height 42
click at [547, 90] on div "Engineers requests Repair team New engineer request" at bounding box center [697, 66] width 890 height 52
click at [114, 380] on span "All requests" at bounding box center [121, 378] width 123 height 17
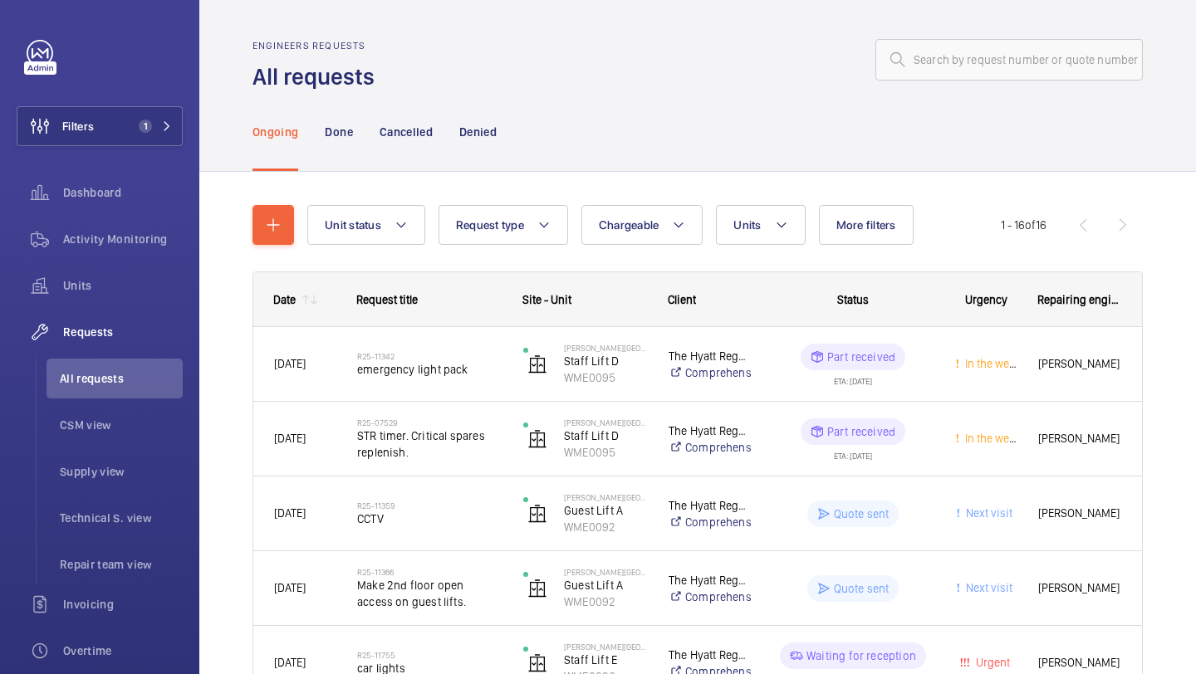
click at [358, 147] on nav "Ongoing Done Cancelled Denied" at bounding box center [374, 131] width 244 height 79
click at [418, 135] on p "Cancelled" at bounding box center [406, 132] width 53 height 17
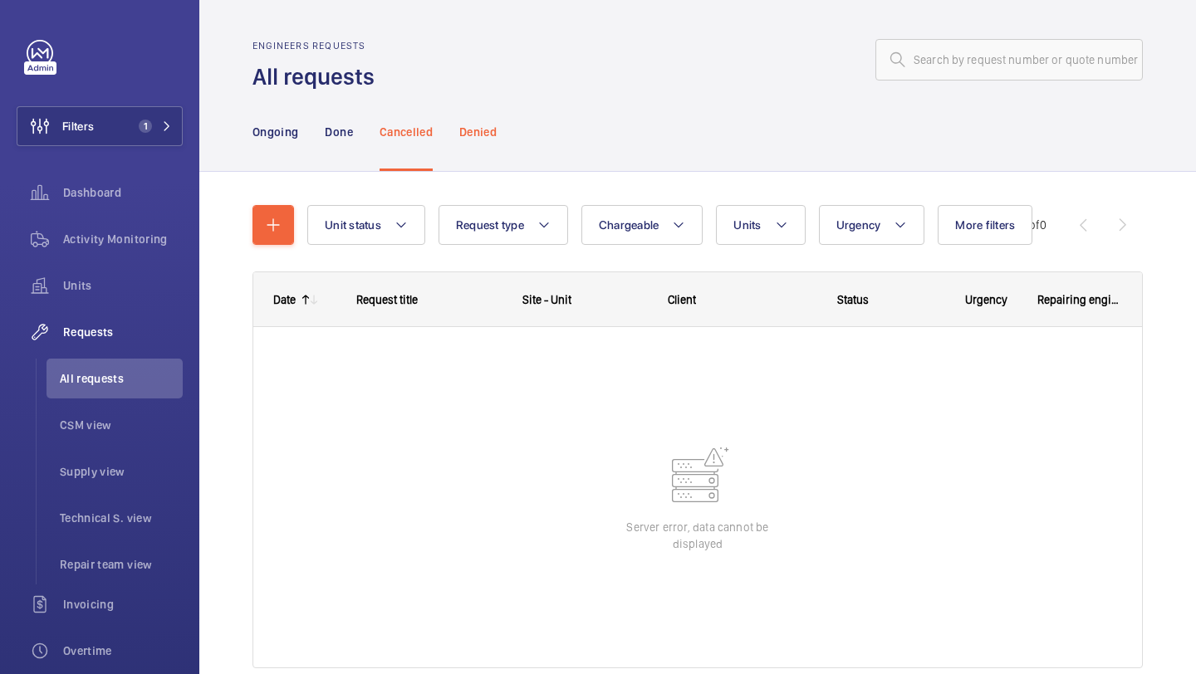
click at [481, 112] on div "Denied" at bounding box center [477, 131] width 37 height 79
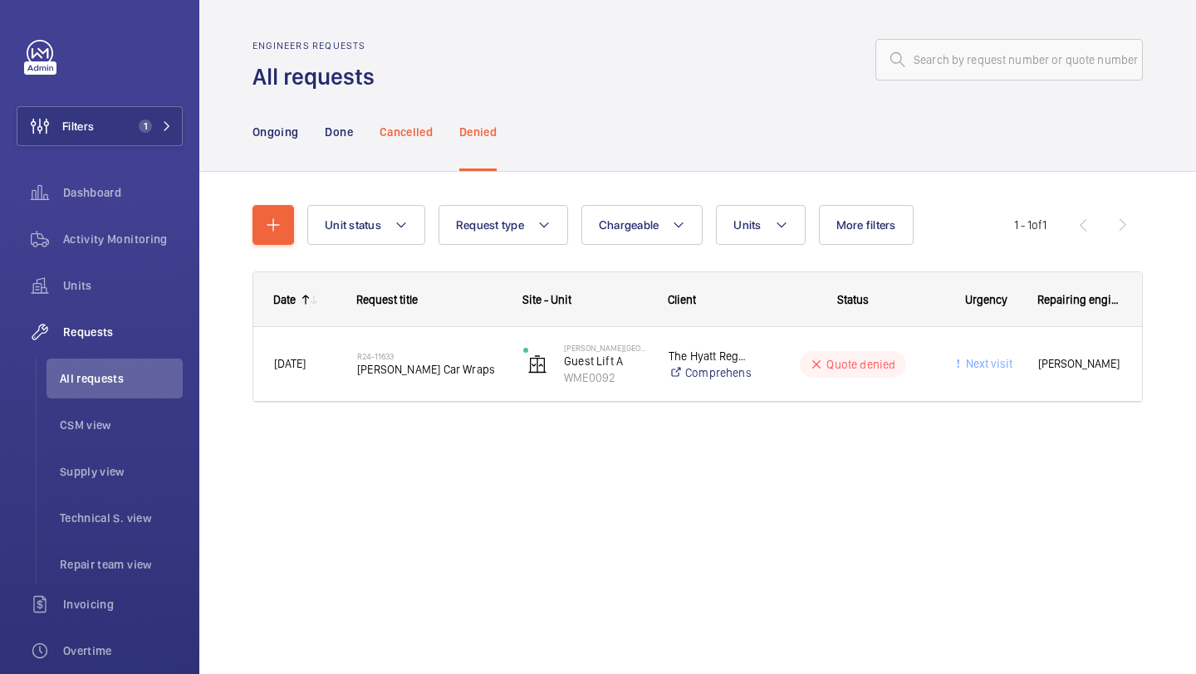
click at [413, 130] on p "Cancelled" at bounding box center [406, 132] width 53 height 17
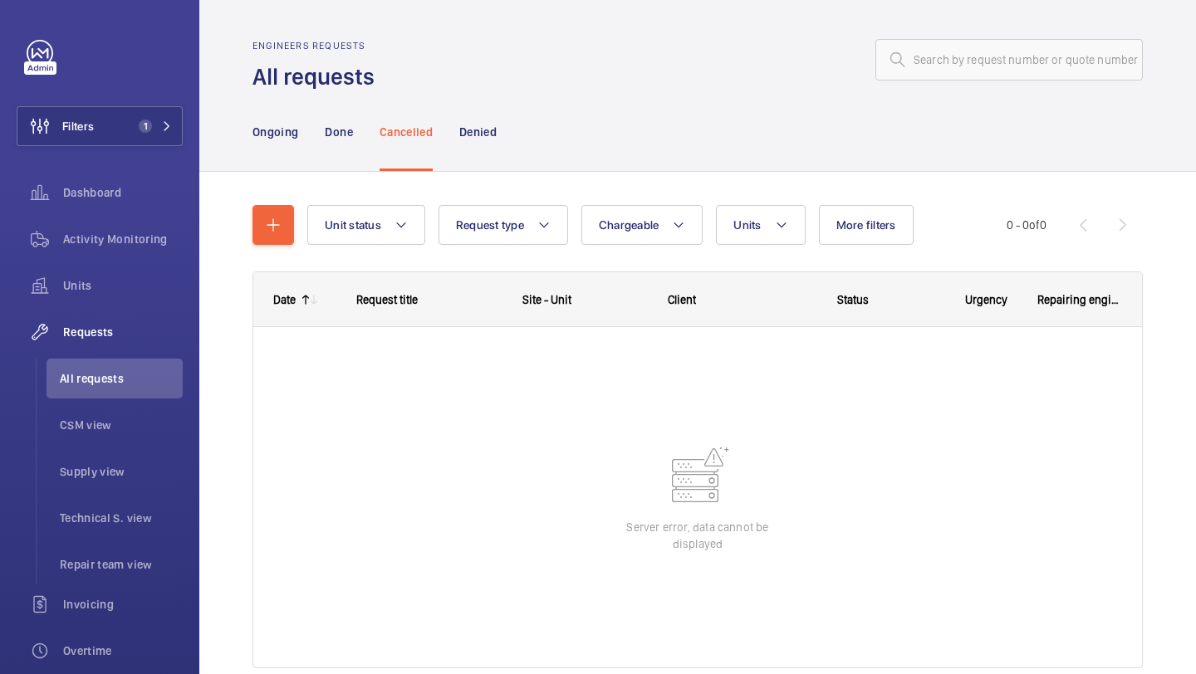
scroll to position [74, 0]
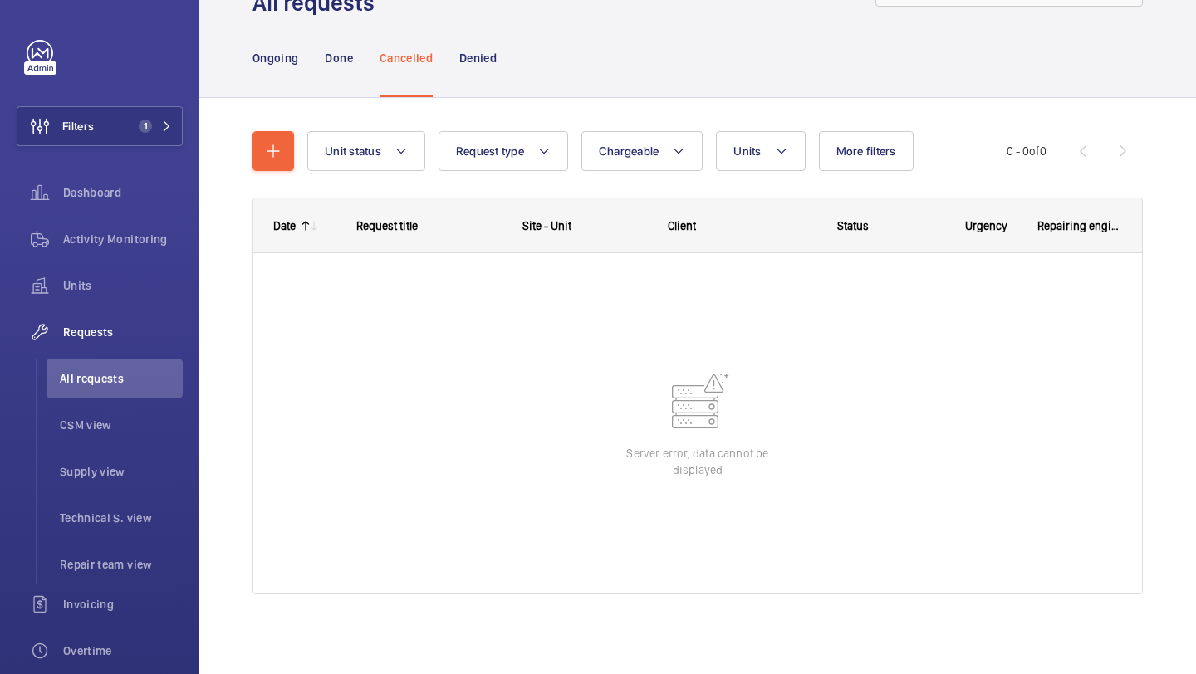
click at [657, 436] on div at bounding box center [697, 423] width 889 height 341
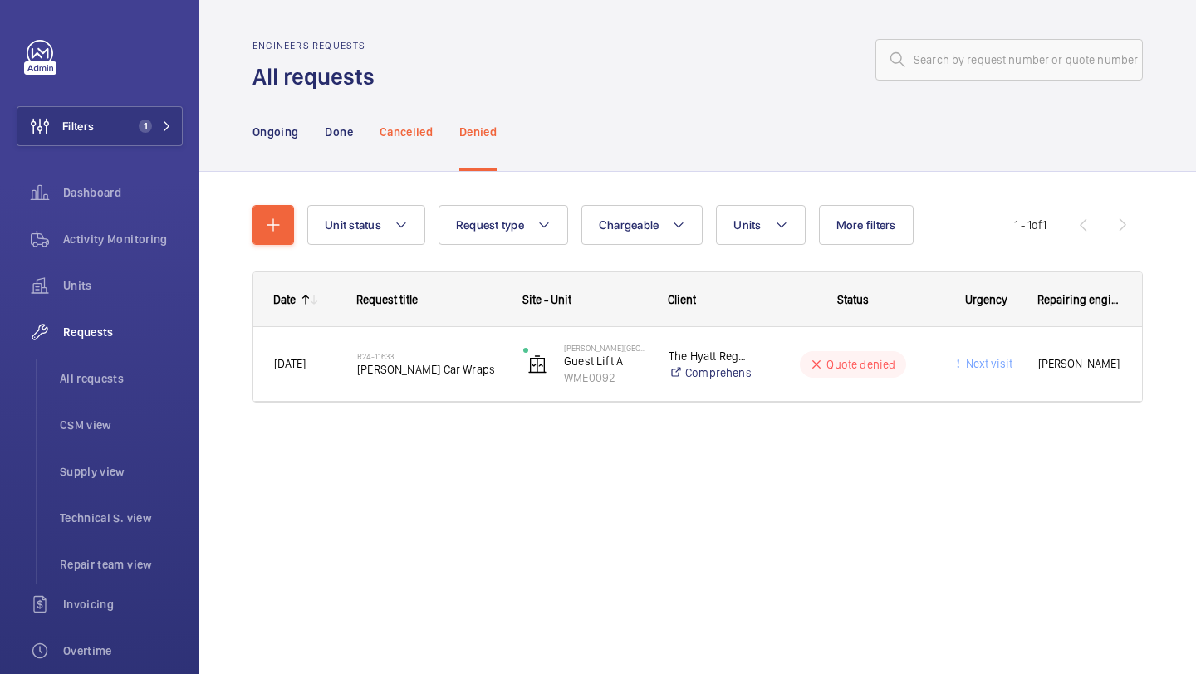
click at [399, 142] on div "Cancelled" at bounding box center [406, 131] width 53 height 79
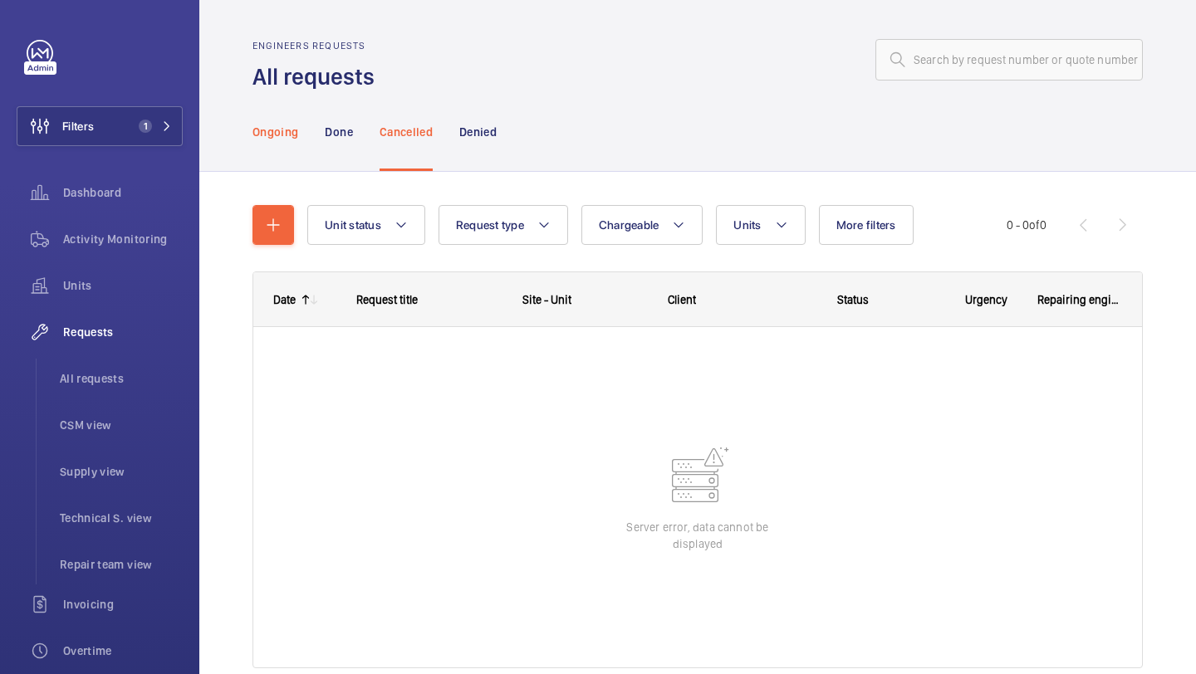
click at [282, 137] on p "Ongoing" at bounding box center [275, 132] width 46 height 17
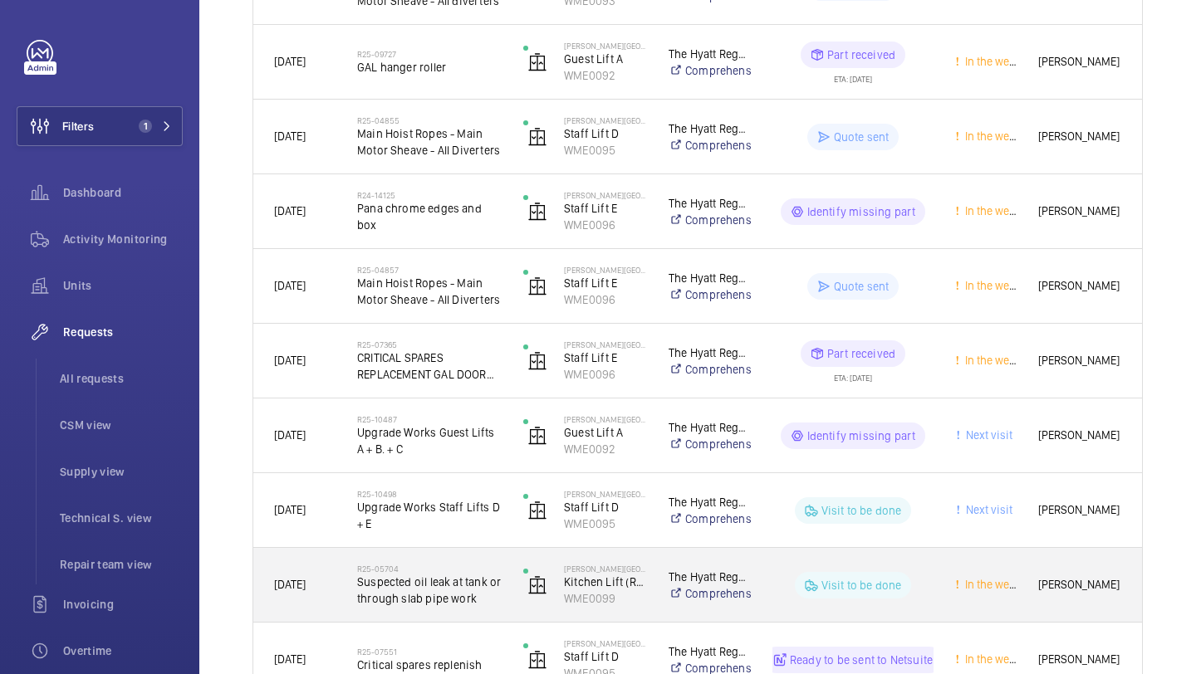
scroll to position [832, 0]
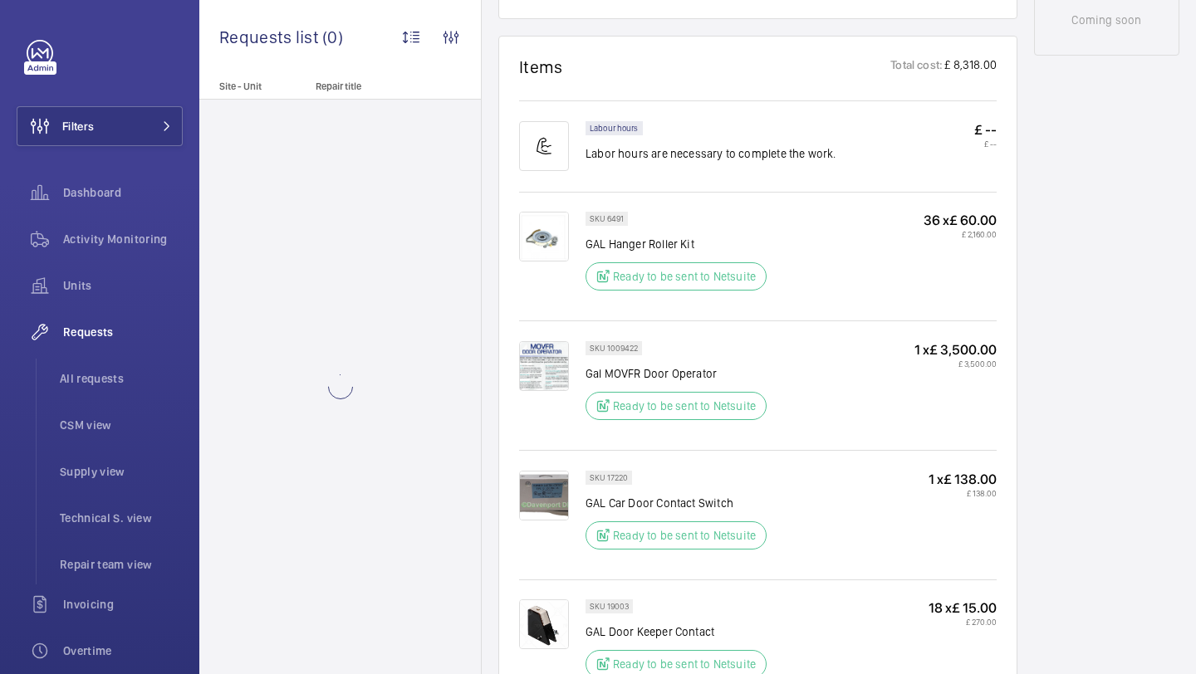
scroll to position [989, 0]
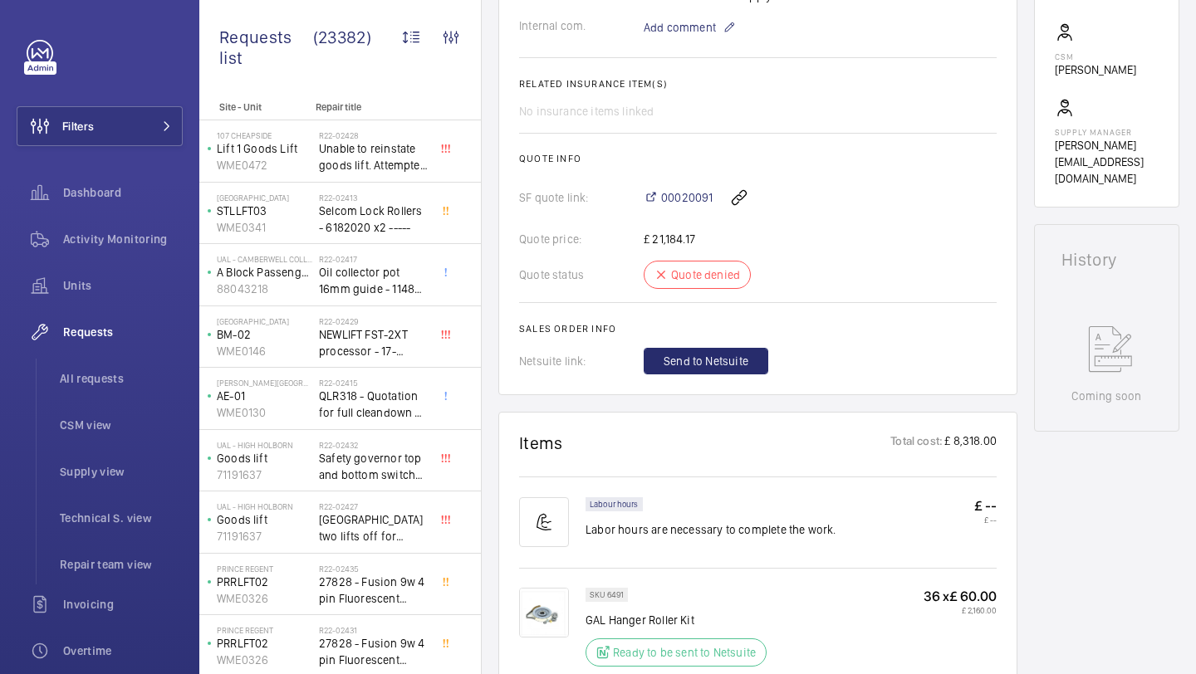
scroll to position [525, 0]
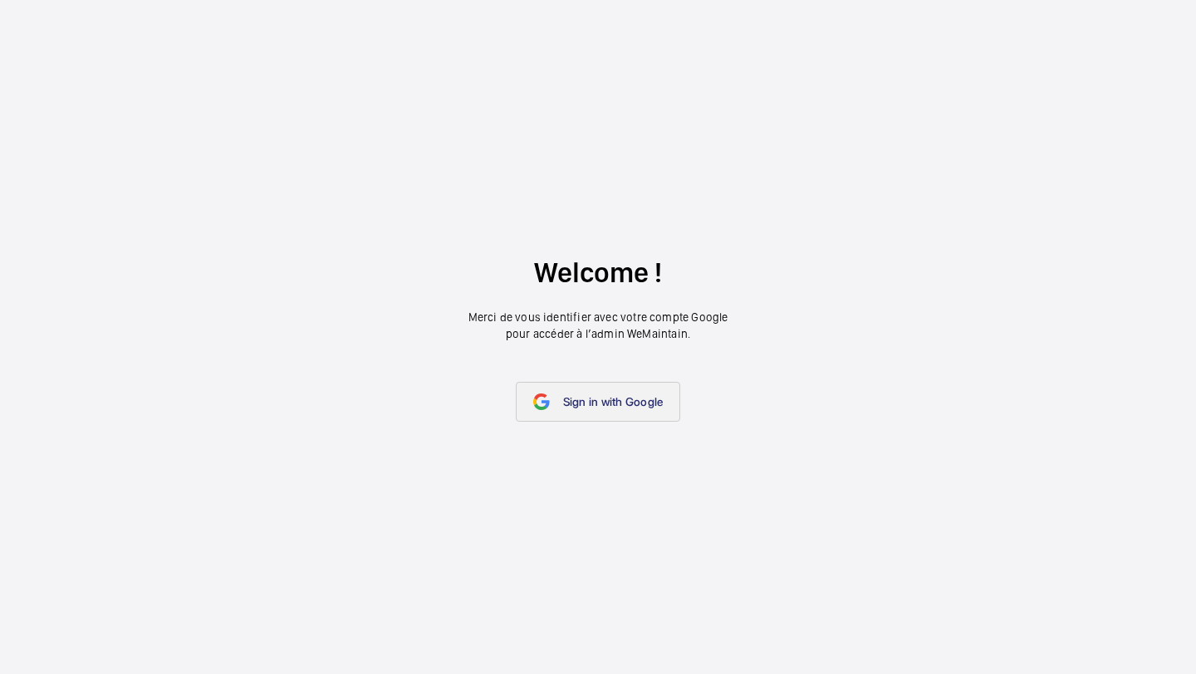
click at [628, 403] on span "Sign in with Google" at bounding box center [613, 401] width 100 height 13
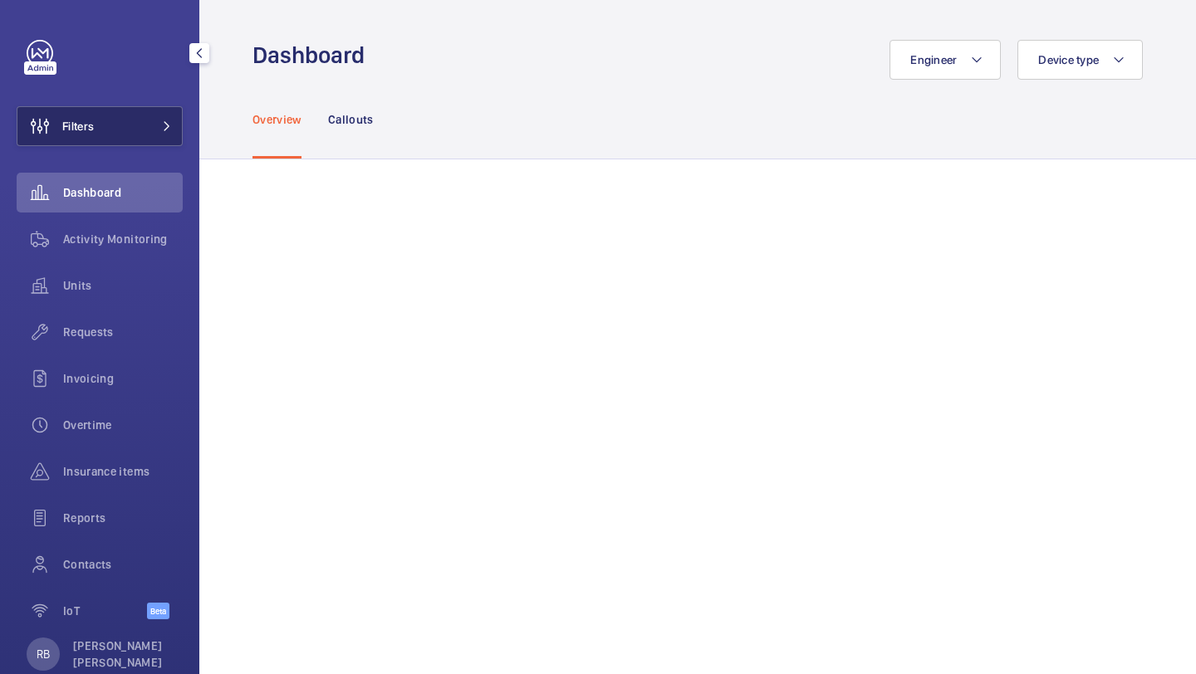
click at [99, 122] on button "Filters" at bounding box center [100, 126] width 166 height 40
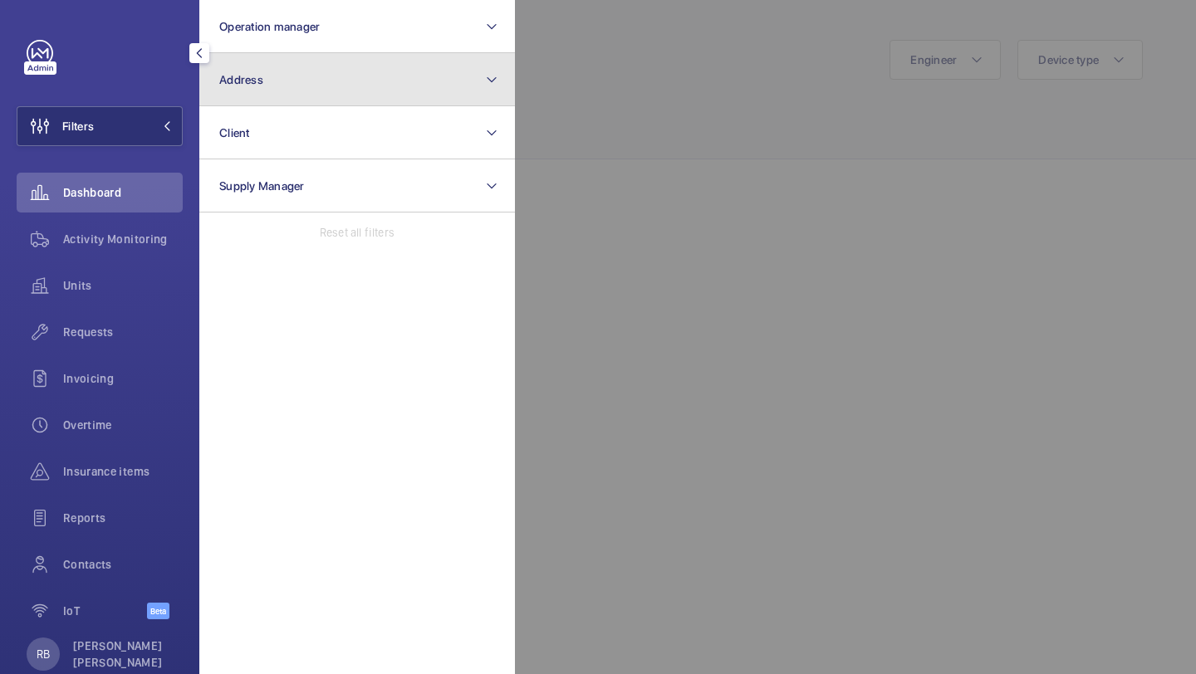
click at [334, 53] on button "Address" at bounding box center [357, 79] width 316 height 53
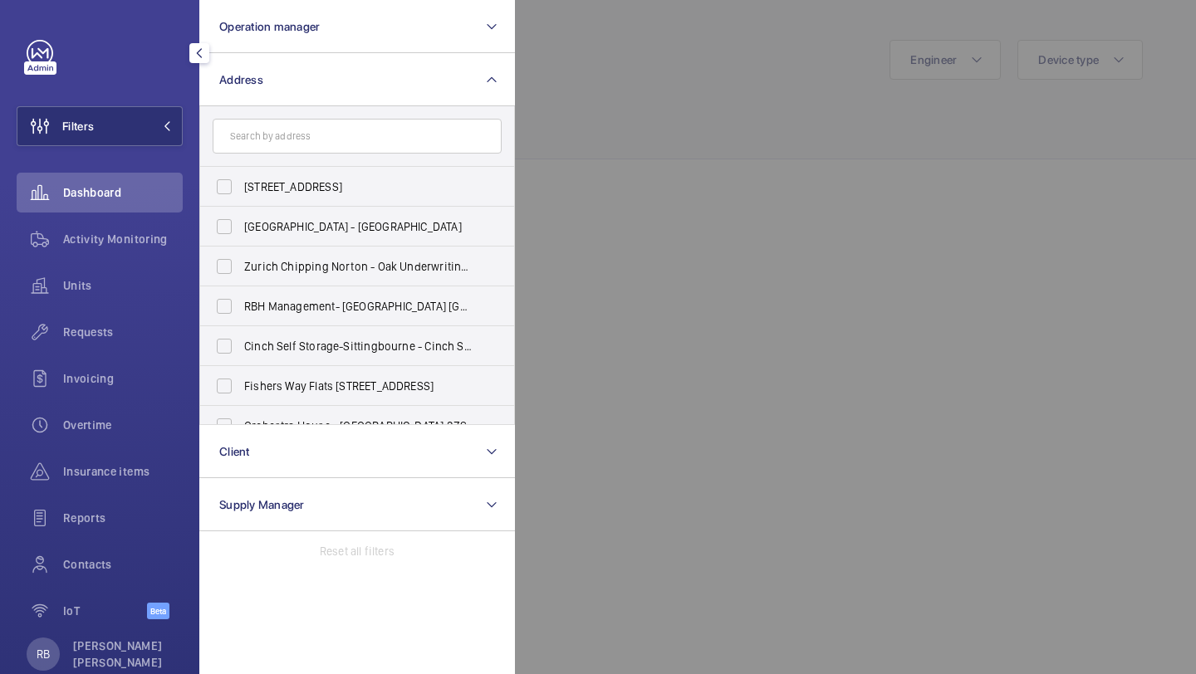
click at [317, 125] on input "text" at bounding box center [357, 136] width 289 height 35
click at [562, 143] on div at bounding box center [1113, 337] width 1196 height 674
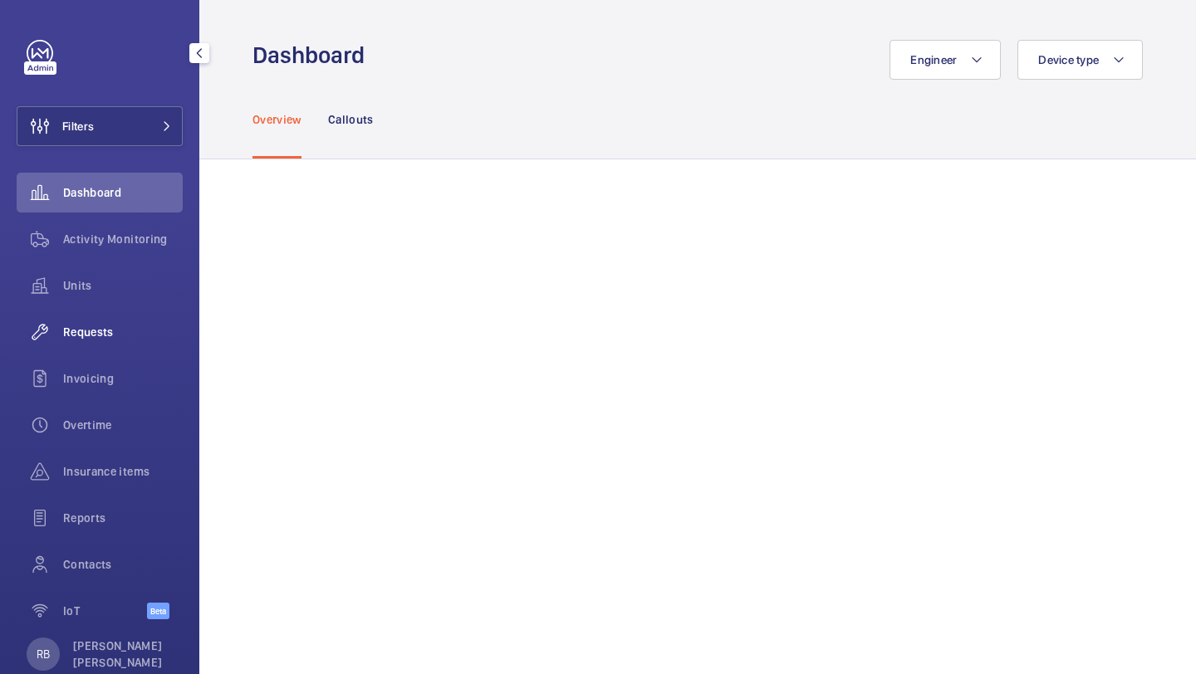
click at [110, 332] on span "Requests" at bounding box center [123, 332] width 120 height 17
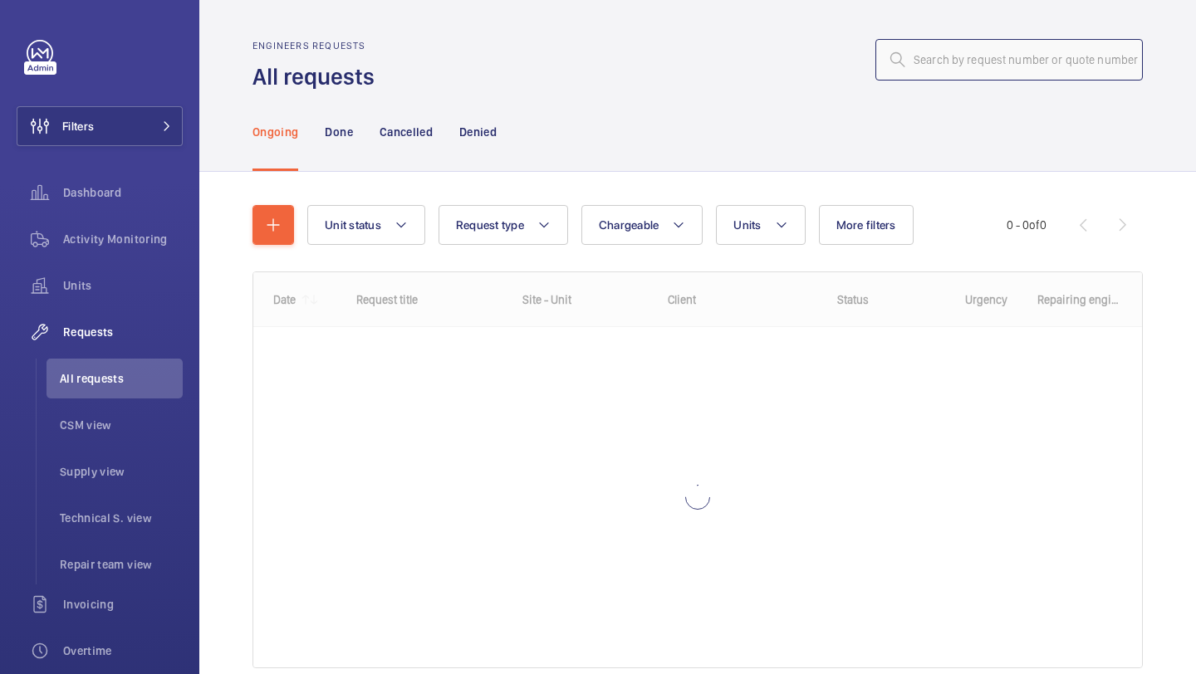
click at [1027, 54] on input "text" at bounding box center [1008, 60] width 267 height 42
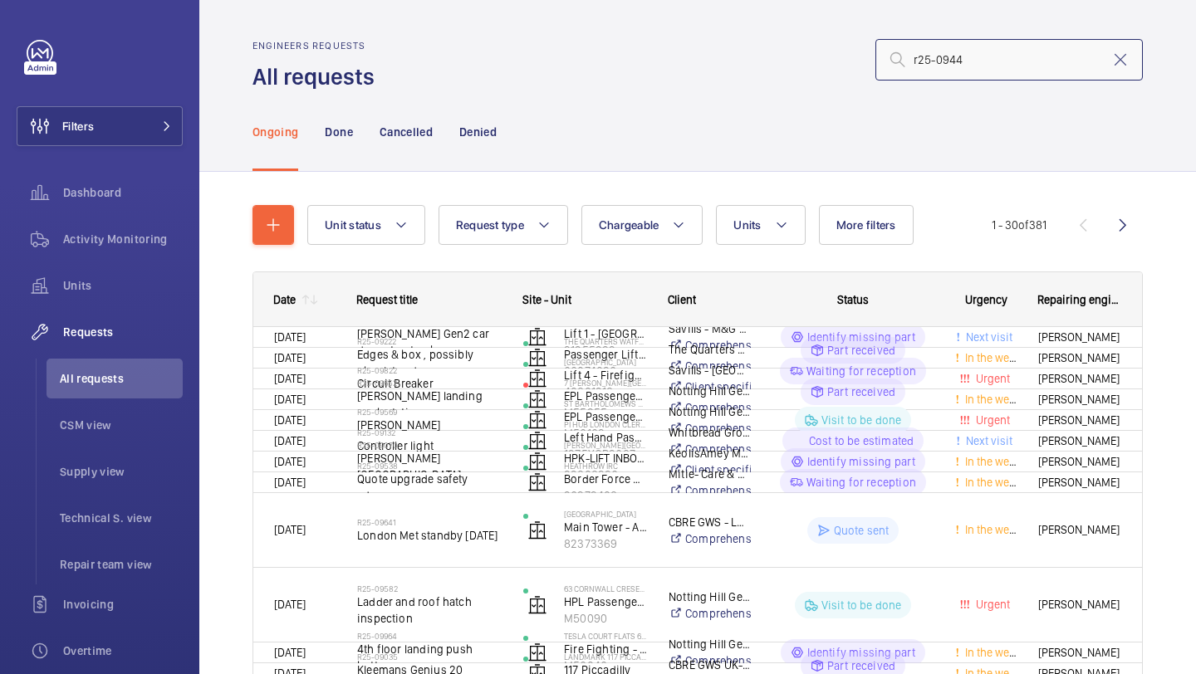
type input "r25-09447"
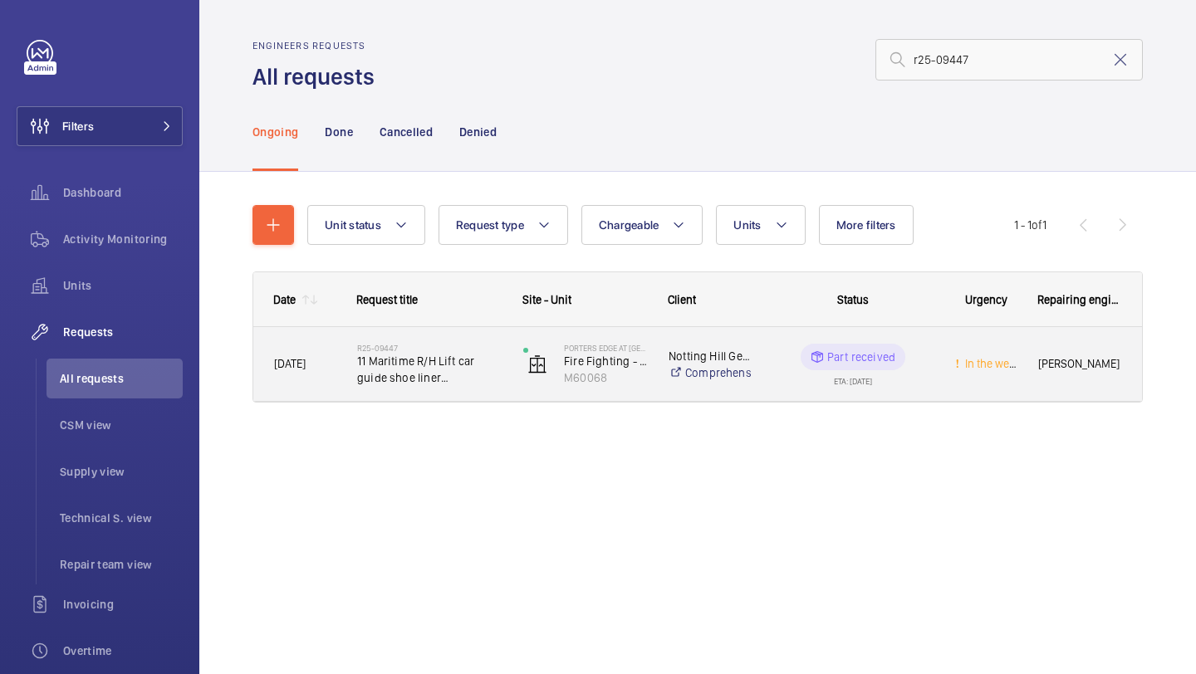
click at [446, 373] on span "11 Maritime R/H Lift car guide shoe liner replacement." at bounding box center [429, 369] width 145 height 33
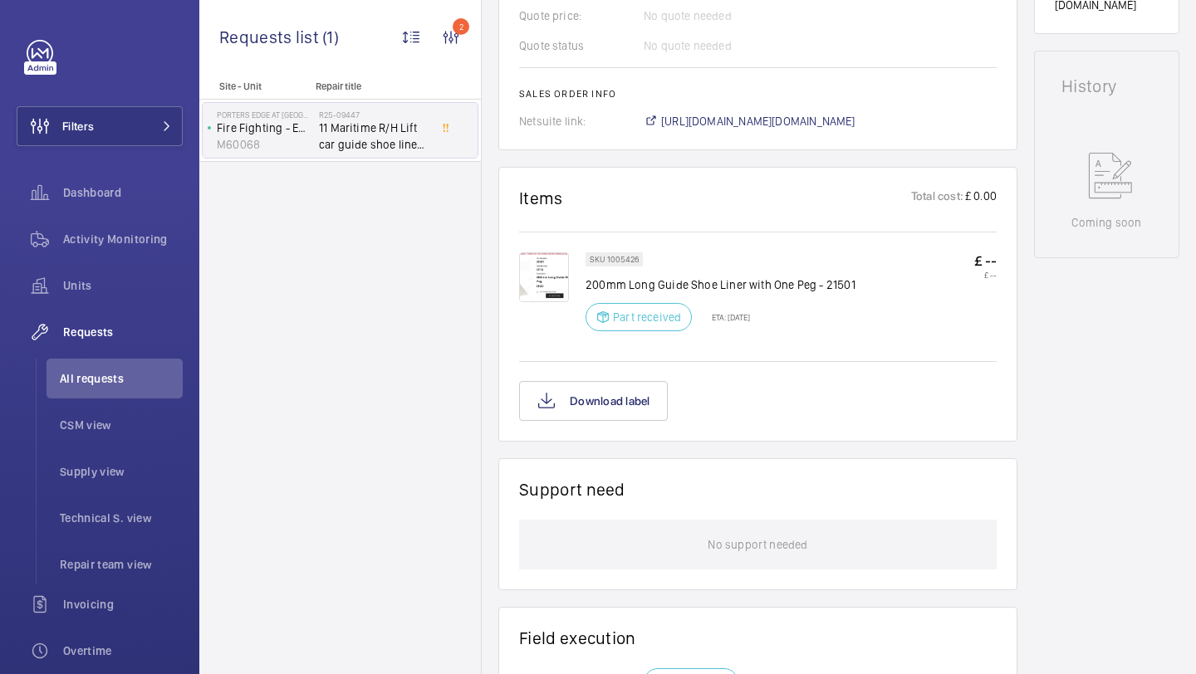
scroll to position [840, 0]
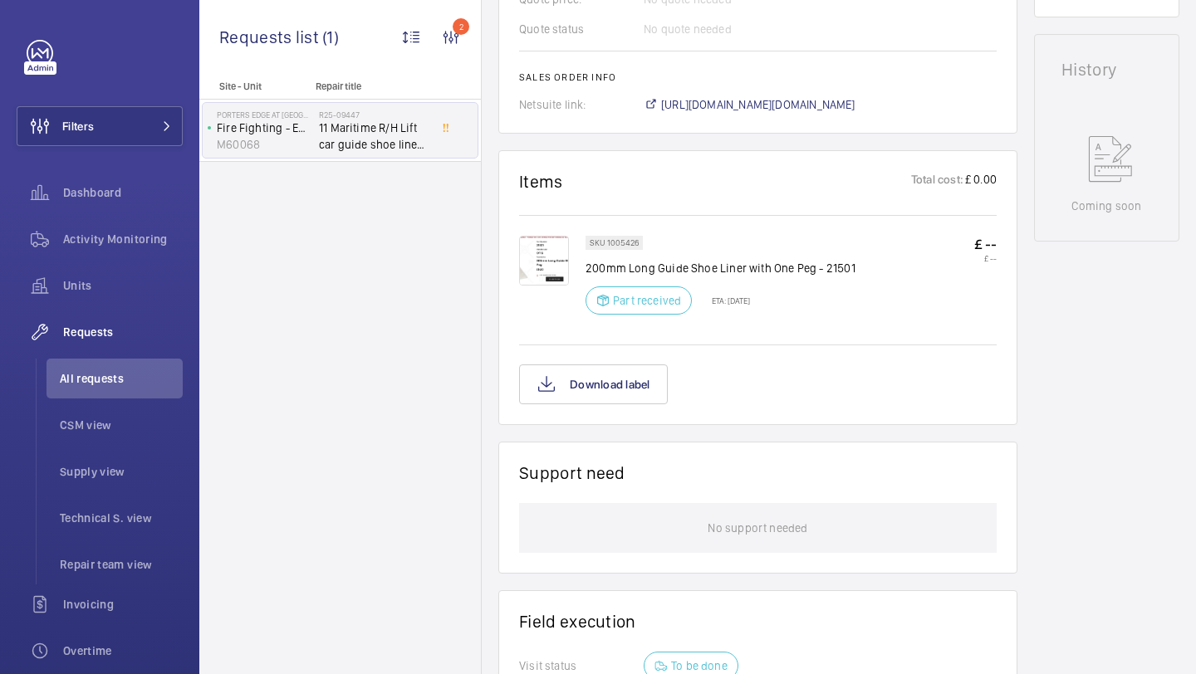
click at [551, 259] on img at bounding box center [544, 261] width 50 height 50
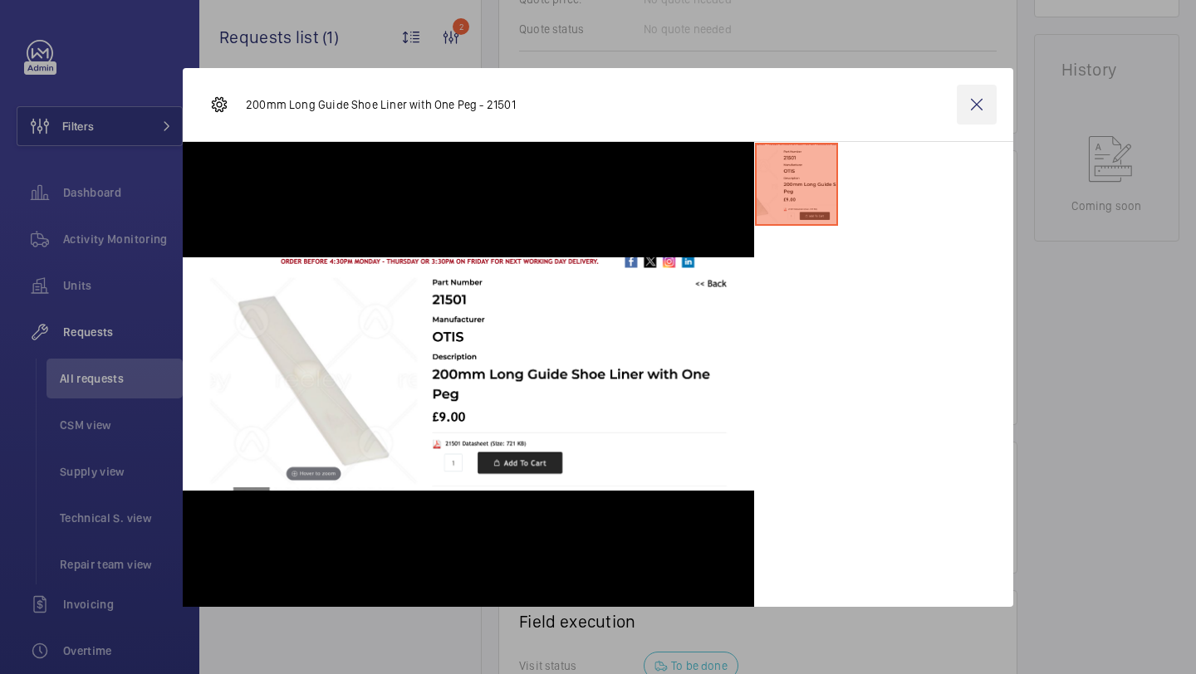
click at [984, 109] on wm-front-icon-button at bounding box center [977, 105] width 40 height 40
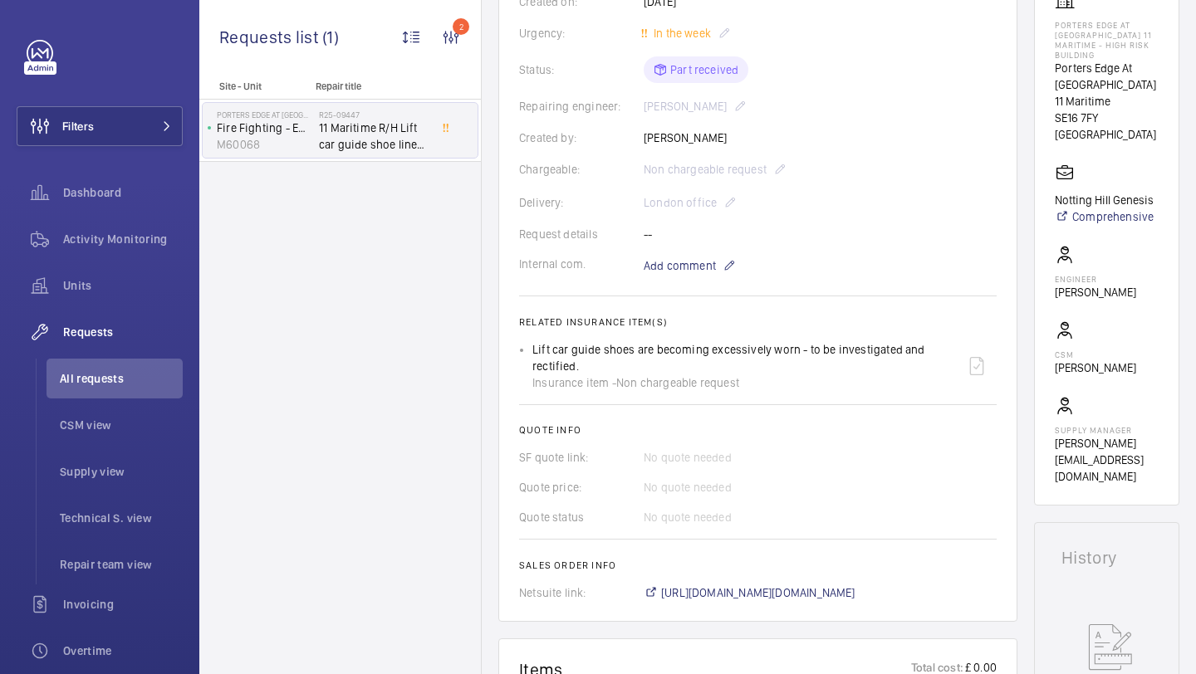
scroll to position [184, 0]
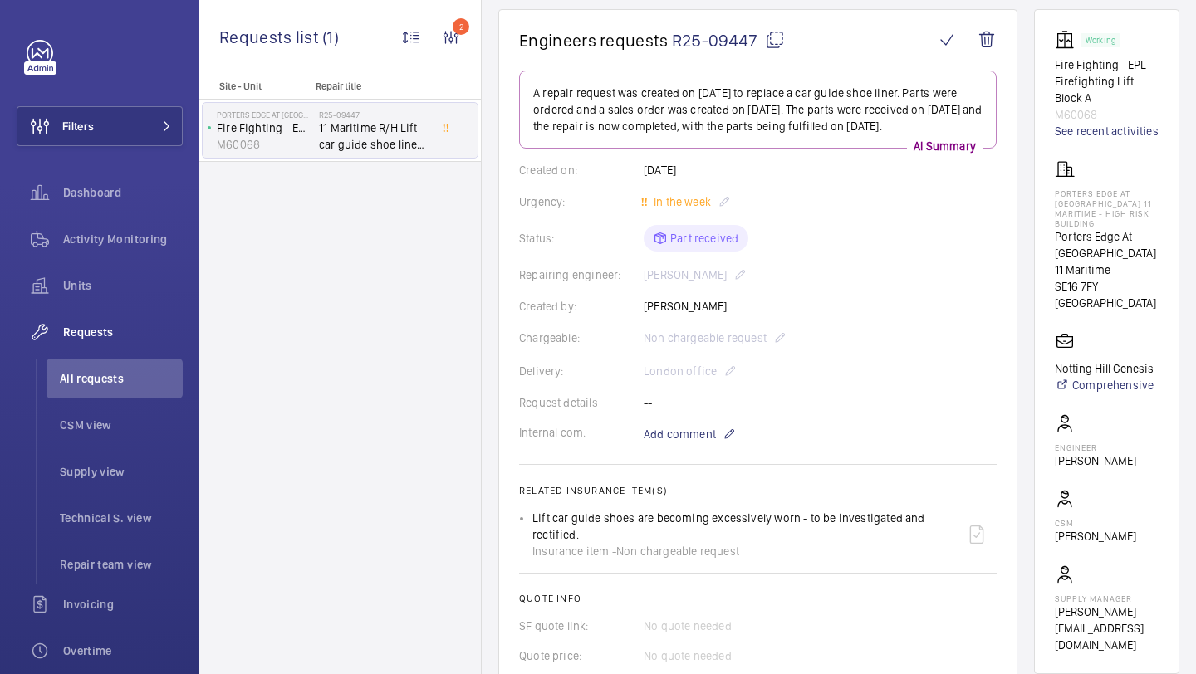
click at [772, 39] on mat-icon at bounding box center [775, 40] width 20 height 20
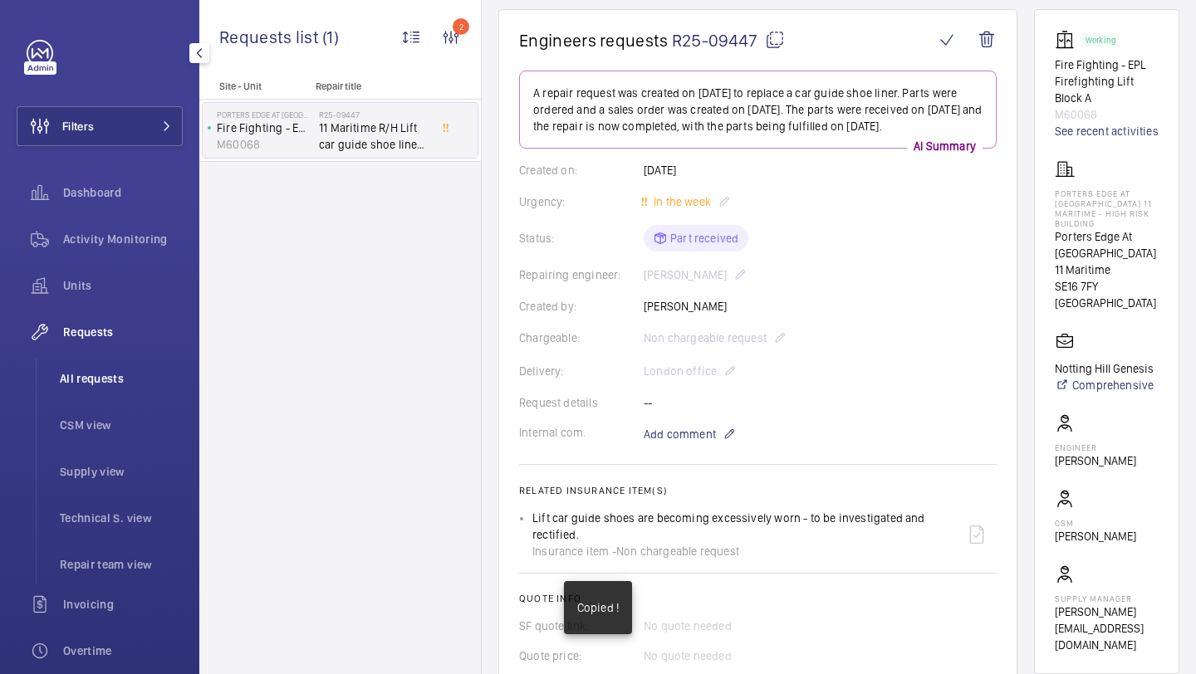
click at [108, 370] on span "All requests" at bounding box center [121, 378] width 123 height 17
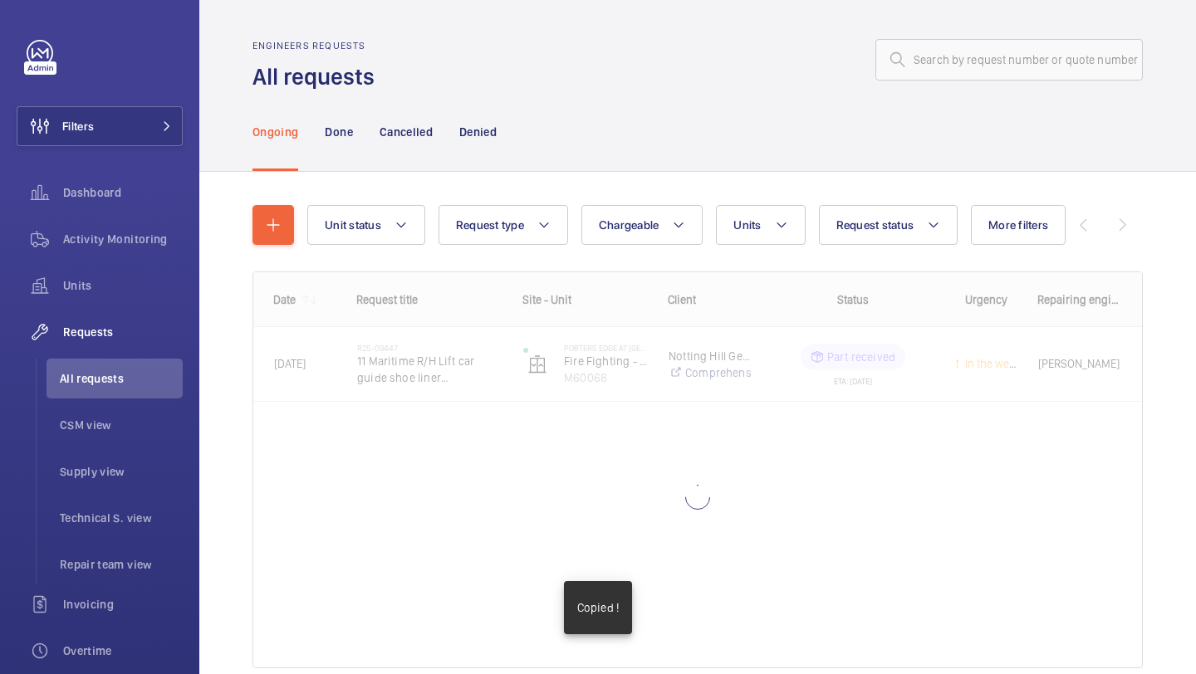
click at [272, 246] on wm-front-shared-table-view-engine "Unit status Request type Chargeable Units Request status More filters Urgency R…" at bounding box center [697, 456] width 890 height 503
click at [284, 177] on div "Unit status Request type Chargeable Units Request status More filters Urgency R…" at bounding box center [697, 460] width 997 height 576
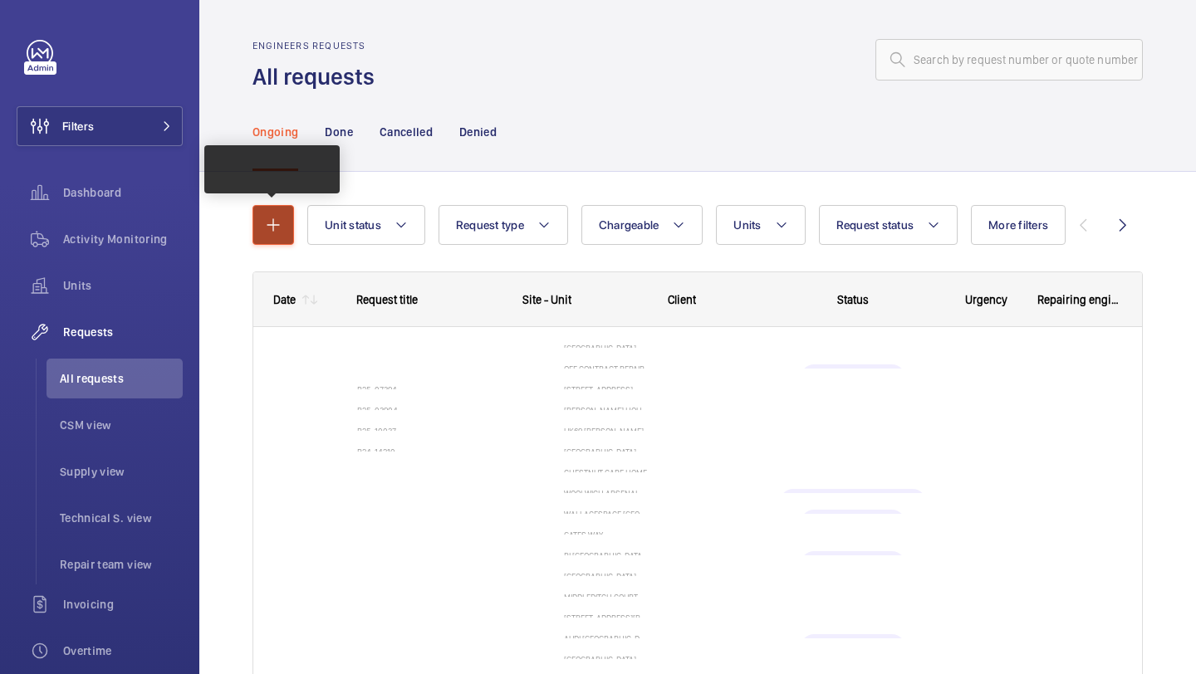
click at [261, 226] on button "button" at bounding box center [273, 225] width 42 height 40
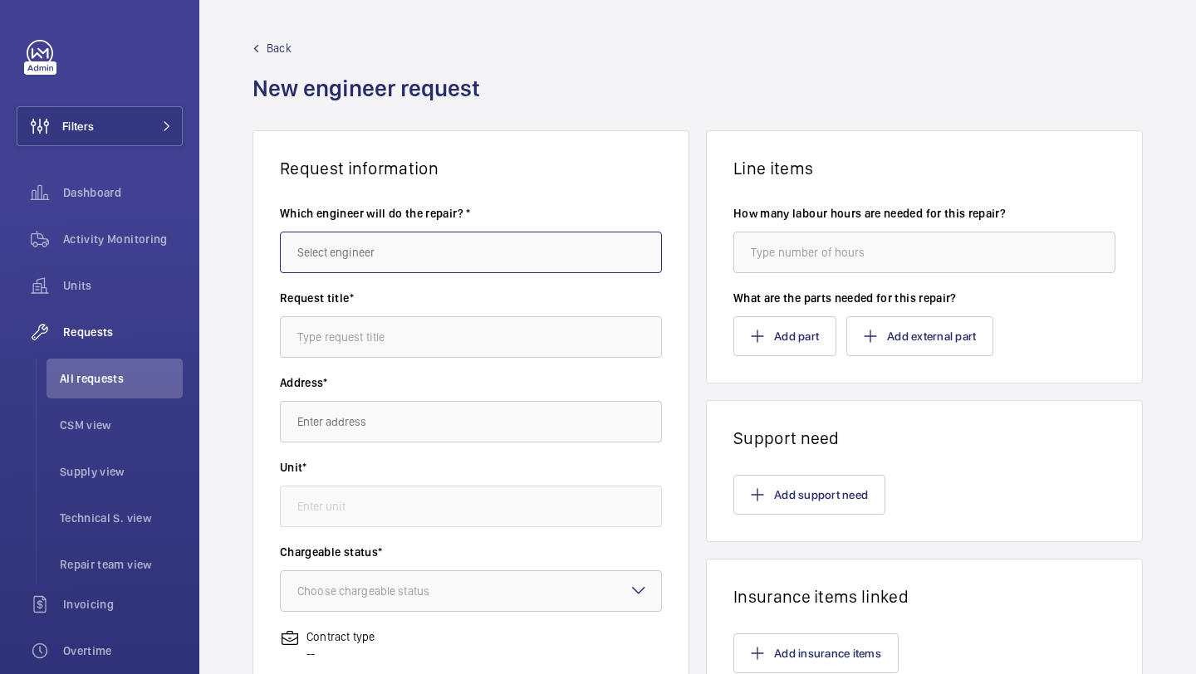
click at [366, 248] on input "text" at bounding box center [471, 253] width 382 height 42
click at [375, 291] on mat-option "[PERSON_NAME]" at bounding box center [471, 302] width 380 height 40
type input "[PERSON_NAME]"
click at [369, 372] on div "Request title*" at bounding box center [471, 332] width 382 height 85
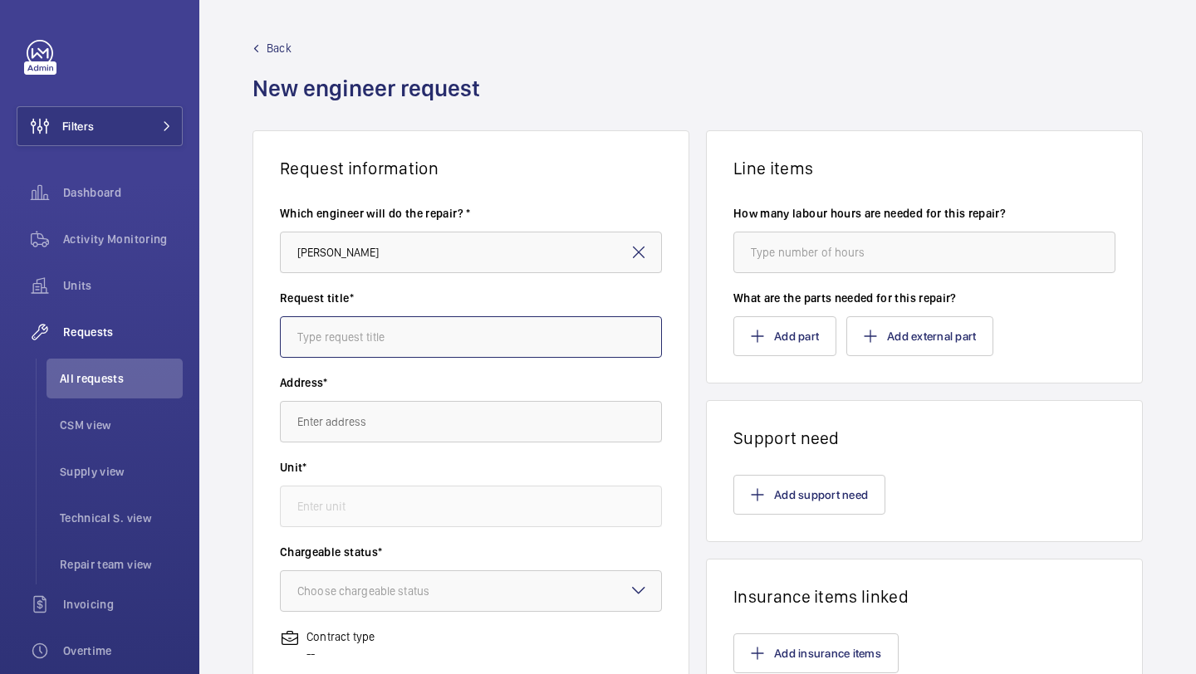
click at [390, 337] on input "text" at bounding box center [471, 337] width 382 height 42
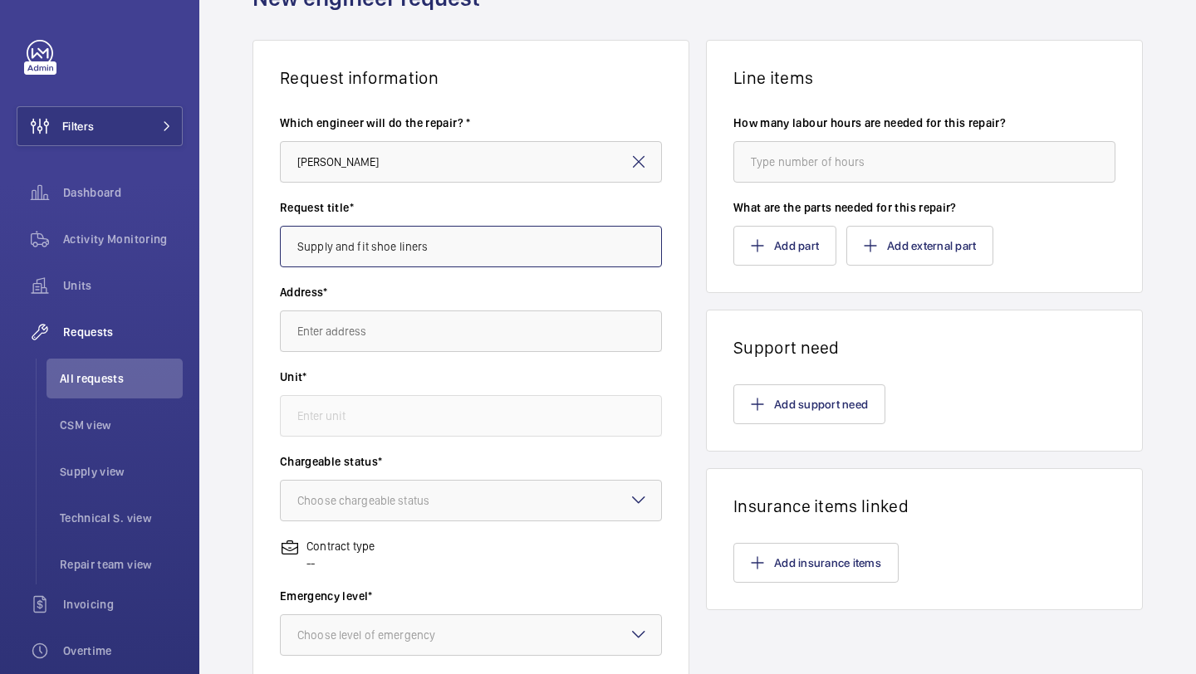
scroll to position [91, 0]
type input "Supply and fit shoe liners"
click at [404, 351] on div "Address*" at bounding box center [471, 325] width 382 height 85
click at [409, 334] on input "text" at bounding box center [471, 331] width 382 height 42
click at [386, 336] on input "text" at bounding box center [471, 331] width 382 height 42
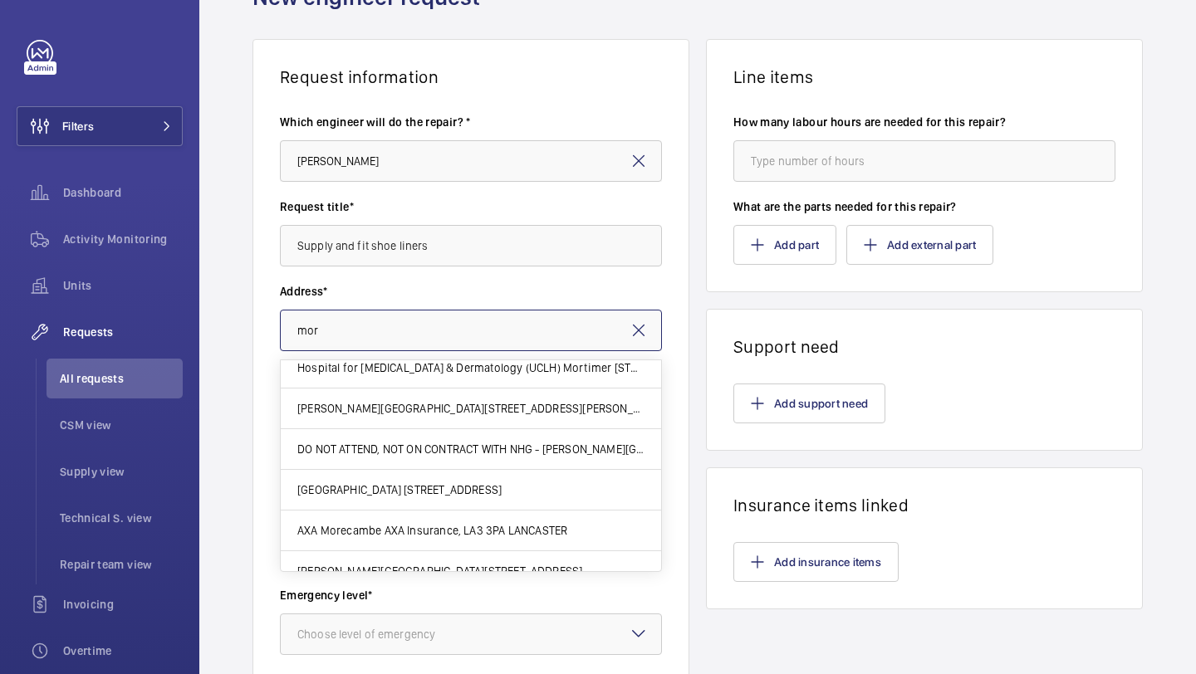
scroll to position [0, 0]
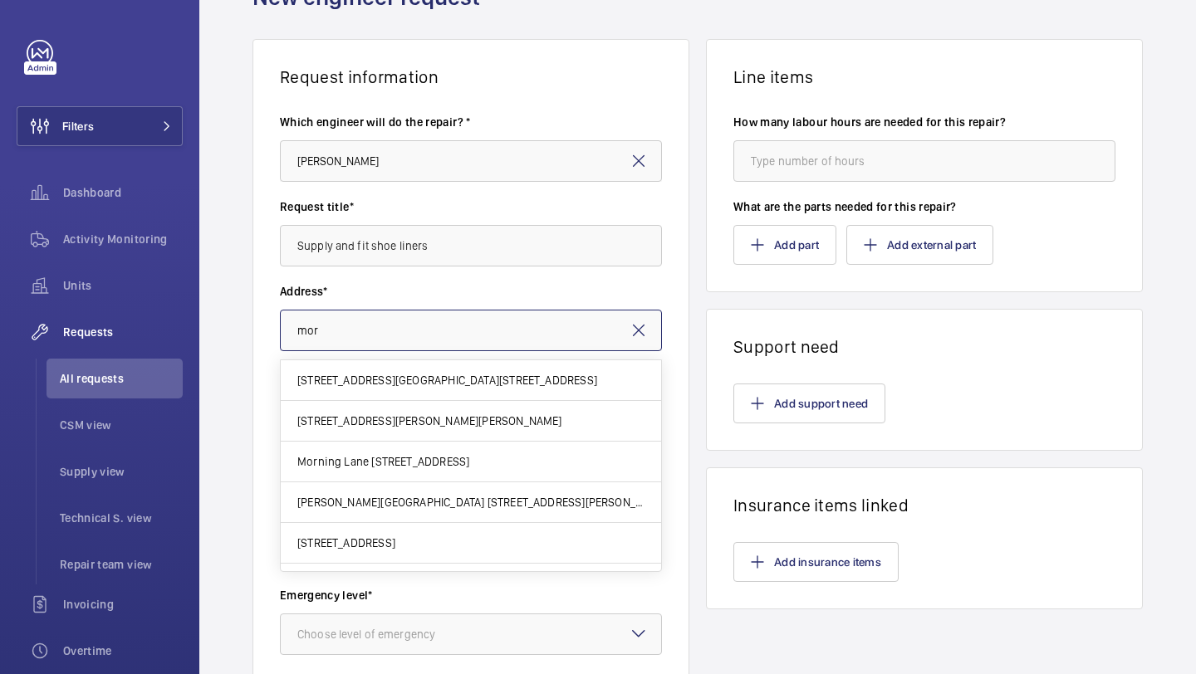
type input "mort"
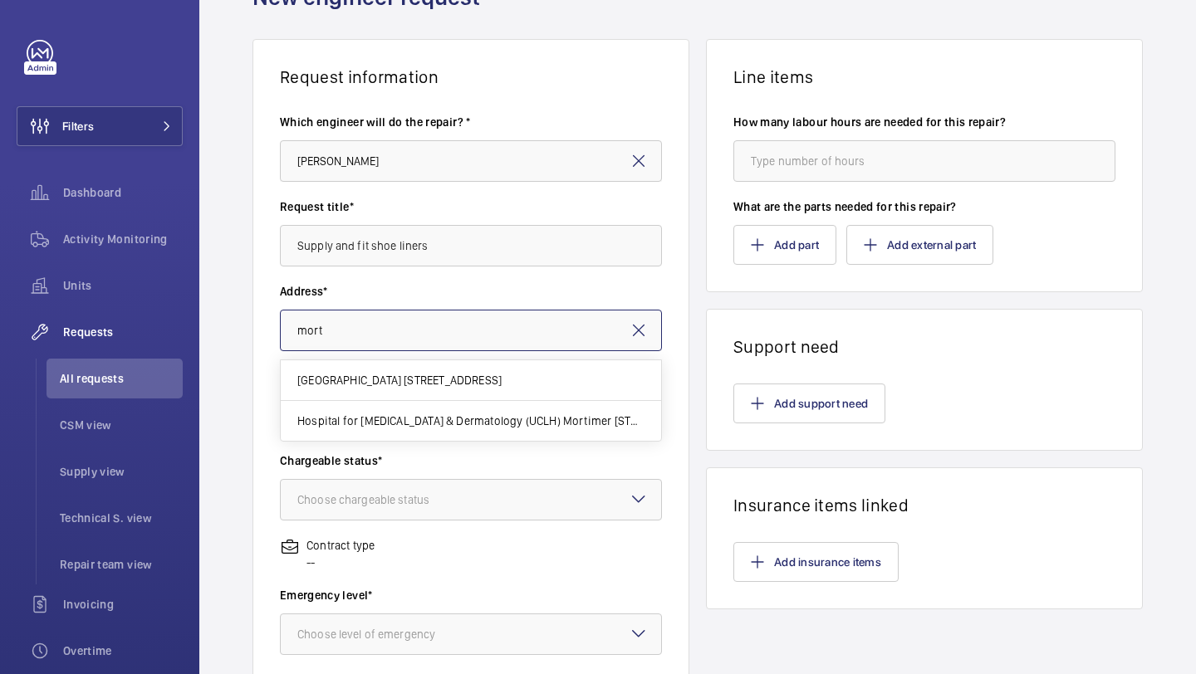
click at [614, 326] on input "mort" at bounding box center [471, 331] width 382 height 42
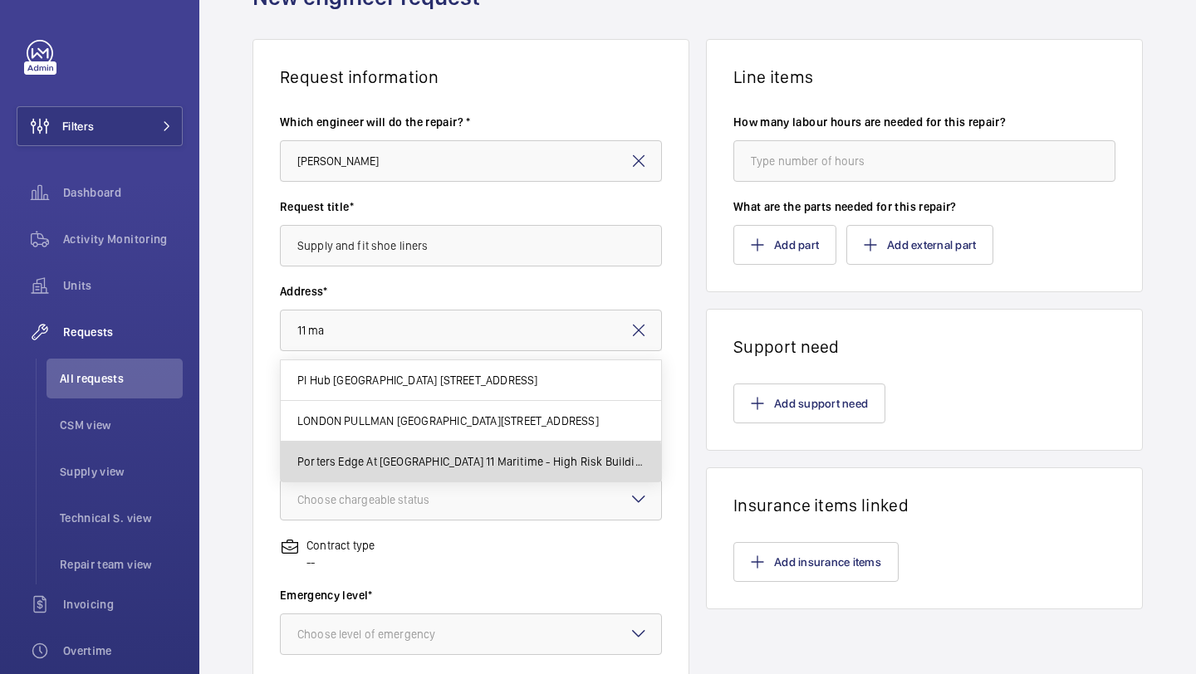
click at [467, 470] on mat-option "Porters Edge At Waters Yards 11 Maritime - High Risk Building Porters Edge At W…" at bounding box center [471, 462] width 380 height 40
type input "Porters Edge At Waters Yards 11 Maritime - High Risk Building Porters Edge At W…"
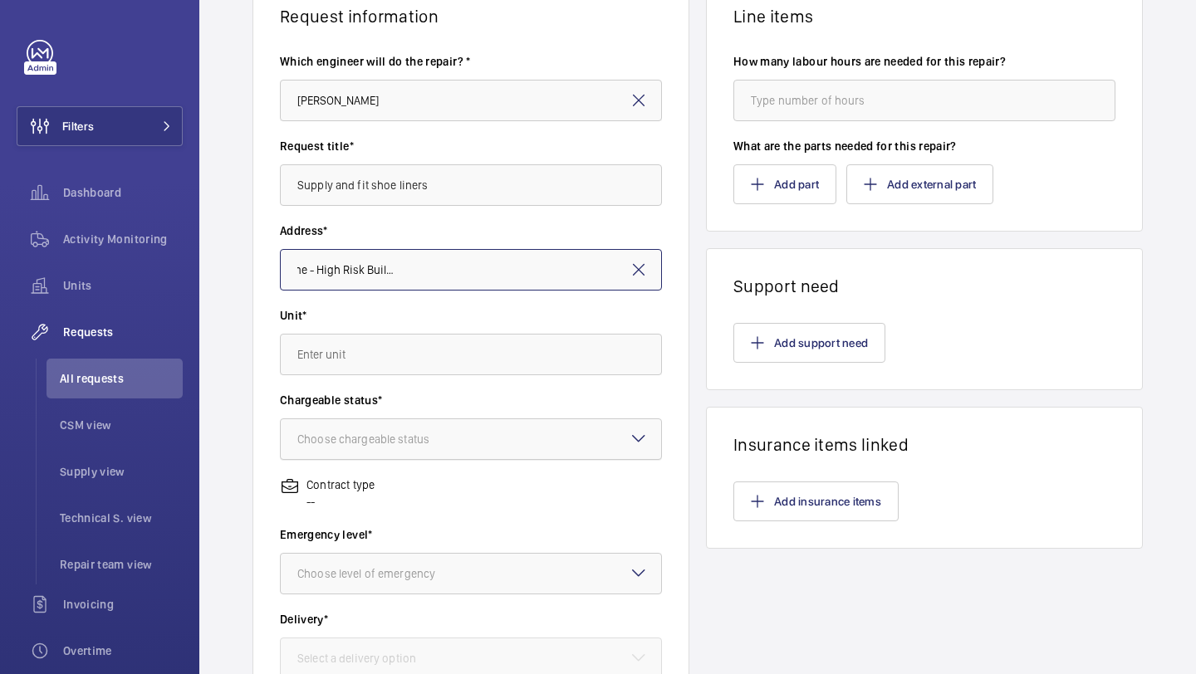
scroll to position [154, 0]
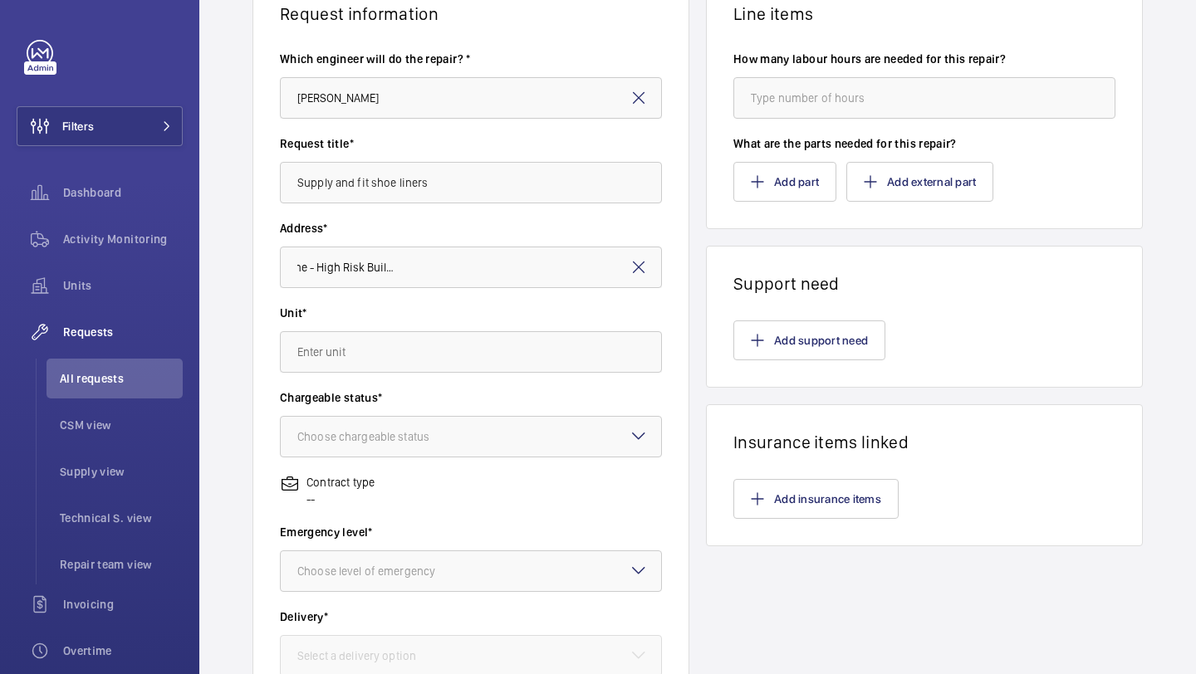
click at [457, 379] on div "Unit*" at bounding box center [471, 347] width 382 height 85
click at [462, 357] on input "text" at bounding box center [471, 352] width 382 height 42
click at [402, 443] on span "M60068 - Fire Fighting - EPL Firefighting Lift Block A" at bounding box center [433, 442] width 272 height 17
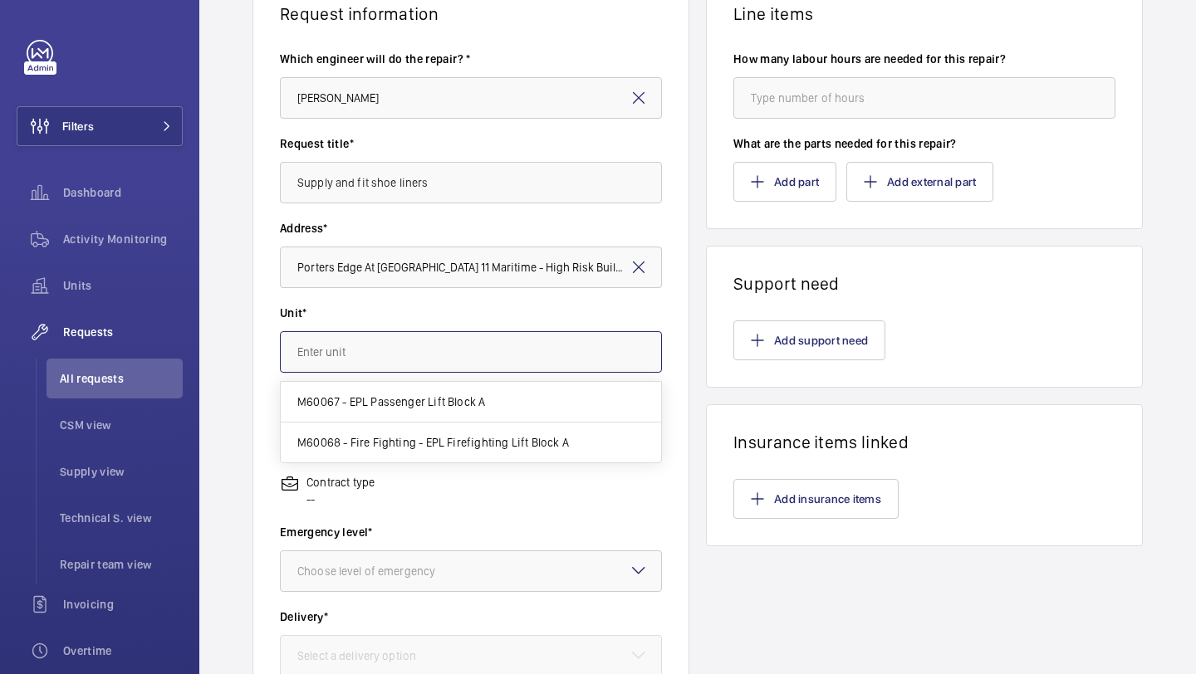
type input "M60068 - Fire Fighting - EPL Firefighting Lift Block A"
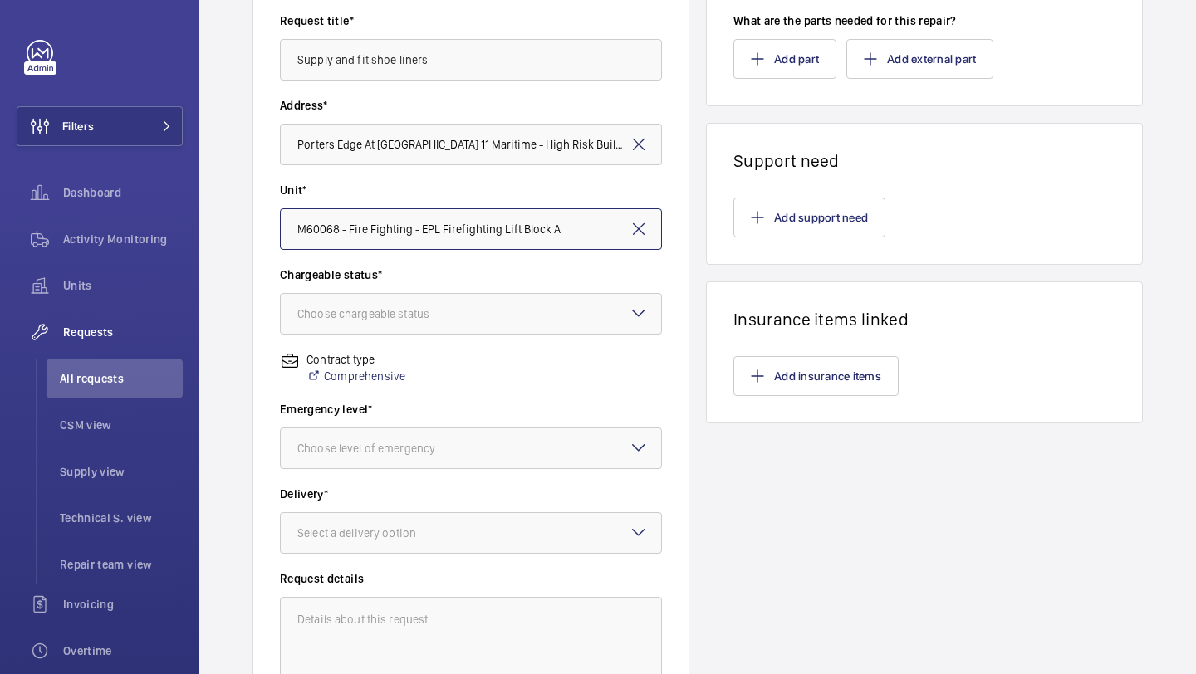
scroll to position [331, 0]
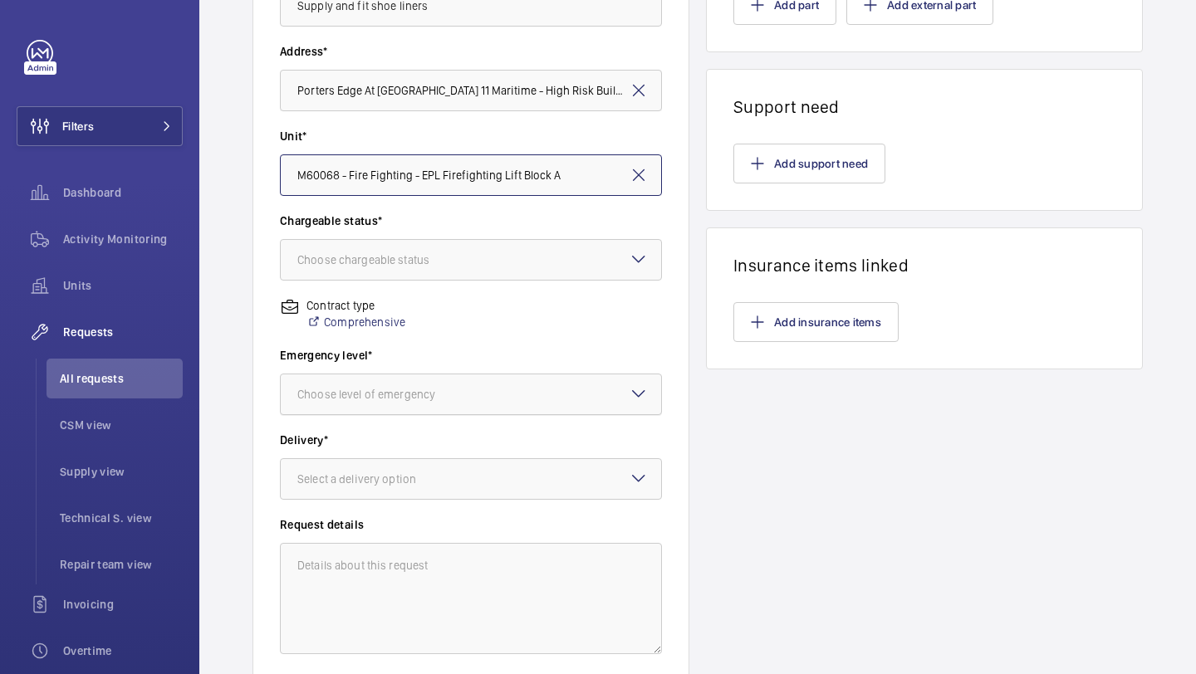
click at [483, 378] on div at bounding box center [471, 395] width 380 height 40
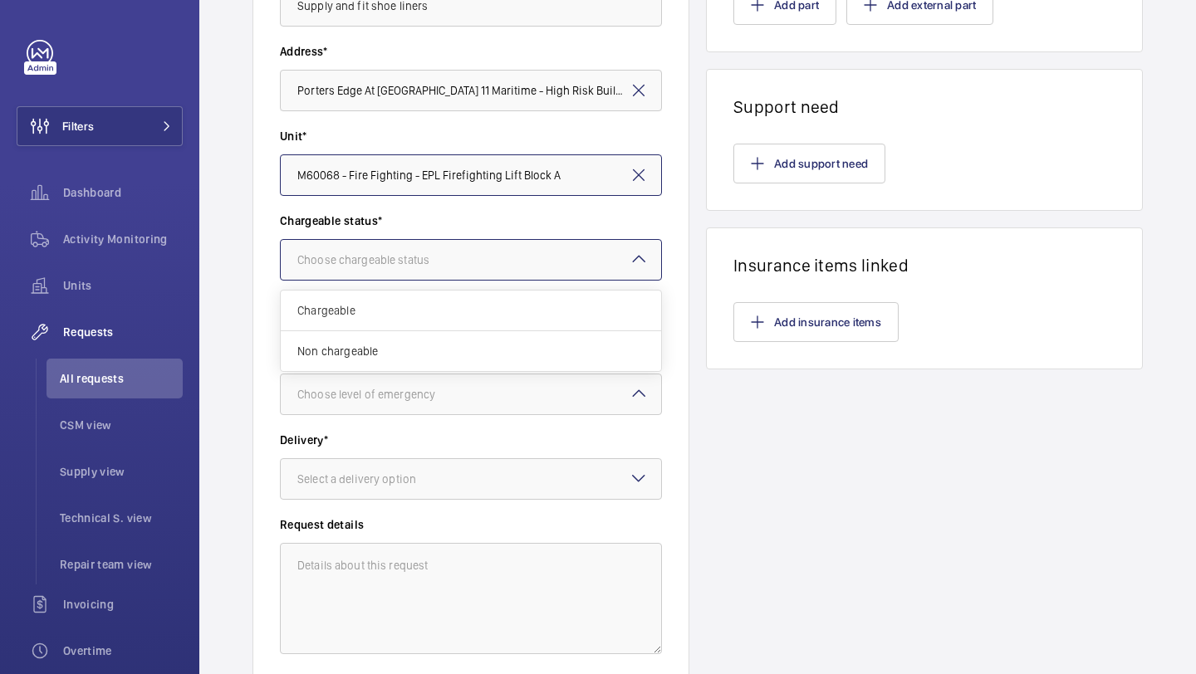
click at [491, 267] on div at bounding box center [471, 260] width 380 height 40
click at [446, 316] on span "Chargeable" at bounding box center [470, 310] width 347 height 17
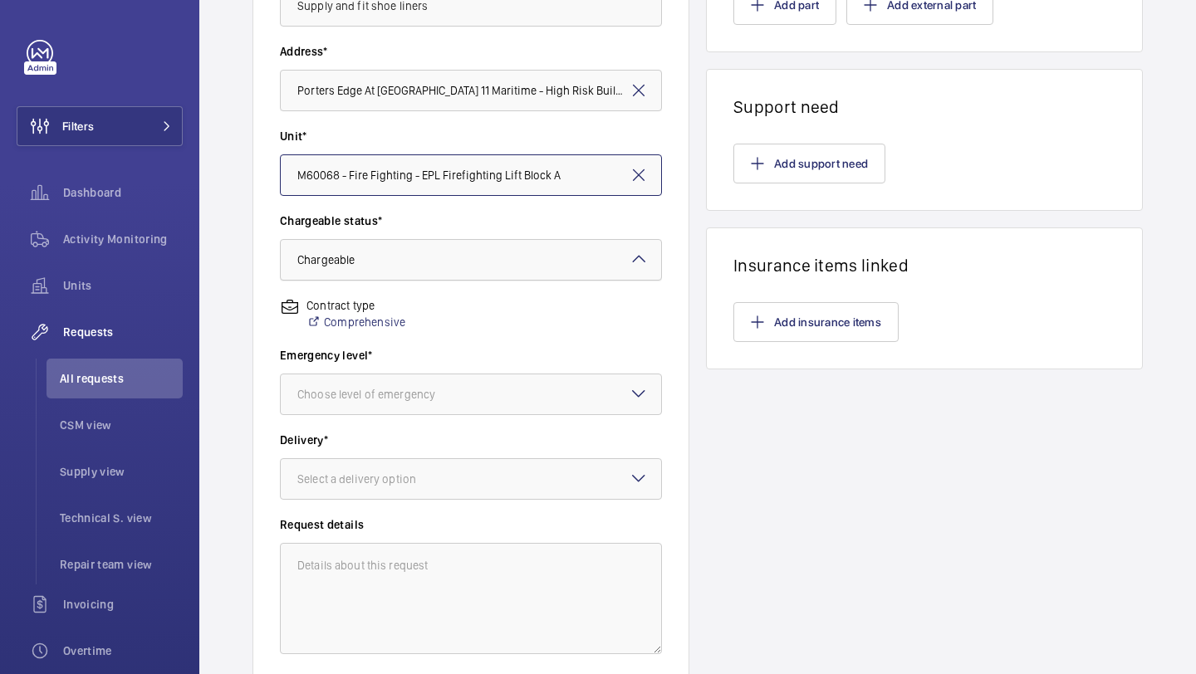
click at [472, 250] on div at bounding box center [471, 260] width 380 height 40
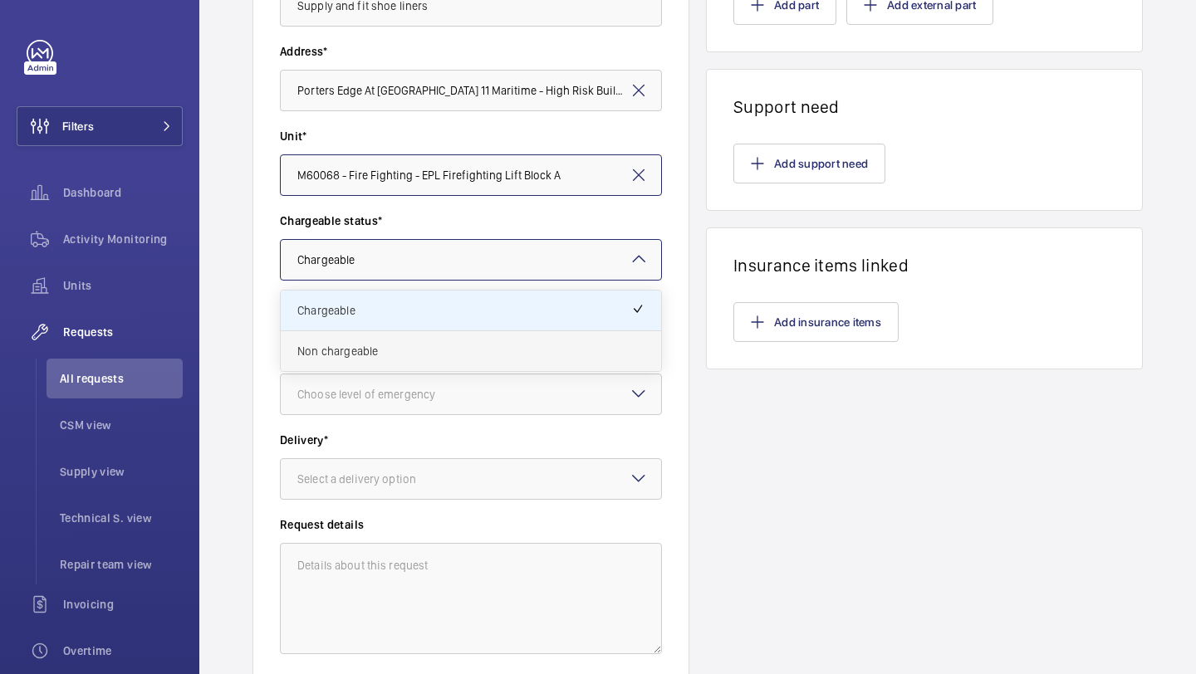
click at [424, 341] on div "Non chargeable" at bounding box center [471, 351] width 380 height 40
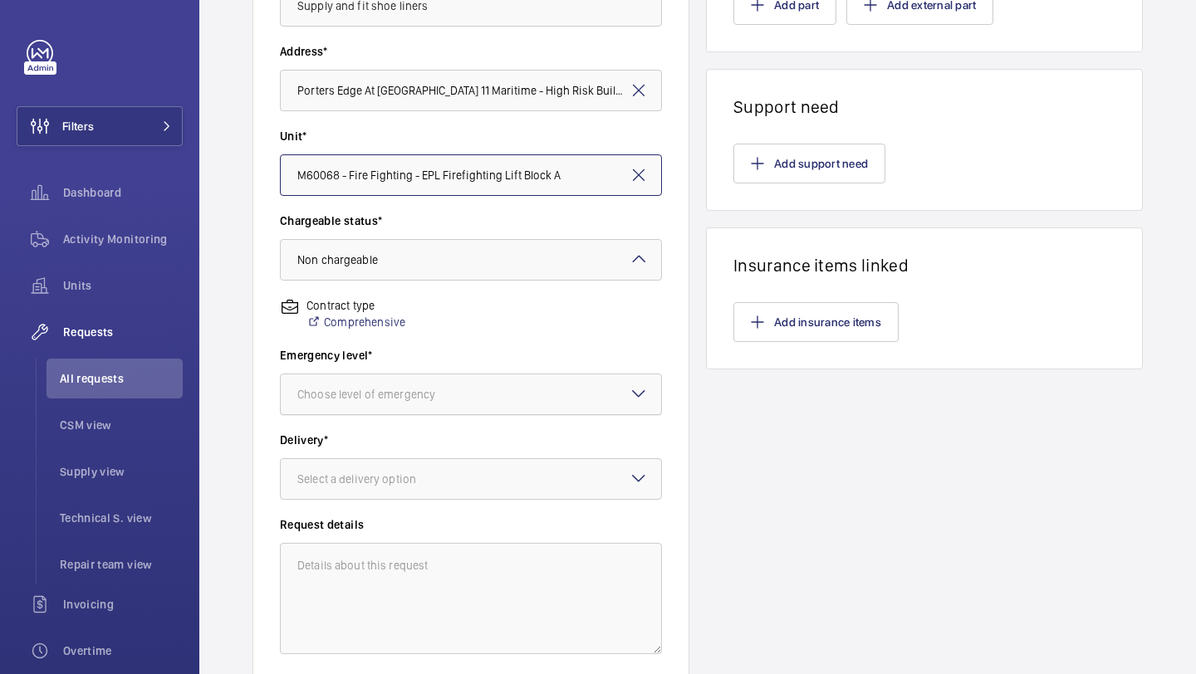
click at [414, 386] on div "Choose level of emergency" at bounding box center [386, 394] width 179 height 17
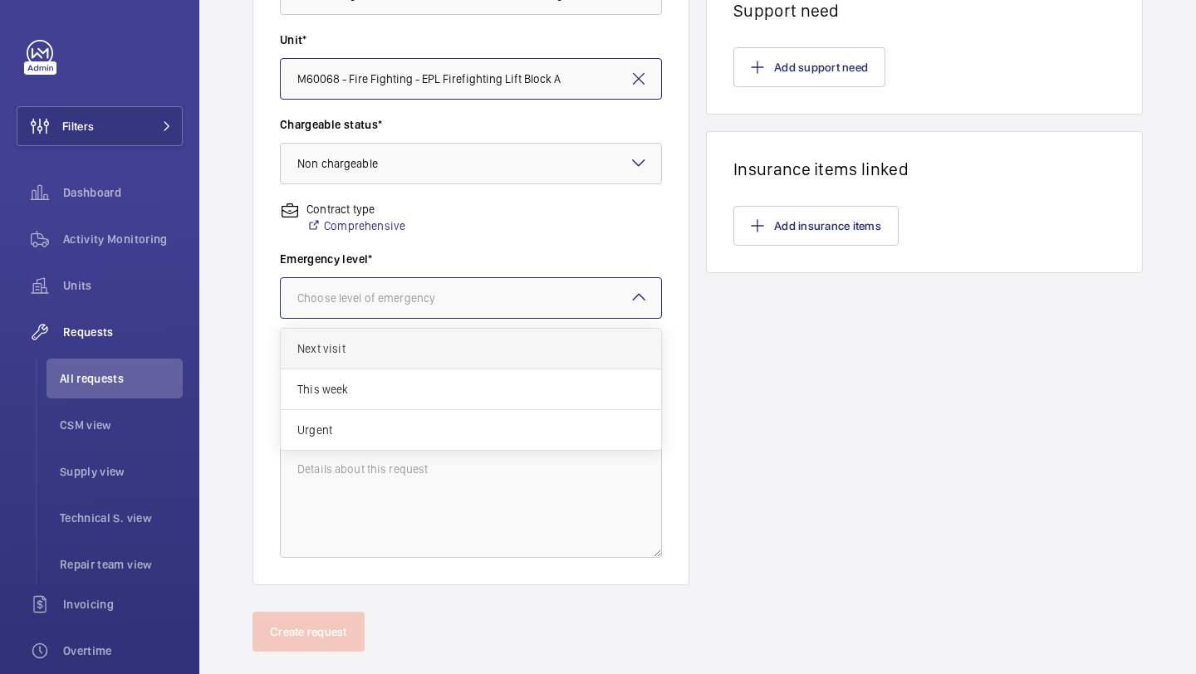
click at [450, 336] on div "Next visit" at bounding box center [471, 349] width 380 height 41
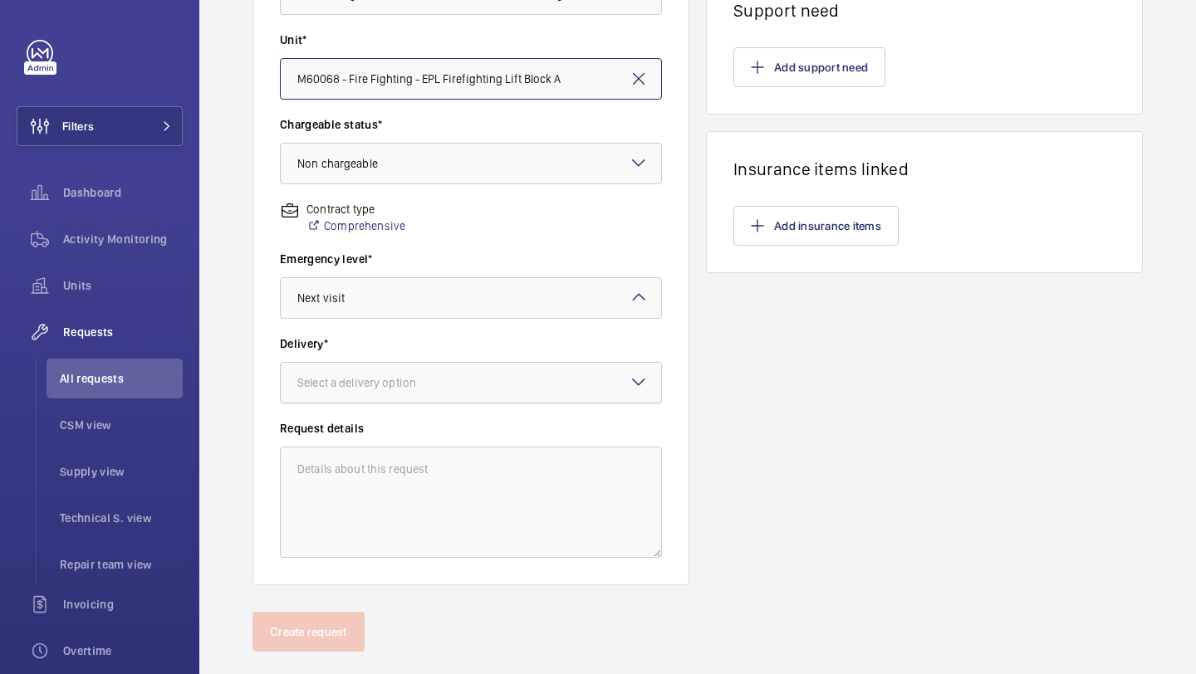
click at [429, 393] on div at bounding box center [471, 383] width 380 height 40
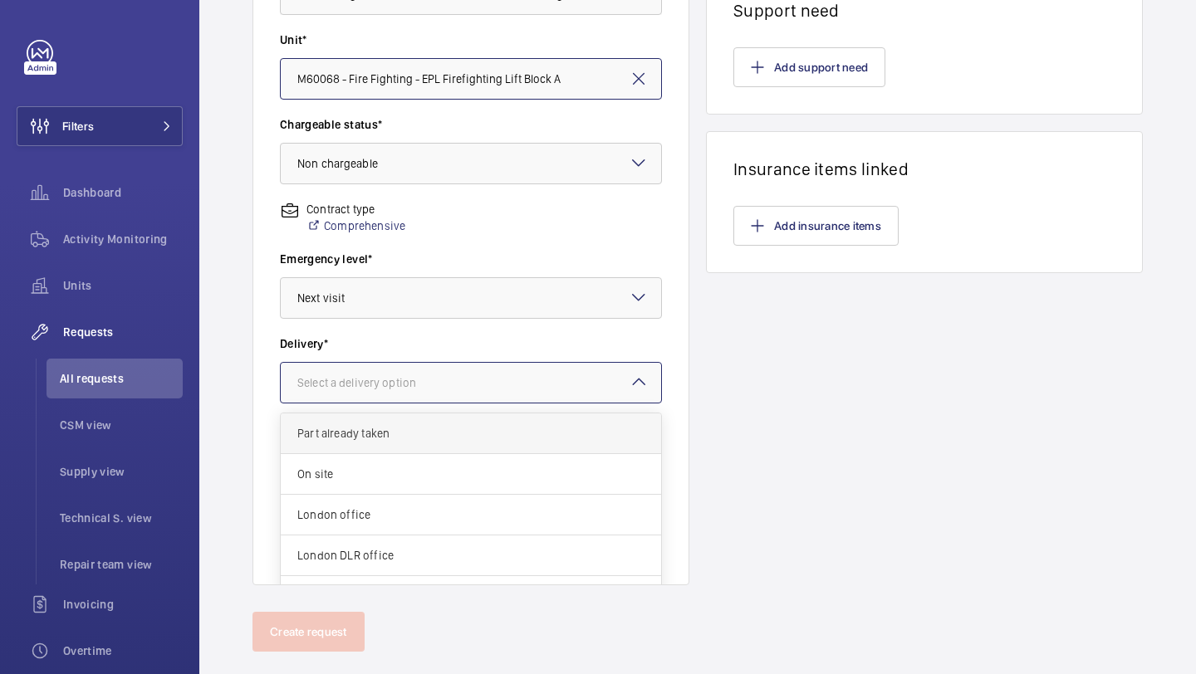
scroll to position [61, 0]
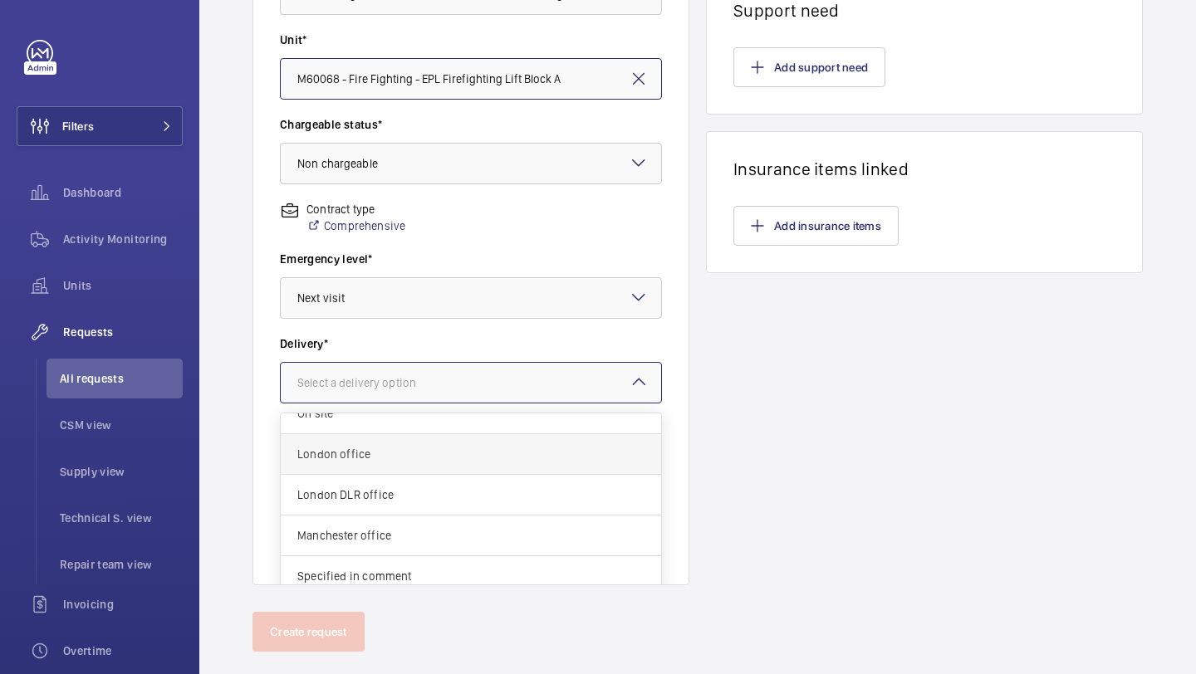
click at [439, 447] on span "London office" at bounding box center [470, 454] width 347 height 17
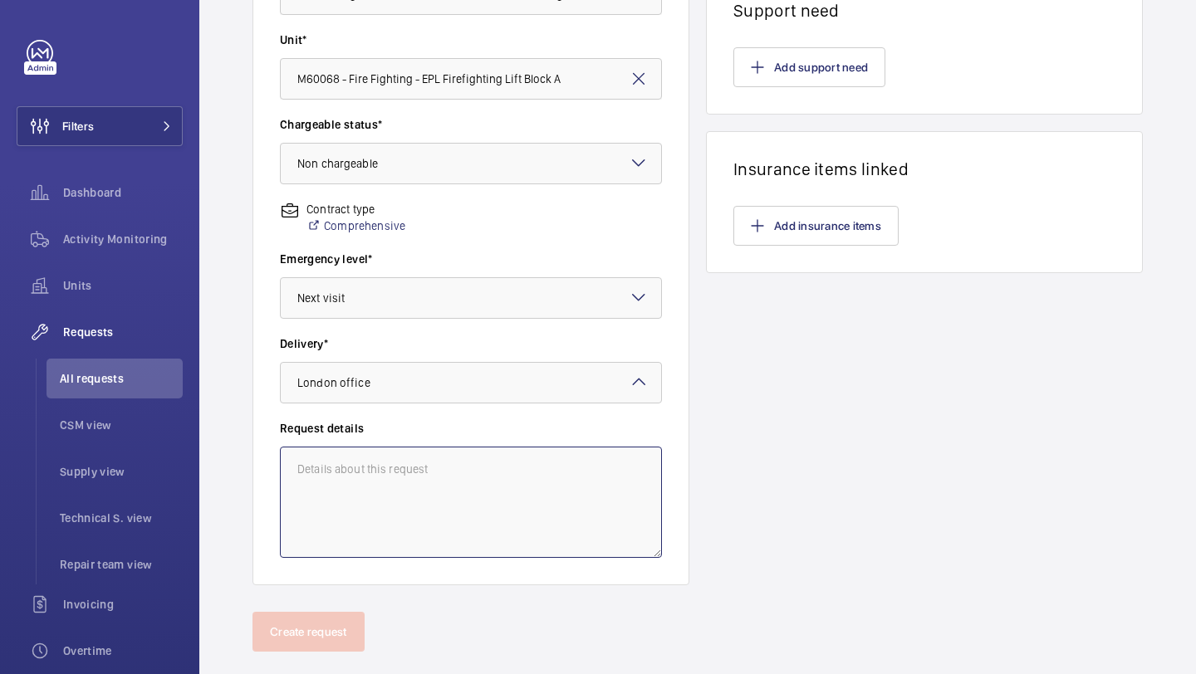
click at [434, 453] on textarea at bounding box center [471, 502] width 382 height 111
paste textarea "R25-09447"
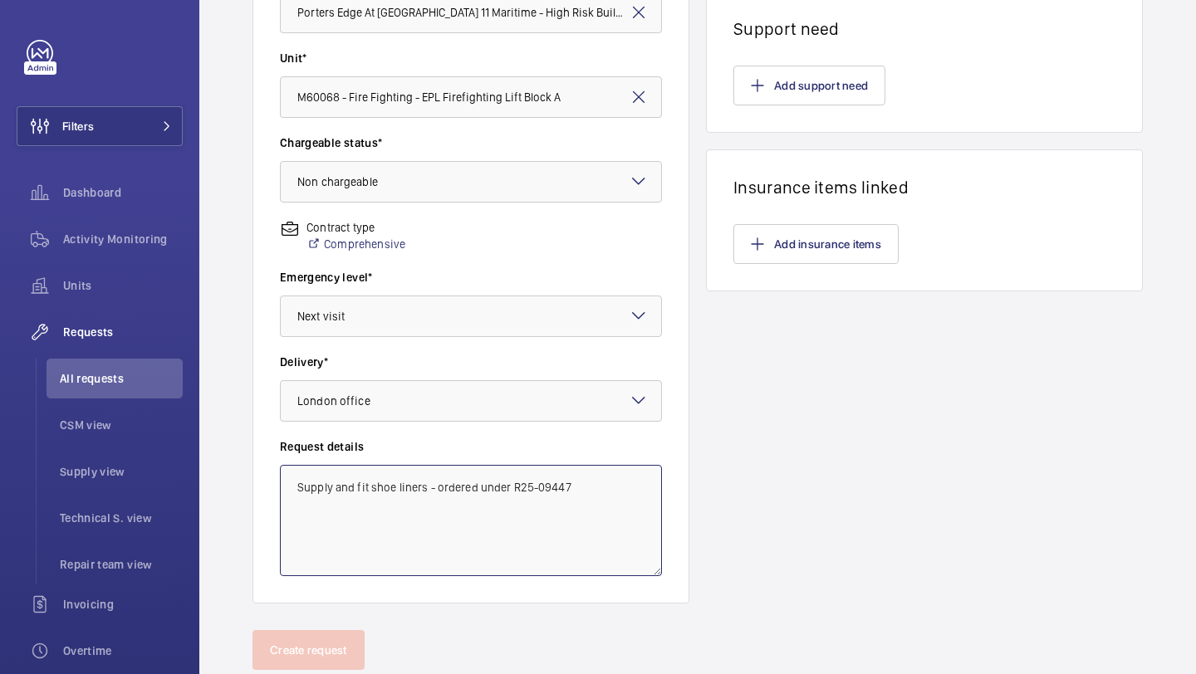
click at [547, 485] on textarea "Supply and fit shoe liners - ordered under R25-09447" at bounding box center [471, 520] width 382 height 111
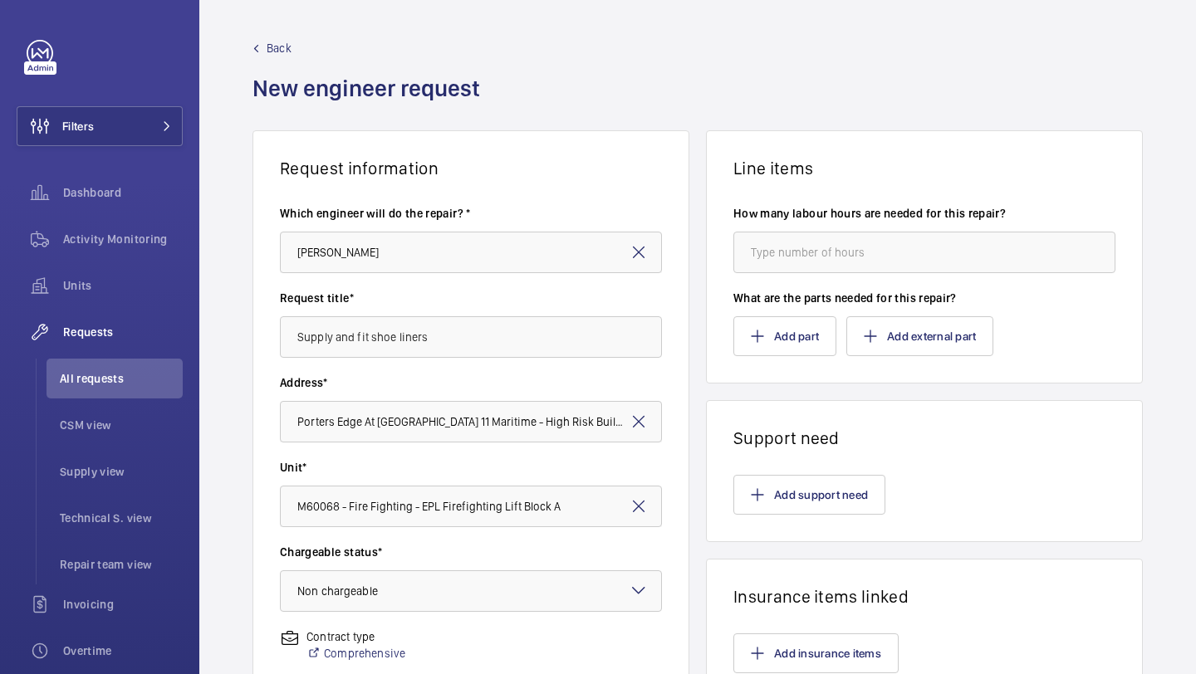
type textarea "Supply and fit shoe liners - ordered under R25-09447"
click at [938, 255] on input "number" at bounding box center [924, 253] width 382 height 42
type input "5"
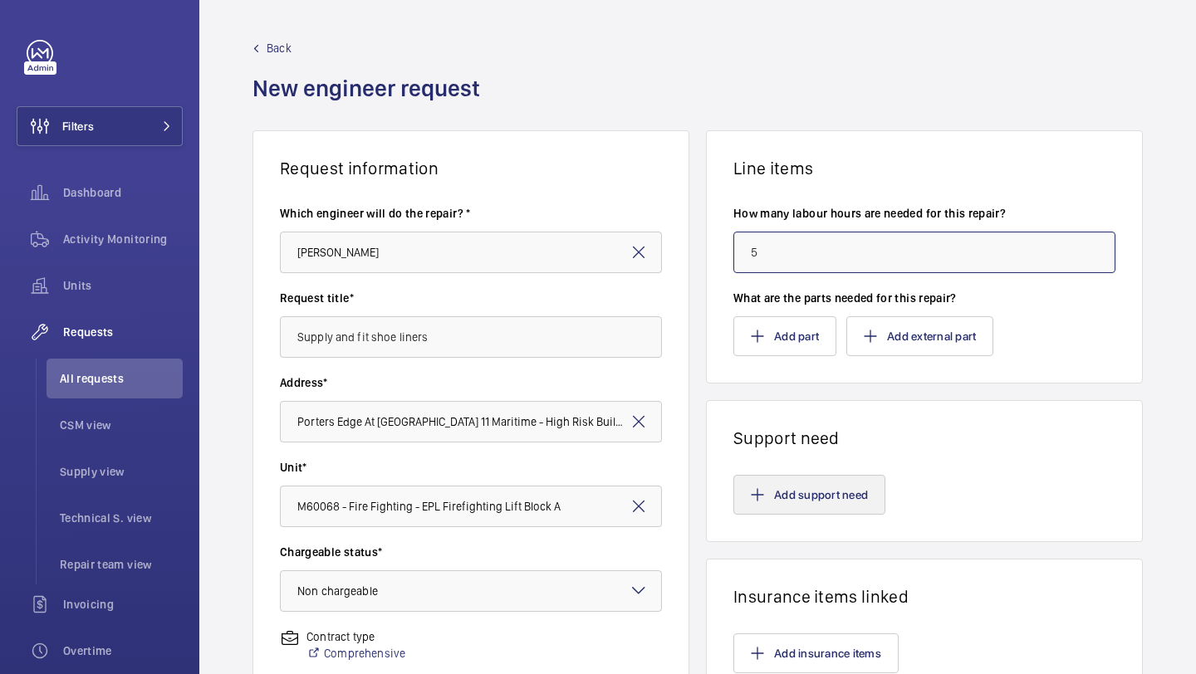
type input "5"
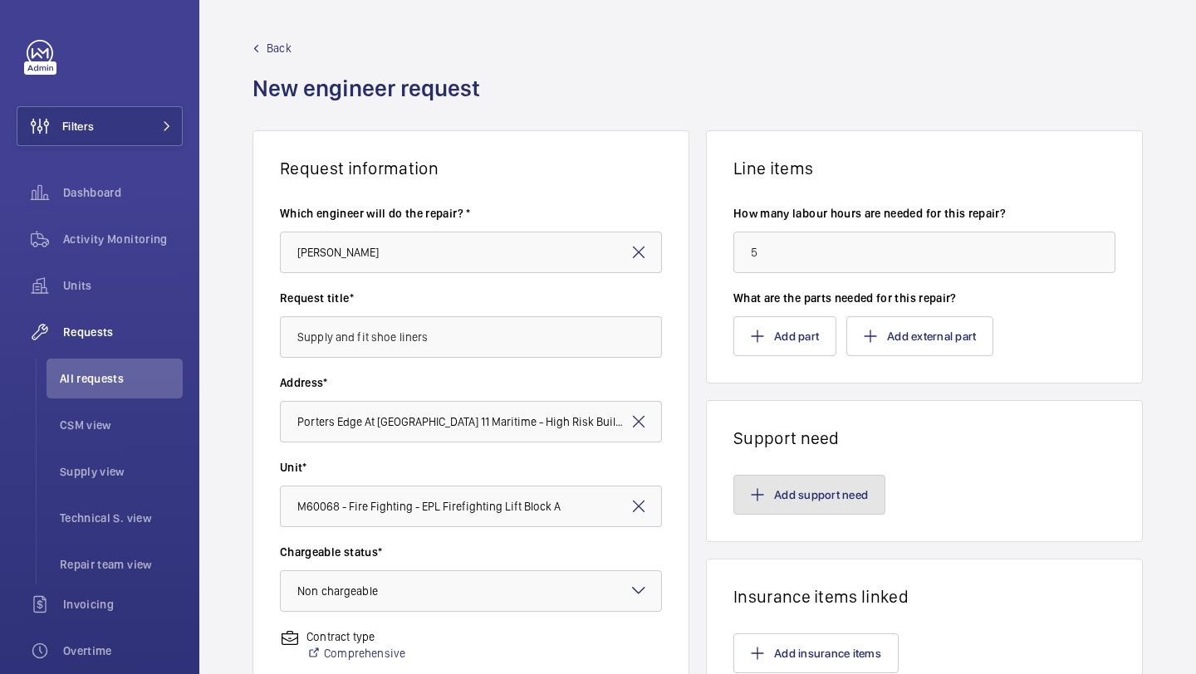
click at [791, 488] on button "Add support need" at bounding box center [809, 495] width 152 height 40
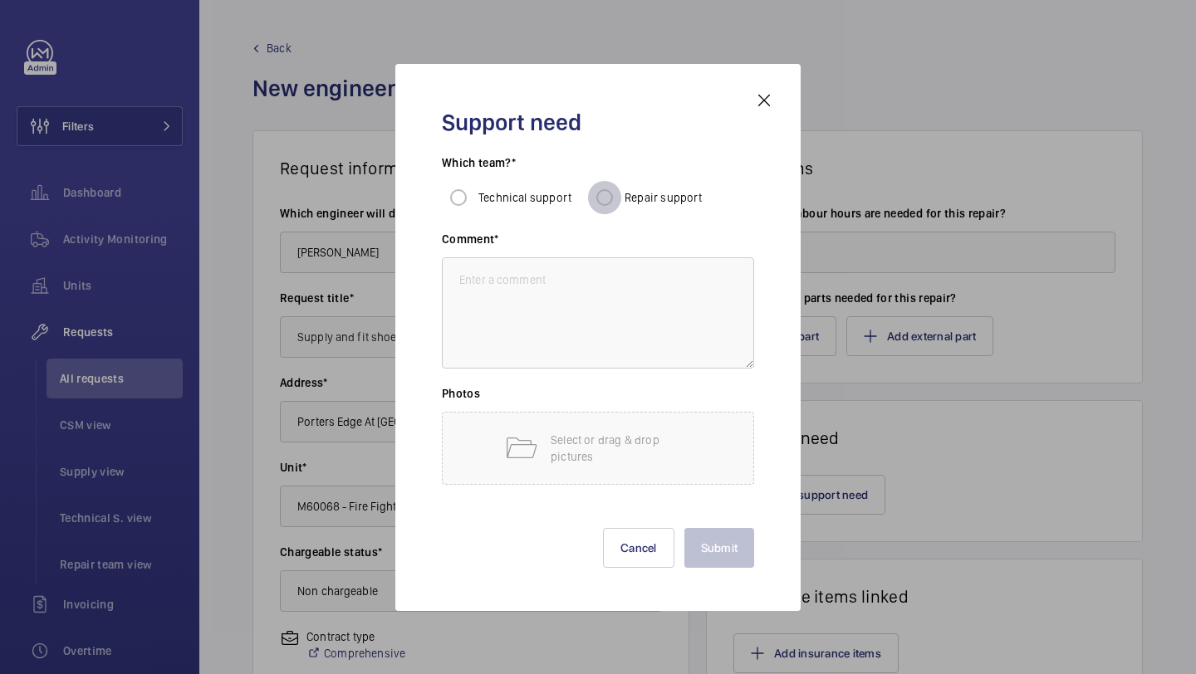
click at [600, 196] on input "Repair support" at bounding box center [604, 197] width 33 height 33
radio input "true"
click at [568, 321] on textarea at bounding box center [598, 312] width 312 height 111
paste textarea "Supply and fit shoe liners - ordered under R25-09447"
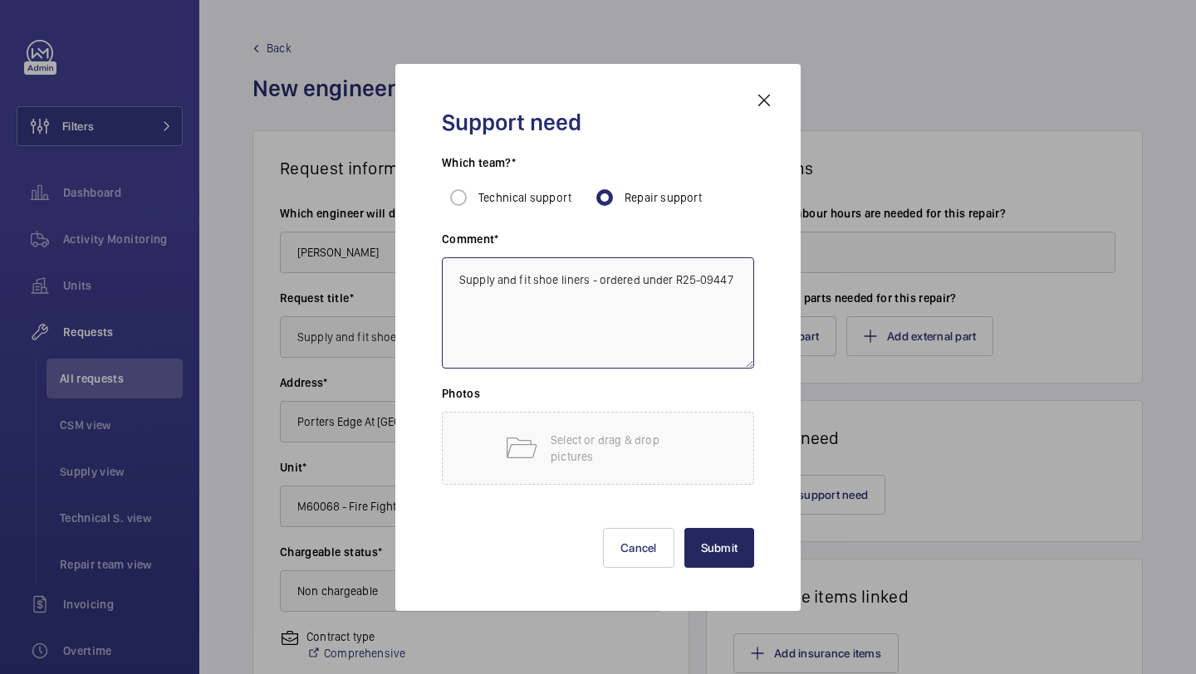
type textarea "Supply and fit shoe liners - ordered under R25-09447"
click at [685, 528] on button "Submit" at bounding box center [719, 548] width 71 height 40
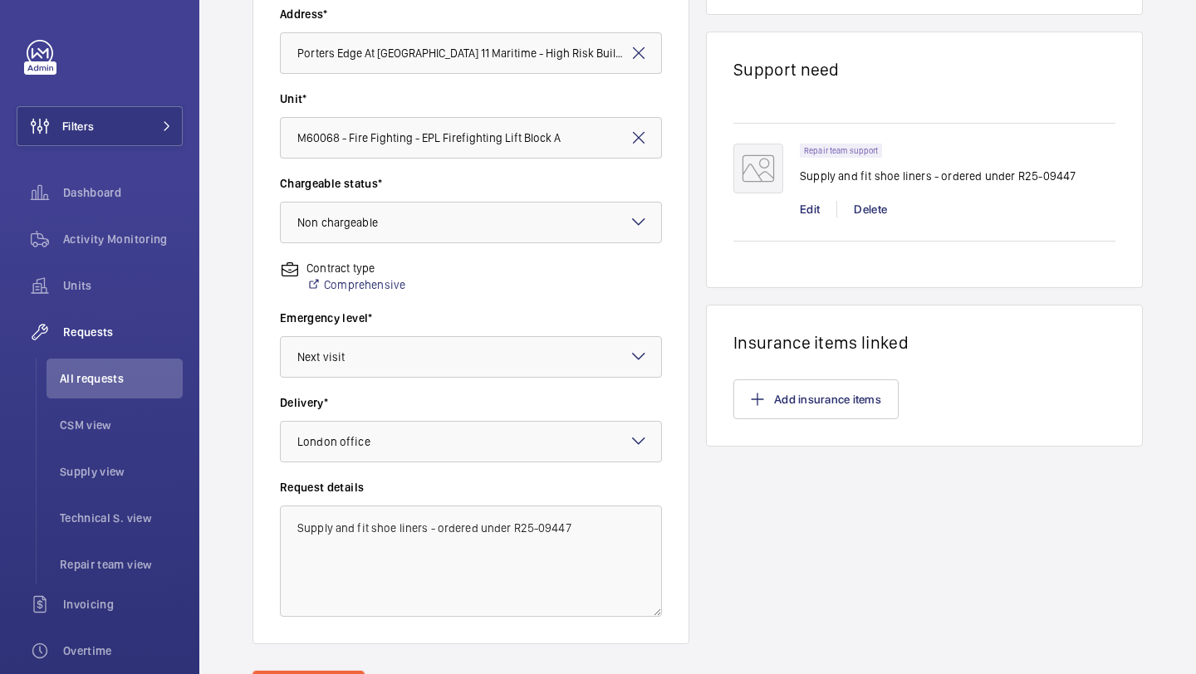
scroll to position [458, 0]
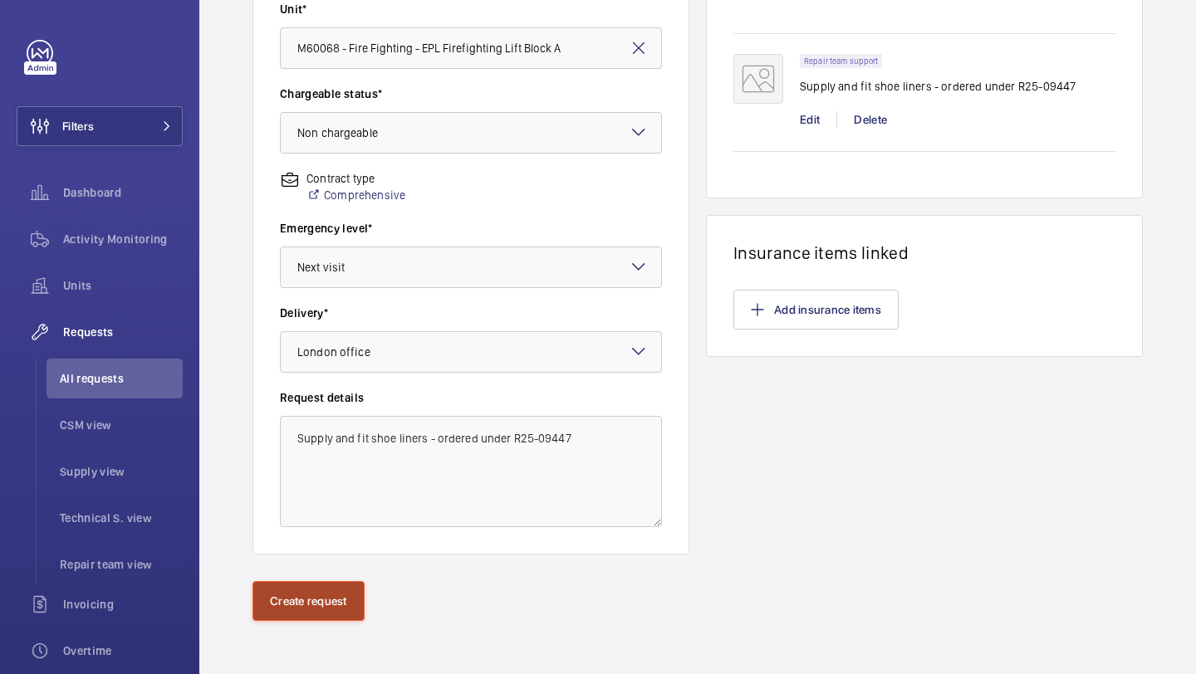
click at [288, 606] on button "Create request" at bounding box center [308, 601] width 112 height 40
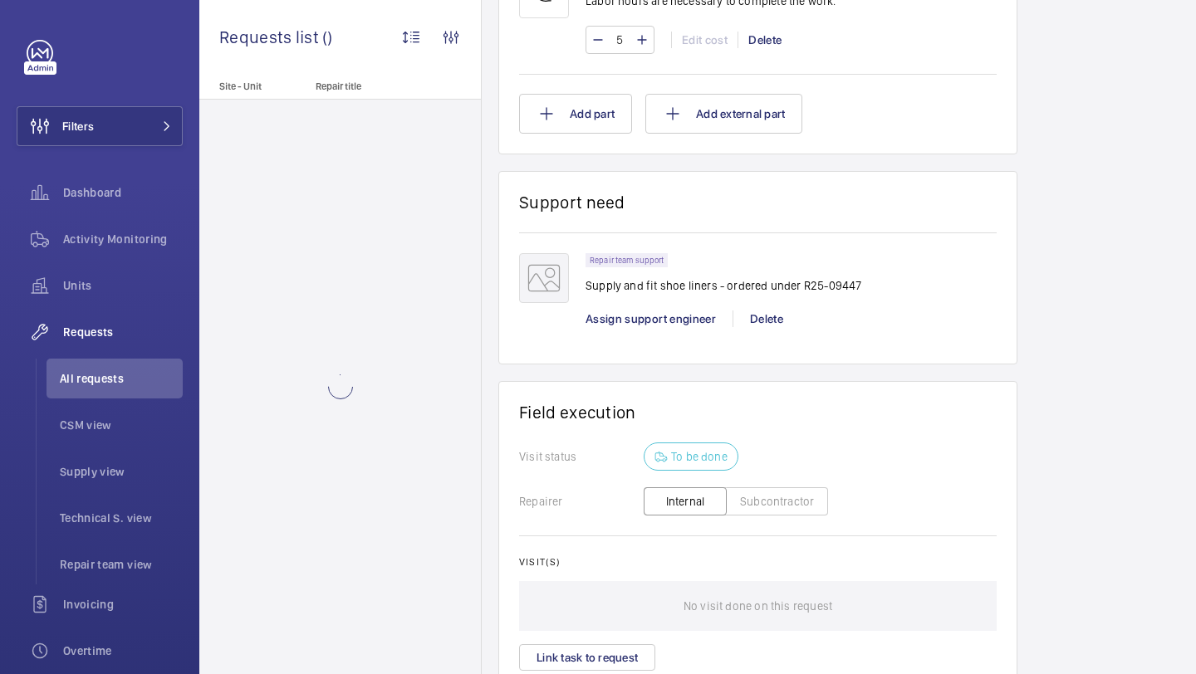
scroll to position [1078, 0]
click at [644, 320] on span "Assign support engineer" at bounding box center [651, 317] width 130 height 13
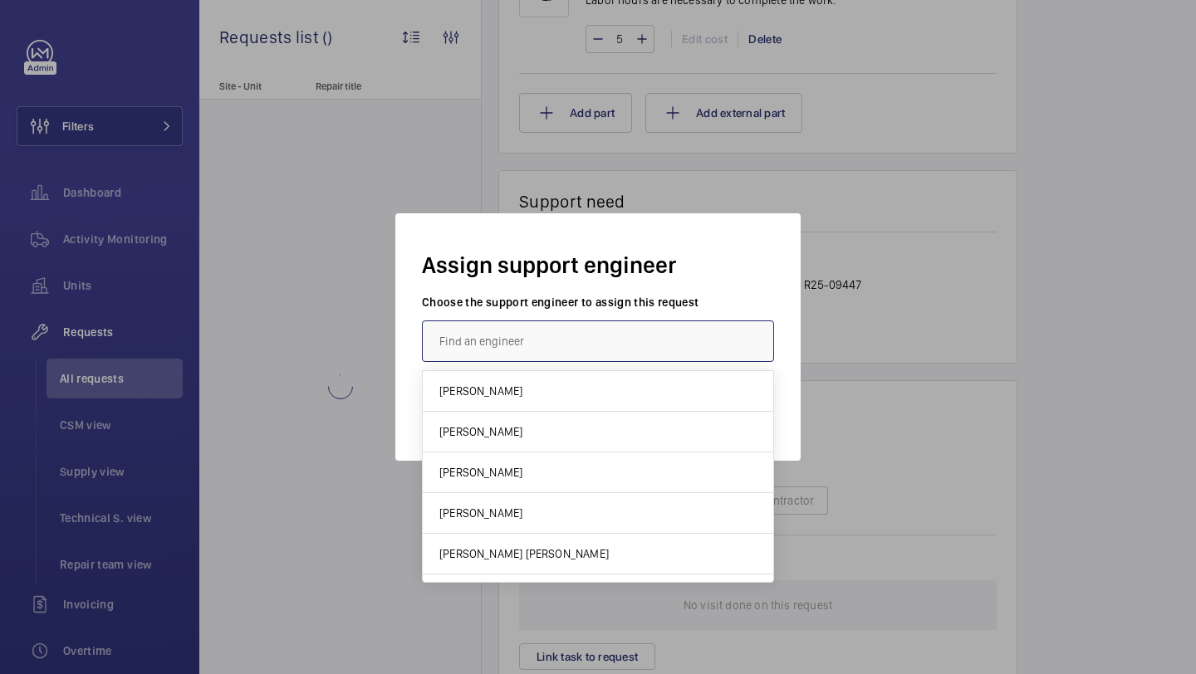
click at [508, 345] on input "text" at bounding box center [598, 342] width 352 height 42
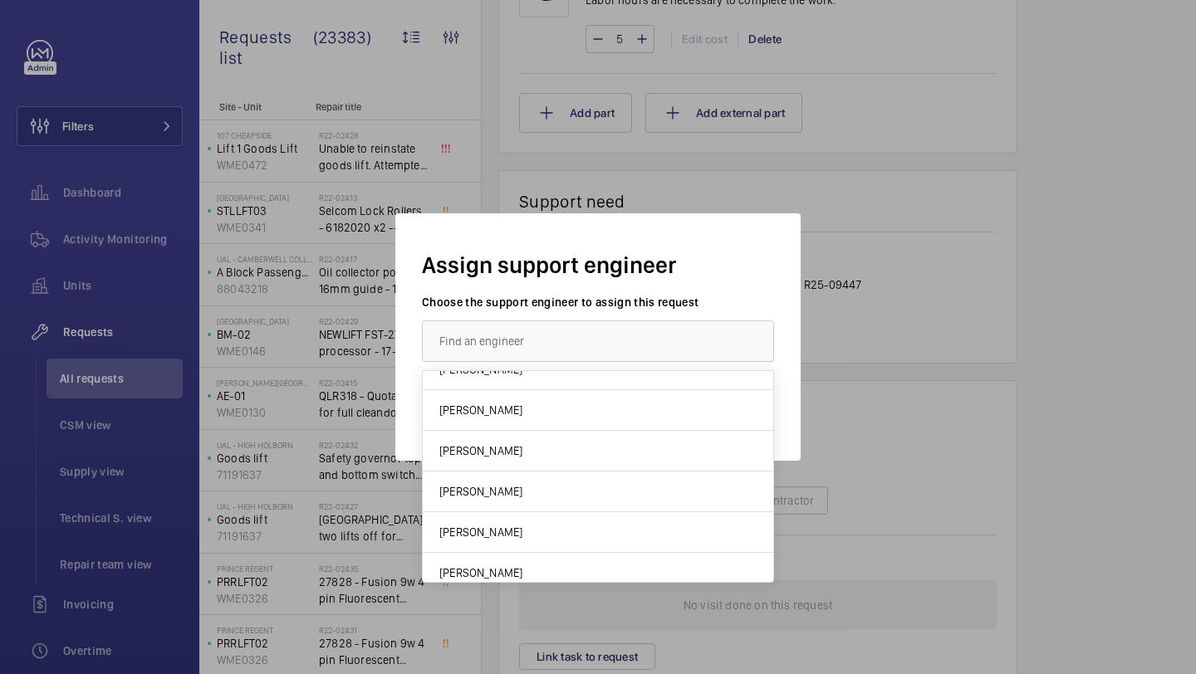
scroll to position [390, 0]
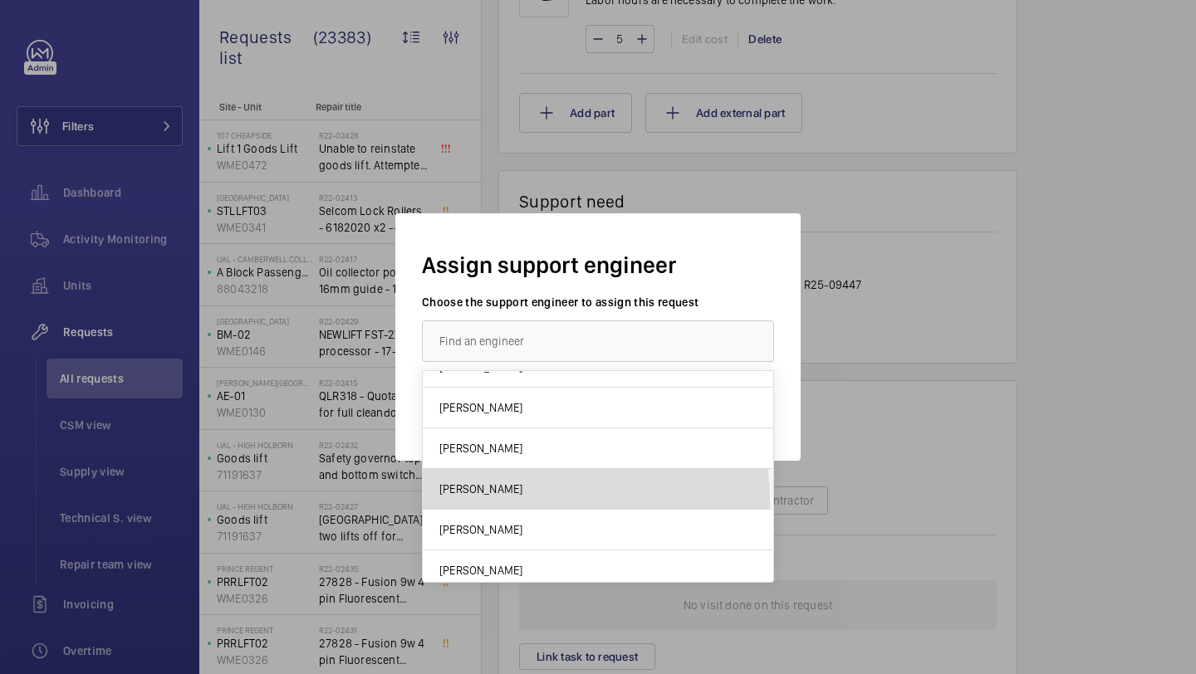
click at [522, 501] on mat-option "Maurice Shanley" at bounding box center [598, 489] width 350 height 41
type input "Maurice Shanley"
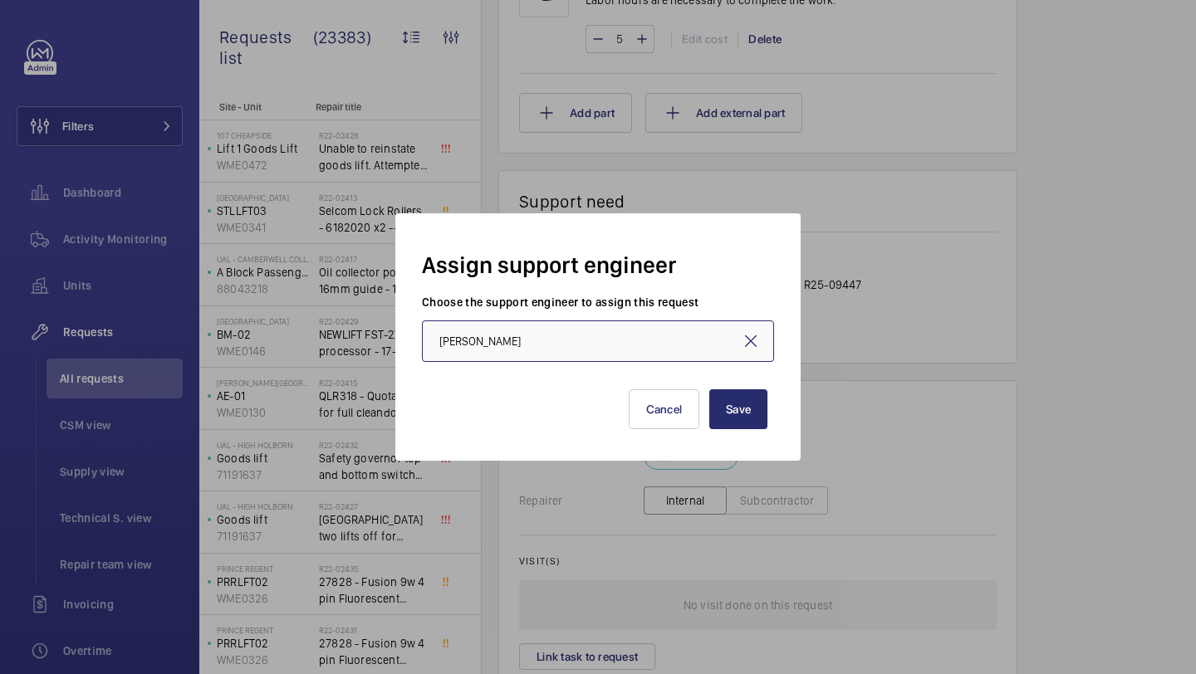
click at [685, 329] on input "Maurice Shanley" at bounding box center [598, 342] width 352 height 42
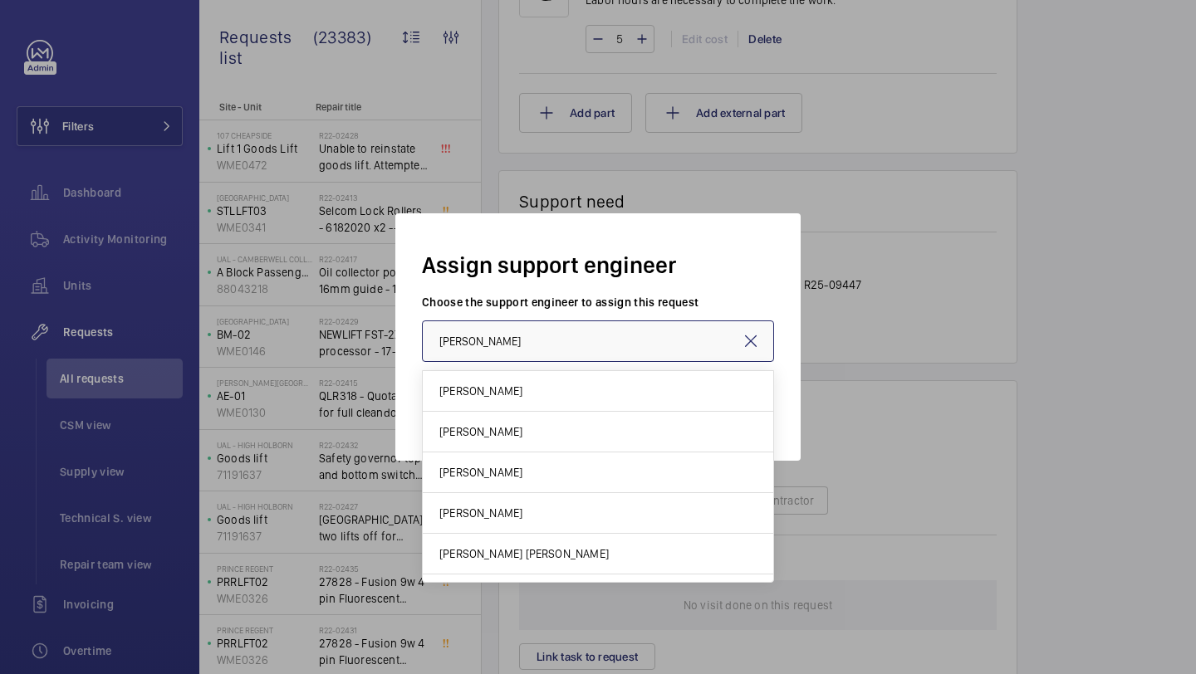
click at [690, 348] on input "Maurice Shanley" at bounding box center [598, 342] width 352 height 42
click at [698, 322] on input "Maurice Shanley" at bounding box center [598, 342] width 352 height 42
click at [708, 256] on h2 "Assign support engineer" at bounding box center [598, 260] width 352 height 41
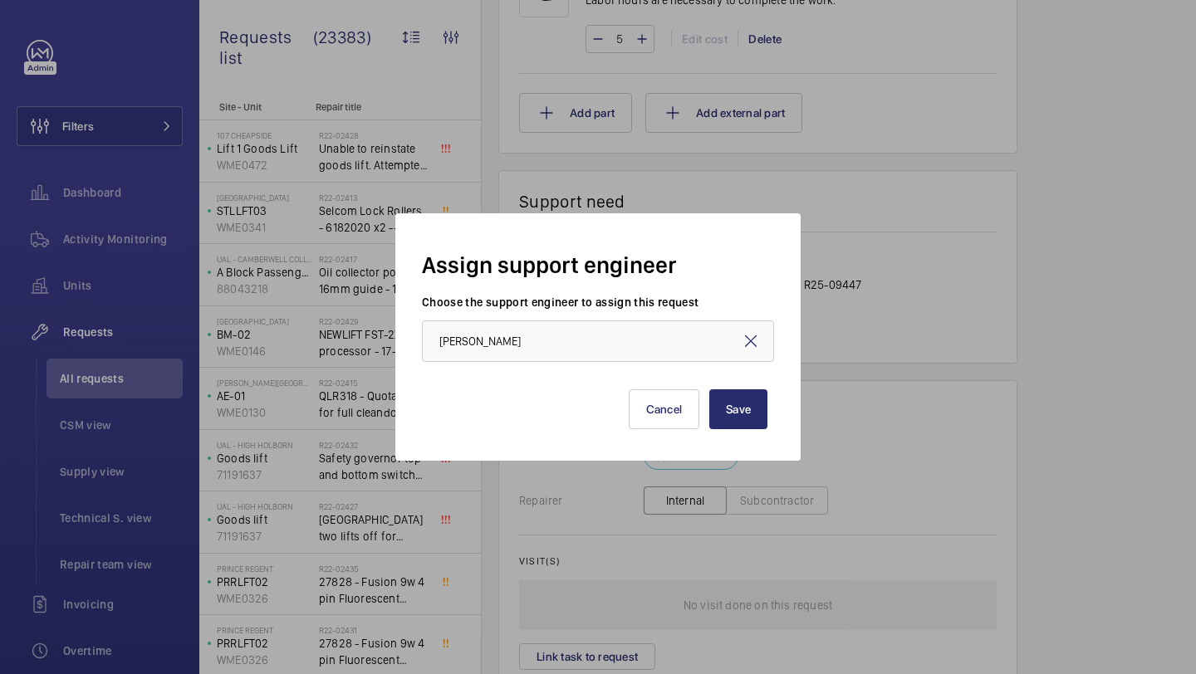
click at [741, 446] on div "Assign support engineer Choose the support engineer to assign this request Maur…" at bounding box center [597, 336] width 405 height 247
click at [742, 426] on button "Save" at bounding box center [738, 410] width 58 height 40
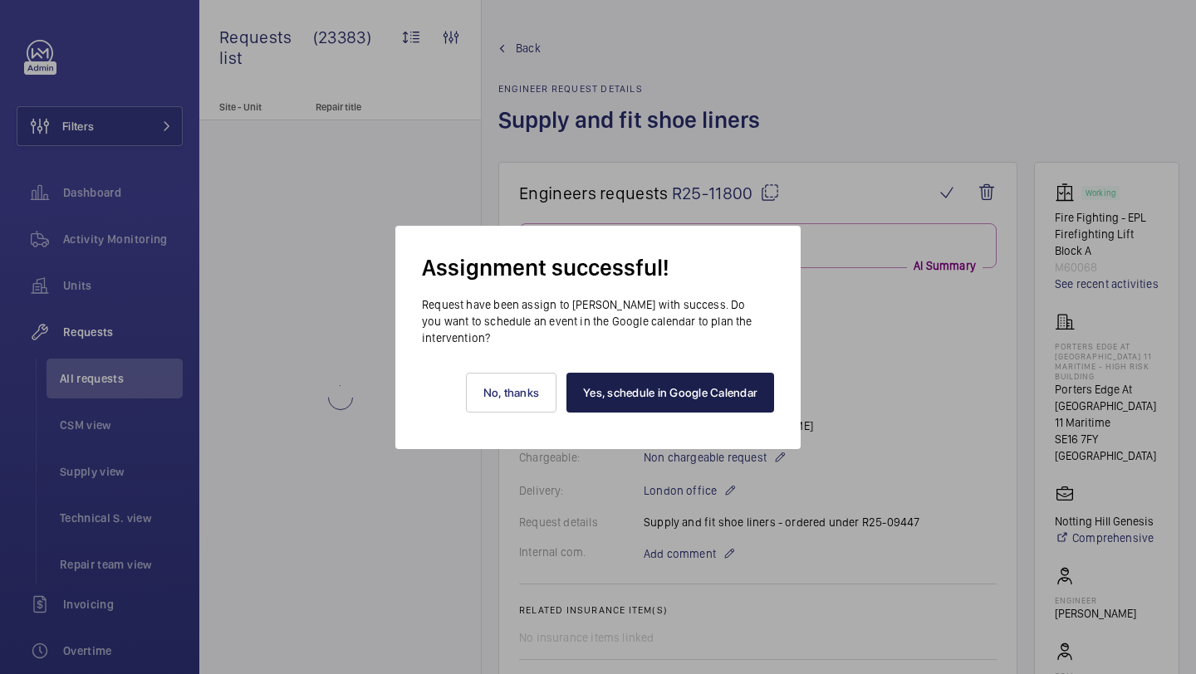
click at [626, 389] on link "Yes, schedule in Google Calendar" at bounding box center [670, 393] width 208 height 40
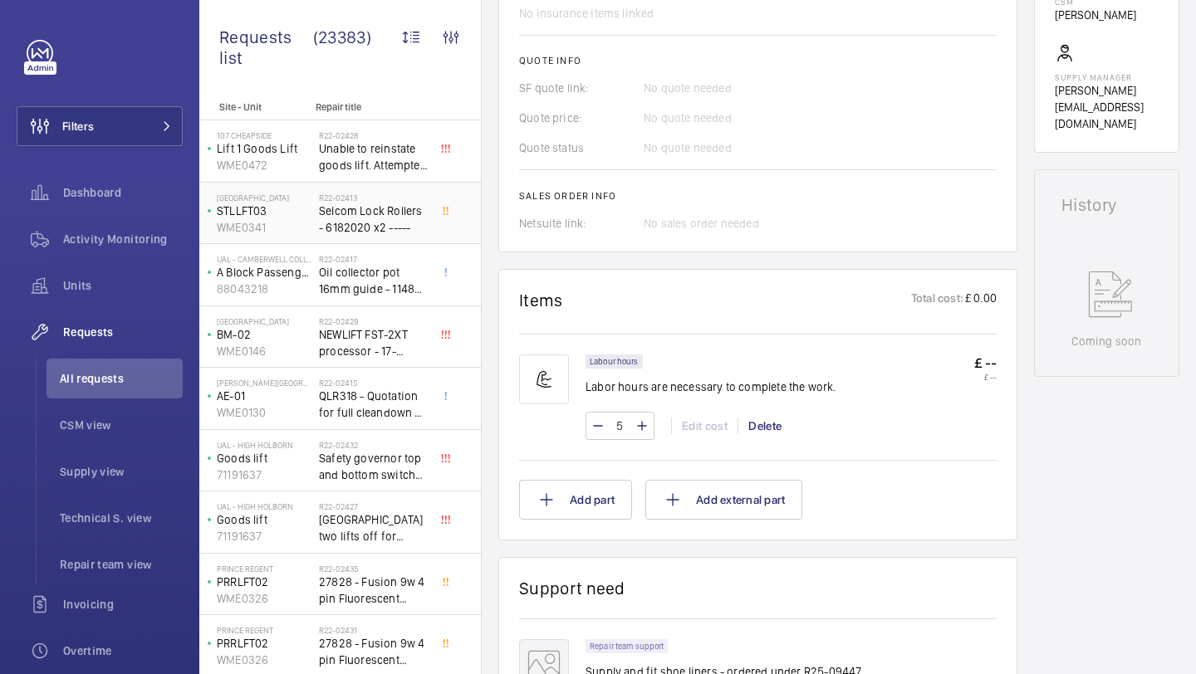
scroll to position [540, 0]
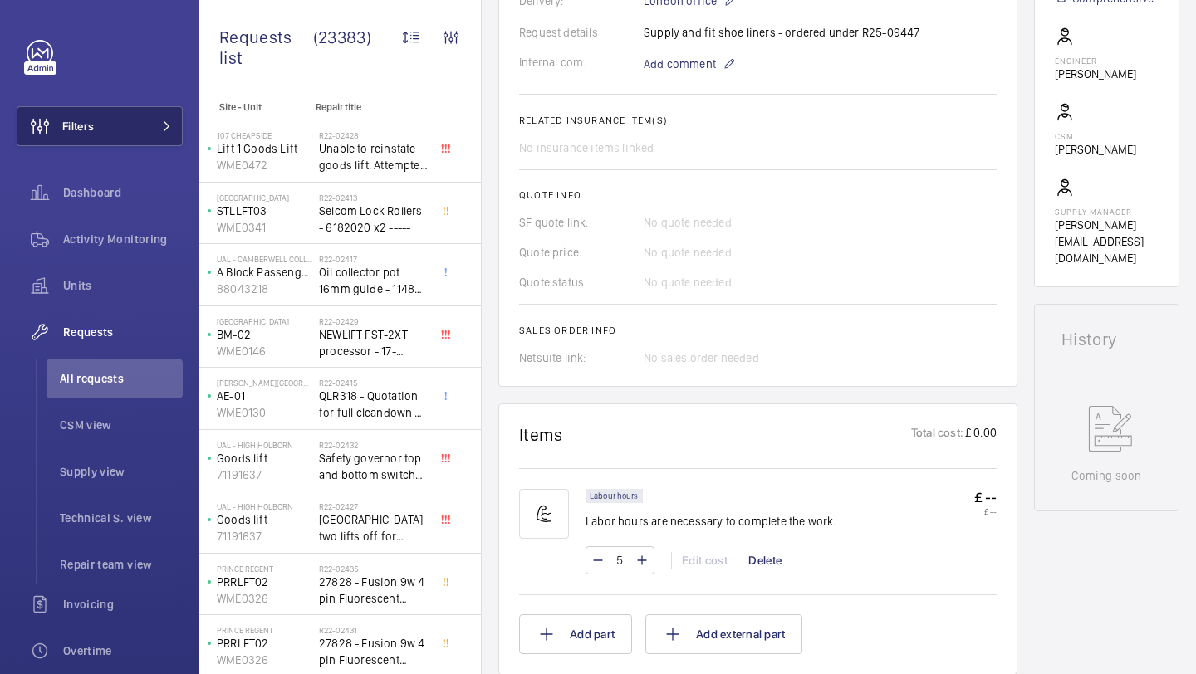
click at [144, 123] on button "Filters" at bounding box center [100, 126] width 166 height 40
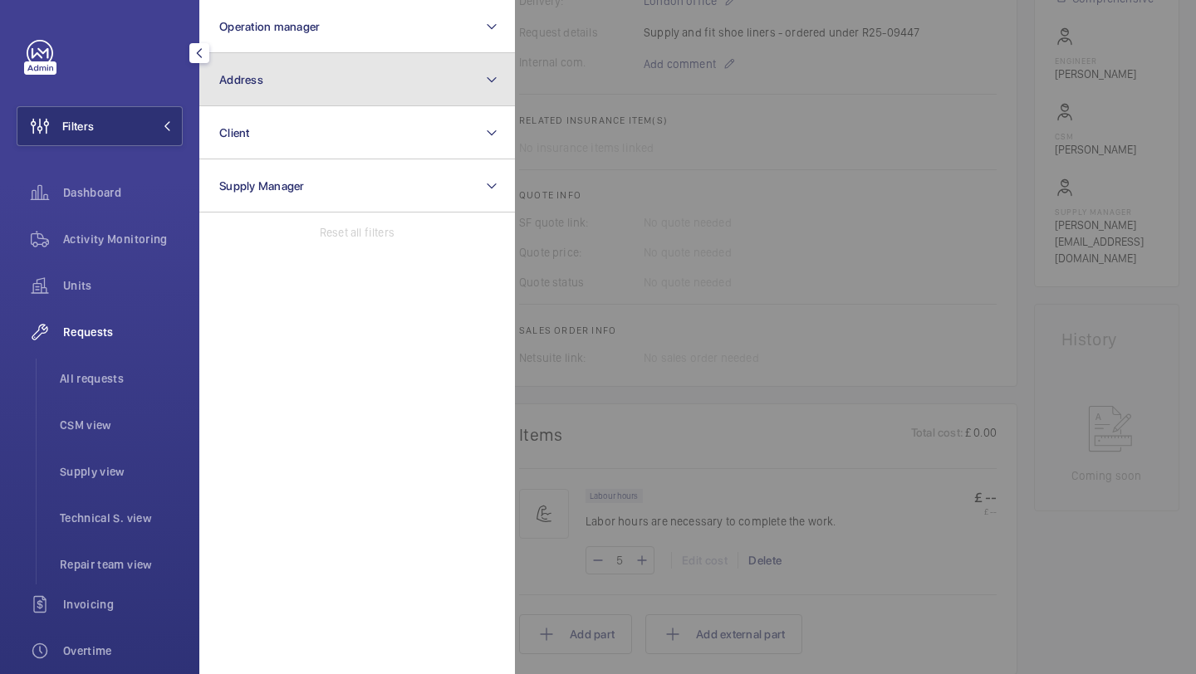
click at [276, 94] on button "Address" at bounding box center [357, 79] width 316 height 53
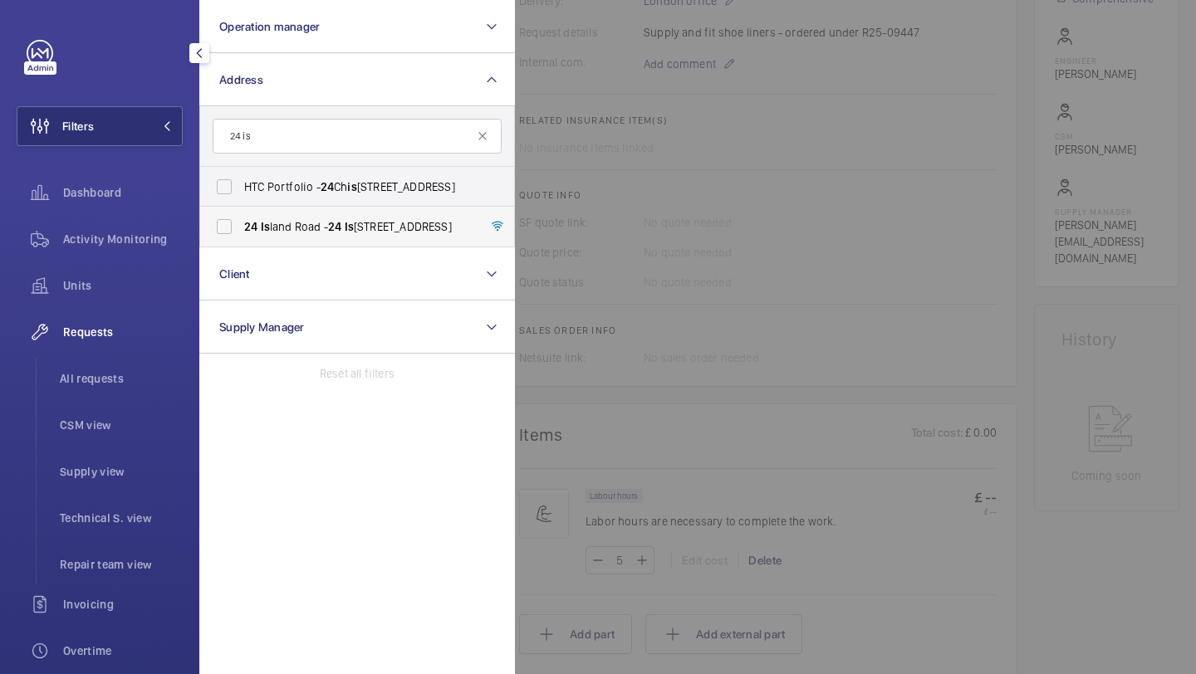
type input "24 is"
click at [276, 228] on span "24 Is land Road - 24 Is land Road, LONDON SE16 2PX" at bounding box center [358, 226] width 228 height 17
click at [241, 228] on input "24 Is land Road - 24 Is land Road, LONDON SE16 2PX" at bounding box center [224, 226] width 33 height 33
checkbox input "true"
click at [559, 159] on div at bounding box center [1113, 337] width 1196 height 674
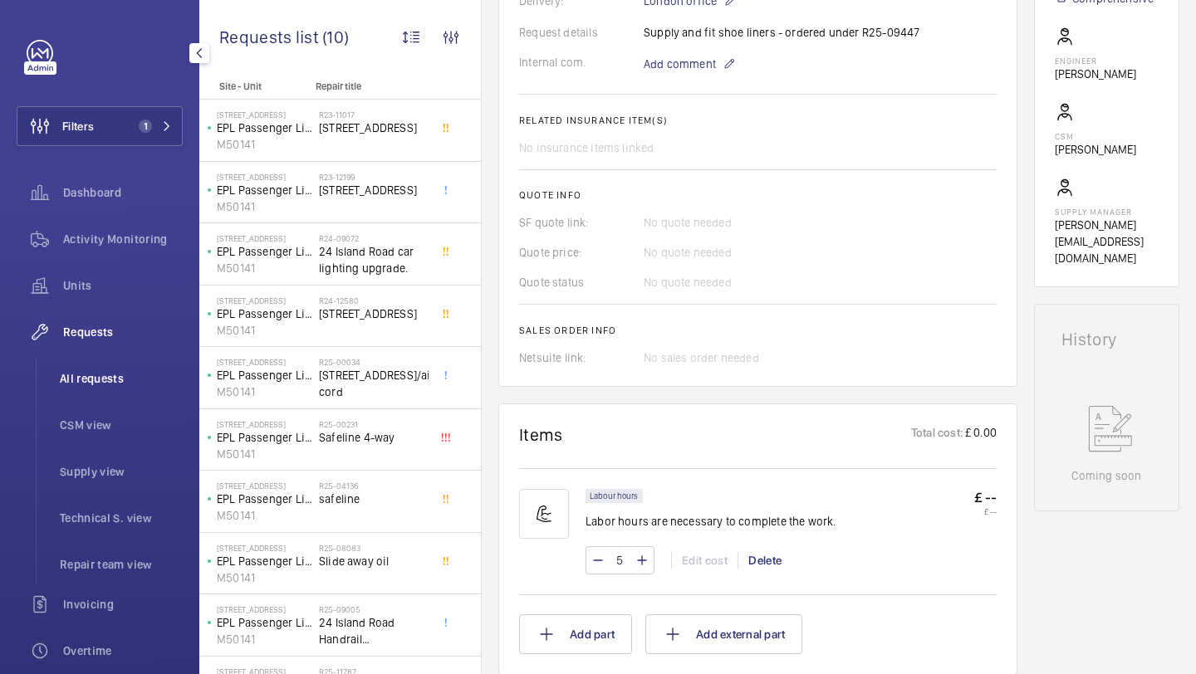
click at [131, 384] on span "All requests" at bounding box center [121, 378] width 123 height 17
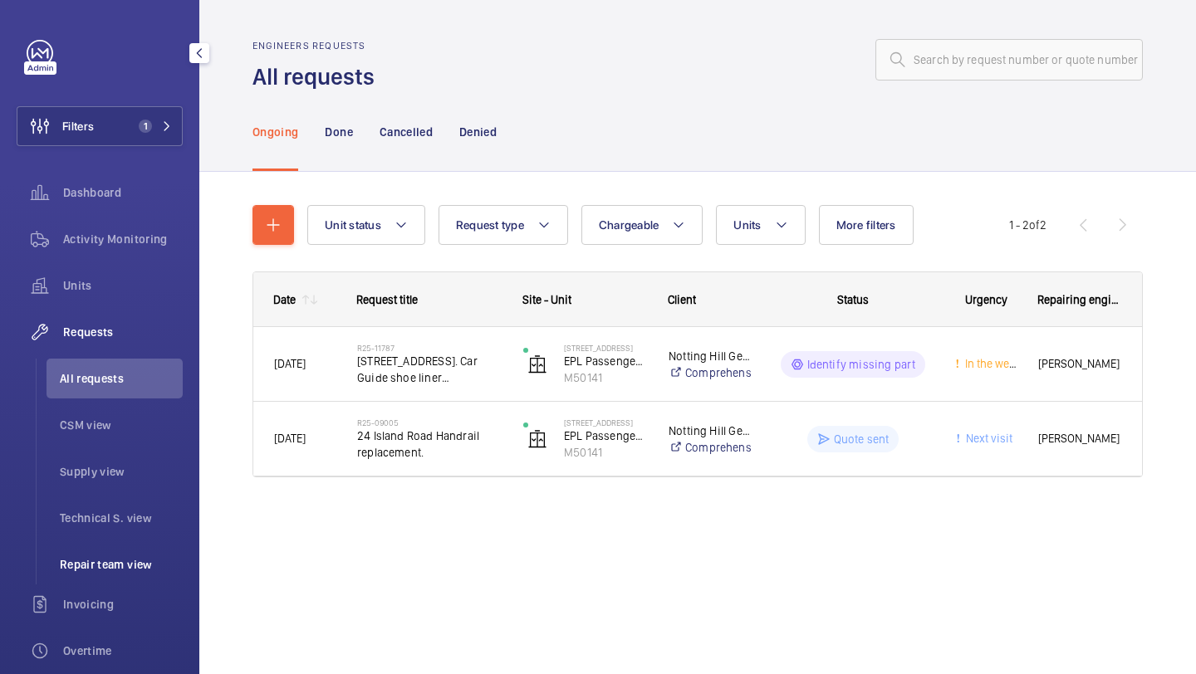
click at [115, 560] on span "Repair team view" at bounding box center [121, 564] width 123 height 17
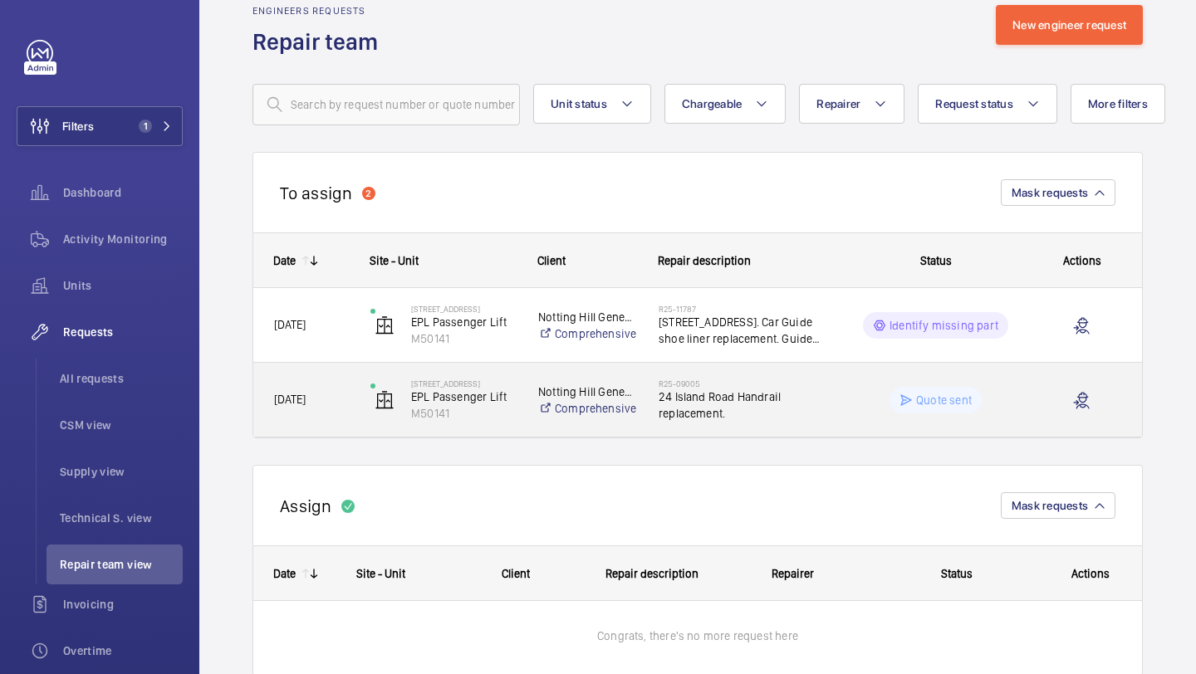
scroll to position [52, 0]
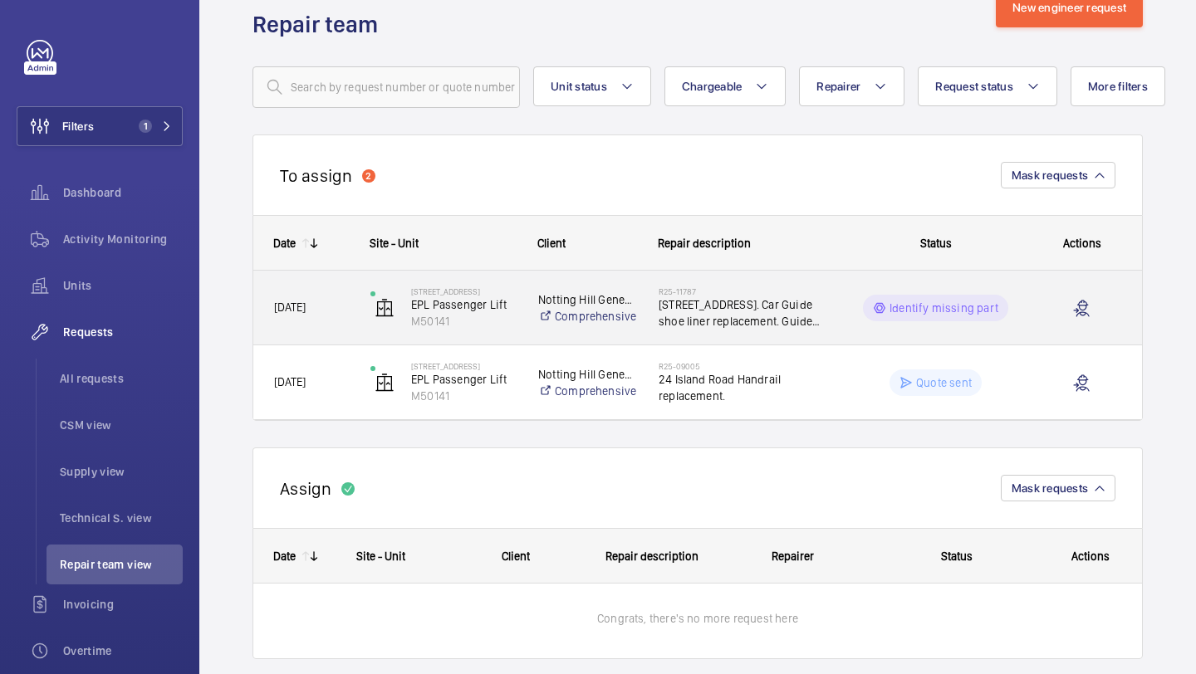
click at [742, 297] on span "24 Island Road. Car Guide shoe liner replacement. Guide linishing." at bounding box center [744, 312] width 170 height 33
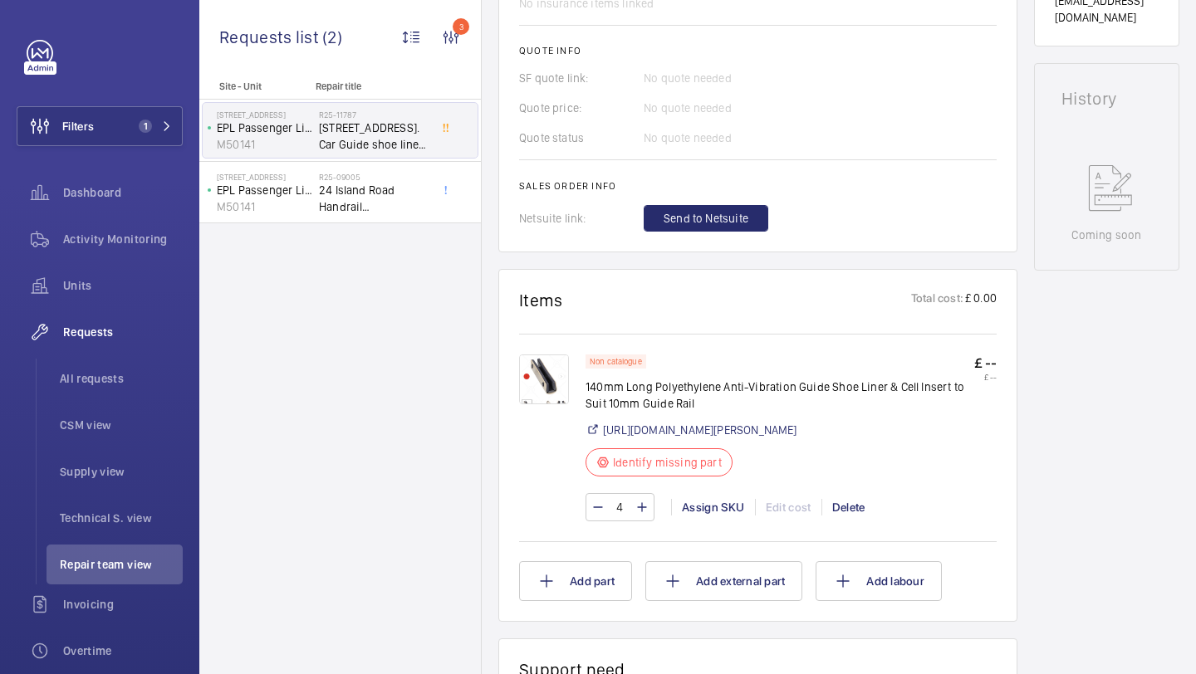
scroll to position [705, 0]
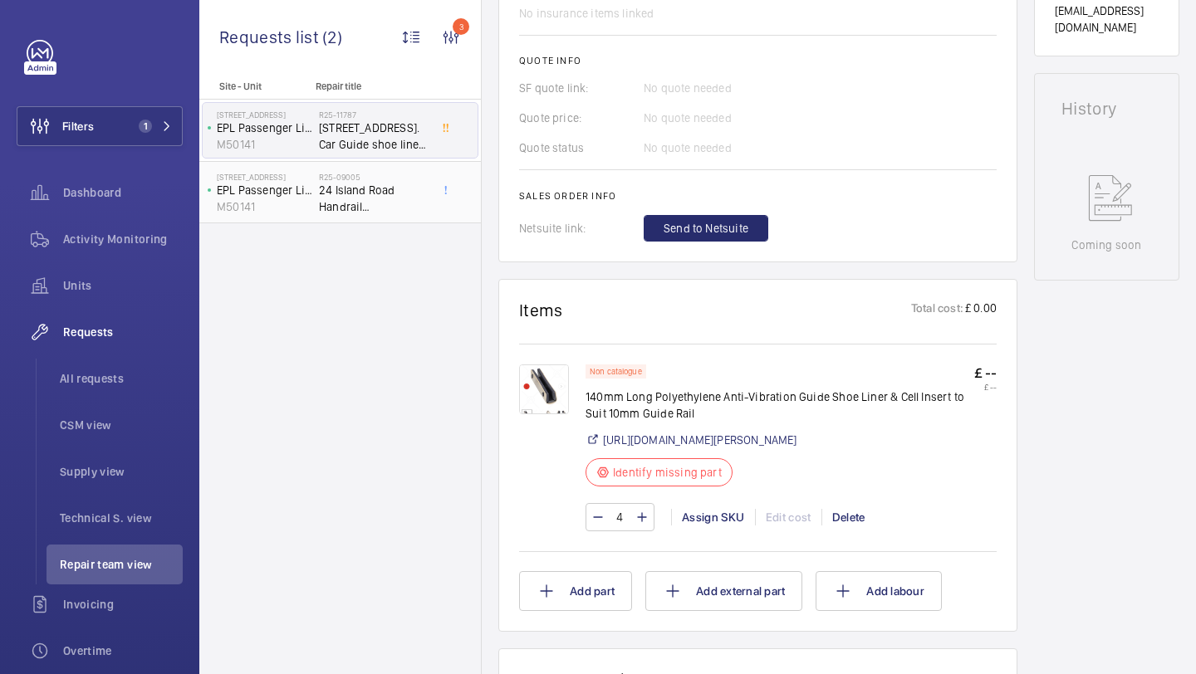
click at [430, 209] on div "R25-09005 24 Island Road Handrail replacement." at bounding box center [377, 192] width 116 height 55
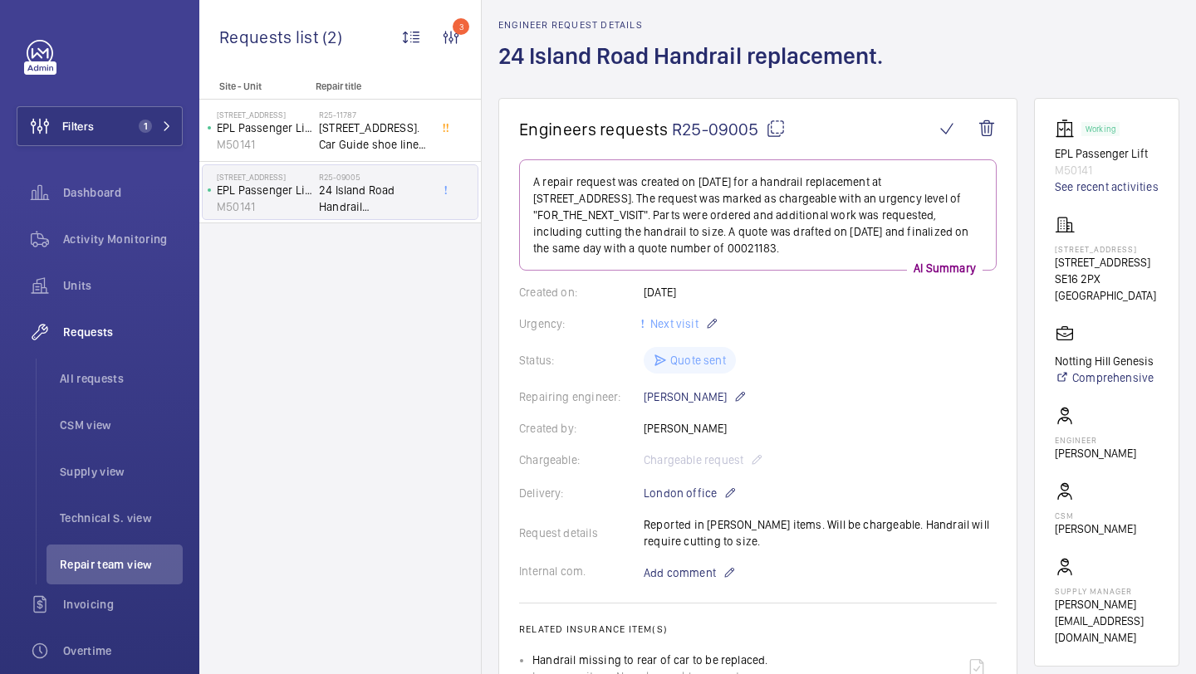
scroll to position [65, 0]
click at [670, 292] on div "Created on: 03/07/2025" at bounding box center [758, 291] width 478 height 17
click at [698, 292] on div "Created on: 03/07/2025" at bounding box center [758, 291] width 478 height 17
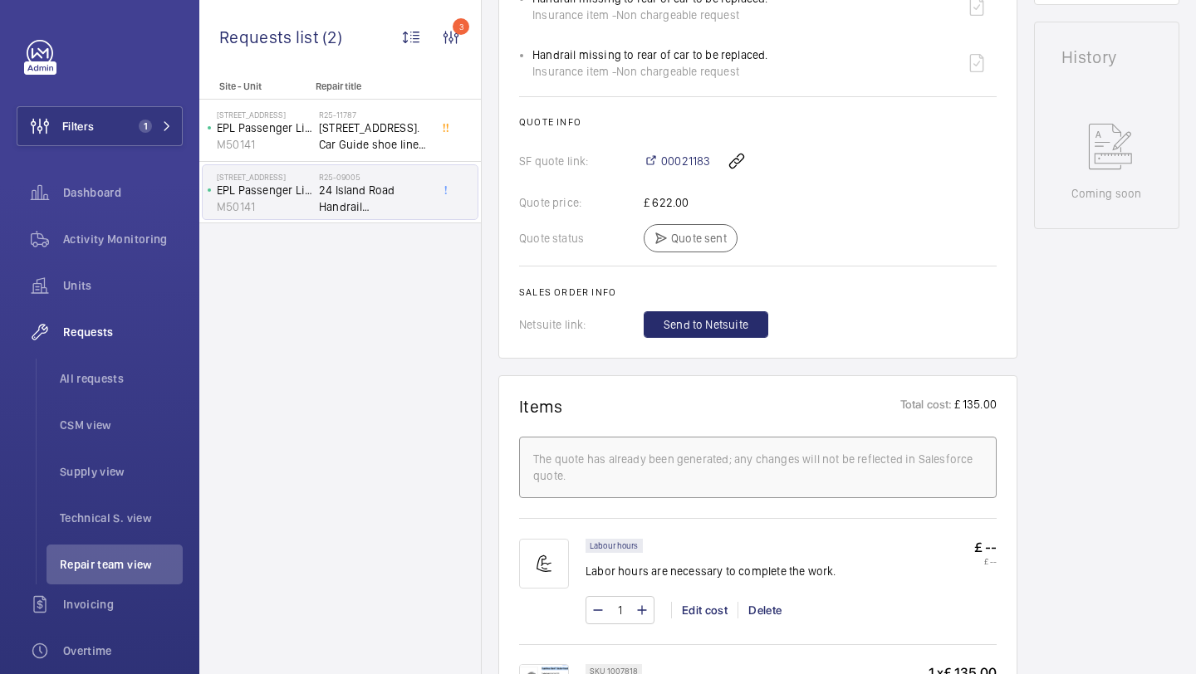
scroll to position [872, 0]
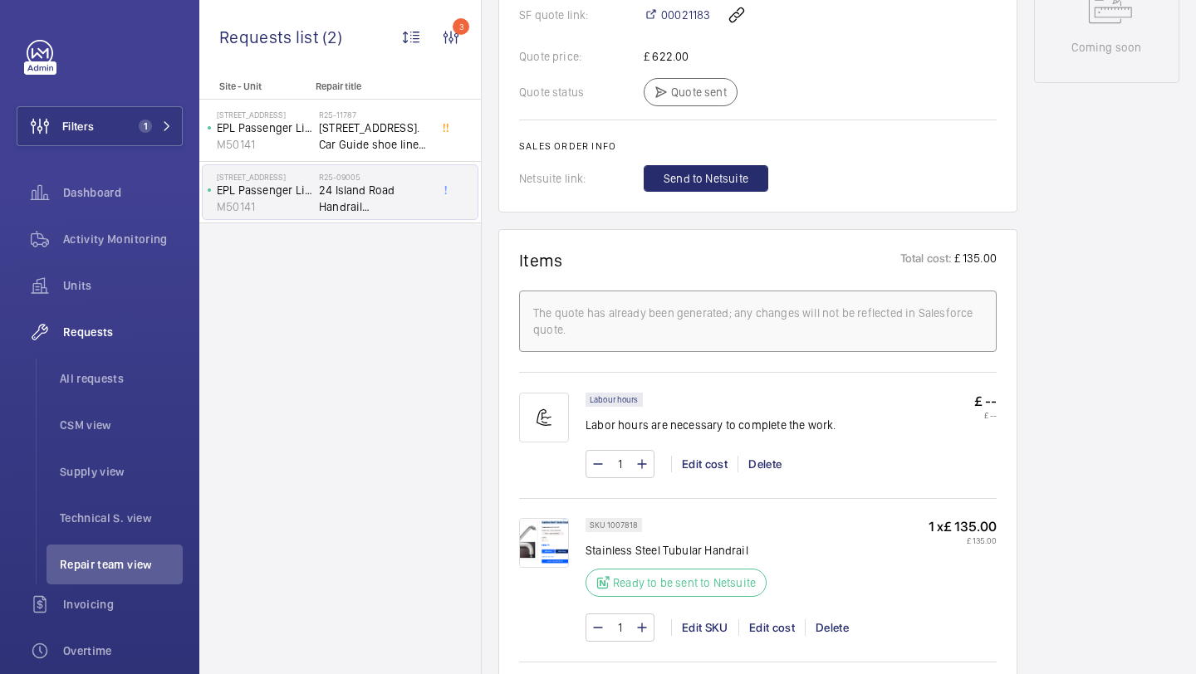
click at [362, 99] on div "Repair title" at bounding box center [374, 90] width 116 height 19
click at [359, 119] on h2 "R25-11787" at bounding box center [374, 115] width 110 height 10
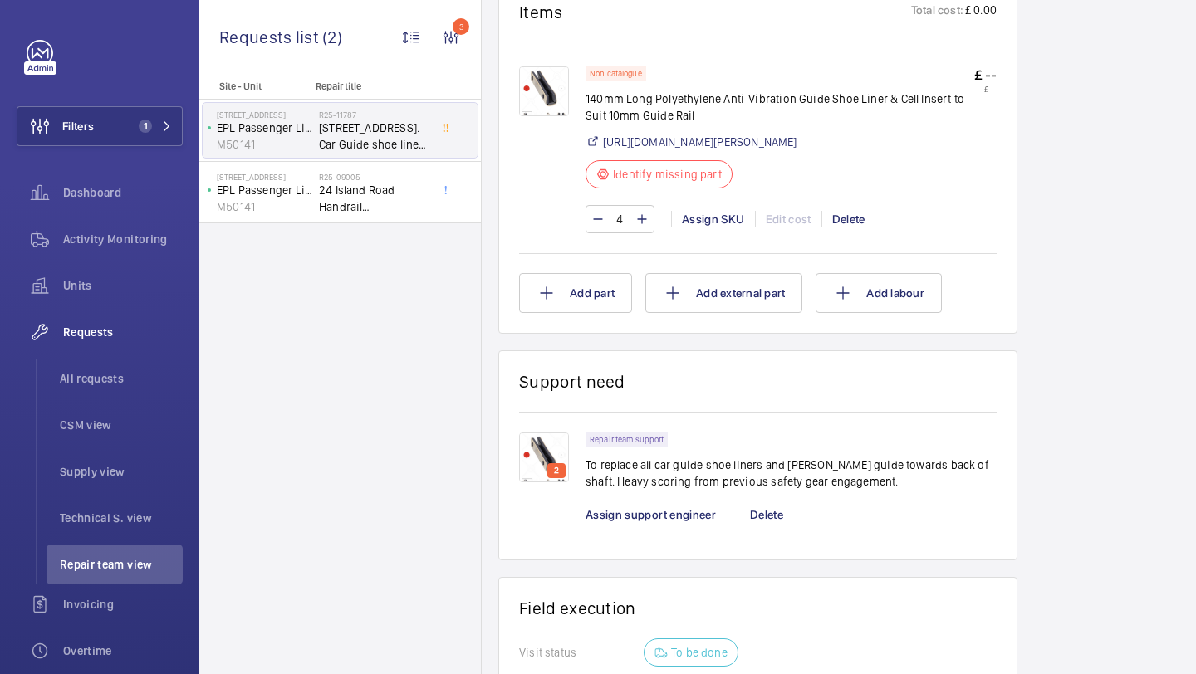
scroll to position [1004, 0]
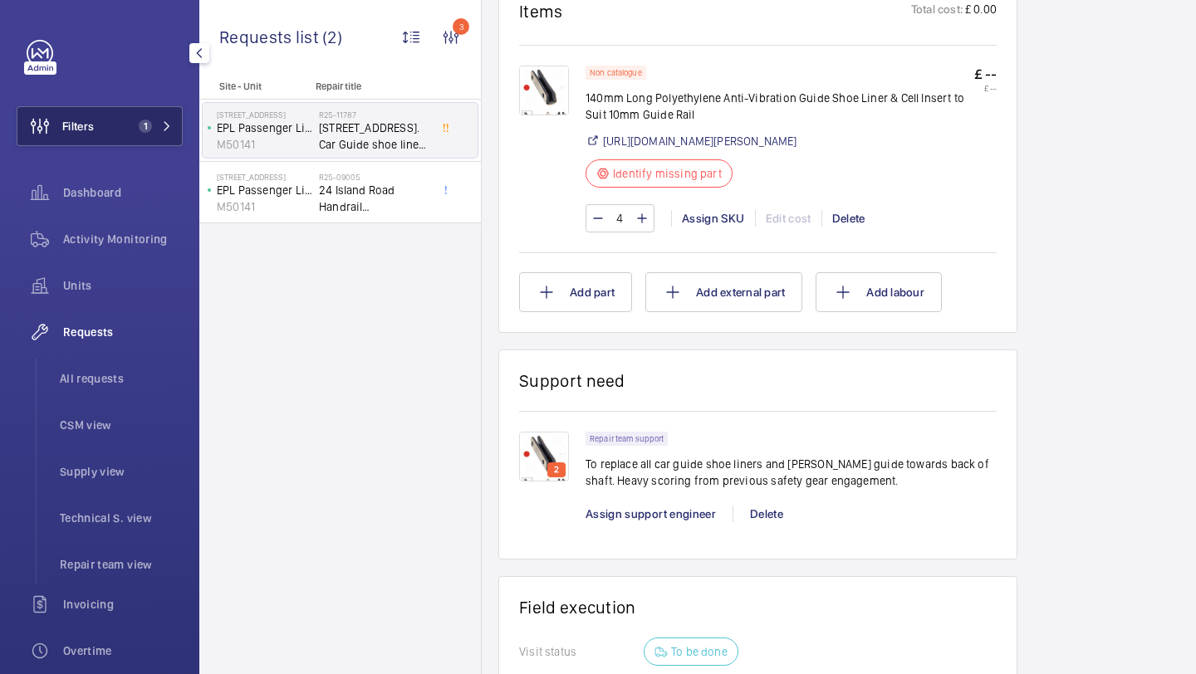
click at [161, 126] on span "1" at bounding box center [152, 126] width 40 height 13
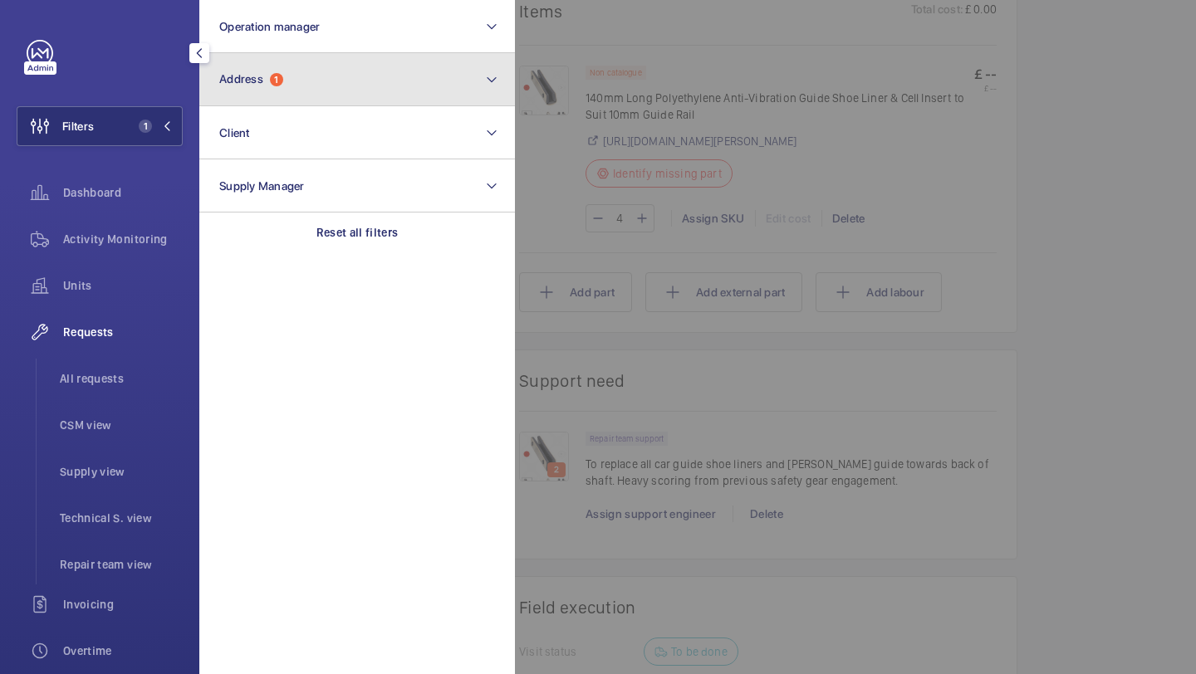
click at [282, 88] on button "Address 1" at bounding box center [357, 79] width 316 height 53
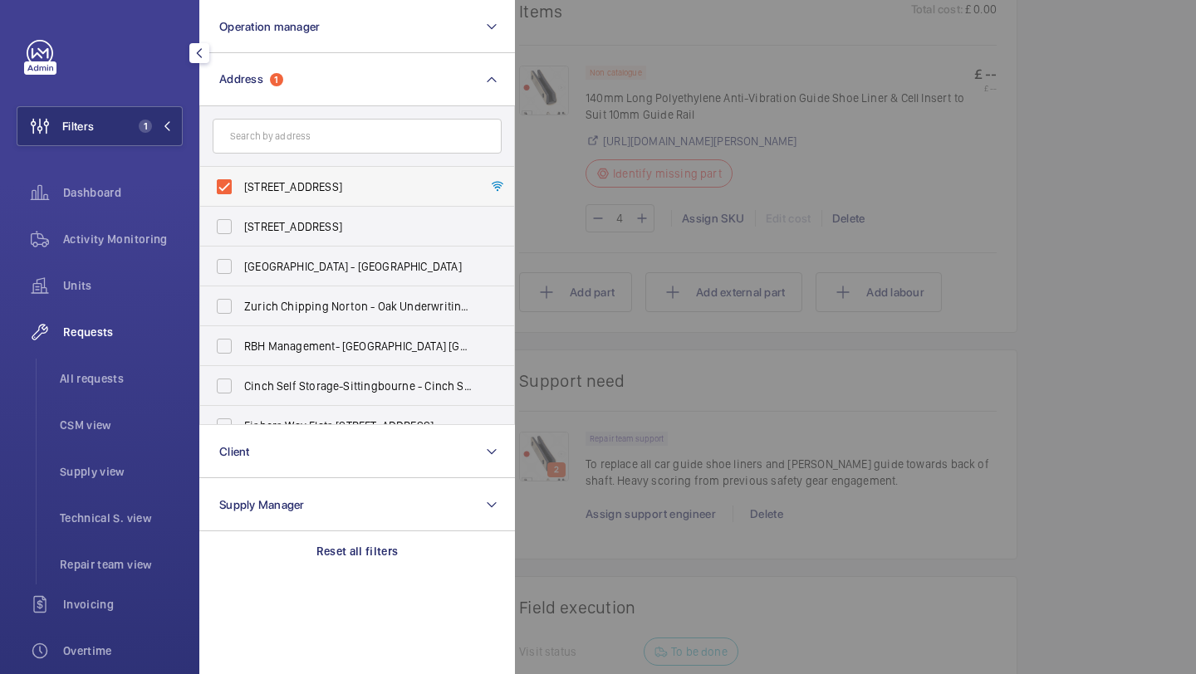
click at [296, 179] on span "24 Island Road - 24 Island Road, LONDON SE16 2PX" at bounding box center [358, 187] width 228 height 17
click at [241, 179] on input "24 Island Road - 24 Island Road, LONDON SE16 2PX" at bounding box center [224, 186] width 33 height 33
checkbox input "false"
click at [282, 150] on input "text" at bounding box center [357, 136] width 289 height 35
click at [282, 145] on input "text" at bounding box center [357, 136] width 289 height 35
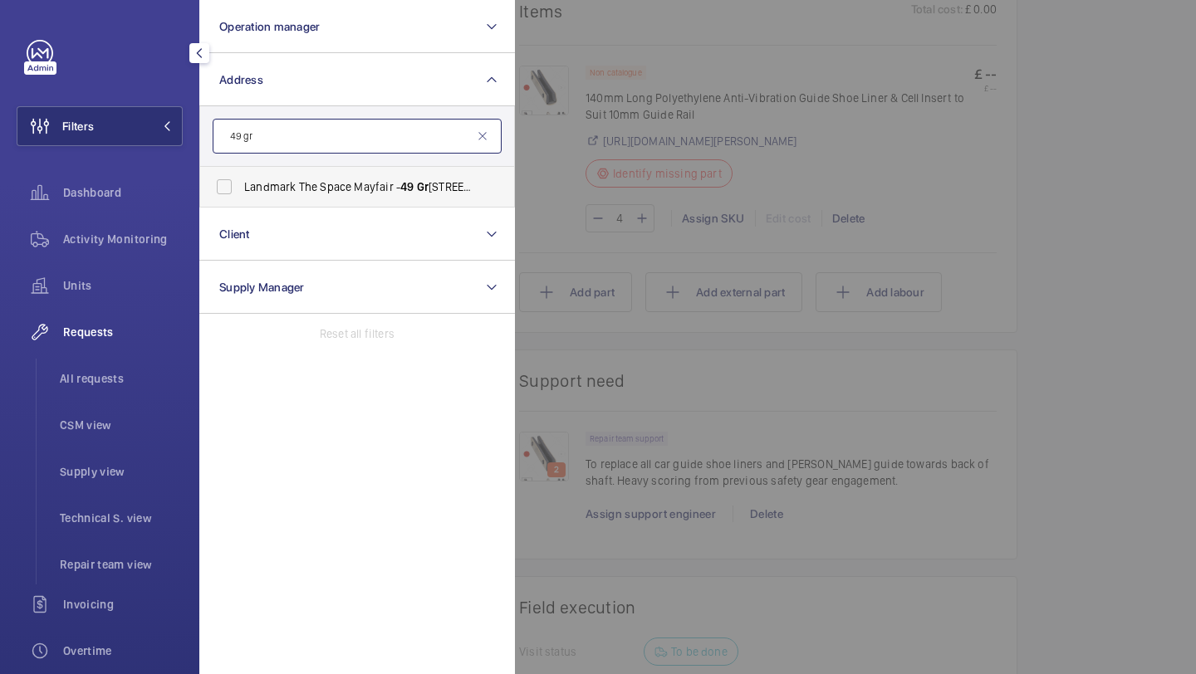
type input "49 gr"
click at [319, 180] on span "Landmark The Space Mayfair - 49 Gr osvenor St, LONDON W1K 3HP" at bounding box center [358, 187] width 228 height 17
click at [241, 180] on input "Landmark The Space Mayfair - 49 Gr osvenor St, LONDON W1K 3HP" at bounding box center [224, 186] width 33 height 33
checkbox input "true"
click at [1036, 203] on div at bounding box center [1113, 337] width 1196 height 674
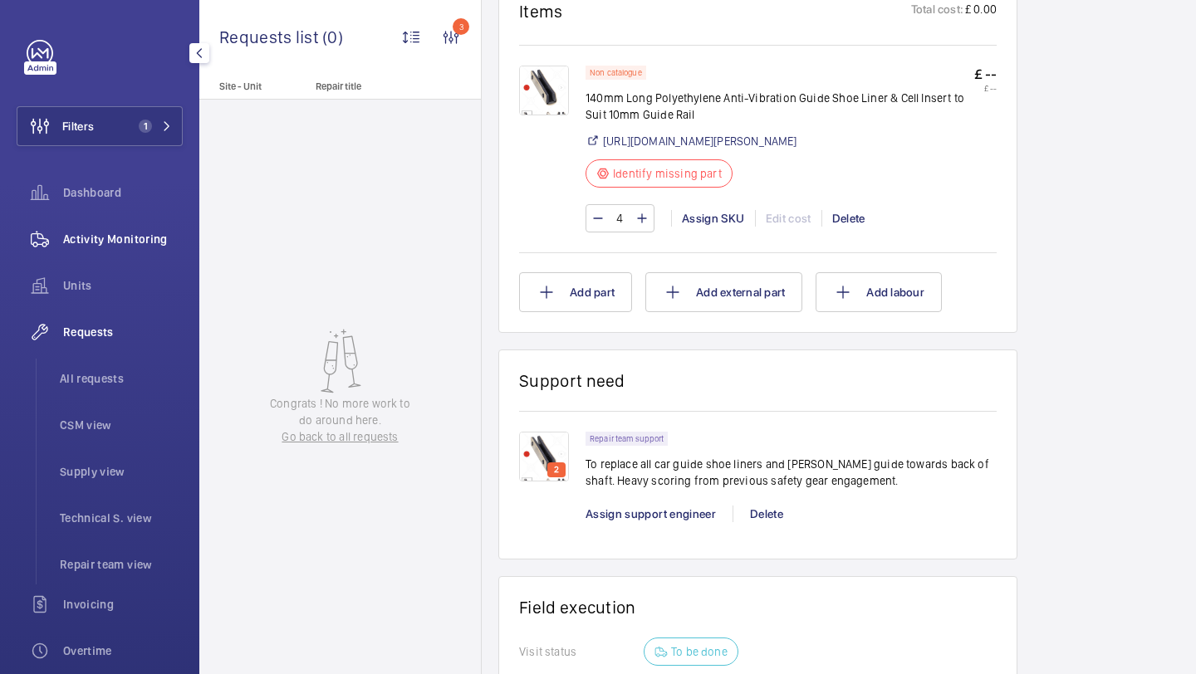
click at [98, 222] on div "Activity Monitoring" at bounding box center [100, 239] width 166 height 40
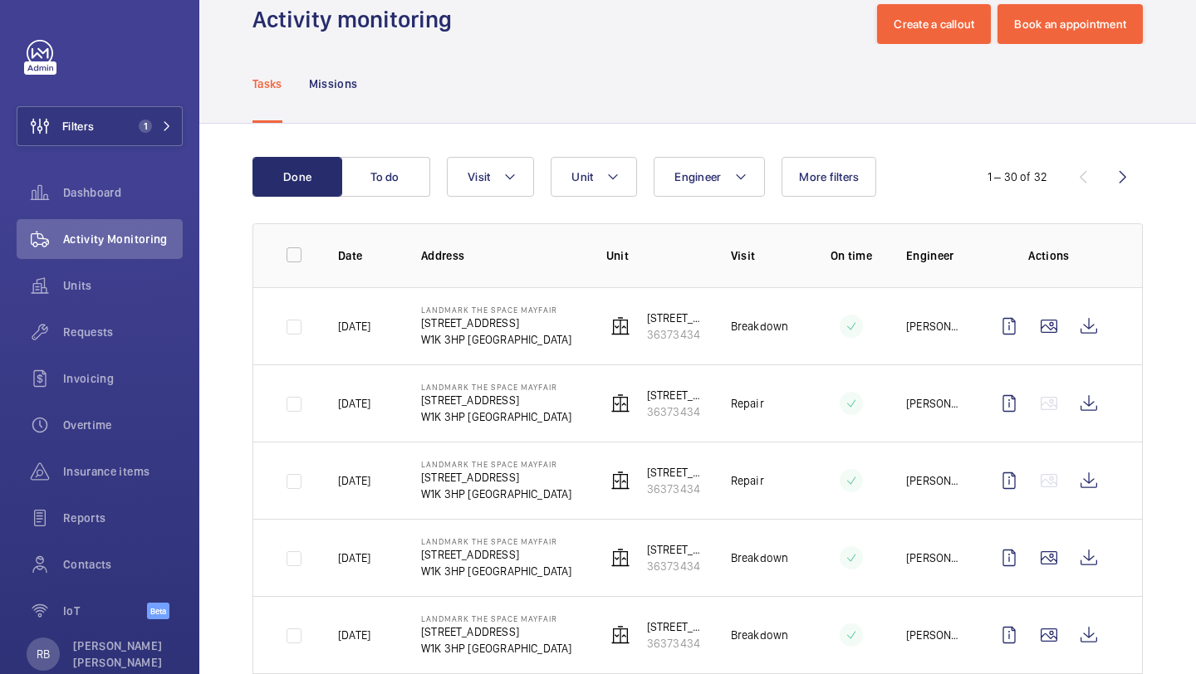
scroll to position [49, 0]
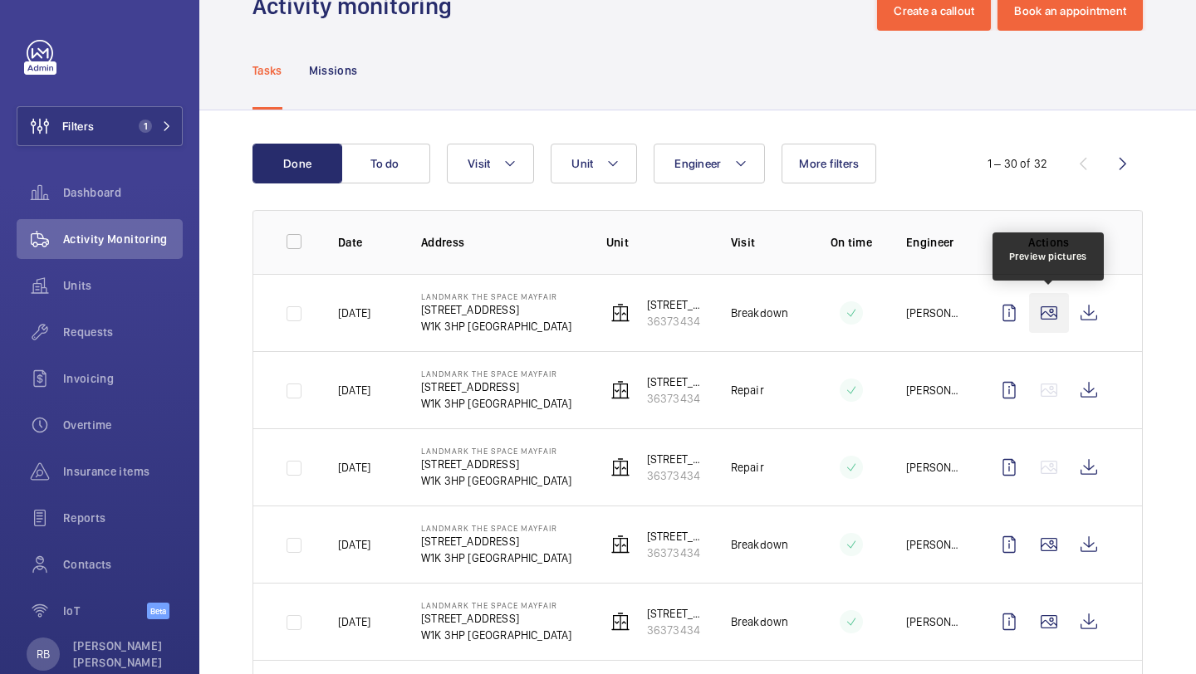
click at [1046, 310] on wm-front-icon-button at bounding box center [1049, 313] width 40 height 40
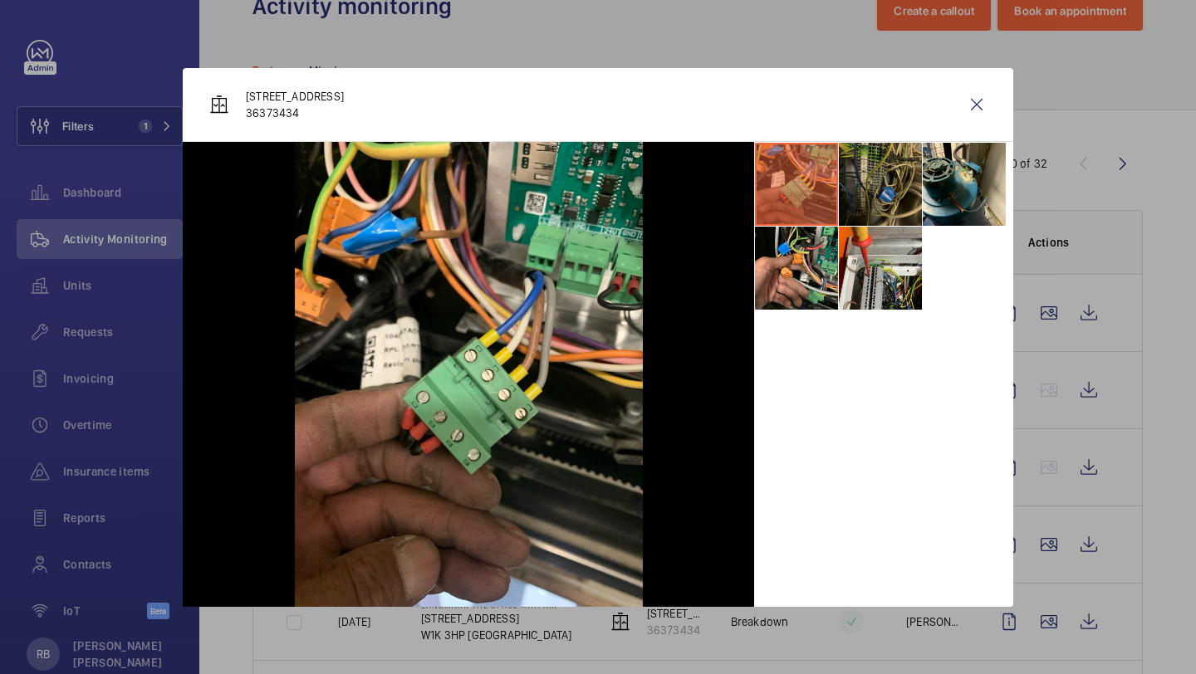
click at [895, 193] on li at bounding box center [880, 184] width 83 height 83
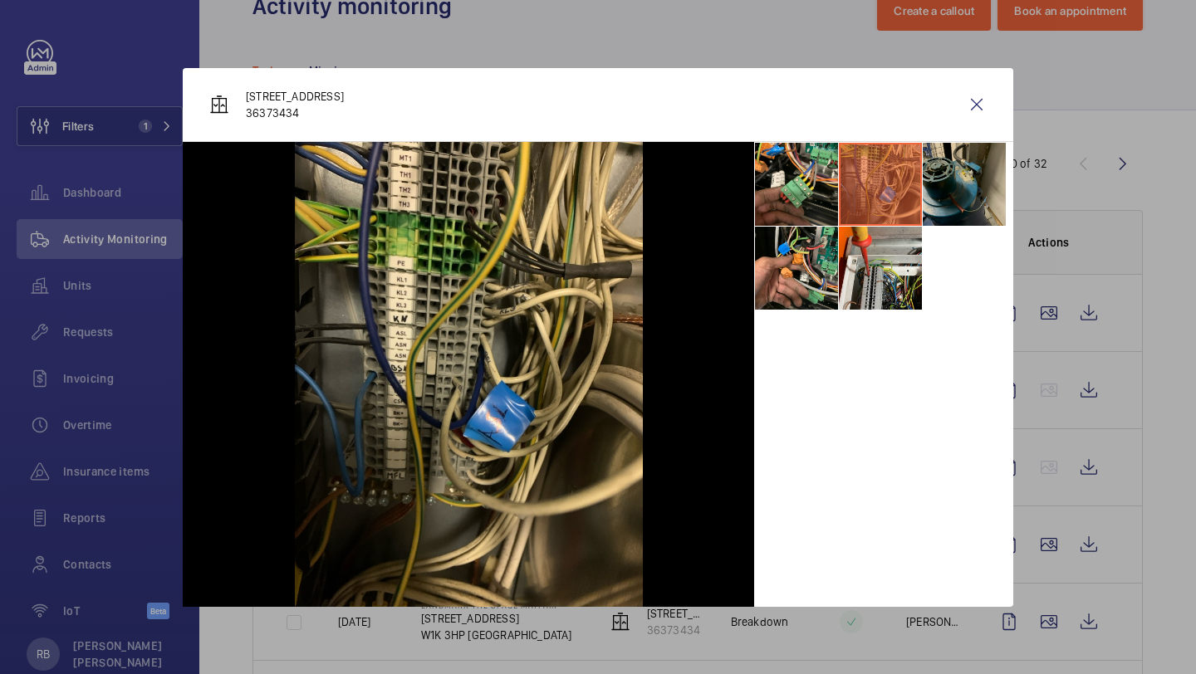
click at [948, 186] on li at bounding box center [964, 184] width 83 height 83
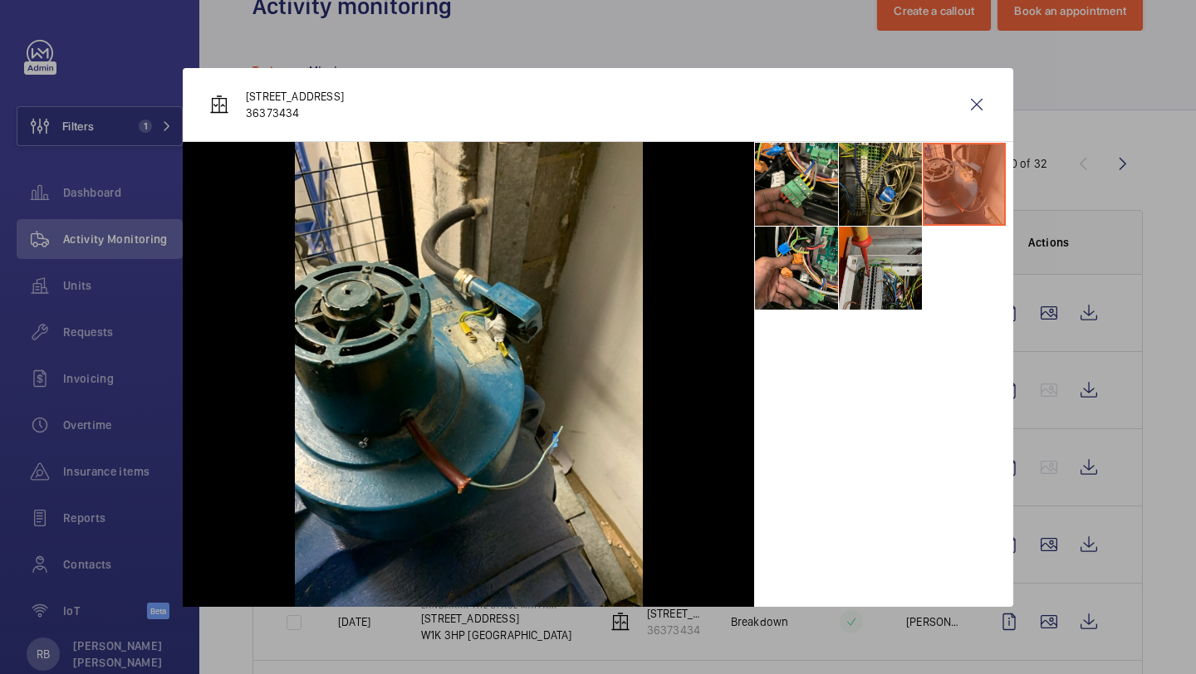
click at [894, 238] on li at bounding box center [880, 268] width 83 height 83
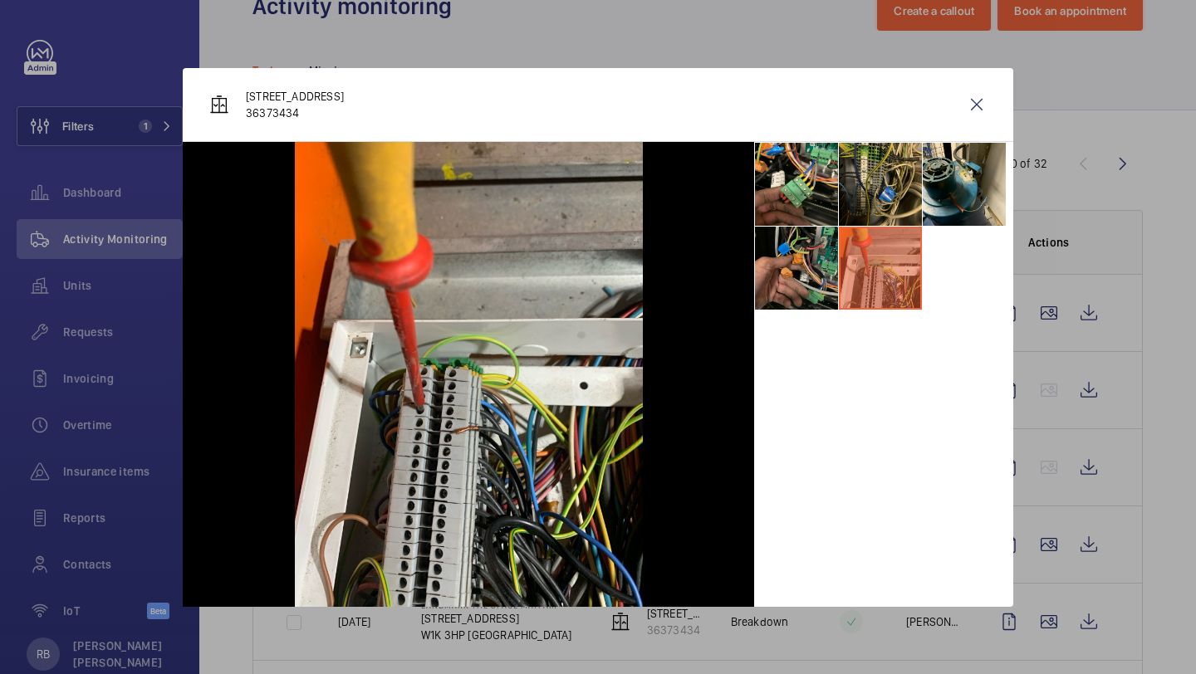
click at [794, 260] on li at bounding box center [796, 268] width 83 height 83
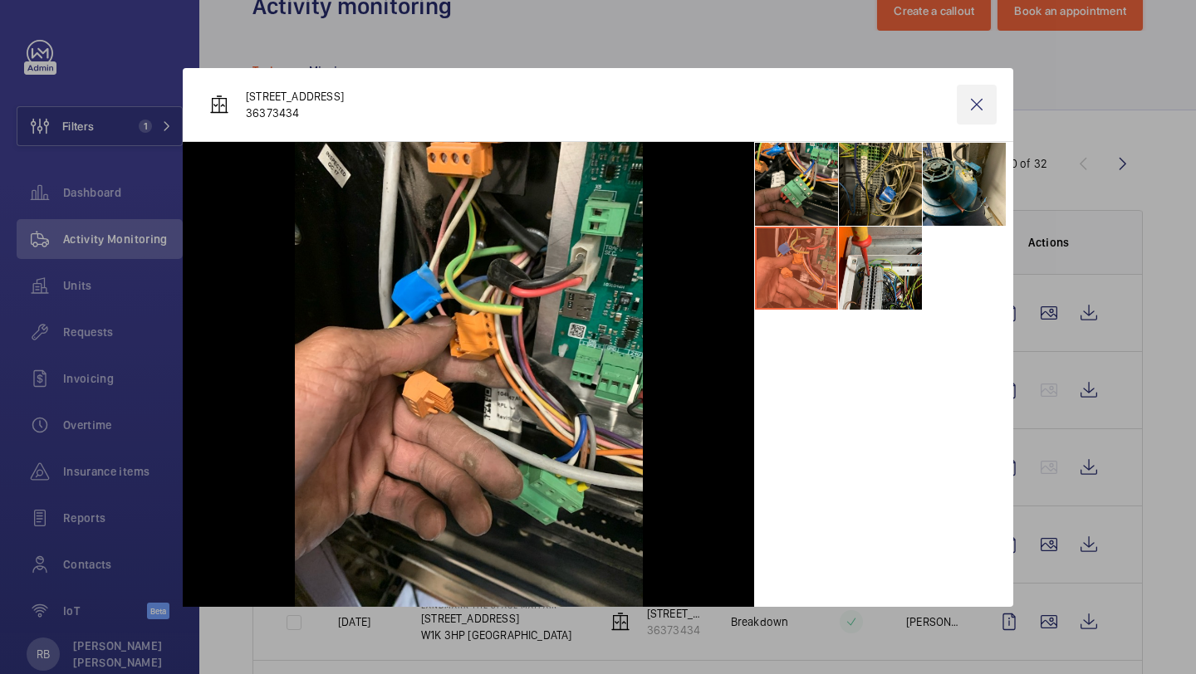
click at [980, 105] on wm-front-icon-button at bounding box center [977, 105] width 40 height 40
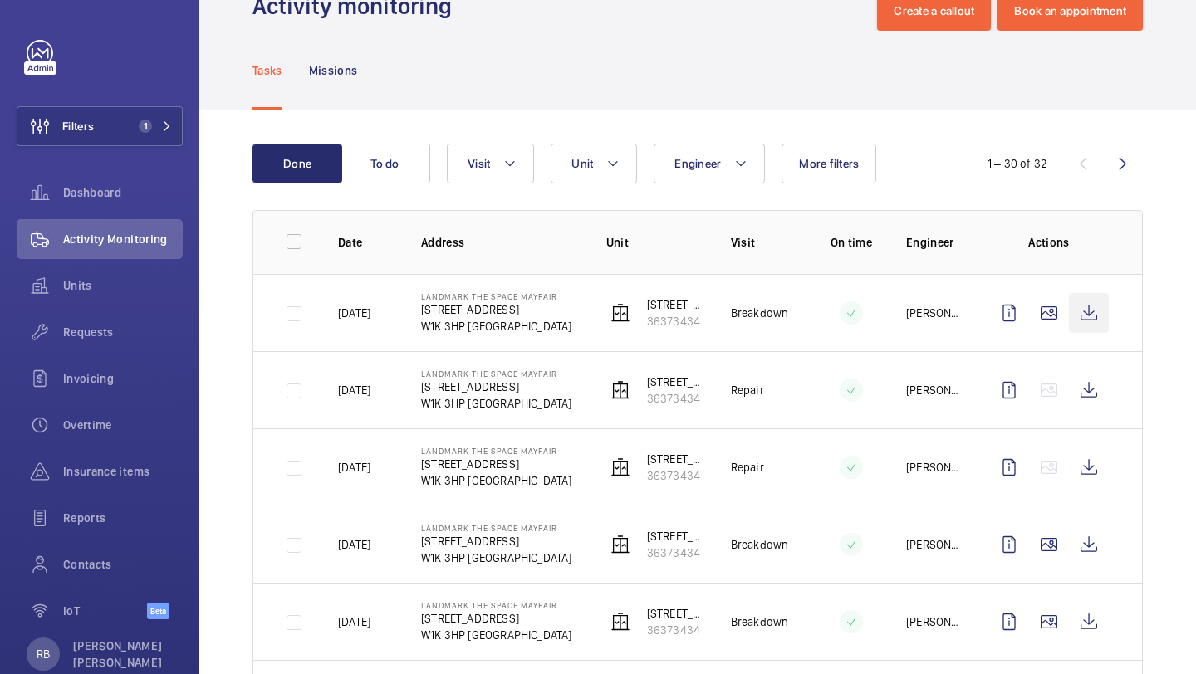
click at [1094, 315] on wm-front-icon-button at bounding box center [1089, 313] width 40 height 40
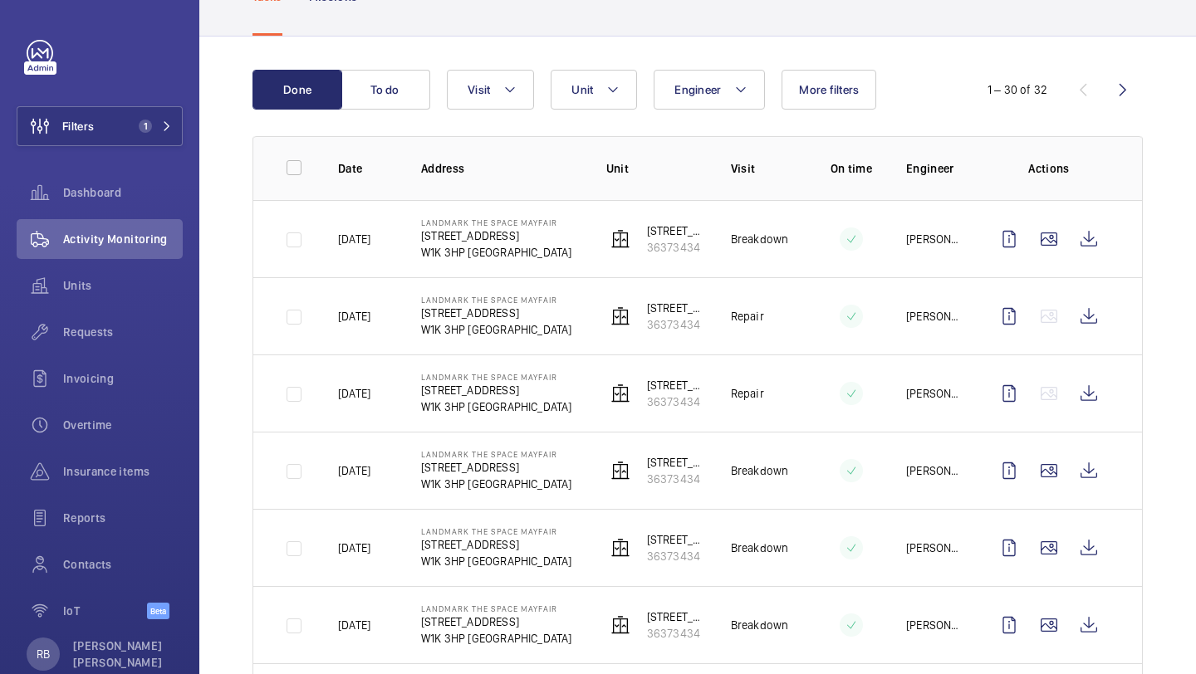
scroll to position [0, 0]
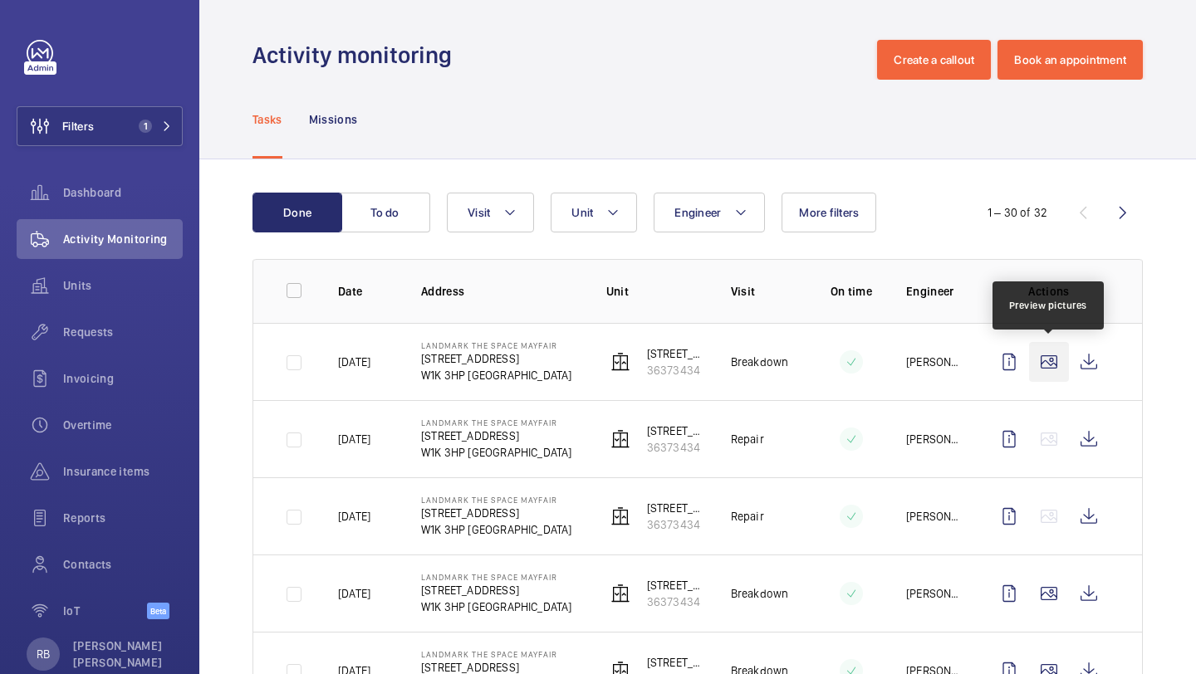
click at [1056, 372] on wm-front-icon-button at bounding box center [1049, 362] width 40 height 40
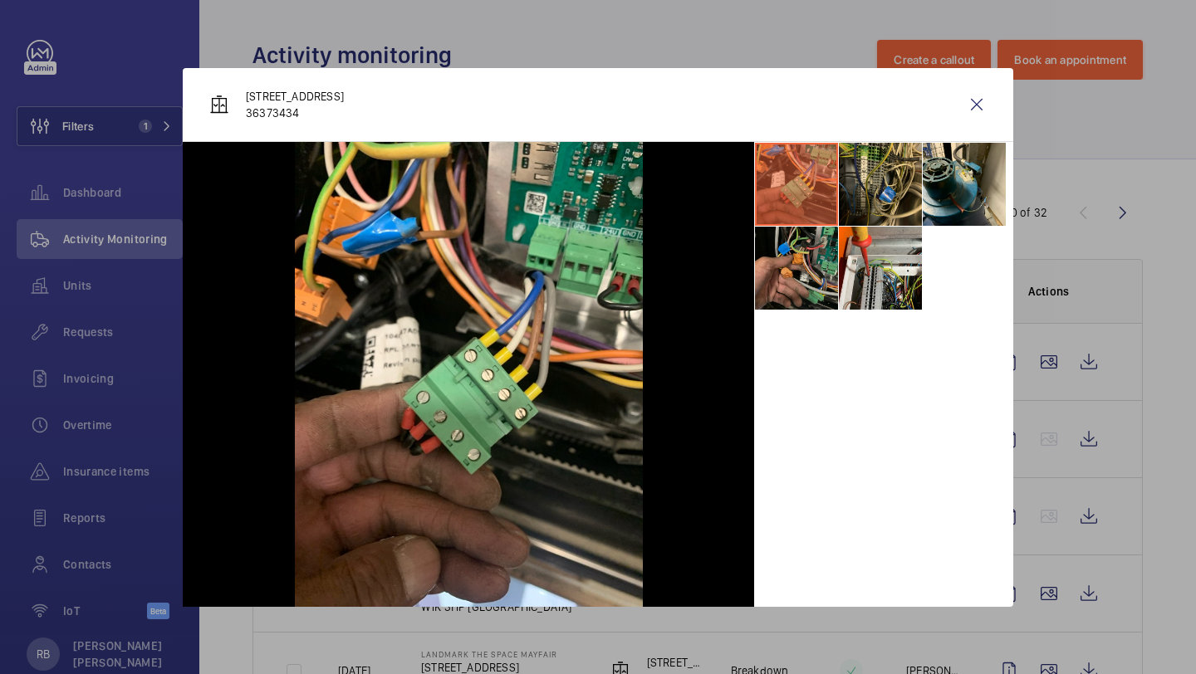
click at [835, 256] on li at bounding box center [796, 268] width 83 height 83
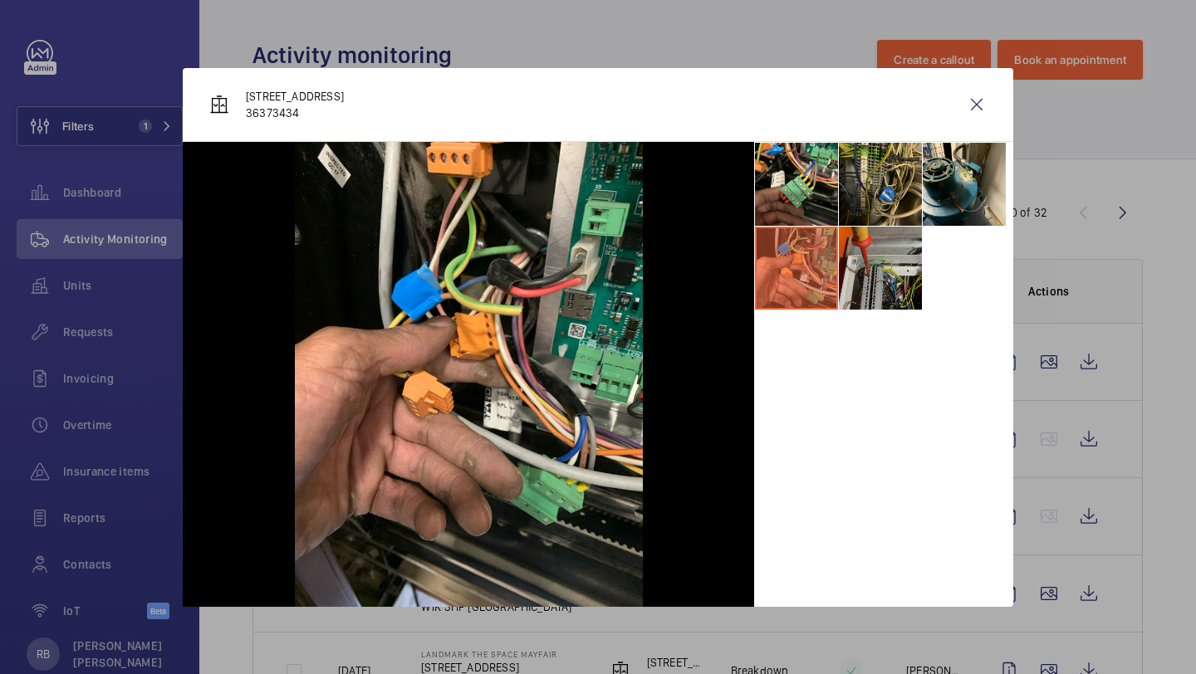
click at [868, 267] on li at bounding box center [880, 268] width 83 height 83
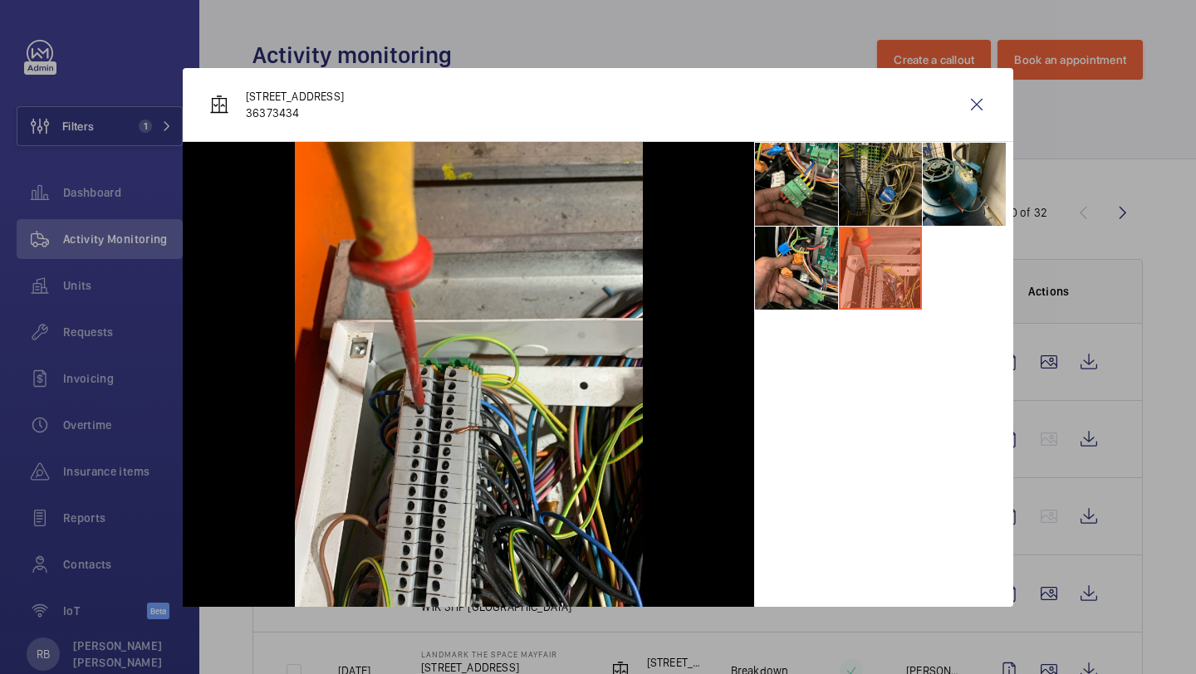
click at [889, 218] on li at bounding box center [880, 184] width 83 height 83
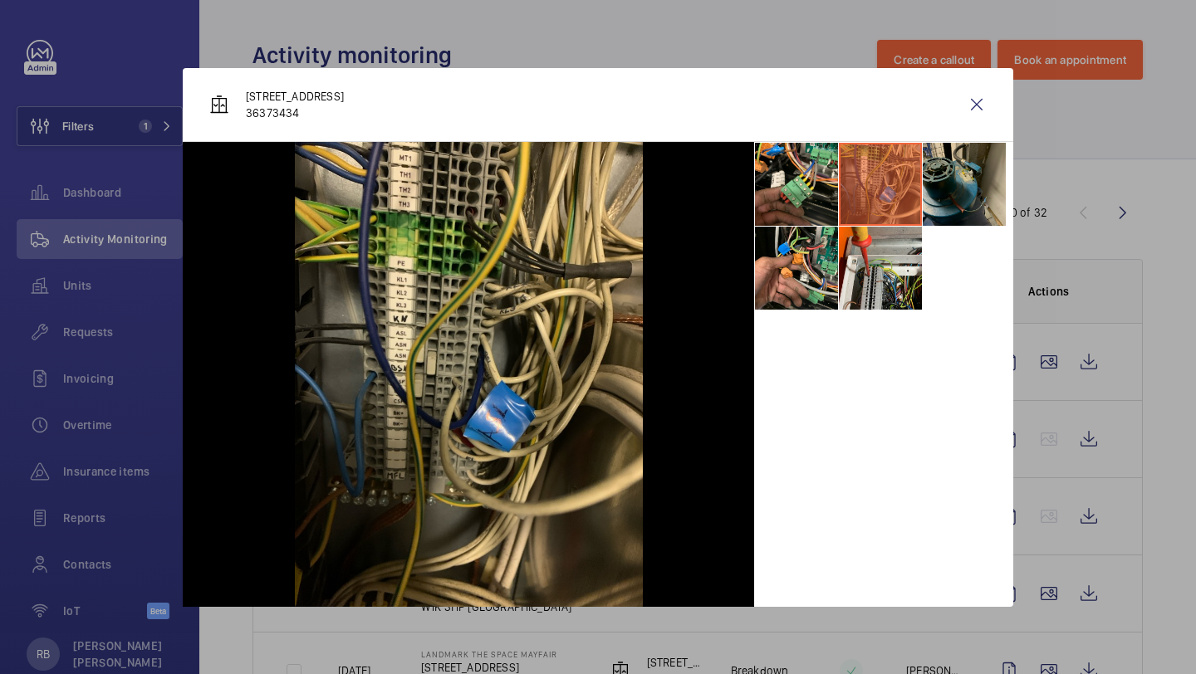
click at [964, 201] on li at bounding box center [964, 184] width 83 height 83
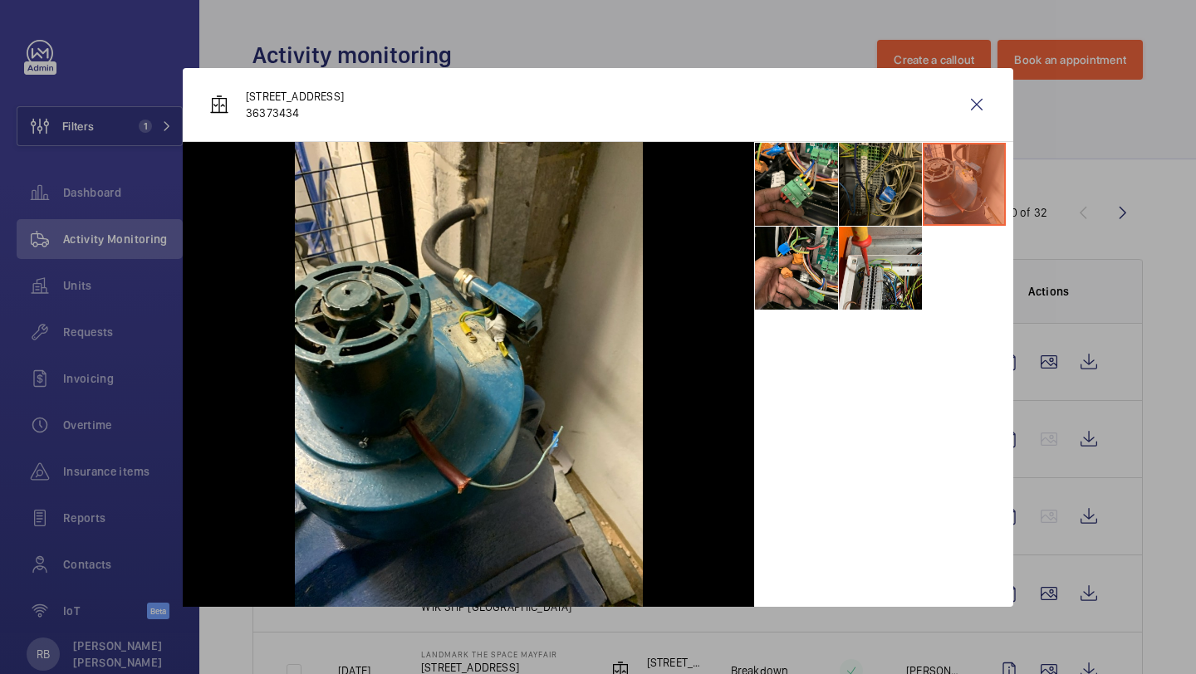
click at [889, 170] on li at bounding box center [880, 184] width 83 height 83
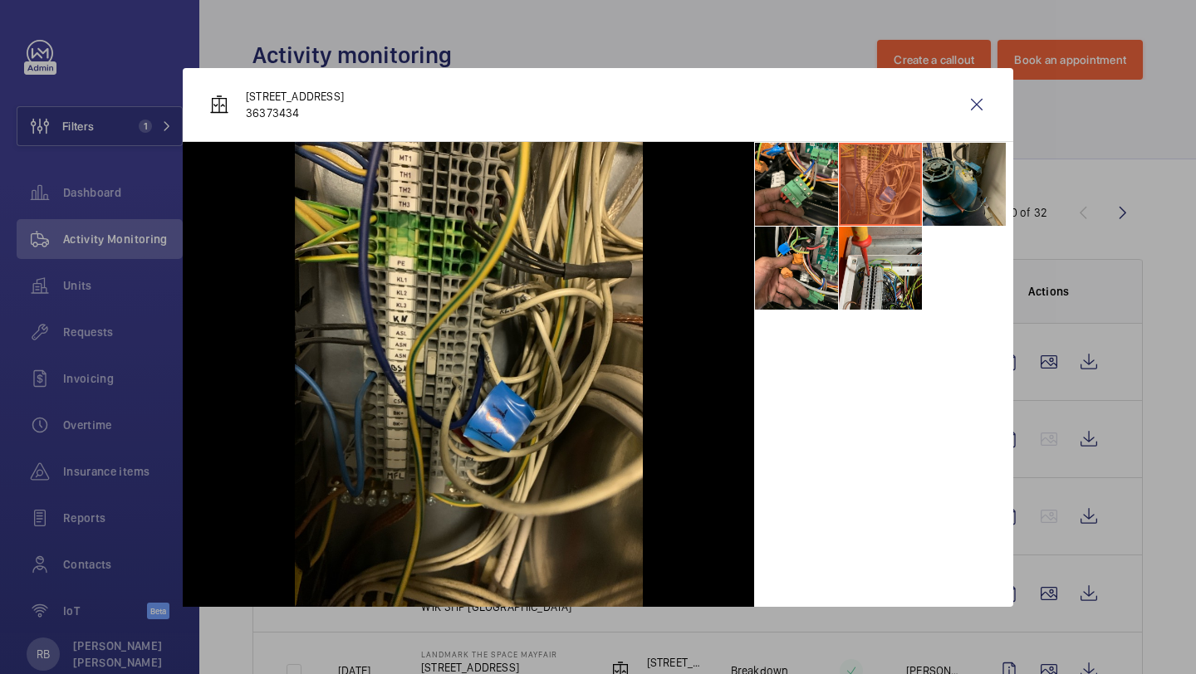
click at [938, 177] on li at bounding box center [964, 184] width 83 height 83
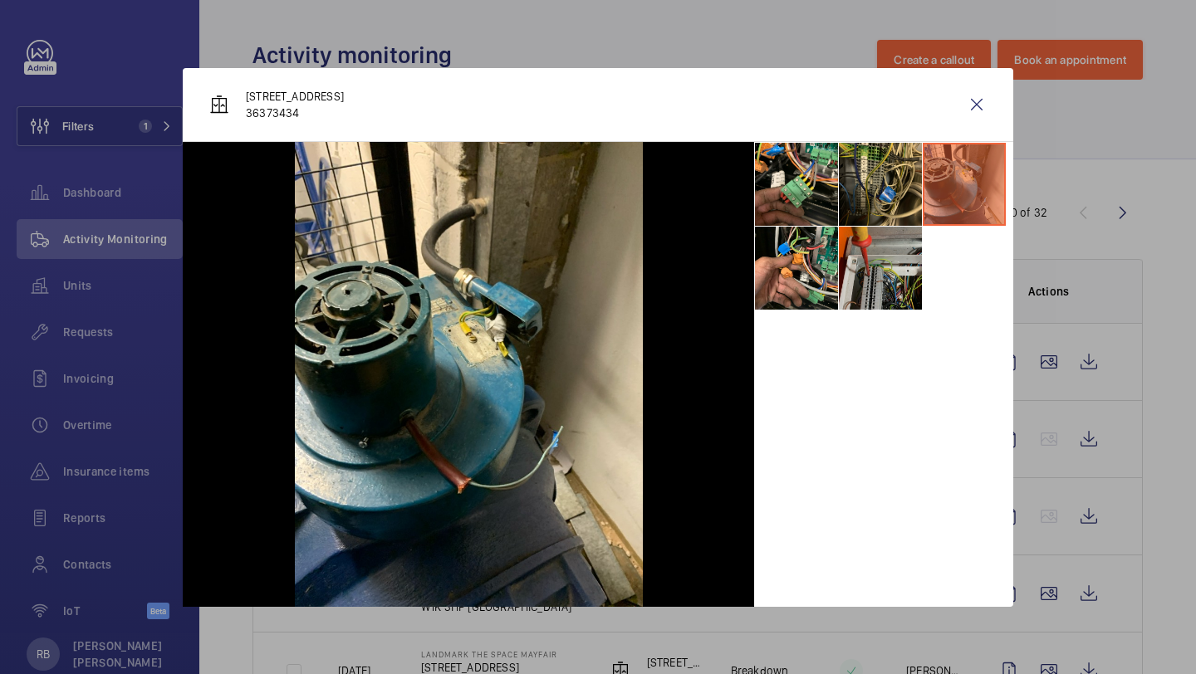
click at [844, 275] on li at bounding box center [880, 268] width 83 height 83
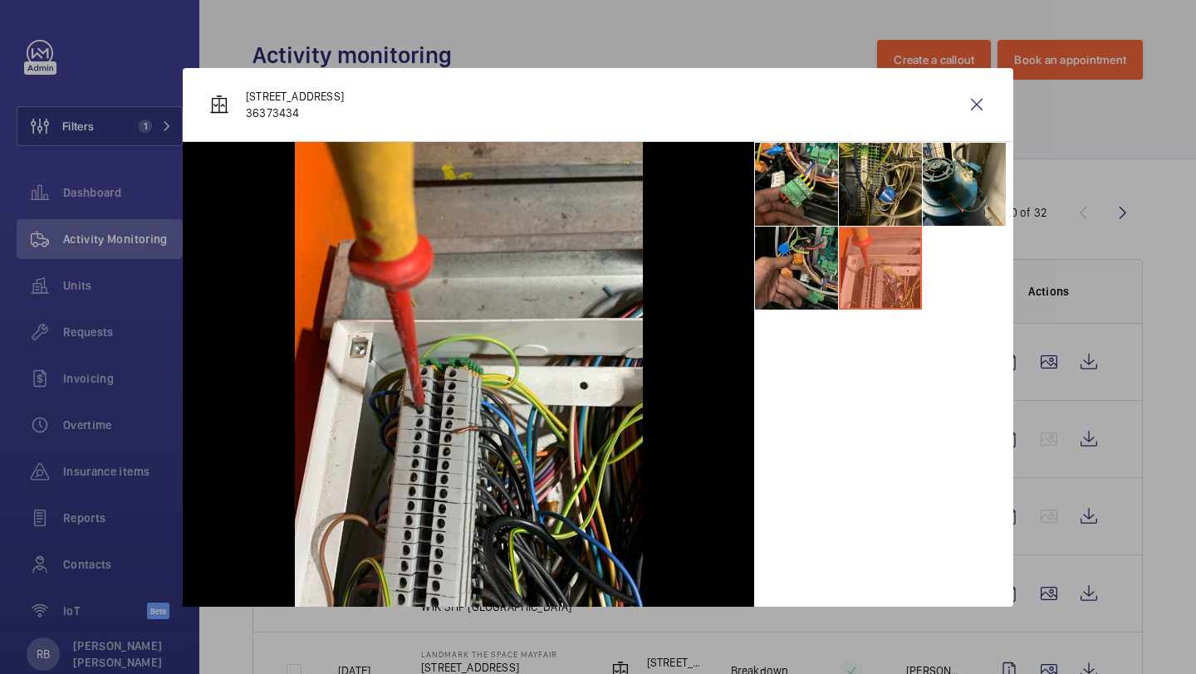
click at [801, 259] on li at bounding box center [796, 268] width 83 height 83
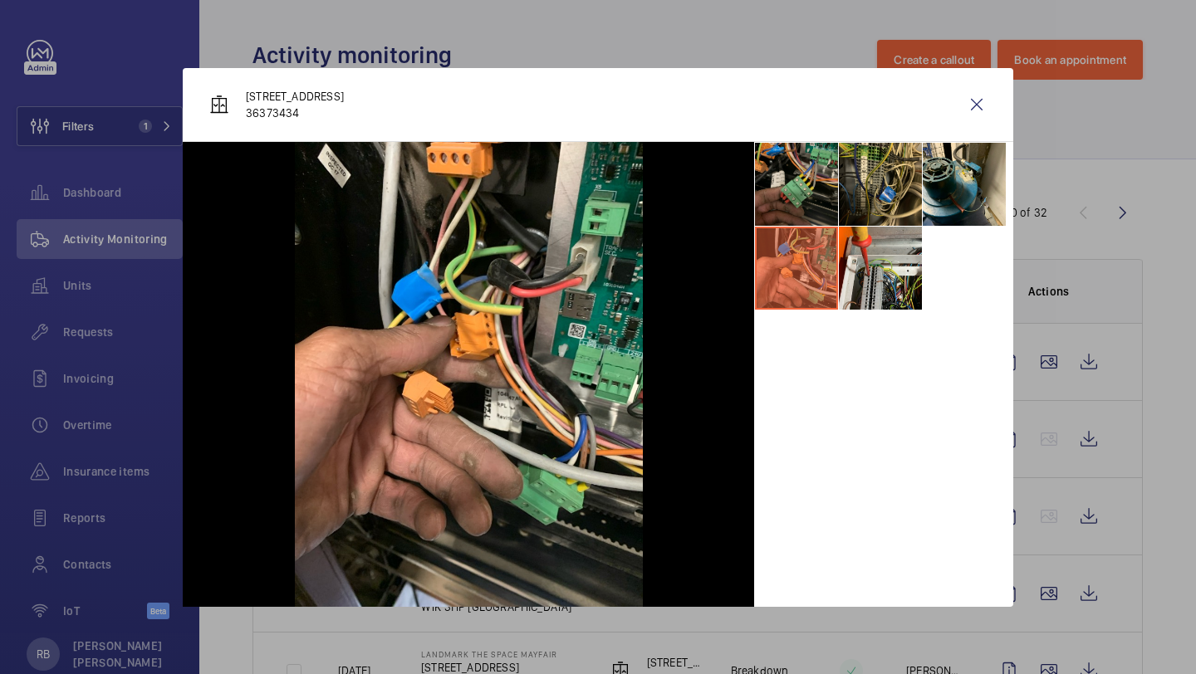
click at [804, 203] on li at bounding box center [796, 184] width 83 height 83
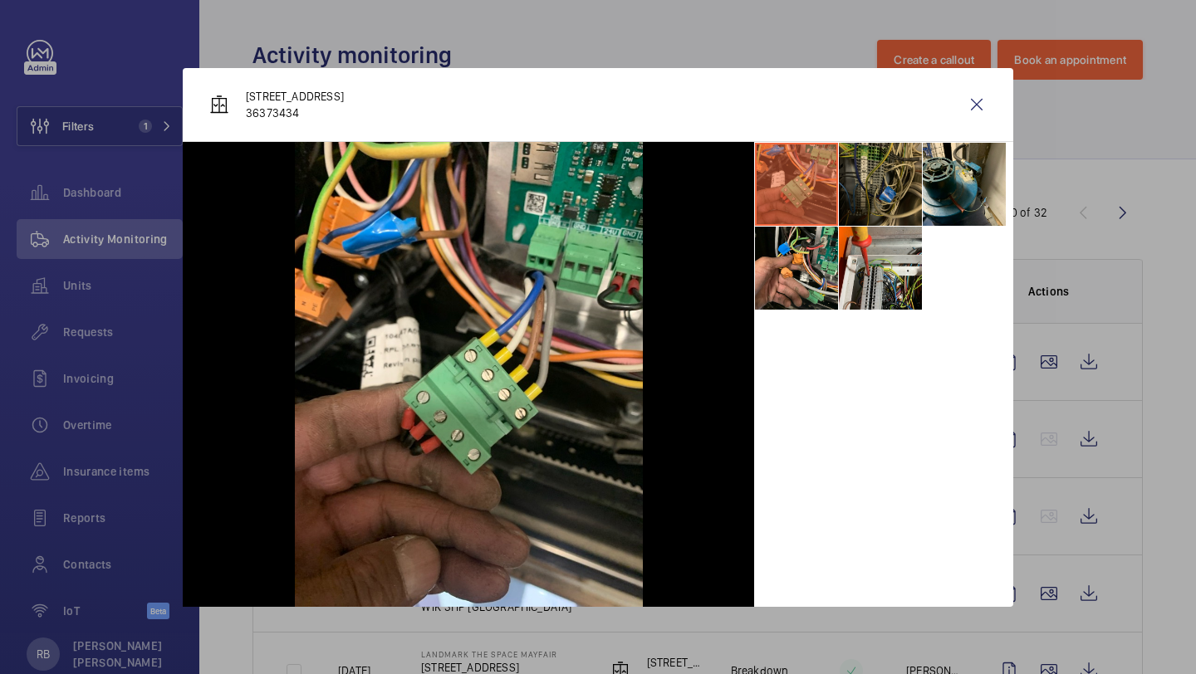
click at [869, 199] on li at bounding box center [880, 184] width 83 height 83
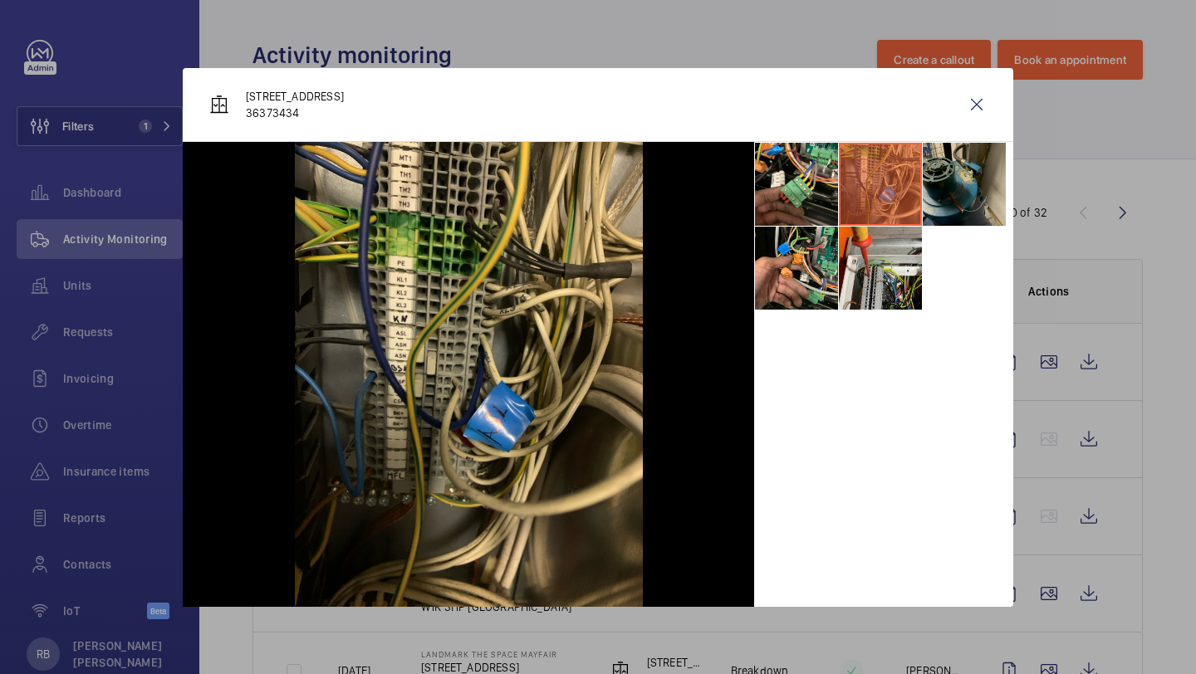
click at [928, 198] on li at bounding box center [964, 184] width 83 height 83
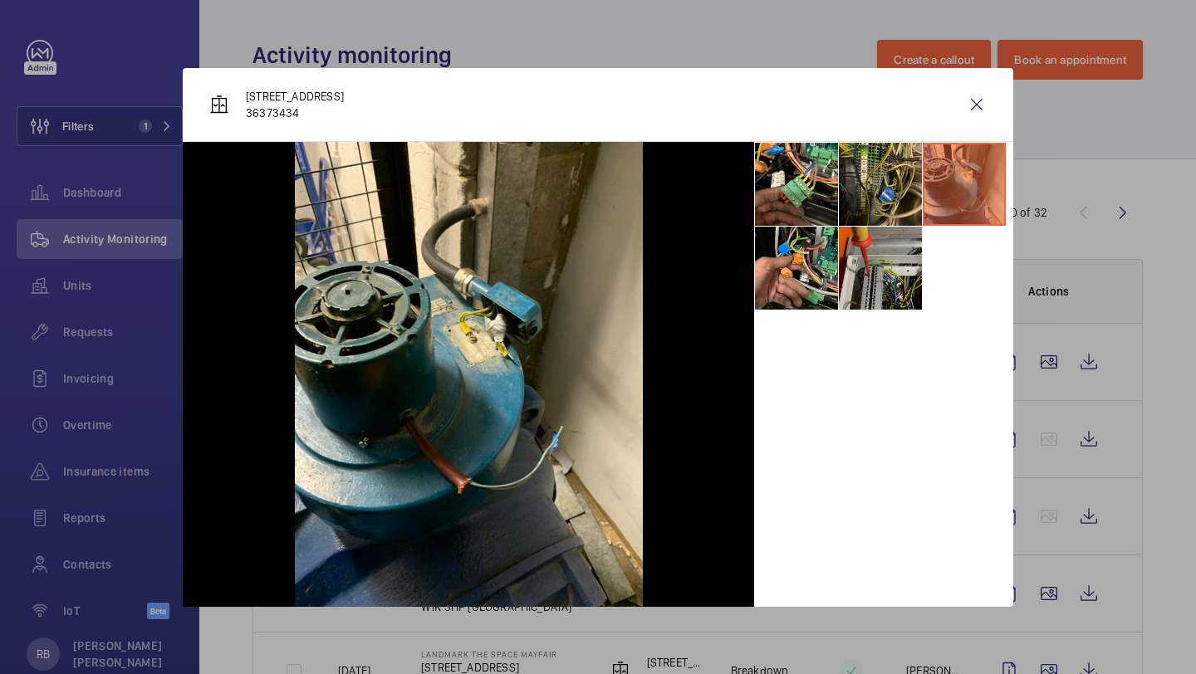
click at [885, 276] on li at bounding box center [880, 268] width 83 height 83
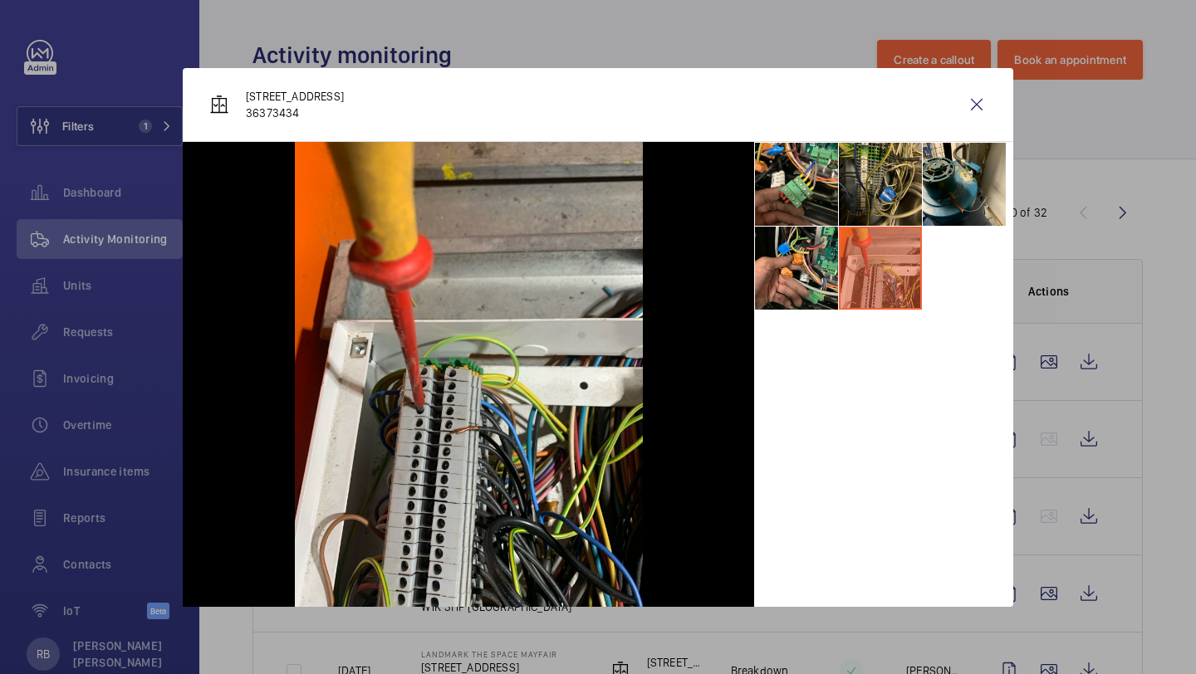
click at [839, 269] on li at bounding box center [880, 268] width 83 height 83
click at [822, 263] on li at bounding box center [796, 268] width 83 height 83
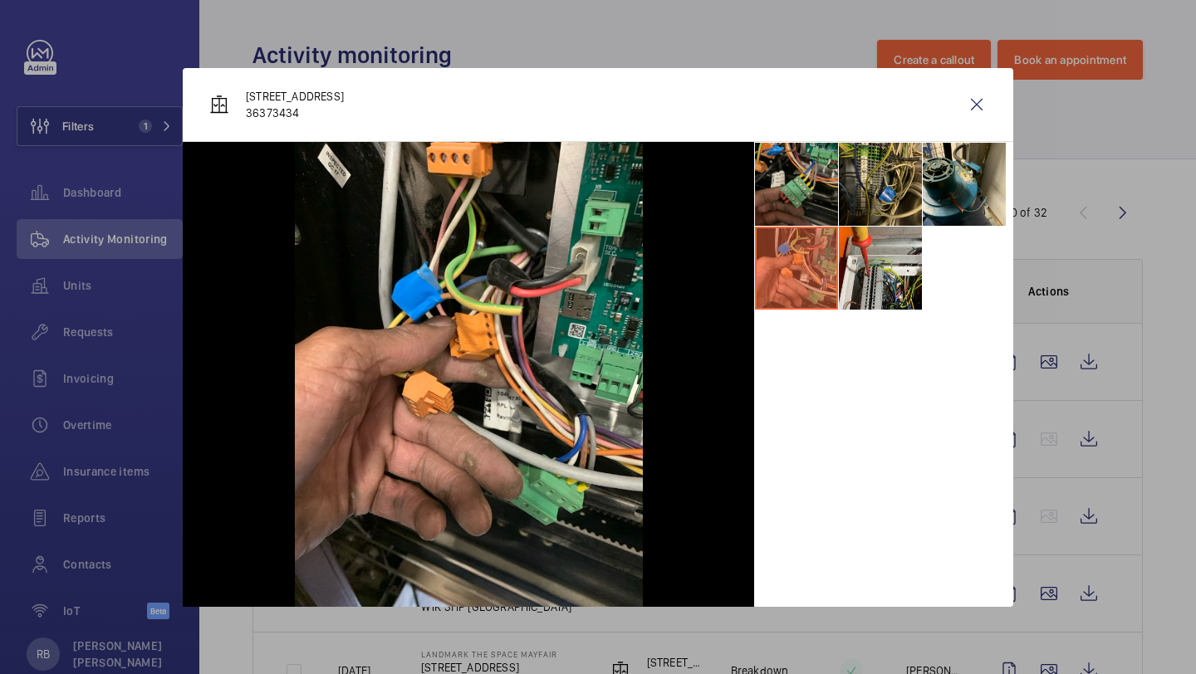
click at [824, 182] on li at bounding box center [796, 184] width 83 height 83
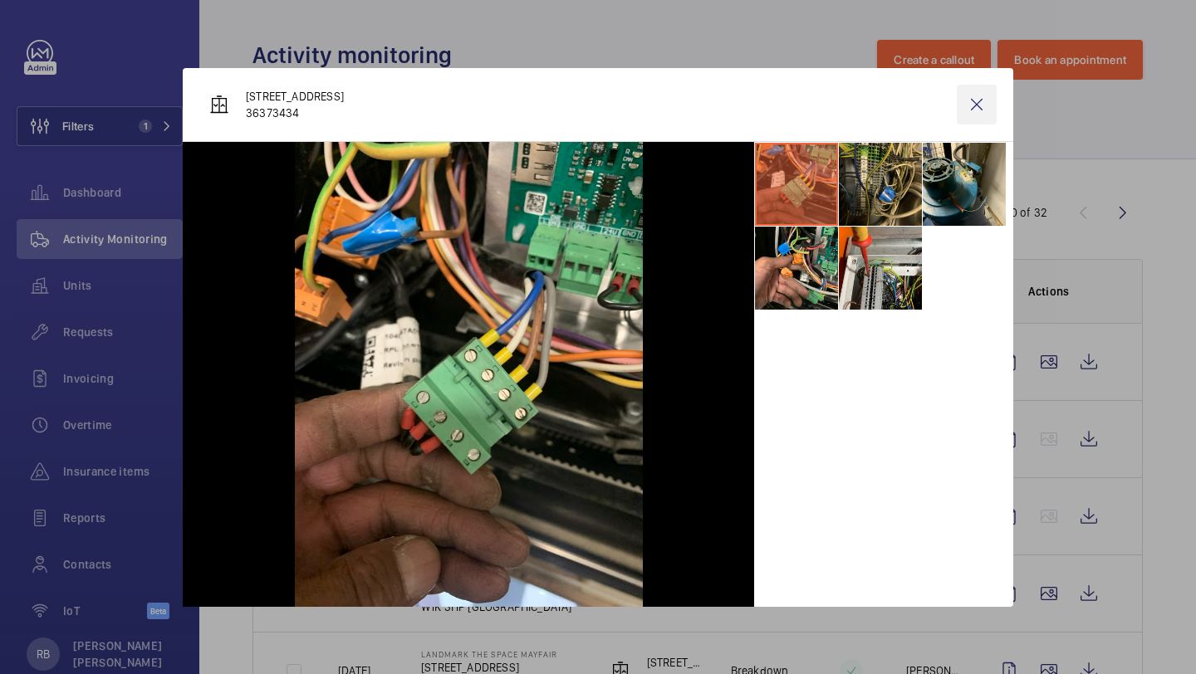
click at [978, 111] on wm-front-icon-button at bounding box center [977, 105] width 40 height 40
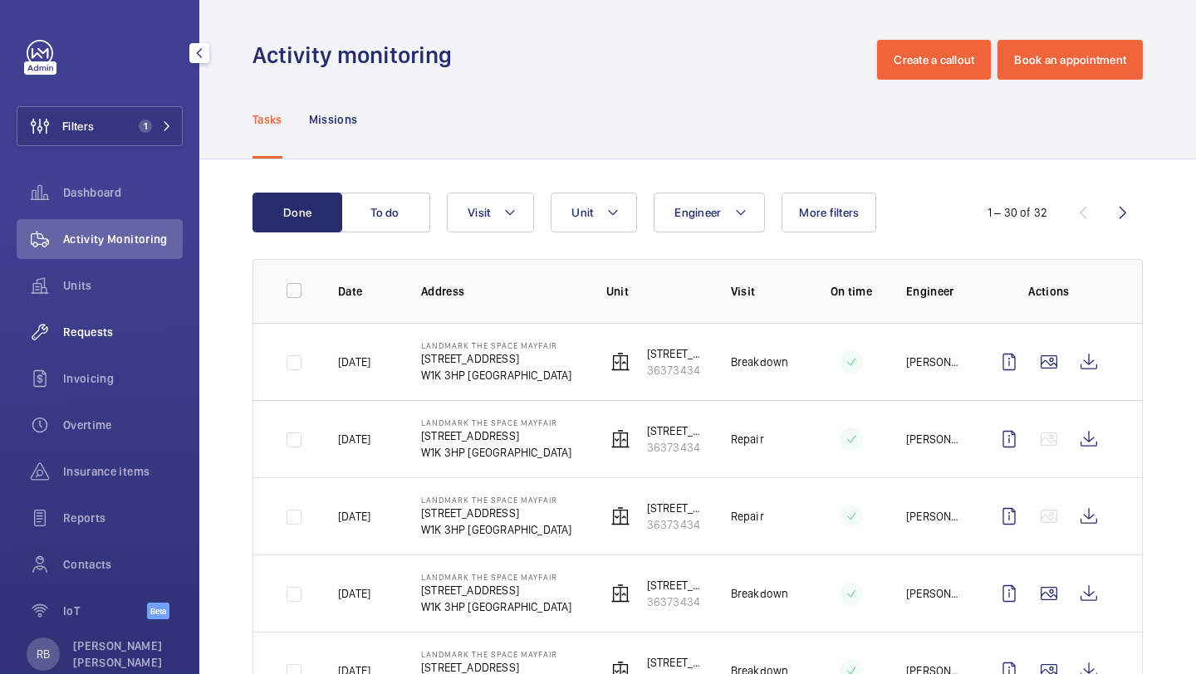
click at [148, 342] on div "Requests" at bounding box center [100, 332] width 166 height 40
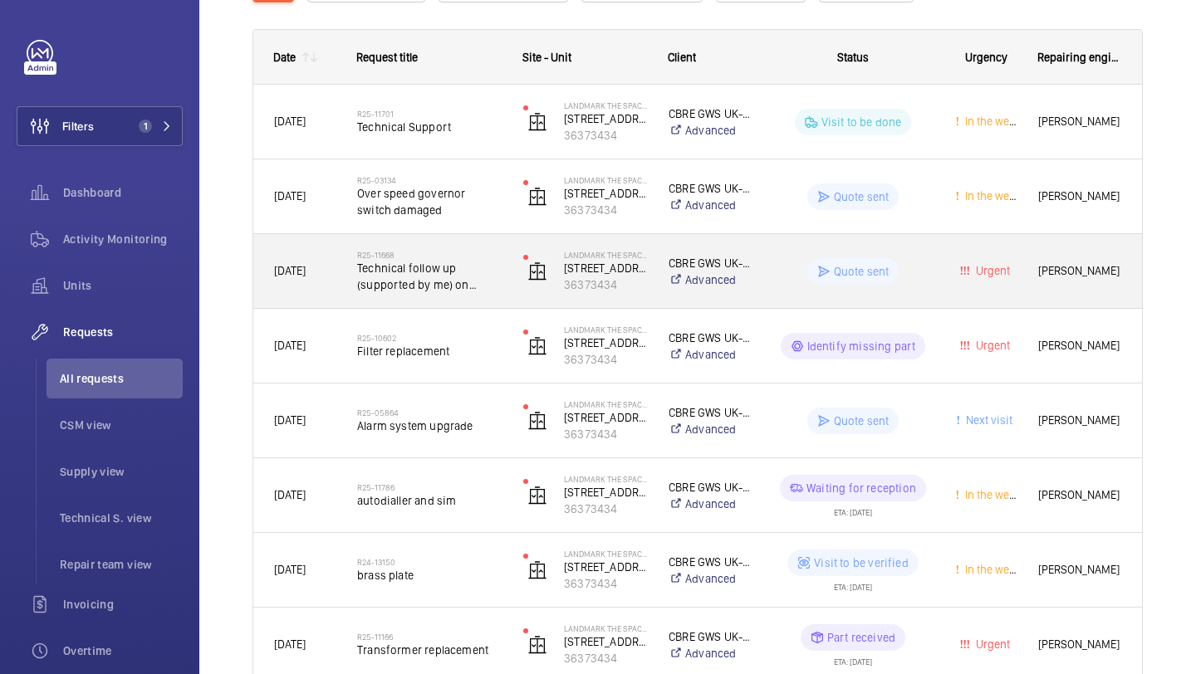
scroll to position [241, 0]
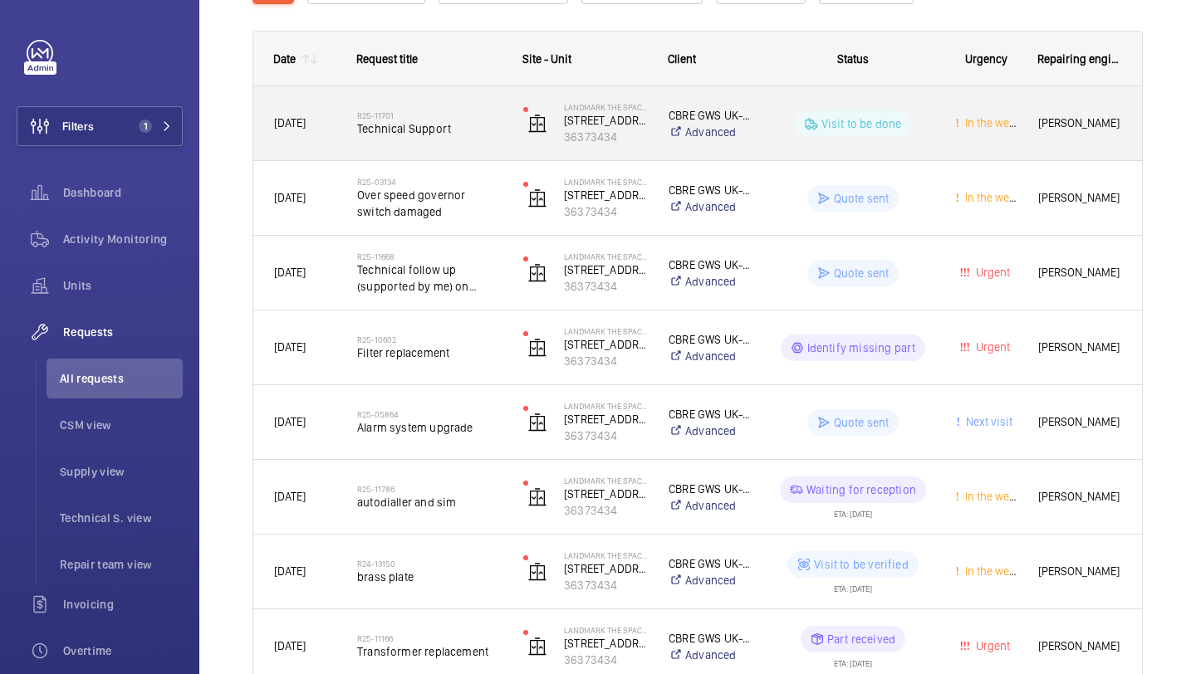
click at [403, 120] on span "Technical Support" at bounding box center [429, 128] width 145 height 17
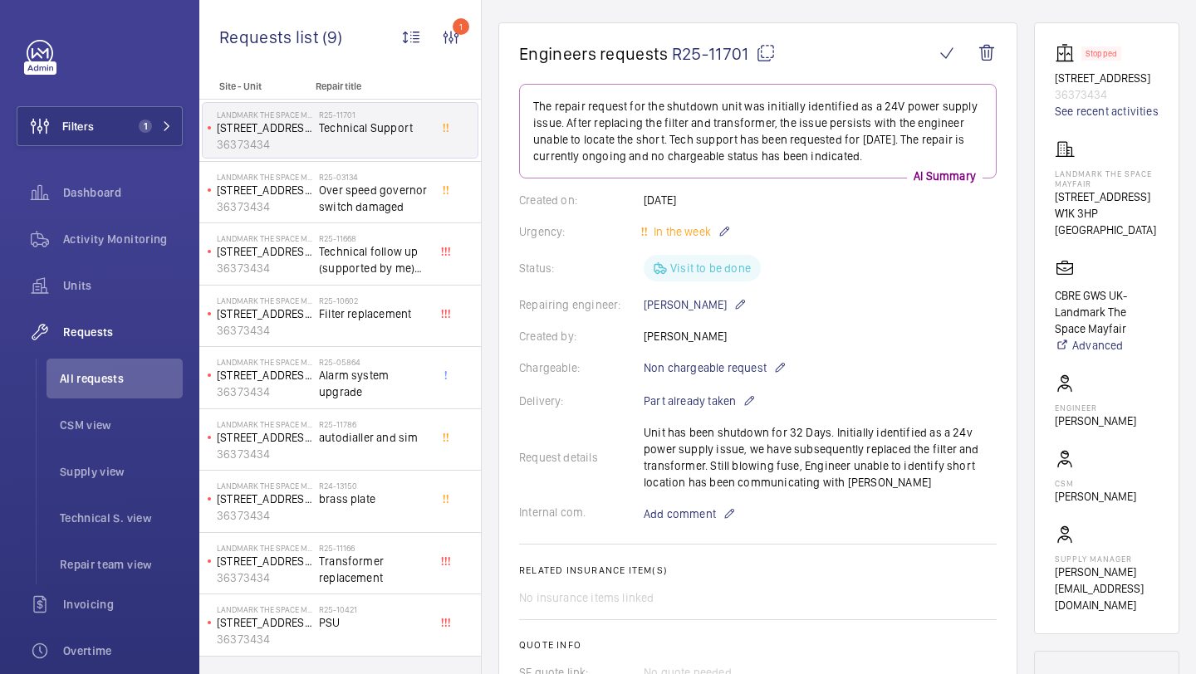
scroll to position [137, 0]
click at [700, 452] on div "Request details Unit has been shutdown for 32 Days. Initially identified as a 2…" at bounding box center [758, 460] width 478 height 66
click at [721, 452] on div "Request details Unit has been shutdown for 32 Days. Initially identified as a 2…" at bounding box center [758, 460] width 478 height 66
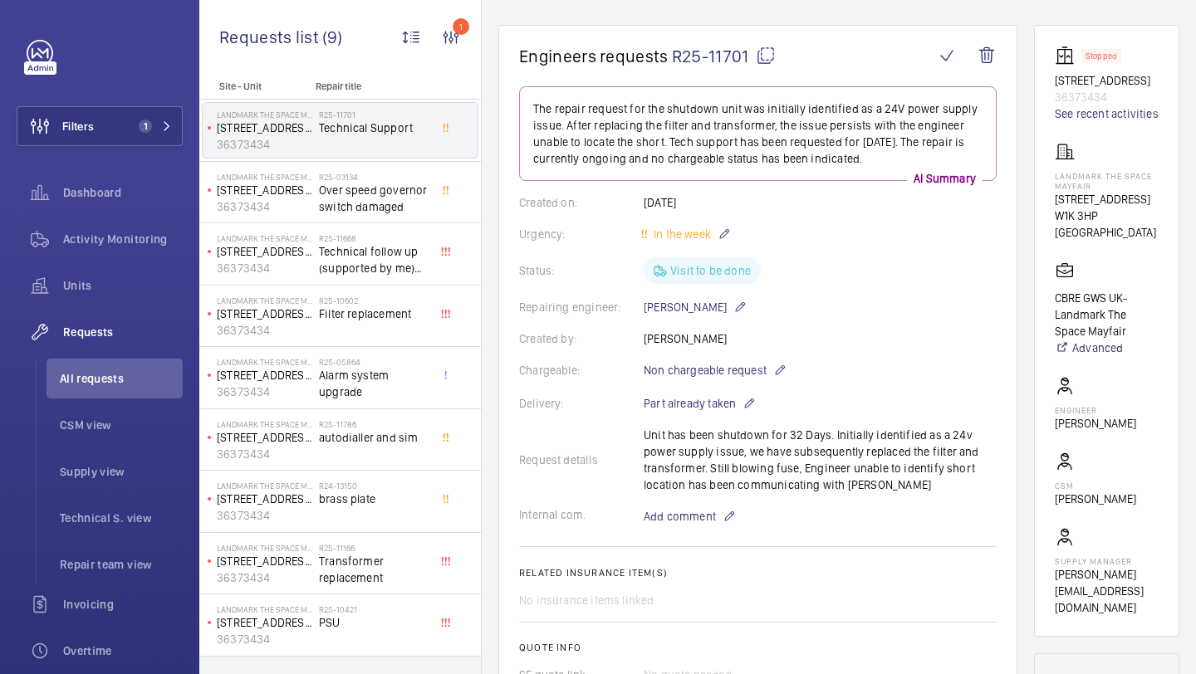
click at [795, 445] on div "Request details Unit has been shutdown for 32 Days. Initially identified as a 2…" at bounding box center [758, 460] width 478 height 66
click at [742, 474] on div "Request details Unit has been shutdown for 32 Days. Initially identified as a 2…" at bounding box center [758, 460] width 478 height 66
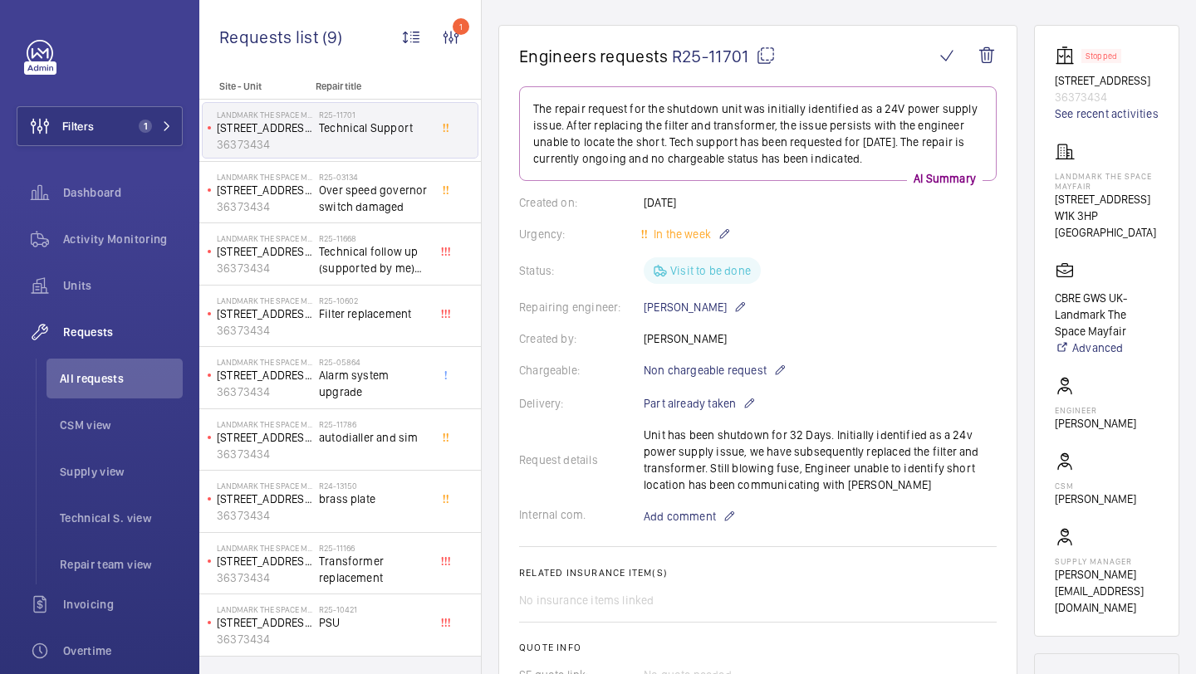
click at [742, 474] on div "Request details Unit has been shutdown for 32 Days. Initially identified as a 2…" at bounding box center [758, 460] width 478 height 66
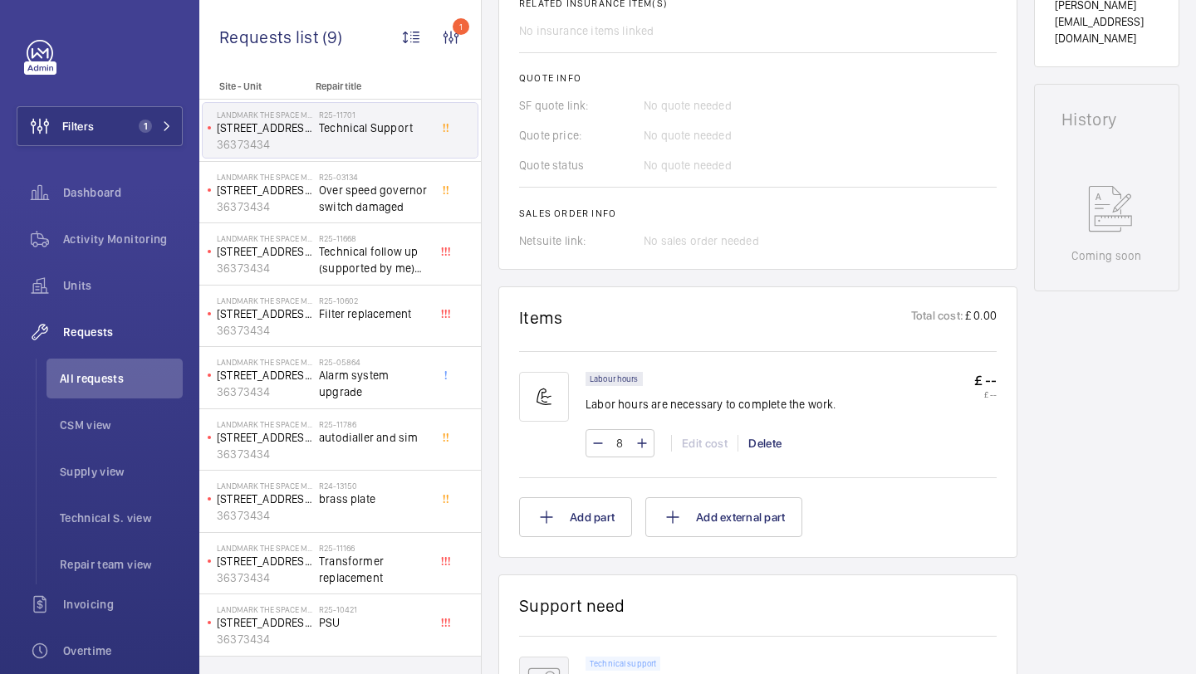
scroll to position [688, 0]
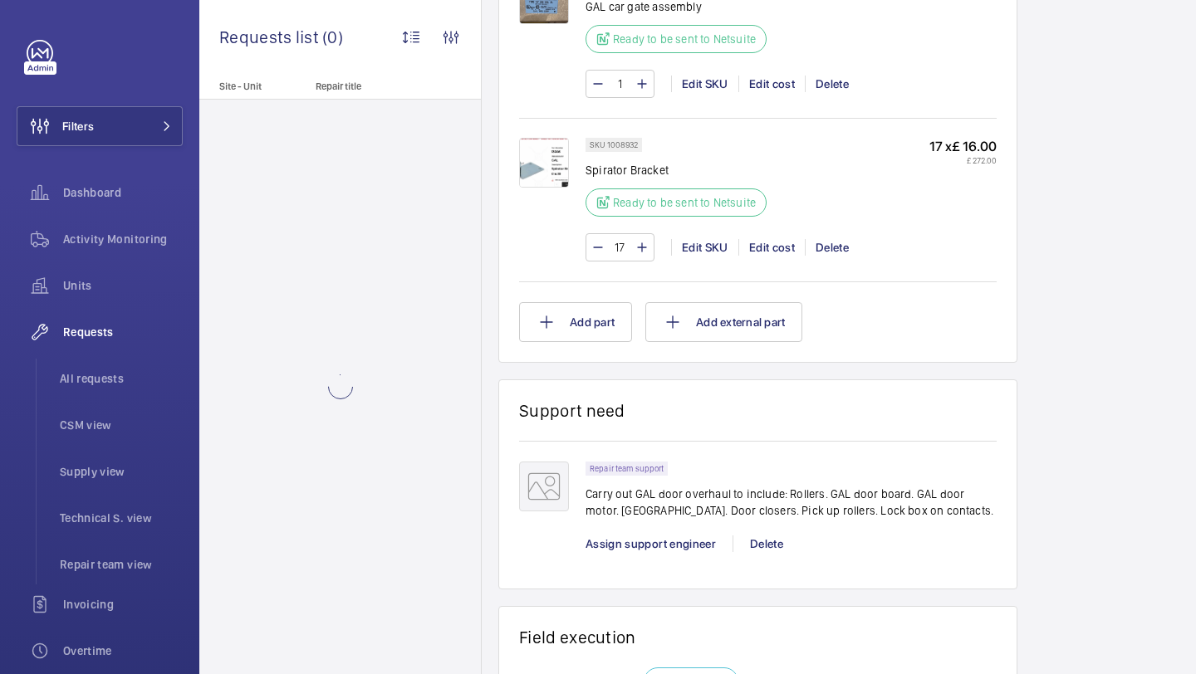
scroll to position [2155, 0]
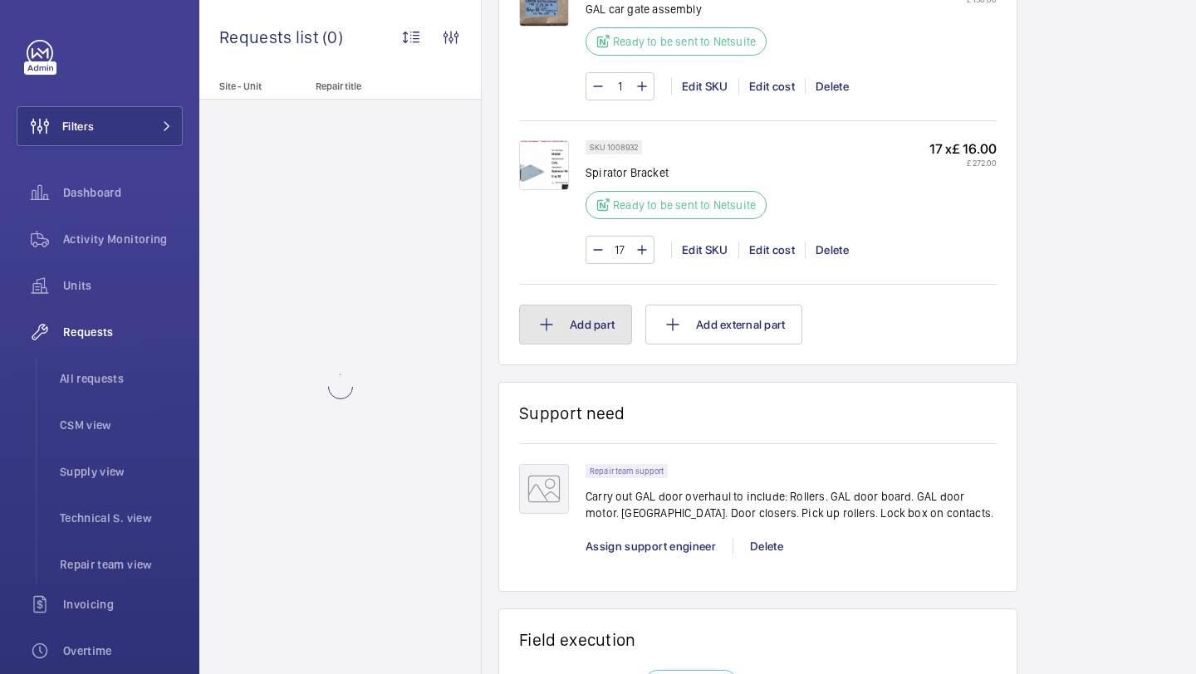
click at [588, 331] on button "Add part" at bounding box center [575, 325] width 113 height 40
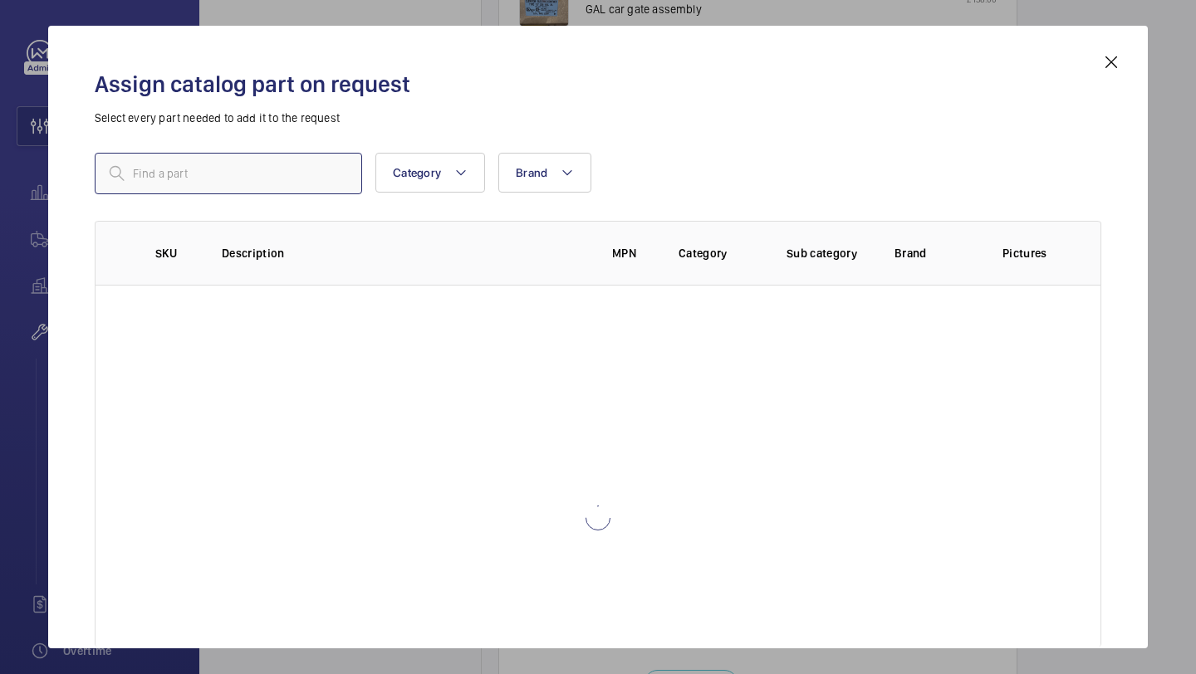
click at [208, 160] on input "text" at bounding box center [228, 174] width 267 height 42
type input "white universal"
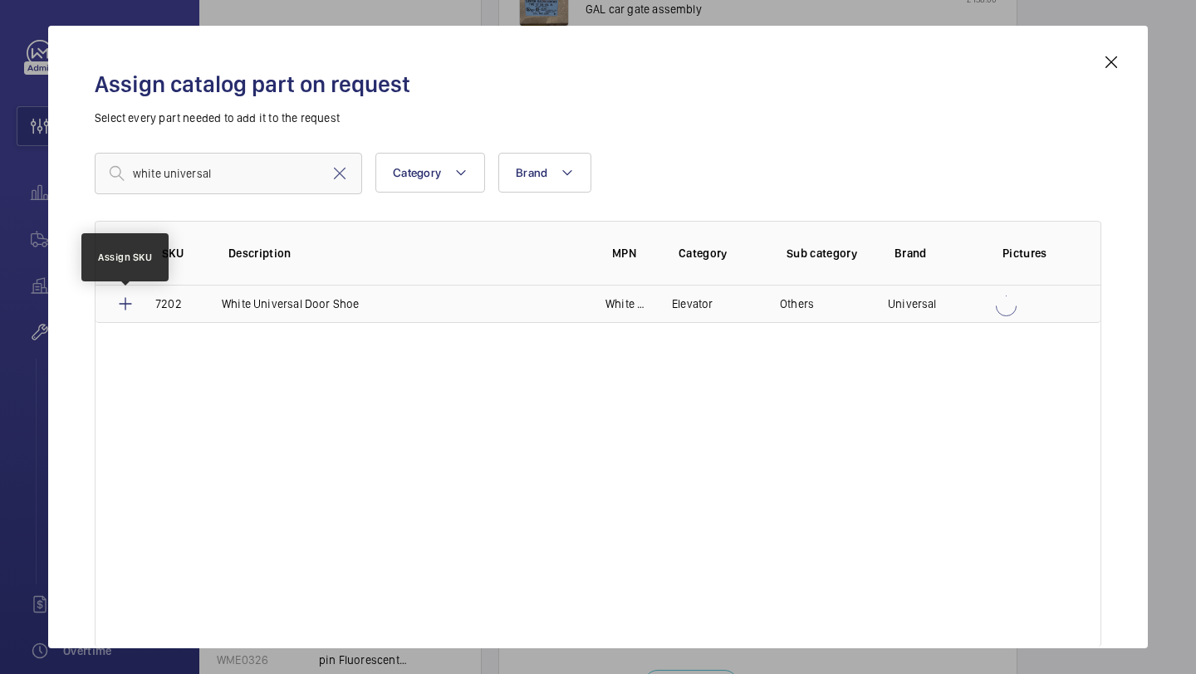
click at [121, 304] on mat-icon at bounding box center [125, 304] width 20 height 20
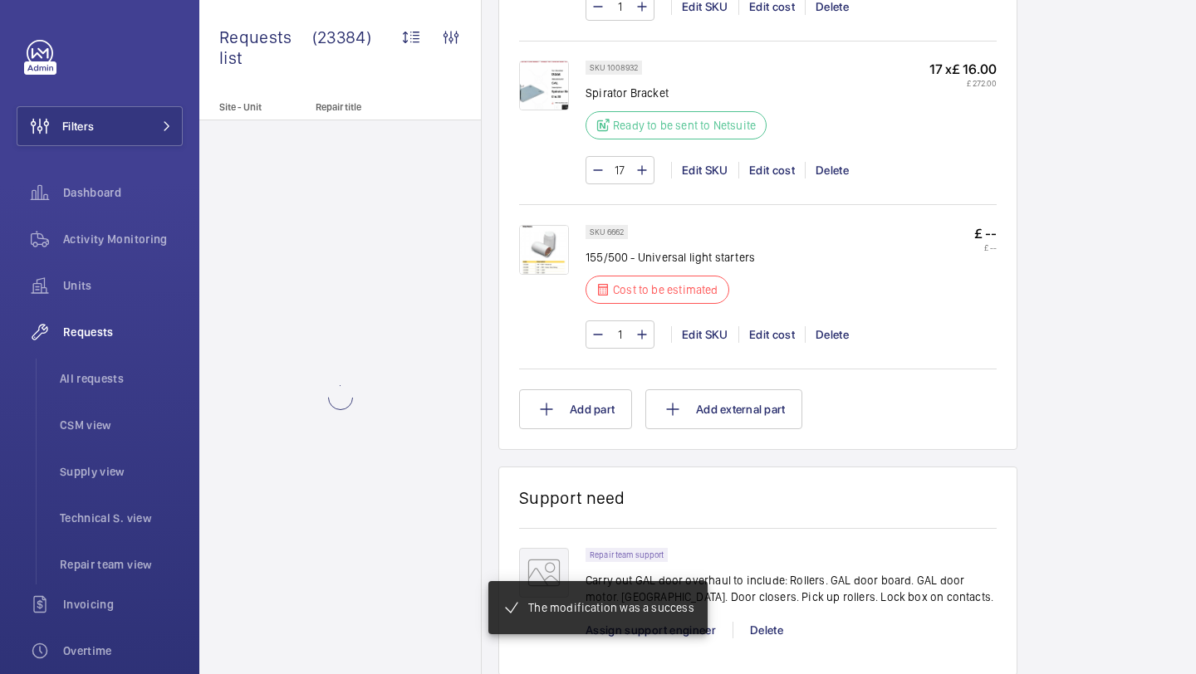
scroll to position [2252, 0]
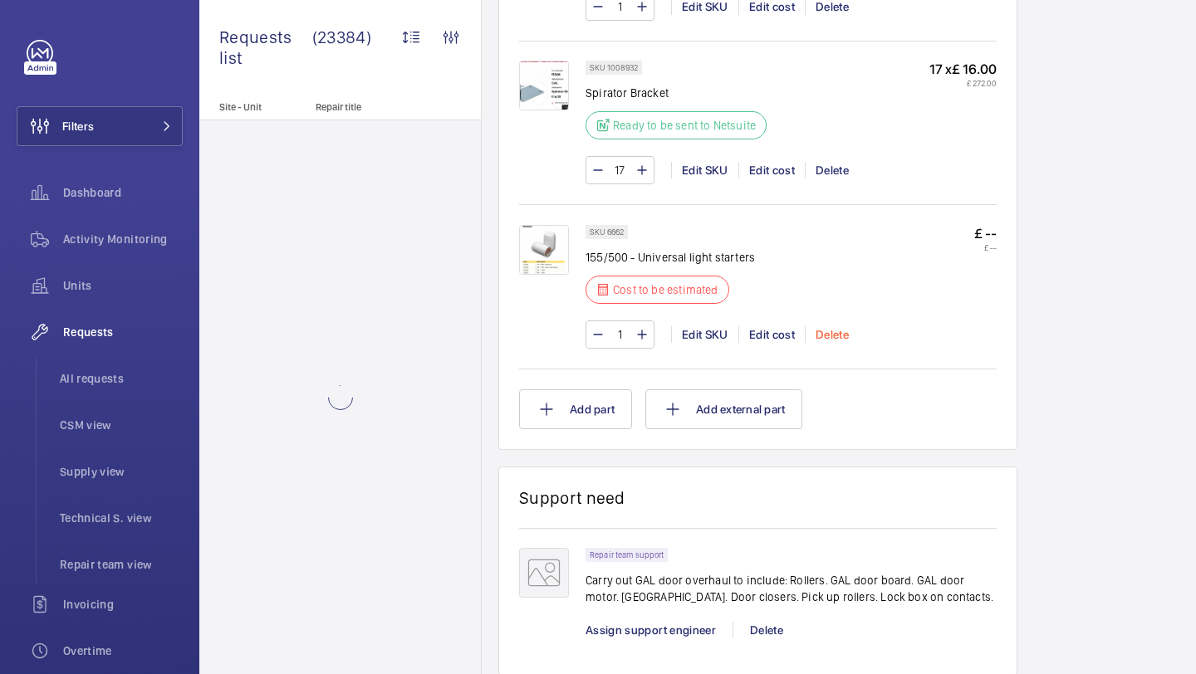
click at [822, 334] on div "Delete" at bounding box center [832, 334] width 54 height 17
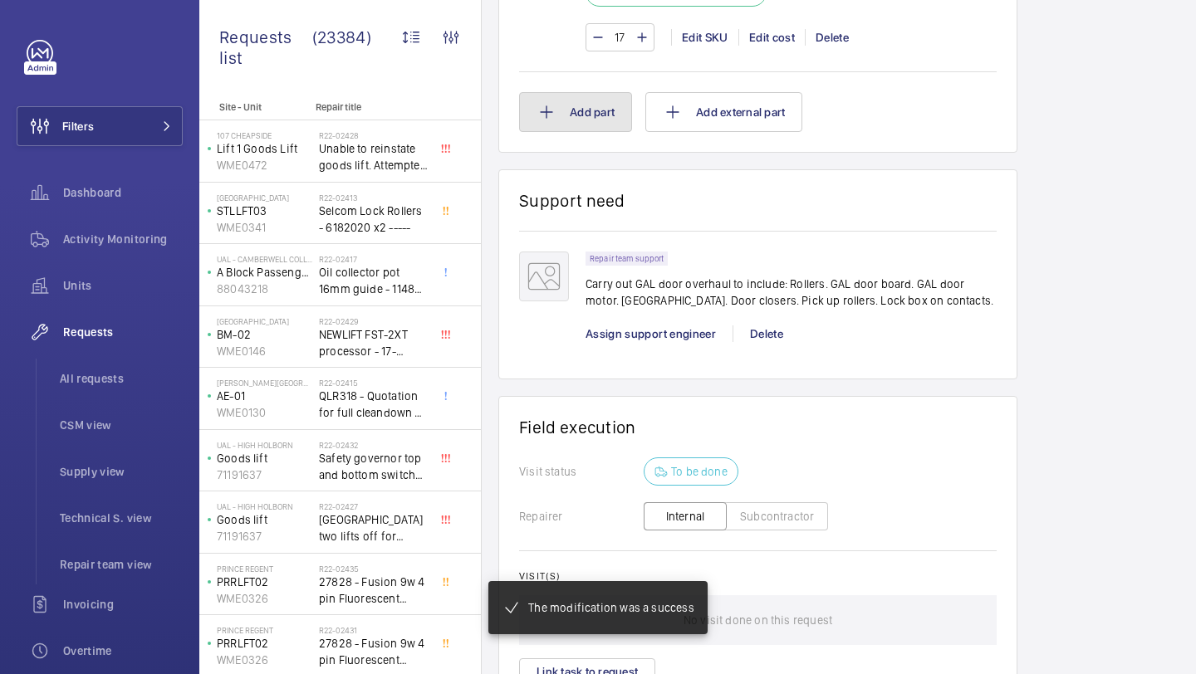
click at [594, 132] on button "Add part" at bounding box center [575, 112] width 113 height 40
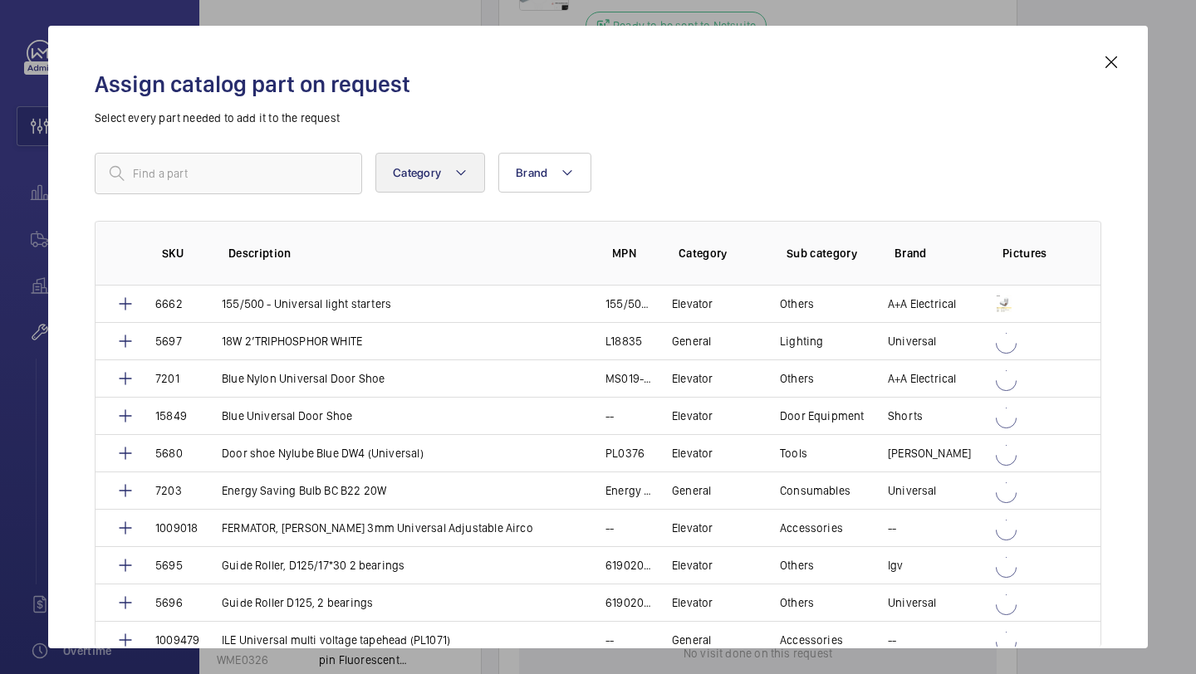
scroll to position [2351, 0]
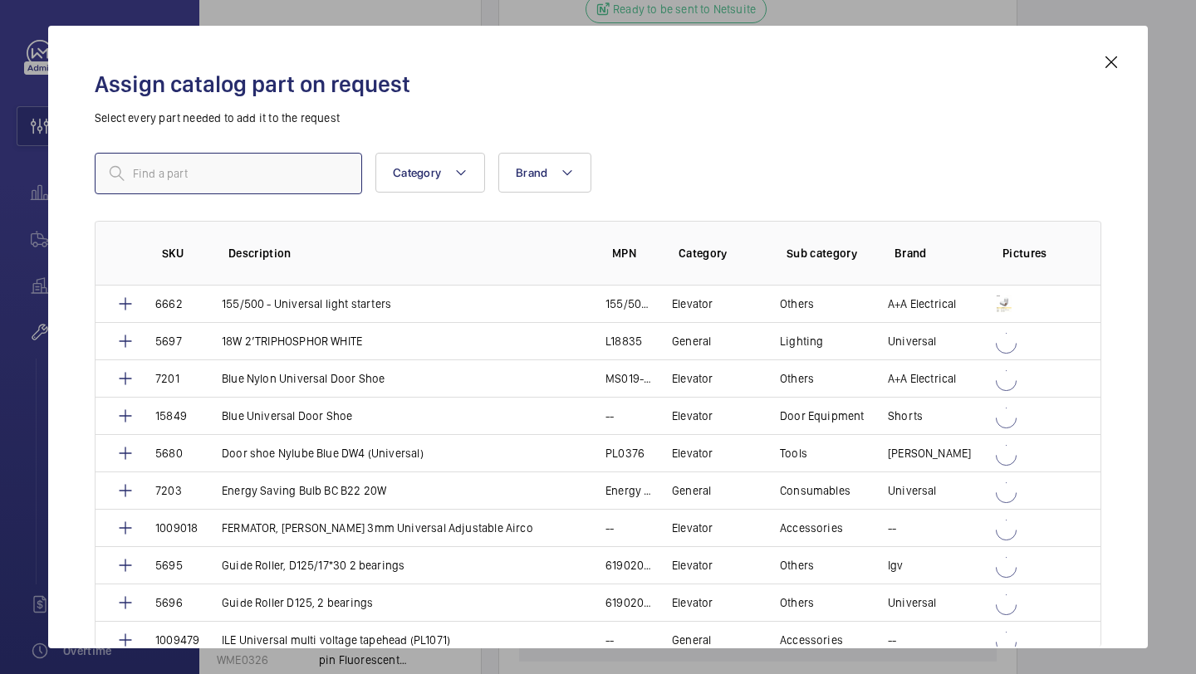
click at [296, 164] on input "text" at bounding box center [228, 174] width 267 height 42
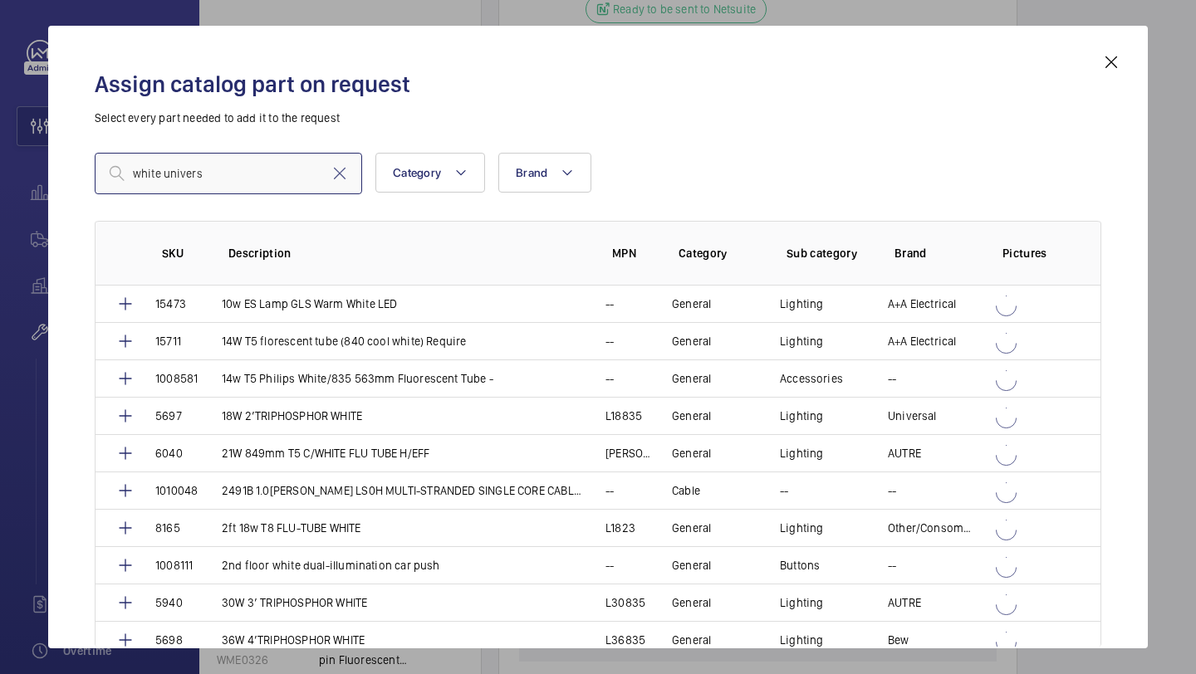
type input "white universa"
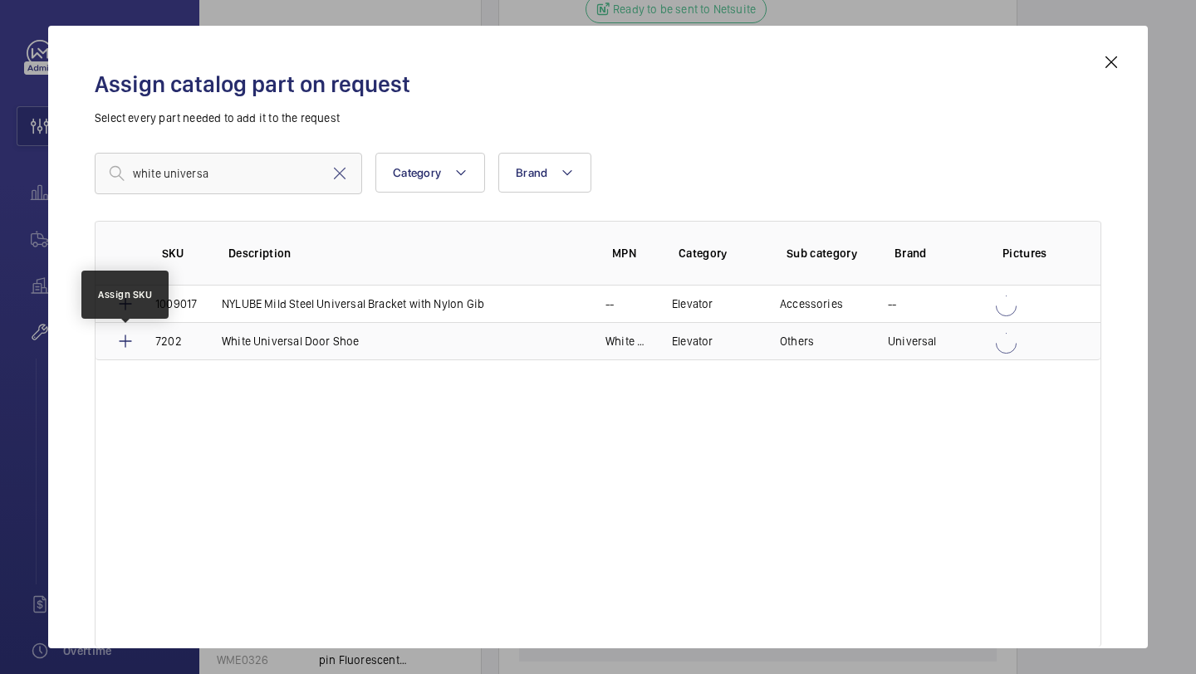
click at [132, 343] on mat-icon at bounding box center [125, 341] width 20 height 20
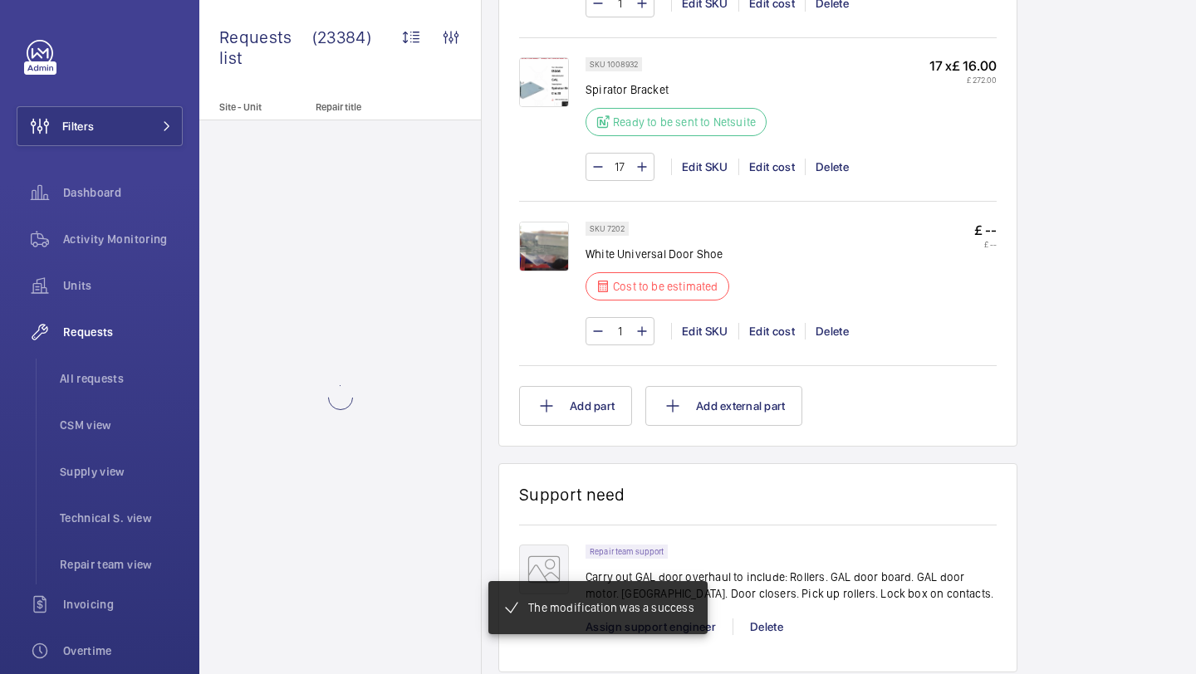
click at [625, 326] on input "1" at bounding box center [620, 331] width 31 height 27
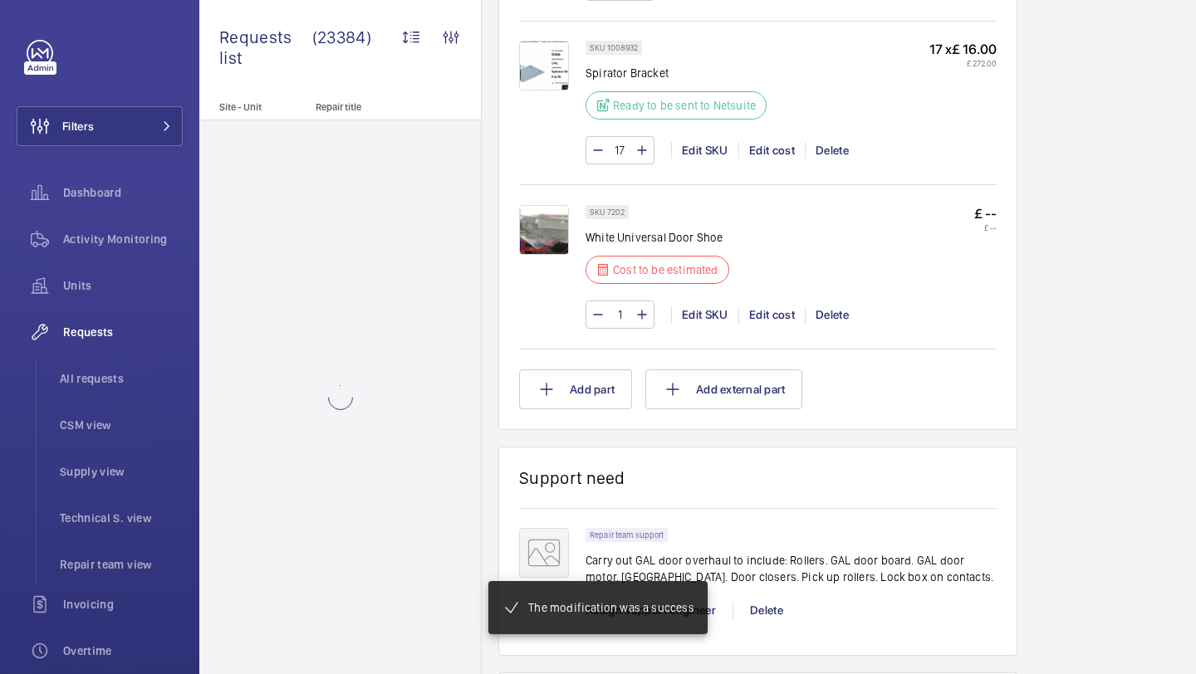
click at [625, 326] on input "1" at bounding box center [620, 314] width 31 height 27
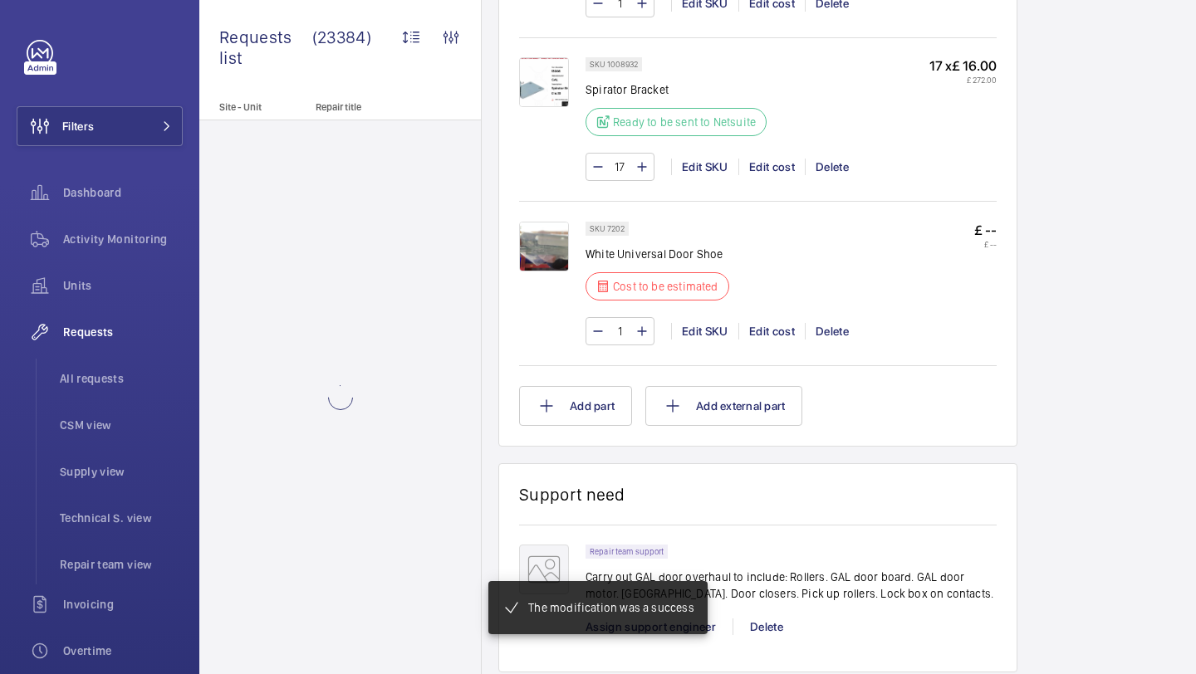
scroll to position [2255, 0]
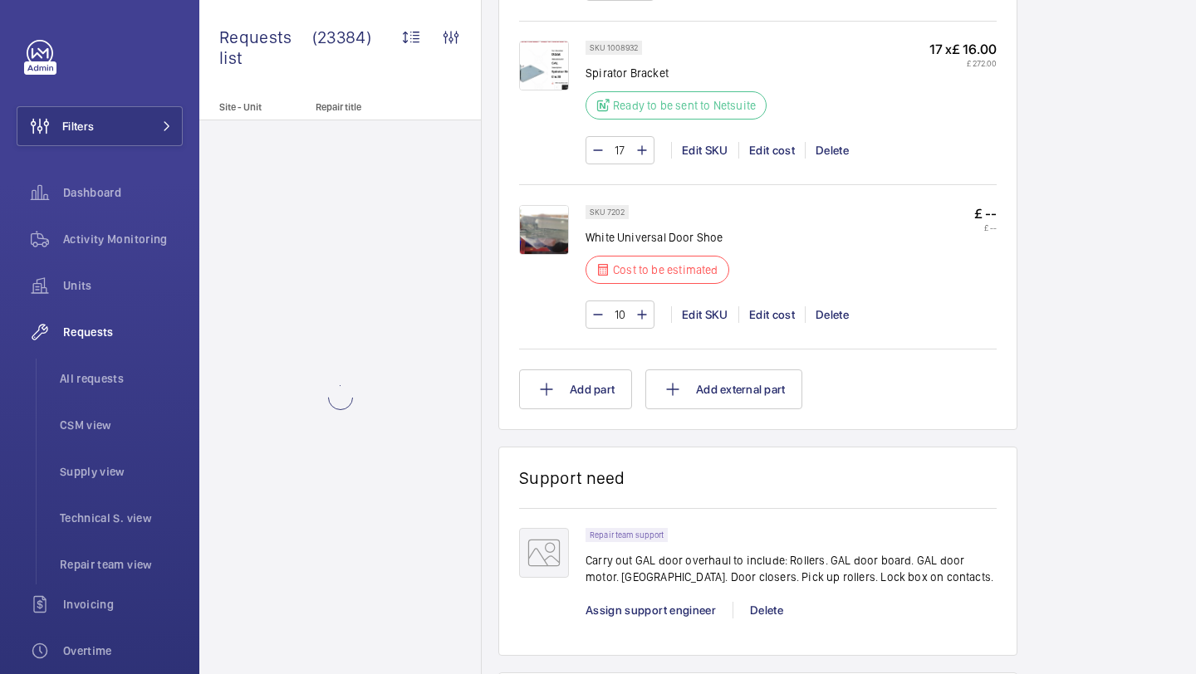
type input "108"
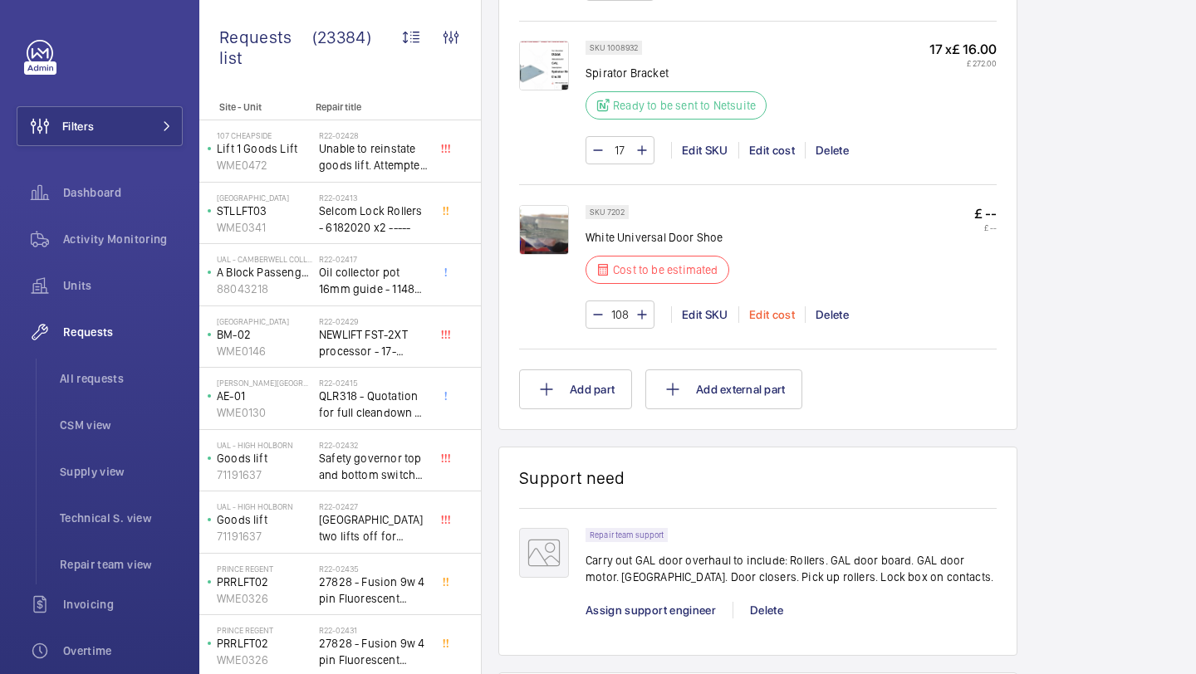
click at [768, 313] on div "Edit cost" at bounding box center [771, 314] width 66 height 17
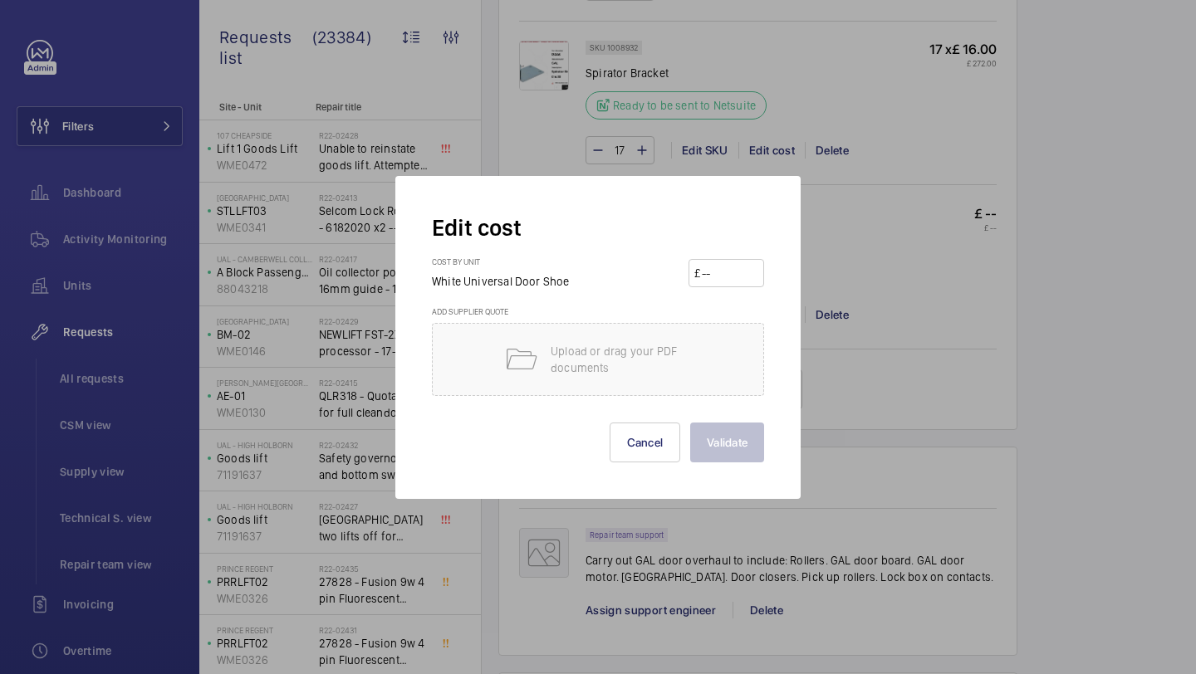
click at [733, 277] on input "number" at bounding box center [729, 273] width 58 height 27
type input "7.0"
type input "7.08"
click at [735, 424] on button "Validate" at bounding box center [727, 443] width 74 height 40
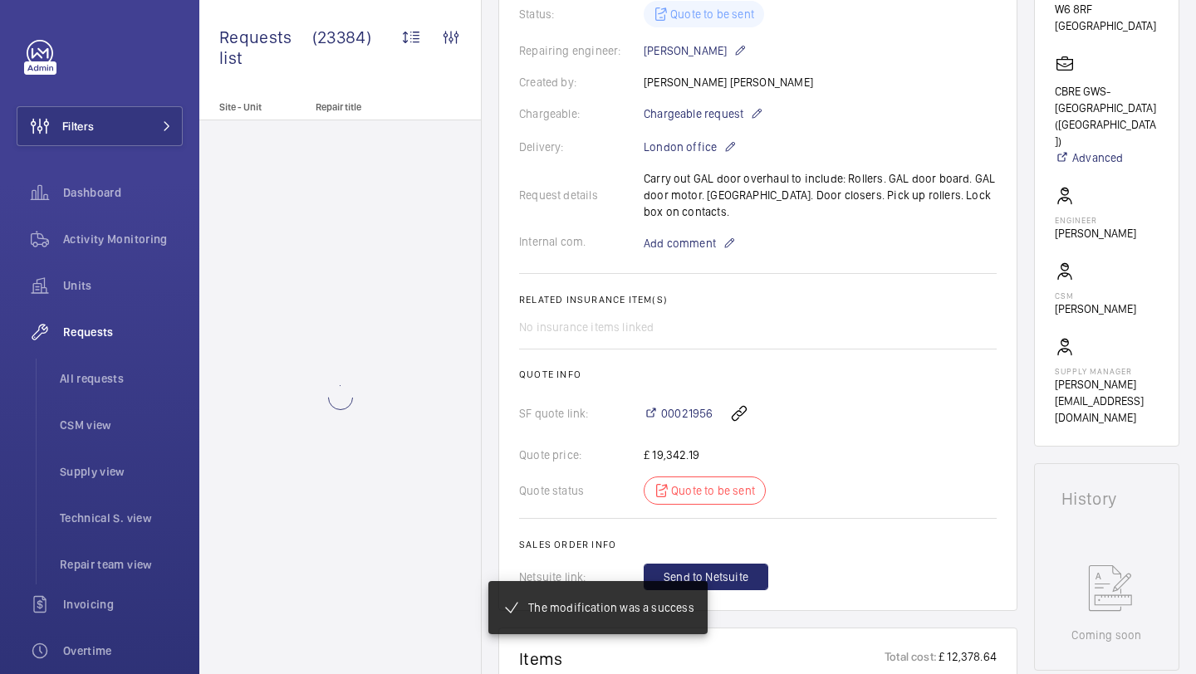
scroll to position [188, 0]
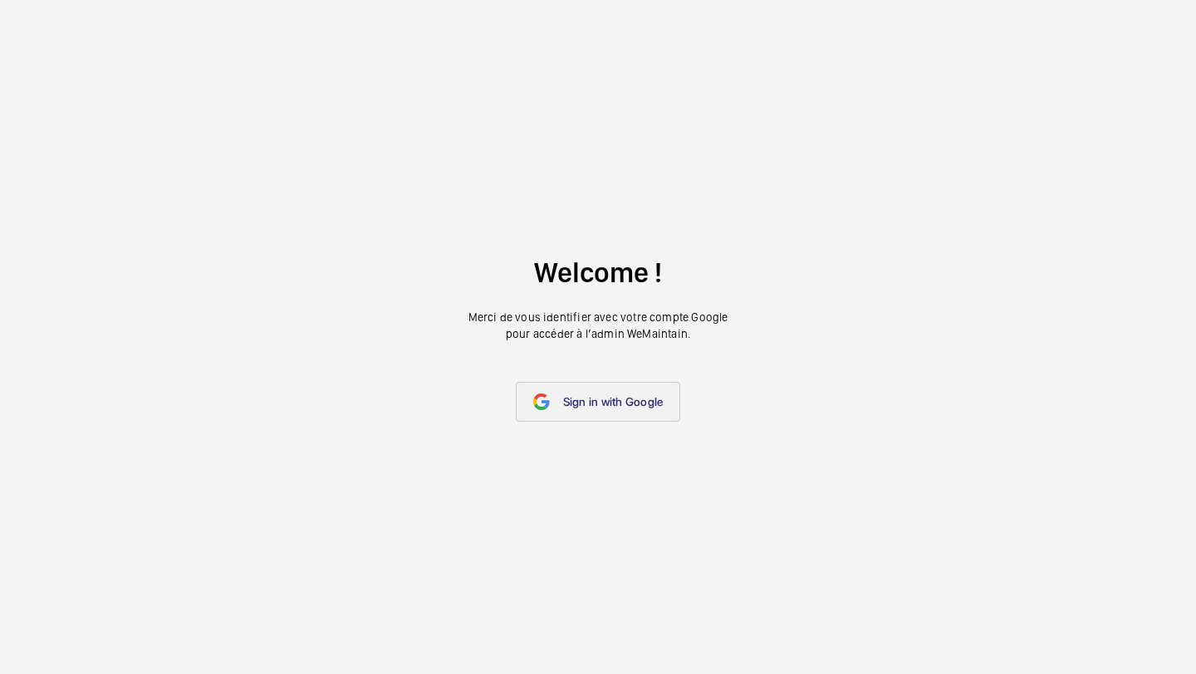
click at [600, 409] on link "Sign in with Google" at bounding box center [598, 402] width 165 height 40
